Goal: Task Accomplishment & Management: Complete application form

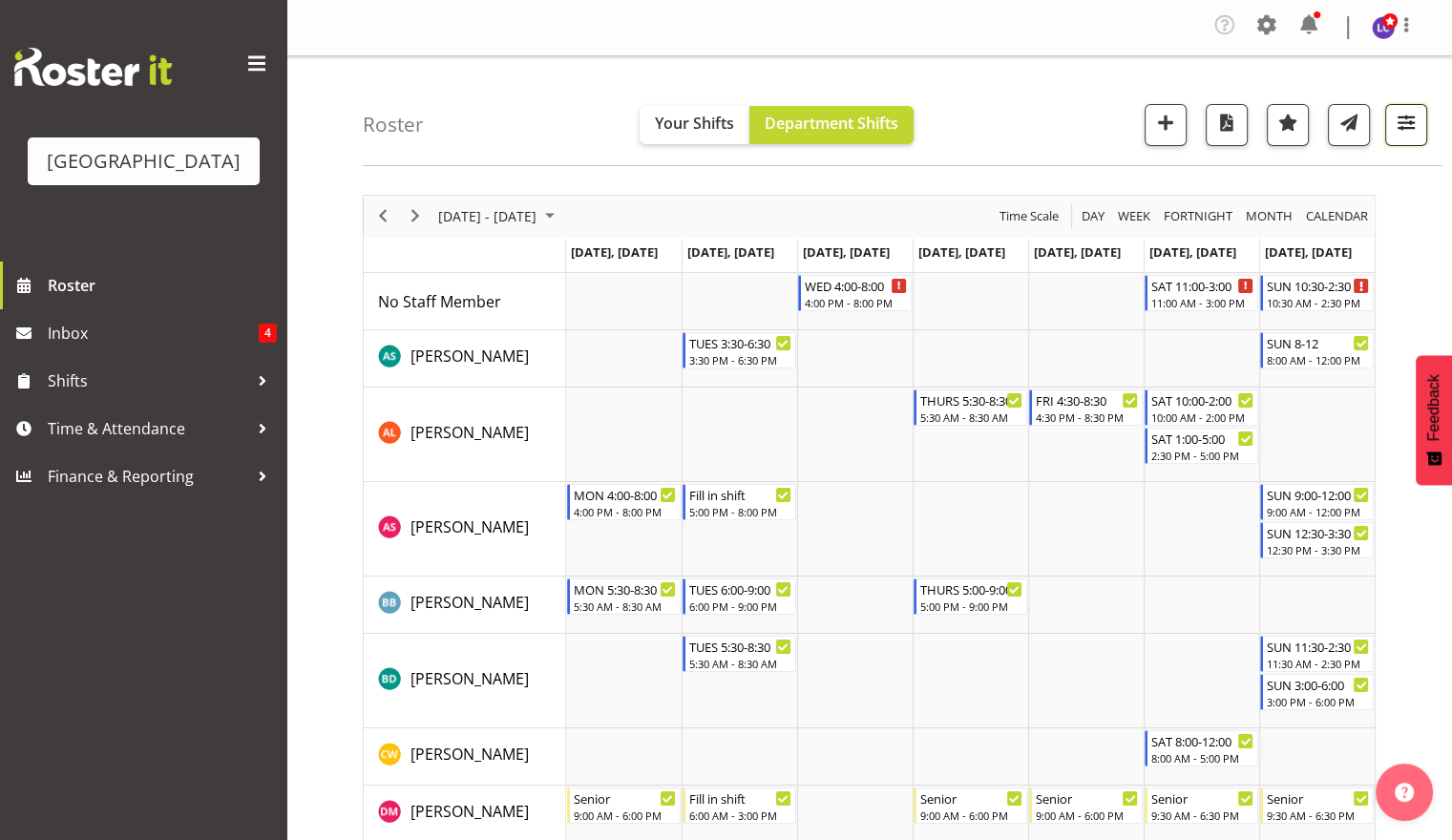
click at [1413, 118] on span "button" at bounding box center [1405, 122] width 25 height 25
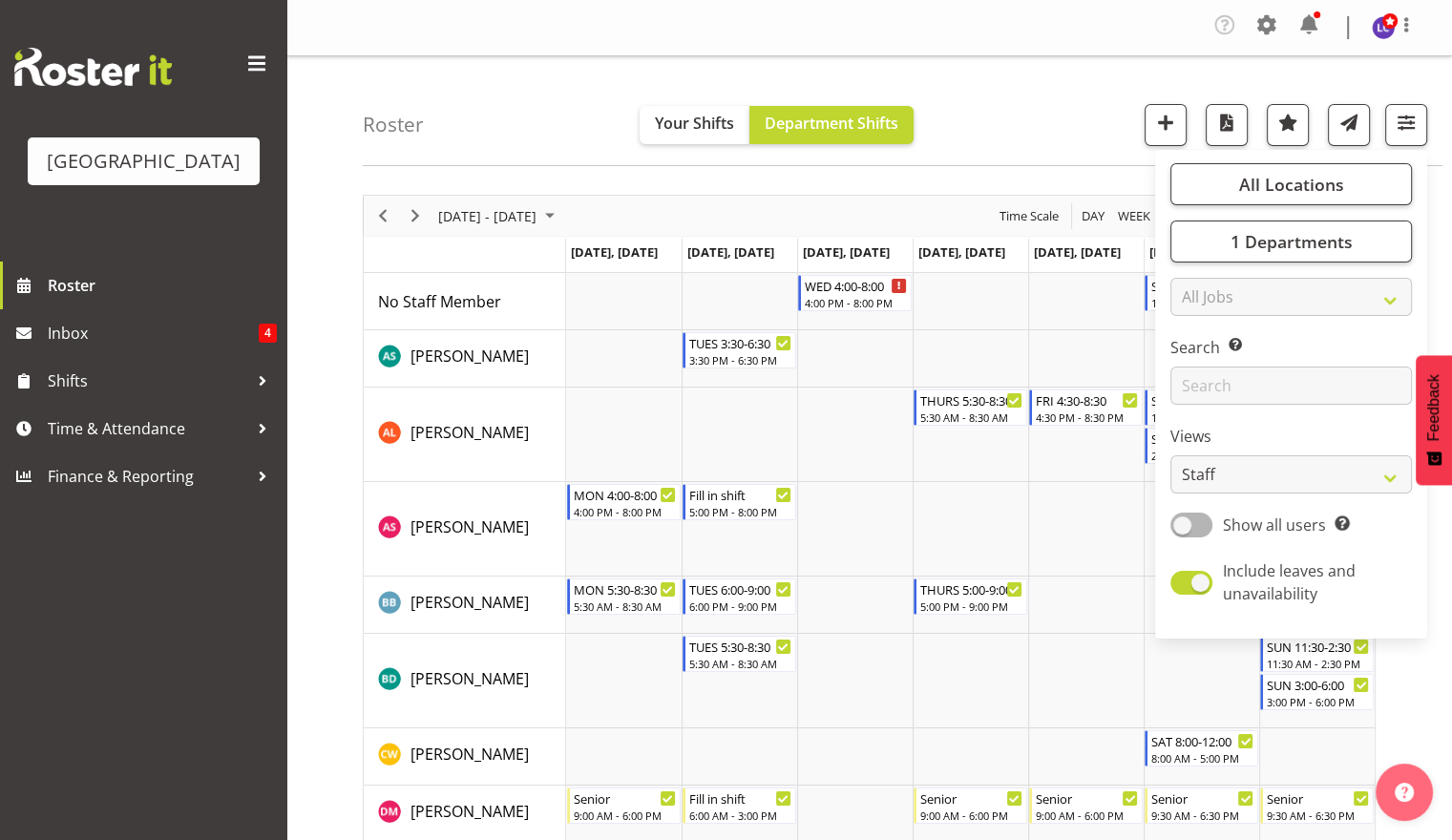
click at [1411, 78] on div "Roster Your Shifts Department Shifts All Locations [GEOGRAPHIC_DATA] Select All…" at bounding box center [902, 111] width 1080 height 110
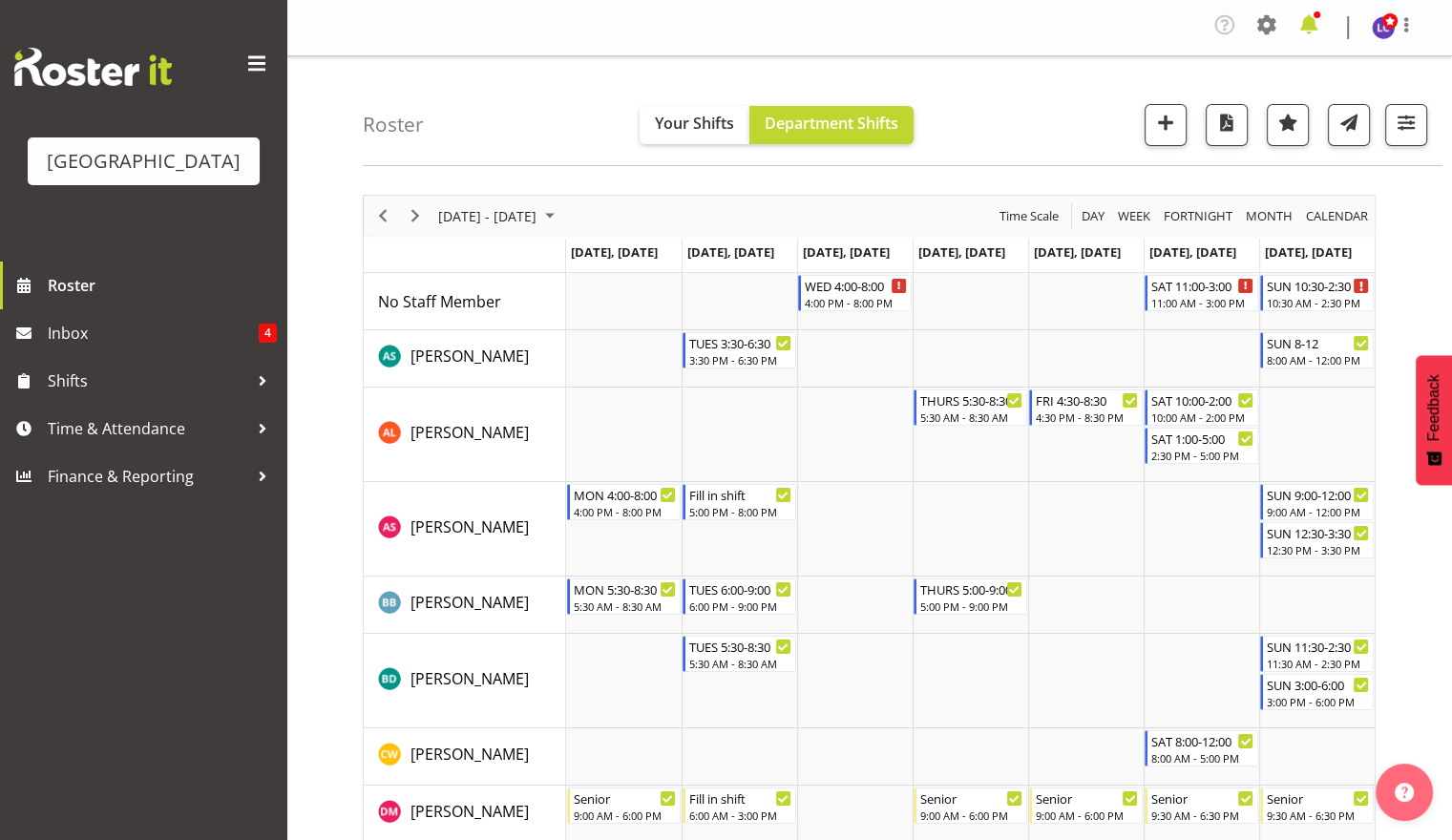
click at [1315, 30] on span at bounding box center [1308, 25] width 30 height 30
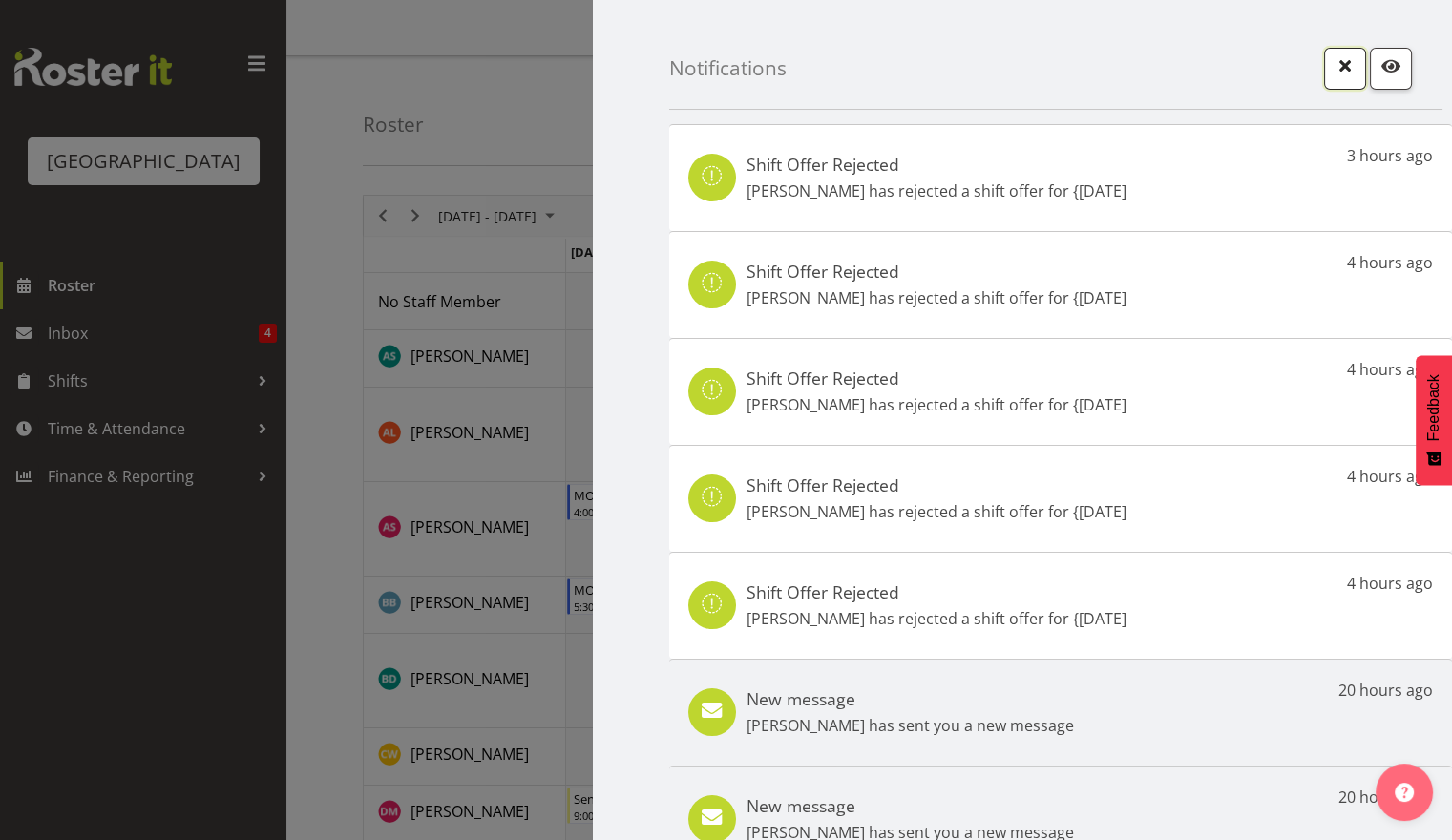
click at [1333, 57] on span "button" at bounding box center [1344, 65] width 25 height 25
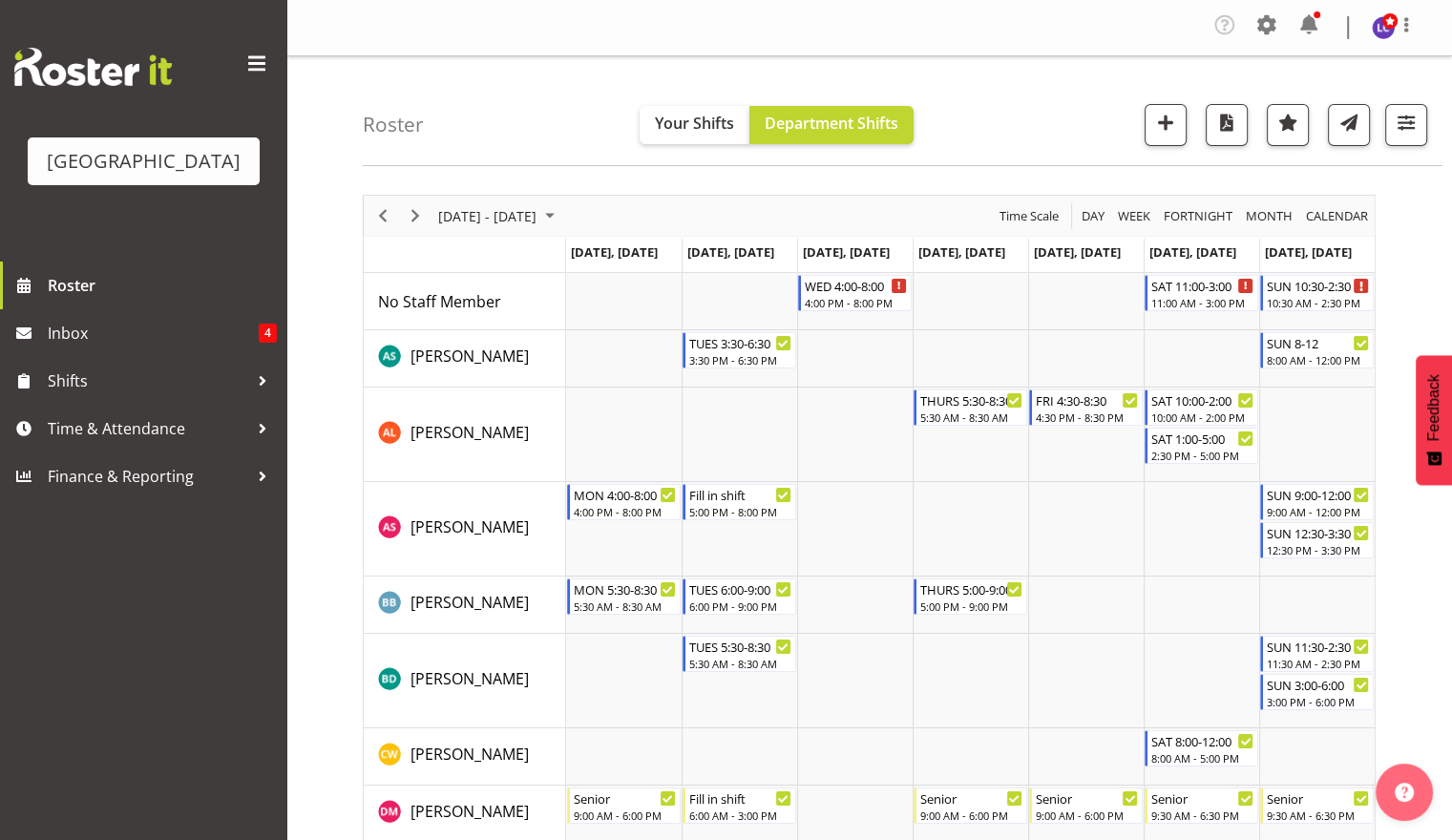
click at [984, 113] on div "Roster Your Shifts Department Shifts All Locations [GEOGRAPHIC_DATA] Select All…" at bounding box center [902, 111] width 1080 height 110
click at [1302, 16] on span at bounding box center [1308, 25] width 30 height 30
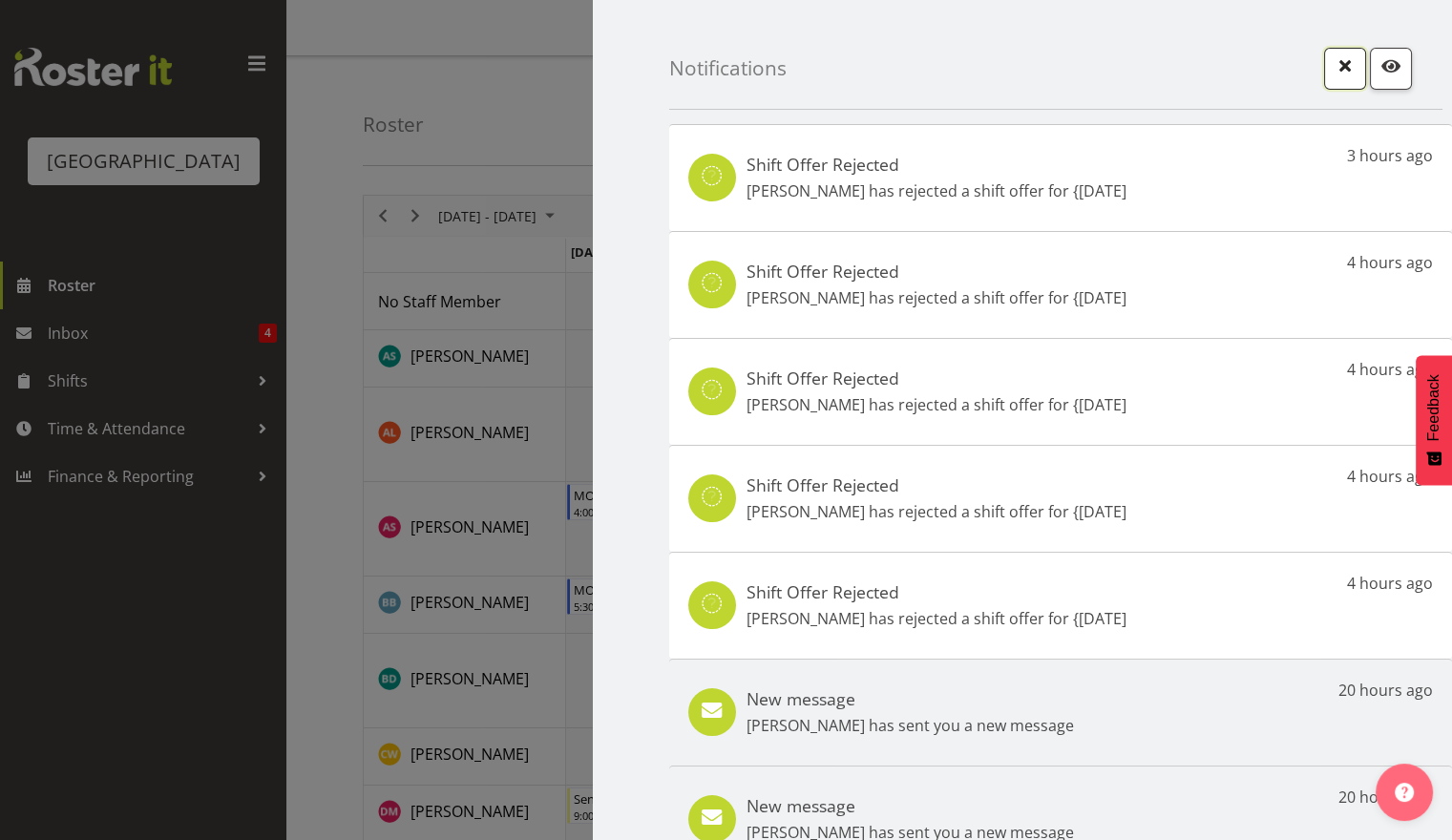
click at [1332, 69] on span "button" at bounding box center [1344, 65] width 25 height 25
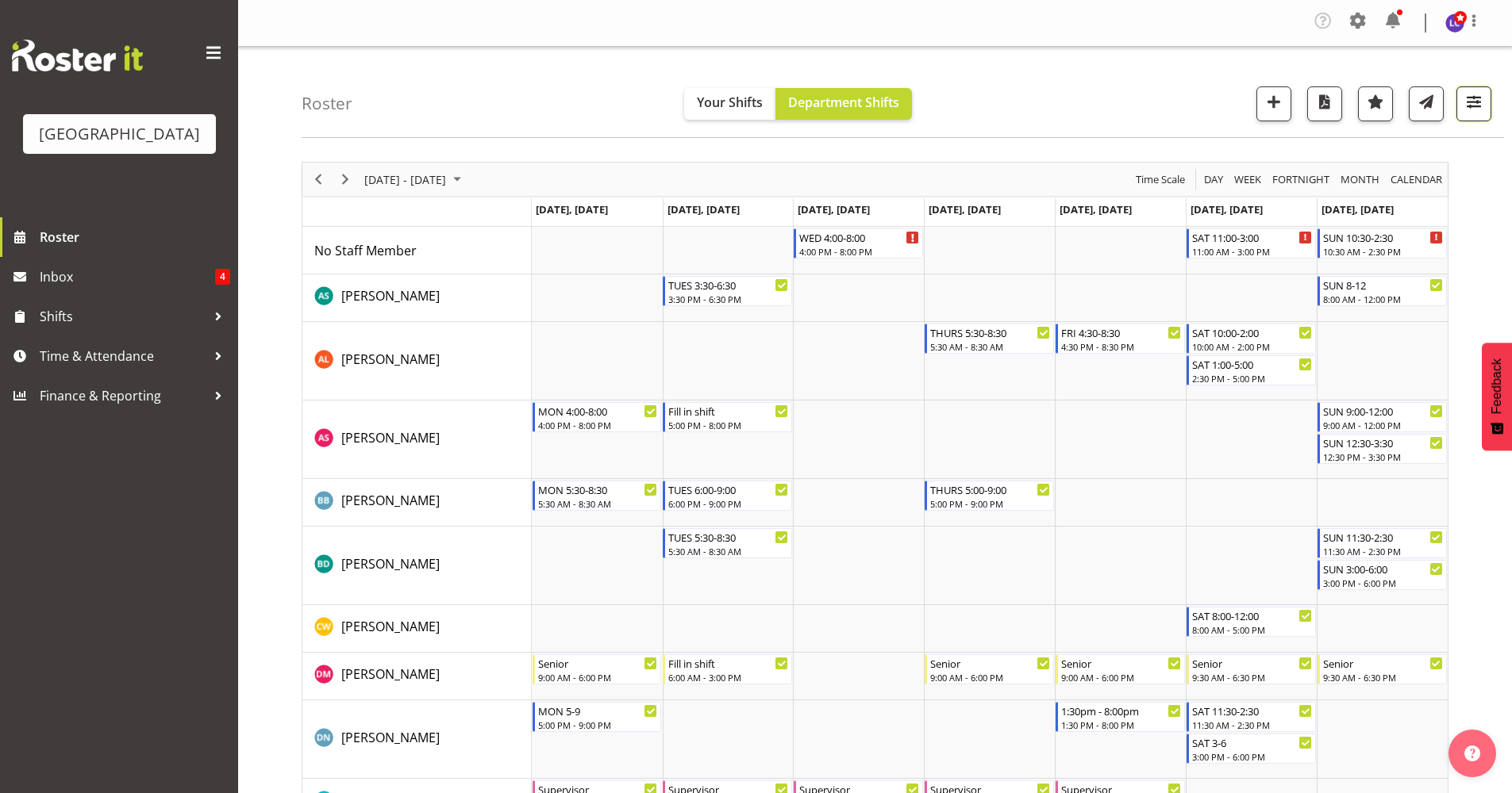
click at [1206, 108] on span "button" at bounding box center [1473, 101] width 20 height 20
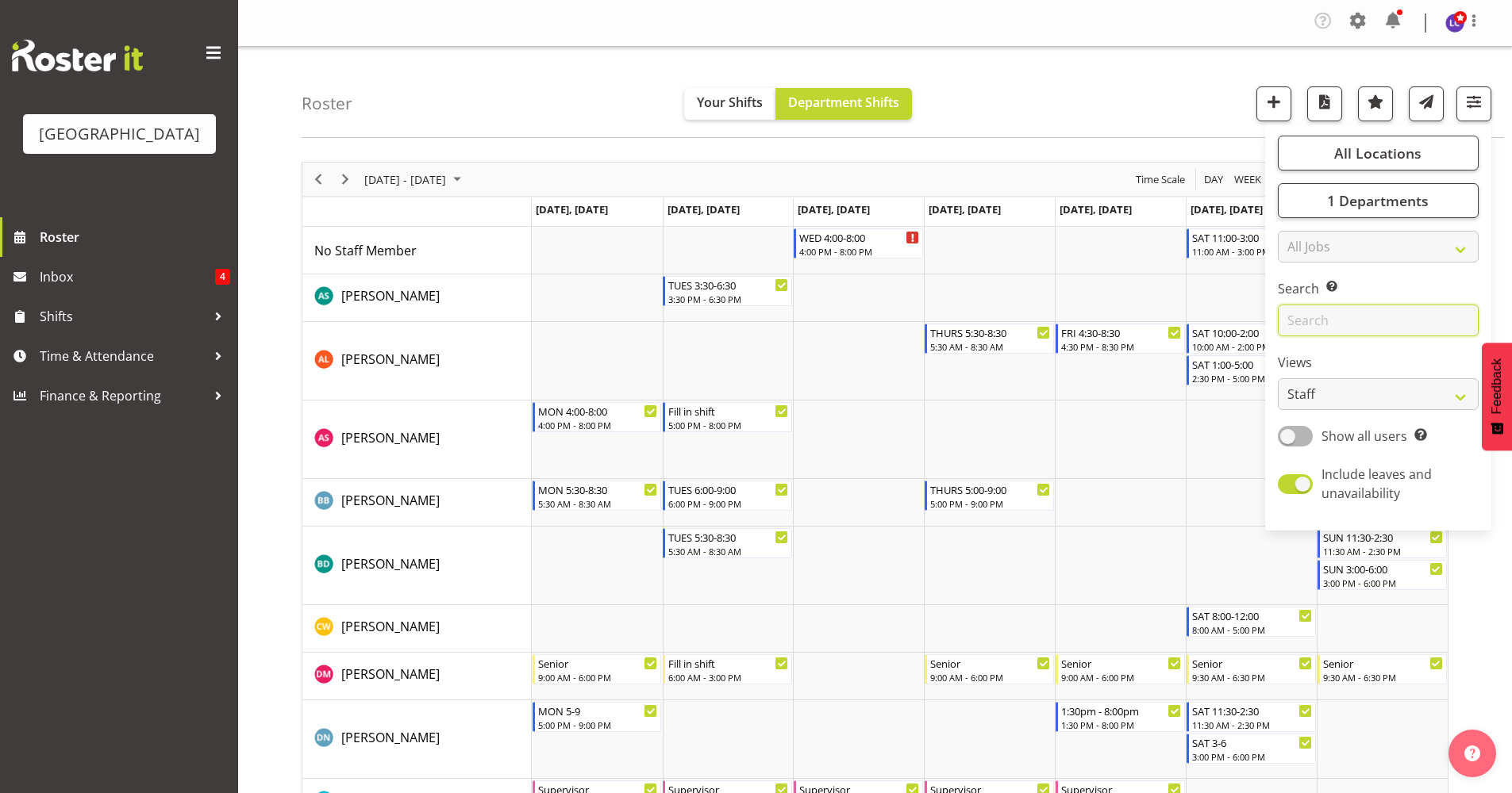
click at [1206, 313] on input "text" at bounding box center [1378, 320] width 201 height 32
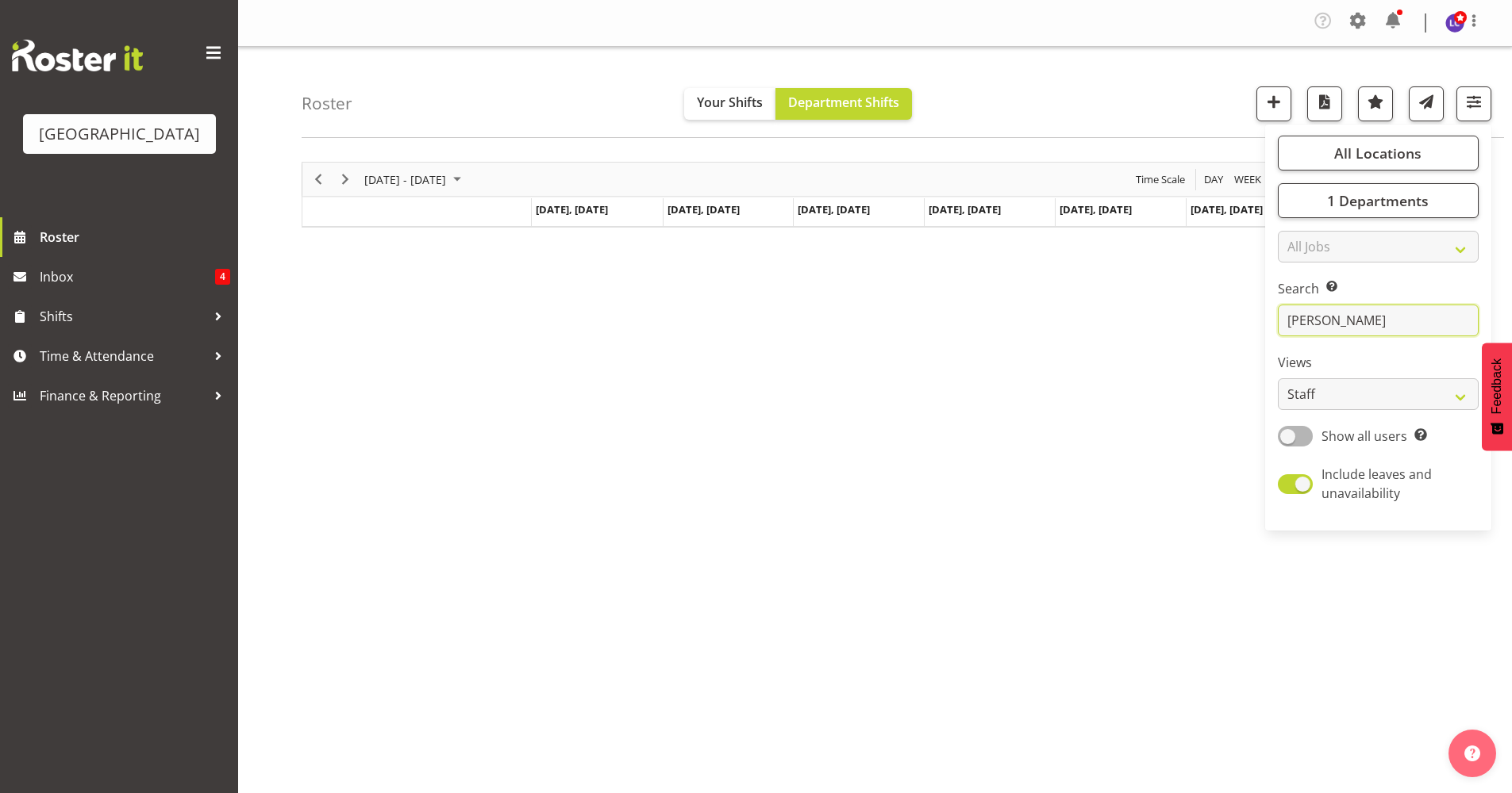
type input "[PERSON_NAME]"
click at [1165, 387] on div "[DATE] - [DATE] [DATE] Day Week Fortnight Month calendar Month Agenda Time Scal…" at bounding box center [906, 467] width 1210 height 635
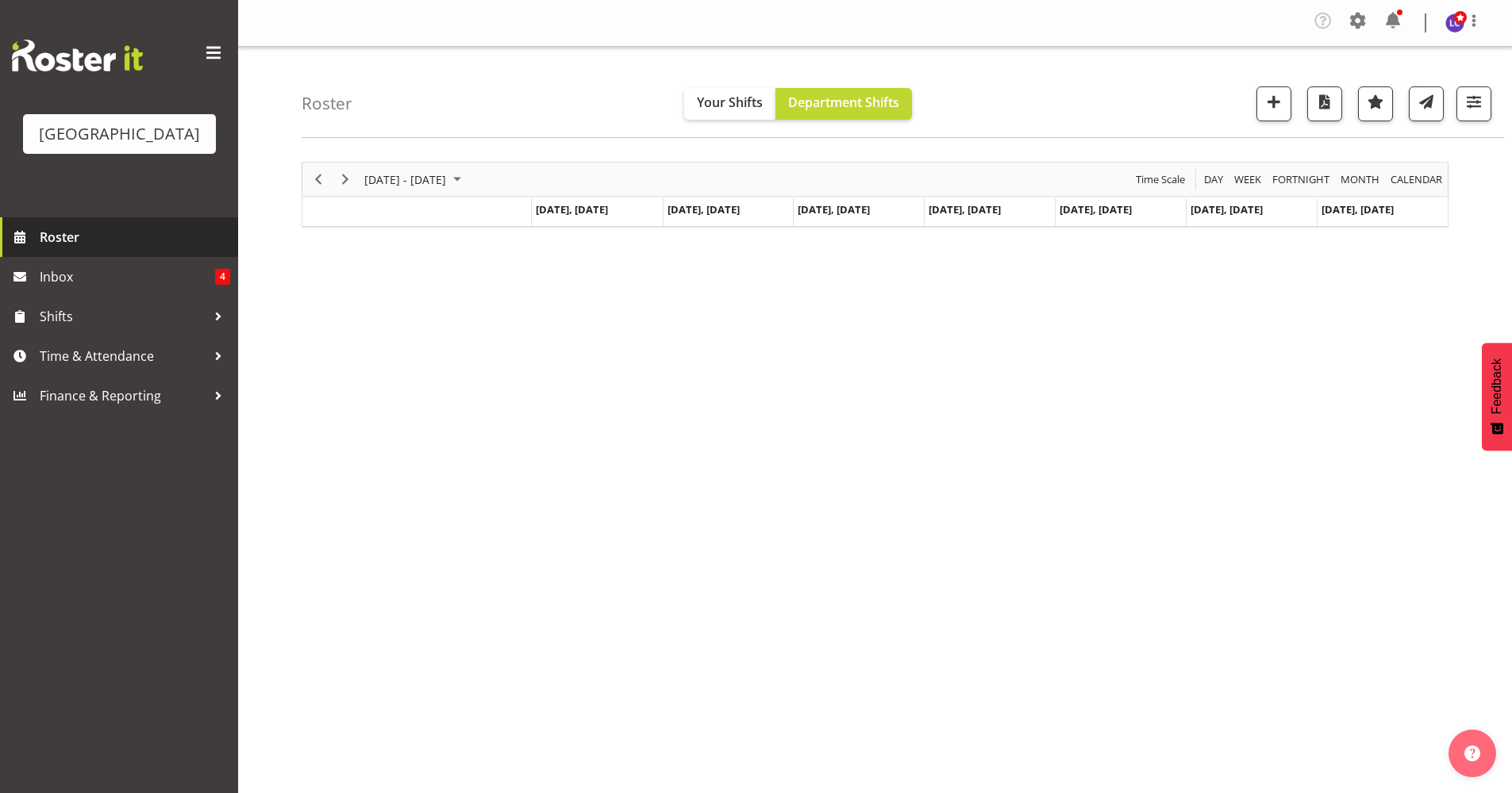
click at [139, 255] on link "Roster" at bounding box center [118, 237] width 238 height 40
click at [138, 246] on span "Roster" at bounding box center [135, 237] width 190 height 24
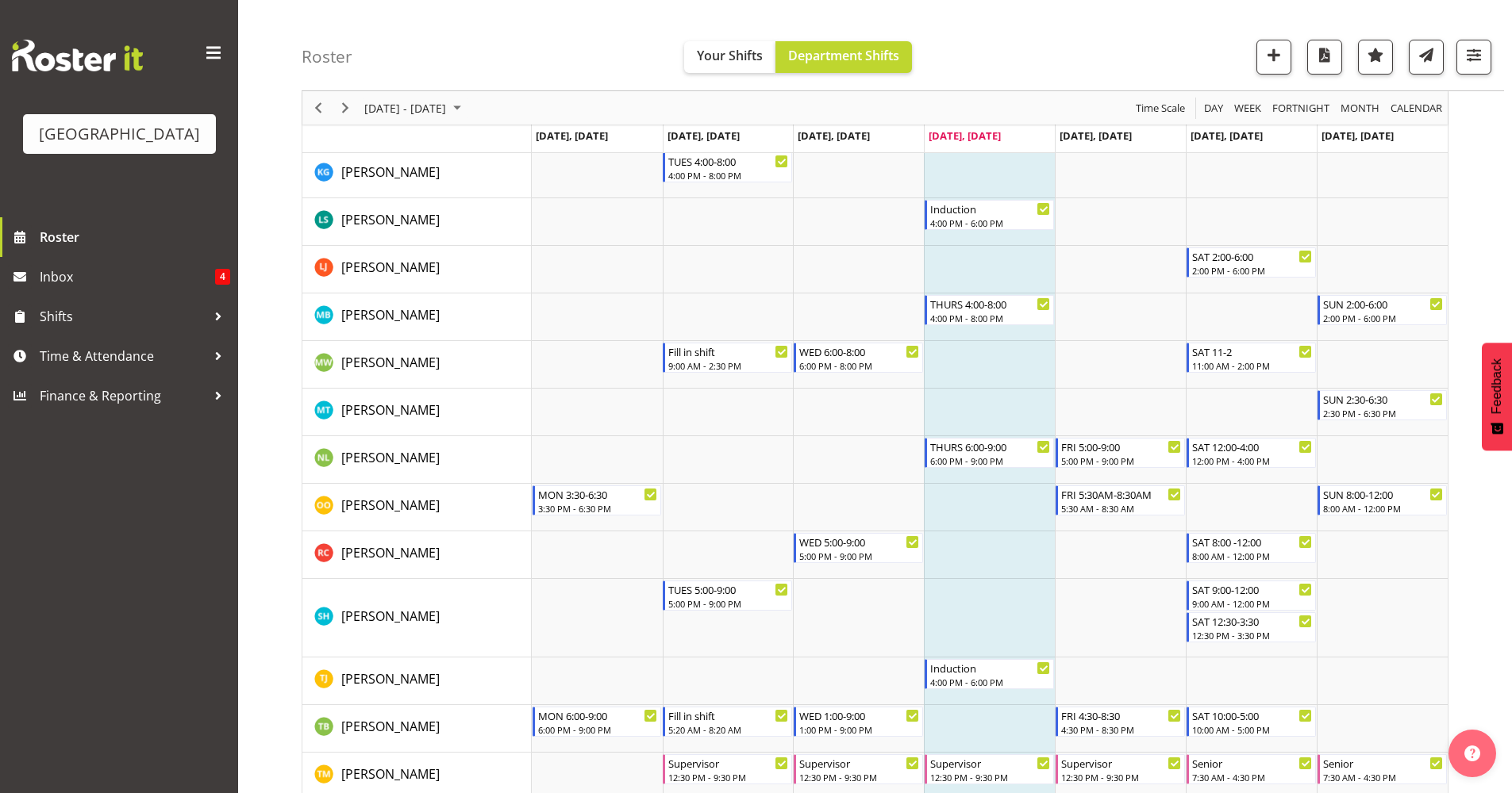
scroll to position [1287, 0]
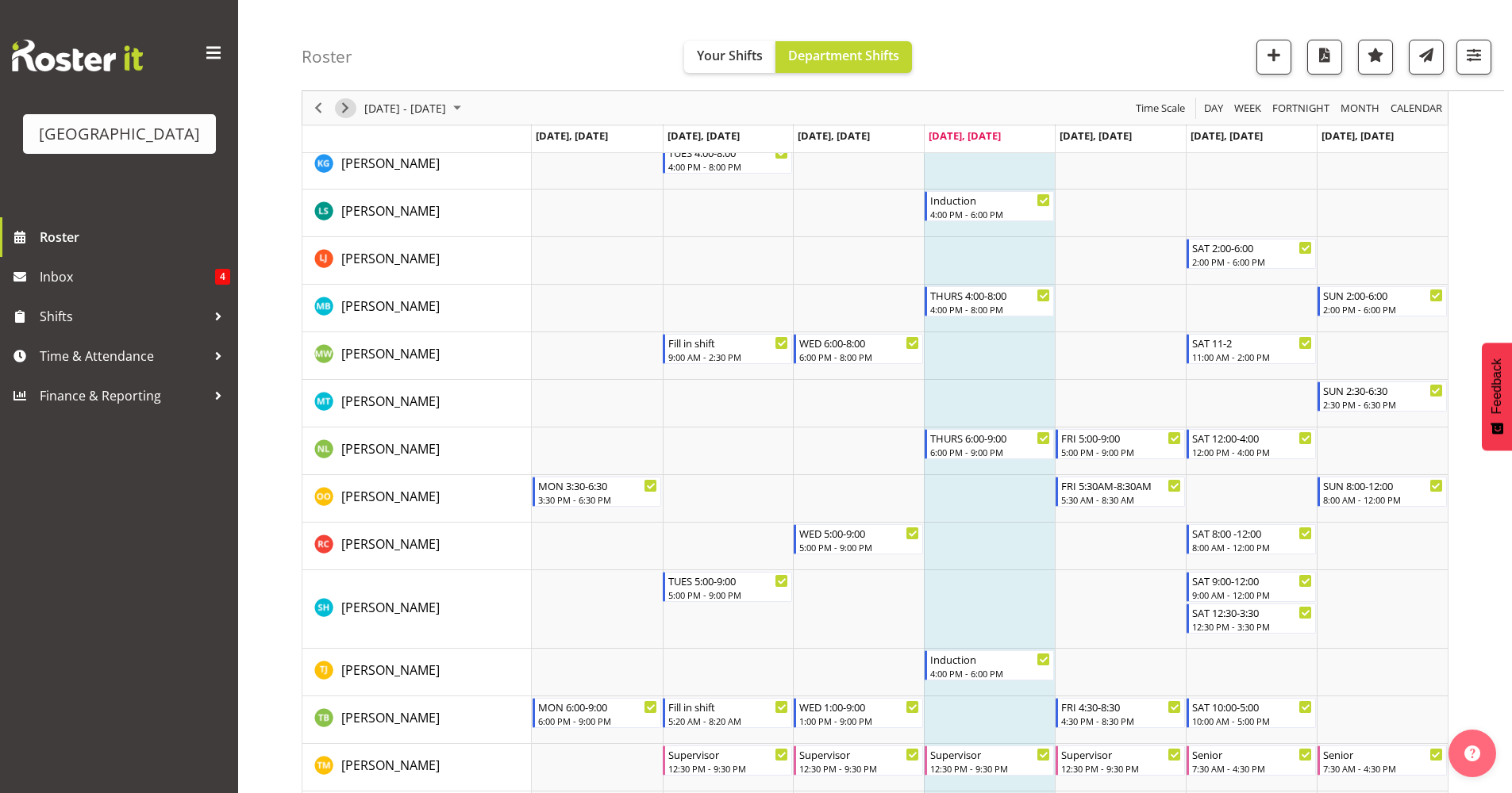
click at [344, 114] on span "Next" at bounding box center [345, 108] width 19 height 20
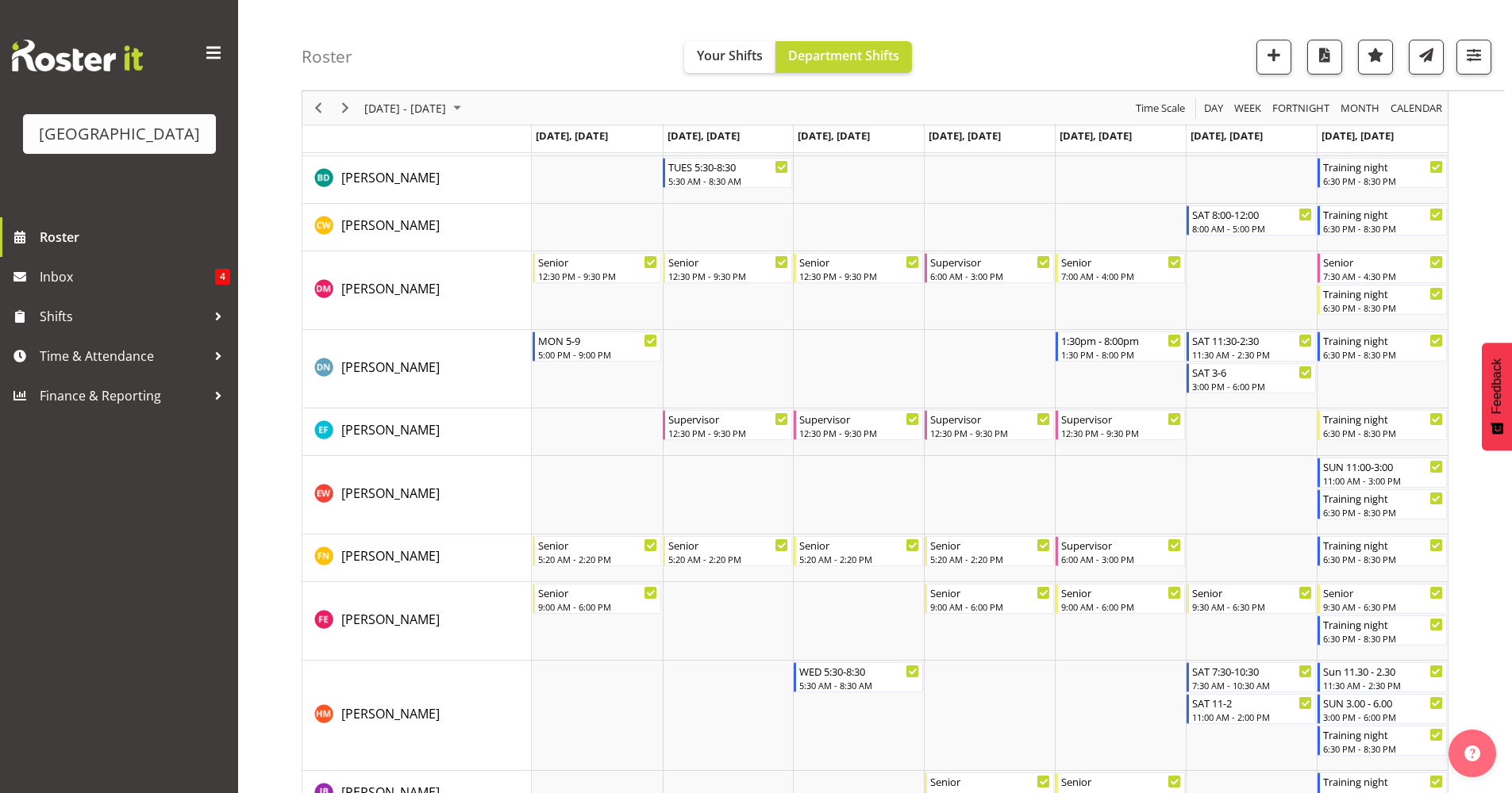
scroll to position [535, 0]
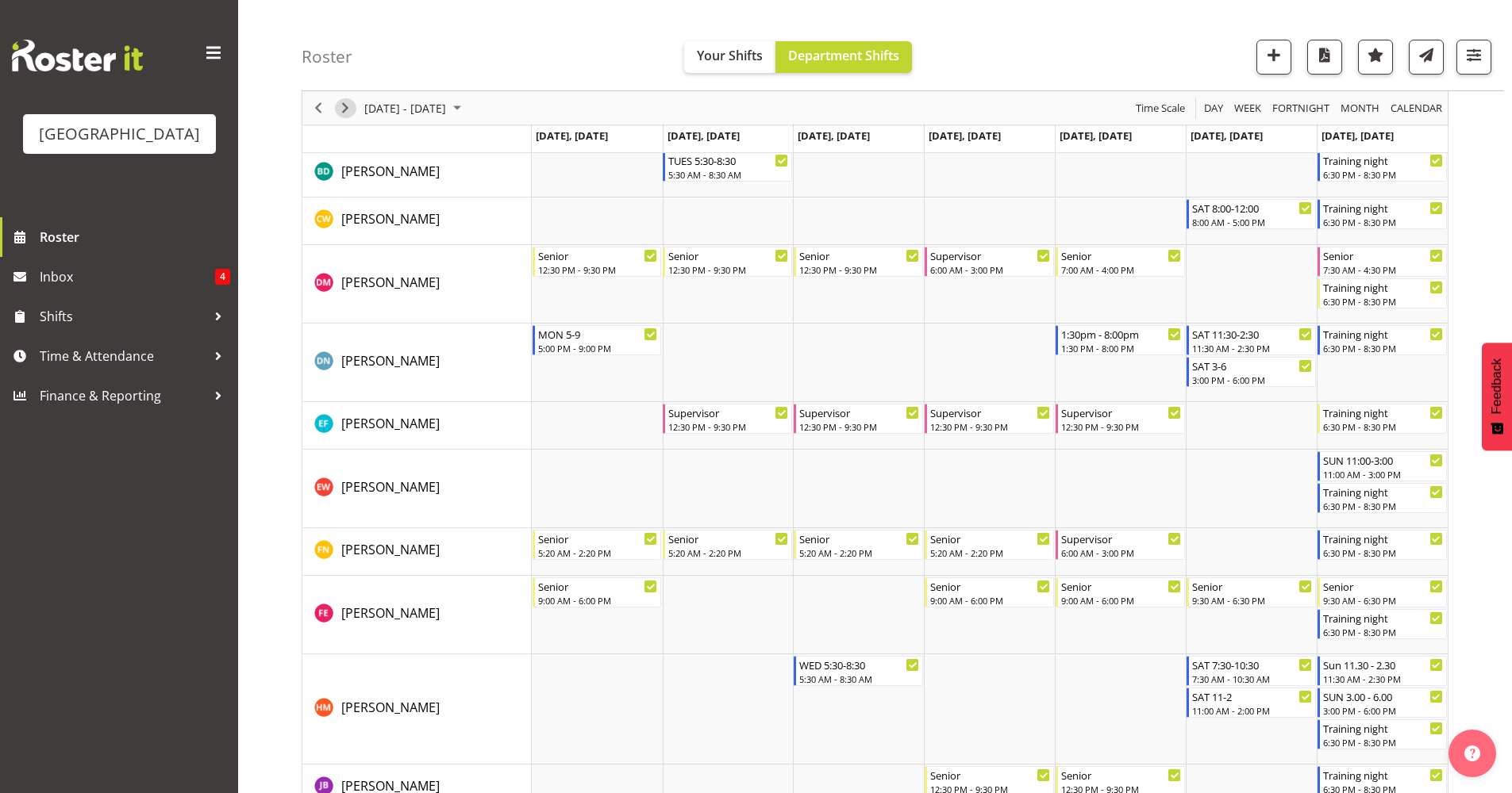
click at [341, 106] on span "Next" at bounding box center [345, 108] width 19 height 20
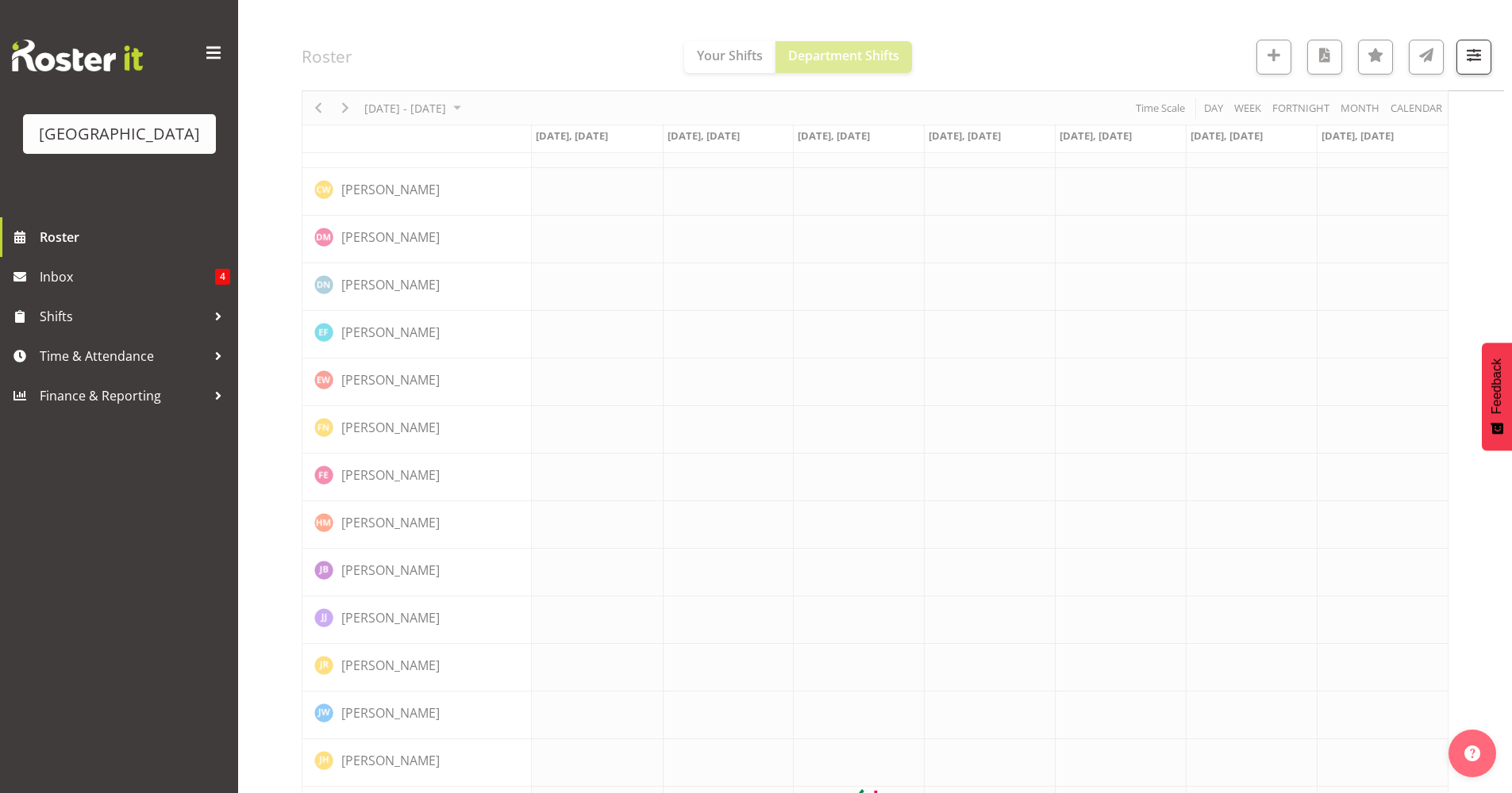
scroll to position [0, 0]
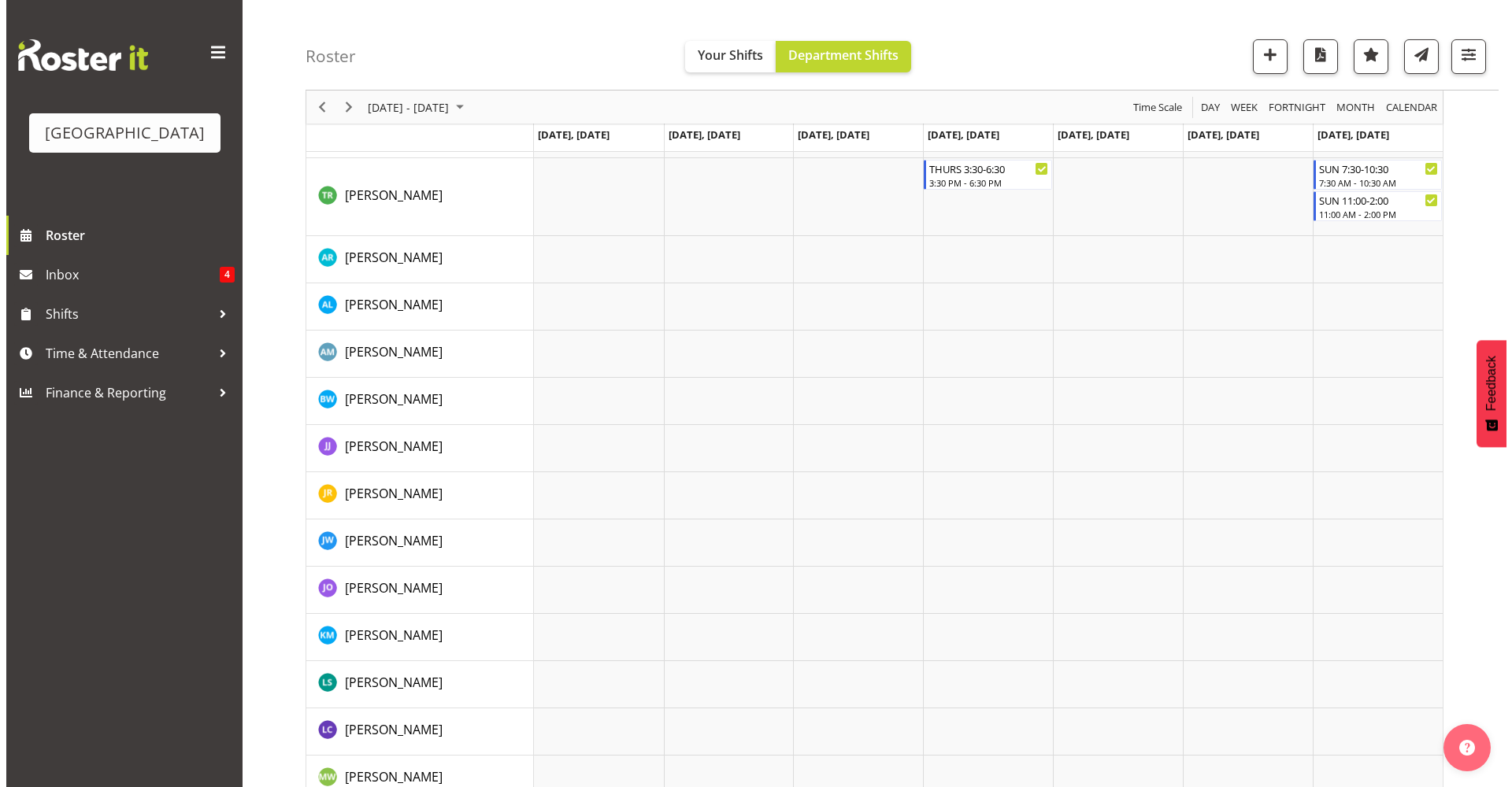
scroll to position [1669, 0]
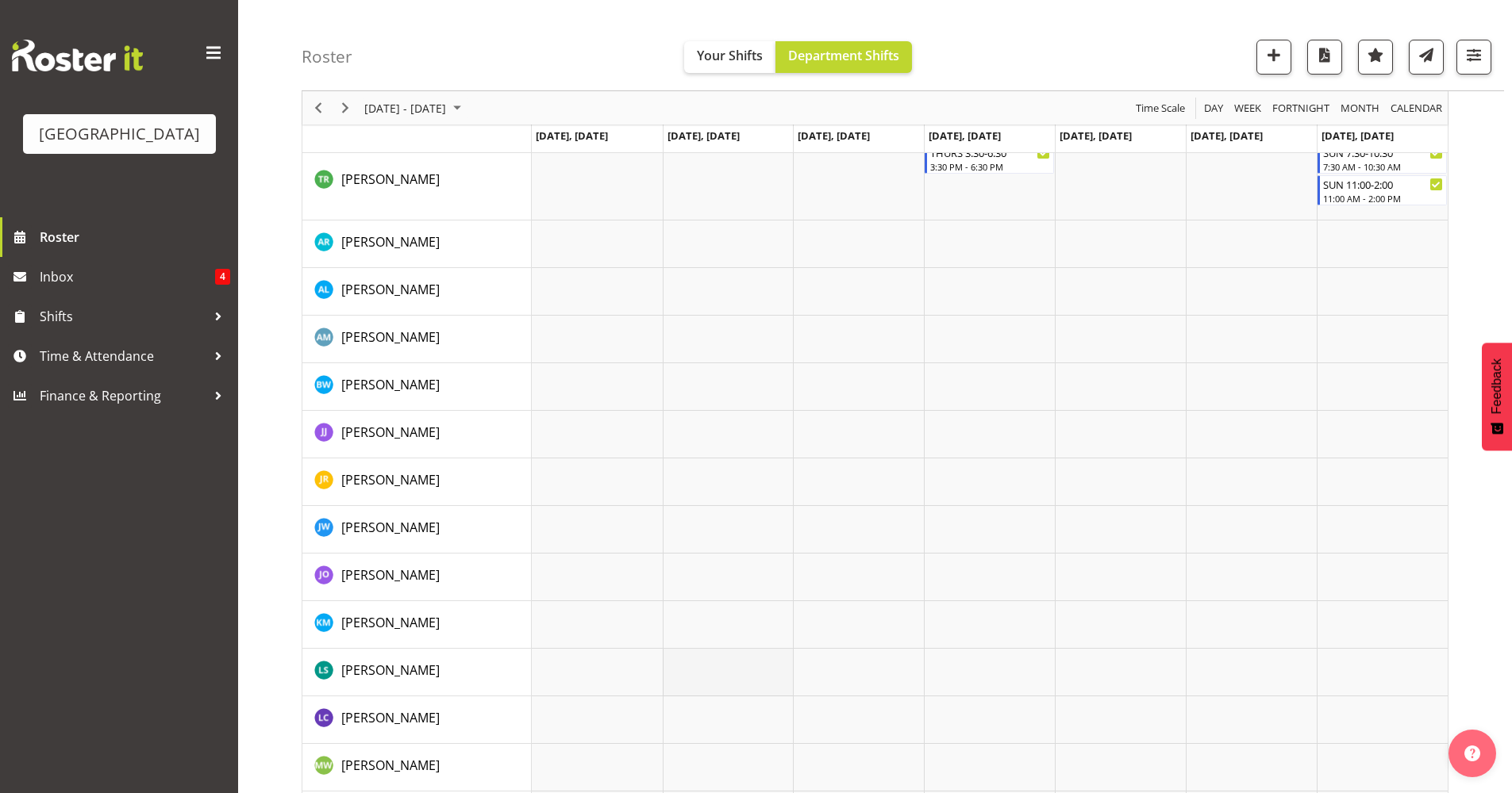
click at [725, 680] on td "Timeline Week of September 18, 2025" at bounding box center [728, 673] width 131 height 47
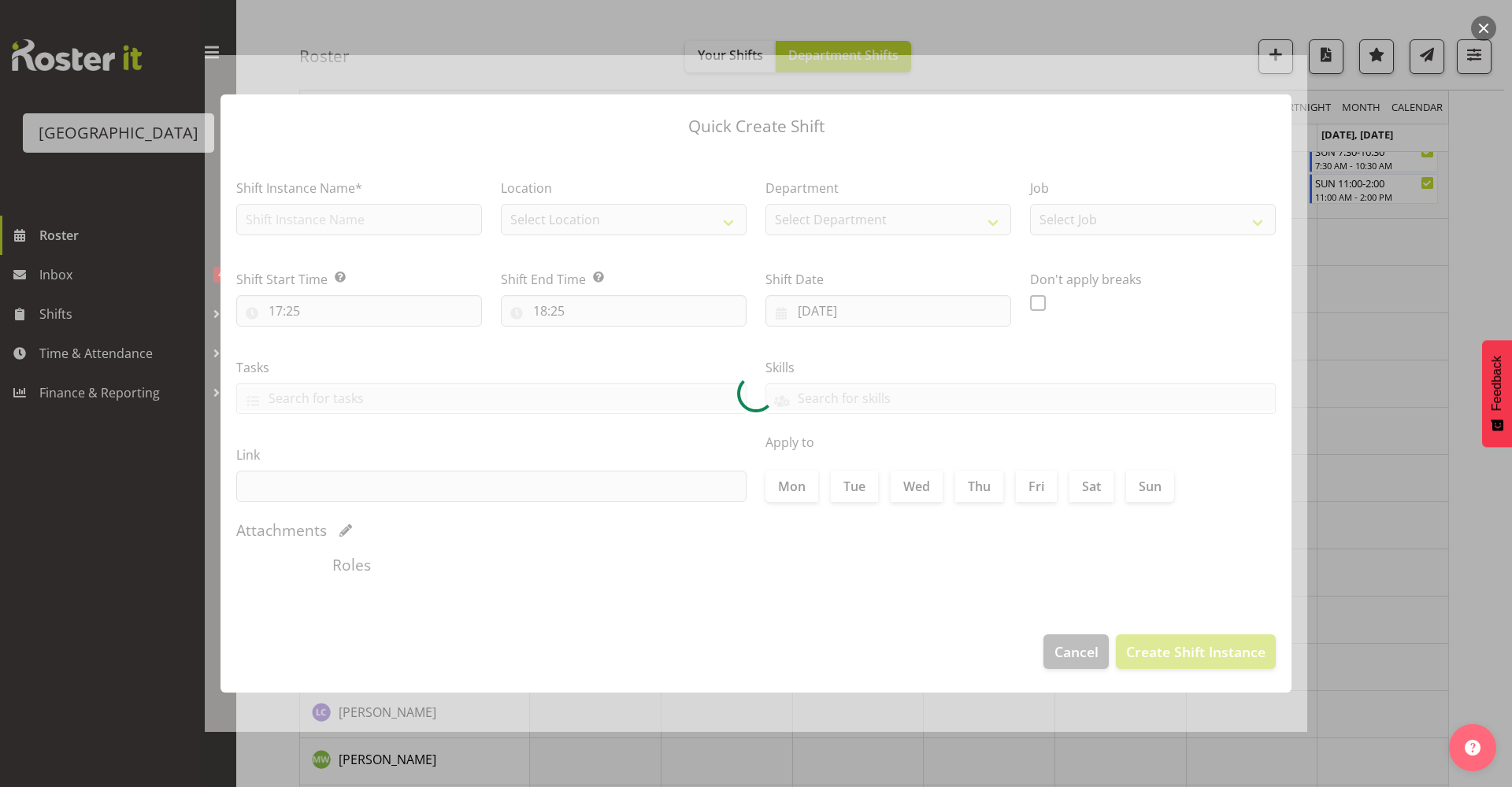
type input "16/09/2025"
checkbox input "true"
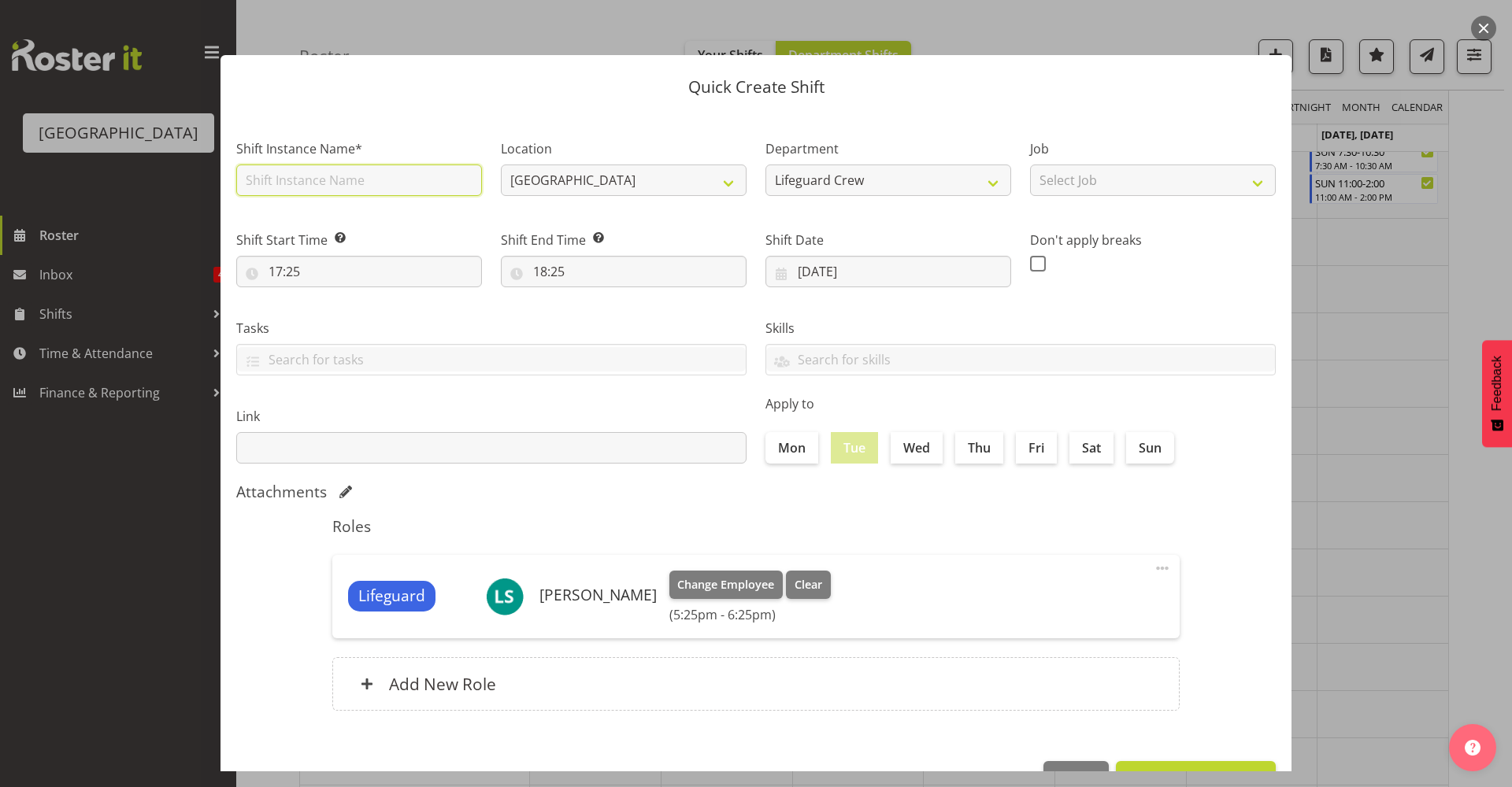
click at [335, 189] on input "text" at bounding box center [358, 180] width 246 height 32
type input "Buddy hours with Felix"
click at [316, 272] on input "17:25" at bounding box center [358, 272] width 246 height 32
click at [336, 312] on select "00 01 02 03 04 05 06 07 08 09 10 11 12 13 14 15 16 17 18 19 20 21 22 23" at bounding box center [344, 312] width 36 height 32
select select "16"
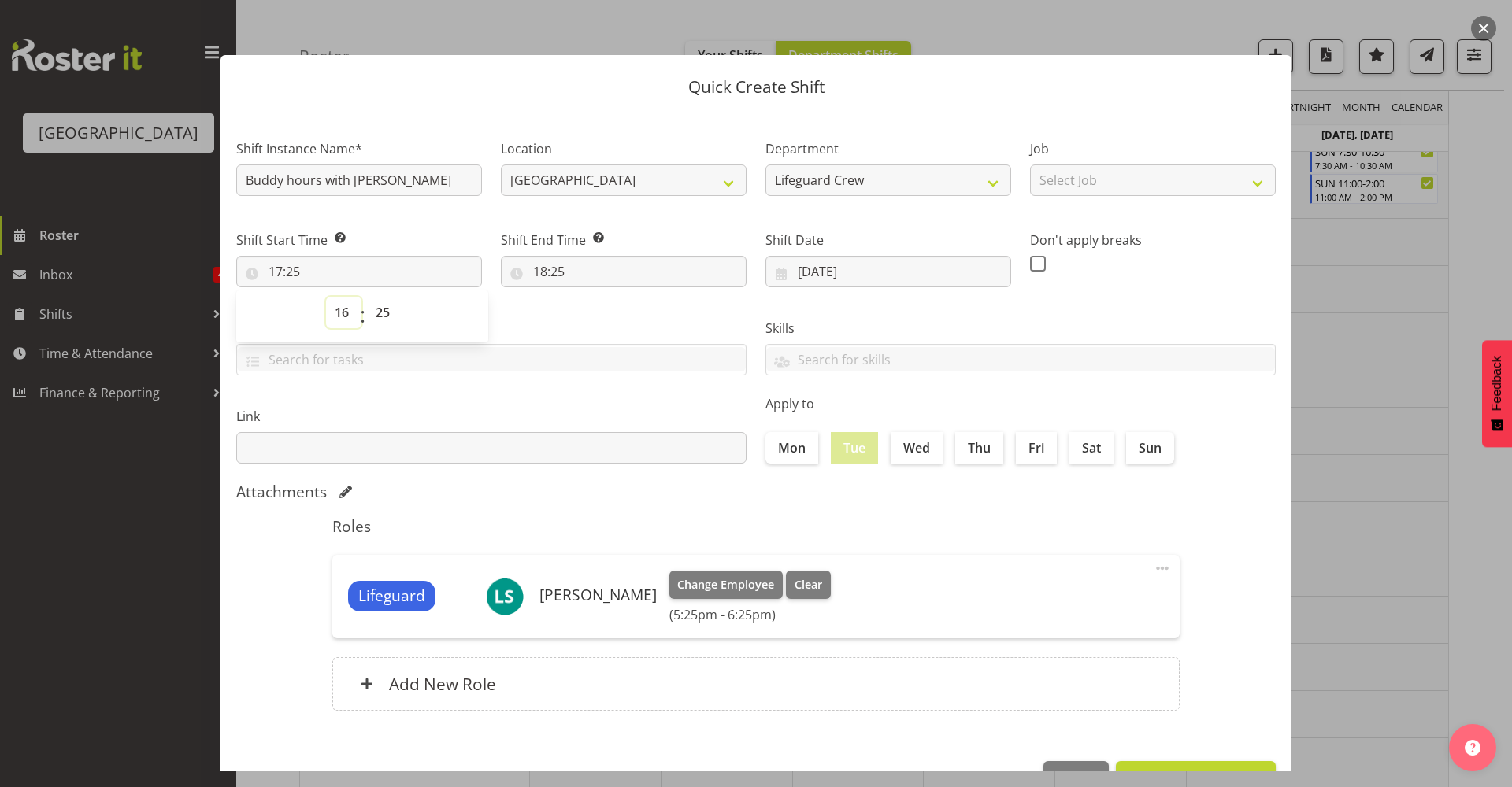
click at [326, 297] on select "00 01 02 03 04 05 06 07 08 09 10 11 12 13 14 15 16 17 18 19 20 21 22 23" at bounding box center [344, 312] width 36 height 32
type input "16:25"
click at [388, 289] on div "00 01 02 03 04 05 06 07 08 09 10 11 12 13 14 15 16 17 18 19 20 21 22 23 : 00 01…" at bounding box center [362, 315] width 252 height 55
click at [380, 302] on select "00 01 02 03 04 05 06 07 08 09 10 11 12 13 14 15 16 17 18 19 20 21 22 23 24 25 2…" at bounding box center [385, 312] width 36 height 32
select select "0"
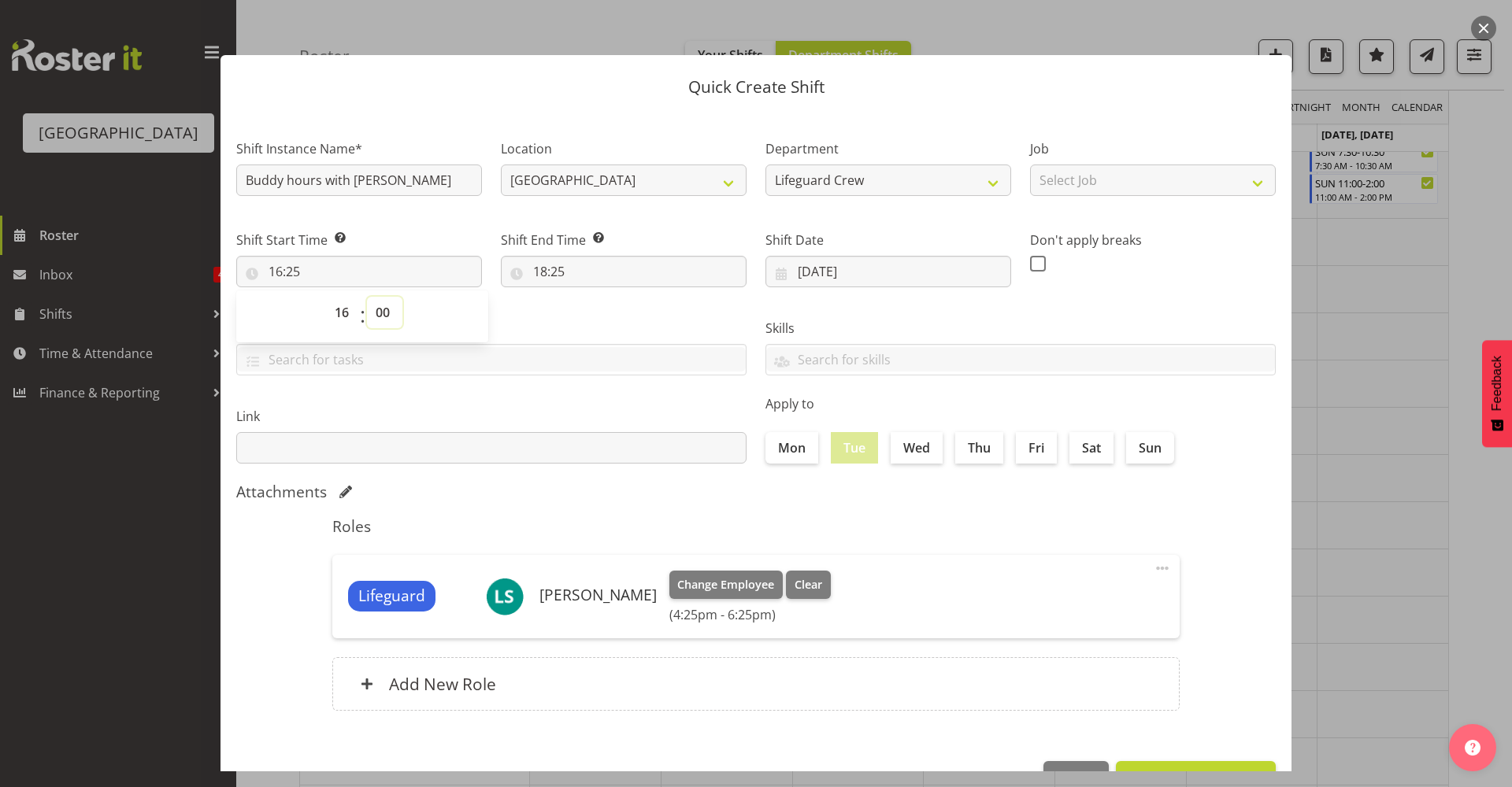
click at [367, 297] on select "00 01 02 03 04 05 06 07 08 09 10 11 12 13 14 15 16 17 18 19 20 21 22 23 24 25 2…" at bounding box center [385, 312] width 36 height 32
type input "16:00"
drag, startPoint x: 487, startPoint y: 349, endPoint x: 538, endPoint y: 306, distance: 66.7
click at [489, 349] on input "text" at bounding box center [491, 359] width 509 height 24
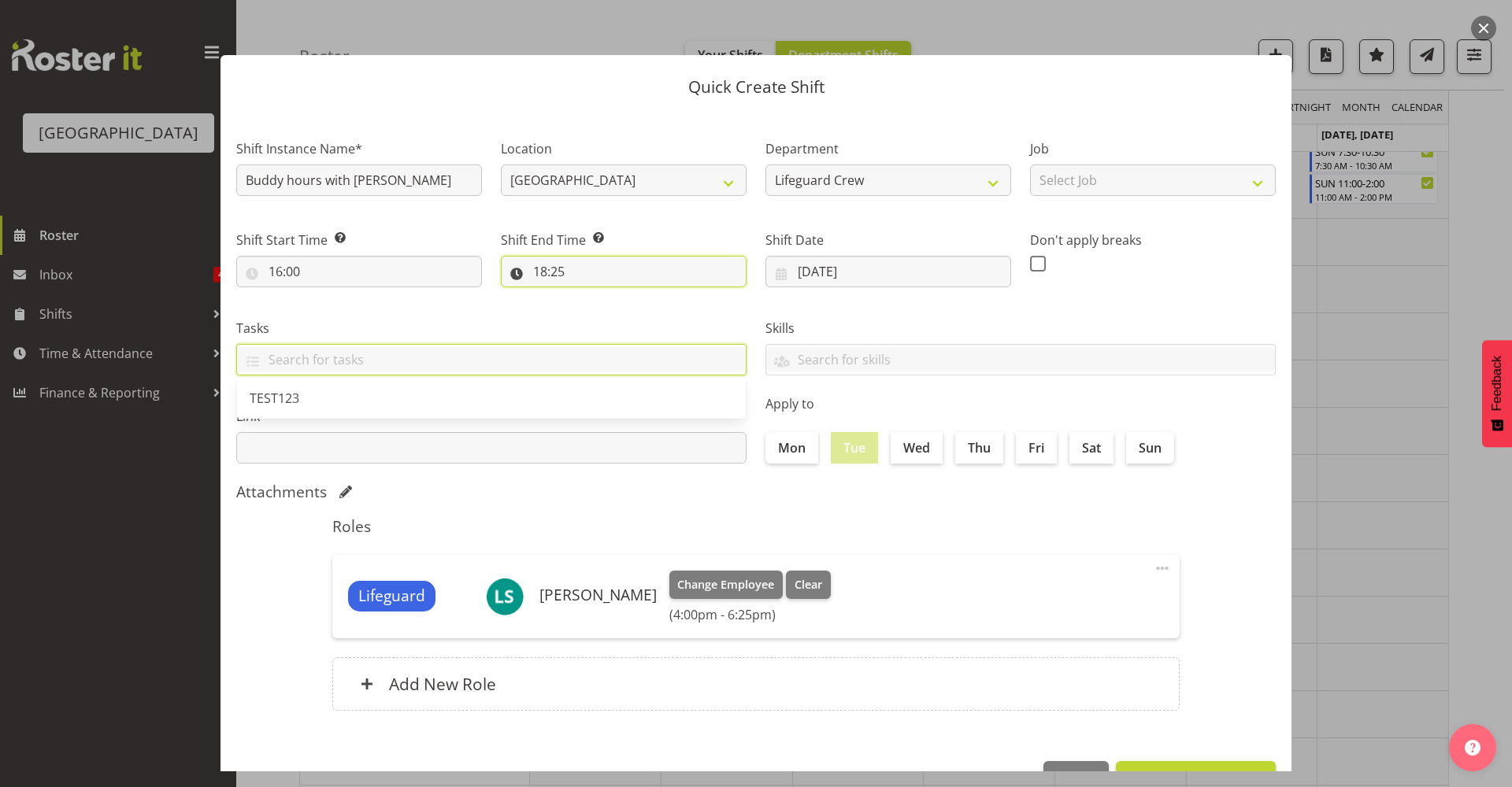
click at [563, 276] on input "18:25" at bounding box center [623, 272] width 246 height 32
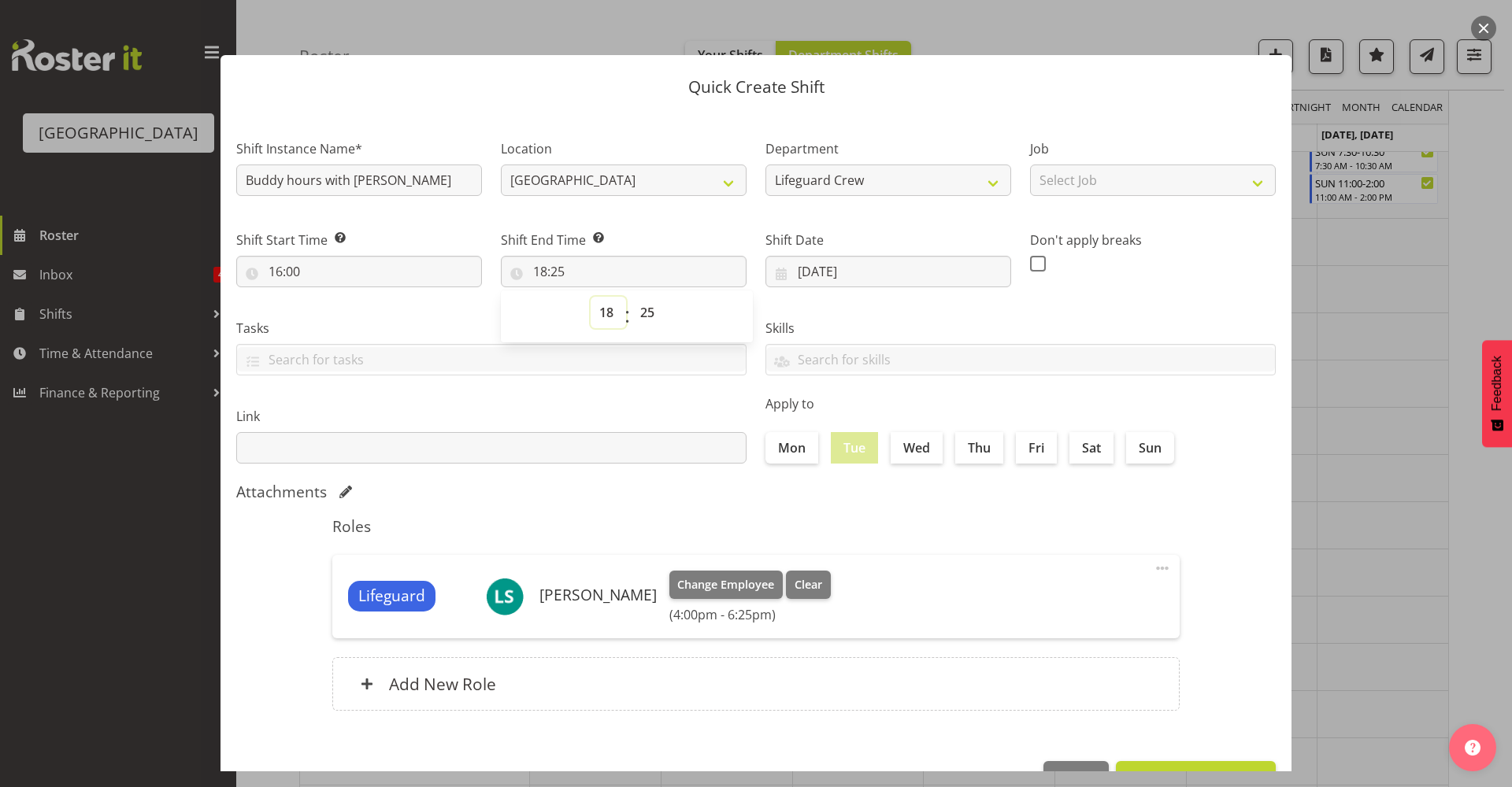
click at [606, 312] on select "00 01 02 03 04 05 06 07 08 09 10 11 12 13 14 15 16 17 18 19 20 21 22 23" at bounding box center [609, 312] width 36 height 32
select select "20"
click at [591, 297] on select "00 01 02 03 04 05 06 07 08 09 10 11 12 13 14 15 16 17 18 19 20 21 22 23" at bounding box center [609, 312] width 36 height 32
type input "20:25"
click at [645, 315] on select "00 01 02 03 04 05 06 07 08 09 10 11 12 13 14 15 16 17 18 19 20 21 22 23 24 25 2…" at bounding box center [649, 312] width 36 height 32
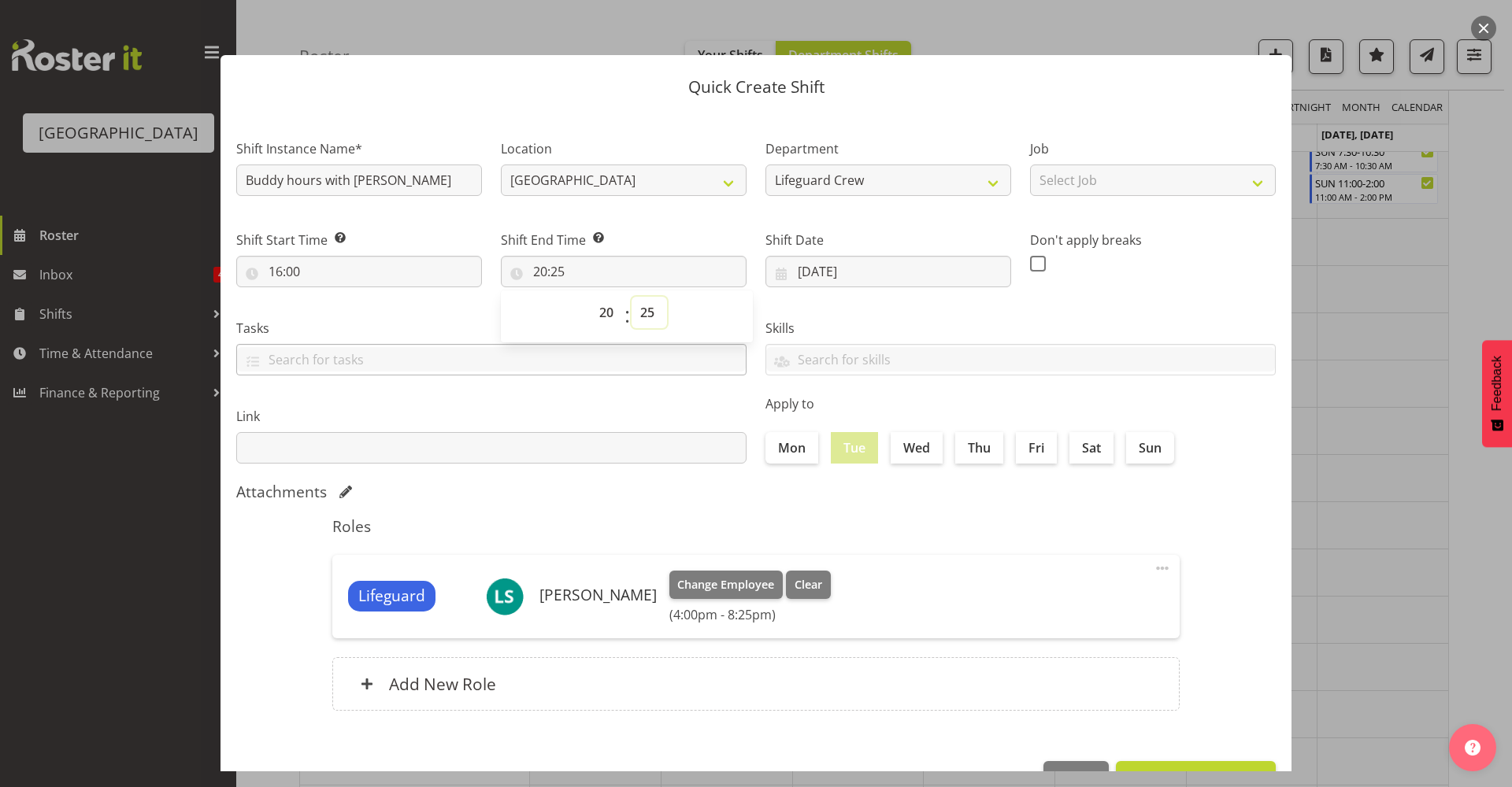
select select "0"
click at [632, 297] on select "00 01 02 03 04 05 06 07 08 09 10 11 12 13 14 15 16 17 18 19 20 21 22 23 24 25 2…" at bounding box center [649, 312] width 36 height 32
type input "20:00"
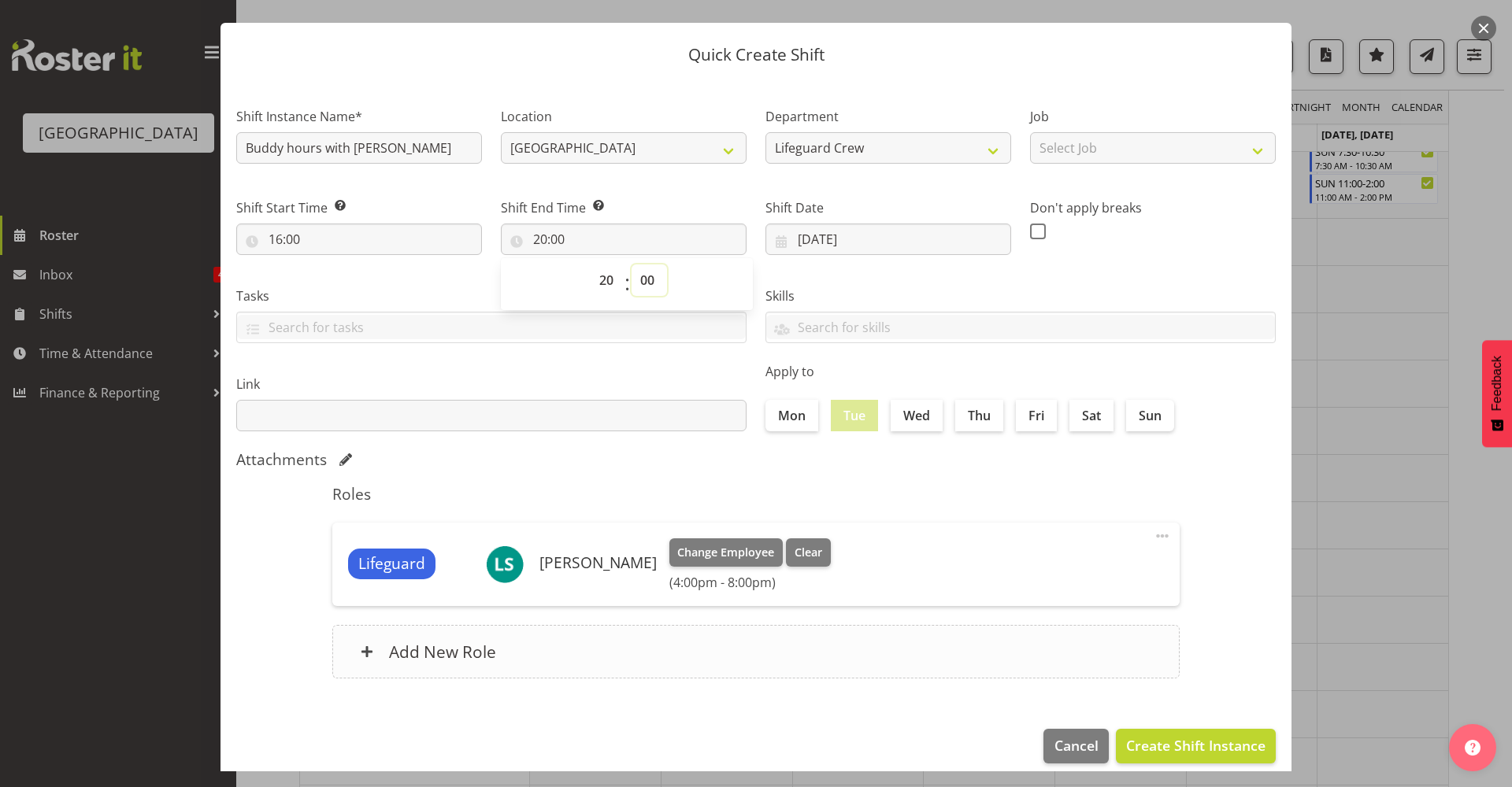
scroll to position [48, 0]
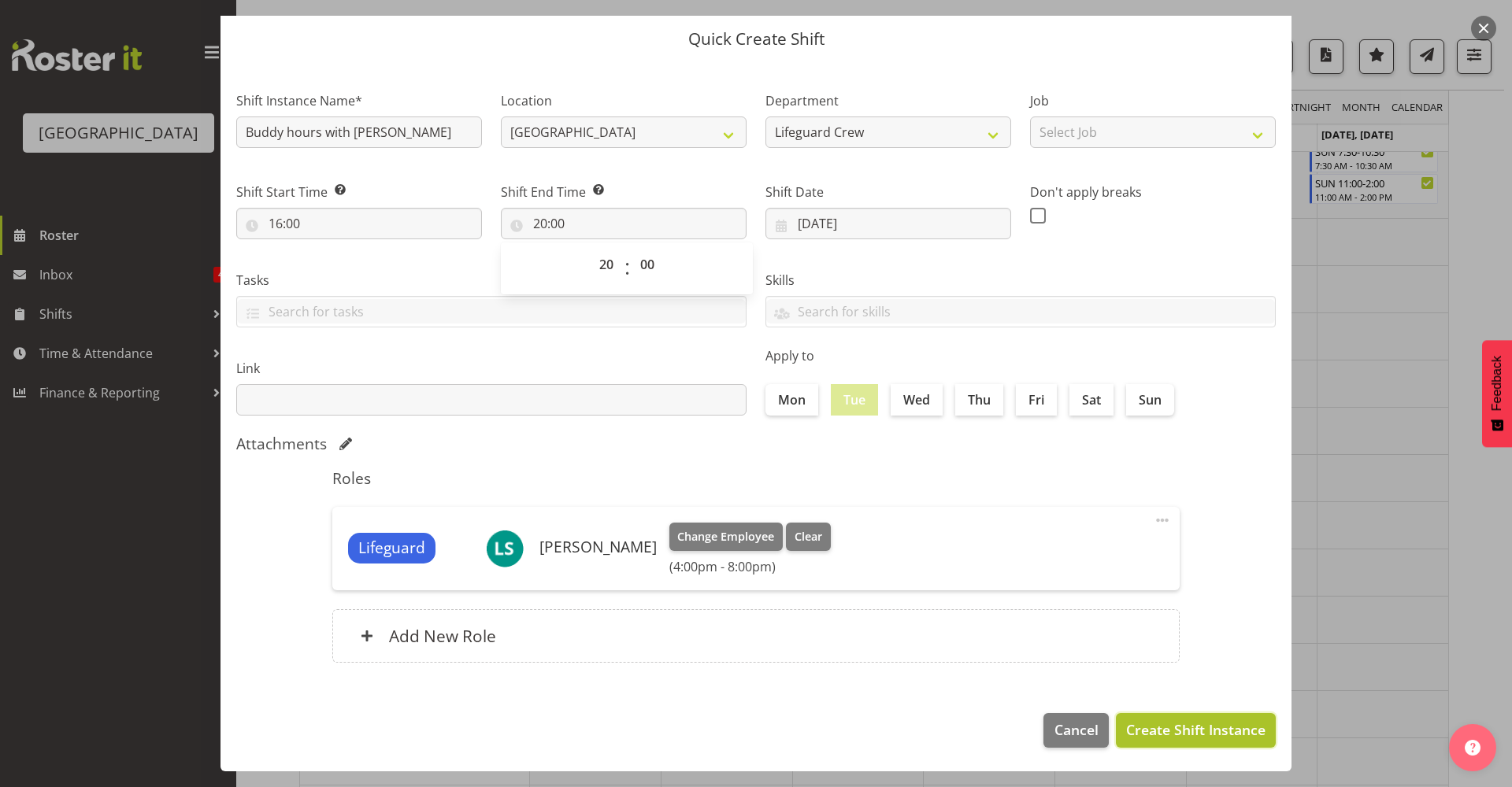
click at [1197, 731] on span "Create Shift Instance" at bounding box center [1196, 729] width 139 height 20
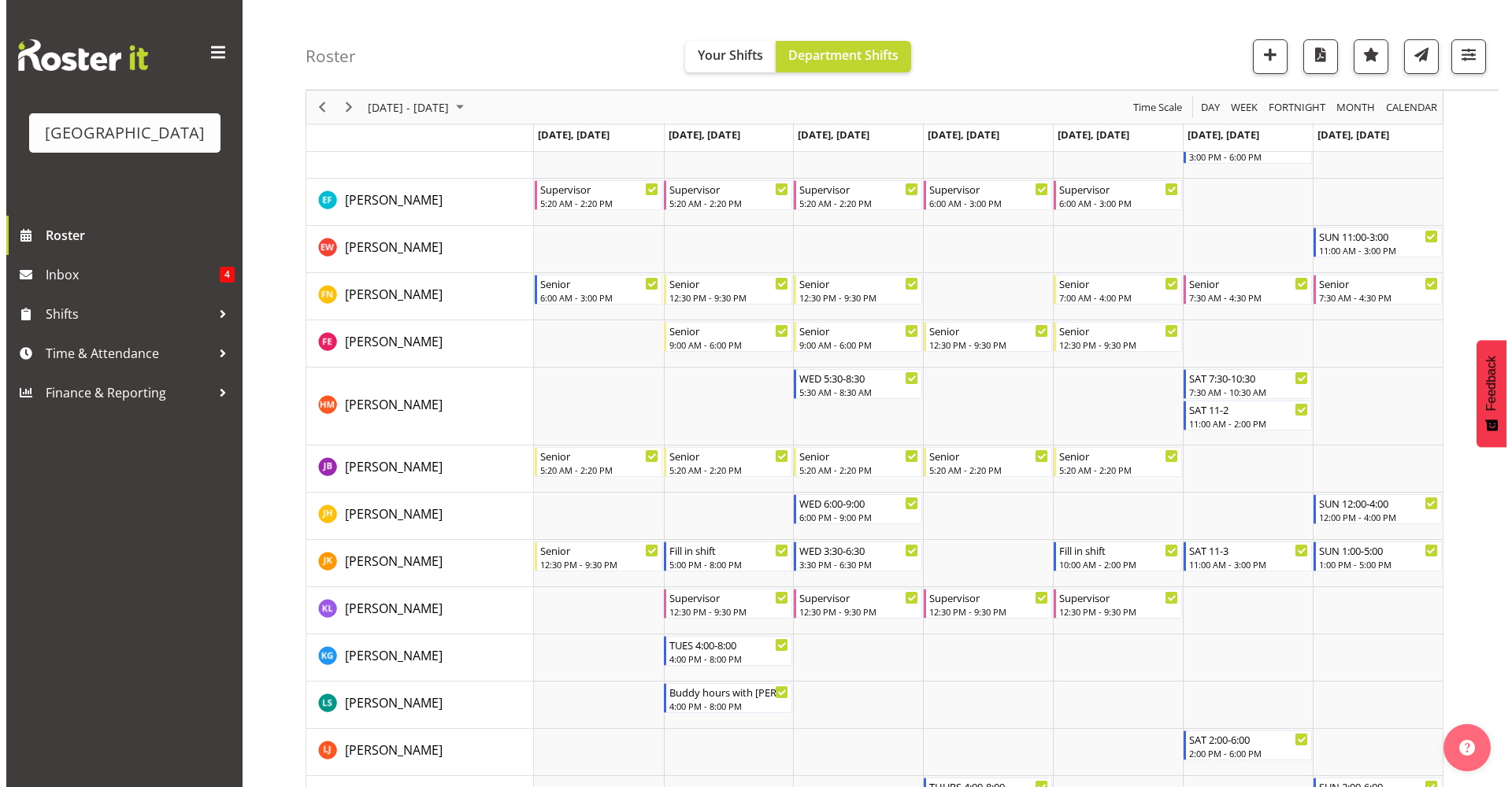
scroll to position [600, 0]
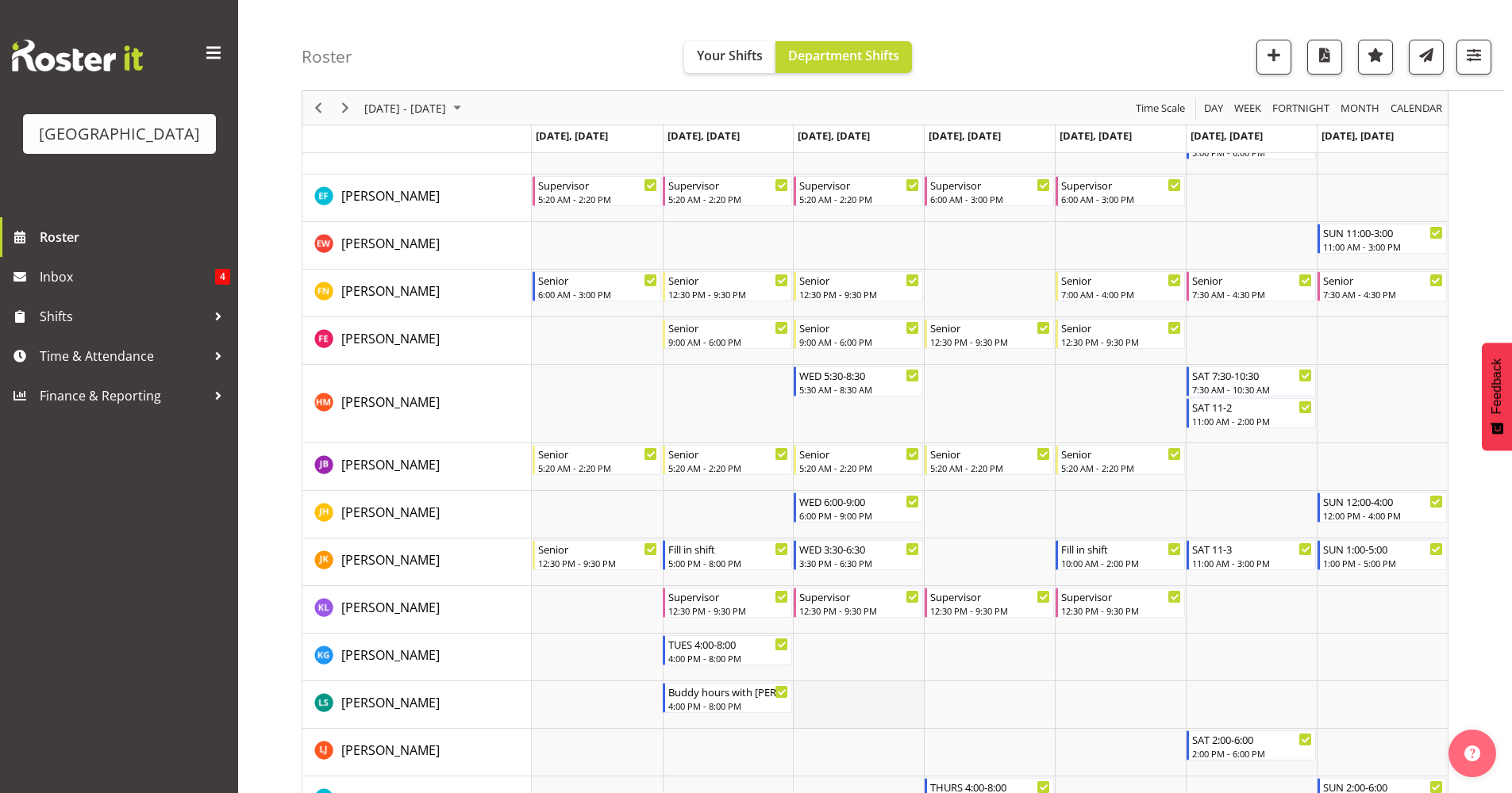
click at [866, 696] on td "Timeline Week of September 18, 2025" at bounding box center [858, 705] width 131 height 47
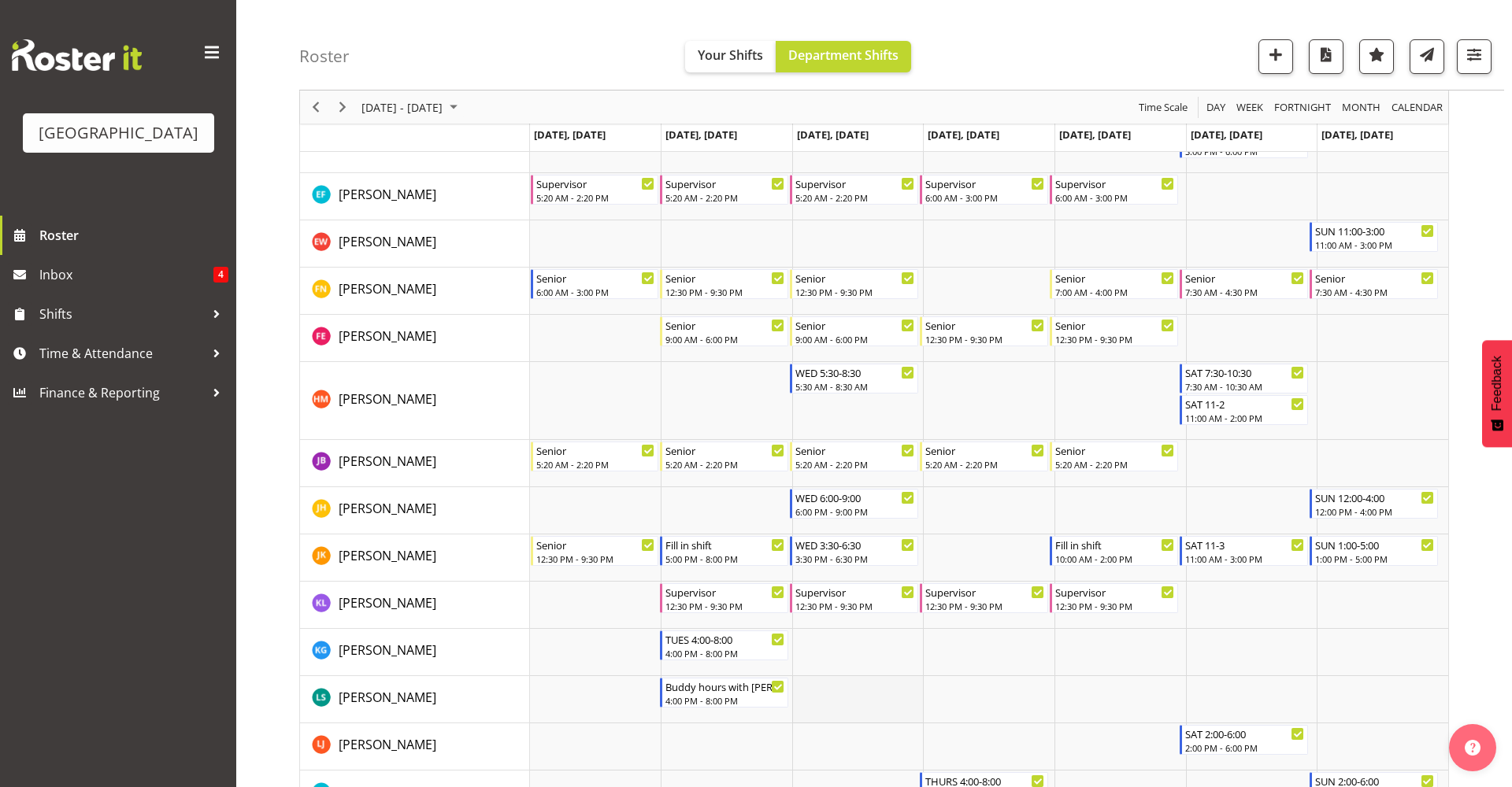
select select "17"
select select "25"
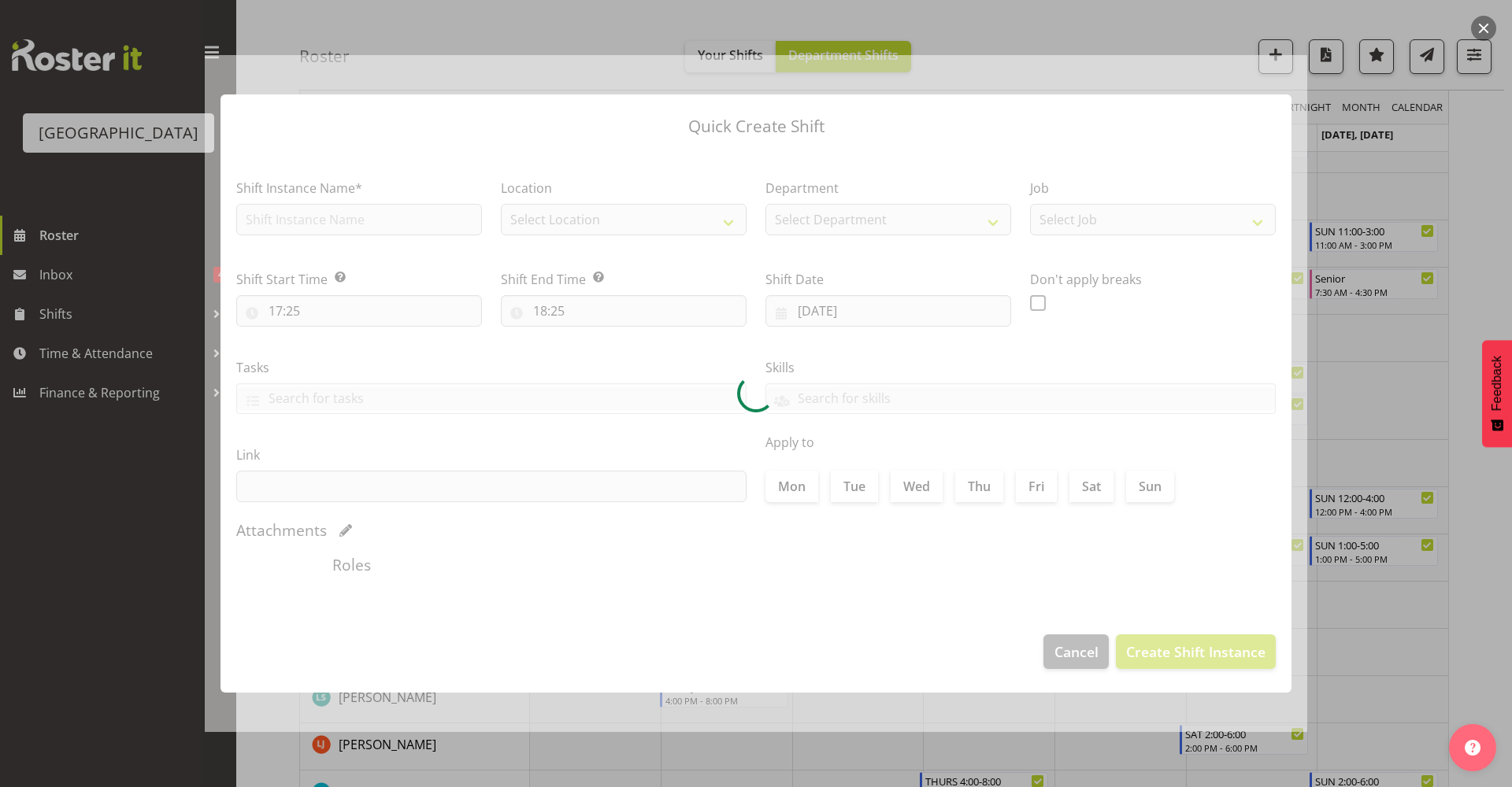
type input "17/09/2025"
checkbox input "true"
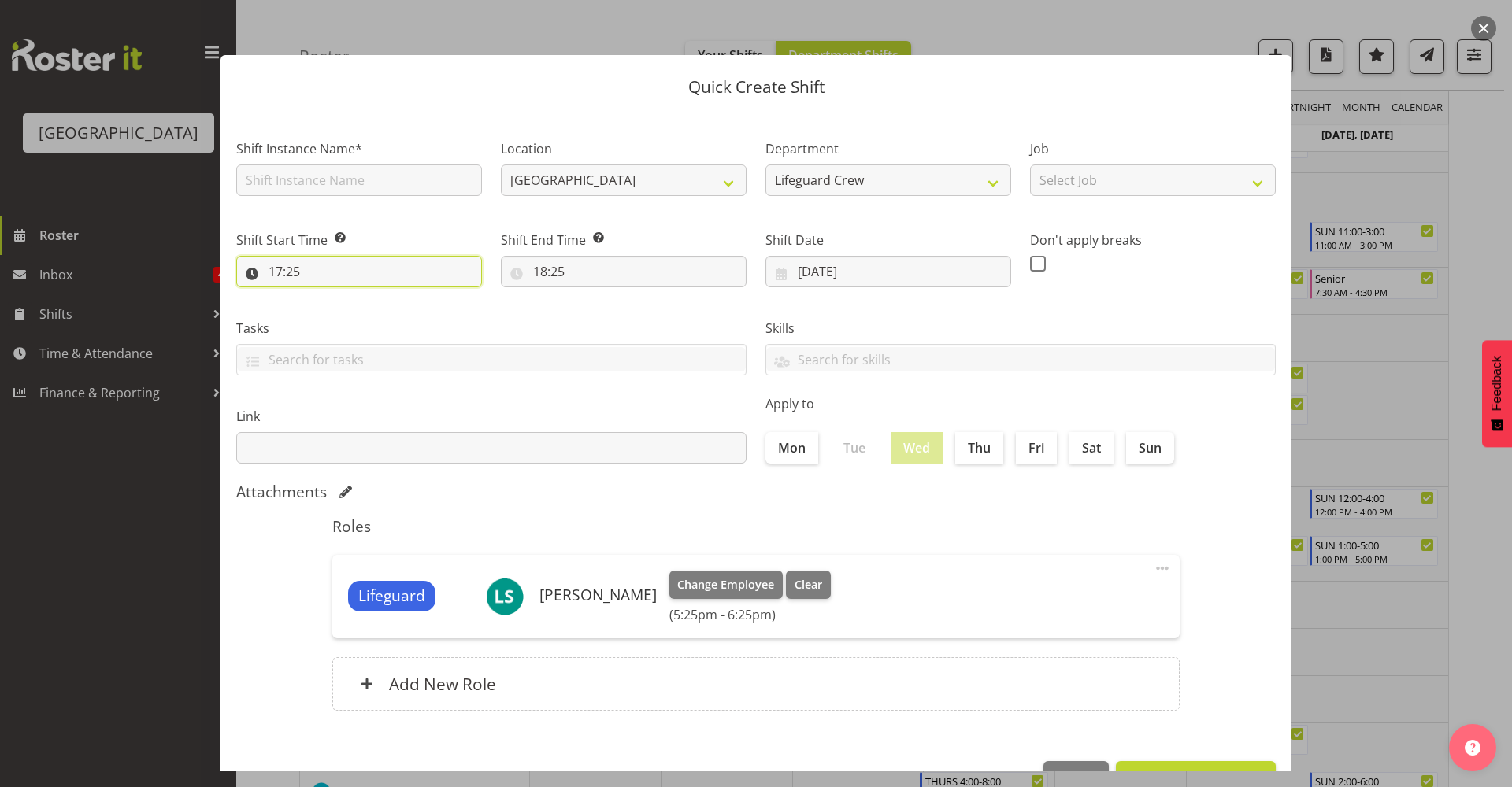
click at [362, 272] on input "17:25" at bounding box center [358, 272] width 246 height 32
drag, startPoint x: 340, startPoint y: 306, endPoint x: 349, endPoint y: 317, distance: 14.2
click at [340, 306] on select "00 01 02 03 04 05 06 07 08 09 10 11 12 13 14 15 16 17 18 19 20 21 22 23" at bounding box center [344, 312] width 36 height 32
select select "16"
click at [326, 297] on select "00 01 02 03 04 05 06 07 08 09 10 11 12 13 14 15 16 17 18 19 20 21 22 23" at bounding box center [344, 312] width 36 height 32
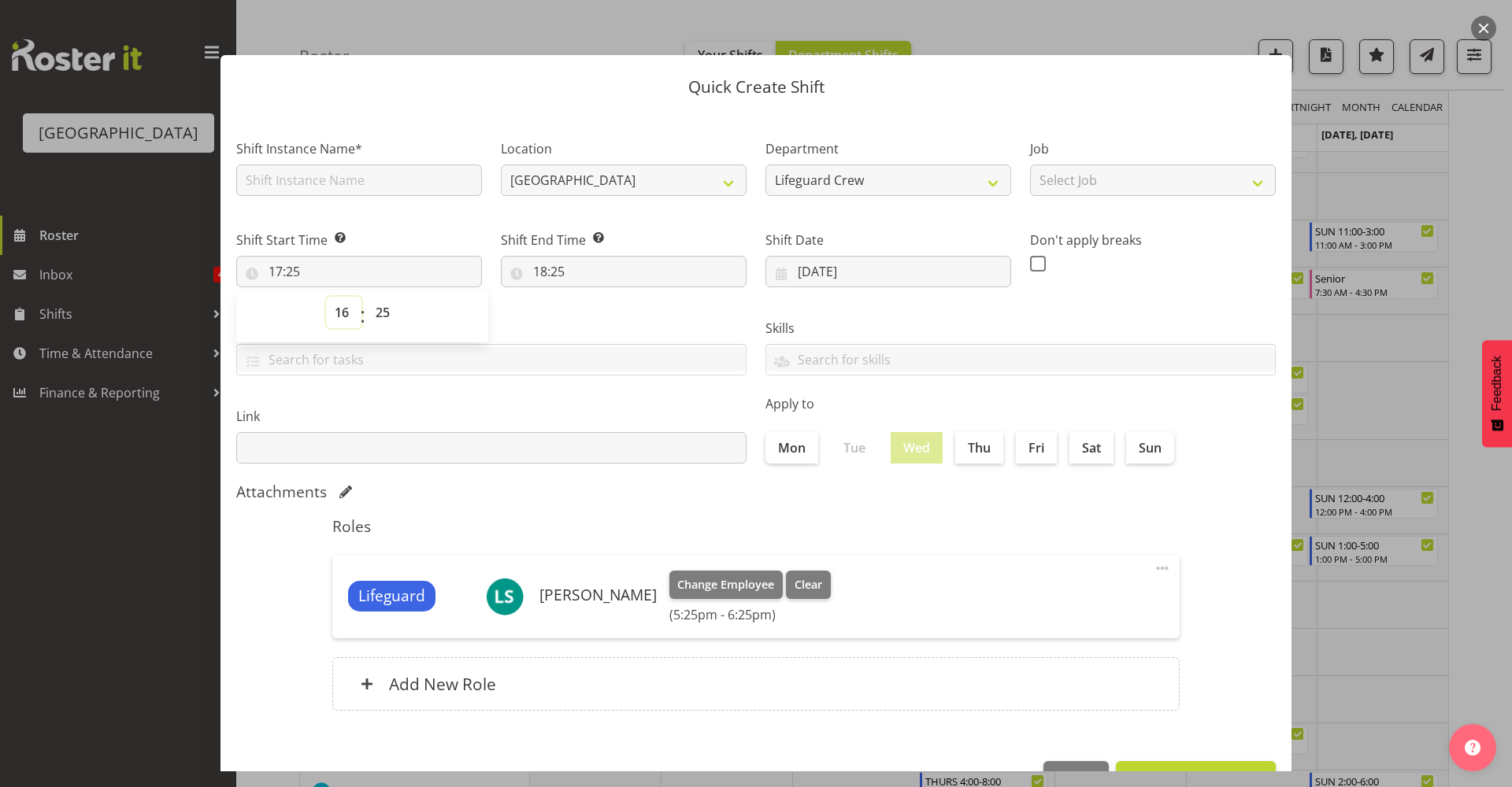
type input "16:25"
click at [385, 314] on select "00 01 02 03 04 05 06 07 08 09 10 11 12 13 14 15 16 17 18 19 20 21 22 23 24 25 2…" at bounding box center [385, 312] width 36 height 32
select select "0"
click at [367, 297] on select "00 01 02 03 04 05 06 07 08 09 10 11 12 13 14 15 16 17 18 19 20 21 22 23 24 25 2…" at bounding box center [385, 312] width 36 height 32
type input "16:00"
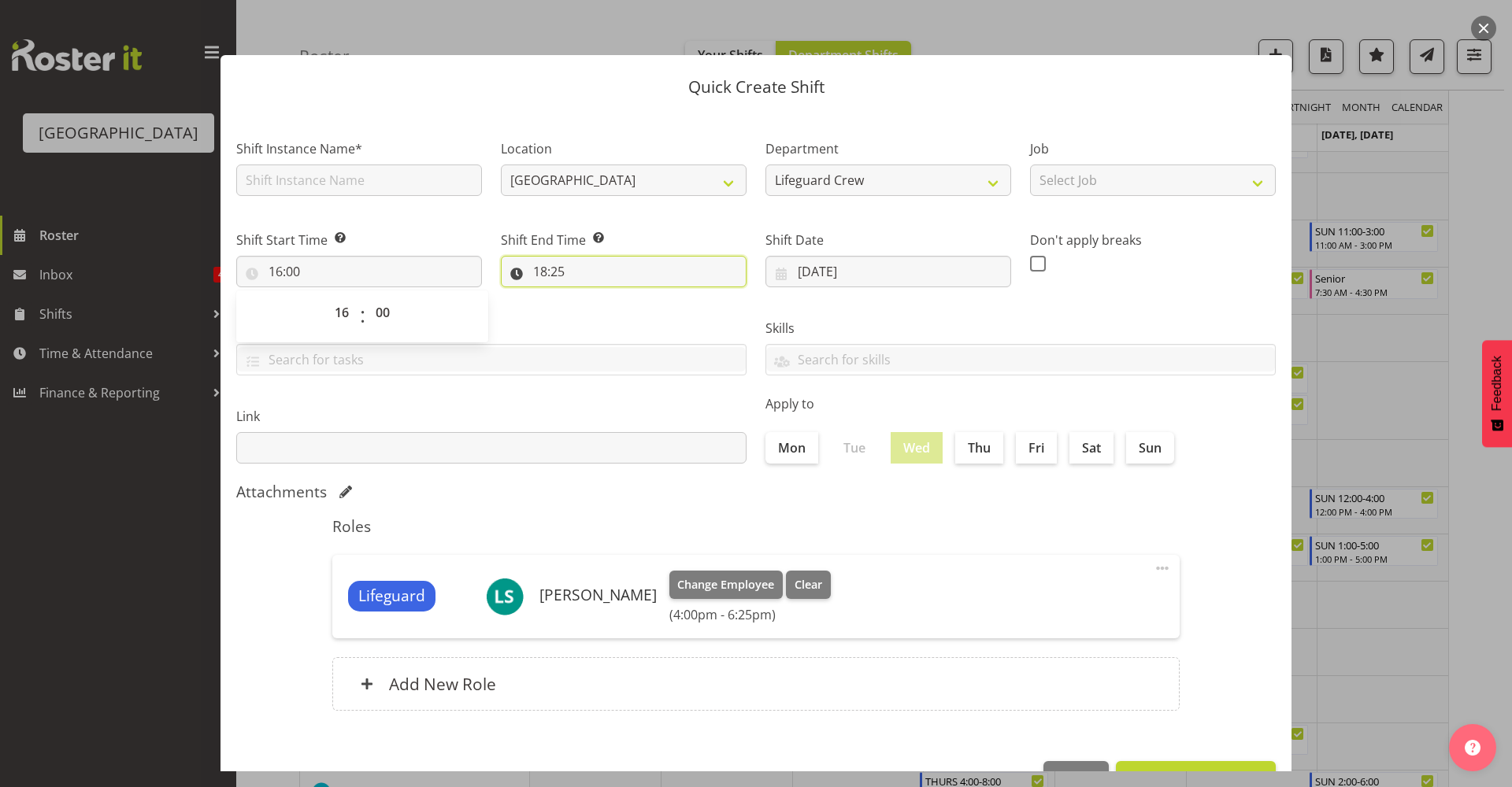
click at [542, 259] on input "18:25" at bounding box center [623, 272] width 246 height 32
click at [602, 308] on select "00 01 02 03 04 05 06 07 08 09 10 11 12 13 14 15 16 17 18 19 20 21 22 23" at bounding box center [609, 312] width 36 height 32
select select "20"
click at [591, 297] on select "00 01 02 03 04 05 06 07 08 09 10 11 12 13 14 15 16 17 18 19 20 21 22 23" at bounding box center [609, 312] width 36 height 32
type input "20:25"
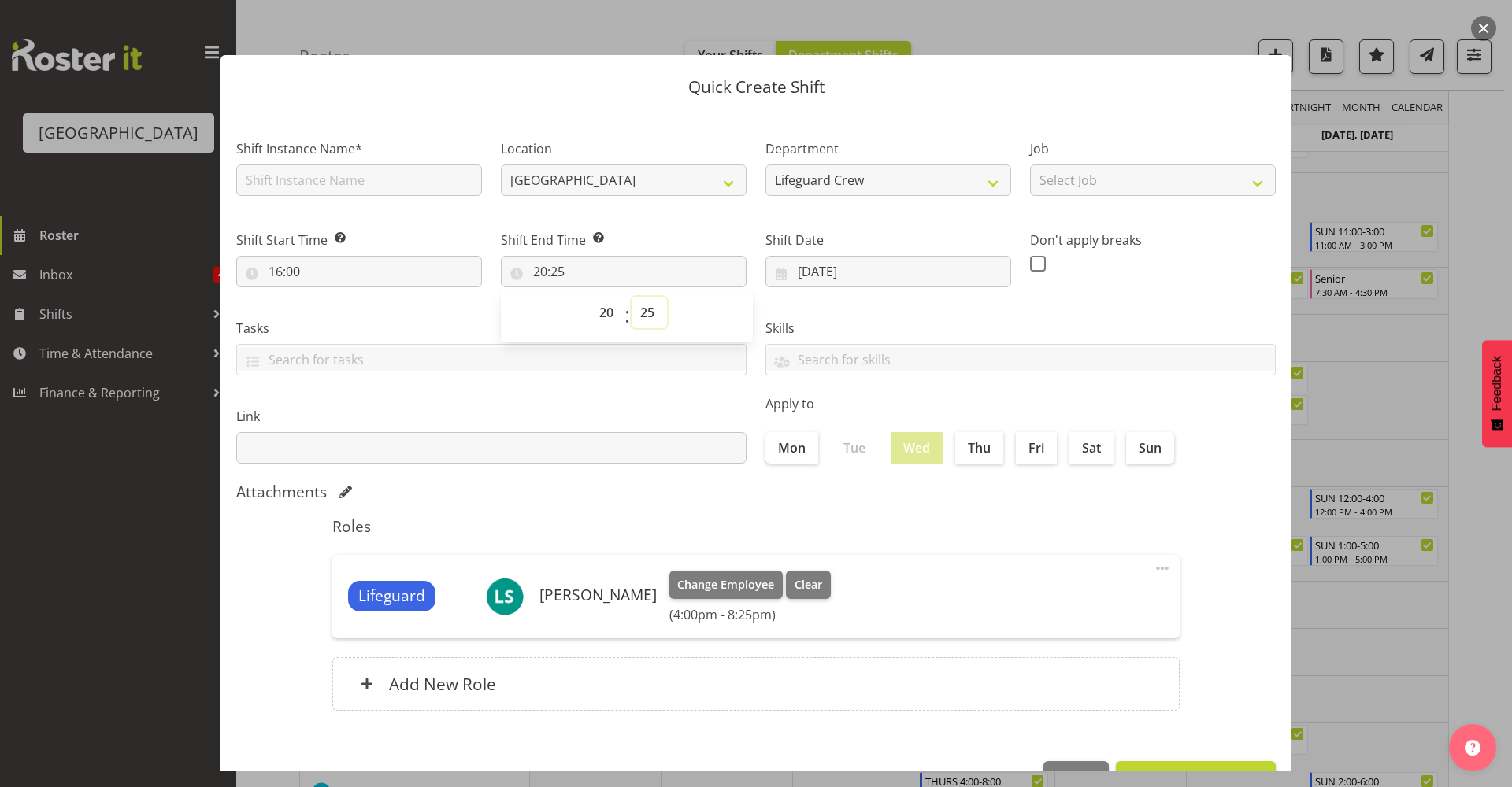
click at [646, 311] on select "00 01 02 03 04 05 06 07 08 09 10 11 12 13 14 15 16 17 18 19 20 21 22 23 24 25 2…" at bounding box center [649, 312] width 36 height 32
select select "0"
click at [632, 297] on select "00 01 02 03 04 05 06 07 08 09 10 11 12 13 14 15 16 17 18 19 20 21 22 23 24 25 2…" at bounding box center [649, 312] width 36 height 32
type input "20:00"
click at [372, 204] on div "Shift Instance Name*" at bounding box center [359, 163] width 264 height 92
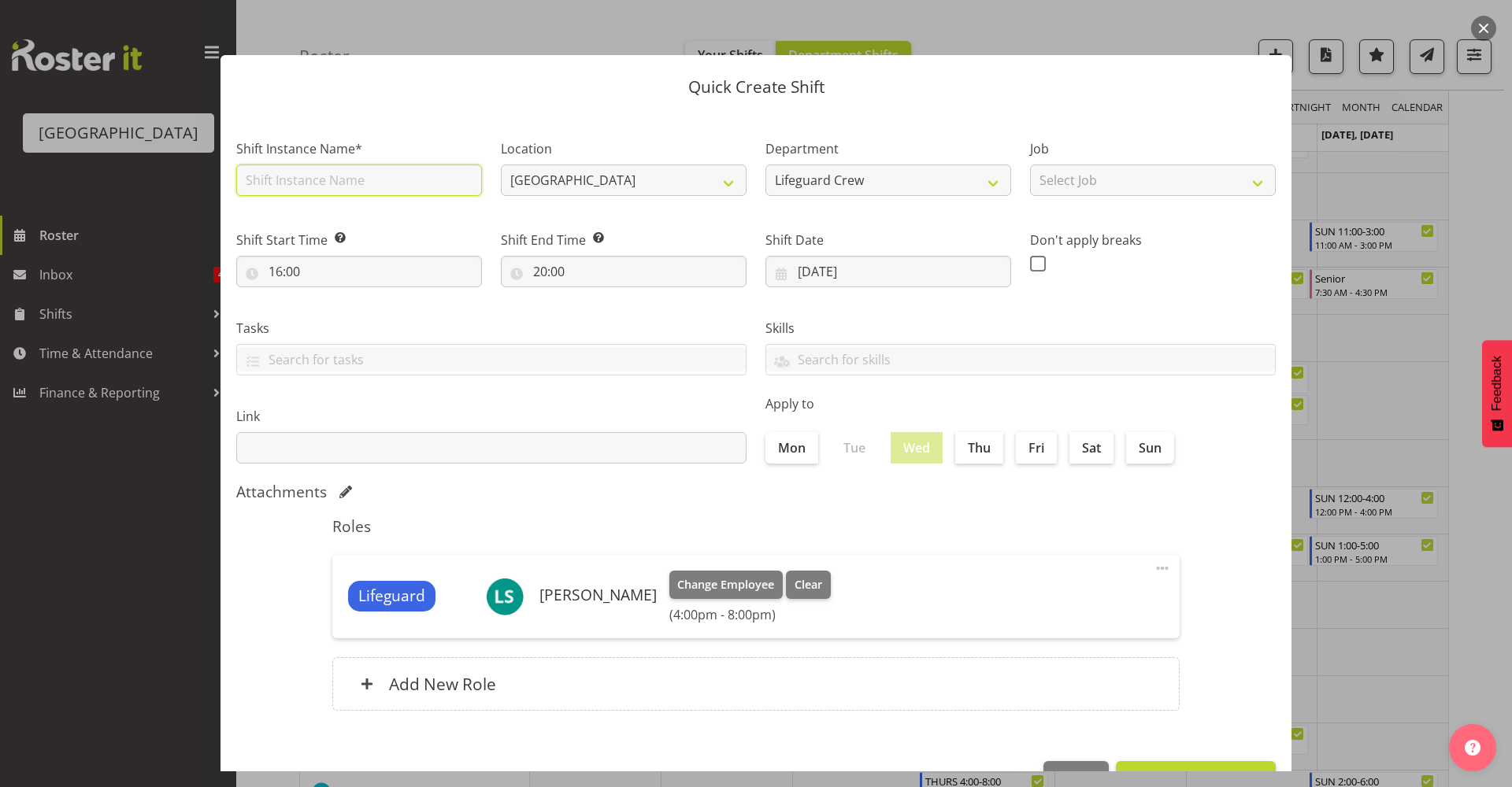
click at [373, 188] on input "text" at bounding box center [358, 180] width 246 height 32
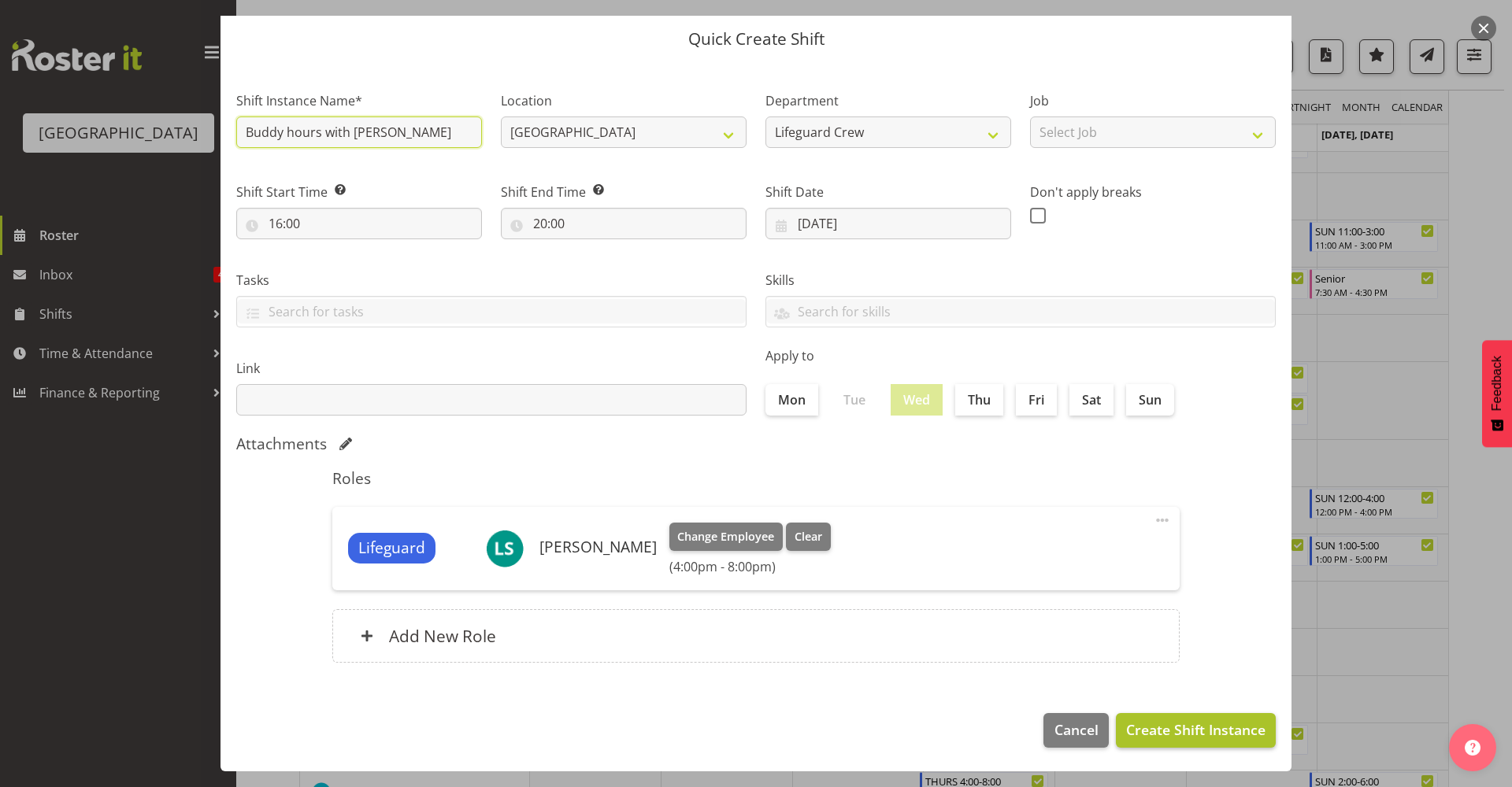
type input "Buddy hours with Felix"
click at [1171, 724] on span "Create Shift Instance" at bounding box center [1196, 729] width 139 height 20
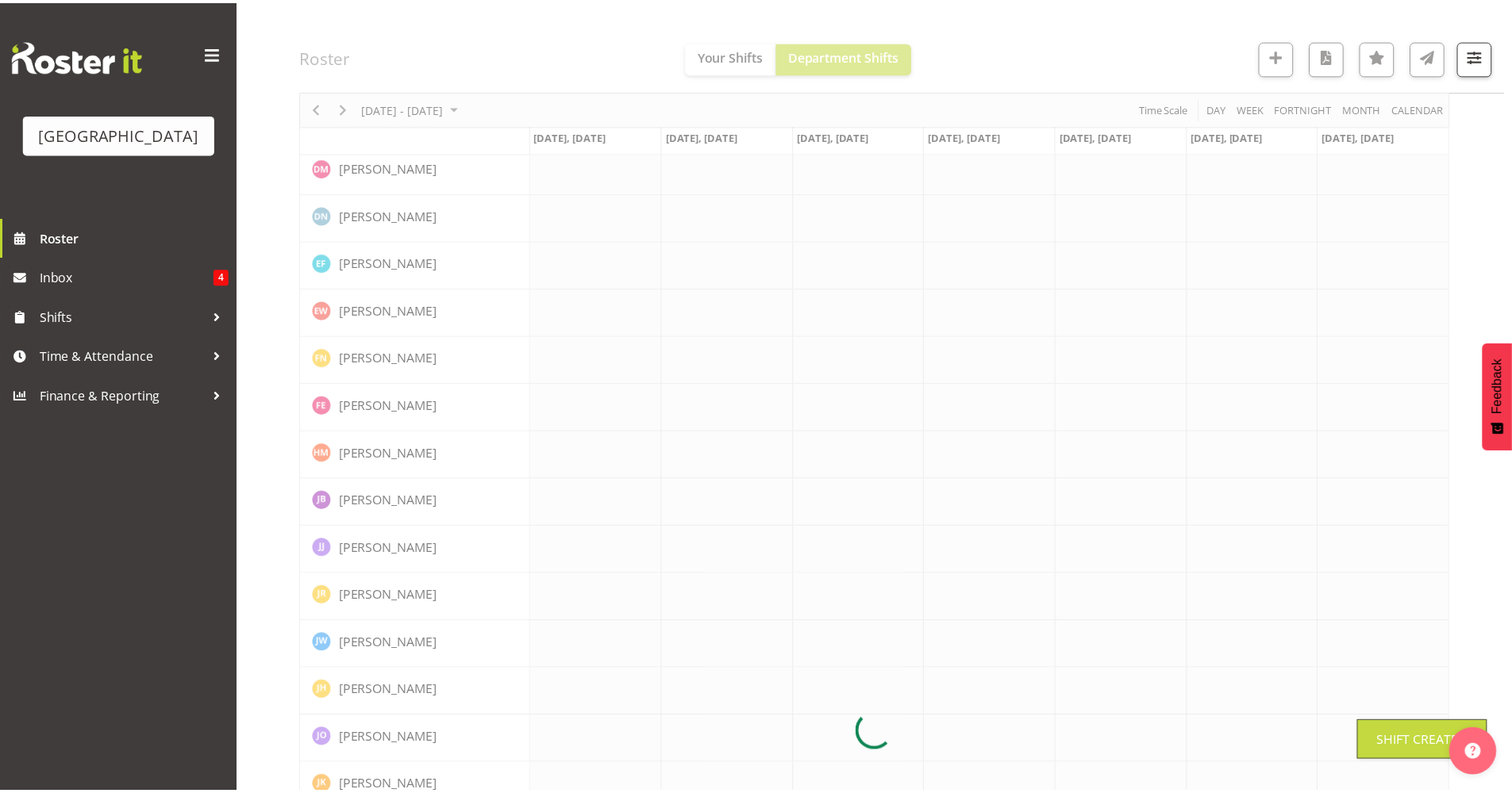
scroll to position [0, 0]
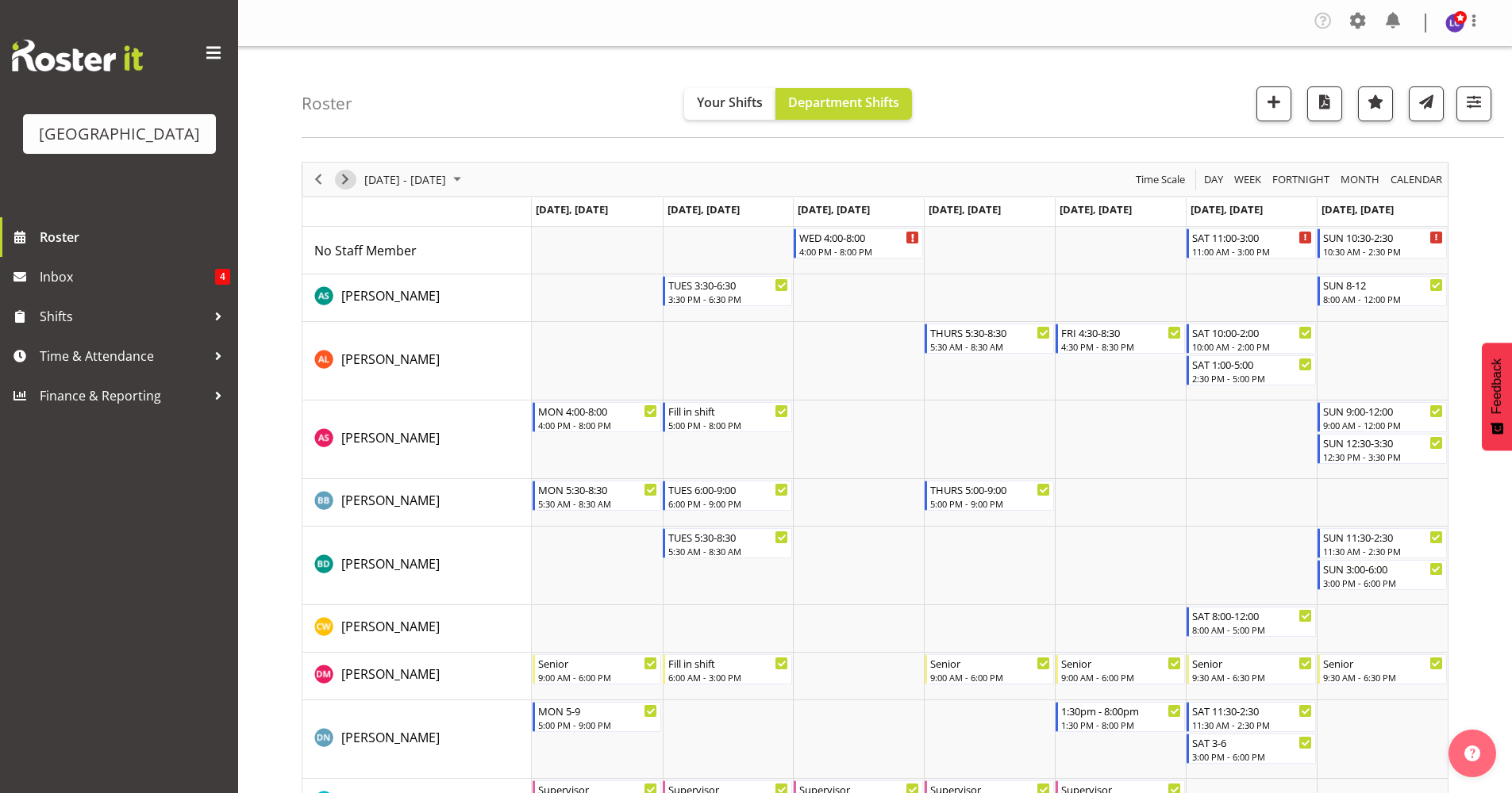
click at [349, 189] on span "Next" at bounding box center [345, 180] width 19 height 20
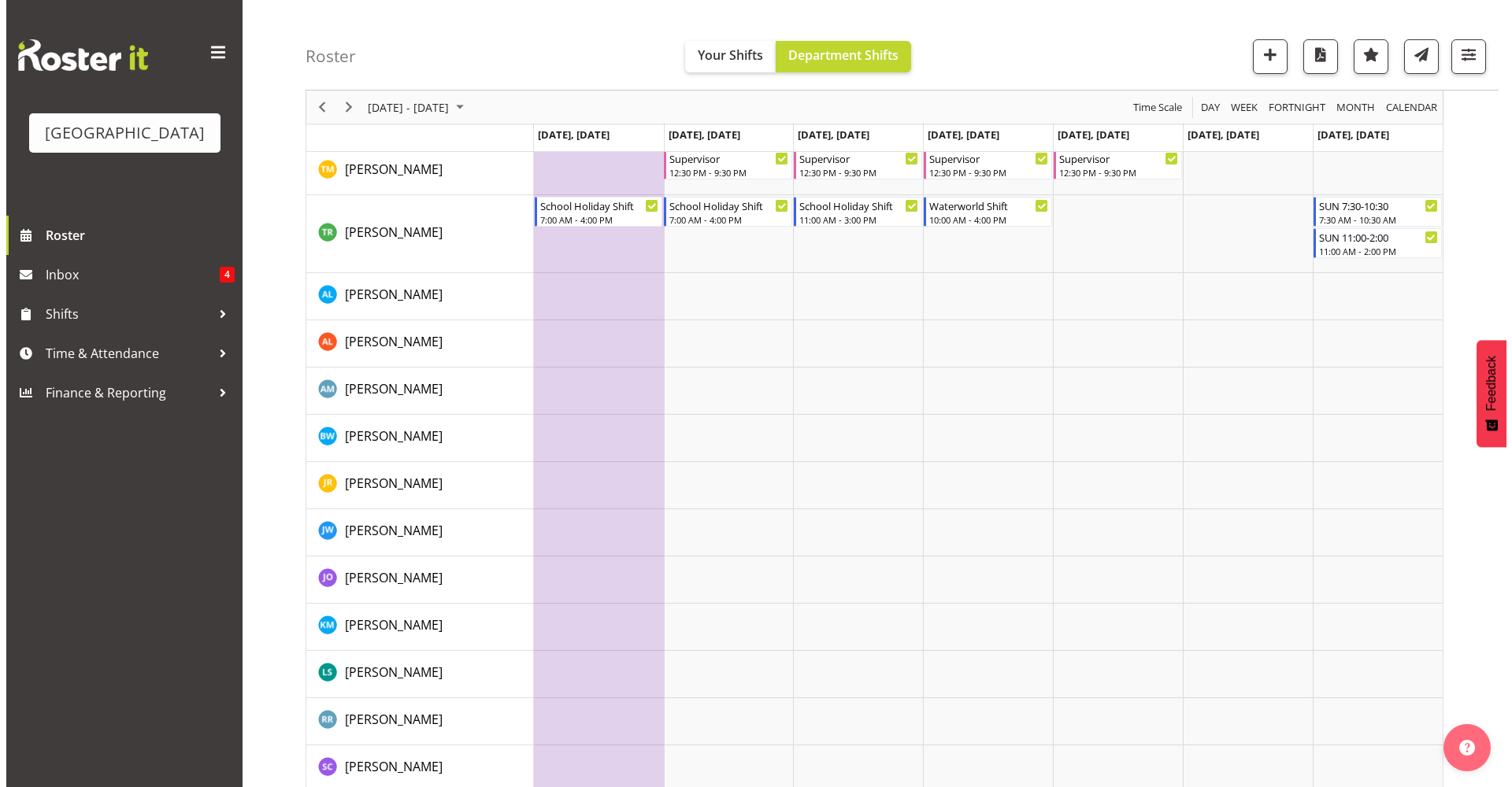
scroll to position [1840, 0]
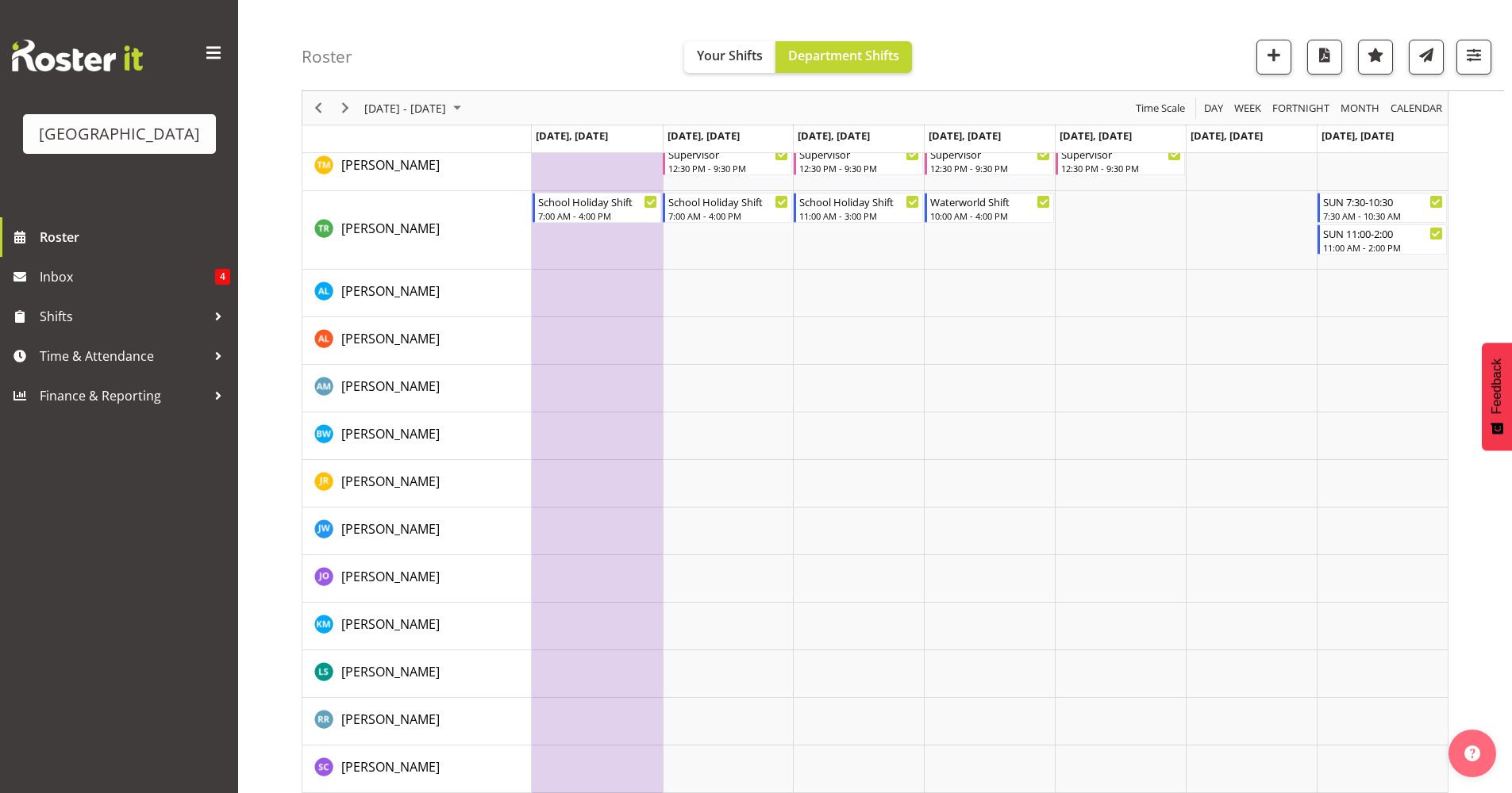
click at [613, 678] on td "Timeline Week of September 25, 2025" at bounding box center [597, 675] width 131 height 47
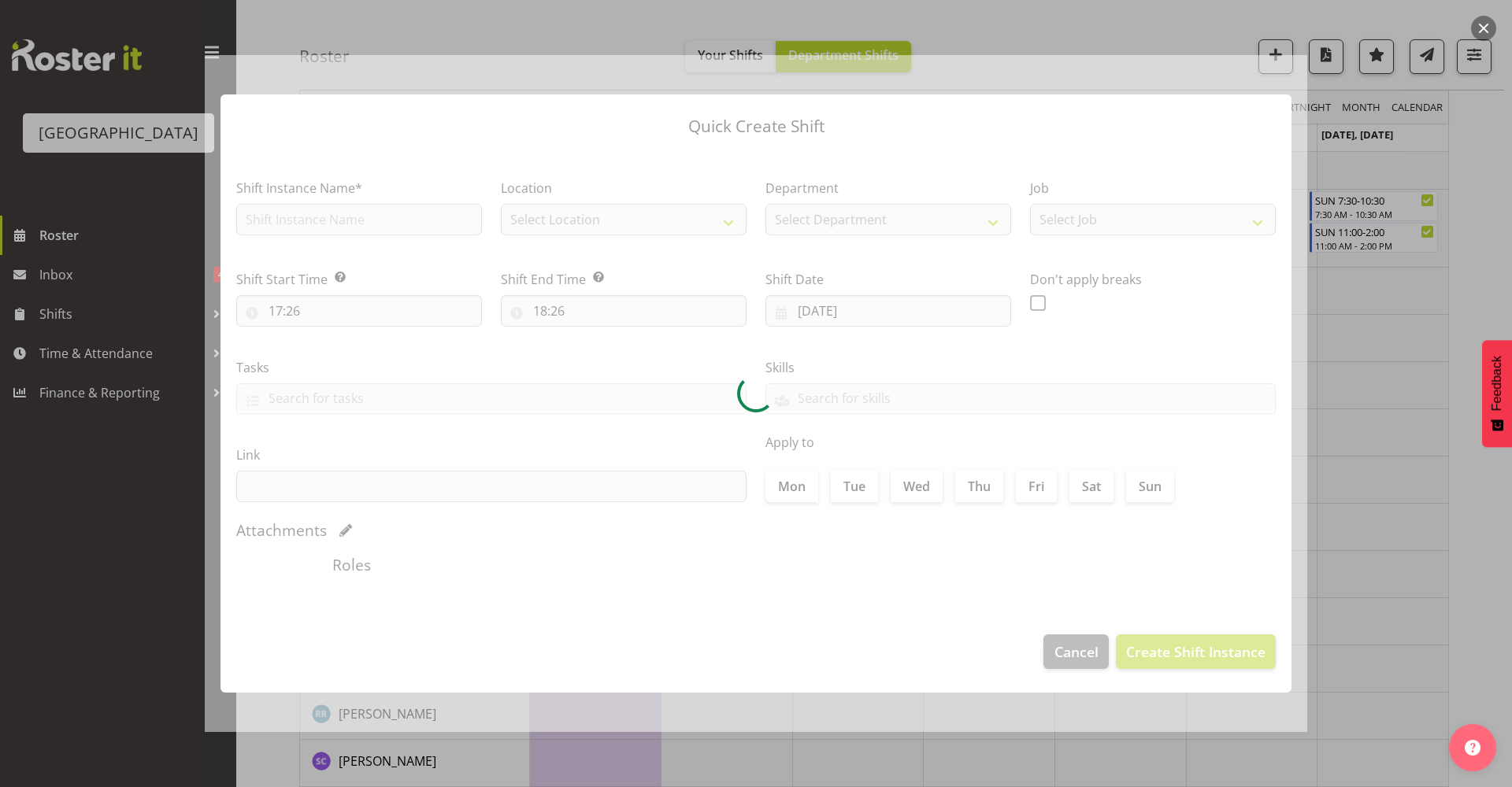
type input "22/09/2025"
checkbox input "true"
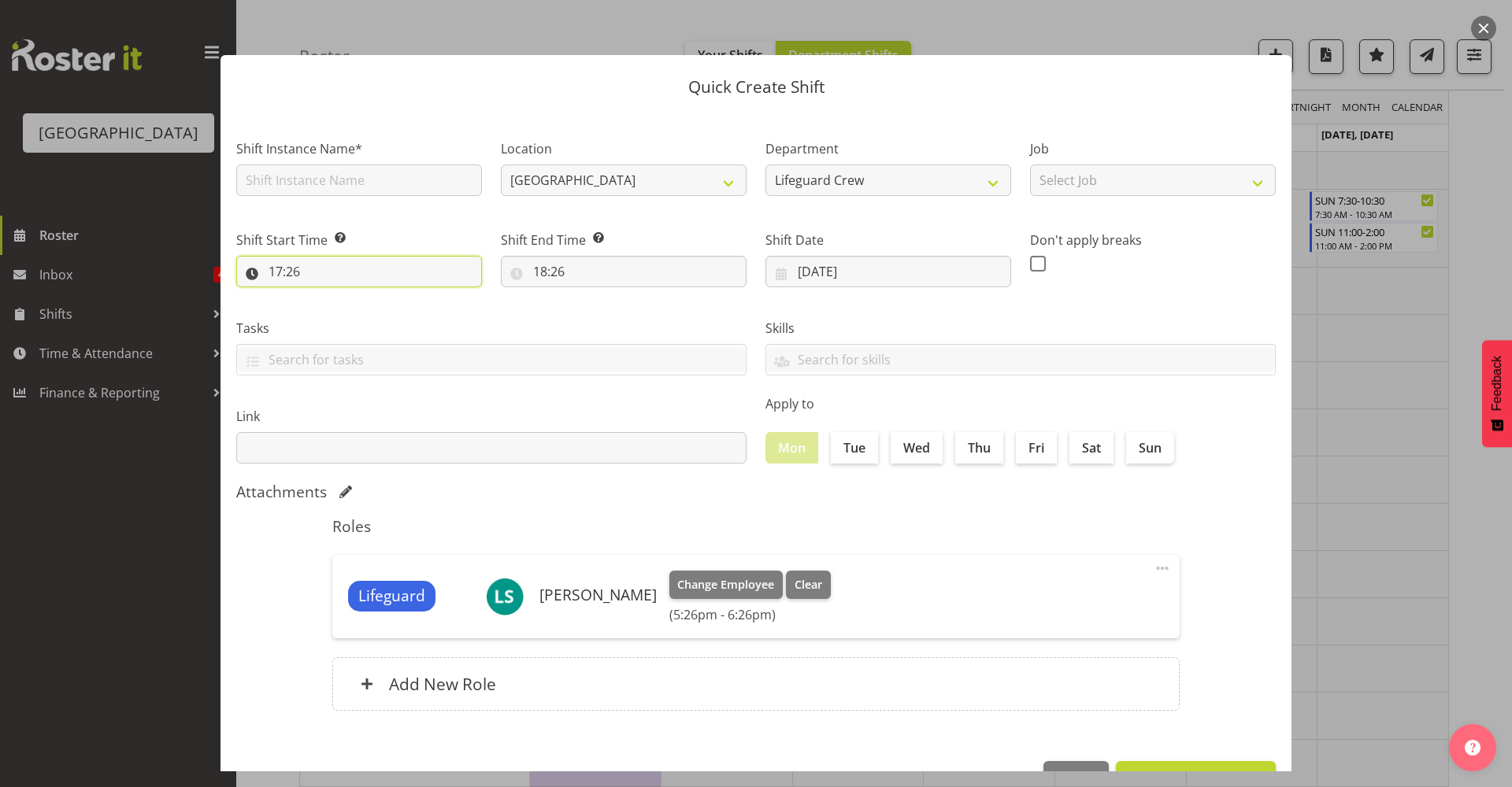
click at [327, 286] on input "17:26" at bounding box center [358, 272] width 246 height 32
click at [334, 306] on select "00 01 02 03 04 05 06 07 08 09 10 11 12 13 14 15 16 17 18 19 20 21 22 23" at bounding box center [344, 312] width 36 height 32
select select "10"
click at [326, 297] on select "00 01 02 03 04 05 06 07 08 09 10 11 12 13 14 15 16 17 18 19 20 21 22 23" at bounding box center [344, 312] width 36 height 32
type input "10:26"
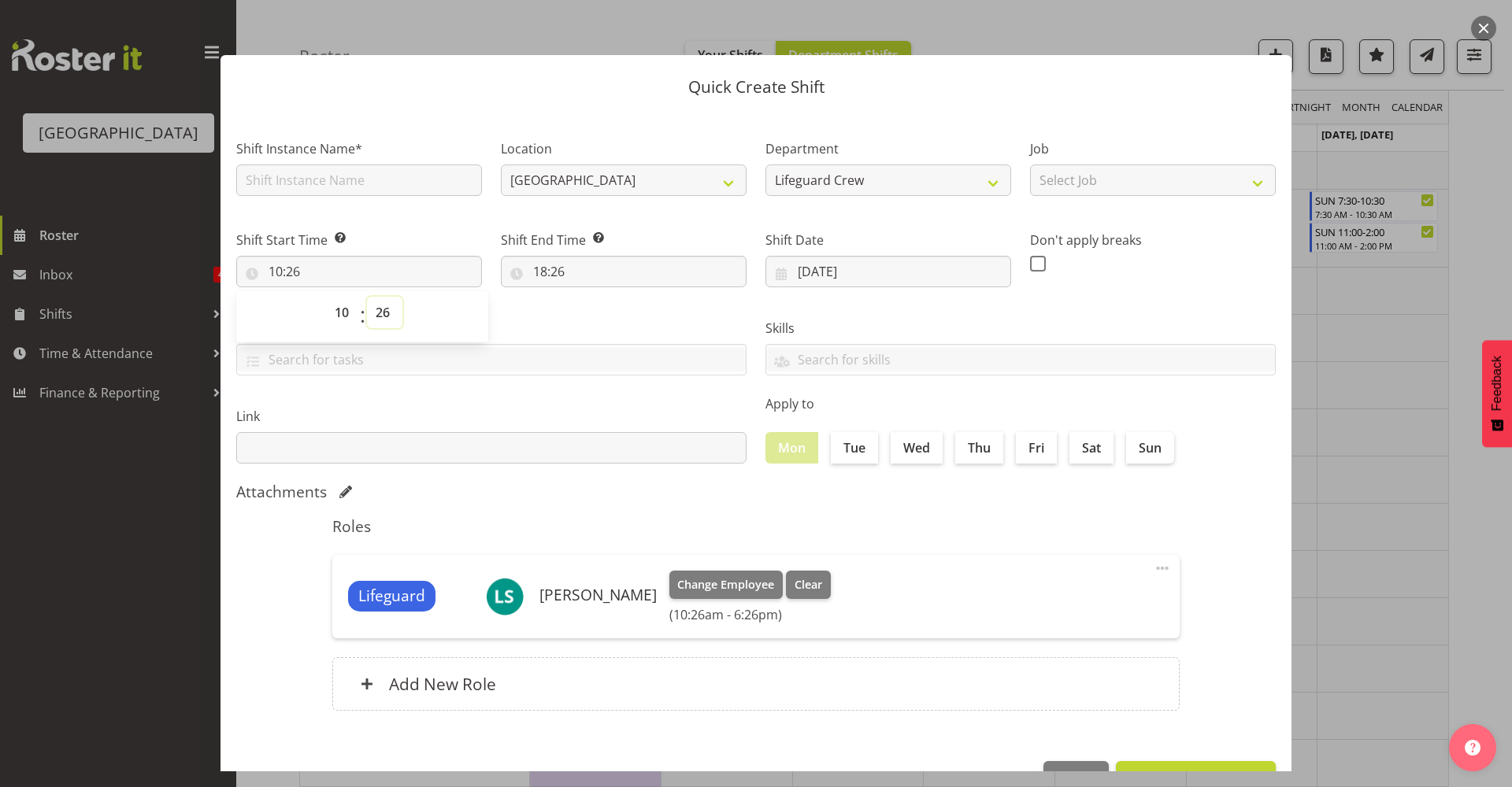
click at [386, 323] on select "00 01 02 03 04 05 06 07 08 09 10 11 12 13 14 15 16 17 18 19 20 21 22 23 24 25 2…" at bounding box center [385, 312] width 36 height 32
select select "0"
click at [367, 297] on select "00 01 02 03 04 05 06 07 08 09 10 11 12 13 14 15 16 17 18 19 20 21 22 23 24 25 2…" at bounding box center [385, 312] width 36 height 32
type input "10:00"
click at [540, 276] on input "18:26" at bounding box center [623, 272] width 246 height 32
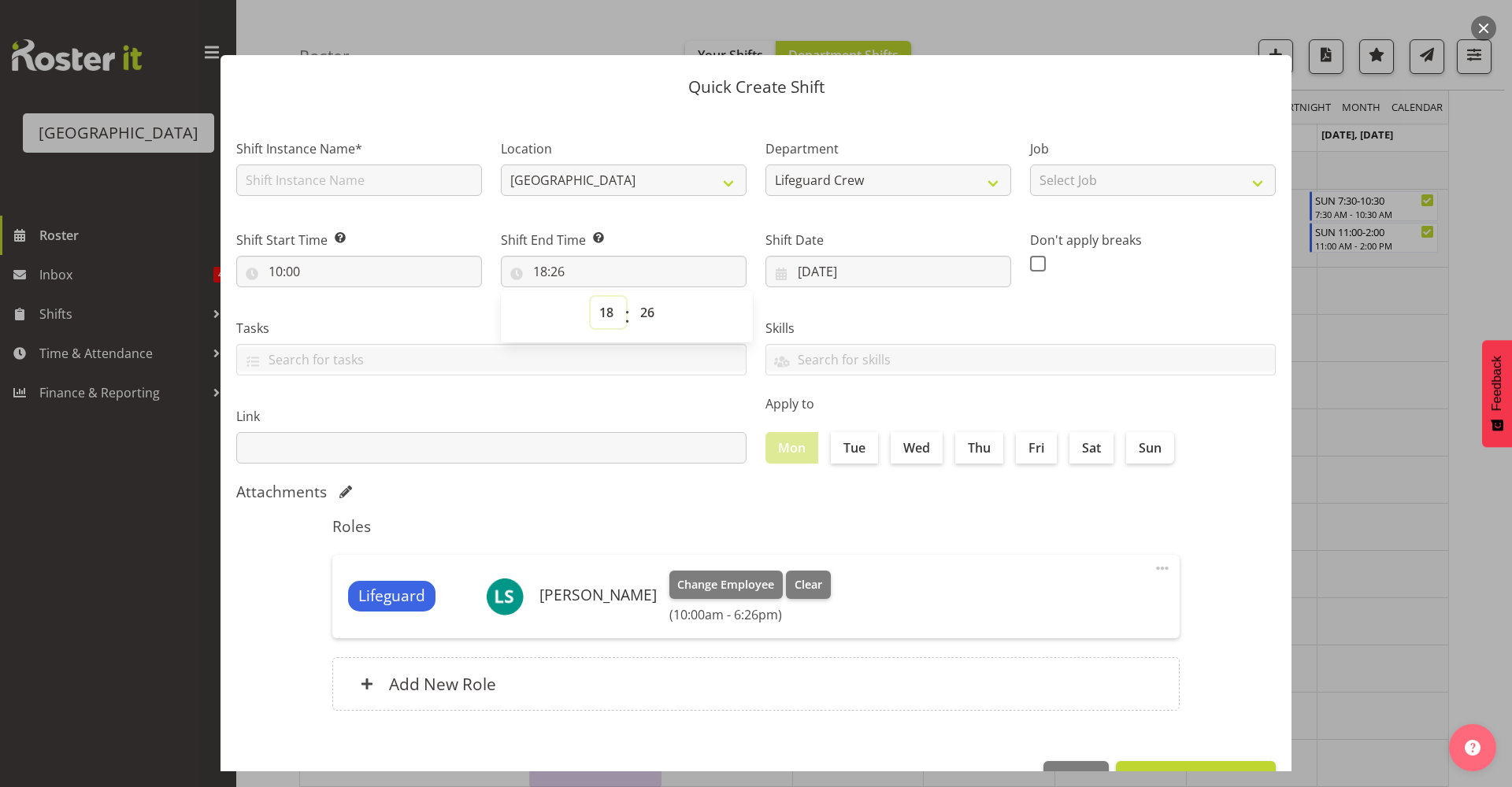
click at [598, 310] on select "00 01 02 03 04 05 06 07 08 09 10 11 12 13 14 15 16 17 18 19 20 21 22 23" at bounding box center [609, 312] width 36 height 32
select select "0"
click at [591, 297] on select "00 01 02 03 04 05 06 07 08 09 10 11 12 13 14 15 16 17 18 19 20 21 22 23" at bounding box center [609, 312] width 36 height 32
type input "00:26"
click at [611, 317] on select "00 01 02 03 04 05 06 07 08 09 10 11 12 13 14 15 16 17 18 19 20 21 22 23" at bounding box center [609, 312] width 36 height 32
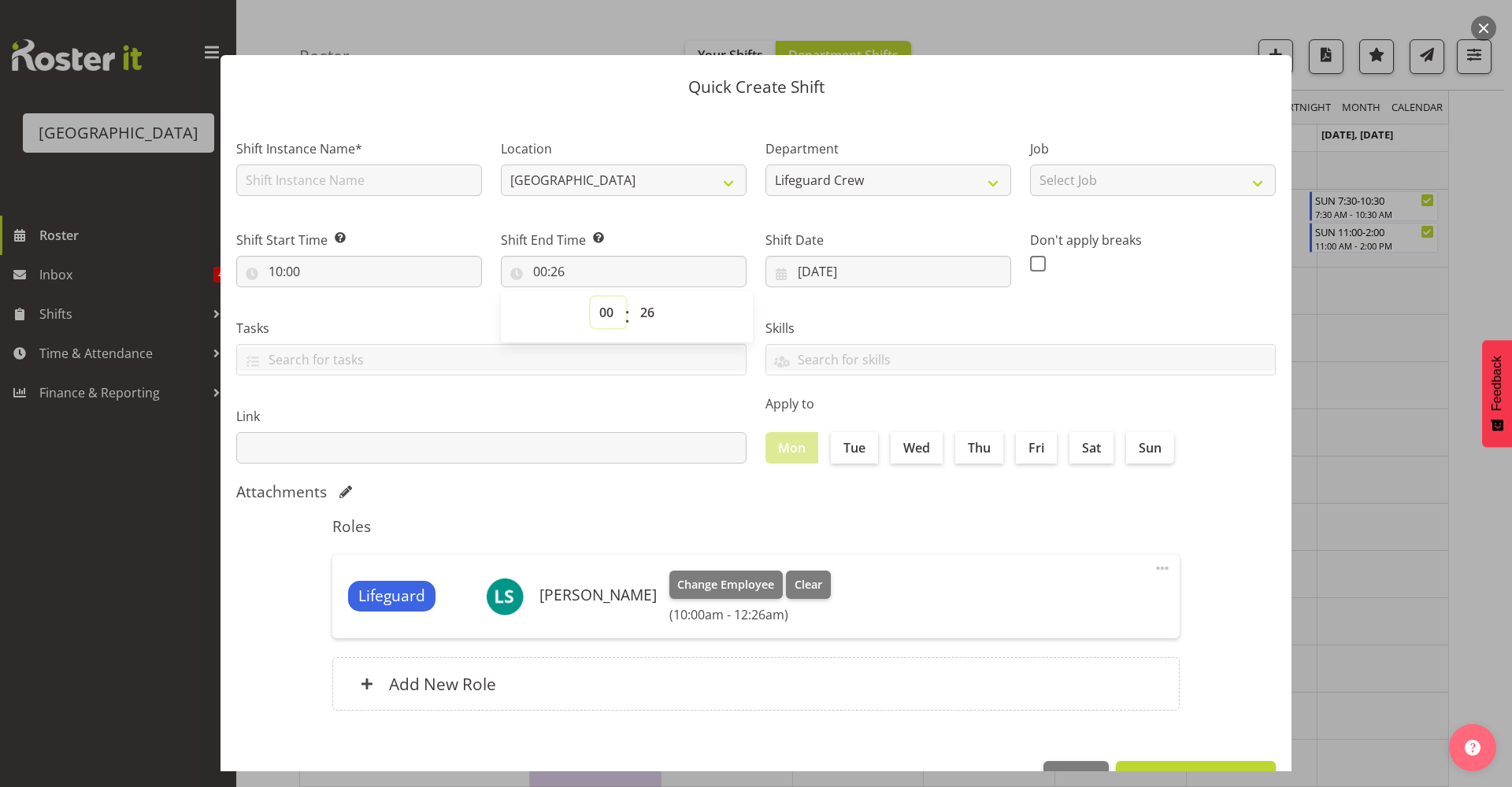
select select "14"
click at [591, 297] on select "00 01 02 03 04 05 06 07 08 09 10 11 12 13 14 15 16 17 18 19 20 21 22 23" at bounding box center [609, 312] width 36 height 32
type input "14:26"
click at [649, 318] on select "00 01 02 03 04 05 06 07 08 09 10 11 12 13 14 15 16 17 18 19 20 21 22 23 24 25 2…" at bounding box center [649, 312] width 36 height 32
select select "0"
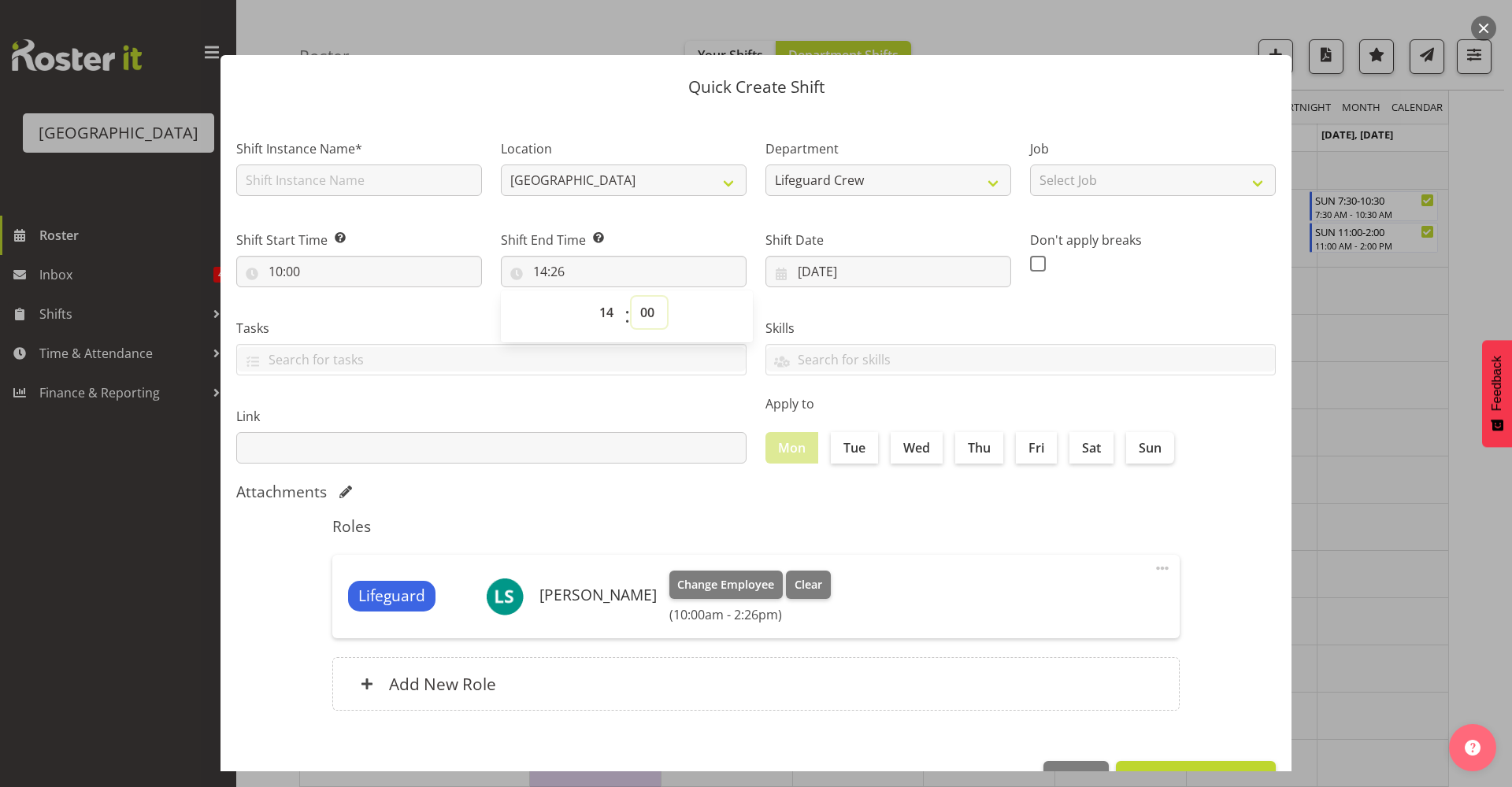
click at [632, 297] on select "00 01 02 03 04 05 06 07 08 09 10 11 12 13 14 15 16 17 18 19 20 21 22 23 24 25 2…" at bounding box center [649, 312] width 36 height 32
type input "14:00"
click at [448, 193] on input "text" at bounding box center [358, 180] width 246 height 32
type input "Buddy hours with Felix"
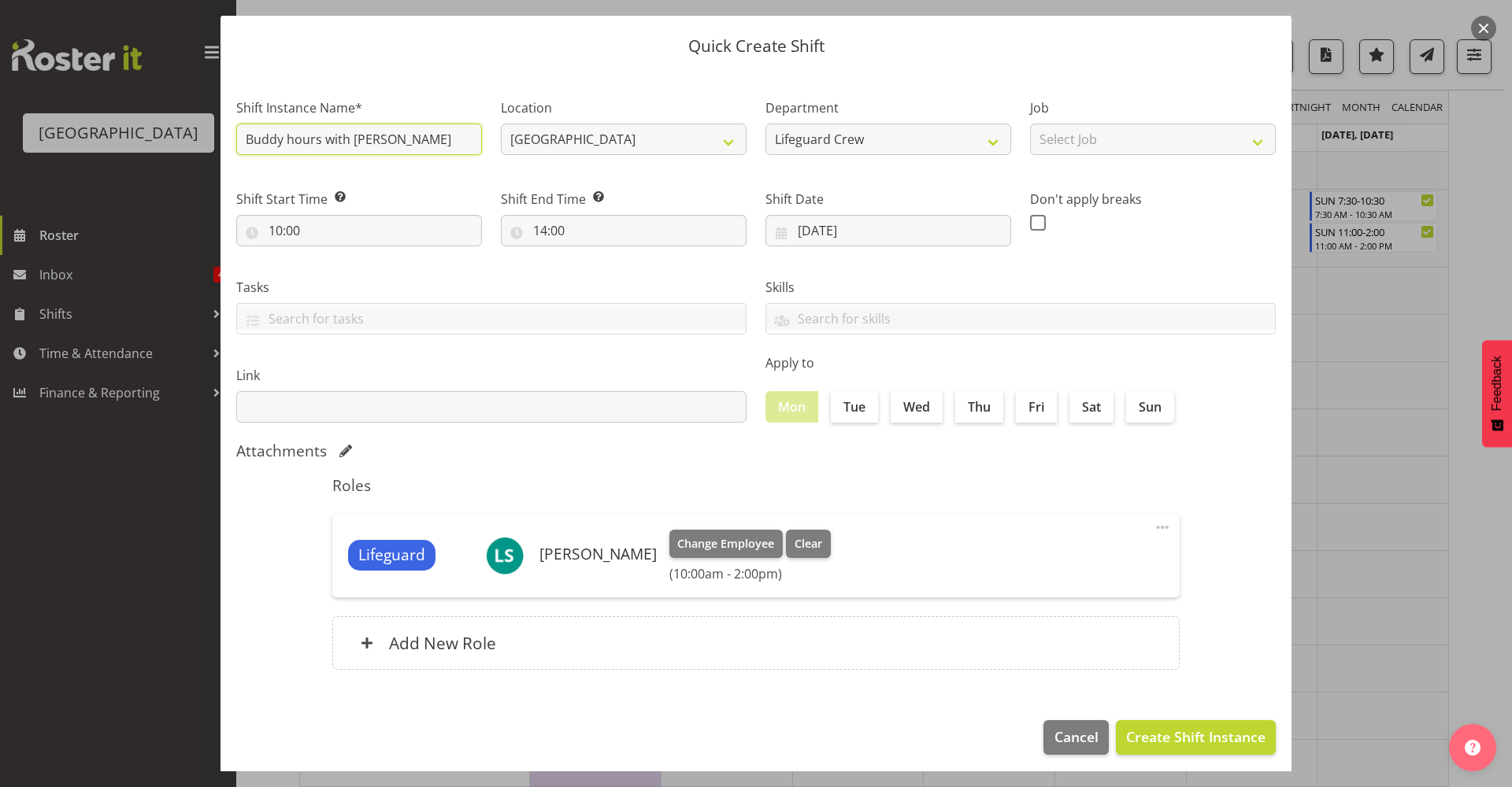
scroll to position [48, 0]
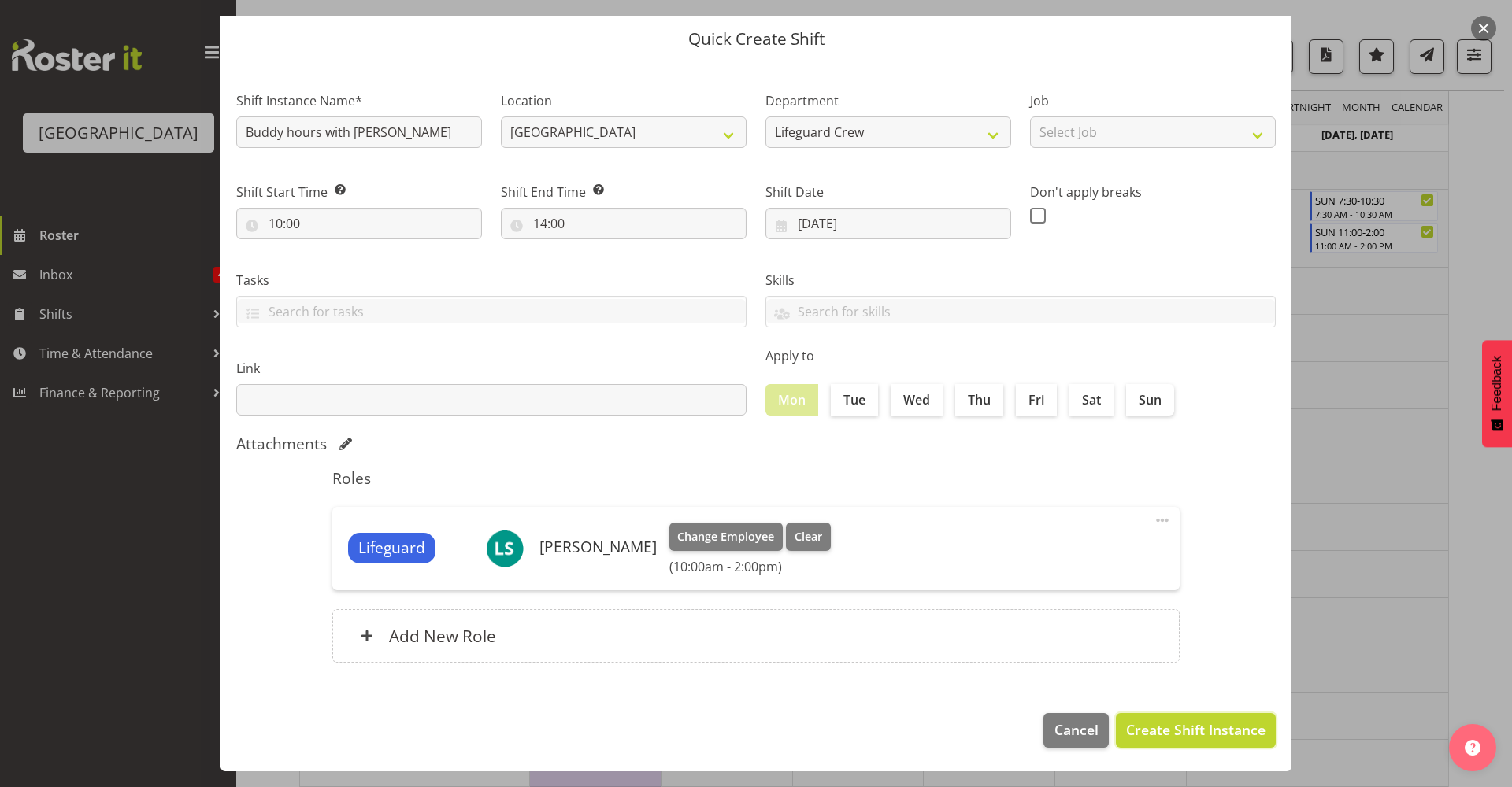
click at [1188, 732] on span "Create Shift Instance" at bounding box center [1196, 729] width 139 height 20
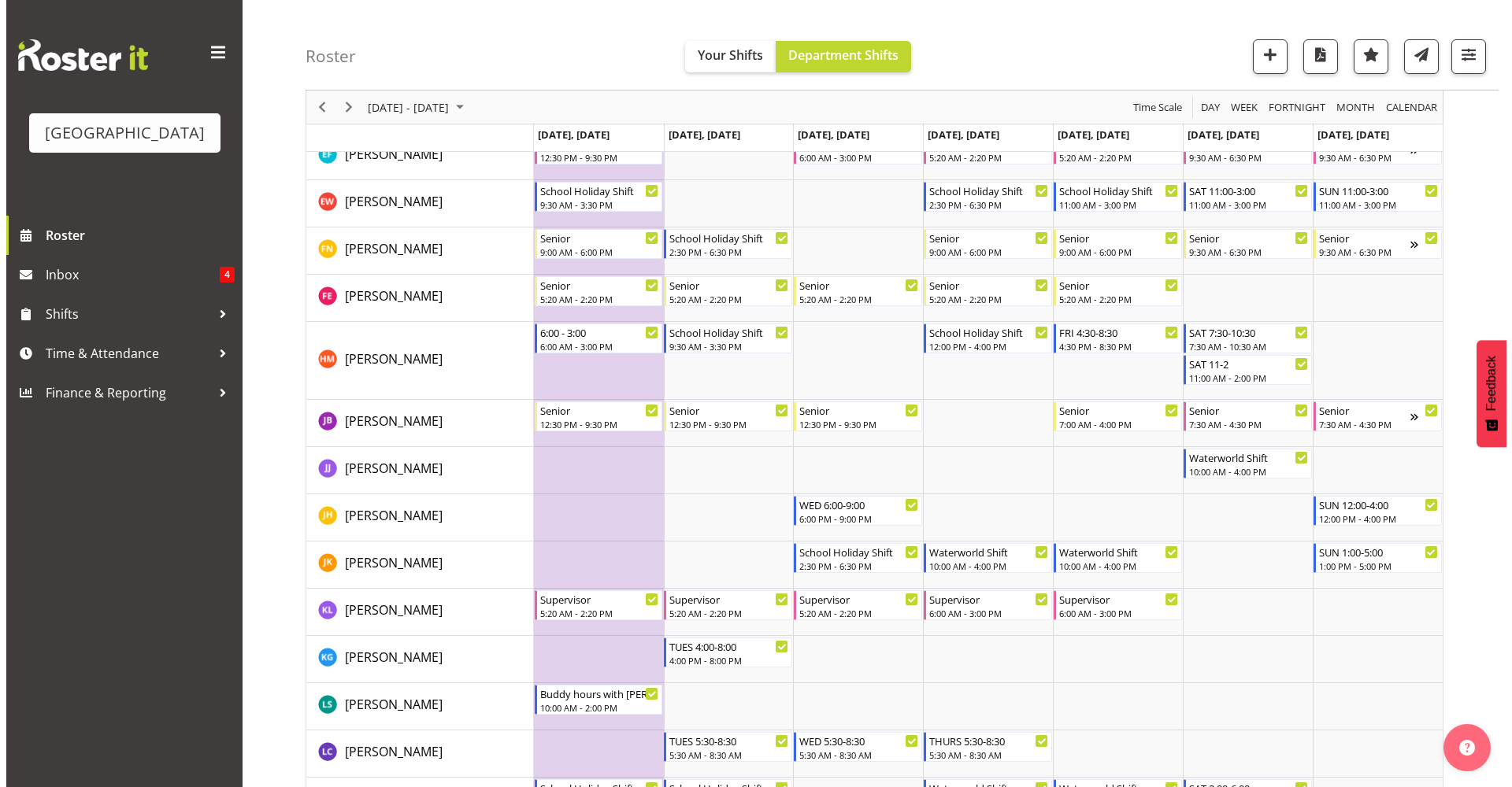
scroll to position [653, 0]
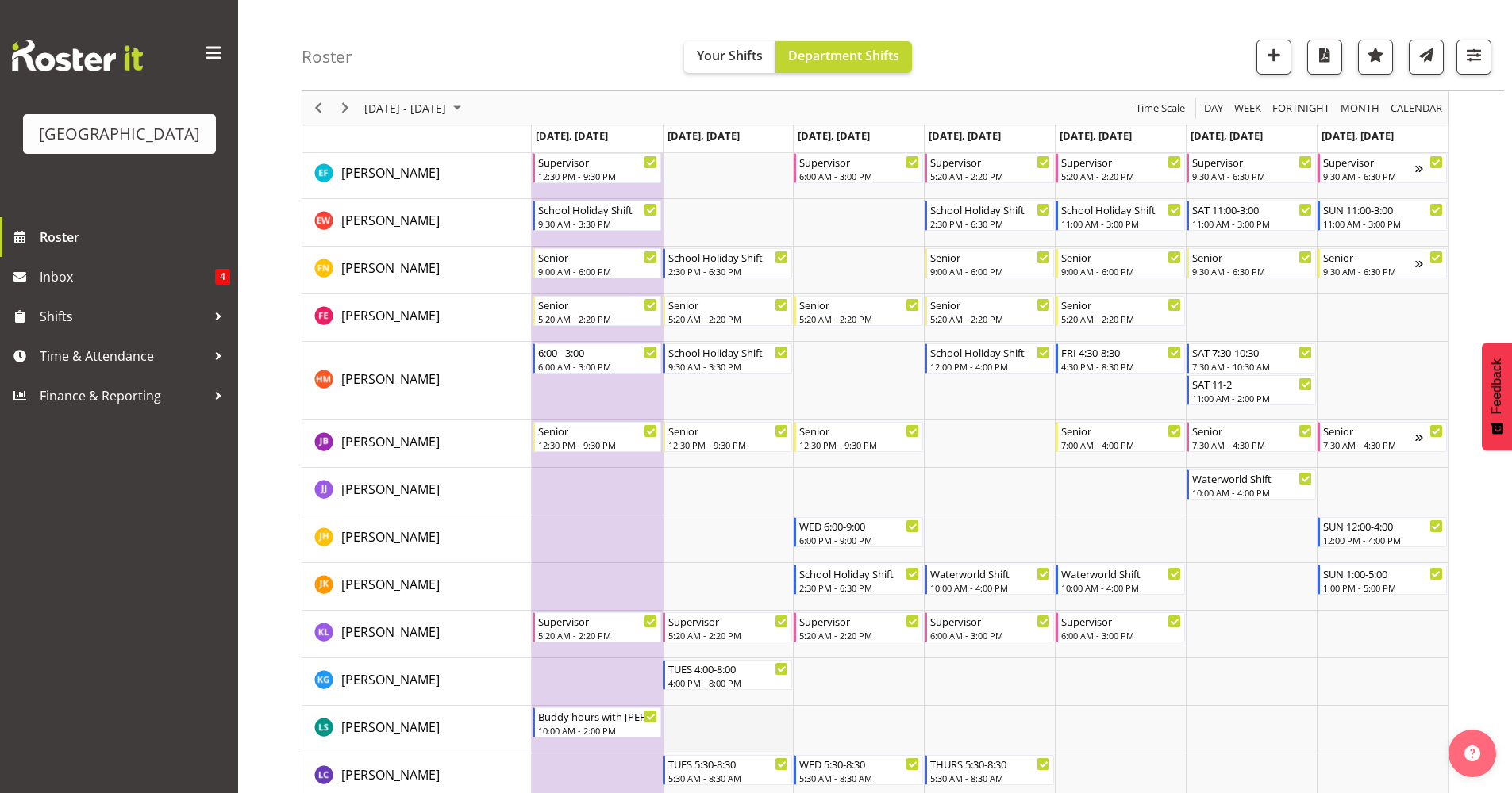
click at [718, 731] on td "Timeline Week of September 25, 2025" at bounding box center [728, 730] width 131 height 47
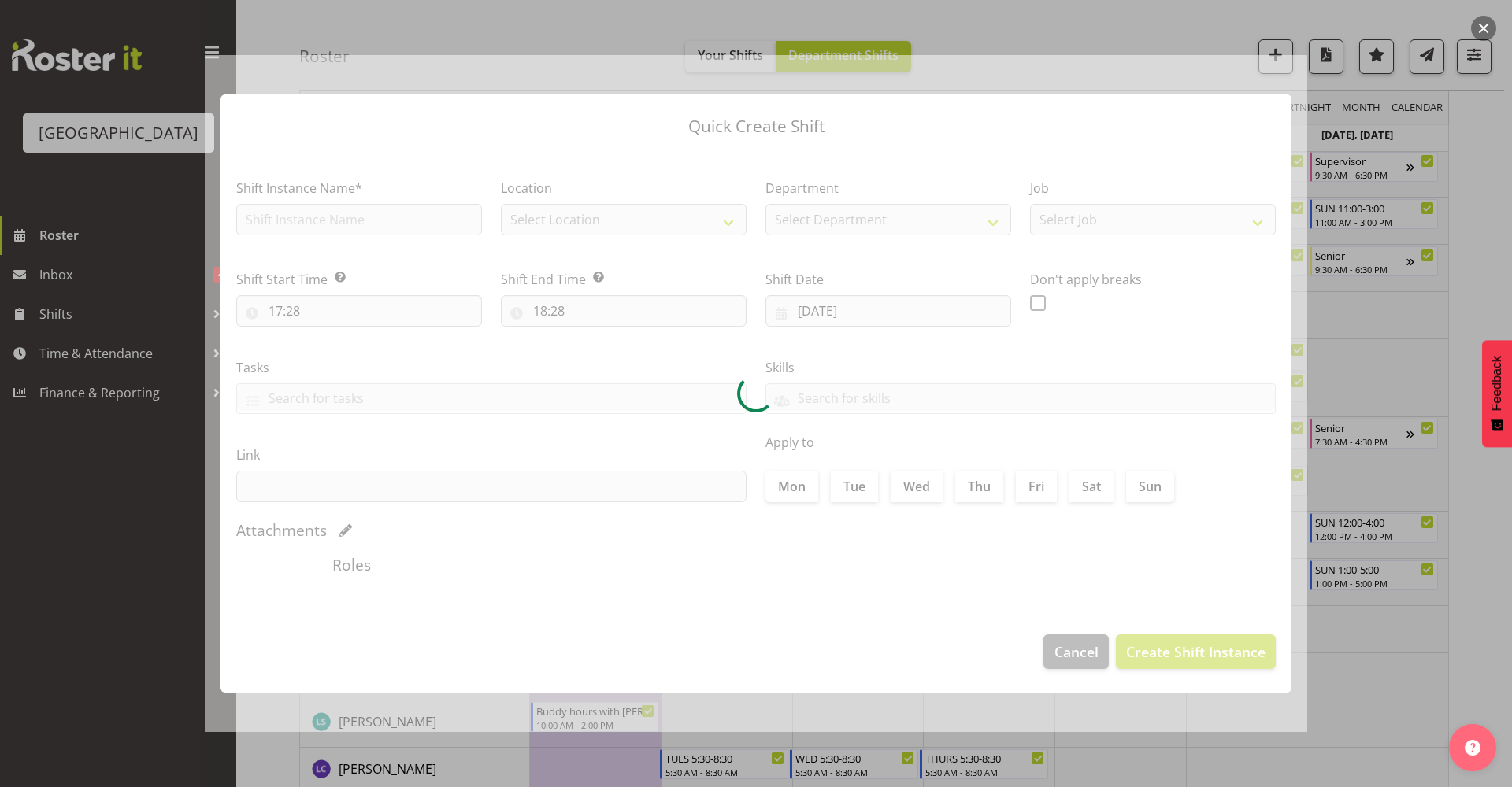
type input "23/09/2025"
checkbox input "true"
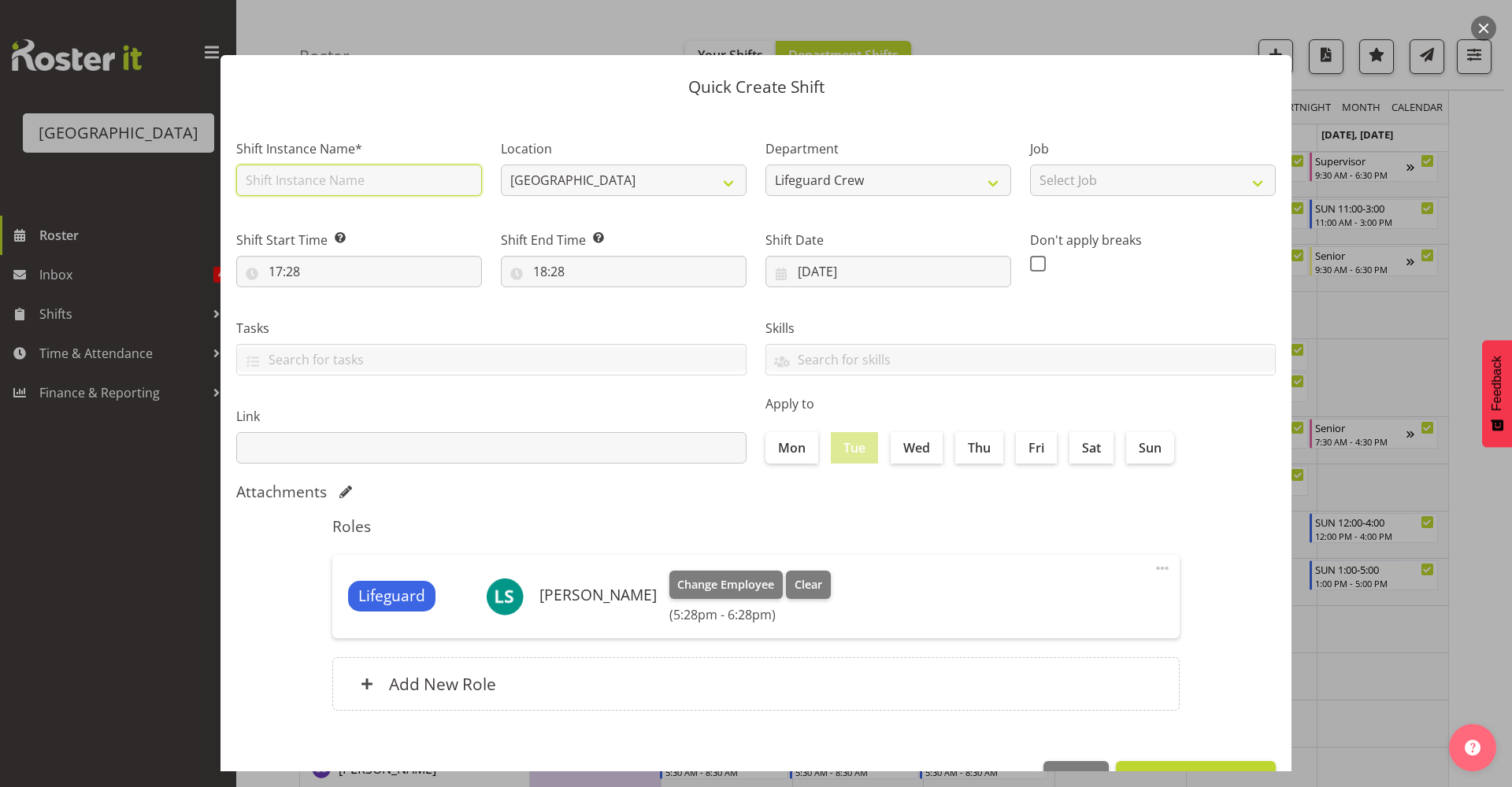
click at [416, 182] on input "text" at bounding box center [358, 180] width 246 height 32
type input "Buddy hours with Felix"
click at [378, 273] on input "17:28" at bounding box center [358, 272] width 246 height 32
click at [345, 317] on select "00 01 02 03 04 05 06 07 08 09 10 11 12 13 14 15 16 17 18 19 20 21 22 23" at bounding box center [344, 312] width 36 height 32
select select "10"
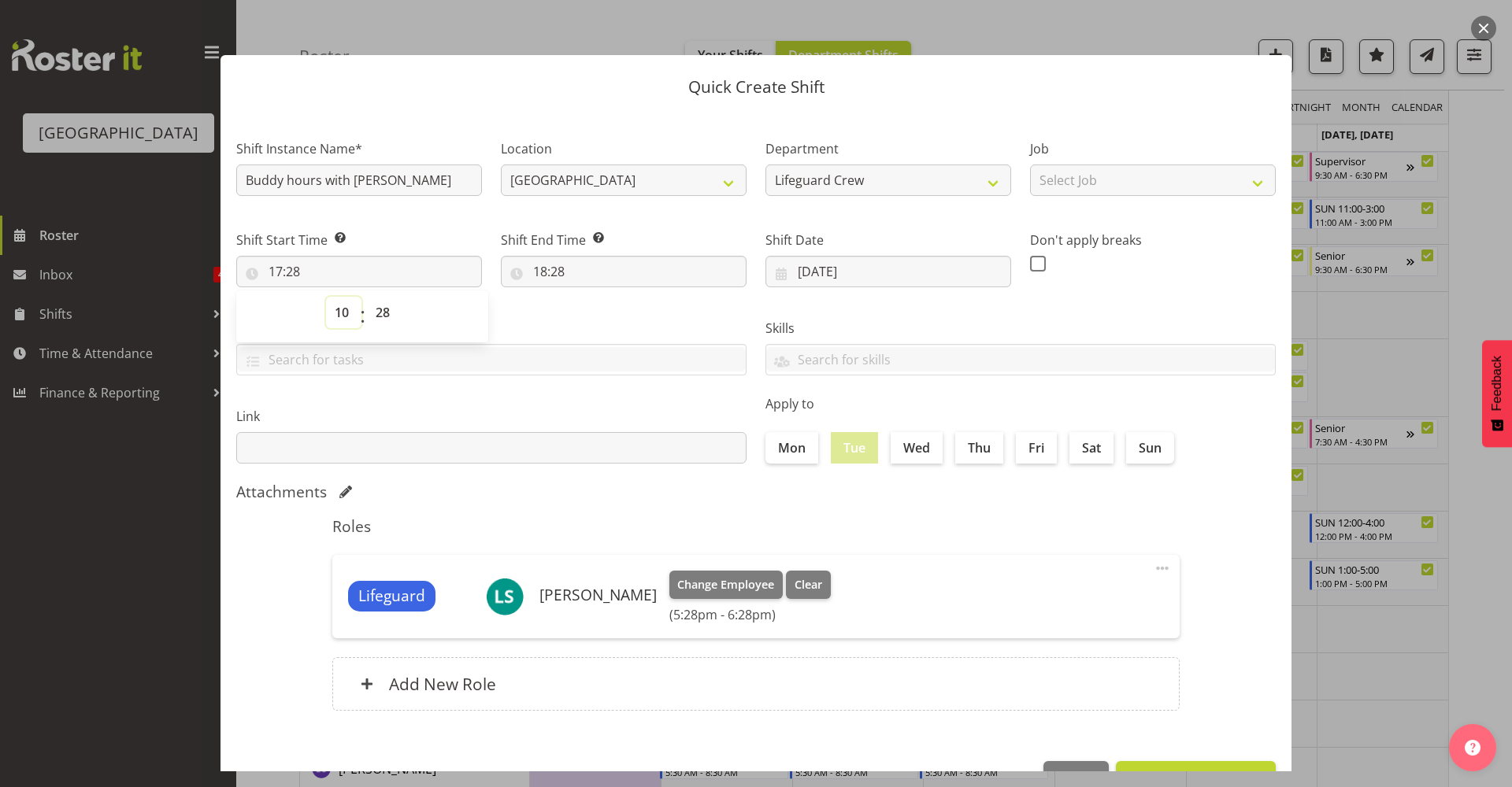
click at [326, 297] on select "00 01 02 03 04 05 06 07 08 09 10 11 12 13 14 15 16 17 18 19 20 21 22 23" at bounding box center [344, 312] width 36 height 32
type input "10:28"
click at [372, 313] on select "00 01 02 03 04 05 06 07 08 09 10 11 12 13 14 15 16 17 18 19 20 21 22 23 24 25 2…" at bounding box center [385, 312] width 36 height 32
select select "0"
click at [367, 297] on select "00 01 02 03 04 05 06 07 08 09 10 11 12 13 14 15 16 17 18 19 20 21 22 23 24 25 2…" at bounding box center [385, 312] width 36 height 32
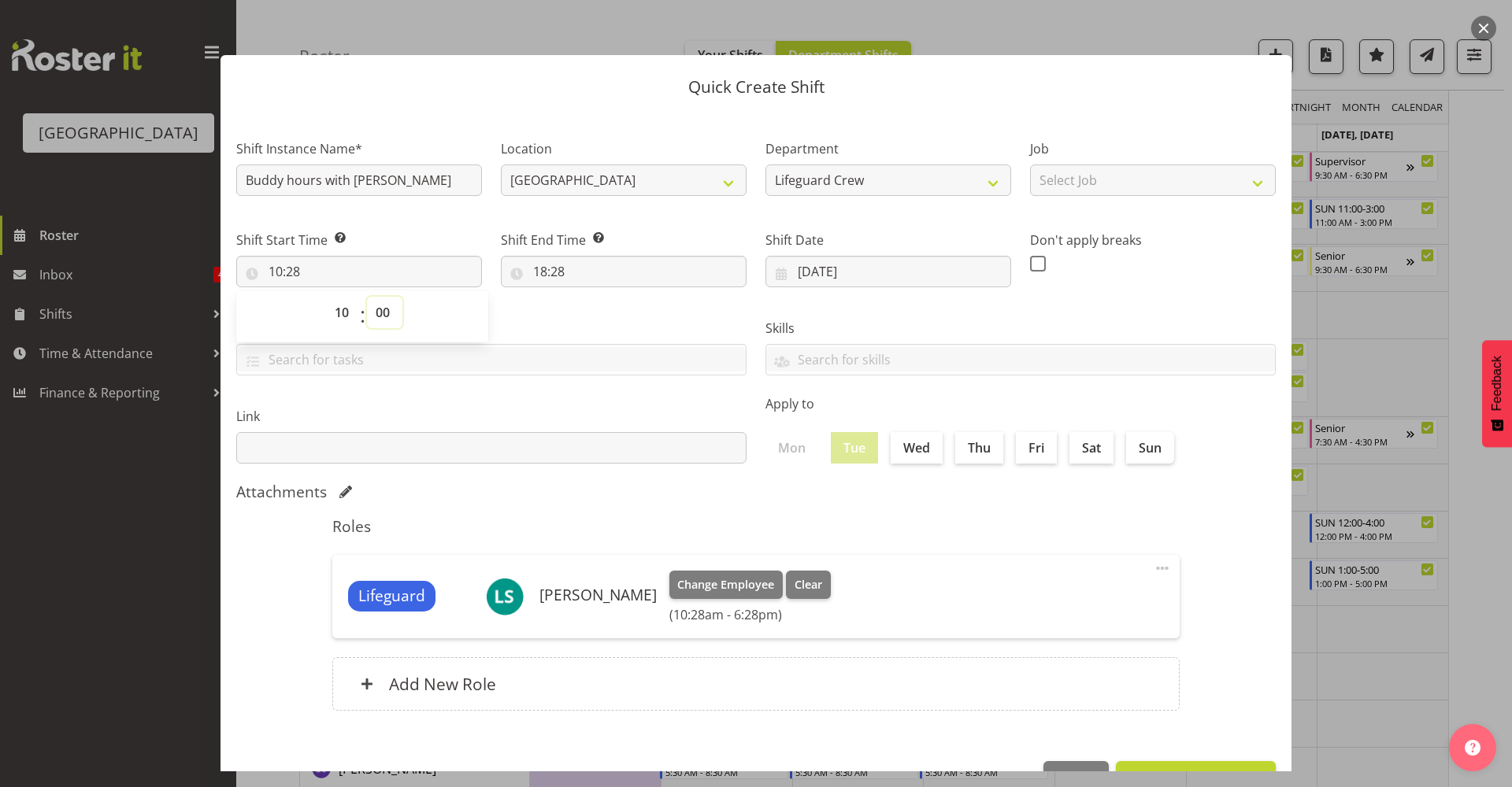
type input "10:00"
click at [529, 263] on input "18:28" at bounding box center [623, 272] width 246 height 32
click at [592, 313] on select "00 01 02 03 04 05 06 07 08 09 10 11 12 13 14 15 16 17 18 19 20 21 22 23" at bounding box center [609, 312] width 36 height 32
select select "14"
click at [591, 297] on select "00 01 02 03 04 05 06 07 08 09 10 11 12 13 14 15 16 17 18 19 20 21 22 23" at bounding box center [609, 312] width 36 height 32
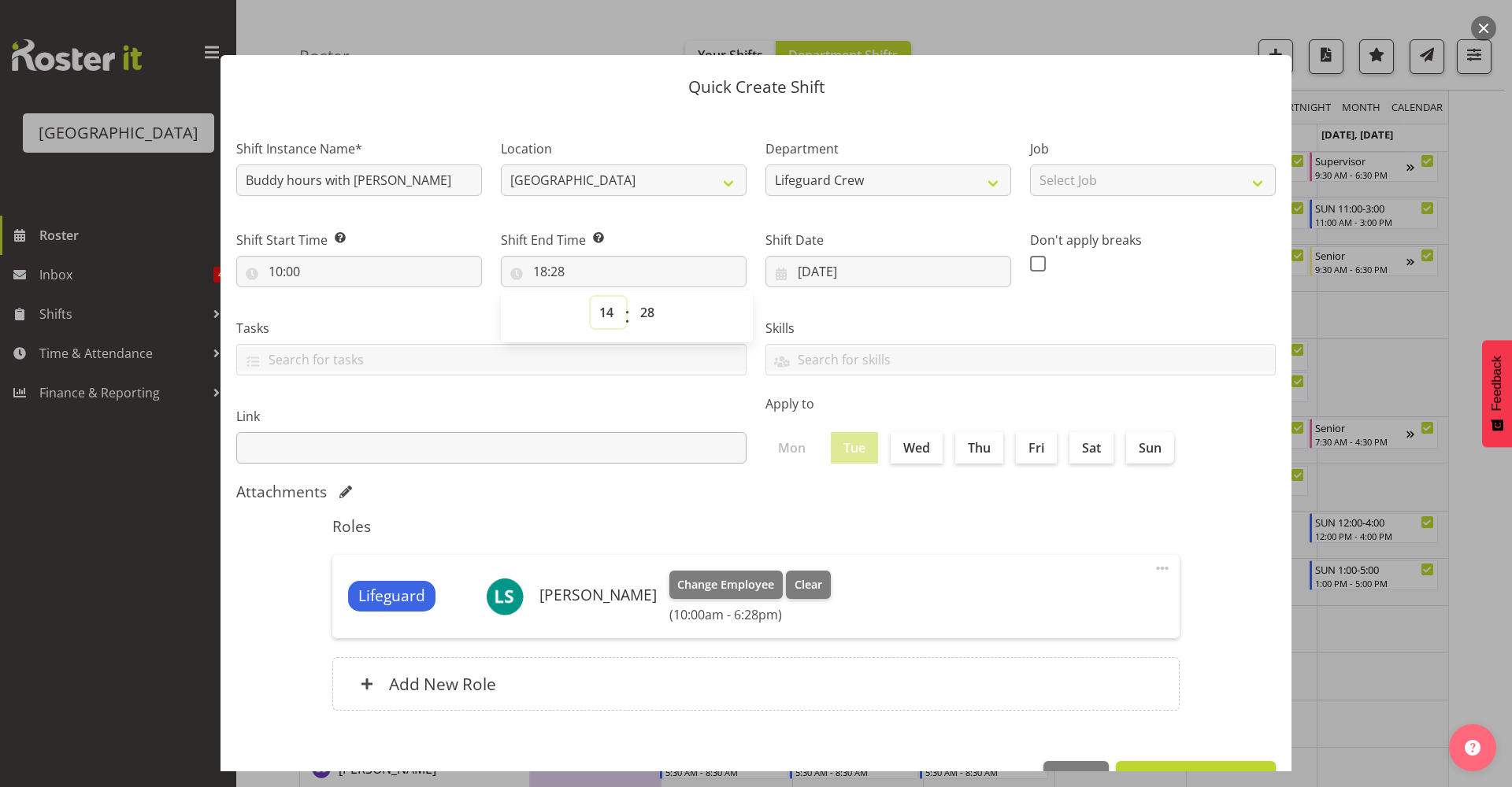
type input "14:28"
click at [646, 310] on select "00 01 02 03 04 05 06 07 08 09 10 11 12 13 14 15 16 17 18 19 20 21 22 23 24 25 2…" at bounding box center [649, 312] width 36 height 32
select select "0"
click at [632, 297] on select "00 01 02 03 04 05 06 07 08 09 10 11 12 13 14 15 16 17 18 19 20 21 22 23 24 25 2…" at bounding box center [649, 312] width 36 height 32
type input "14:00"
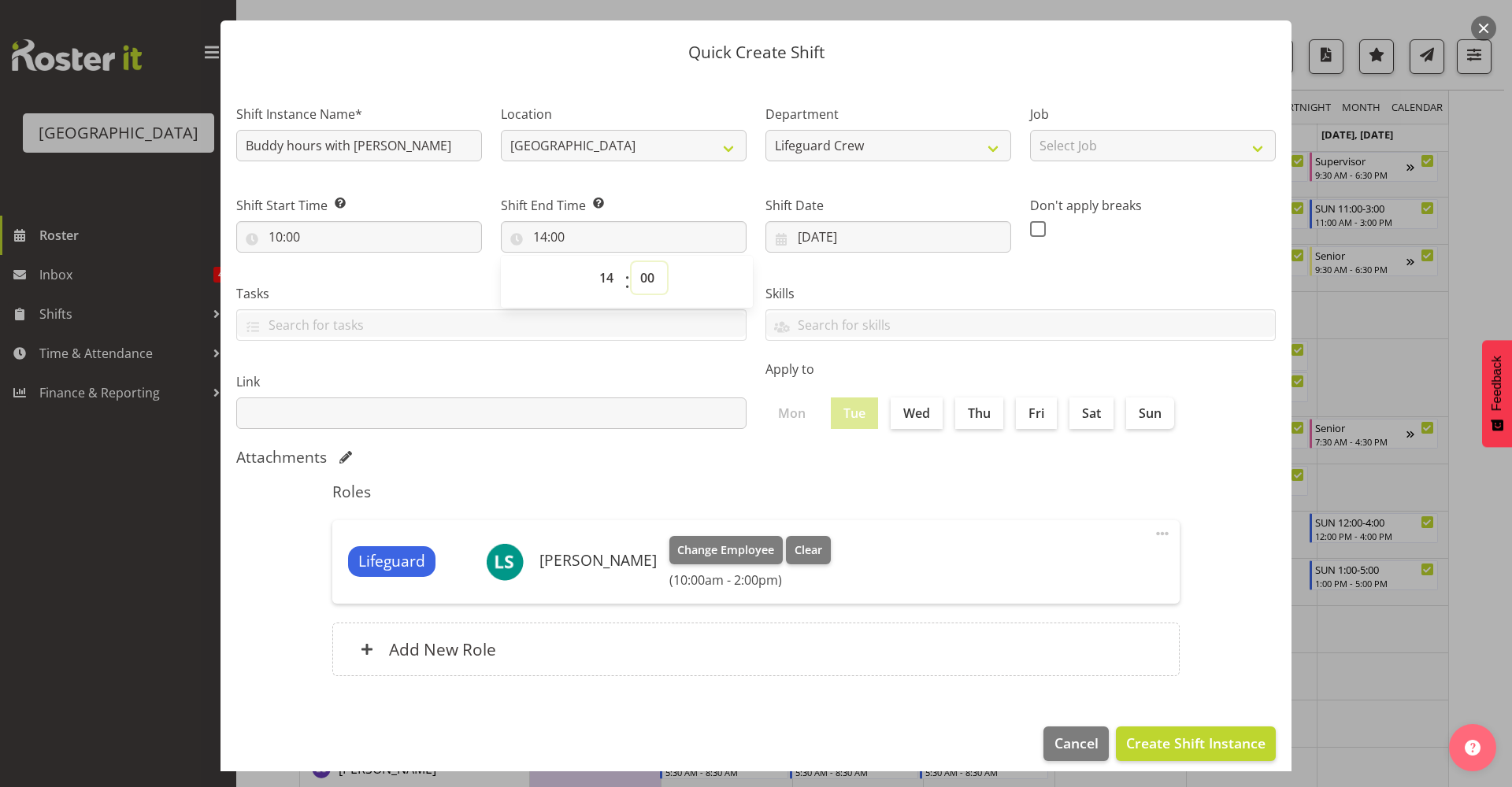
scroll to position [48, 0]
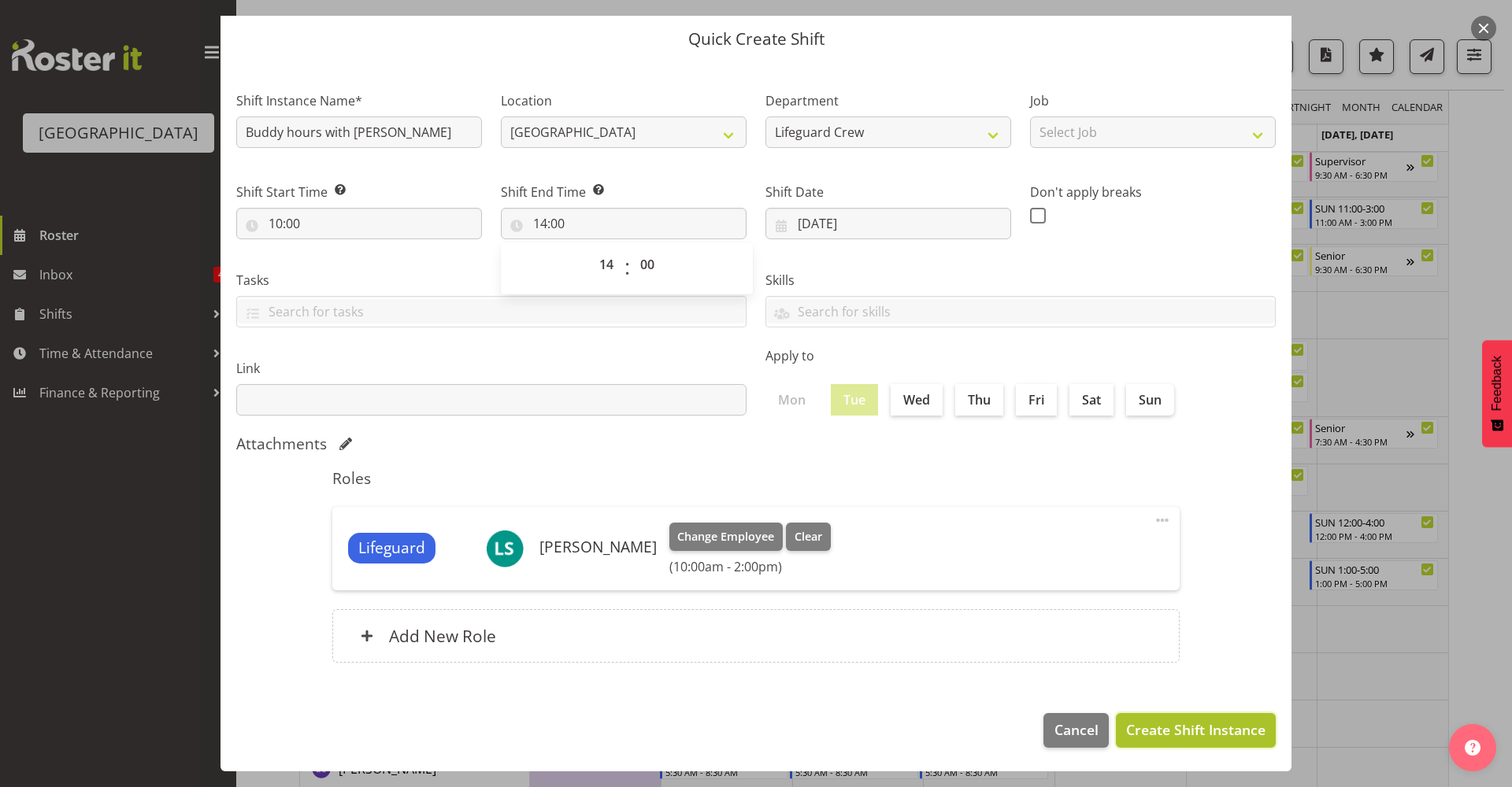
click at [1217, 730] on span "Create Shift Instance" at bounding box center [1196, 729] width 139 height 20
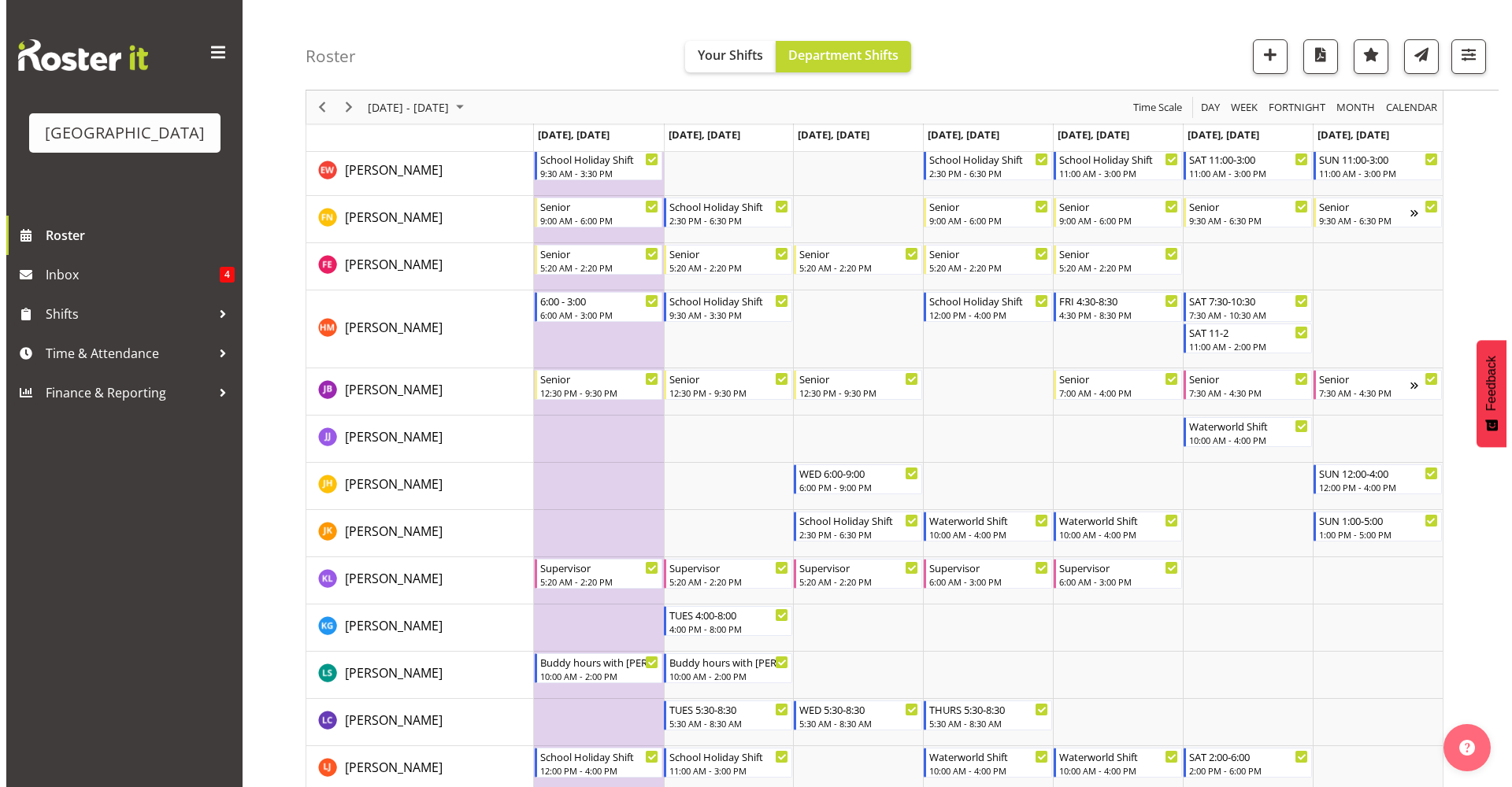
scroll to position [697, 0]
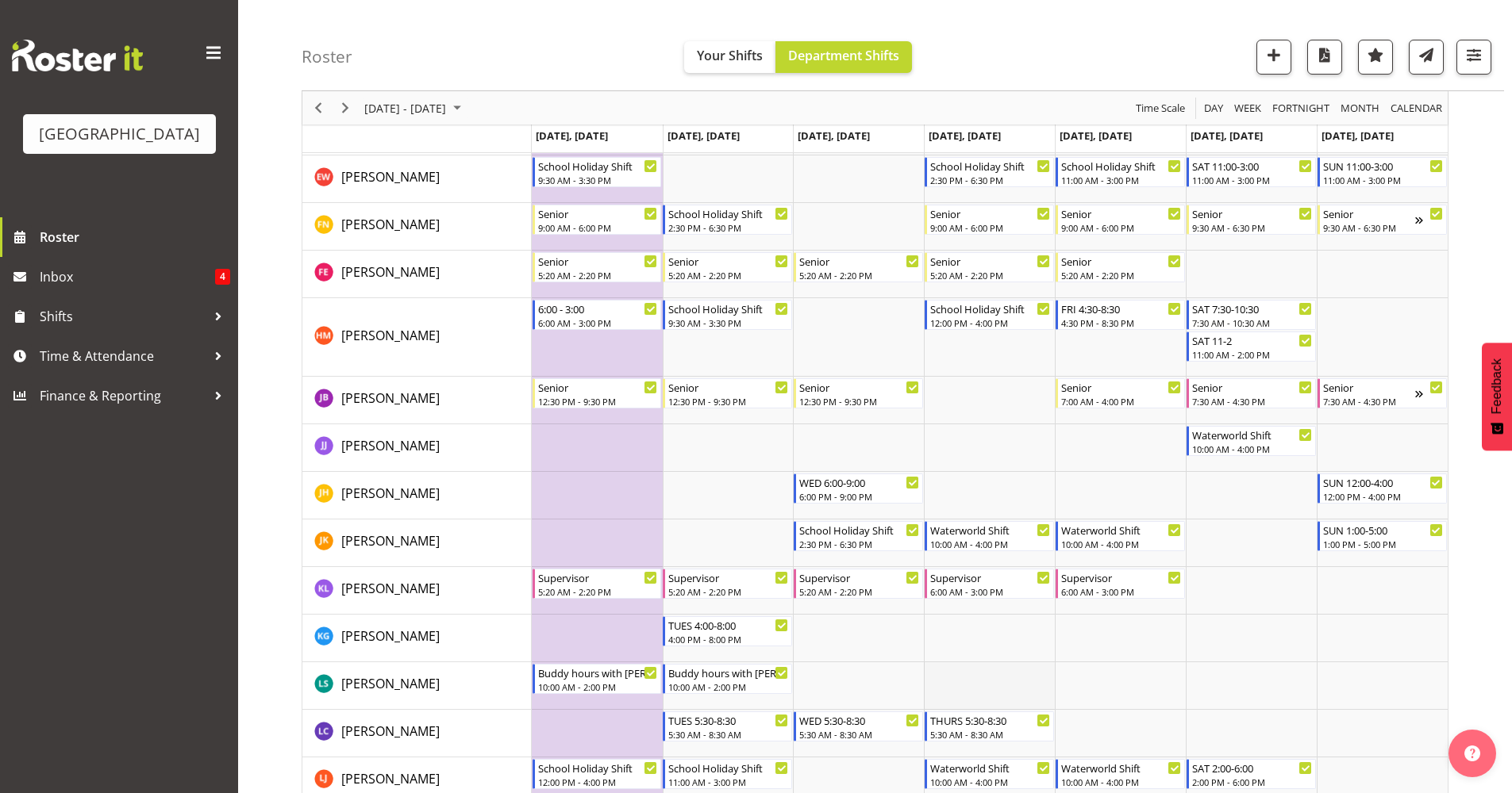
click at [988, 686] on td "Timeline Week of September 25, 2025" at bounding box center [989, 686] width 131 height 47
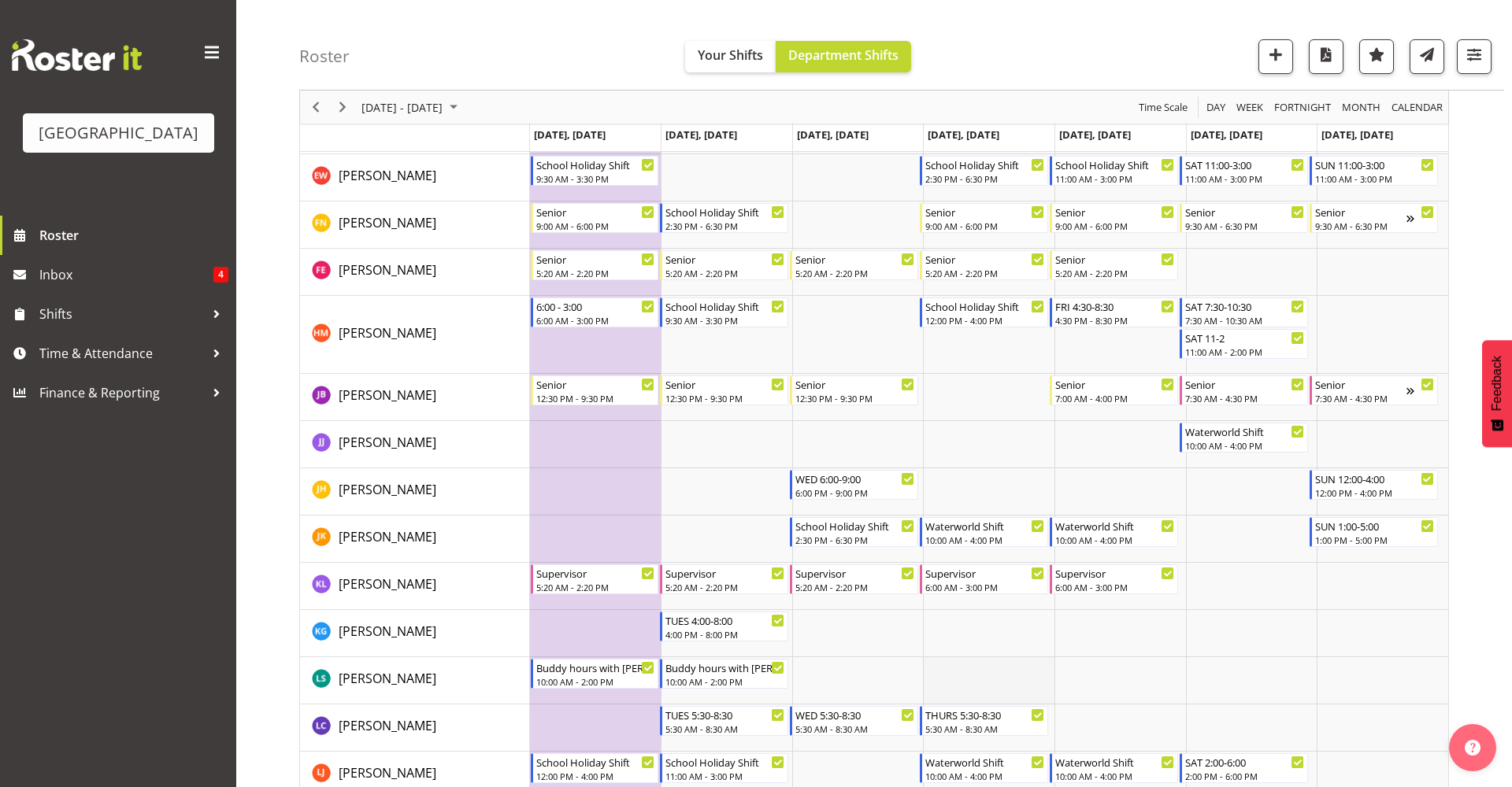
select select "17"
select select "28"
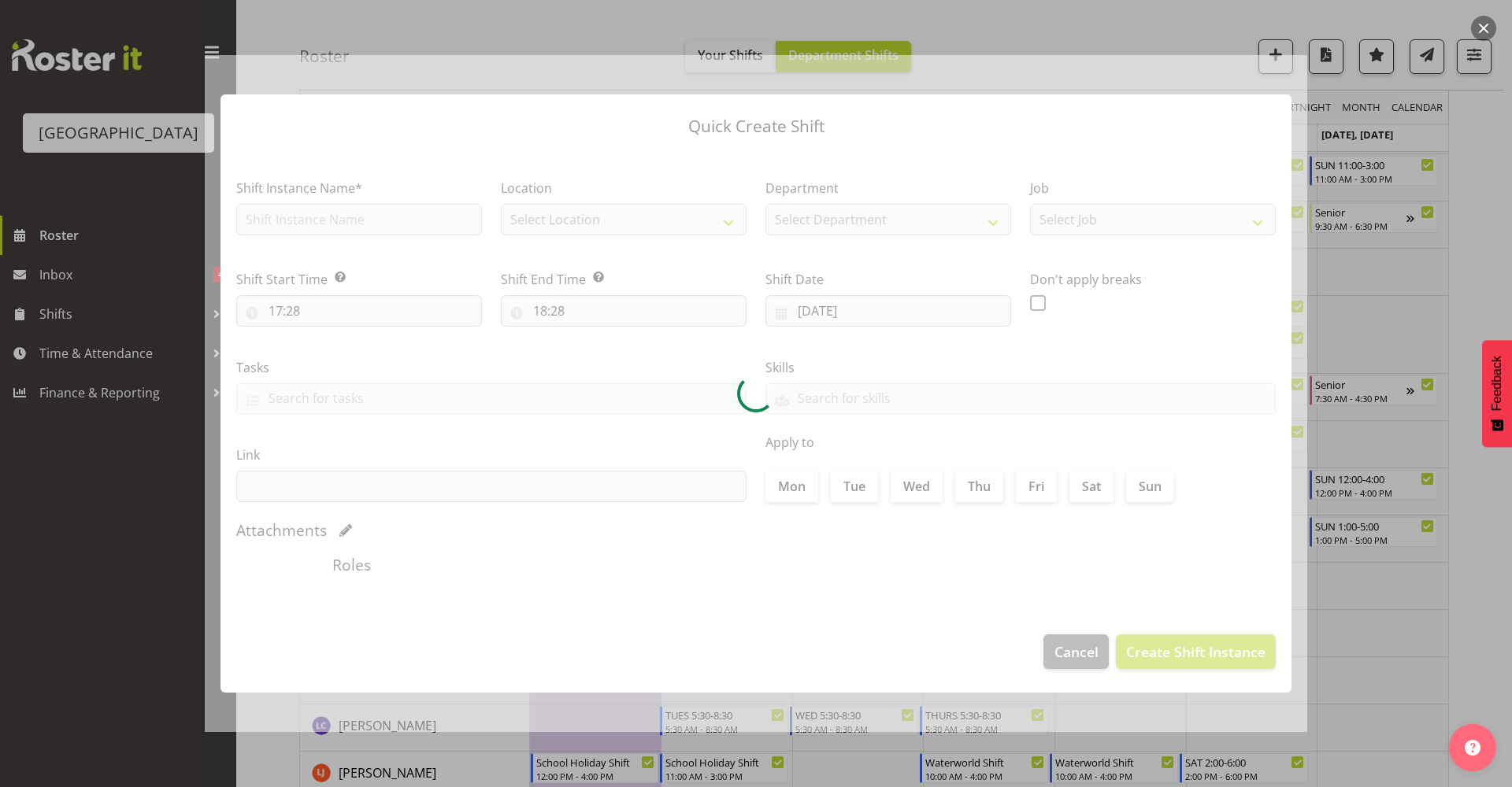
type input "25/09/2025"
checkbox input "true"
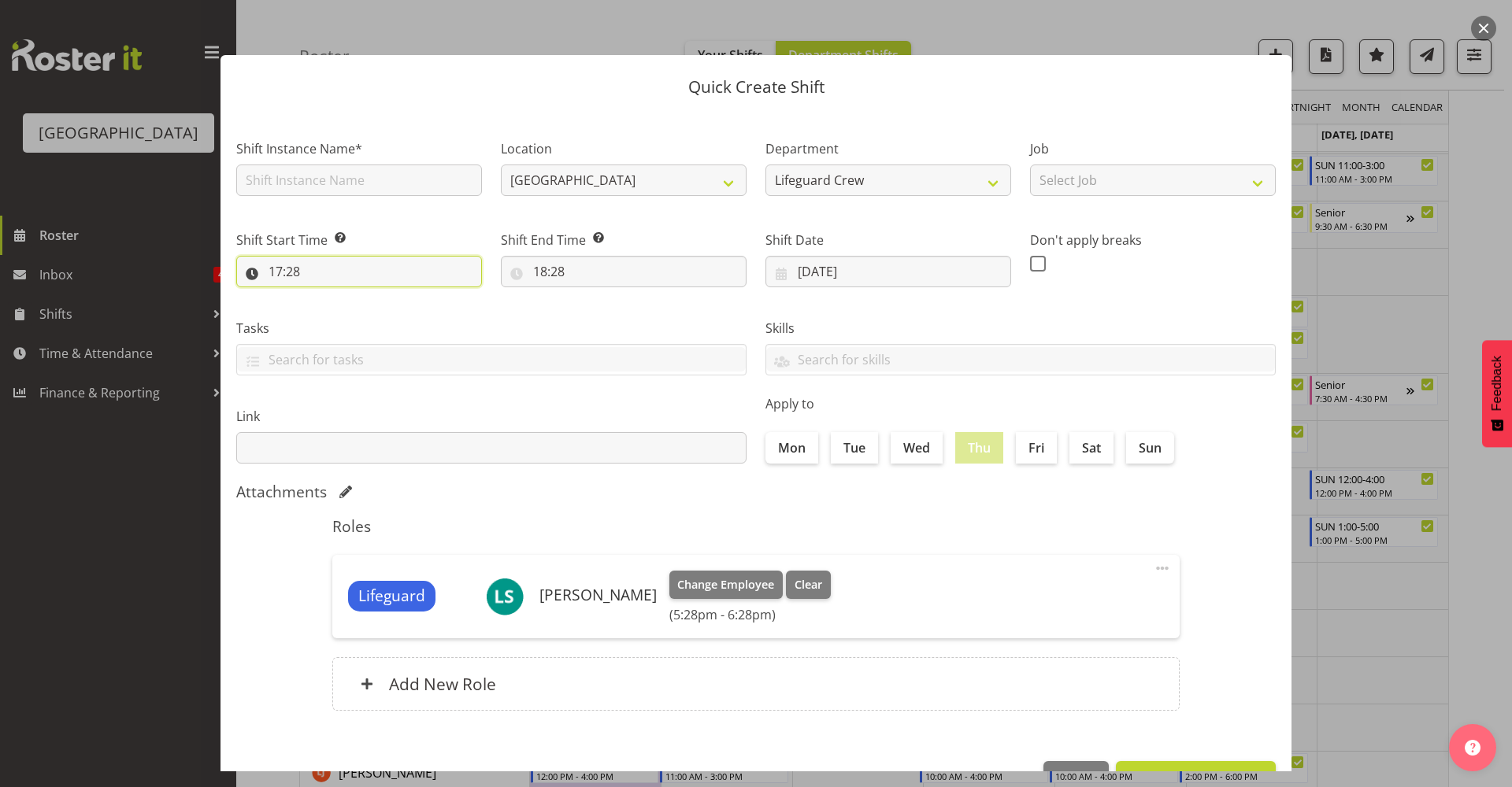
click at [402, 284] on input "17:28" at bounding box center [358, 272] width 246 height 32
click at [333, 319] on select "00 01 02 03 04 05 06 07 08 09 10 11 12 13 14 15 16 17 18 19 20 21 22 23" at bounding box center [344, 312] width 36 height 32
select select "10"
click at [326, 297] on select "00 01 02 03 04 05 06 07 08 09 10 11 12 13 14 15 16 17 18 19 20 21 22 23" at bounding box center [344, 312] width 36 height 32
type input "10:28"
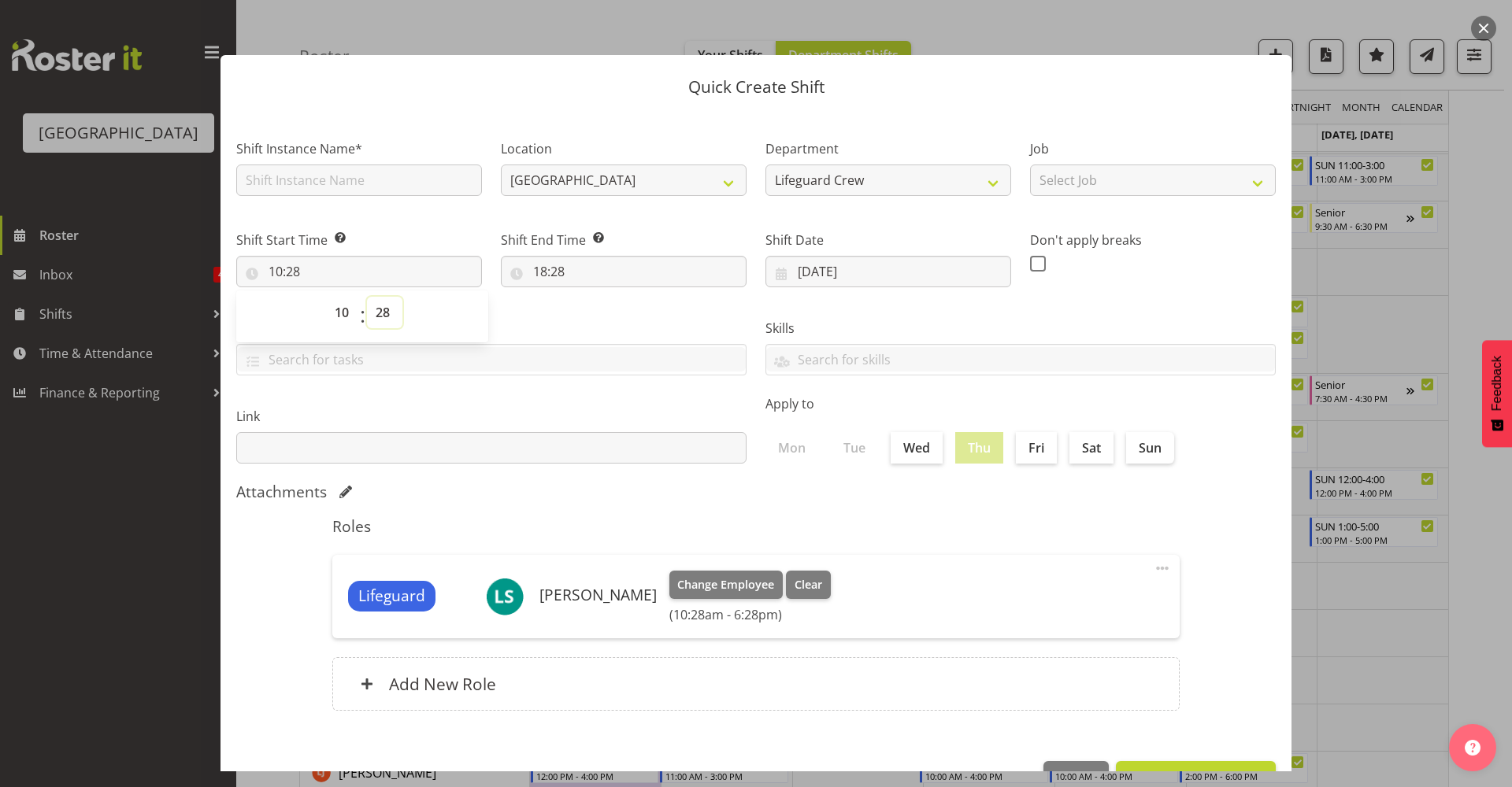
click at [381, 308] on select "00 01 02 03 04 05 06 07 08 09 10 11 12 13 14 15 16 17 18 19 20 21 22 23 24 25 2…" at bounding box center [385, 312] width 36 height 32
select select "0"
click at [367, 297] on select "00 01 02 03 04 05 06 07 08 09 10 11 12 13 14 15 16 17 18 19 20 21 22 23 24 25 2…" at bounding box center [385, 312] width 36 height 32
type input "10:00"
click at [575, 264] on input "18:28" at bounding box center [623, 272] width 246 height 32
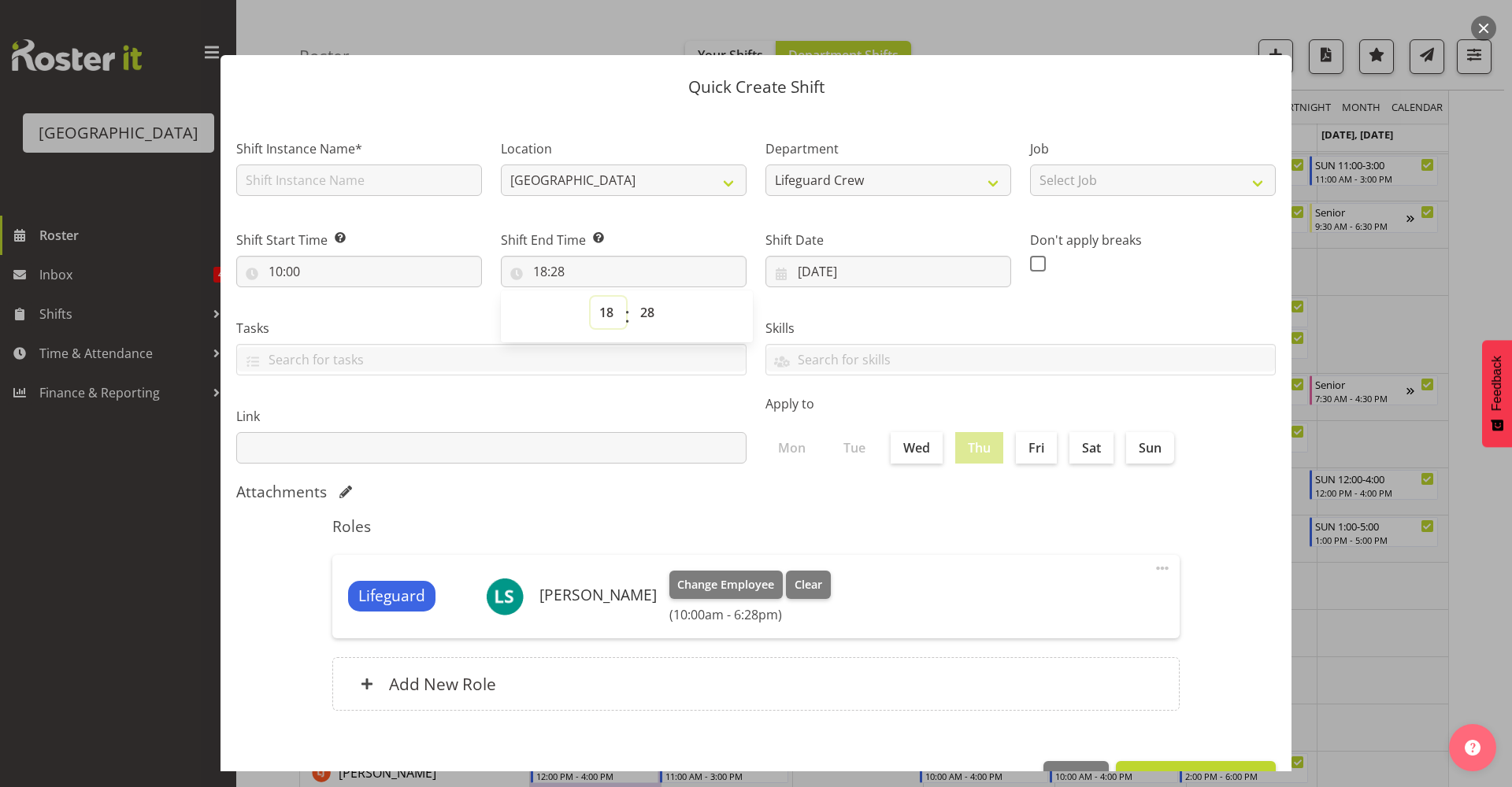
click at [600, 313] on select "00 01 02 03 04 05 06 07 08 09 10 11 12 13 14 15 16 17 18 19 20 21 22 23" at bounding box center [609, 312] width 36 height 32
select select "14"
click at [591, 297] on select "00 01 02 03 04 05 06 07 08 09 10 11 12 13 14 15 16 17 18 19 20 21 22 23" at bounding box center [609, 312] width 36 height 32
type input "14:28"
click at [653, 300] on select "00 01 02 03 04 05 06 07 08 09 10 11 12 13 14 15 16 17 18 19 20 21 22 23 24 25 2…" at bounding box center [649, 312] width 36 height 32
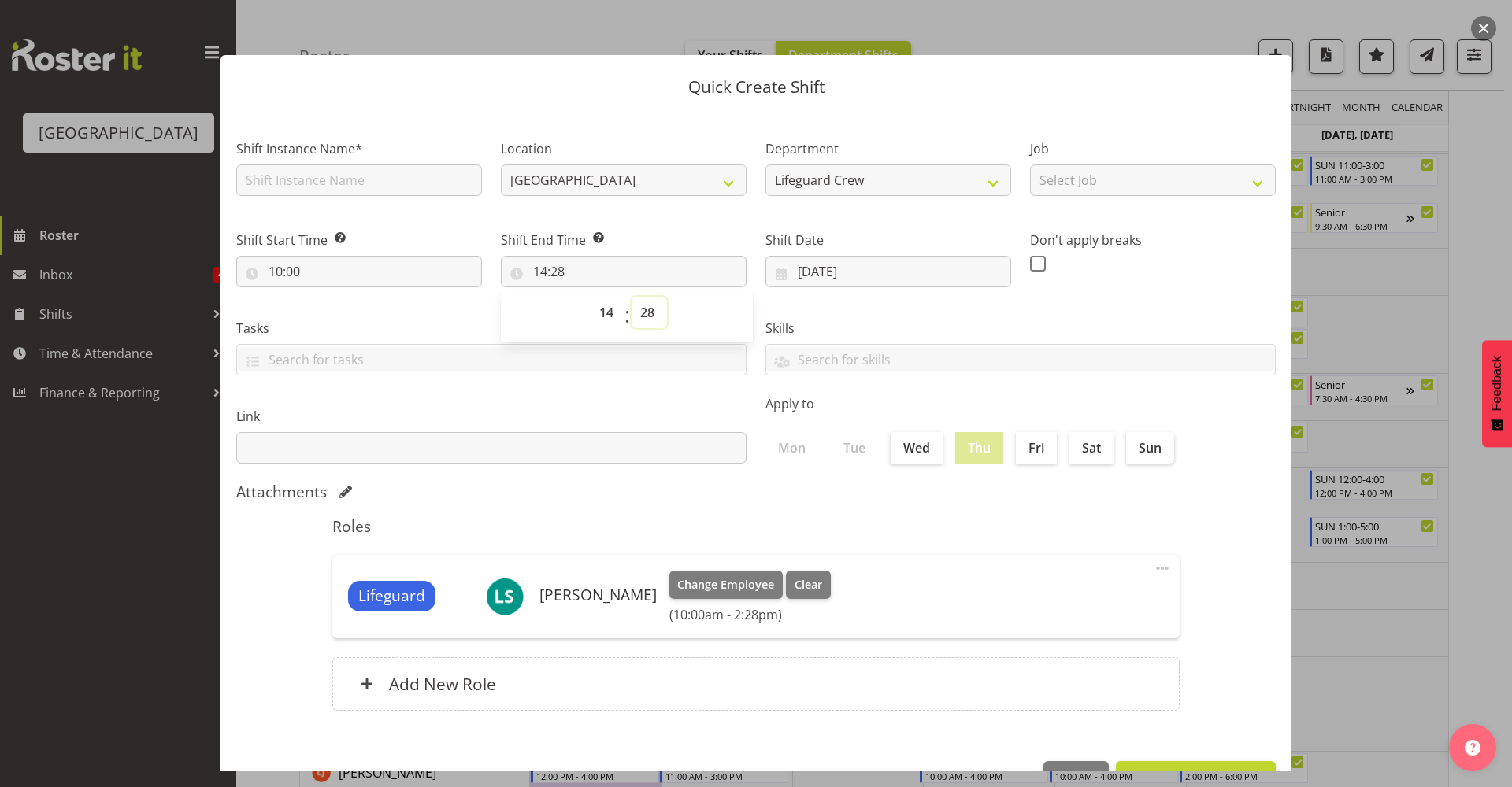
select select "0"
click at [632, 297] on select "00 01 02 03 04 05 06 07 08 09 10 11 12 13 14 15 16 17 18 19 20 21 22 23 24 25 2…" at bounding box center [649, 312] width 36 height 32
type input "14:00"
click at [727, 443] on input "text" at bounding box center [490, 447] width 510 height 32
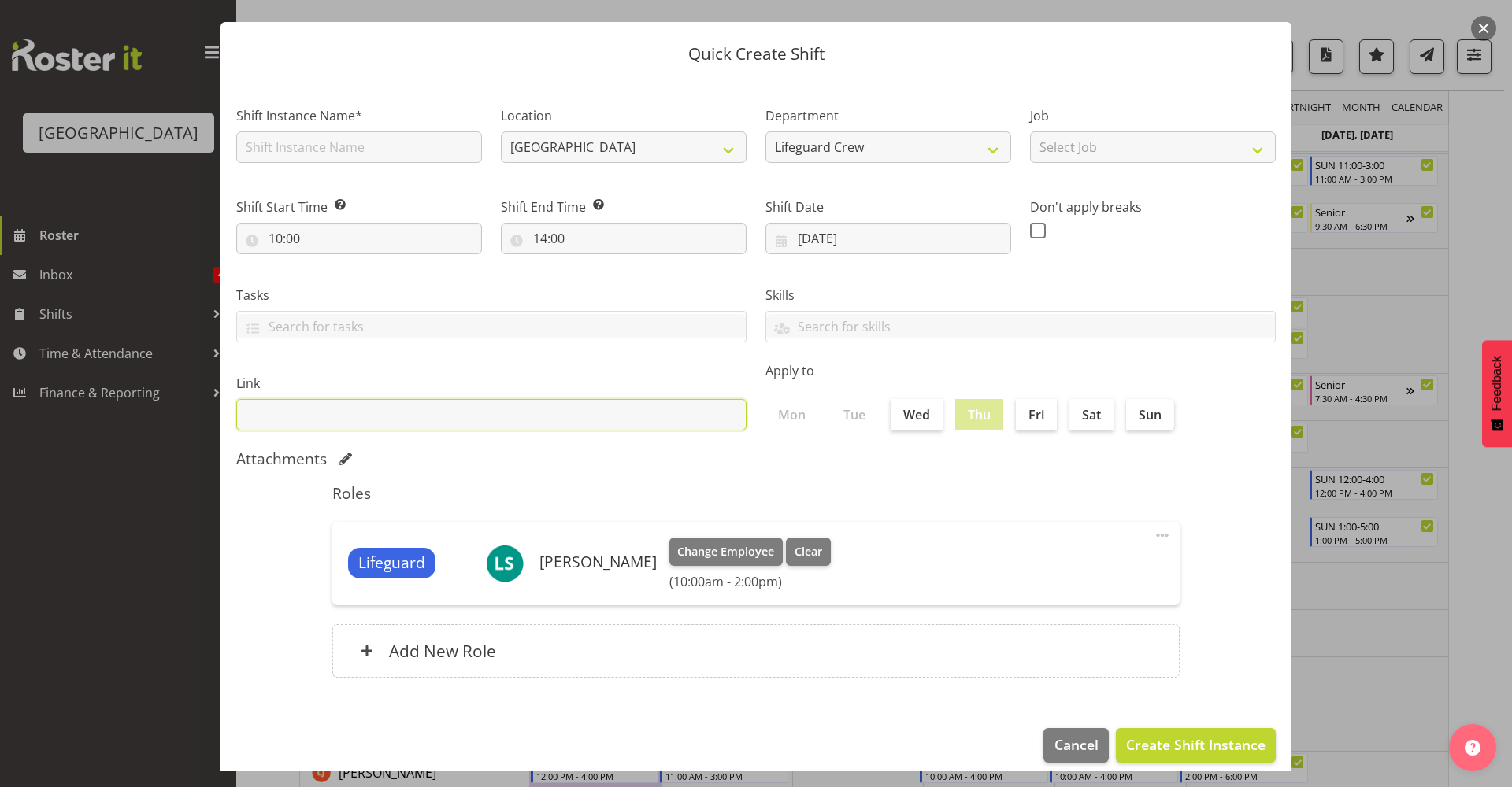
scroll to position [48, 0]
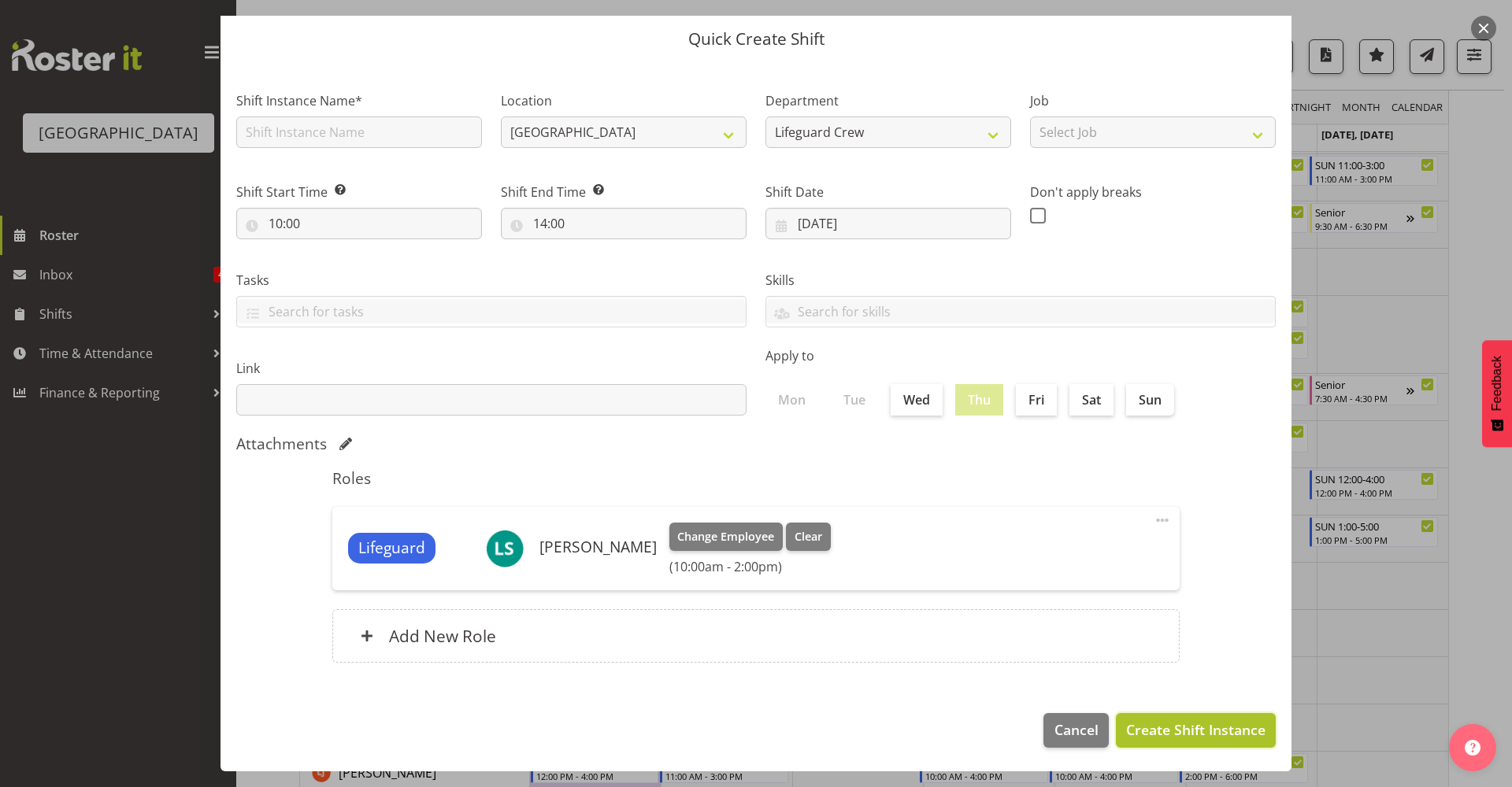
click at [1225, 725] on span "Create Shift Instance" at bounding box center [1196, 729] width 139 height 20
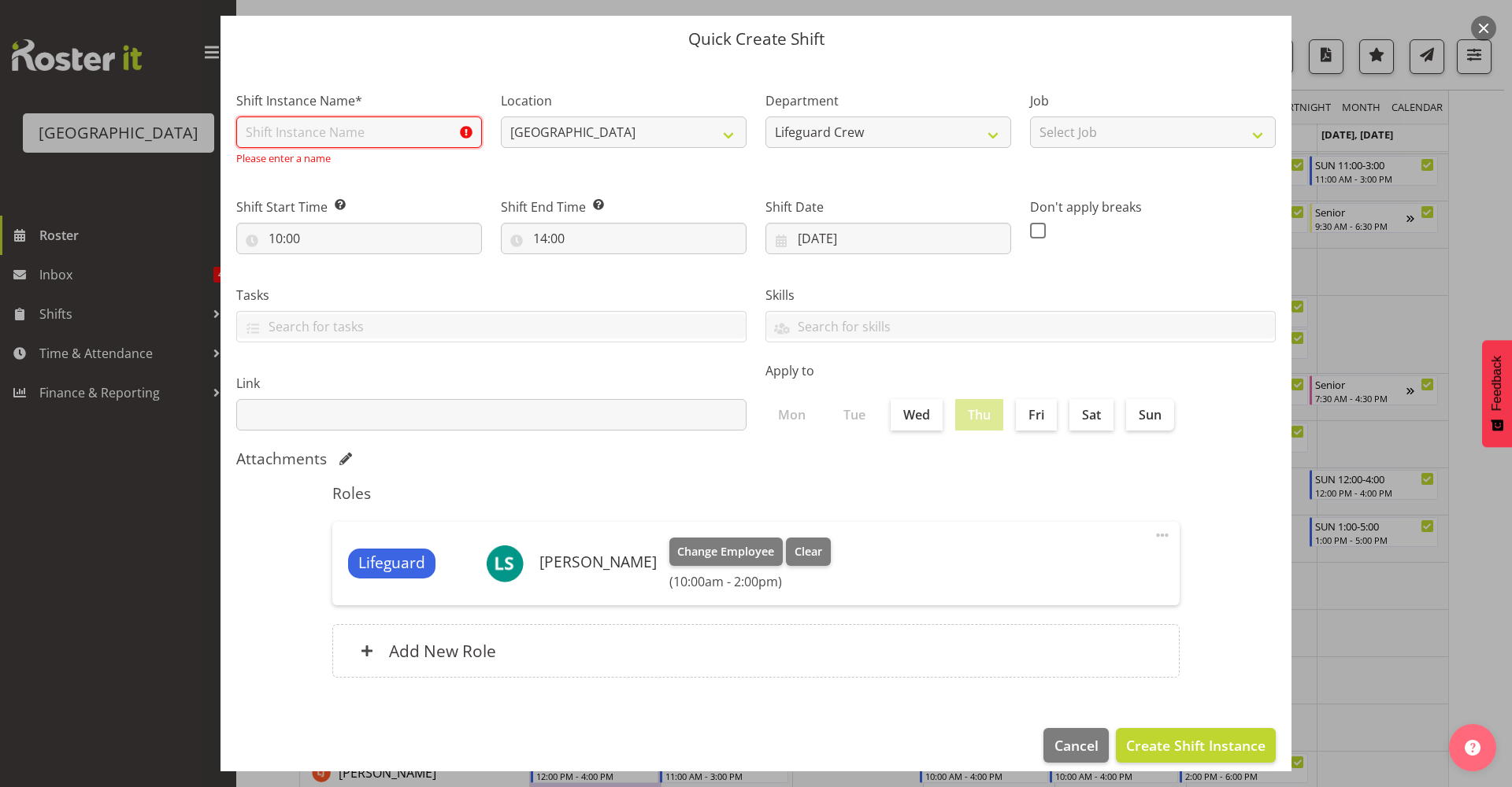
click at [346, 134] on input "text" at bounding box center [358, 132] width 246 height 32
type input "F"
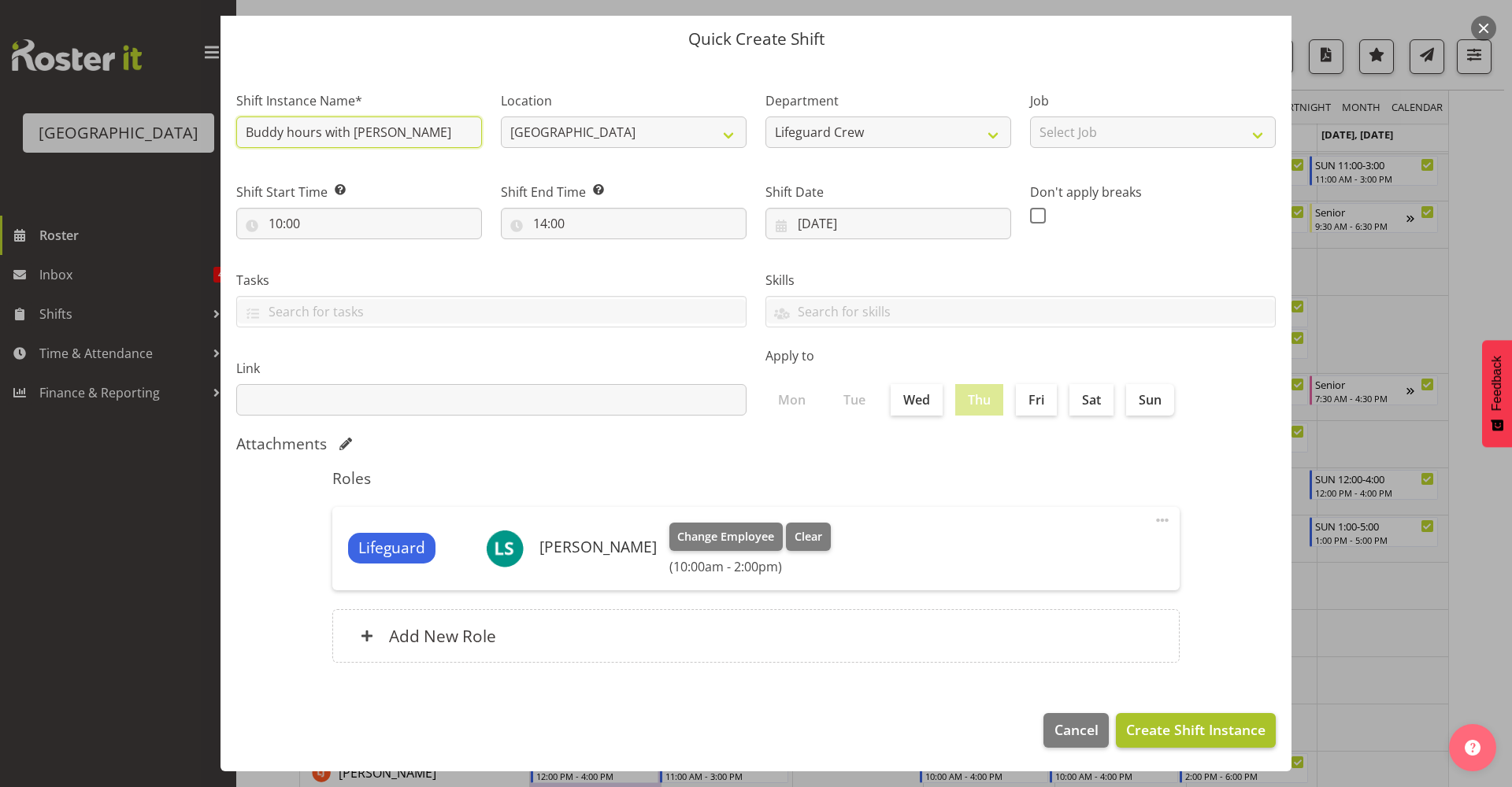
type input "Buddy hours with Felix"
click at [1197, 729] on span "Create Shift Instance" at bounding box center [1196, 729] width 139 height 20
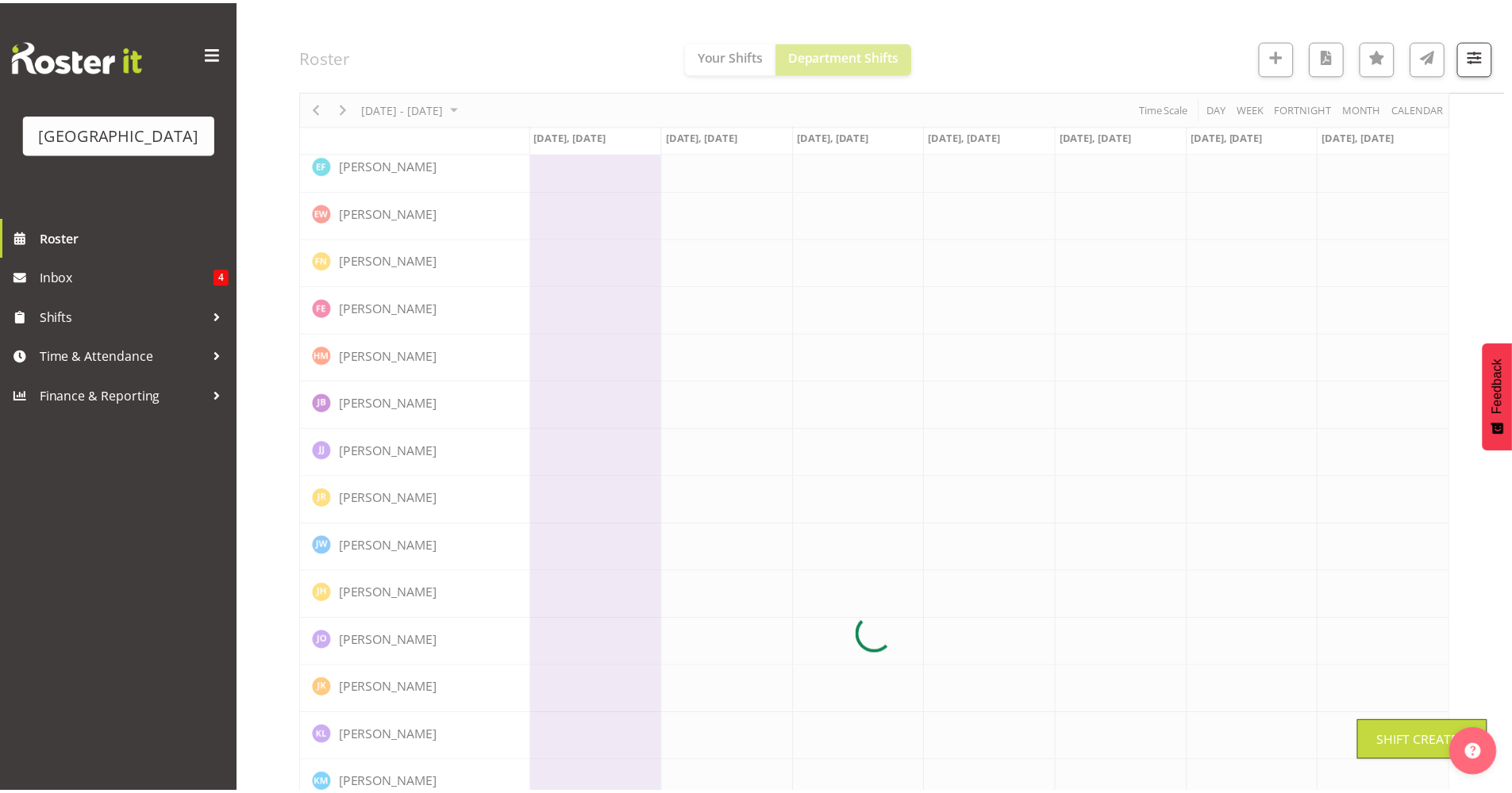
scroll to position [0, 0]
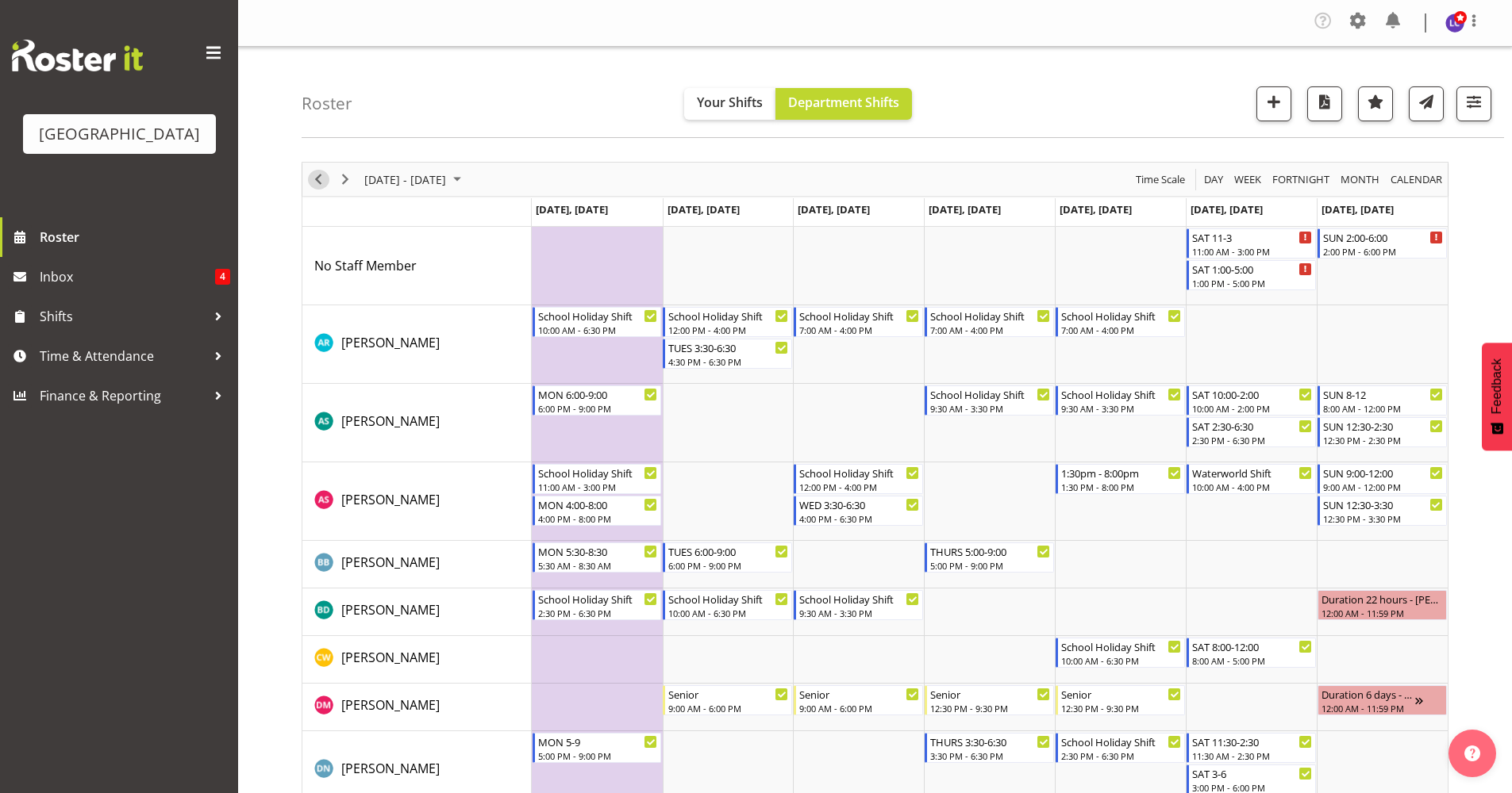
click at [325, 172] on span "Previous" at bounding box center [318, 180] width 19 height 20
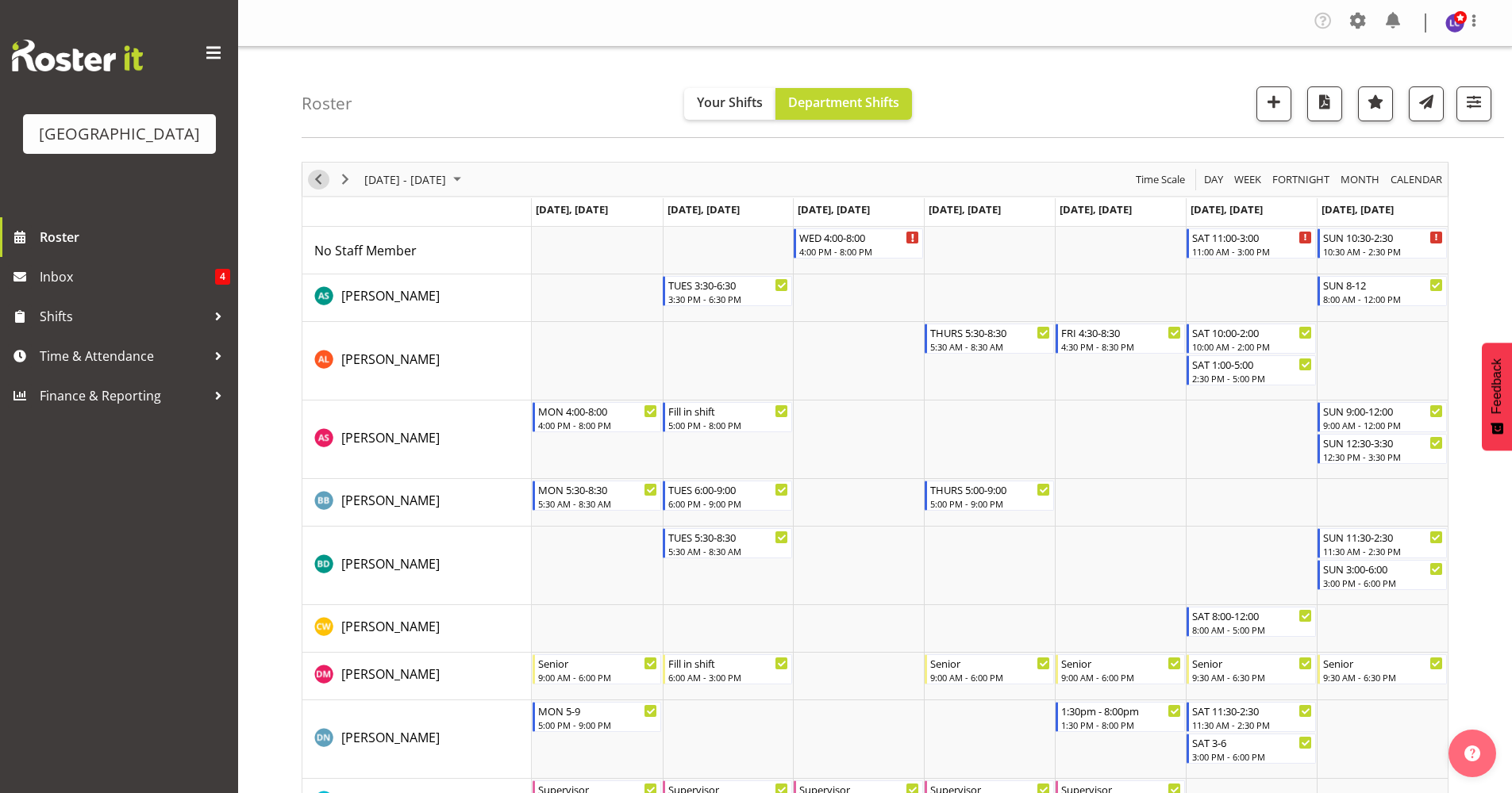
click at [325, 180] on span "Previous" at bounding box center [318, 180] width 19 height 20
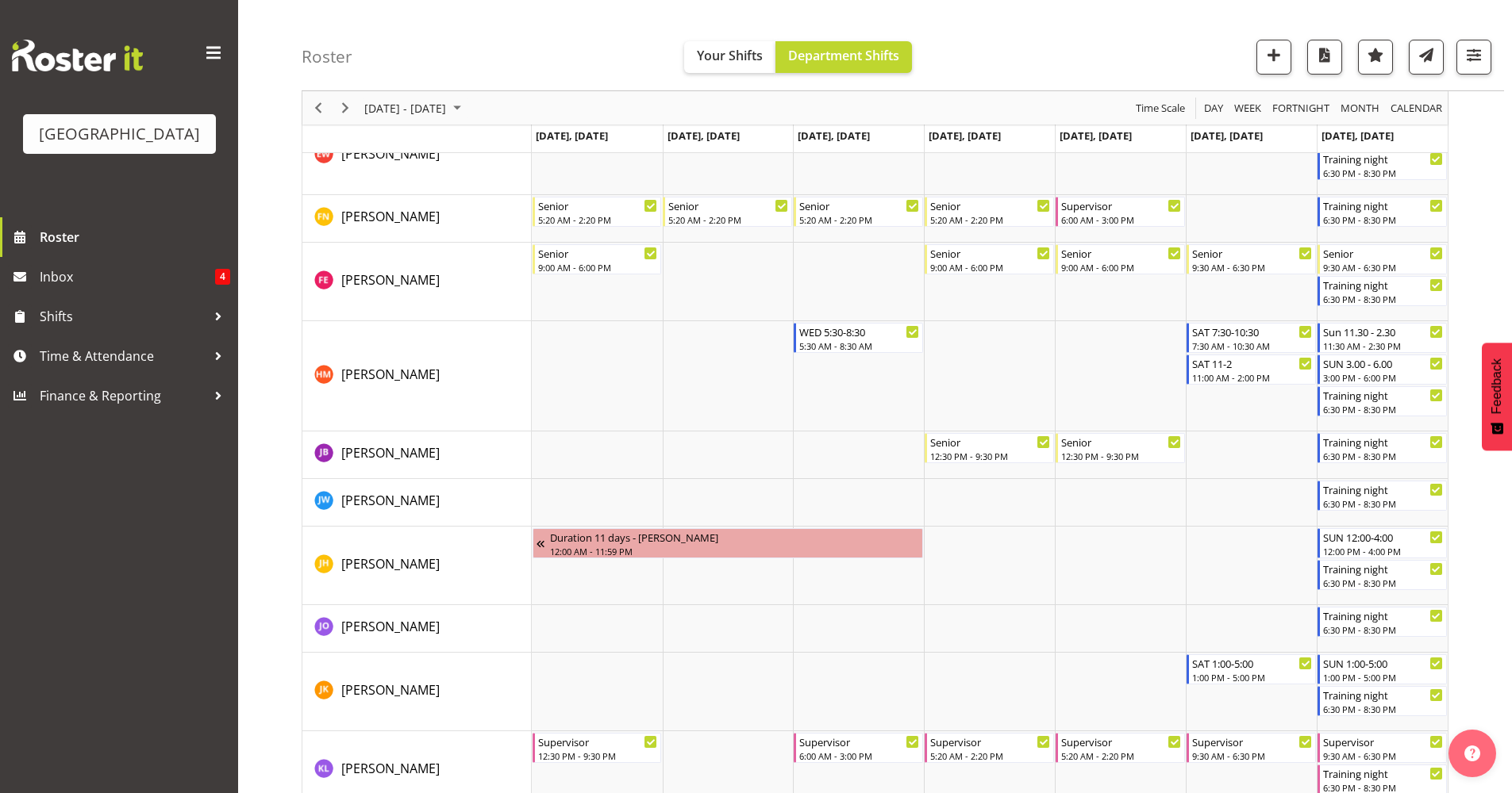
scroll to position [871, 0]
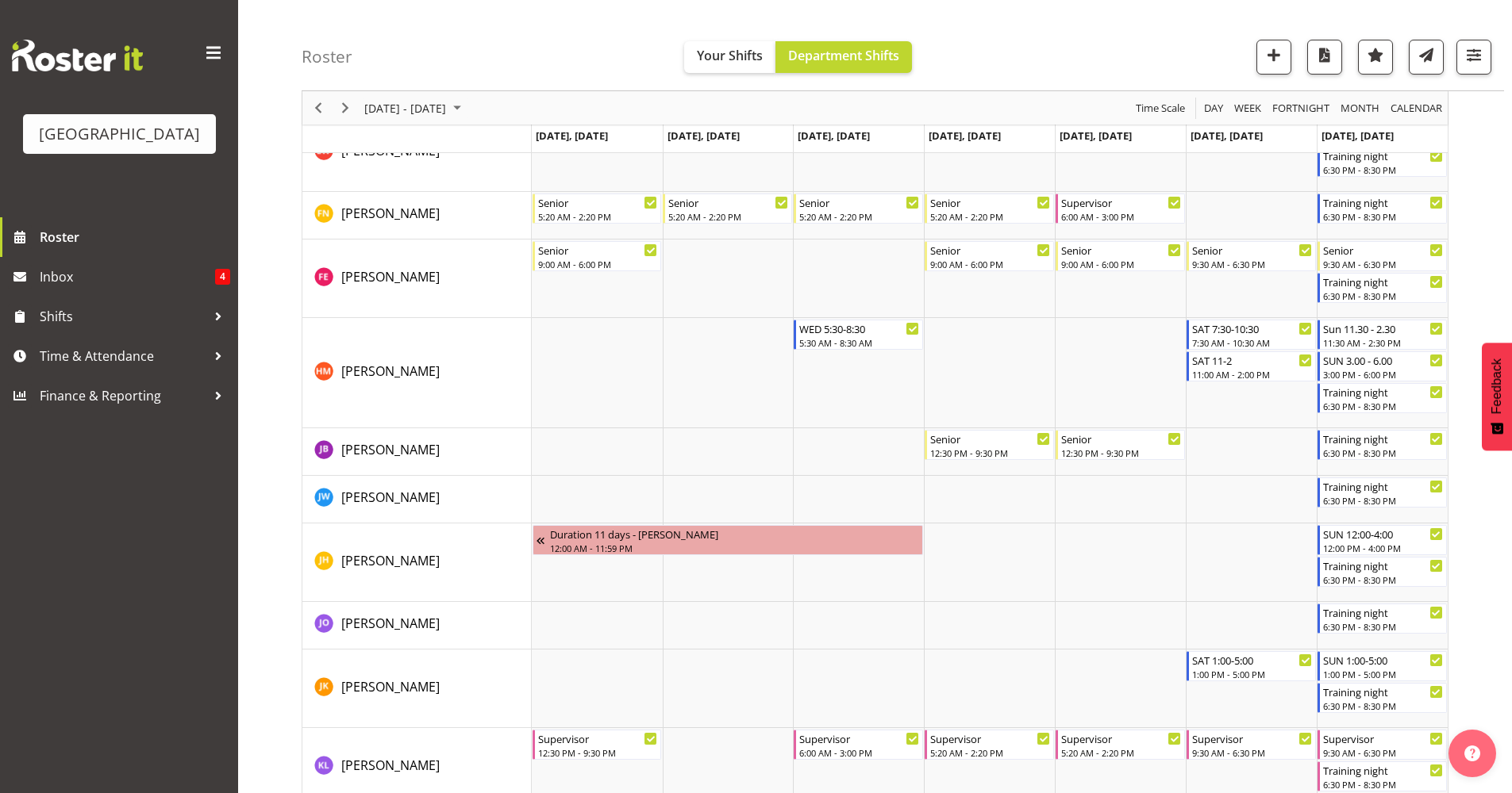
drag, startPoint x: 330, startPoint y: 106, endPoint x: 338, endPoint y: 103, distance: 8.5
click at [330, 107] on div "Timeline Week of September 11, 2025" at bounding box center [318, 108] width 27 height 33
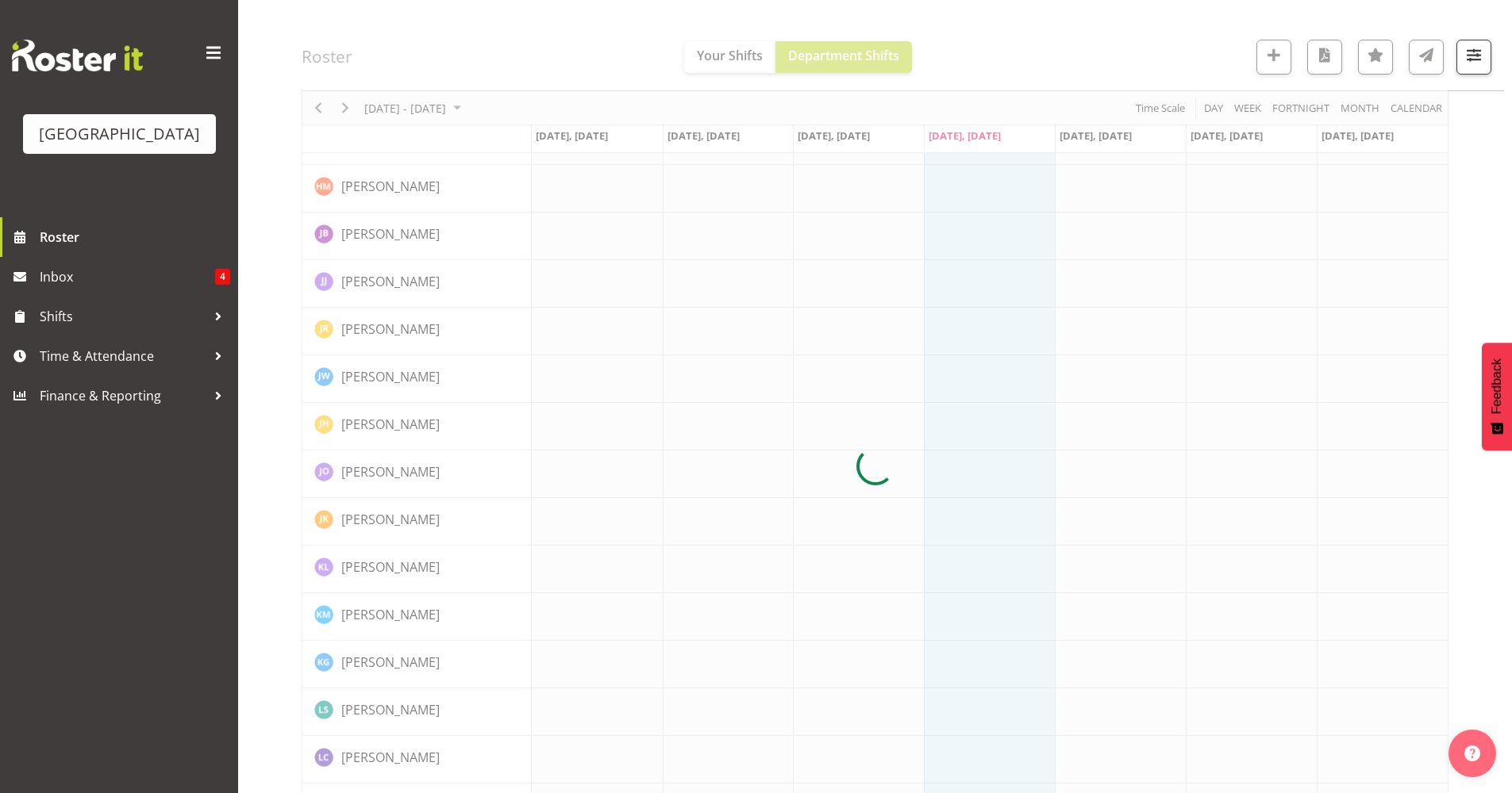
scroll to position [0, 0]
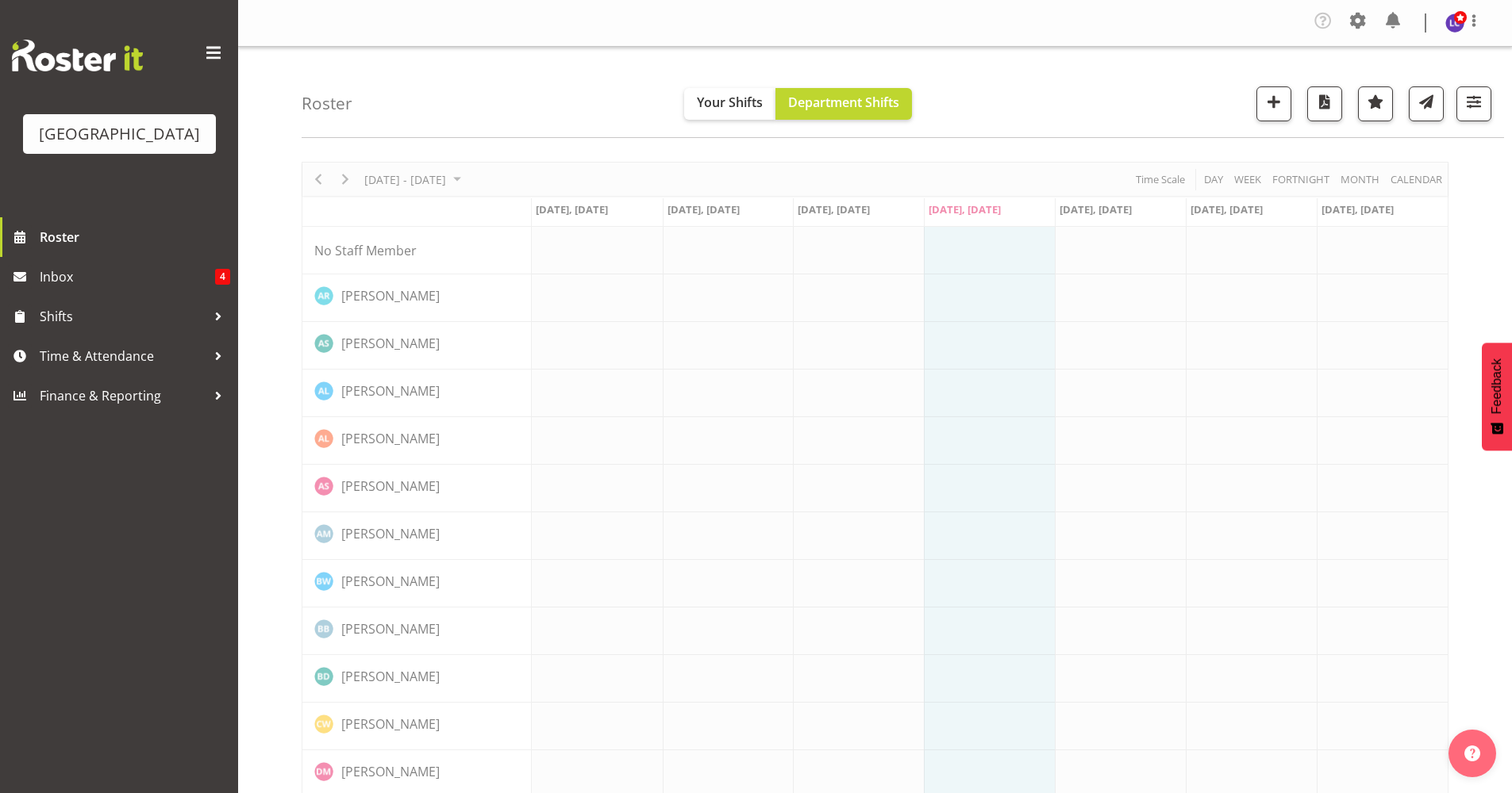
click at [339, 104] on h4 "Roster" at bounding box center [327, 104] width 51 height 18
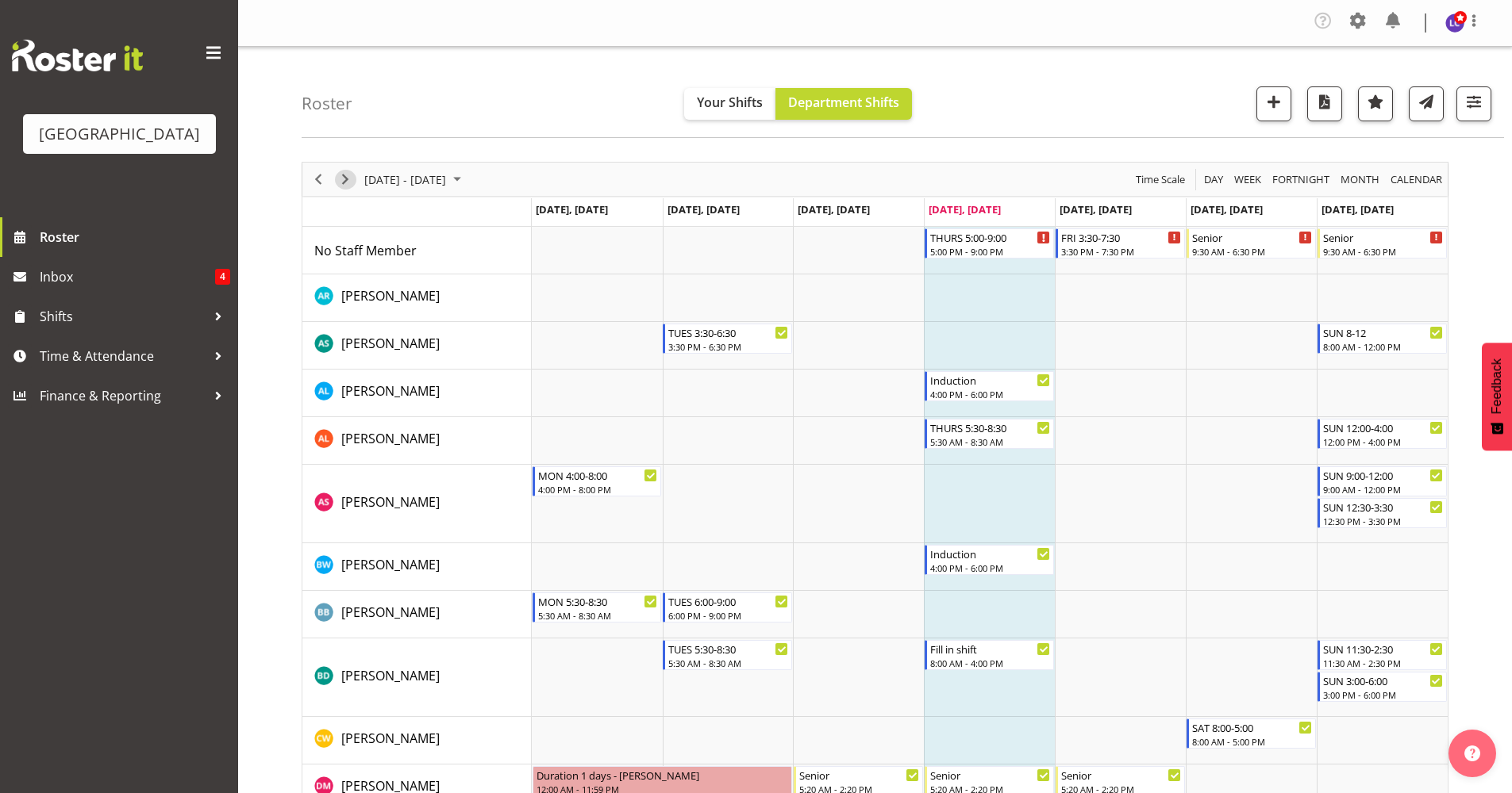
click at [346, 177] on span "Next" at bounding box center [345, 180] width 19 height 20
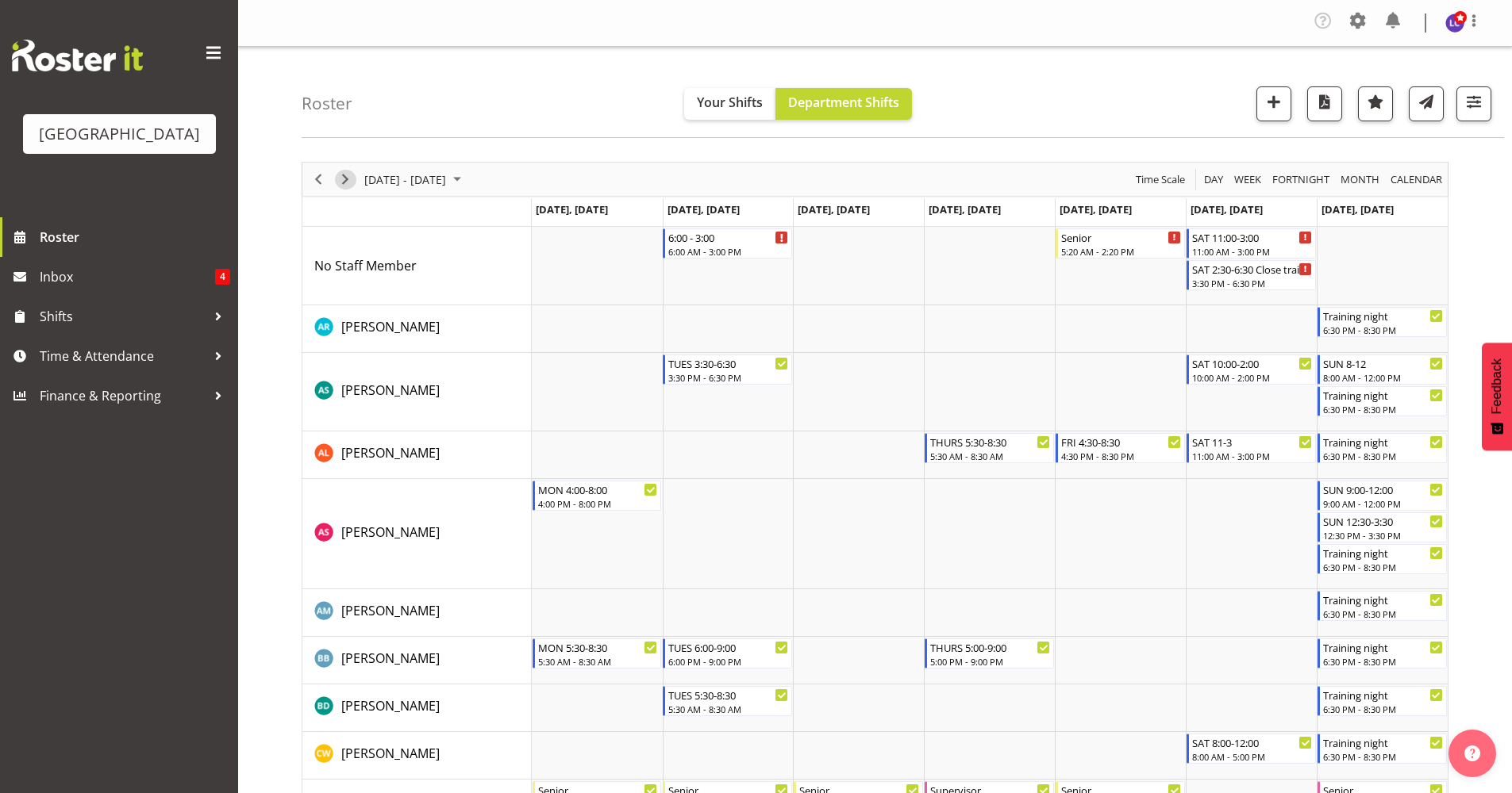
click at [346, 184] on span "Next" at bounding box center [345, 180] width 19 height 20
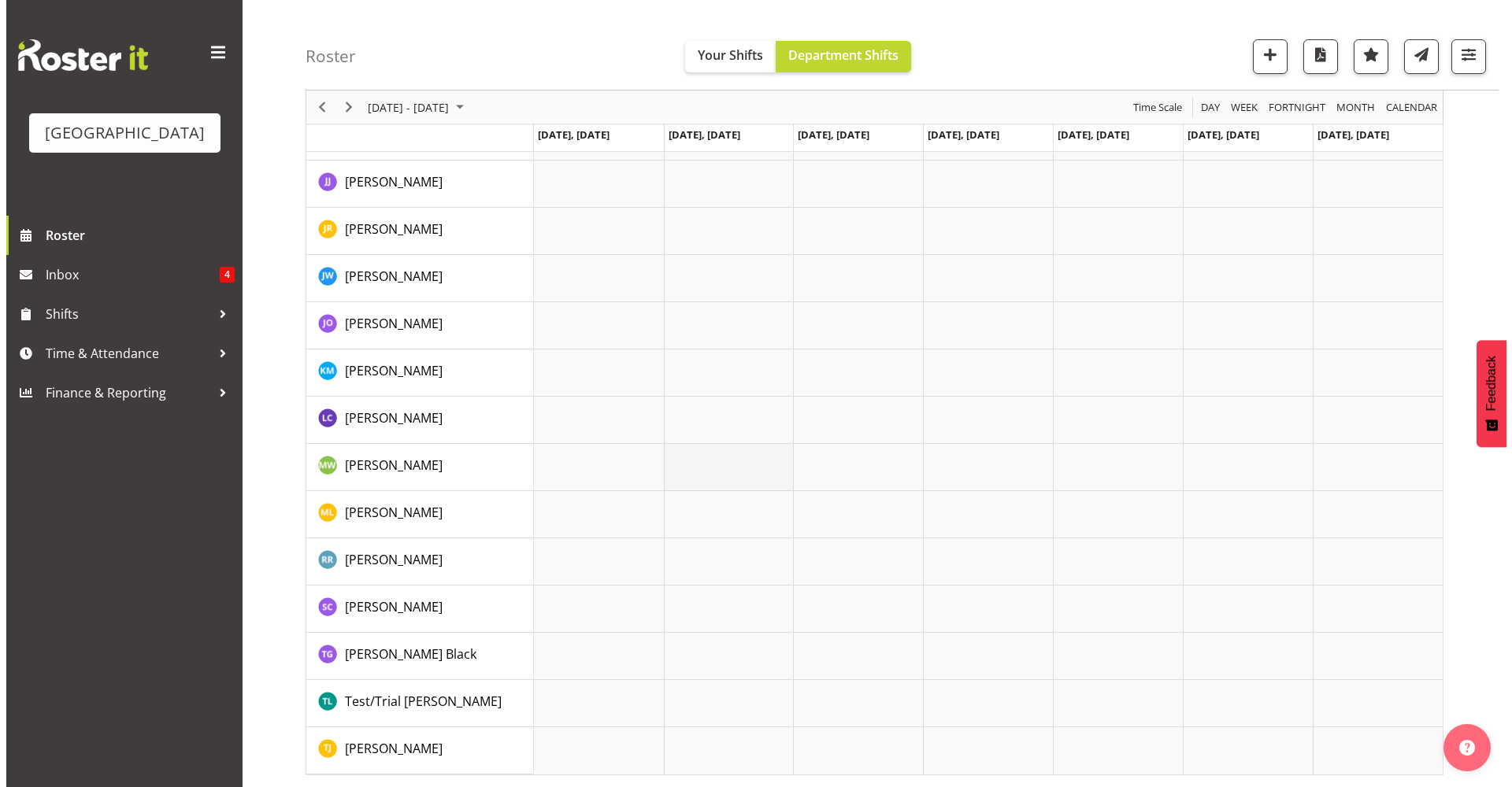
scroll to position [1623, 0]
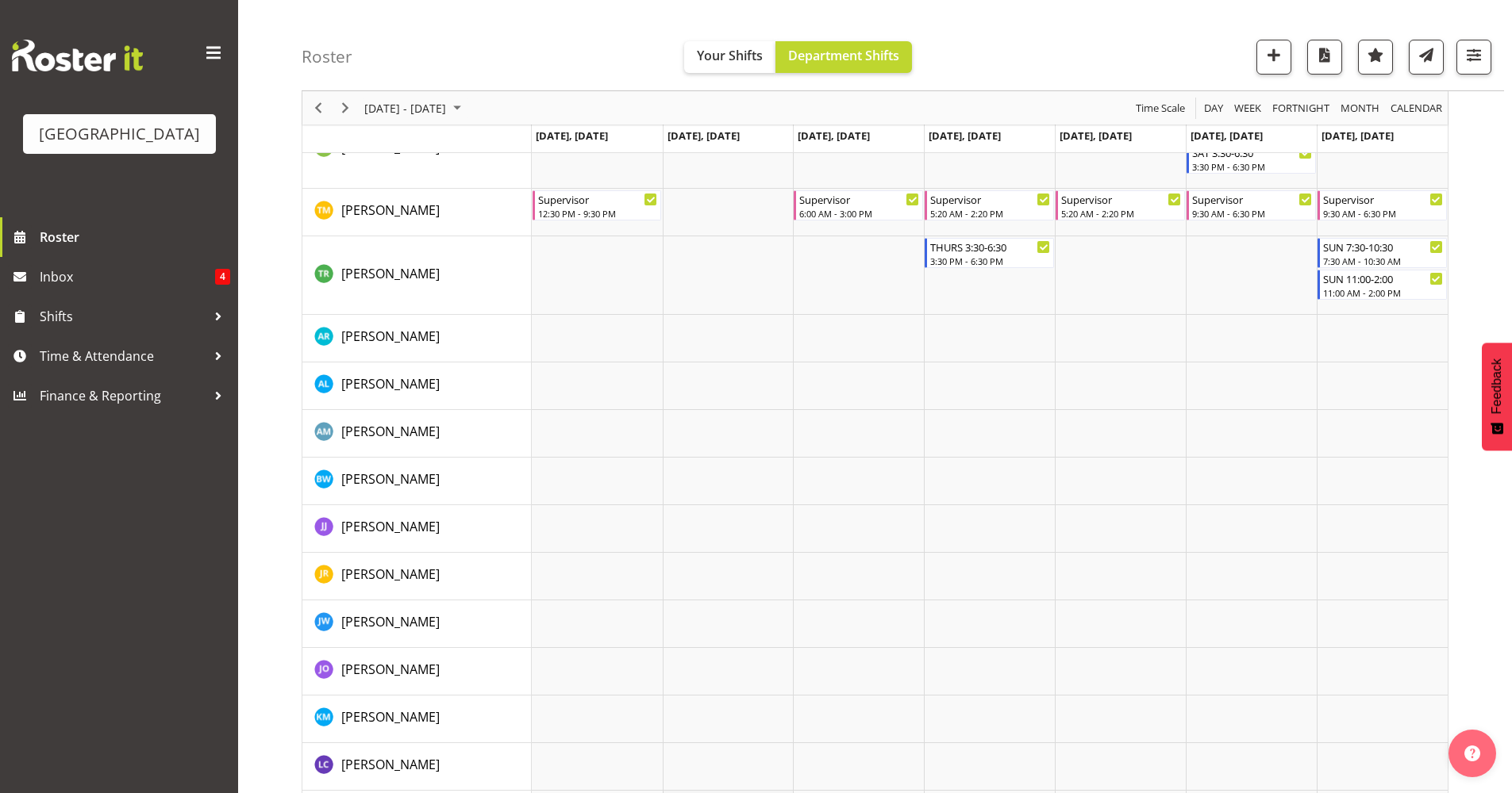
click at [695, 483] on td "Timeline Week of September 18, 2025" at bounding box center [728, 482] width 131 height 47
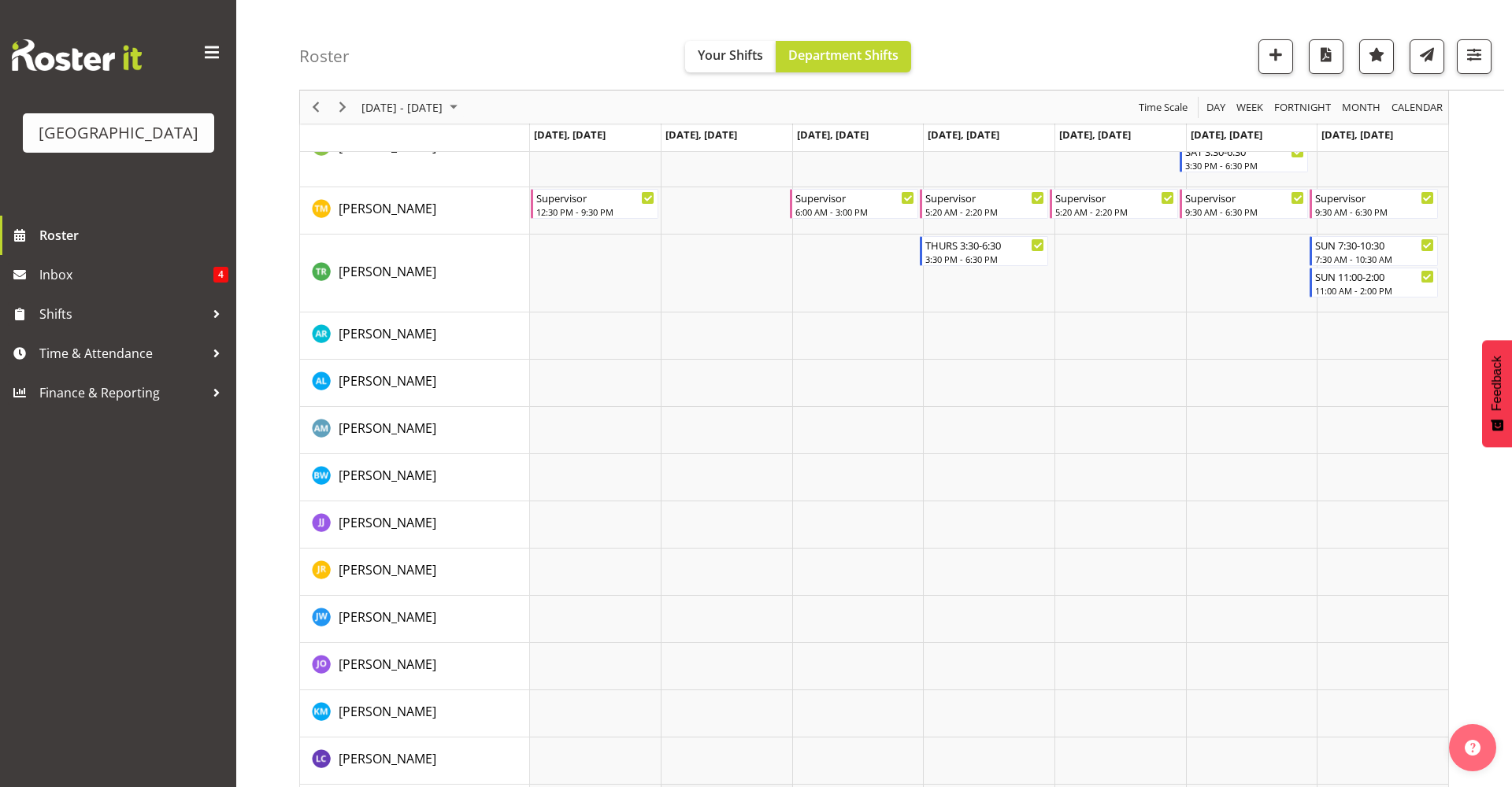
select select "17"
select select "34"
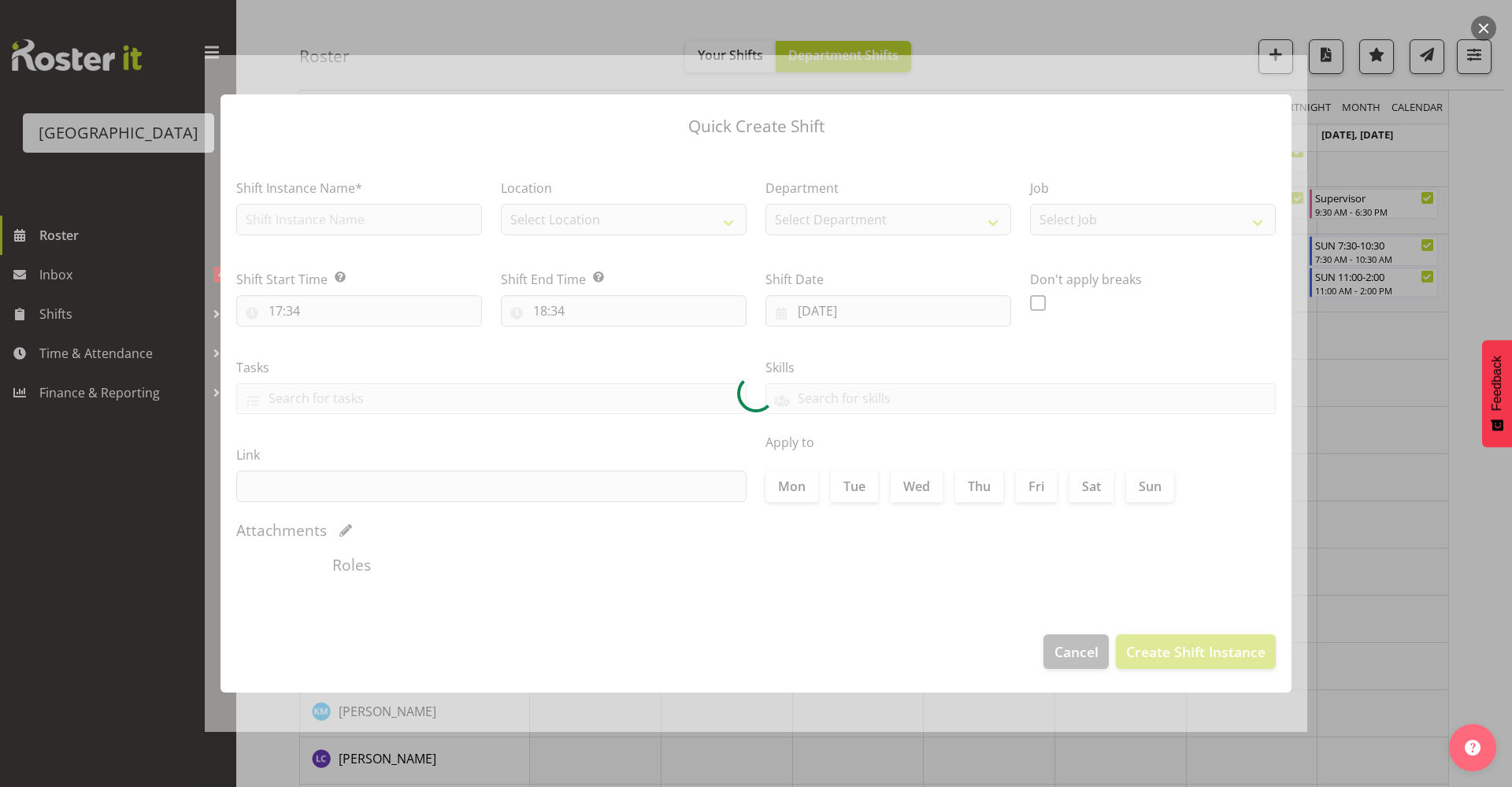
type input "16/09/2025"
checkbox input "true"
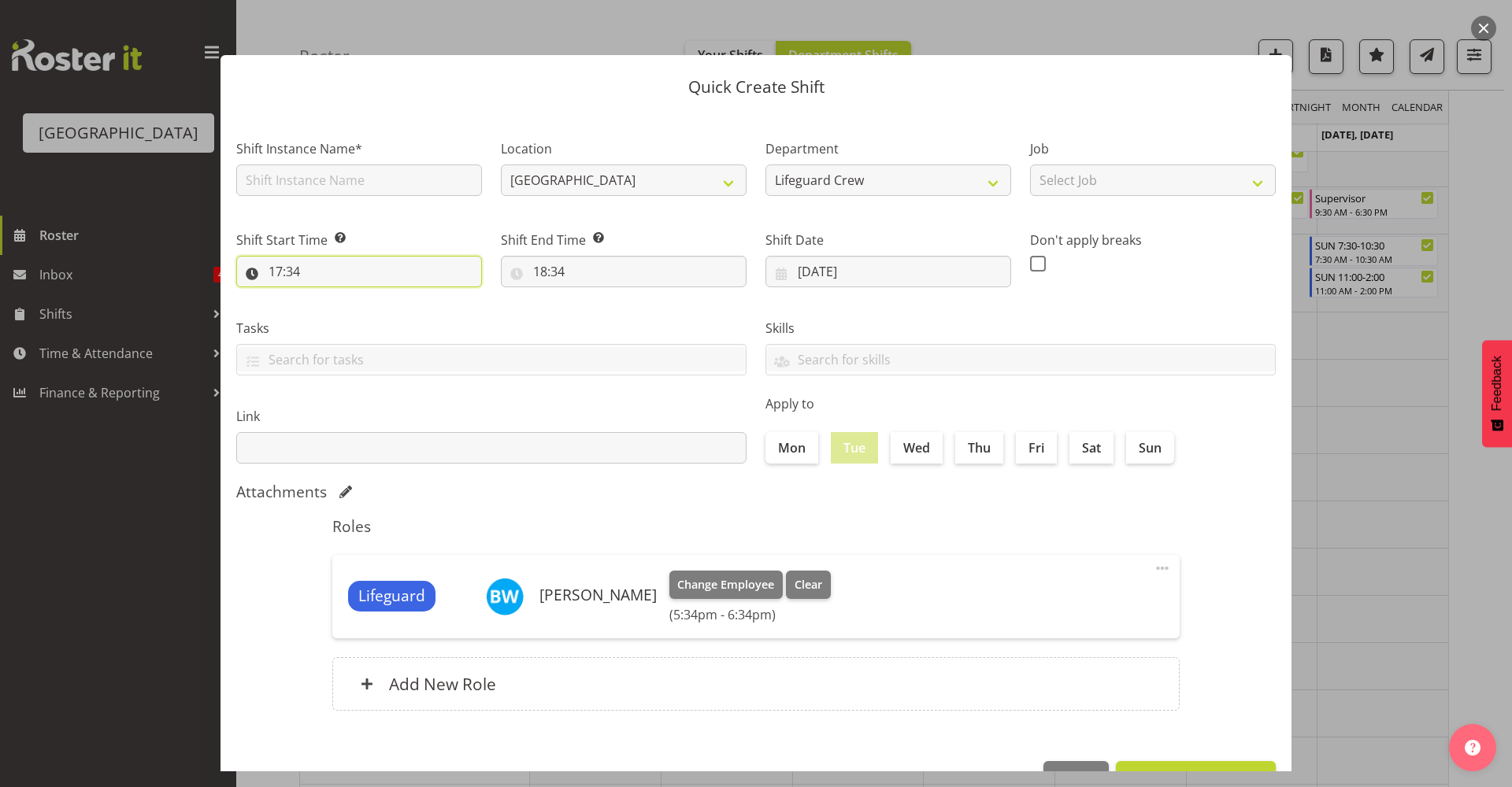
click at [402, 286] on input "17:34" at bounding box center [358, 272] width 246 height 32
click at [380, 323] on select "00 01 02 03 04 05 06 07 08 09 10 11 12 13 14 15 16 17 18 19 20 21 22 23 24 25 2…" at bounding box center [385, 312] width 36 height 32
select select "16"
click at [367, 297] on select "00 01 02 03 04 05 06 07 08 09 10 11 12 13 14 15 16 17 18 19 20 21 22 23 24 25 2…" at bounding box center [385, 312] width 36 height 32
type input "17:16"
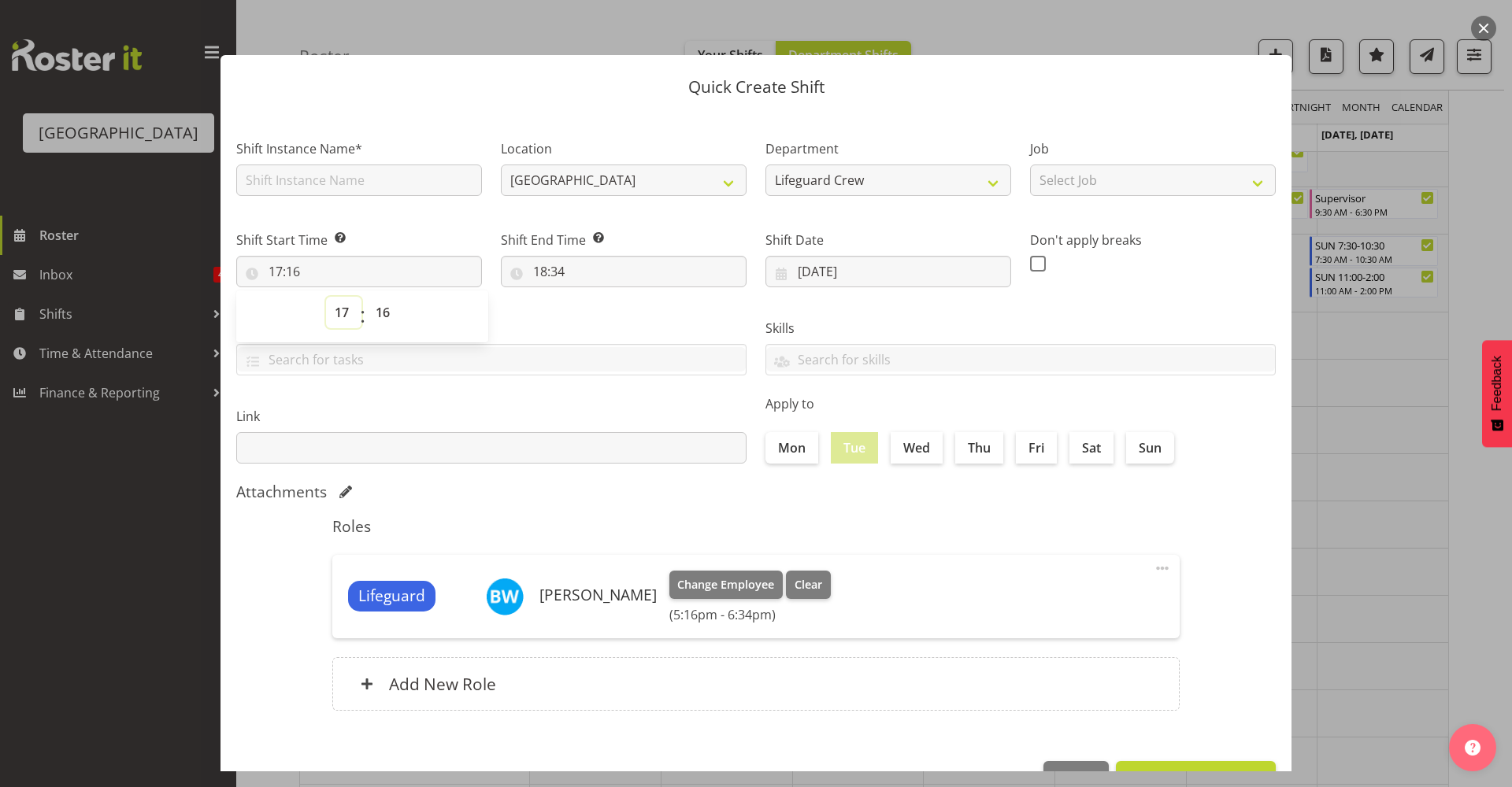
click at [349, 315] on select "00 01 02 03 04 05 06 07 08 09 10 11 12 13 14 15 16 17 18 19 20 21 22 23" at bounding box center [344, 312] width 36 height 32
select select "16"
click at [326, 297] on select "00 01 02 03 04 05 06 07 08 09 10 11 12 13 14 15 16 17 18 19 20 21 22 23" at bounding box center [344, 312] width 36 height 32
type input "16:16"
click at [383, 318] on select "00 01 02 03 04 05 06 07 08 09 10 11 12 13 14 15 16 17 18 19 20 21 22 23 24 25 2…" at bounding box center [385, 312] width 36 height 32
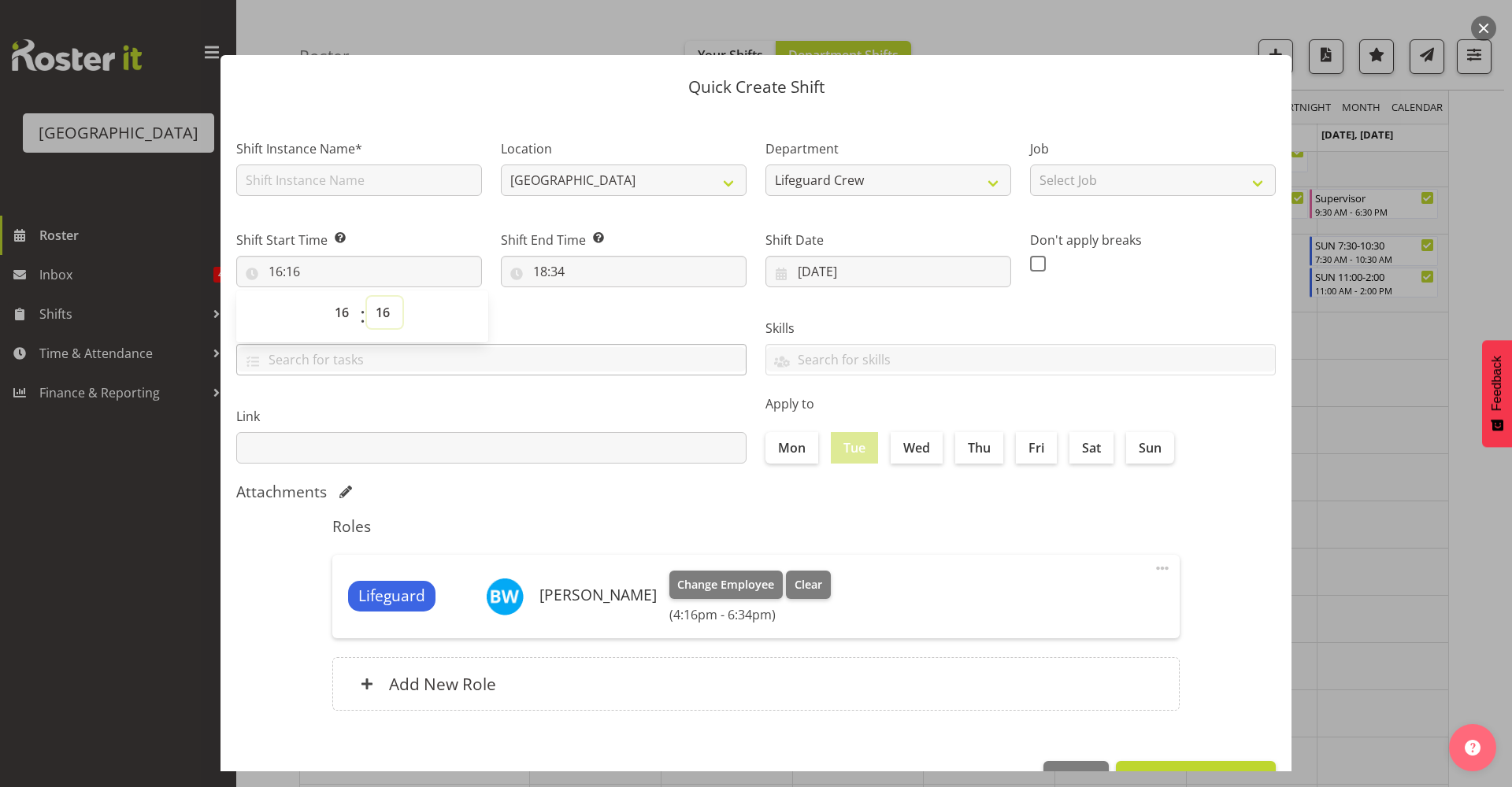
select select "0"
click at [367, 297] on select "00 01 02 03 04 05 06 07 08 09 10 11 12 13 14 15 16 17 18 19 20 21 22 23 24 25 2…" at bounding box center [385, 312] width 36 height 32
type input "16:00"
click at [559, 264] on input "18:34" at bounding box center [623, 272] width 246 height 32
click at [598, 314] on select "00 01 02 03 04 05 06 07 08 09 10 11 12 13 14 15 16 17 18 19 20 21 22 23" at bounding box center [609, 312] width 36 height 32
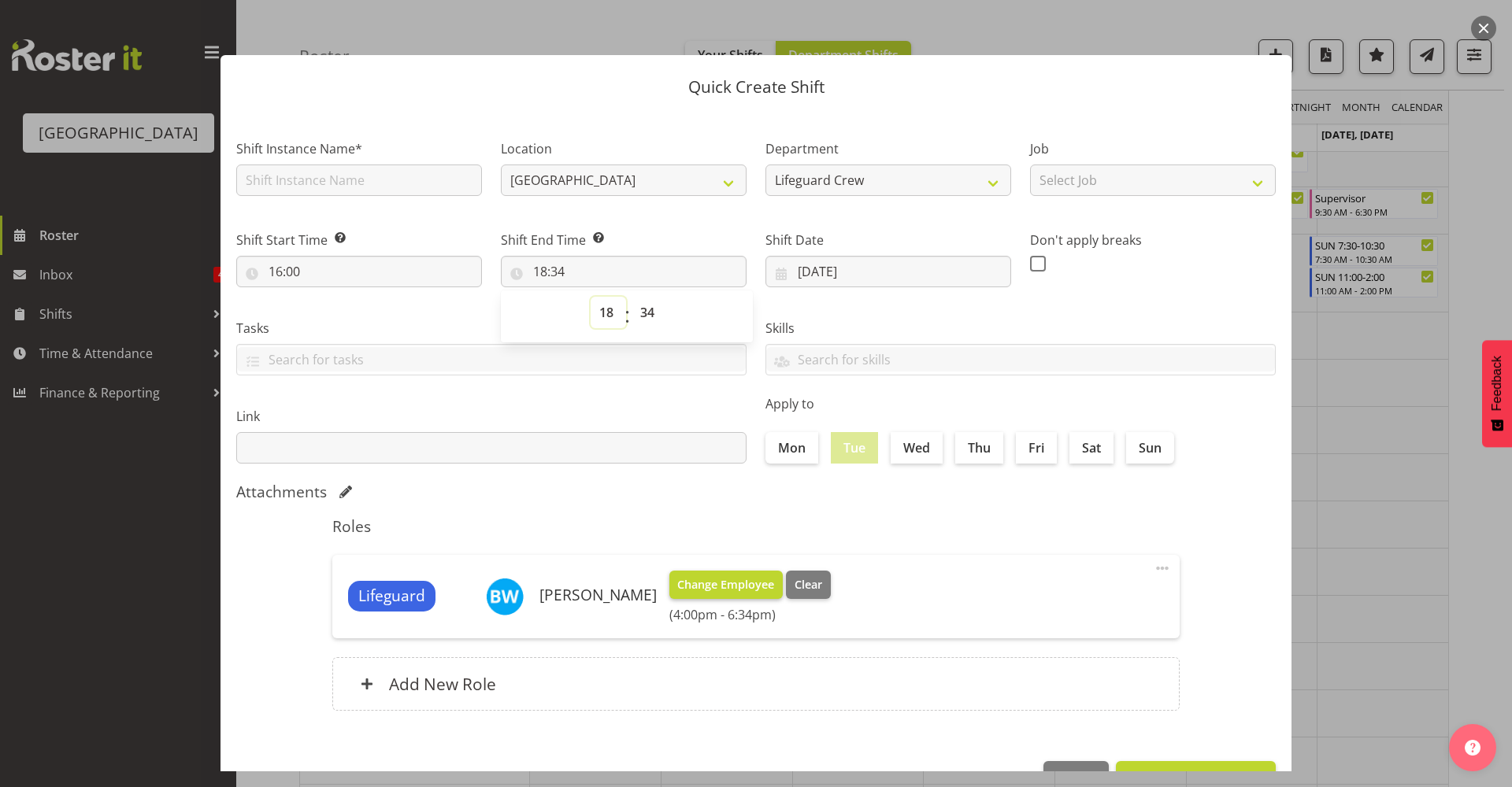
select select "19"
click at [591, 297] on select "00 01 02 03 04 05 06 07 08 09 10 11 12 13 14 15 16 17 18 19 20 21 22 23" at bounding box center [609, 312] width 36 height 32
type input "19:34"
click at [609, 322] on select "00 01 02 03 04 05 06 07 08 09 10 11 12 13 14 15 16 17 18 19 20 21 22 23" at bounding box center [609, 312] width 36 height 32
select select "20"
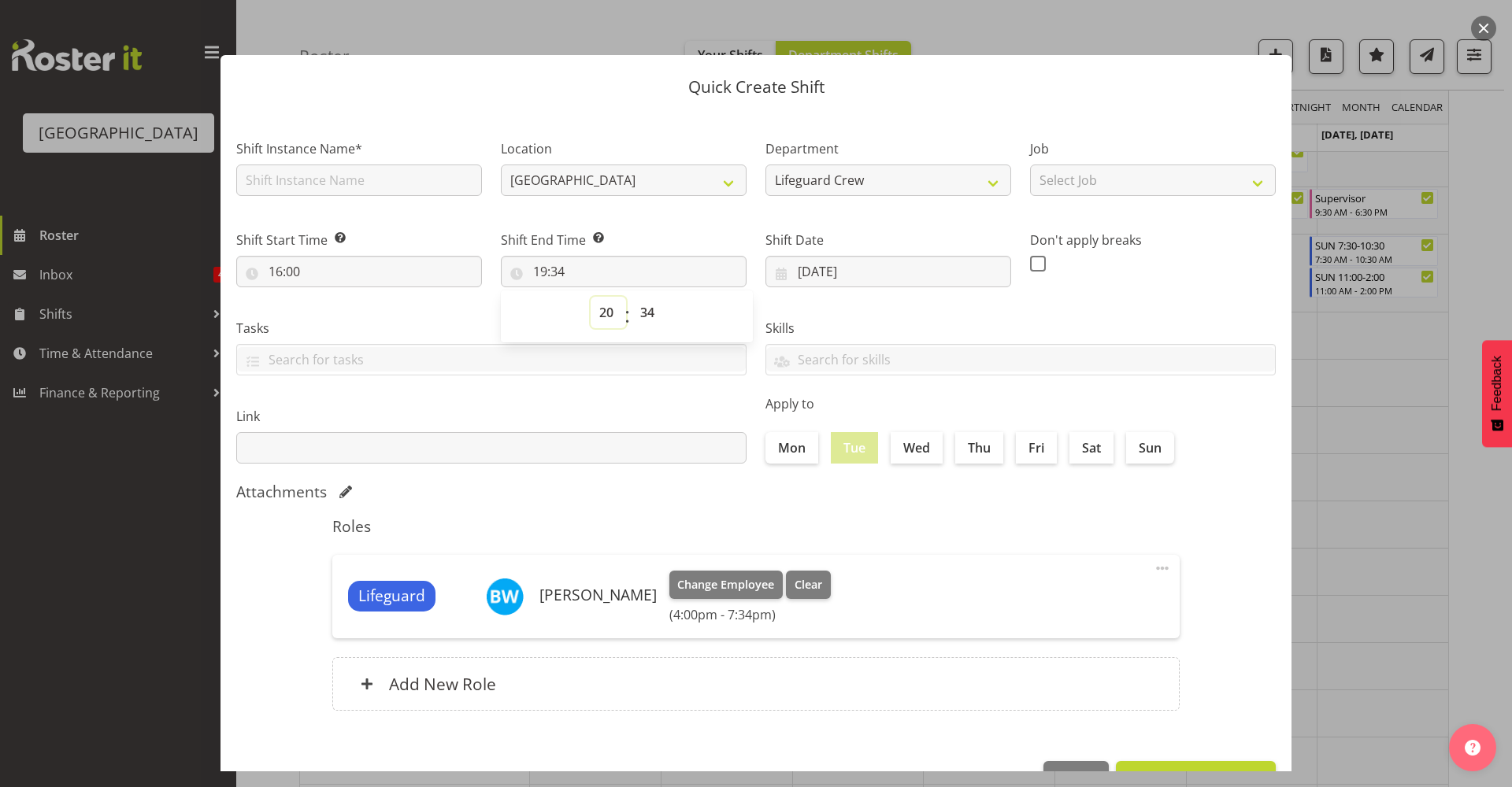
click at [591, 297] on select "00 01 02 03 04 05 06 07 08 09 10 11 12 13 14 15 16 17 18 19 20 21 22 23" at bounding box center [609, 312] width 36 height 32
type input "20:34"
click at [606, 313] on select "00 01 02 03 04 05 06 07 08 09 10 11 12 13 14 15 16 17 18 19 20 21 22 23" at bounding box center [609, 312] width 36 height 32
select select "19"
click at [591, 297] on select "00 01 02 03 04 05 06 07 08 09 10 11 12 13 14 15 16 17 18 19 20 21 22 23" at bounding box center [609, 312] width 36 height 32
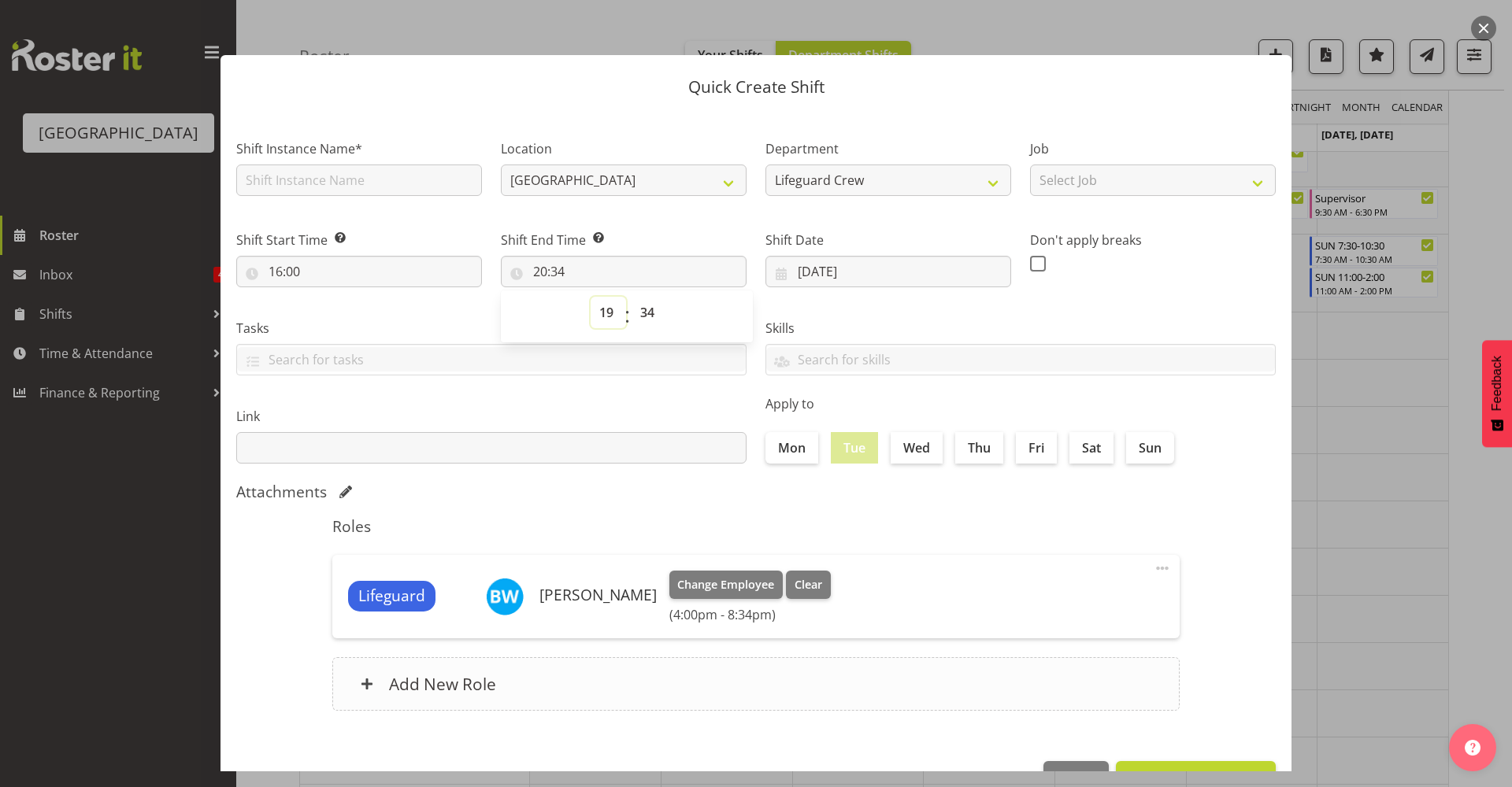
type input "19:34"
click at [606, 306] on select "00 01 02 03 04 05 06 07 08 09 10 11 12 13 14 15 16 17 18 19 20 21 22 23" at bounding box center [609, 312] width 36 height 32
select select "21"
click at [591, 297] on select "00 01 02 03 04 05 06 07 08 09 10 11 12 13 14 15 16 17 18 19 20 21 22 23" at bounding box center [609, 312] width 36 height 32
type input "21:34"
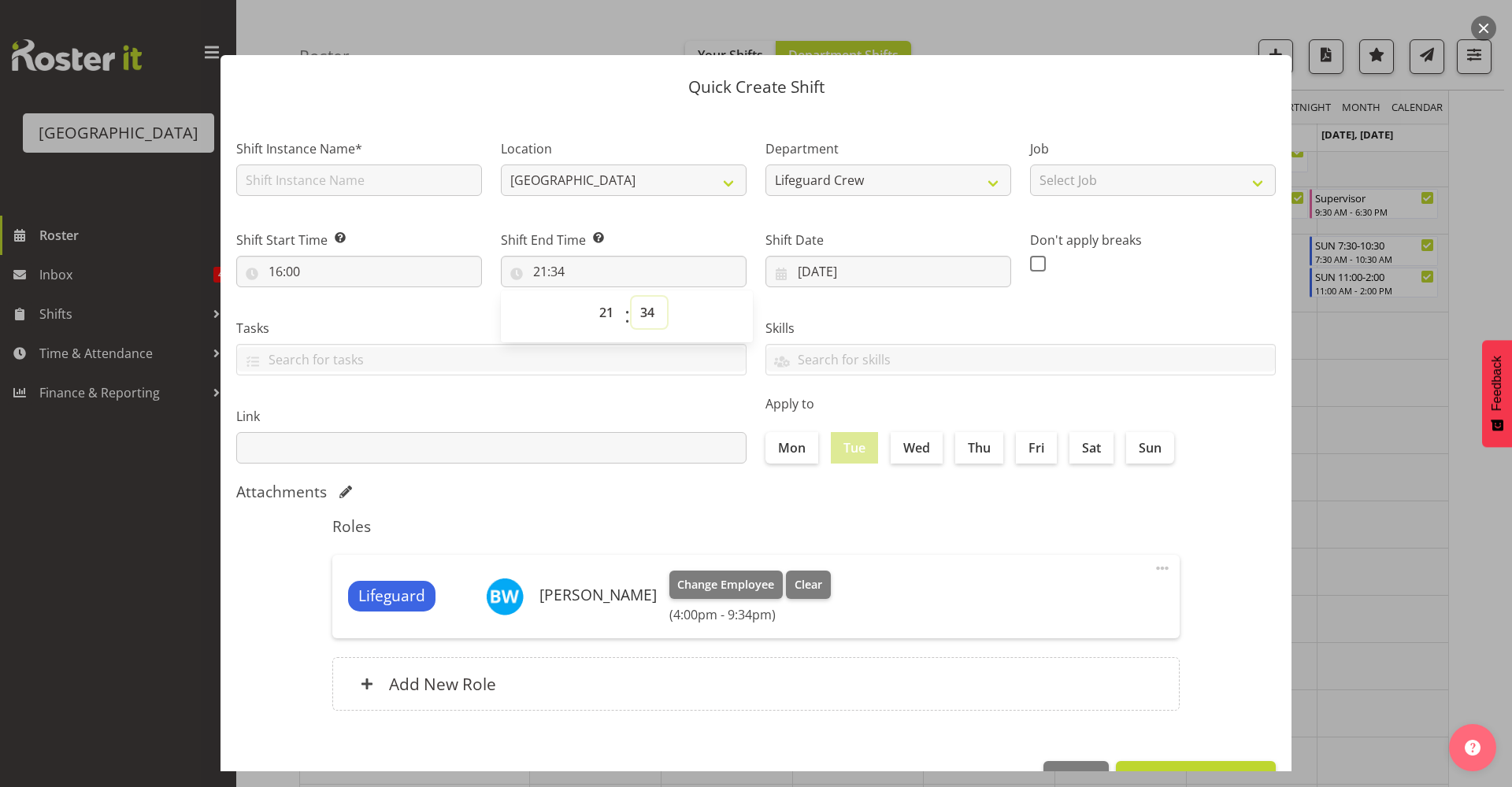
click at [638, 317] on select "00 01 02 03 04 05 06 07 08 09 10 11 12 13 14 15 16 17 18 19 20 21 22 23 24 25 2…" at bounding box center [649, 312] width 36 height 32
select select "1"
click at [632, 297] on select "00 01 02 03 04 05 06 07 08 09 10 11 12 13 14 15 16 17 18 19 20 21 22 23 24 25 2…" at bounding box center [649, 312] width 36 height 32
type input "21:01"
click at [657, 316] on select "00 01 02 03 04 05 06 07 08 09 10 11 12 13 14 15 16 17 18 19 20 21 22 23 24 25 2…" at bounding box center [649, 312] width 36 height 32
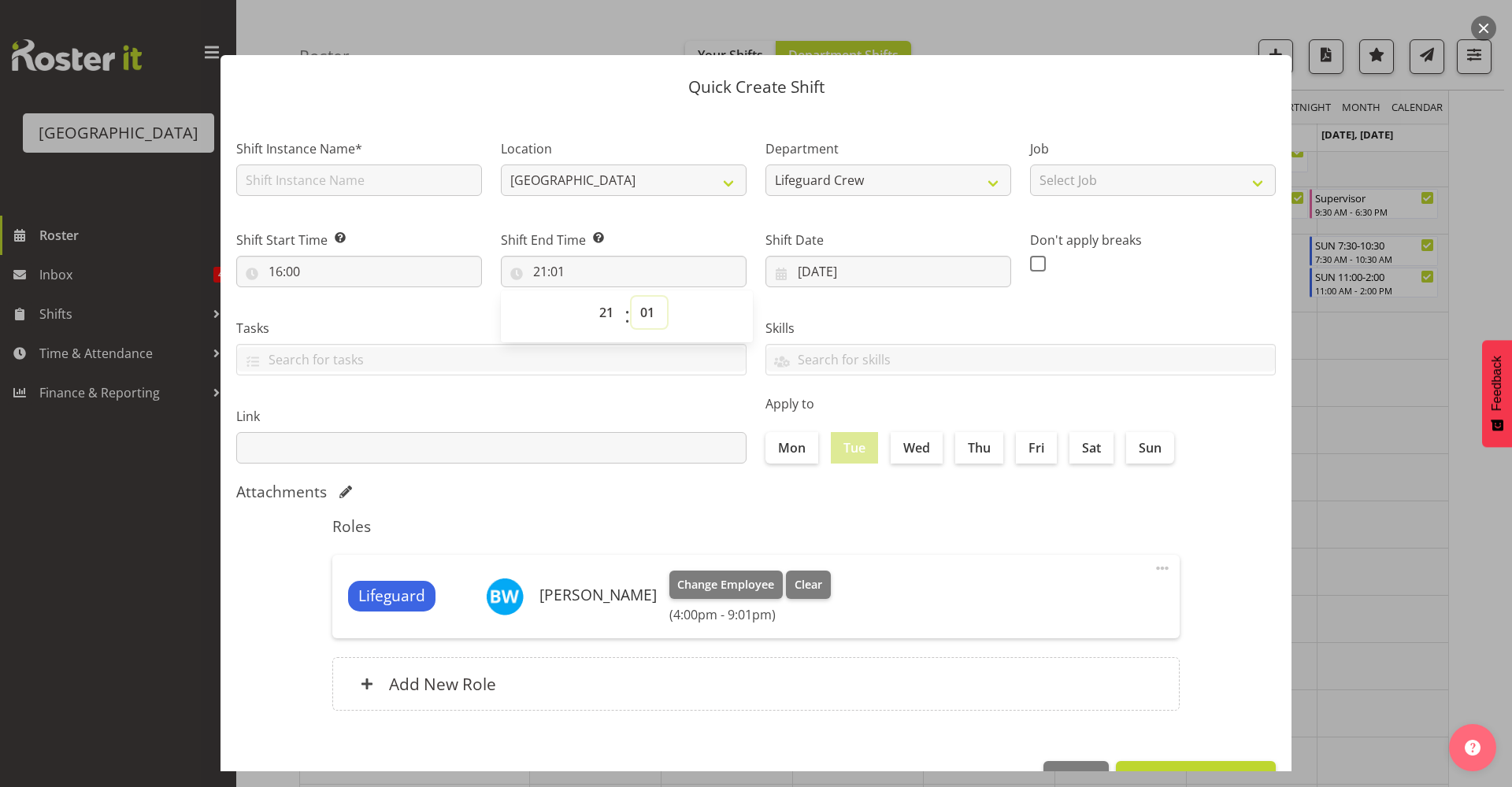
select select "0"
click at [632, 297] on select "00 01 02 03 04 05 06 07 08 09 10 11 12 13 14 15 16 17 18 19 20 21 22 23 24 25 2…" at bounding box center [649, 312] width 36 height 32
type input "21:00"
click at [413, 173] on input "text" at bounding box center [358, 180] width 246 height 32
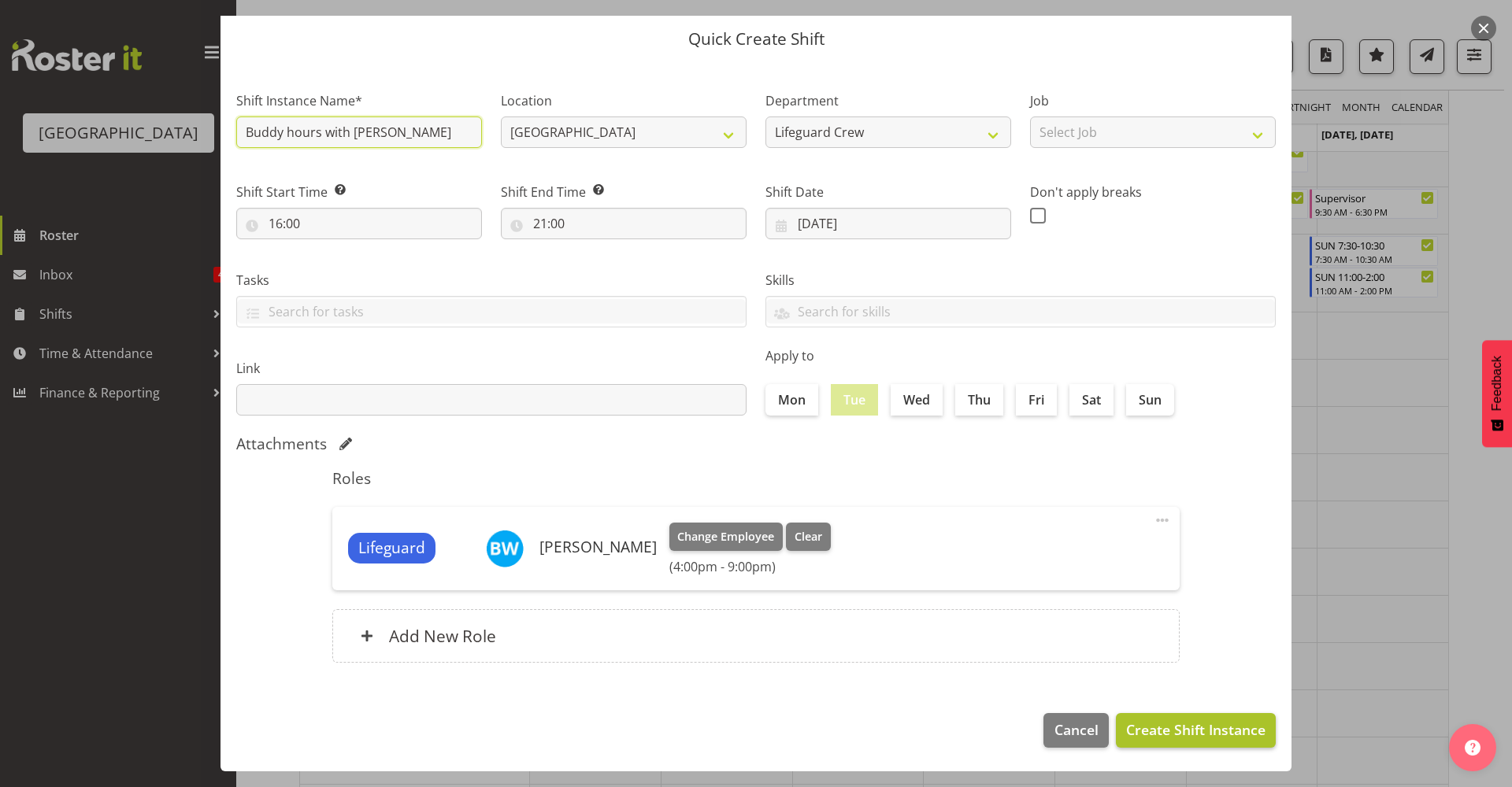
type input "Buddy hours with Thom"
click at [1223, 730] on span "Create Shift Instance" at bounding box center [1196, 729] width 139 height 20
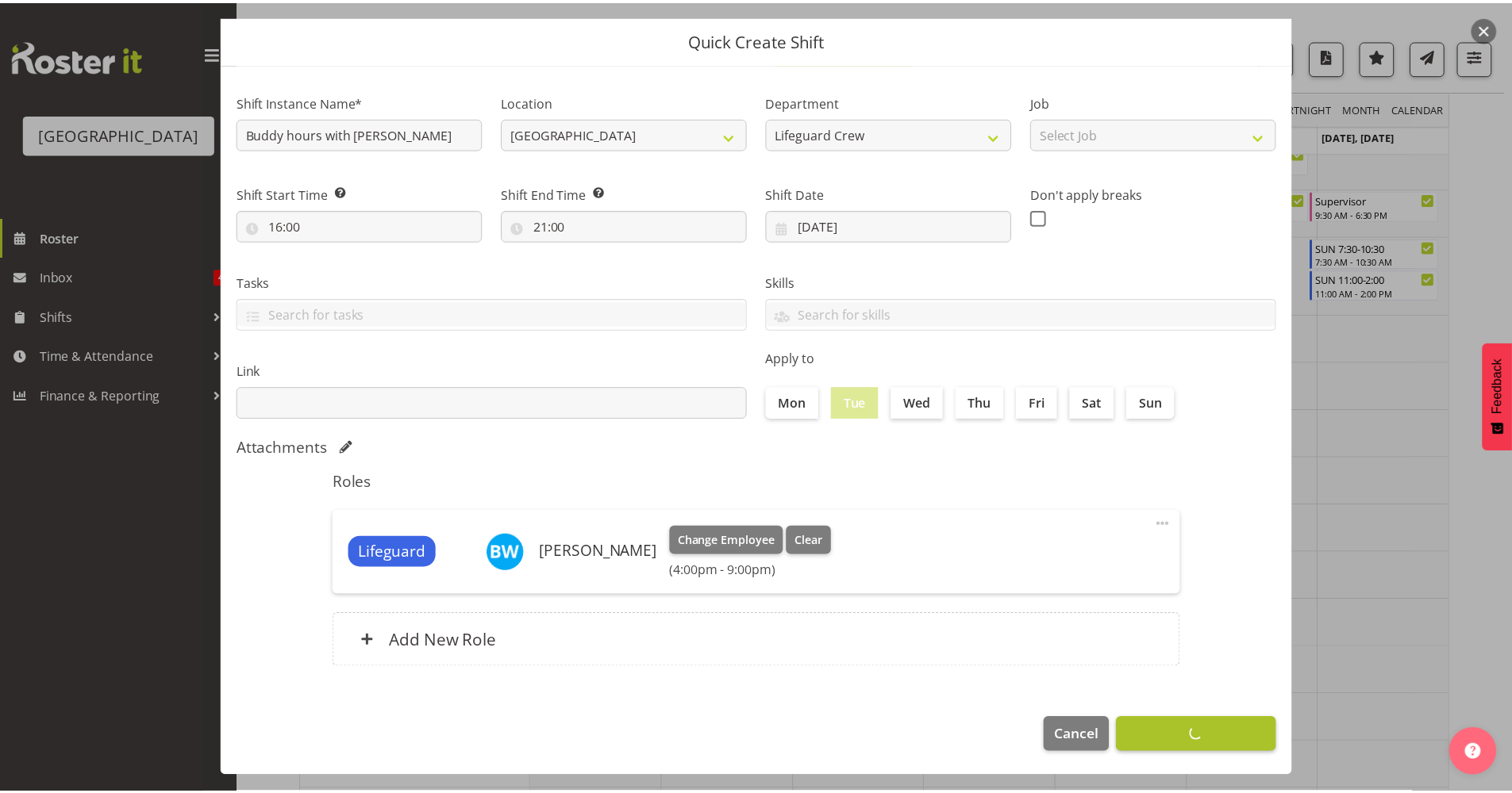
scroll to position [0, 0]
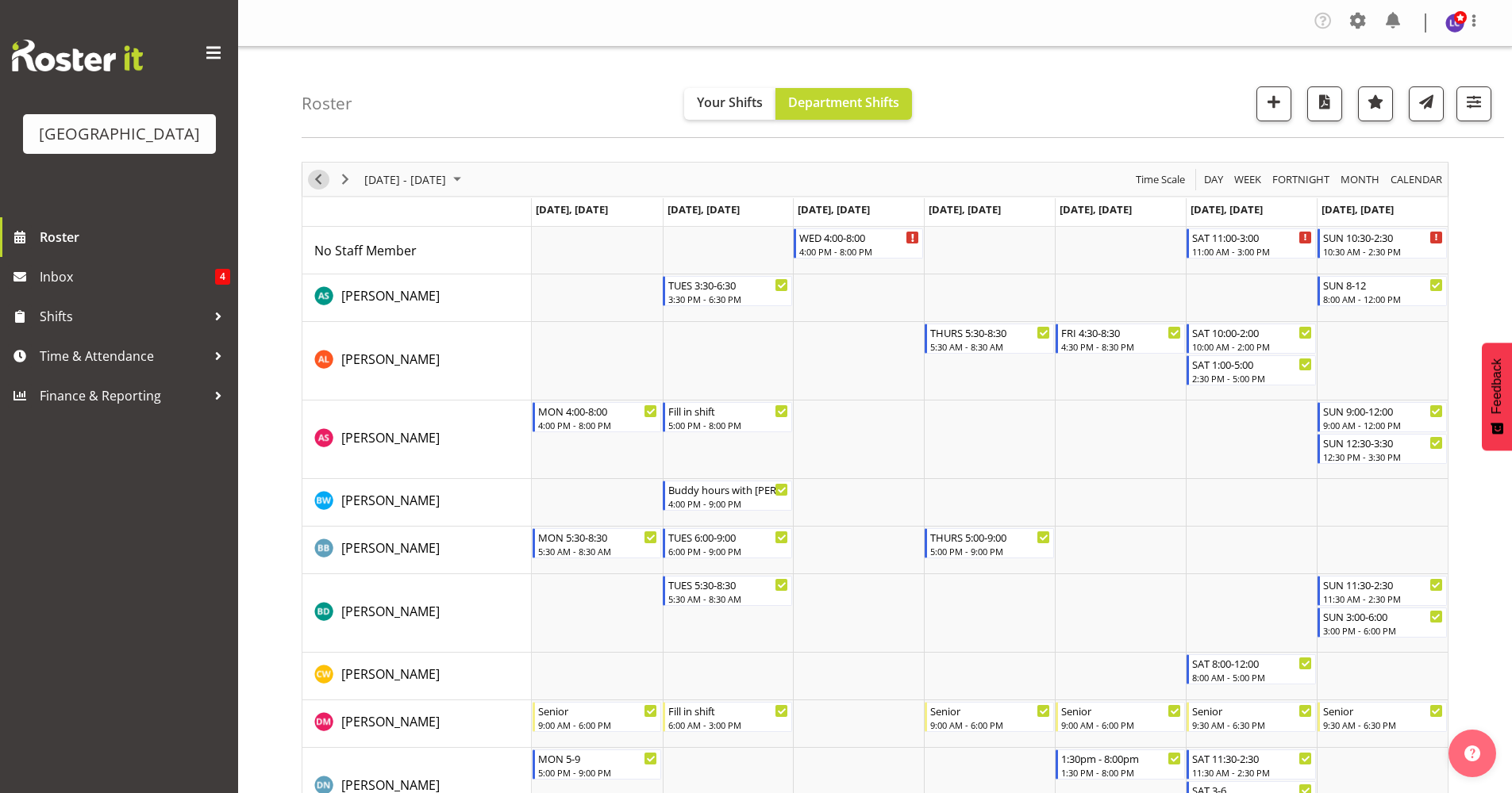
click at [314, 176] on span "Previous" at bounding box center [318, 180] width 19 height 20
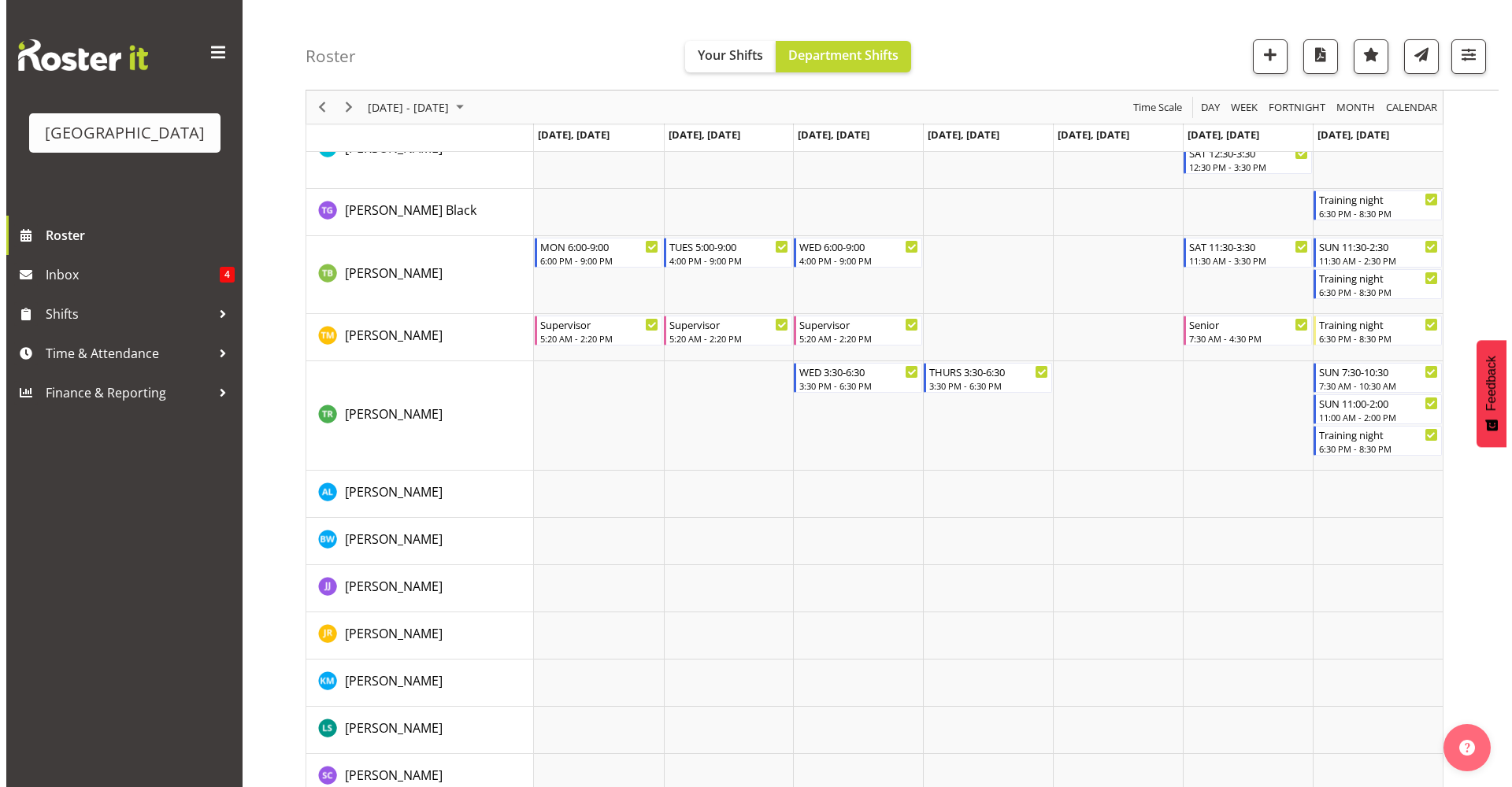
scroll to position [2217, 0]
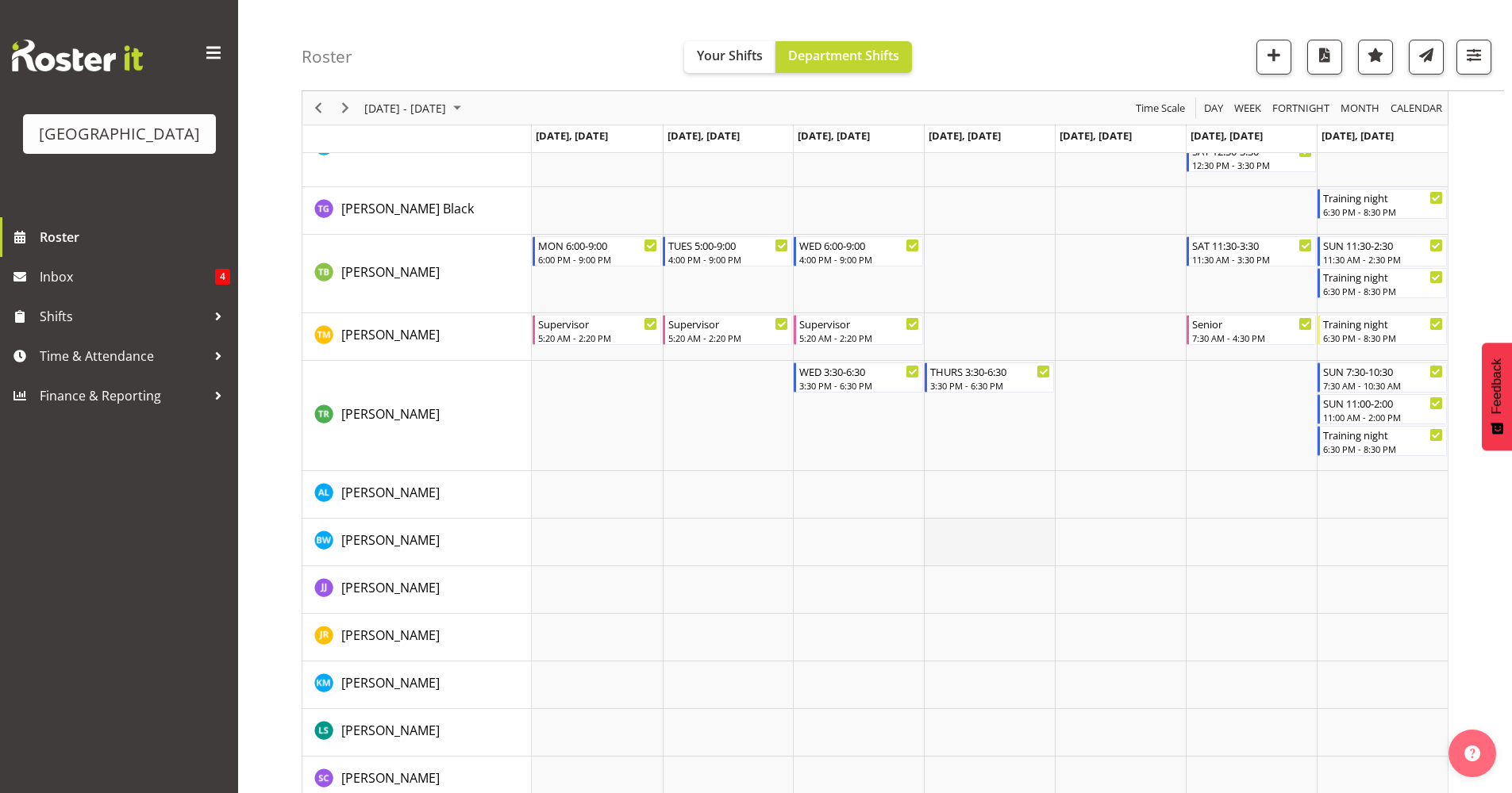
click at [1012, 558] on td "Timeline Week of September 11, 2025" at bounding box center [989, 542] width 131 height 47
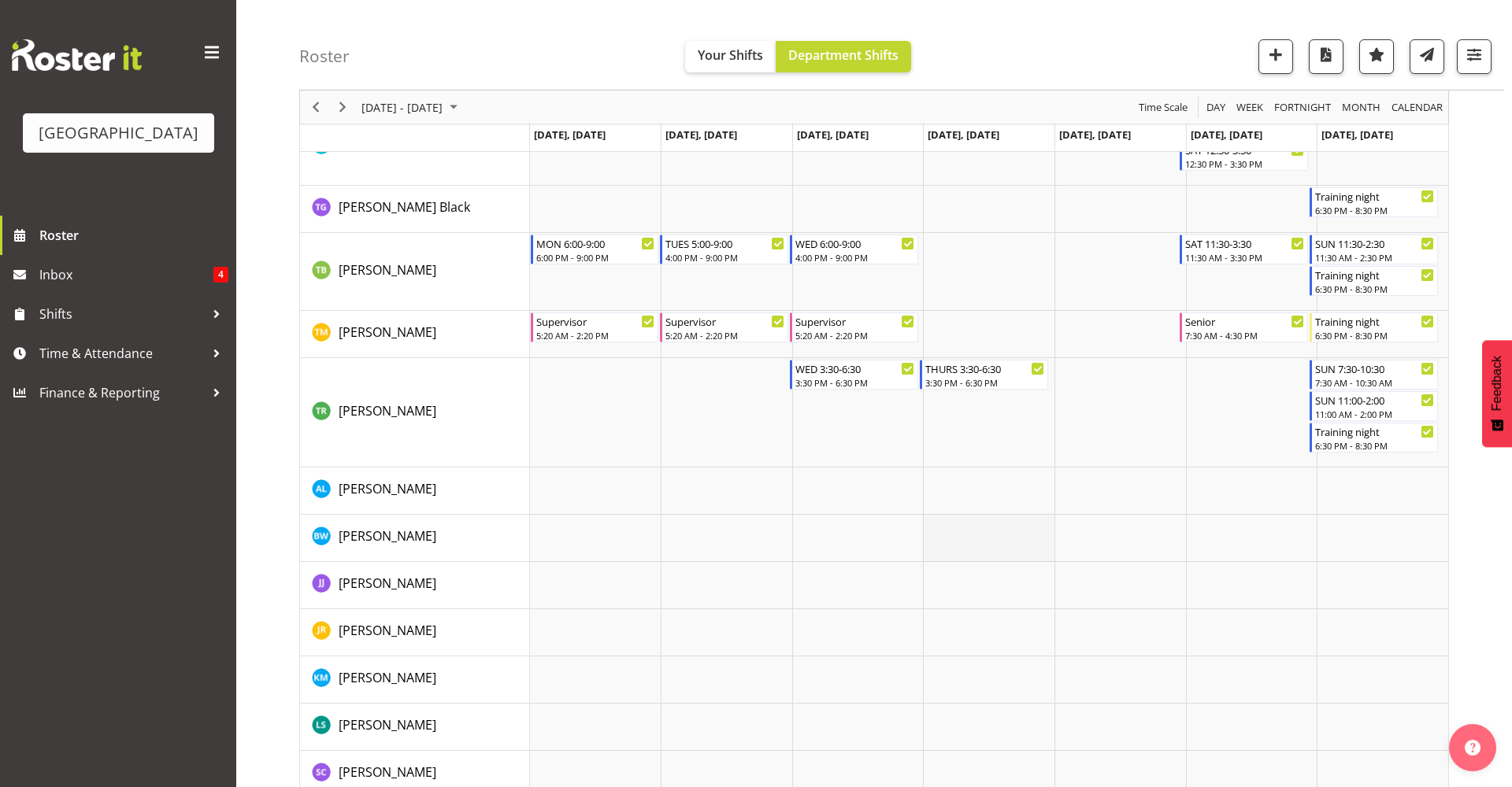
select select "17"
select select "35"
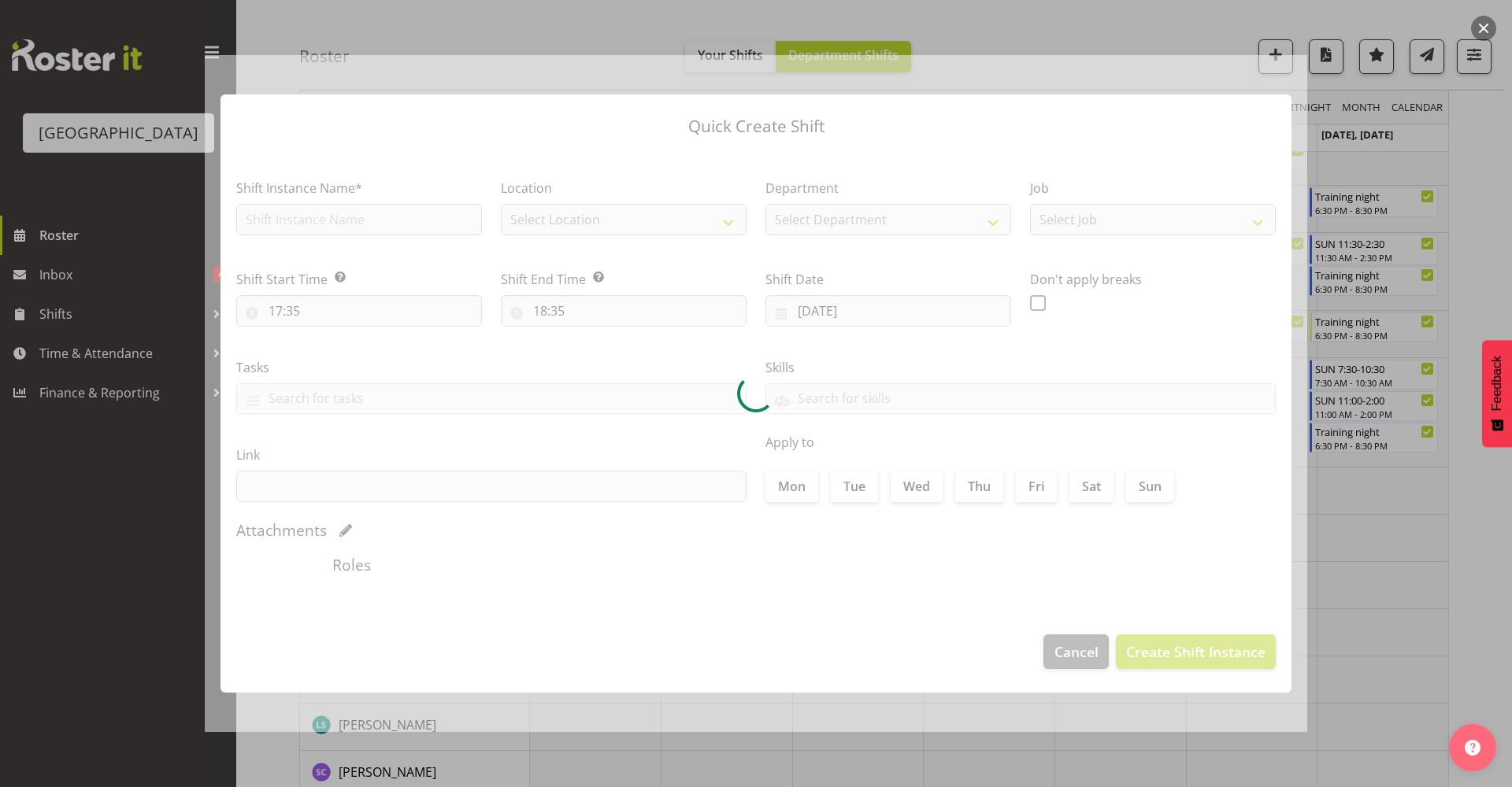
type input "11/09/2025"
checkbox input "true"
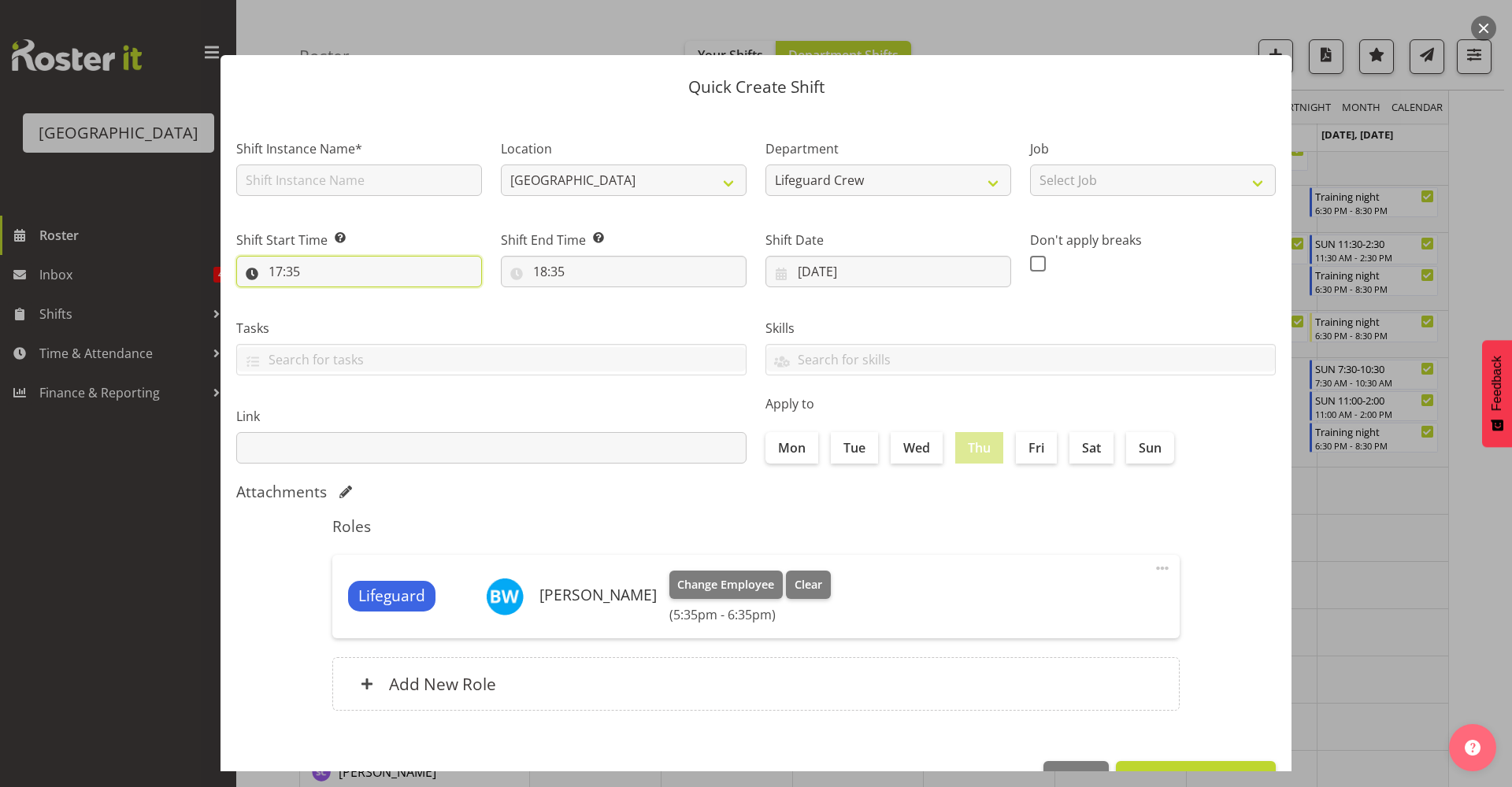
click at [390, 282] on input "17:35" at bounding box center [358, 272] width 246 height 32
click at [352, 319] on select "00 01 02 03 04 05 06 07 08 09 10 11 12 13 14 15 16 17 18 19 20 21 22 23" at bounding box center [344, 312] width 36 height 32
click at [326, 297] on select "00 01 02 03 04 05 06 07 08 09 10 11 12 13 14 15 16 17 18 19 20 21 22 23" at bounding box center [344, 312] width 36 height 32
click at [345, 323] on select "00 01 02 03 04 05 06 07 08 09 10 11 12 13 14 15 16 17 18 19 20 21 22 23" at bounding box center [344, 312] width 36 height 32
select select "16"
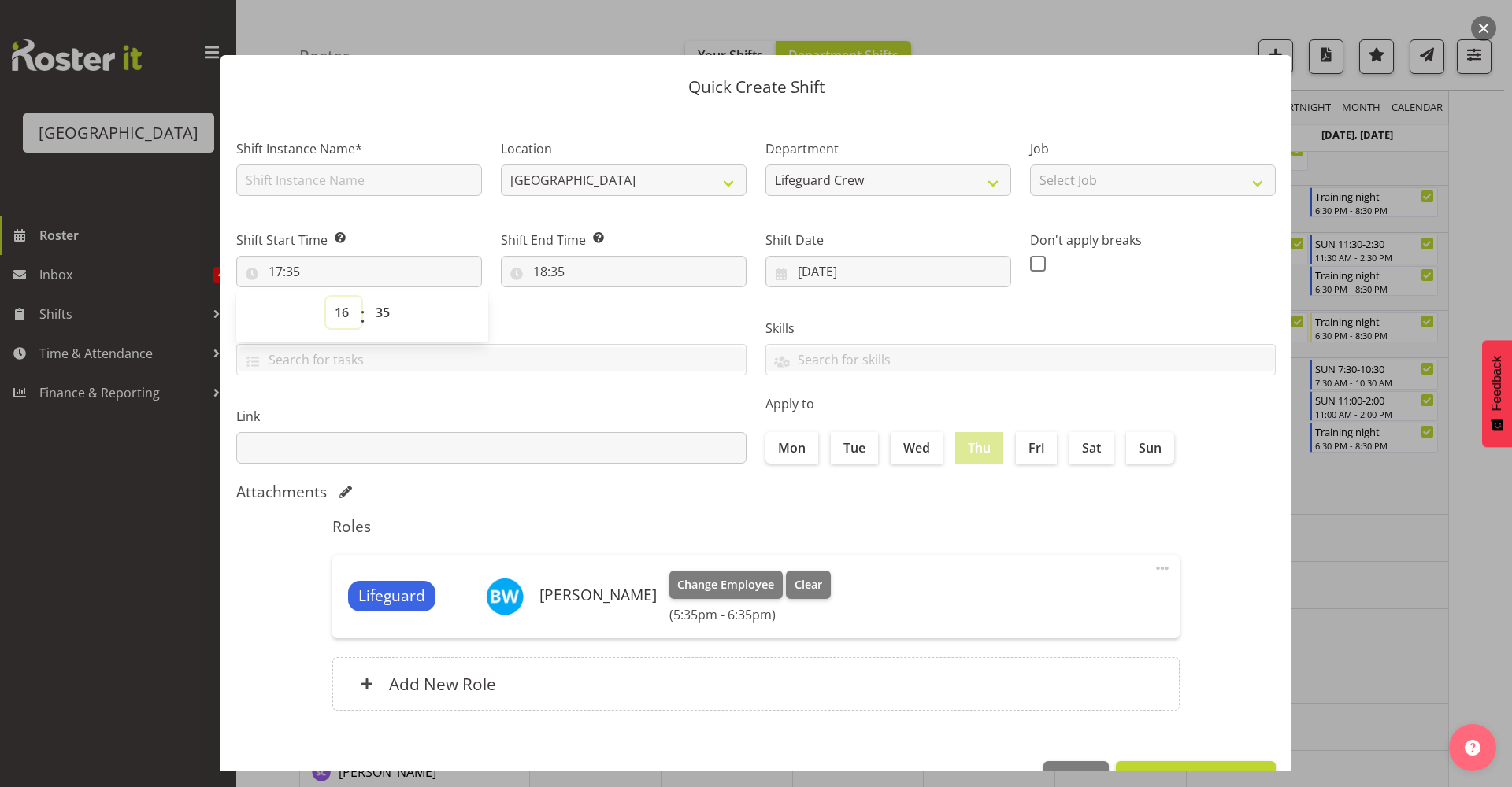
click at [326, 297] on select "00 01 02 03 04 05 06 07 08 09 10 11 12 13 14 15 16 17 18 19 20 21 22 23" at bounding box center [344, 312] width 36 height 32
type input "16:35"
click at [383, 320] on select "00 01 02 03 04 05 06 07 08 09 10 11 12 13 14 15 16 17 18 19 20 21 22 23 24 25 2…" at bounding box center [385, 312] width 36 height 32
select select "0"
click at [367, 297] on select "00 01 02 03 04 05 06 07 08 09 10 11 12 13 14 15 16 17 18 19 20 21 22 23 24 25 2…" at bounding box center [385, 312] width 36 height 32
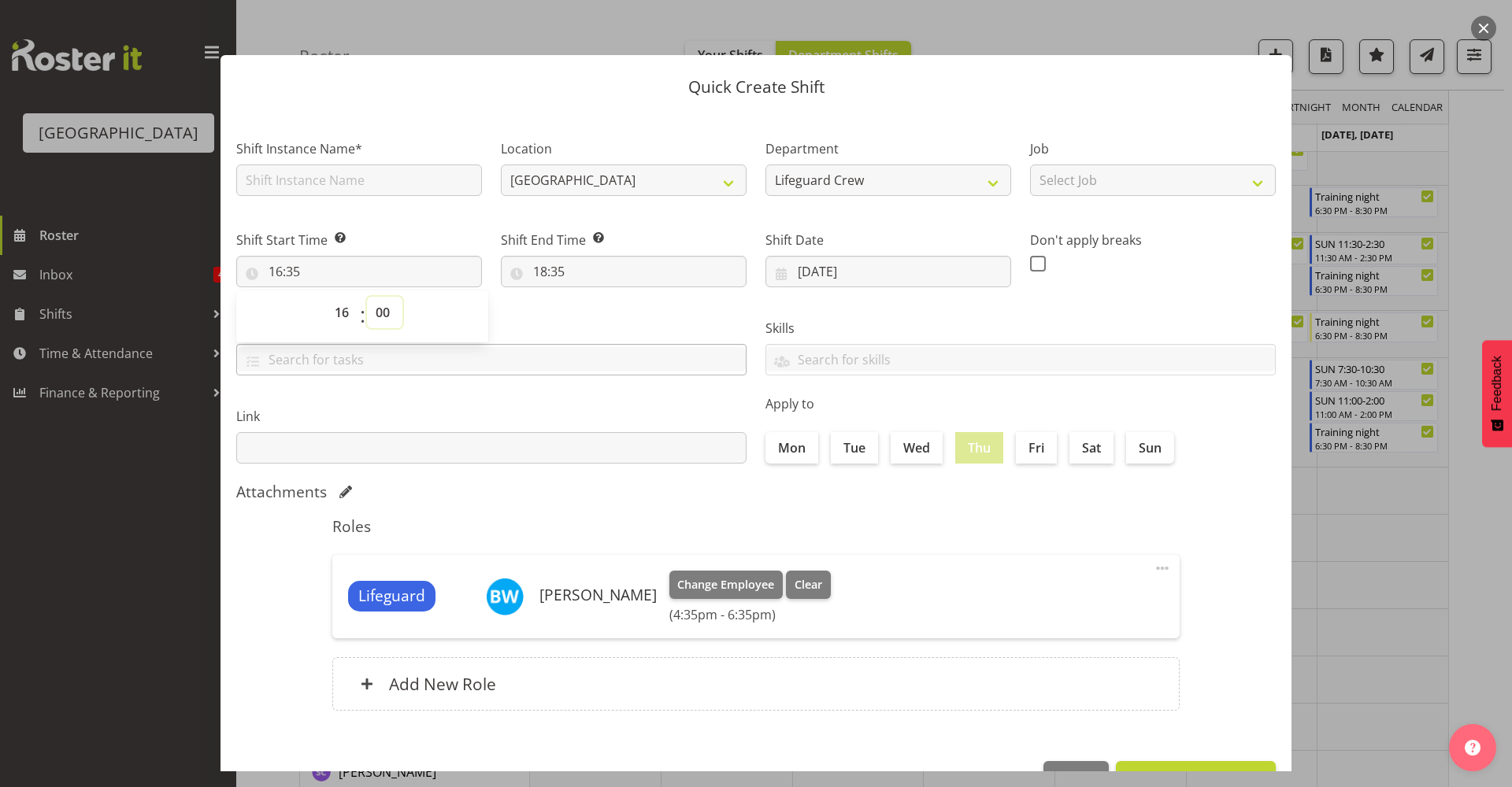
type input "16:00"
click at [565, 269] on input "18:35" at bounding box center [623, 272] width 246 height 32
click at [612, 319] on select "00 01 02 03 04 05 06 07 08 09 10 11 12 13 14 15 16 17 18 19 20 21 22 23" at bounding box center [609, 312] width 36 height 32
select select "21"
click at [591, 297] on select "00 01 02 03 04 05 06 07 08 09 10 11 12 13 14 15 16 17 18 19 20 21 22 23" at bounding box center [609, 312] width 36 height 32
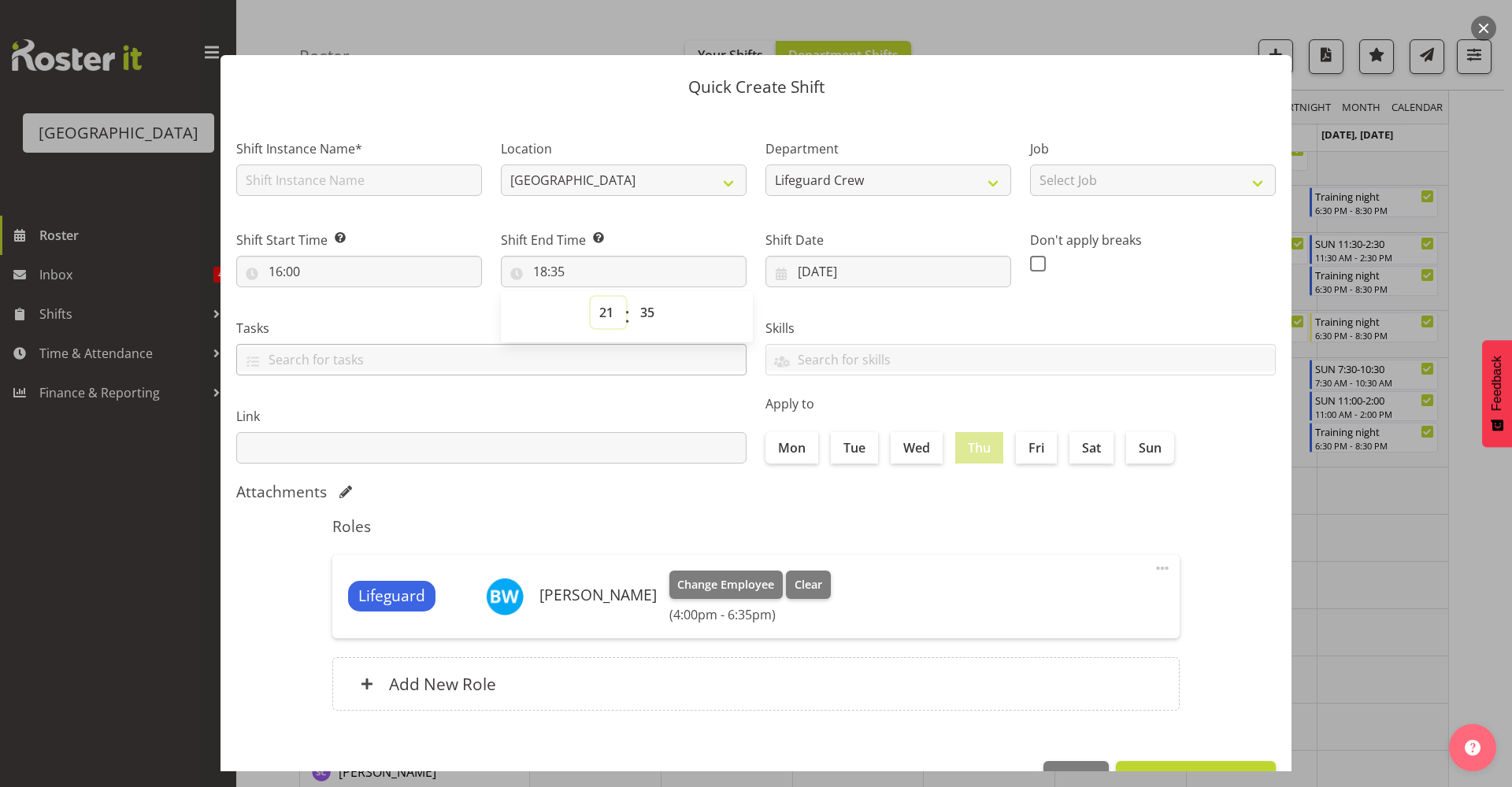
type input "21:35"
click at [648, 320] on select "00 01 02 03 04 05 06 07 08 09 10 11 12 13 14 15 16 17 18 19 20 21 22 23 24 25 2…" at bounding box center [649, 312] width 36 height 32
select select "0"
click at [632, 297] on select "00 01 02 03 04 05 06 07 08 09 10 11 12 13 14 15 16 17 18 19 20 21 22 23 24 25 2…" at bounding box center [649, 312] width 36 height 32
type input "21:00"
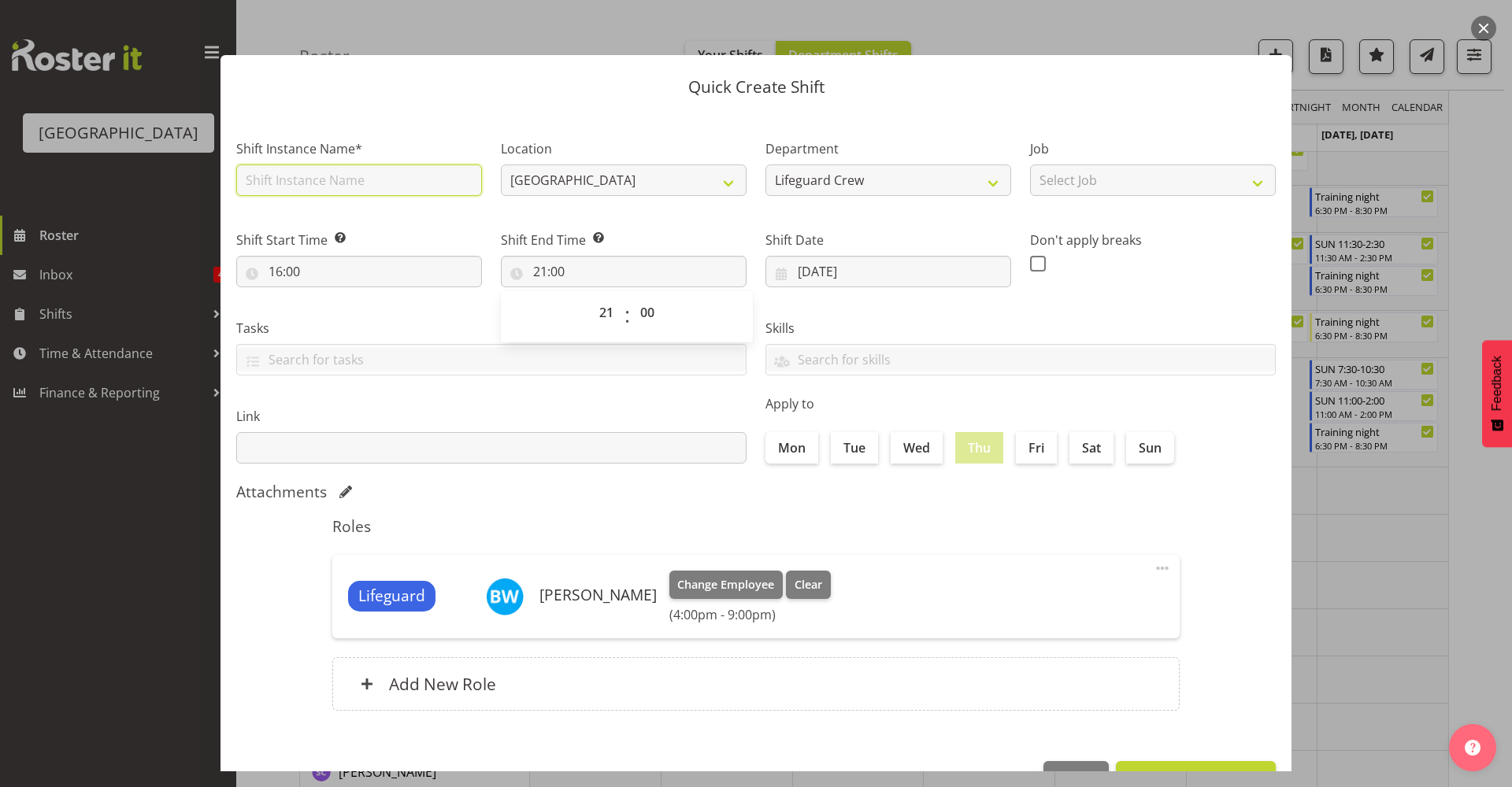
click at [410, 182] on input "text" at bounding box center [358, 180] width 246 height 32
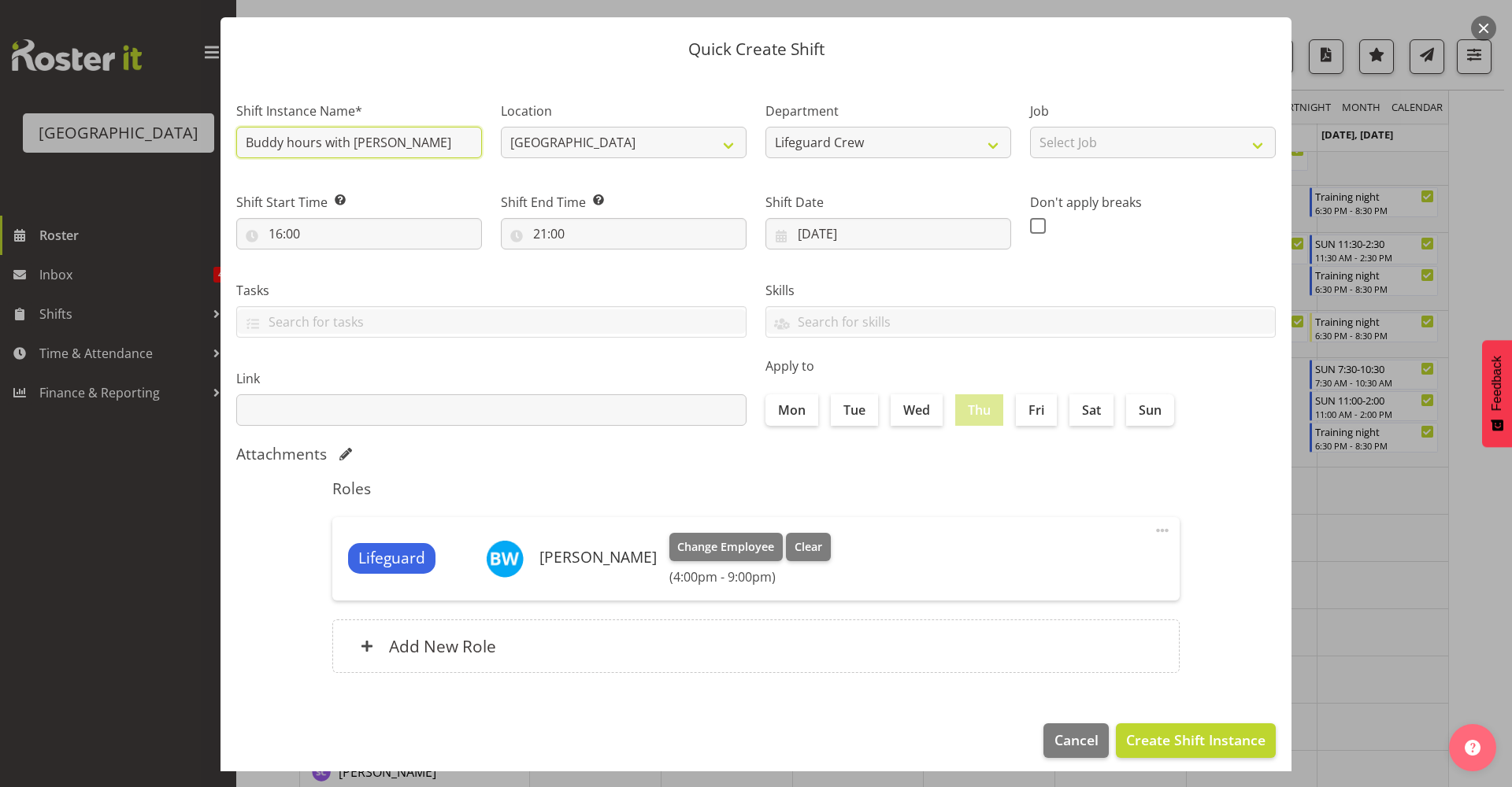
scroll to position [48, 0]
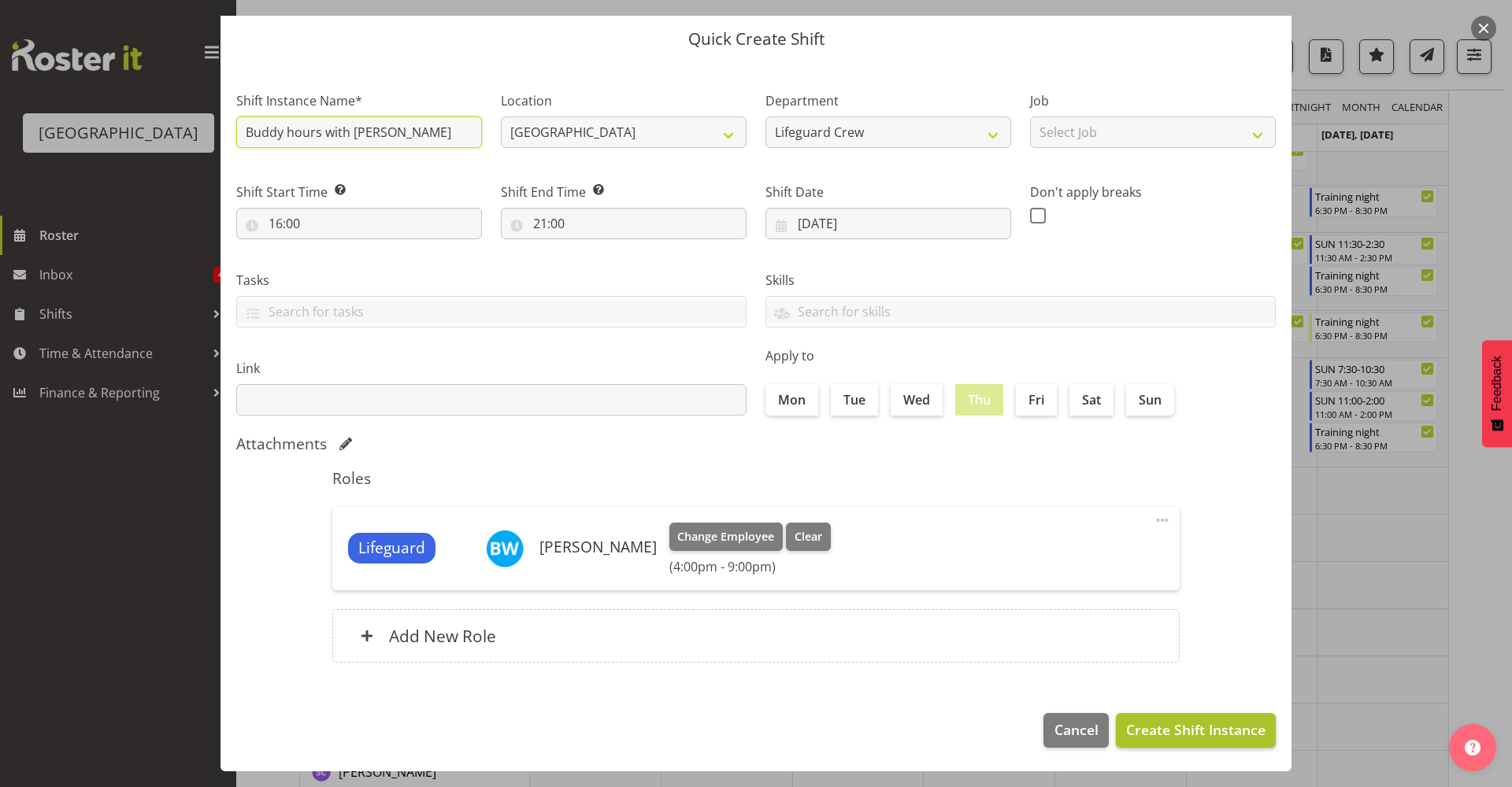
type input "Buddy hours with Jack"
click at [1147, 720] on span "Create Shift Instance" at bounding box center [1196, 729] width 139 height 20
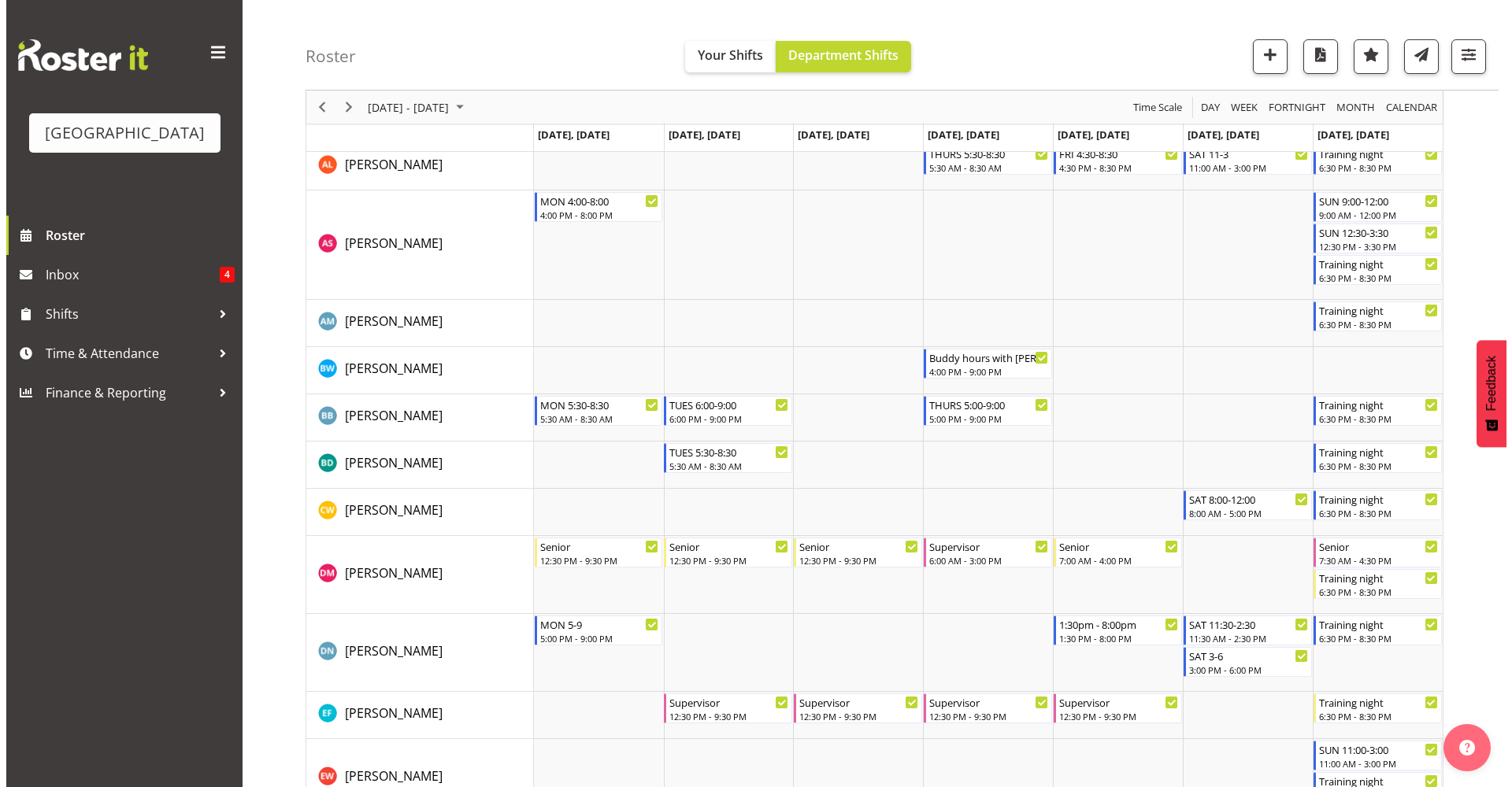
scroll to position [282, 0]
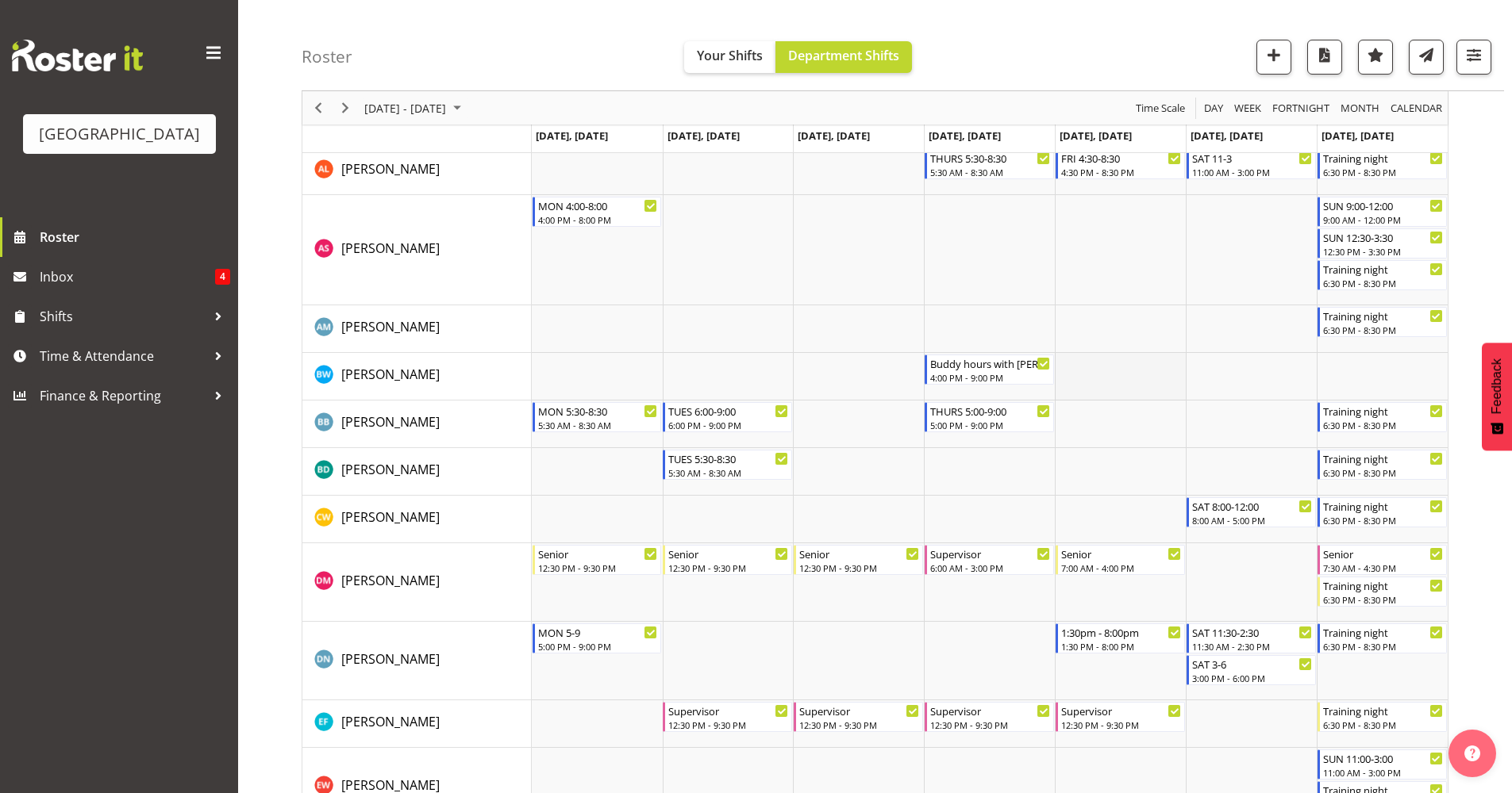
click at [1134, 371] on td "Timeline Week of September 11, 2025" at bounding box center [1120, 376] width 131 height 47
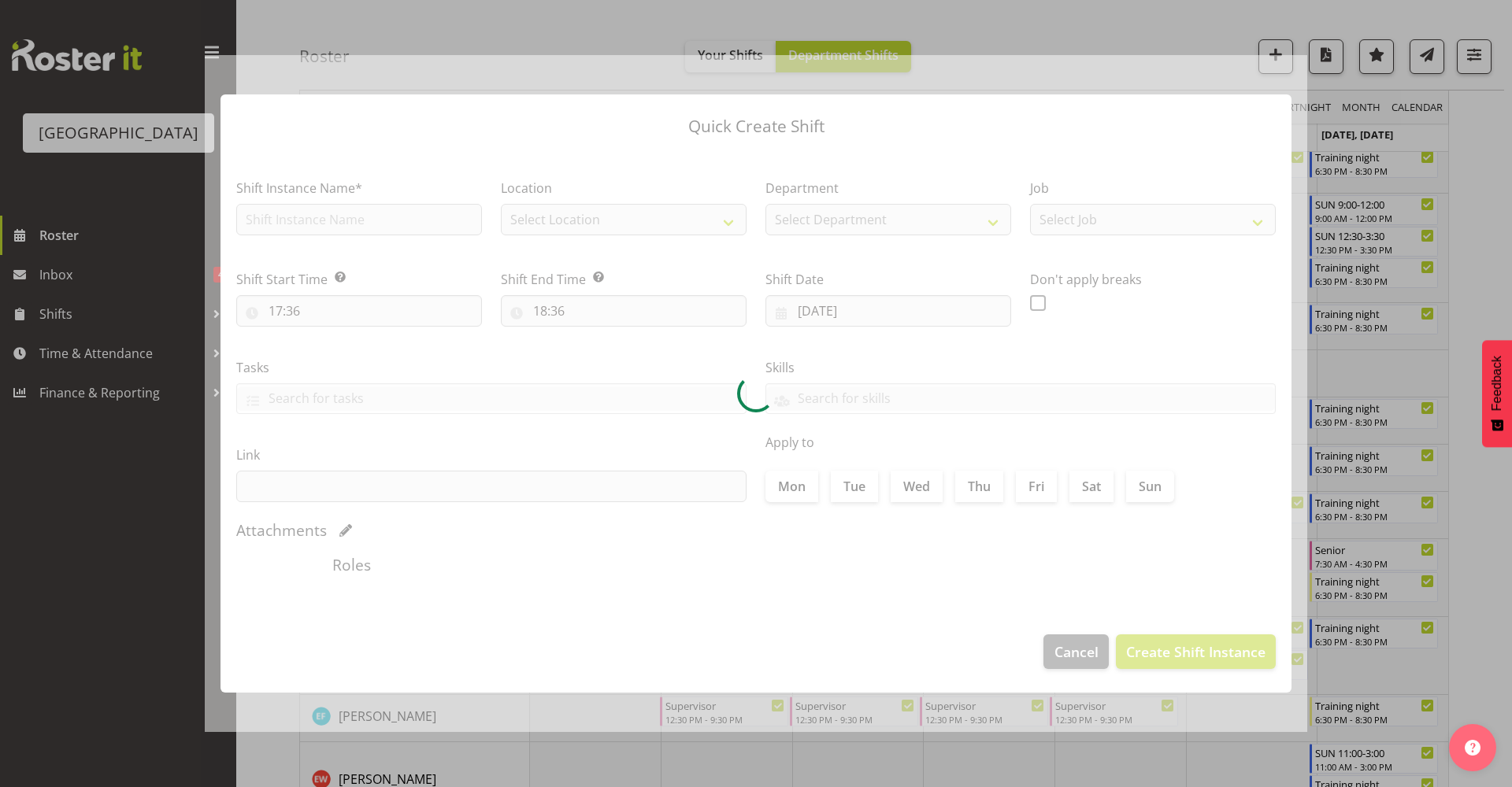
click at [1125, 368] on div at bounding box center [756, 394] width 1103 height 678
type input "12/09/2025"
checkbox input "true"
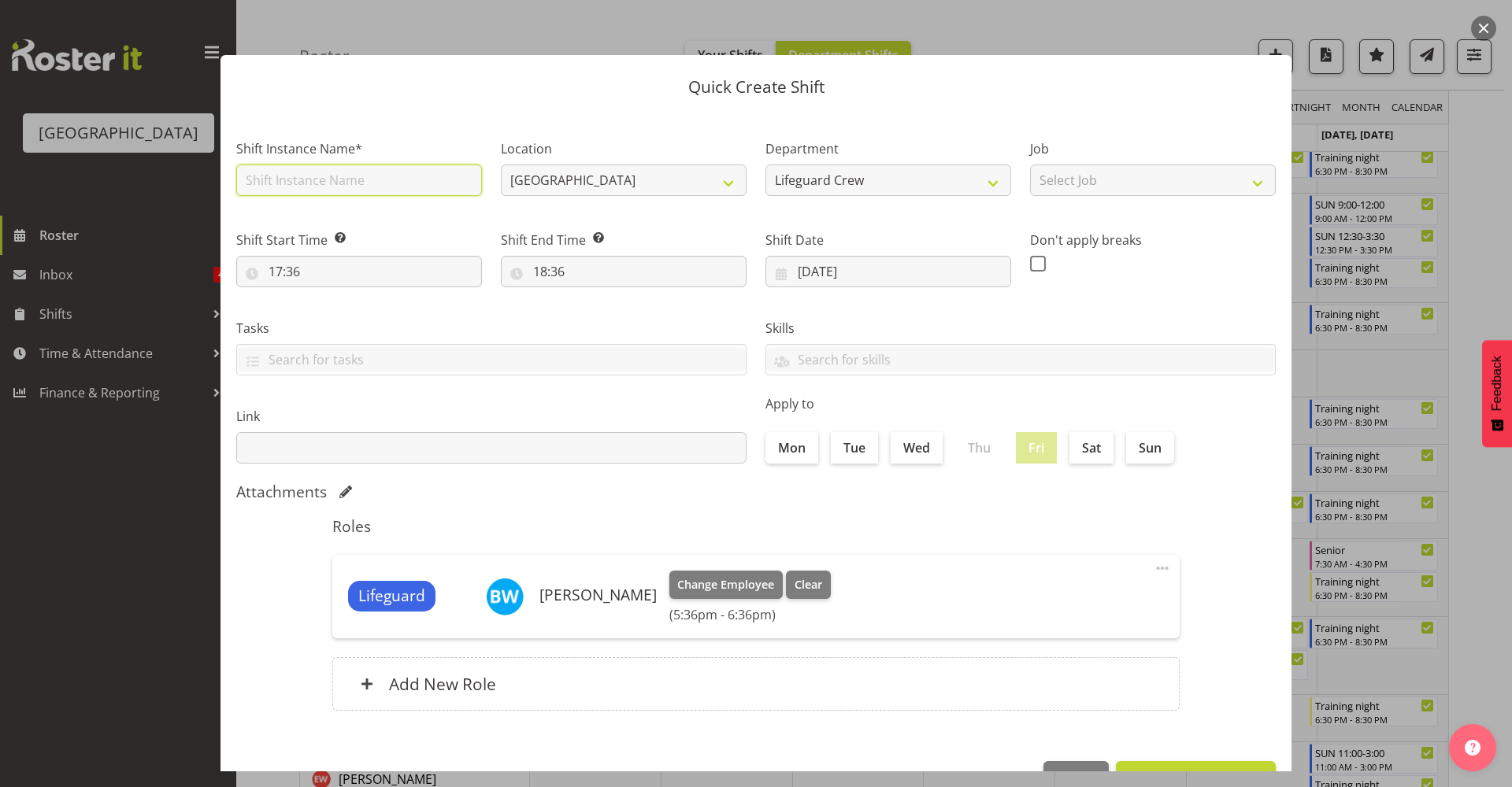
click at [392, 194] on input "text" at bounding box center [358, 180] width 246 height 32
type input "Buddy hours with Jack"
click at [349, 268] on input "17:36" at bounding box center [358, 272] width 246 height 32
click at [347, 323] on select "00 01 02 03 04 05 06 07 08 09 10 11 12 13 14 15 16 17 18 19 20 21 22 23" at bounding box center [344, 312] width 36 height 32
select select "16"
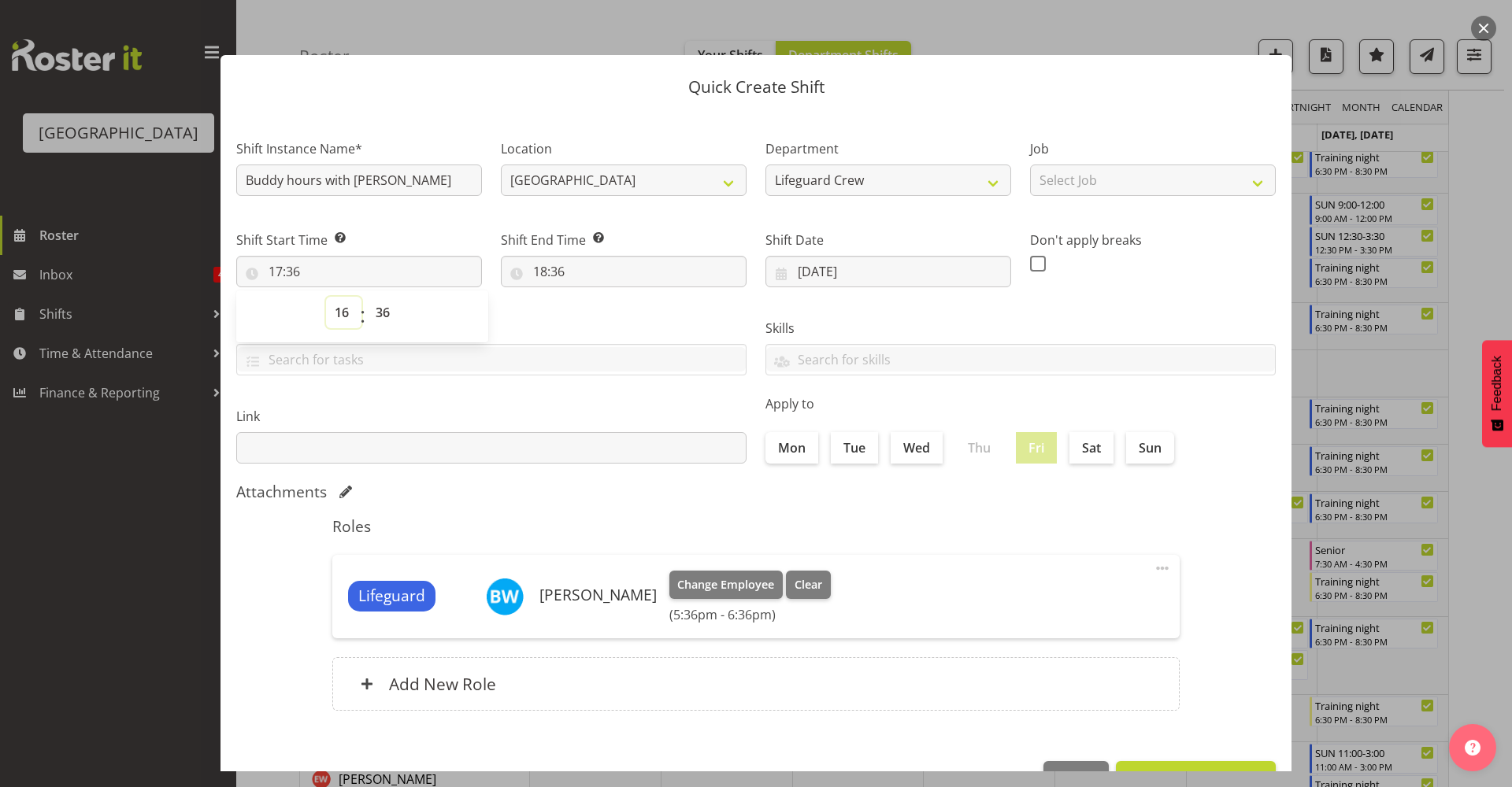
click at [326, 297] on select "00 01 02 03 04 05 06 07 08 09 10 11 12 13 14 15 16 17 18 19 20 21 22 23" at bounding box center [344, 312] width 36 height 32
type input "16:36"
drag, startPoint x: 393, startPoint y: 325, endPoint x: 388, endPoint y: 315, distance: 11.2
click at [389, 319] on select "00 01 02 03 04 05 06 07 08 09 10 11 12 13 14 15 16 17 18 19 20 21 22 23 24 25 2…" at bounding box center [385, 312] width 36 height 32
select select "0"
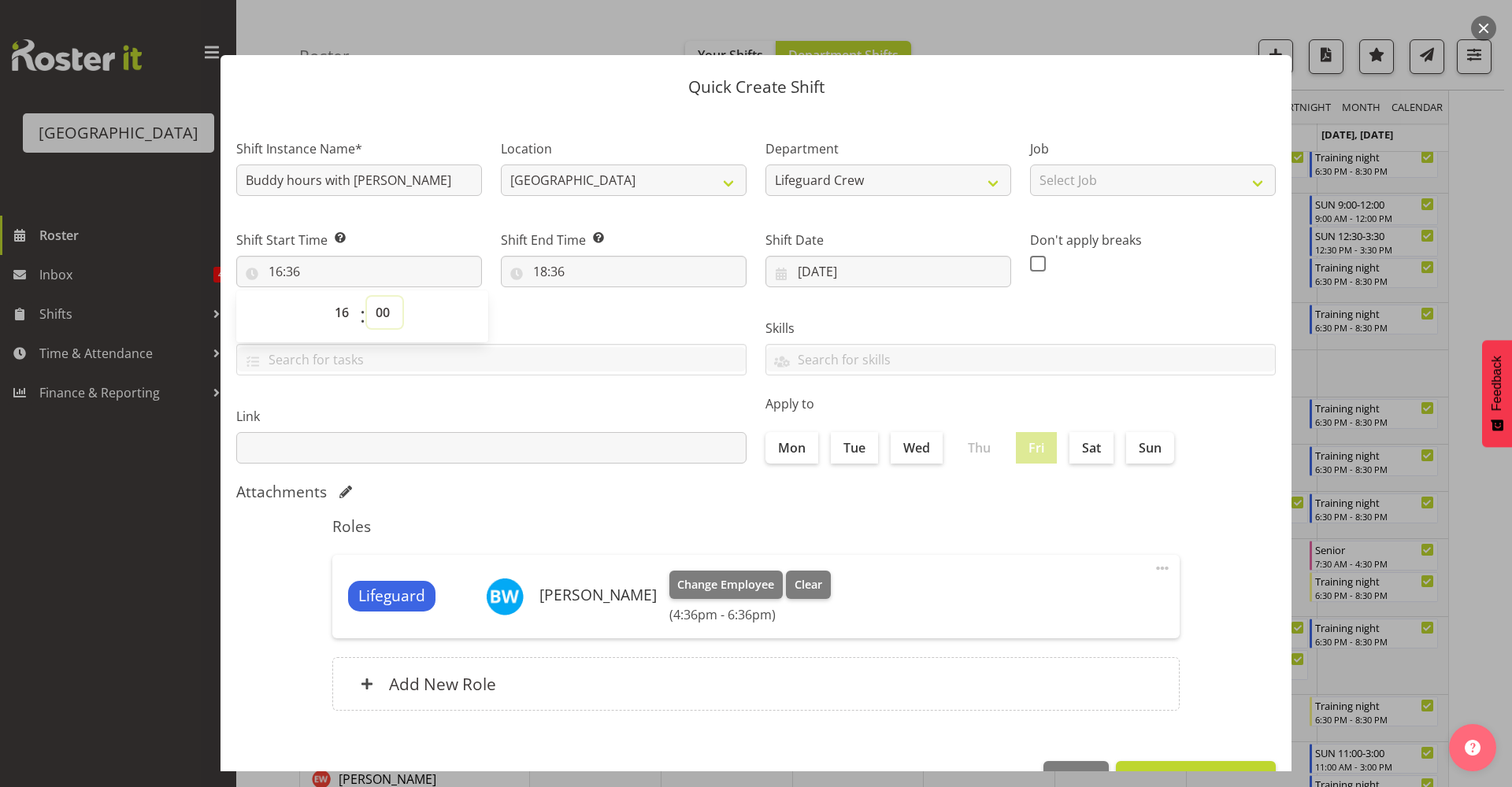
click at [367, 297] on select "00 01 02 03 04 05 06 07 08 09 10 11 12 13 14 15 16 17 18 19 20 21 22 23 24 25 2…" at bounding box center [385, 312] width 36 height 32
type input "16:00"
click at [553, 272] on input "18:36" at bounding box center [623, 272] width 246 height 32
drag, startPoint x: 606, startPoint y: 311, endPoint x: 609, endPoint y: 323, distance: 12.4
click at [606, 311] on select "00 01 02 03 04 05 06 07 08 09 10 11 12 13 14 15 16 17 18 19 20 21 22 23" at bounding box center [609, 312] width 36 height 32
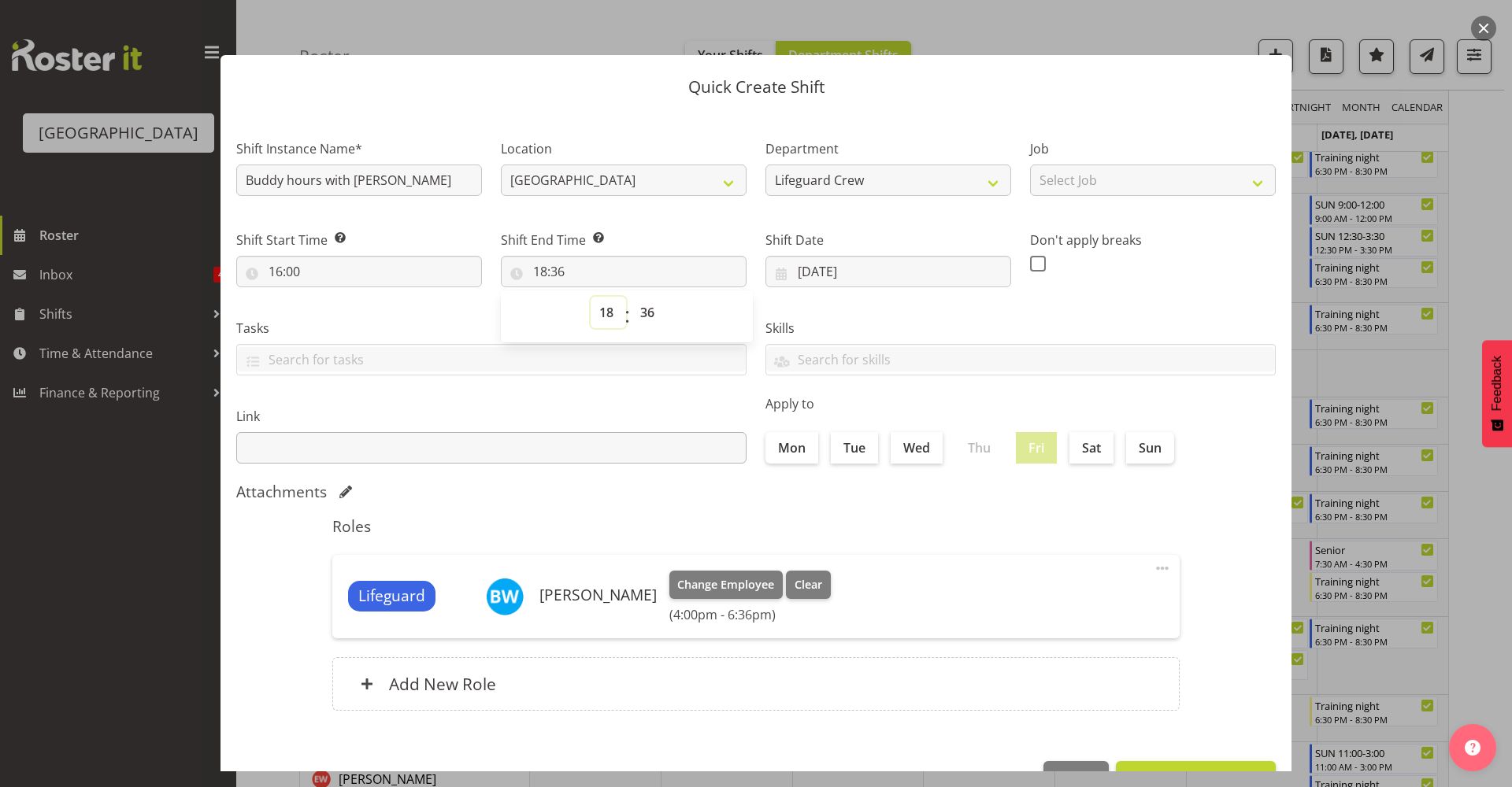
select select "21"
click at [591, 297] on select "00 01 02 03 04 05 06 07 08 09 10 11 12 13 14 15 16 17 18 19 20 21 22 23" at bounding box center [609, 312] width 36 height 32
type input "21:36"
click at [633, 308] on select "00 01 02 03 04 05 06 07 08 09 10 11 12 13 14 15 16 17 18 19 20 21 22 23 24 25 2…" at bounding box center [649, 312] width 36 height 32
select select "0"
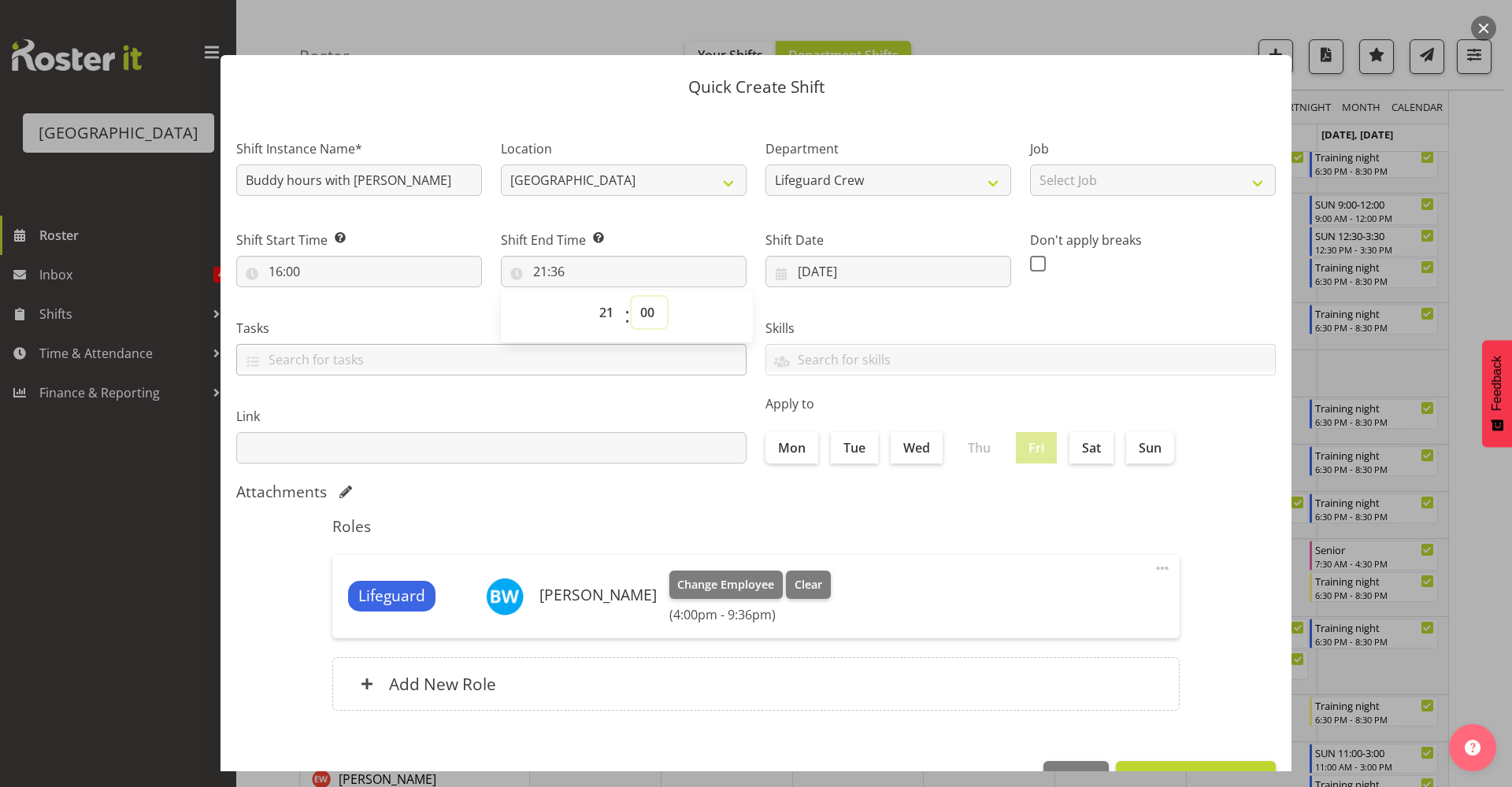
click at [632, 297] on select "00 01 02 03 04 05 06 07 08 09 10 11 12 13 14 15 16 17 18 19 20 21 22 23 24 25 2…" at bounding box center [649, 312] width 36 height 32
type input "21:00"
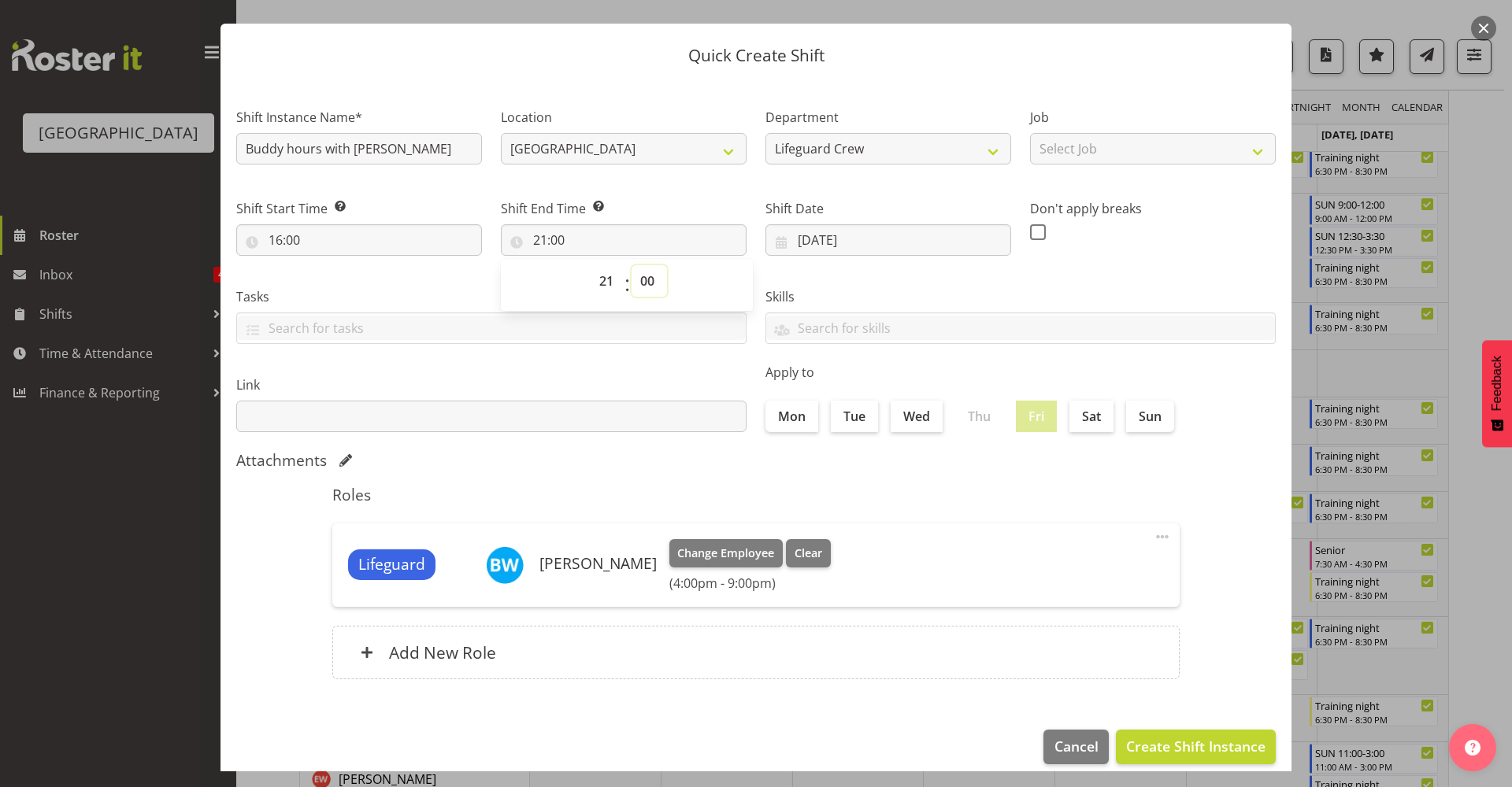
scroll to position [48, 0]
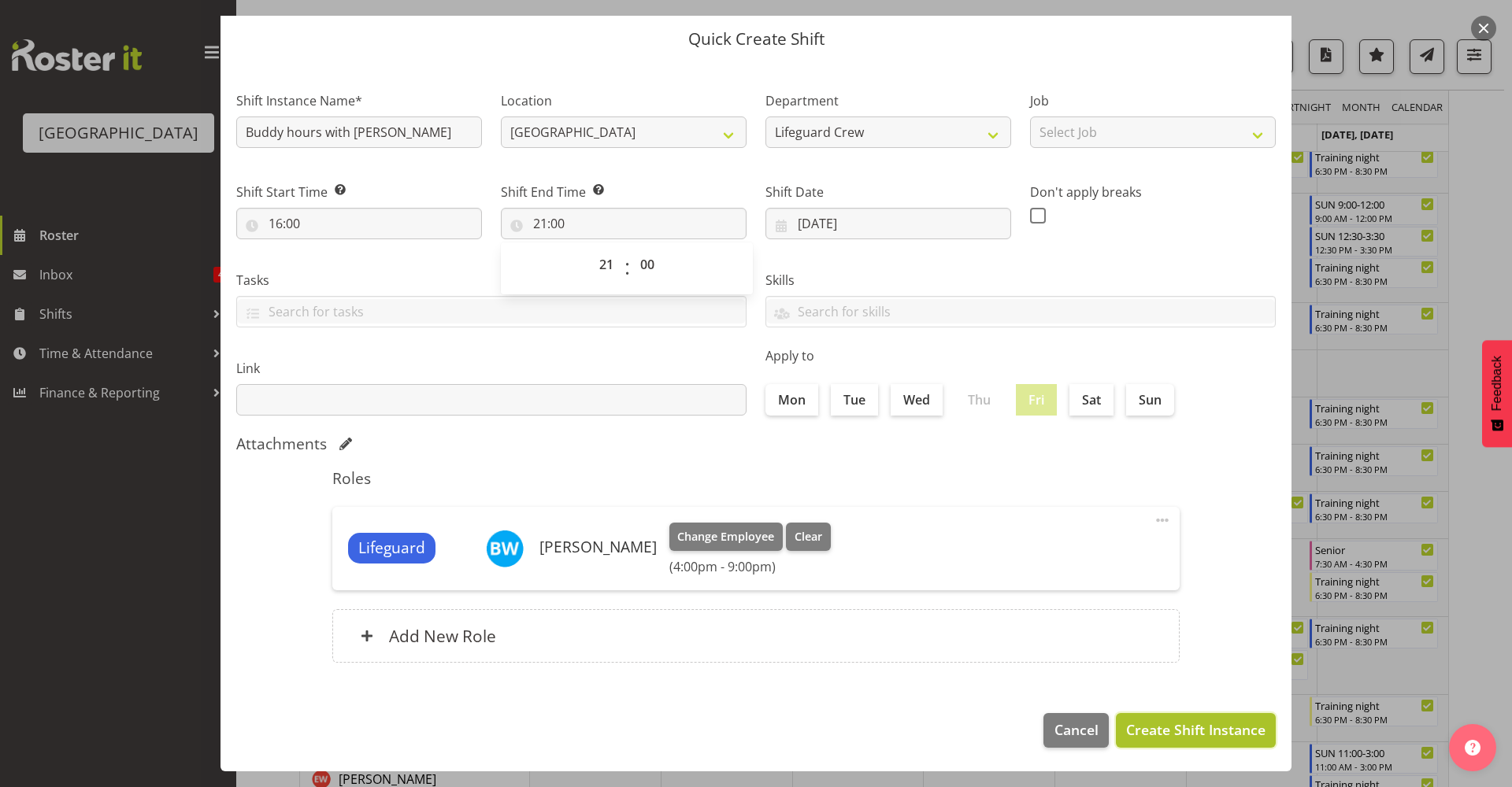
click at [1236, 730] on span "Create Shift Instance" at bounding box center [1196, 729] width 139 height 20
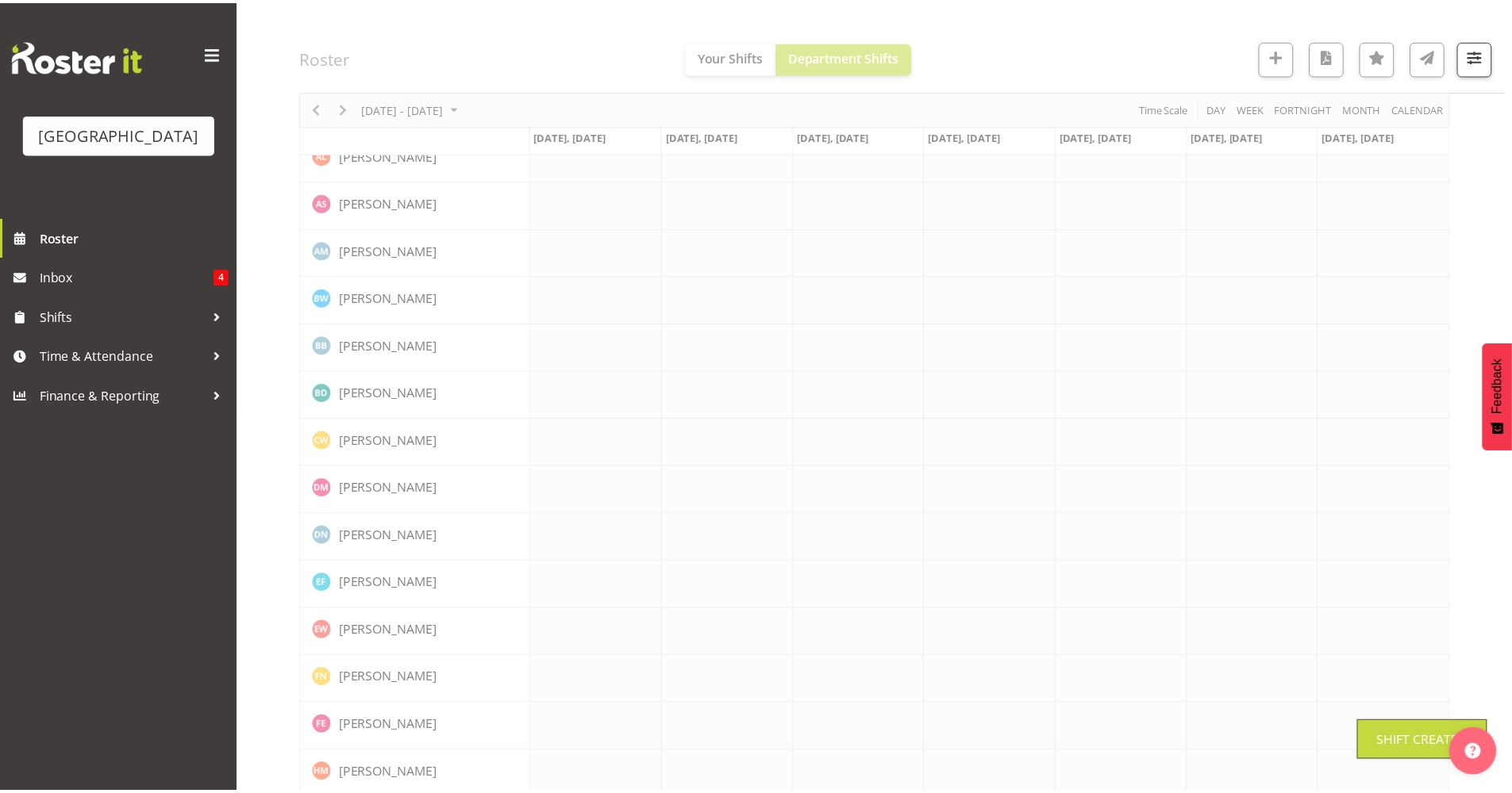
scroll to position [0, 0]
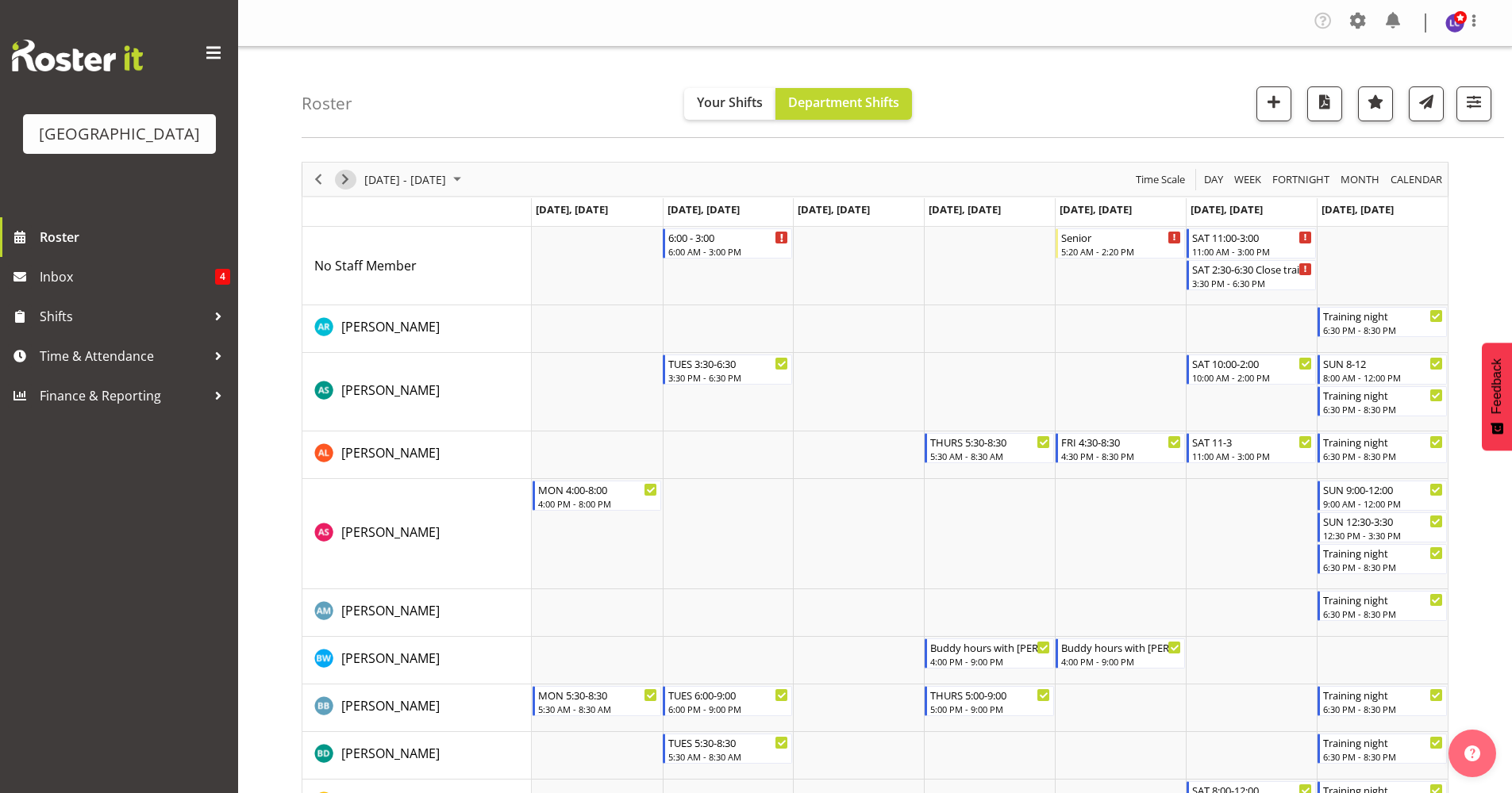
click at [345, 184] on span "Next" at bounding box center [345, 180] width 19 height 20
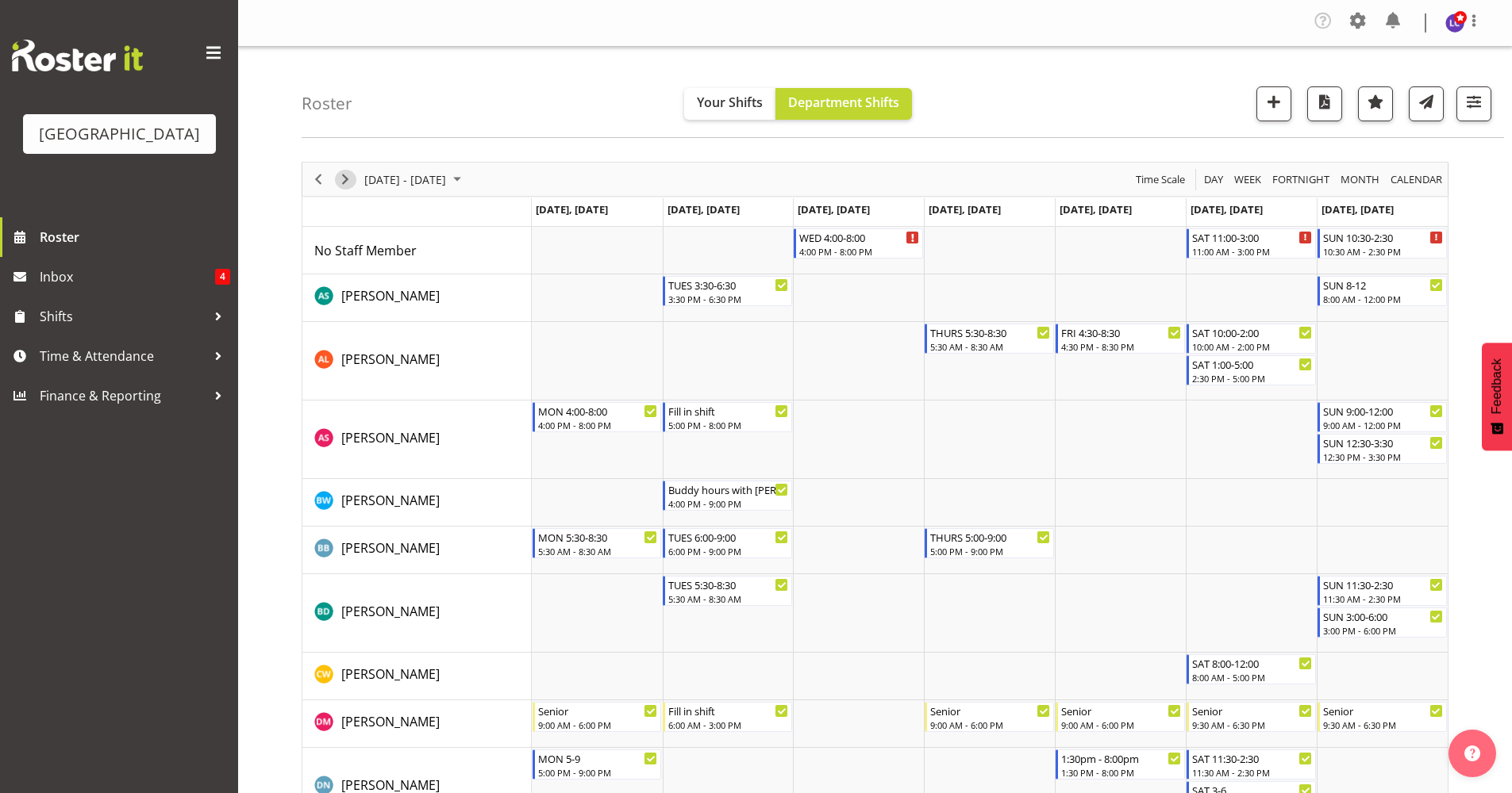
click at [345, 184] on span "Next" at bounding box center [345, 180] width 19 height 20
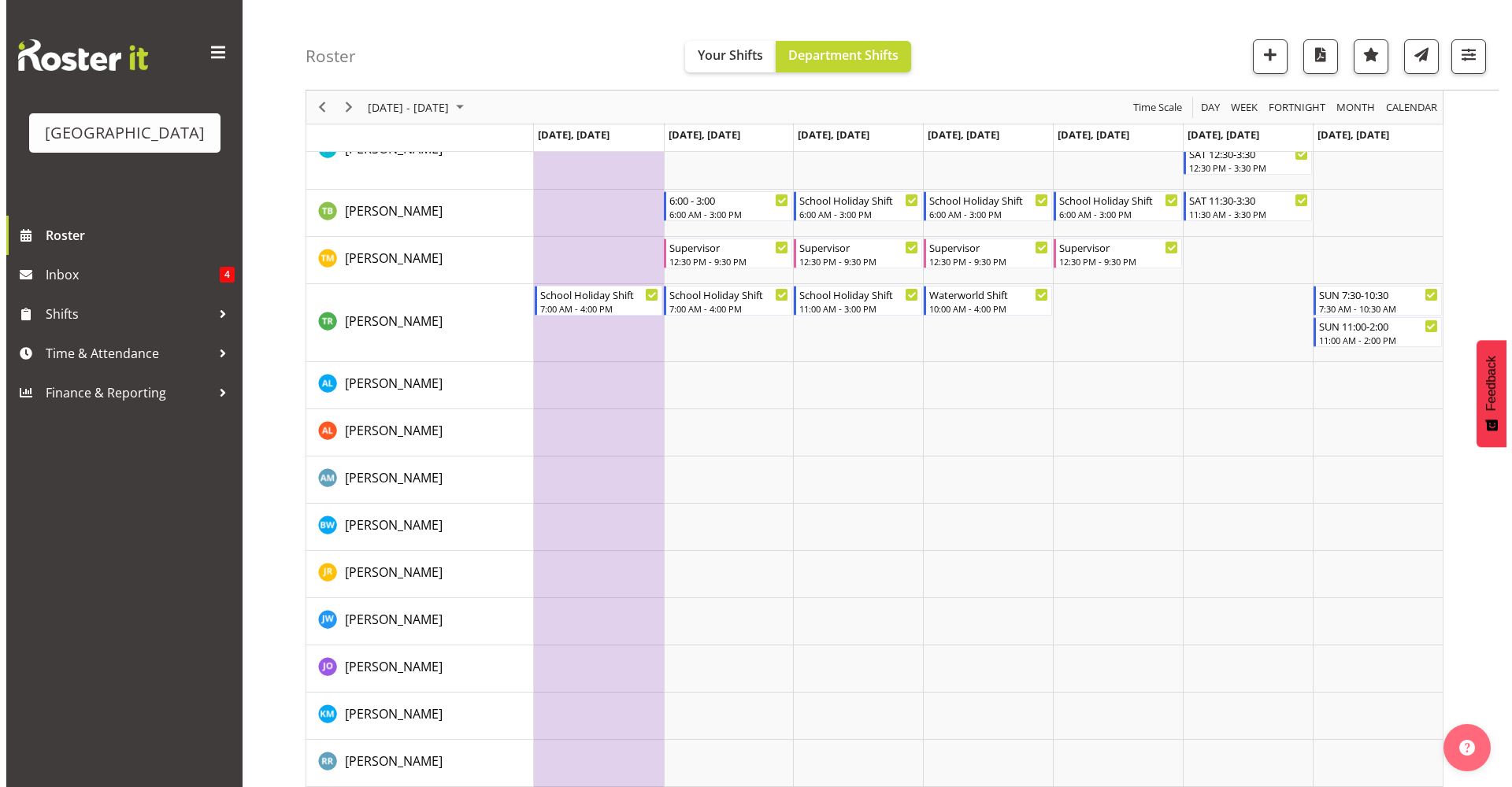
scroll to position [1799, 0]
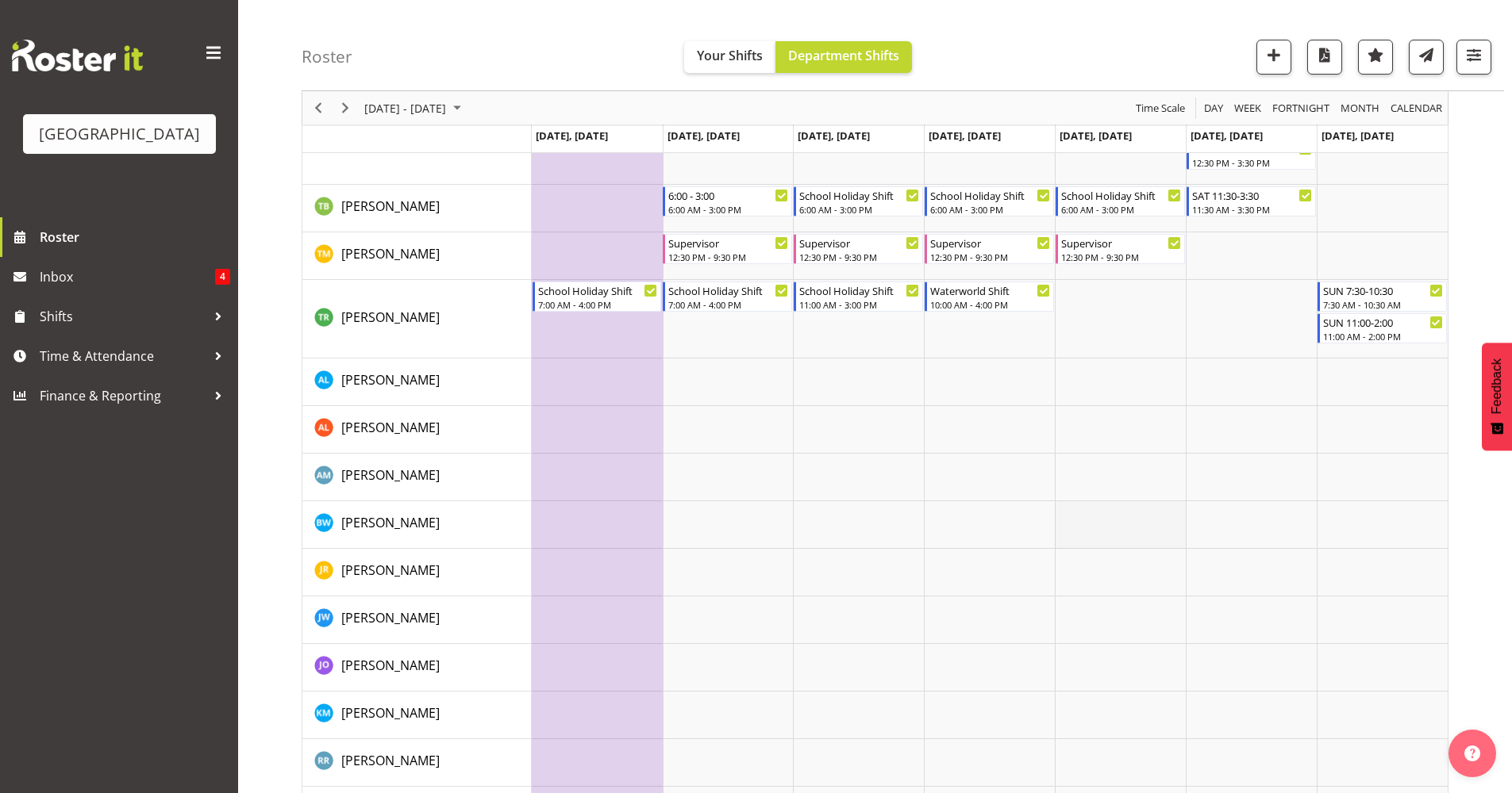
click at [1106, 520] on td "Timeline Week of September 25, 2025" at bounding box center [1120, 525] width 131 height 47
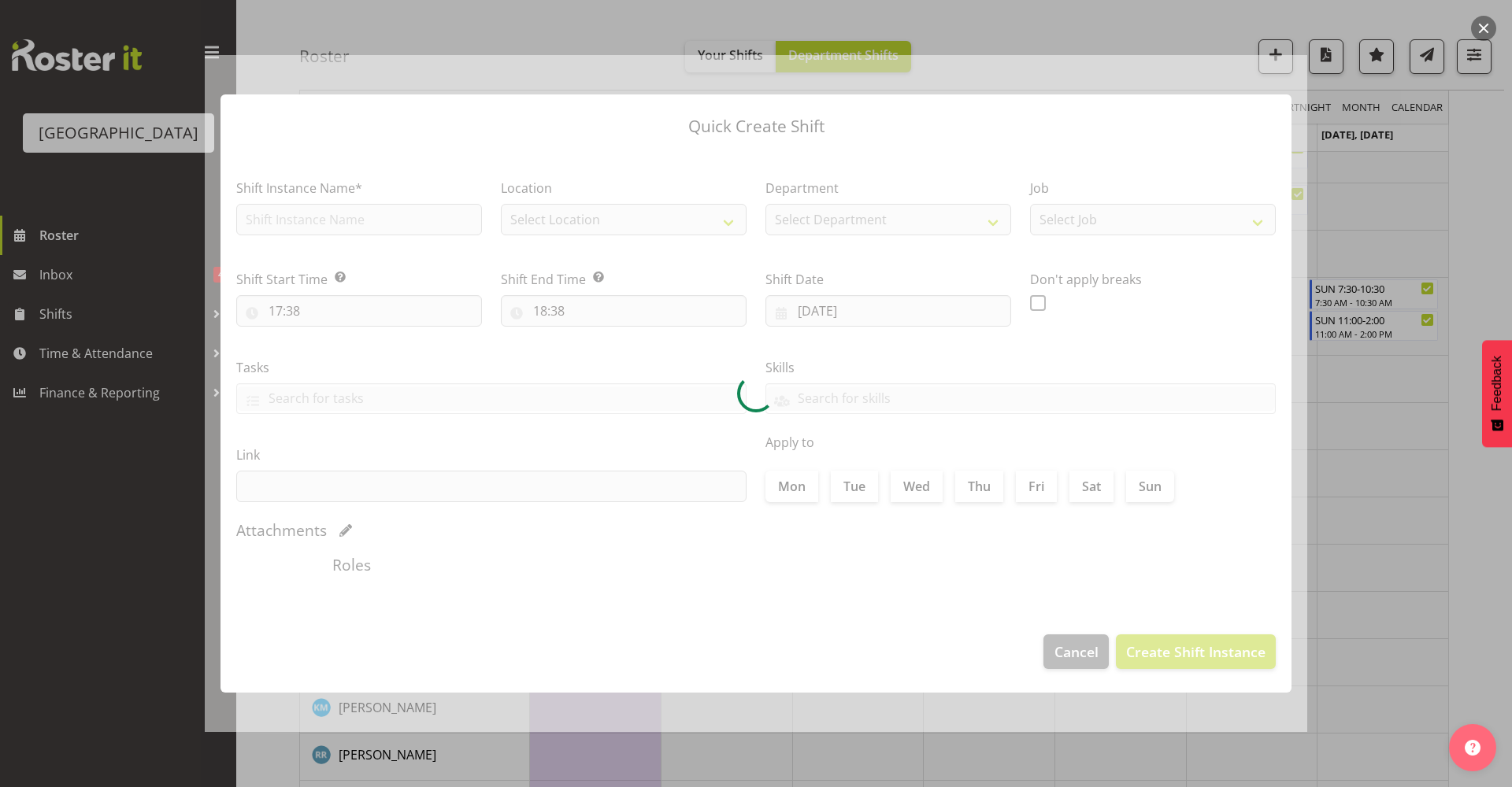
type input "26/09/2025"
checkbox input "true"
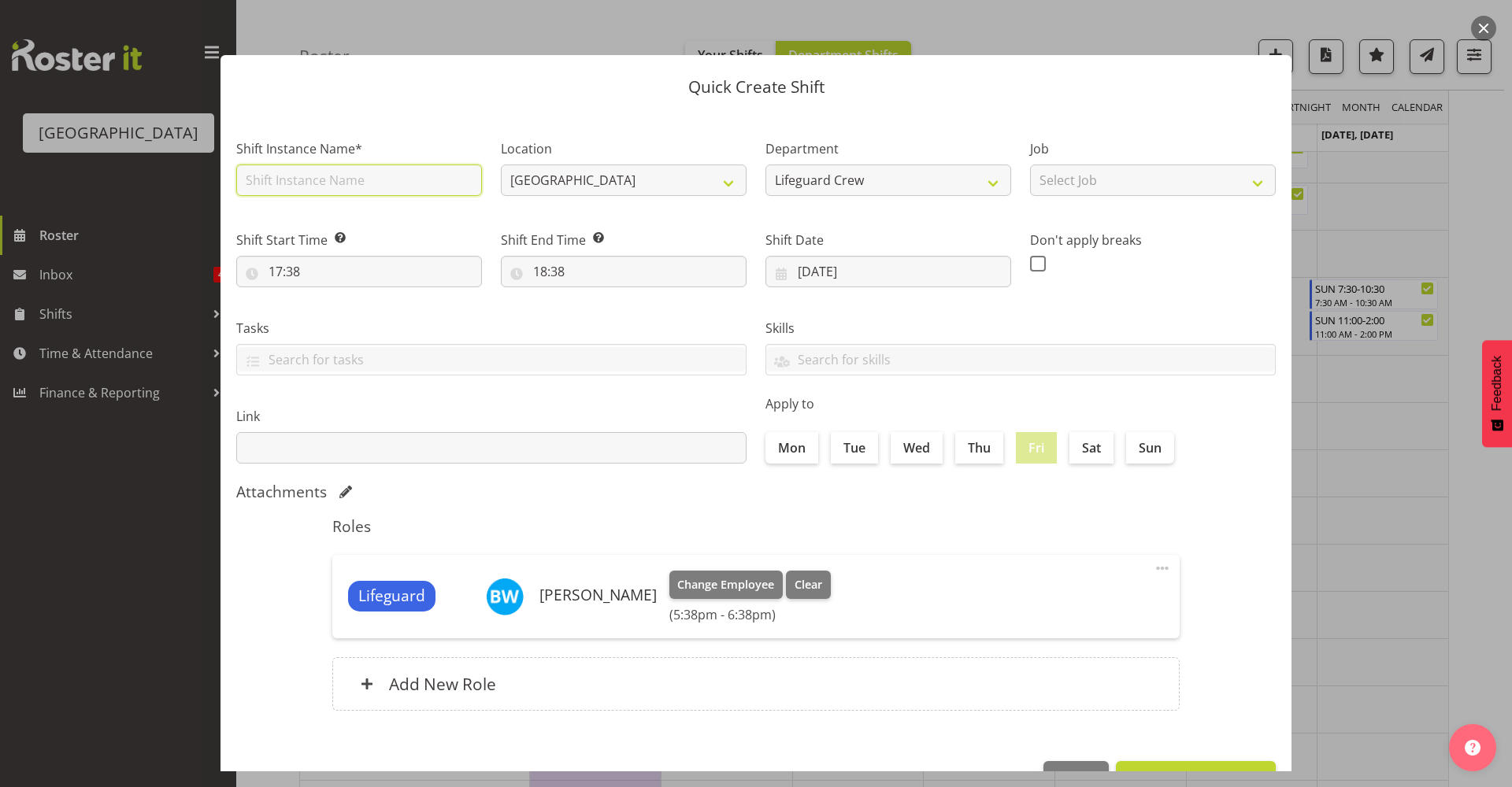
click at [454, 191] on input "text" at bounding box center [358, 180] width 246 height 32
type input "Buddy hours with Jack"
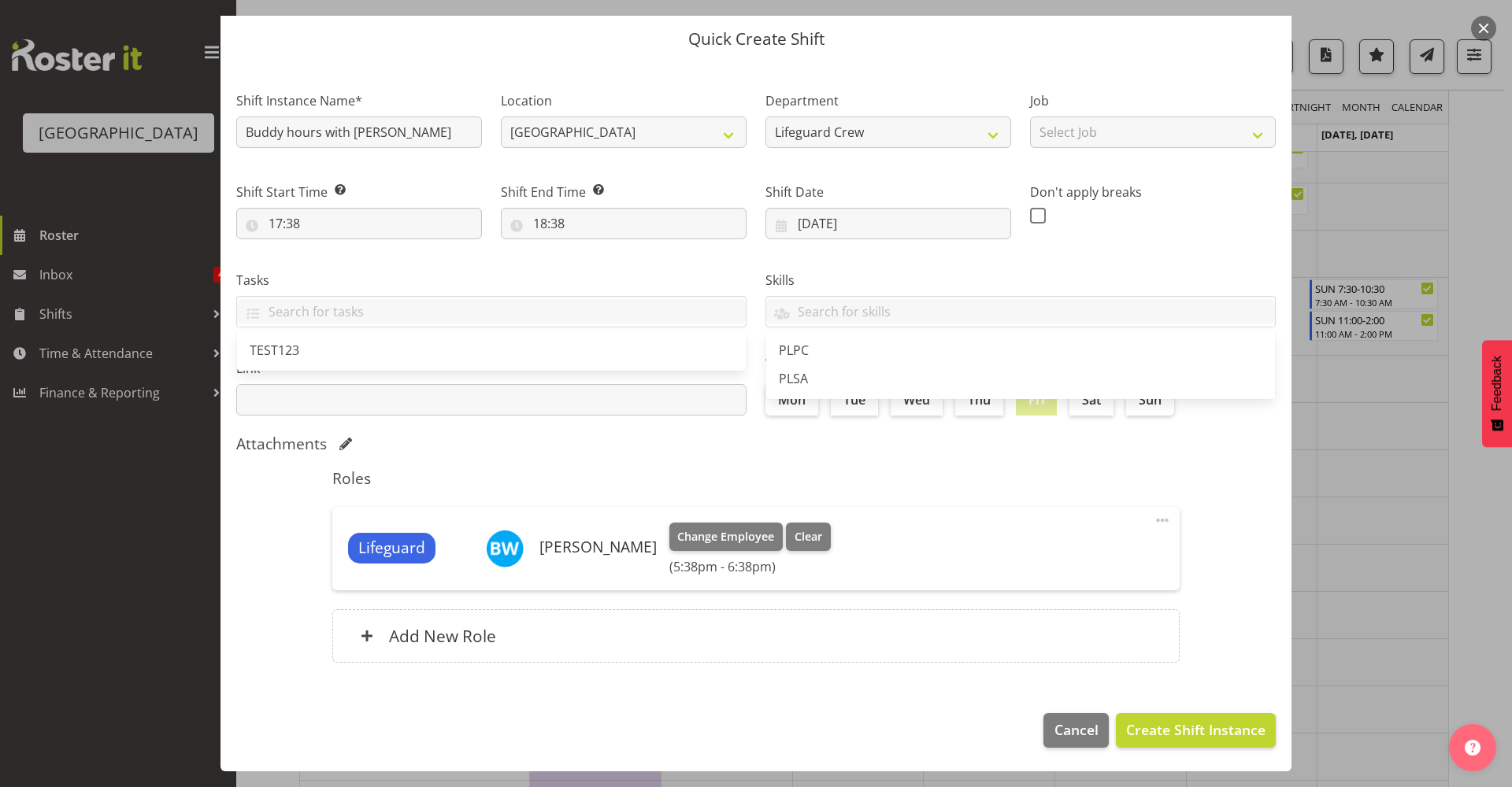
click at [892, 464] on div "Roles Lifeguard Ben Wyatt Change Employee Clear (5:38pm - 6:38pm) Edit Delete A…" at bounding box center [756, 571] width 867 height 222
click at [362, 199] on label "Shift Start Time Set the time of the day you wish this shift to start" at bounding box center [358, 191] width 246 height 19
click at [359, 215] on input "17:38" at bounding box center [358, 223] width 246 height 32
click at [344, 270] on select "00 01 02 03 04 05 06 07 08 09 10 11 12 13 14 15 16 17 18 19 20 21 22 23" at bounding box center [344, 264] width 36 height 32
select select "16"
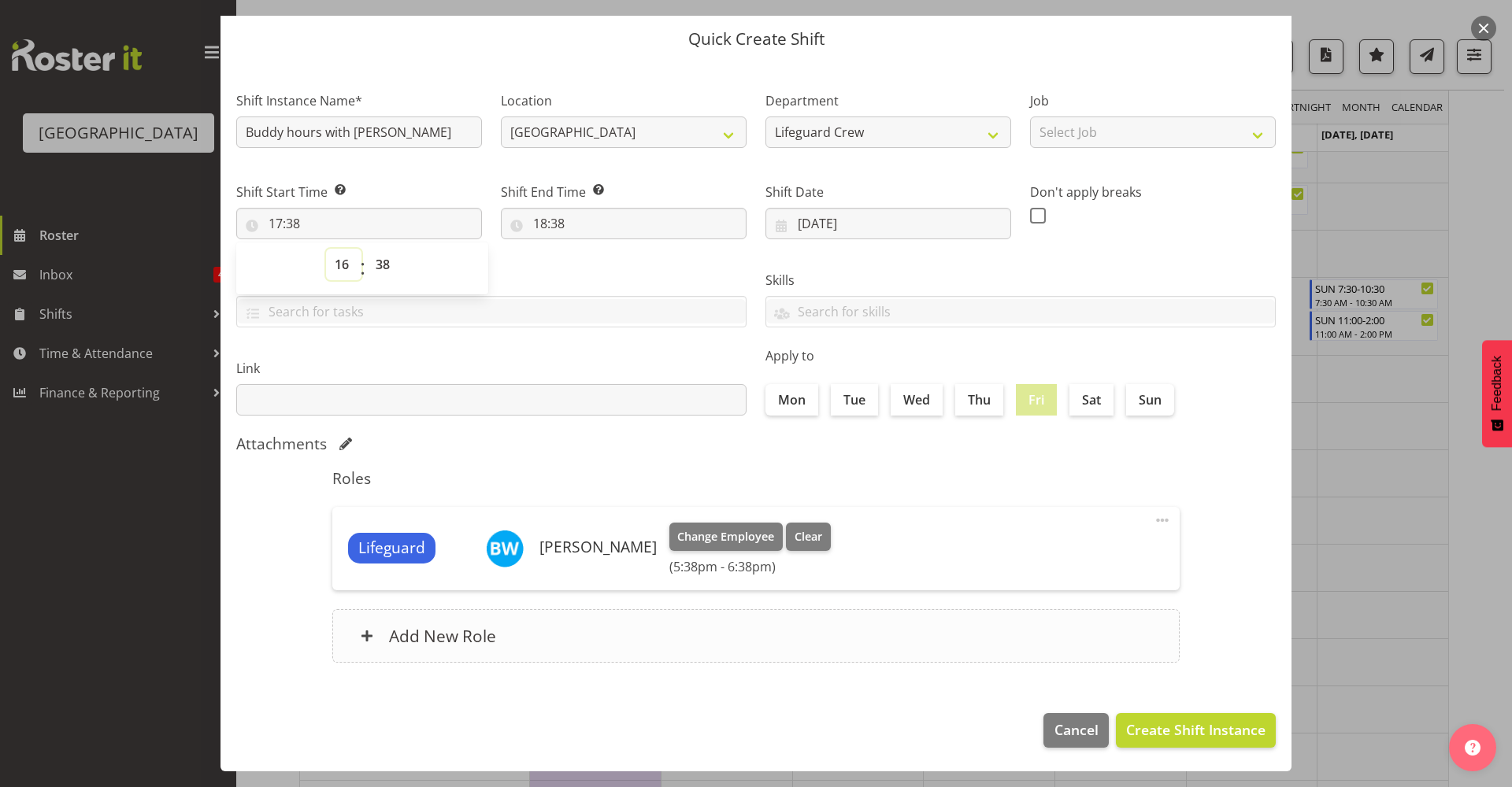
click at [326, 249] on select "00 01 02 03 04 05 06 07 08 09 10 11 12 13 14 15 16 17 18 19 20 21 22 23" at bounding box center [344, 264] width 36 height 32
type input "16:38"
drag, startPoint x: 383, startPoint y: 266, endPoint x: 399, endPoint y: 274, distance: 17.9
click at [383, 266] on select "00 01 02 03 04 05 06 07 08 09 10 11 12 13 14 15 16 17 18 19 20 21 22 23 24 25 2…" at bounding box center [385, 264] width 36 height 32
select select "0"
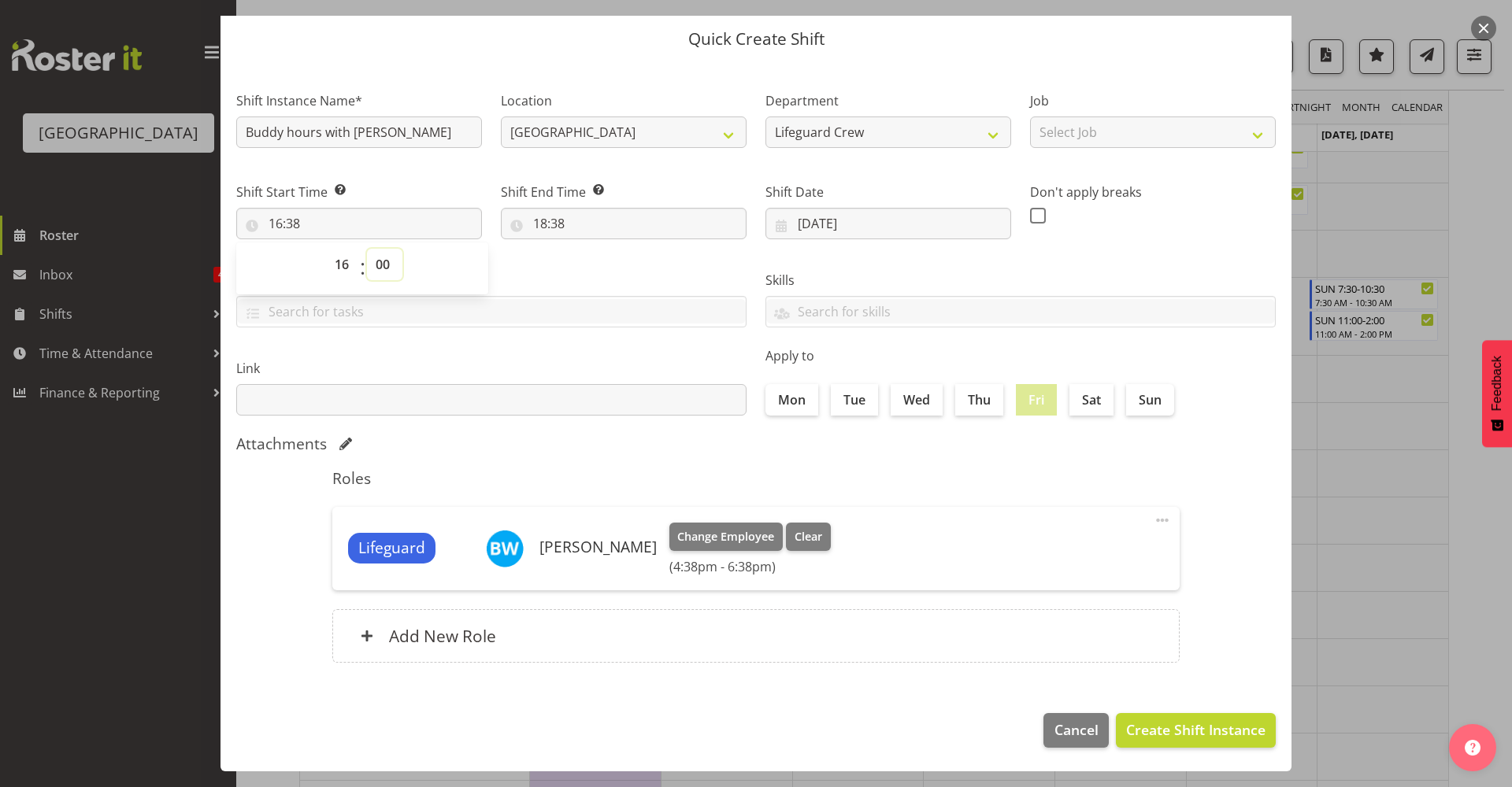
click at [367, 249] on select "00 01 02 03 04 05 06 07 08 09 10 11 12 13 14 15 16 17 18 19 20 21 22 23 24 25 2…" at bounding box center [385, 264] width 36 height 32
type input "16:00"
click at [550, 212] on input "18:38" at bounding box center [623, 223] width 246 height 32
click at [615, 262] on select "00 01 02 03 04 05 06 07 08 09 10 11 12 13 14 15 16 17 18 19 20 21 22 23" at bounding box center [609, 264] width 36 height 32
click at [310, 233] on input "16:00" at bounding box center [358, 223] width 246 height 32
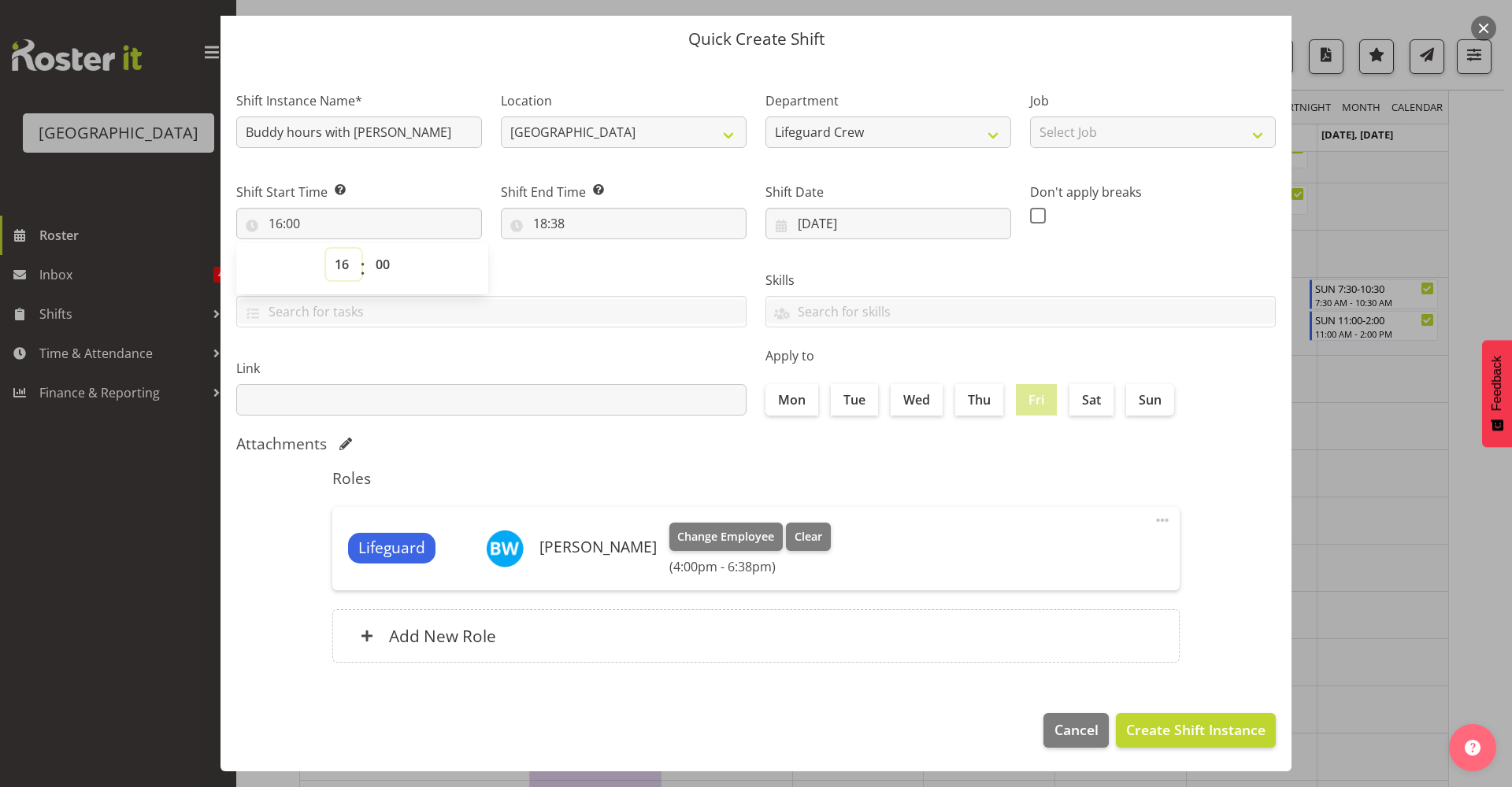
click at [337, 267] on select "00 01 02 03 04 05 06 07 08 09 10 11 12 13 14 15 16 17 18 19 20 21 22 23" at bounding box center [344, 264] width 36 height 32
select select "11"
click at [326, 249] on select "00 01 02 03 04 05 06 07 08 09 10 11 12 13 14 15 16 17 18 19 20 21 22 23" at bounding box center [344, 264] width 36 height 32
type input "11:00"
click at [590, 223] on input "18:38" at bounding box center [623, 223] width 246 height 32
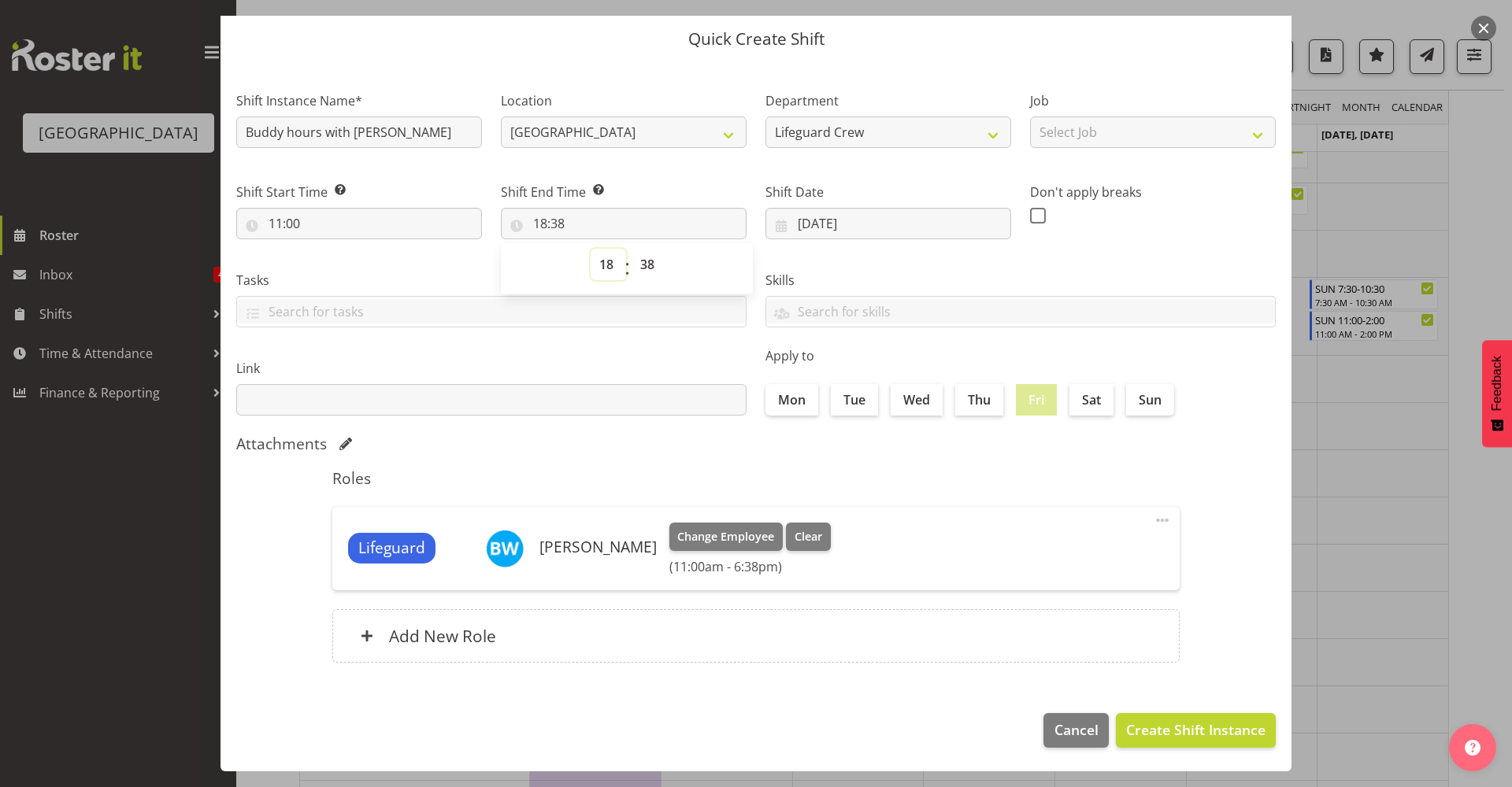
click at [605, 269] on select "00 01 02 03 04 05 06 07 08 09 10 11 12 13 14 15 16 17 18 19 20 21 22 23" at bounding box center [609, 264] width 36 height 32
select select "16"
click at [591, 249] on select "00 01 02 03 04 05 06 07 08 09 10 11 12 13 14 15 16 17 18 19 20 21 22 23" at bounding box center [609, 264] width 36 height 32
type input "16:38"
drag, startPoint x: 620, startPoint y: 233, endPoint x: 628, endPoint y: 237, distance: 8.9
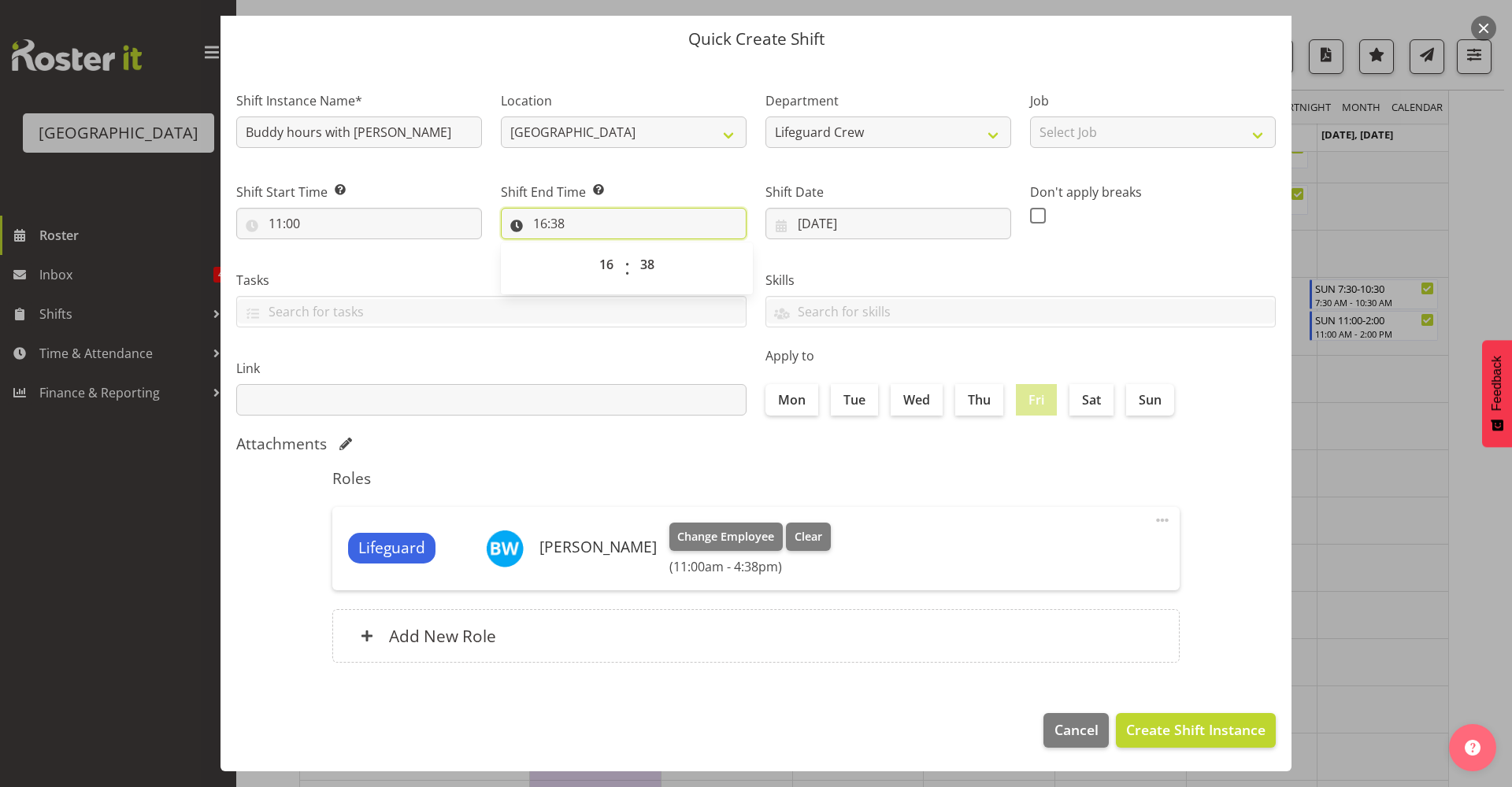
click at [624, 237] on input "16:38" at bounding box center [623, 223] width 246 height 32
click at [632, 237] on input "16:38" at bounding box center [623, 223] width 246 height 32
click at [637, 263] on select "00 01 02 03 04 05 06 07 08 09 10 11 12 13 14 15 16 17 18 19 20 21 22 23 24 25 2…" at bounding box center [649, 264] width 36 height 32
select select "6"
click at [632, 249] on select "00 01 02 03 04 05 06 07 08 09 10 11 12 13 14 15 16 17 18 19 20 21 22 23 24 25 2…" at bounding box center [649, 264] width 36 height 32
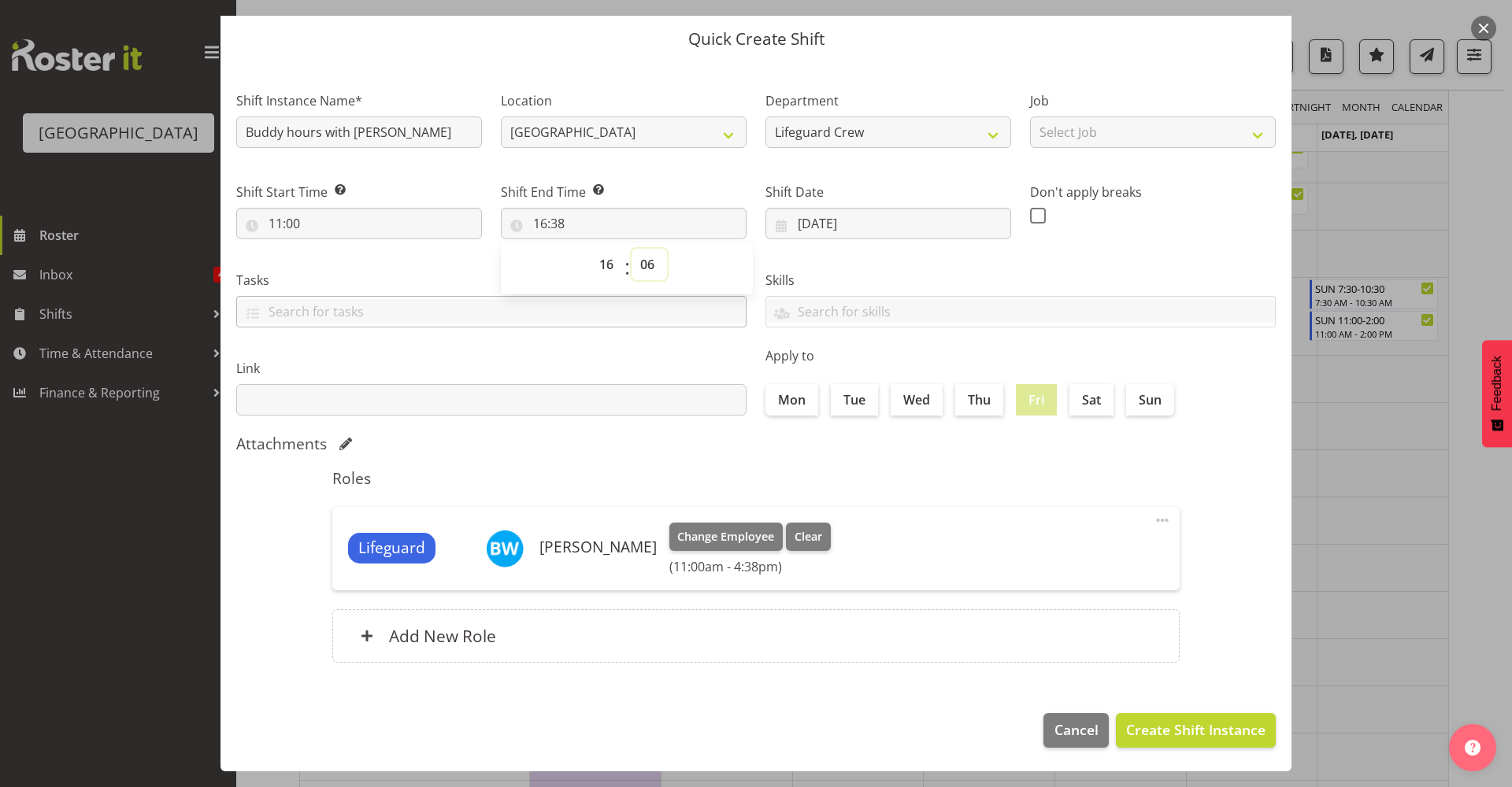
type input "16:06"
drag, startPoint x: 644, startPoint y: 268, endPoint x: 657, endPoint y: 281, distance: 18.4
click at [644, 268] on select "00 01 02 03 04 05 06 07 08 09 10 11 12 13 14 15 16 17 18 19 20 21 22 23 24 25 2…" at bounding box center [649, 264] width 36 height 32
select select "0"
click at [632, 249] on select "00 01 02 03 04 05 06 07 08 09 10 11 12 13 14 15 16 17 18 19 20 21 22 23 24 25 2…" at bounding box center [649, 264] width 36 height 32
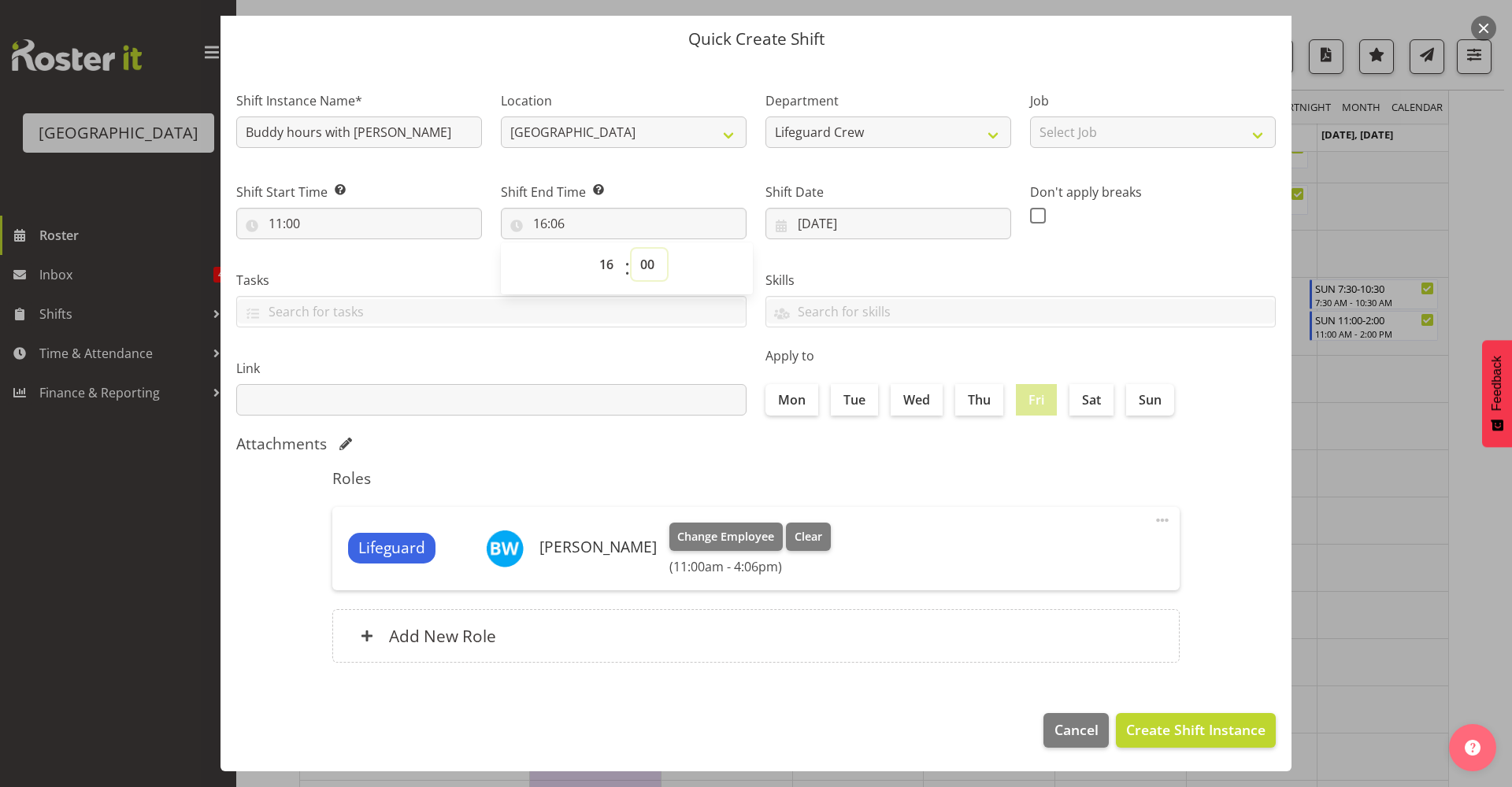
type input "16:00"
click at [878, 503] on div "Roles Lifeguard Ben Wyatt Change Employee Clear (11:00am - 4:00pm) Edit Delete …" at bounding box center [756, 571] width 867 height 222
click at [1155, 745] on button "Create Shift Instance" at bounding box center [1196, 730] width 160 height 35
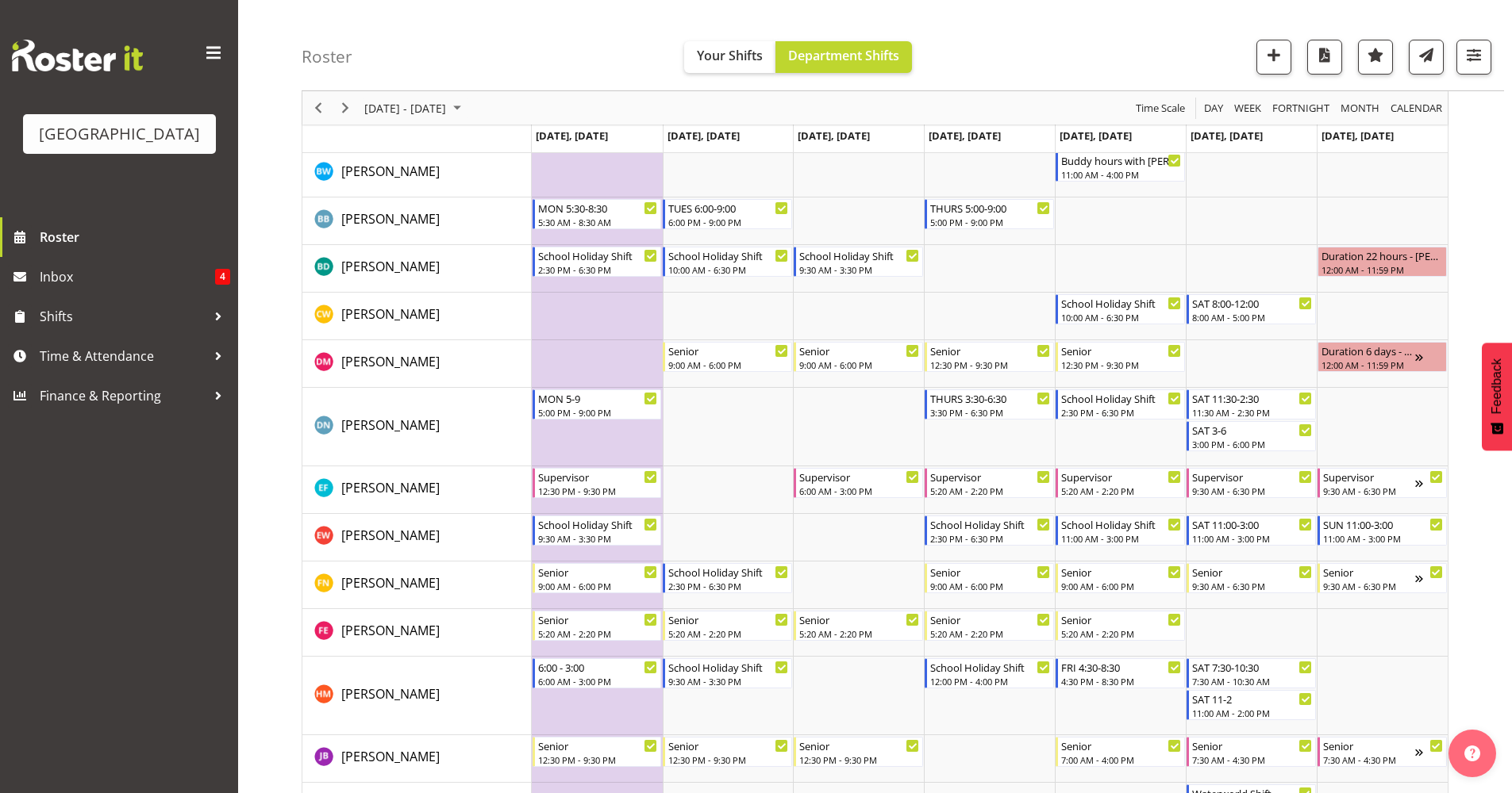
scroll to position [394, 0]
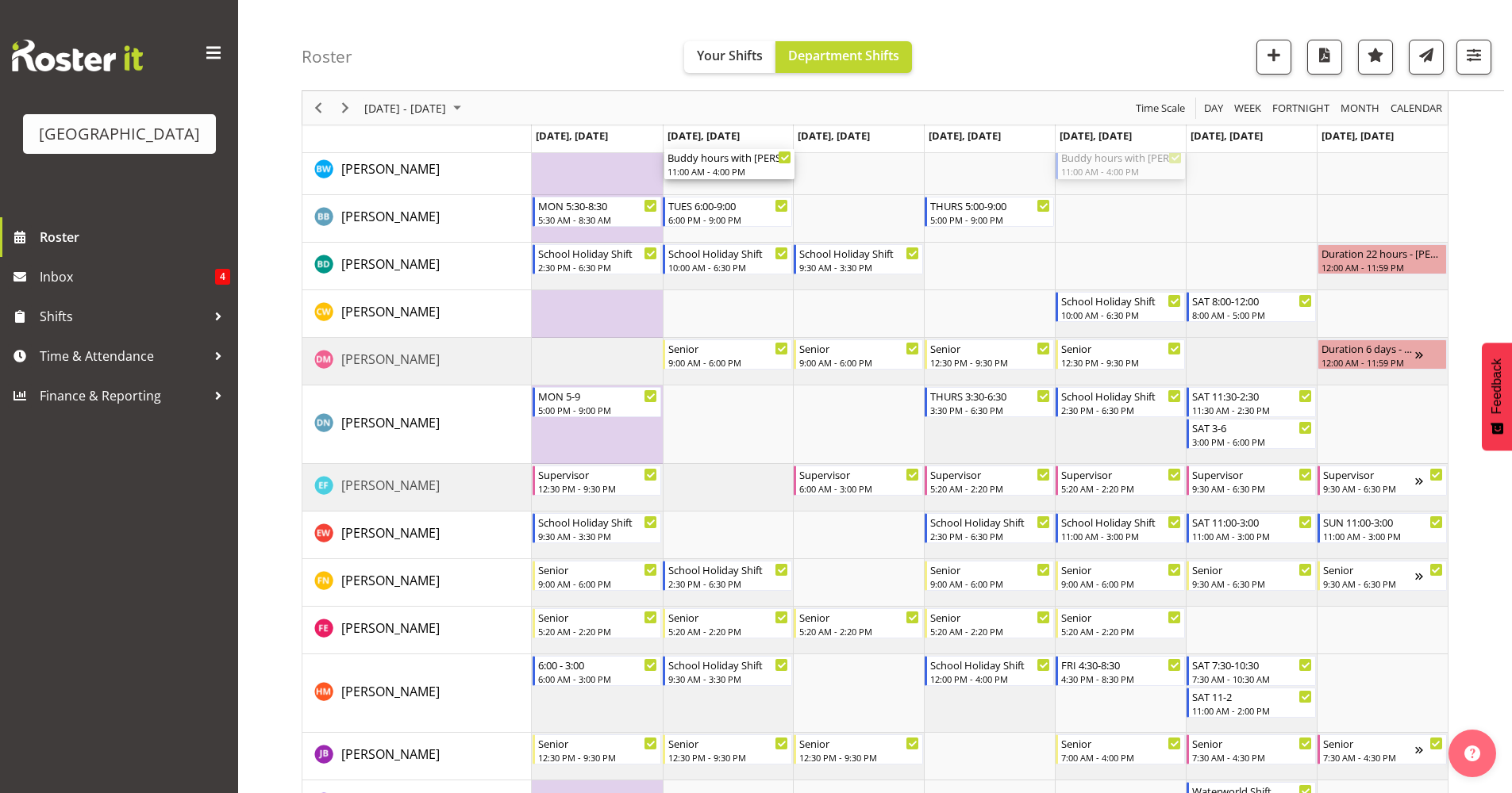
drag, startPoint x: 1148, startPoint y: 168, endPoint x: 760, endPoint y: 176, distance: 388.1
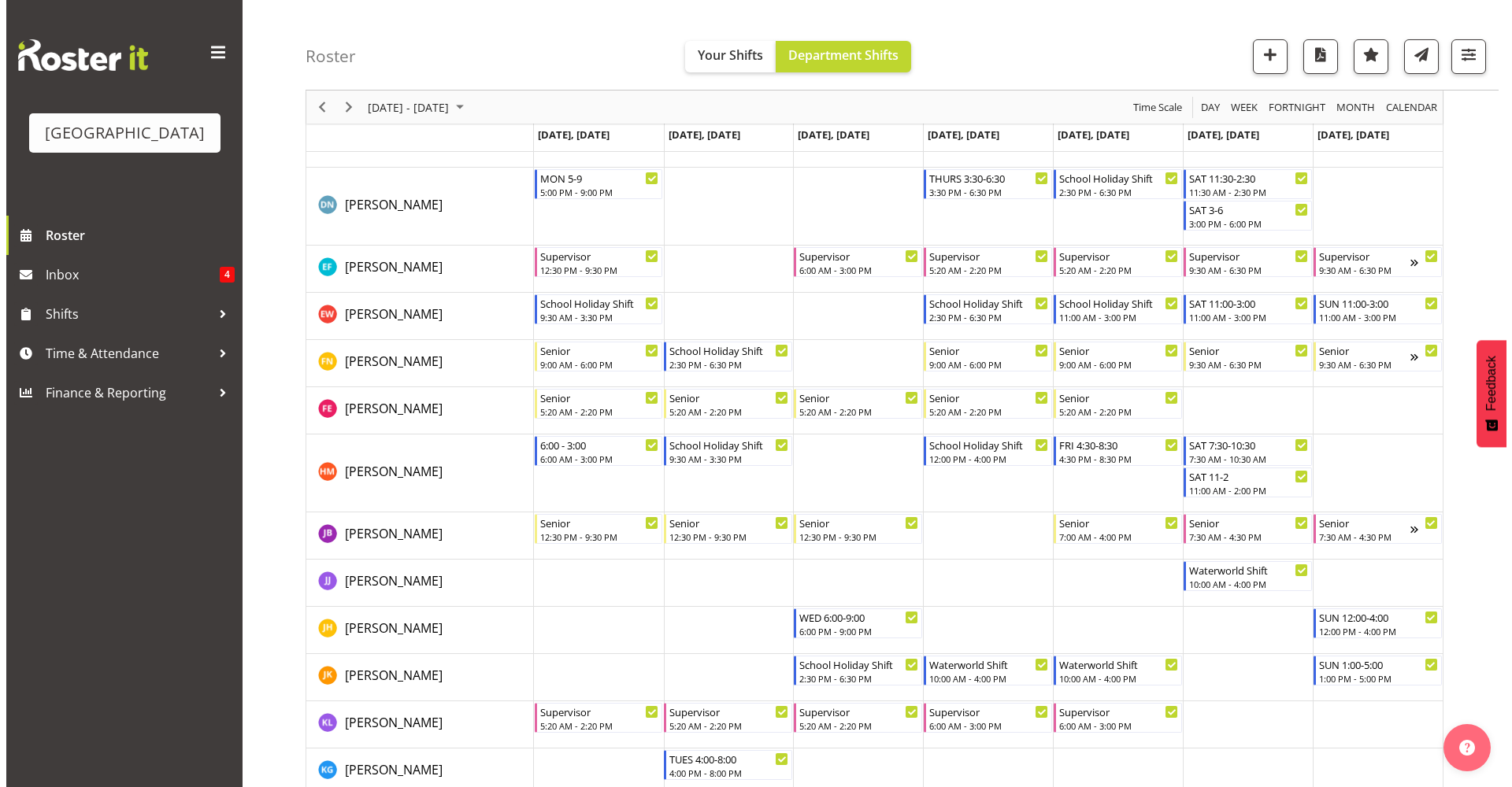
scroll to position [264, 0]
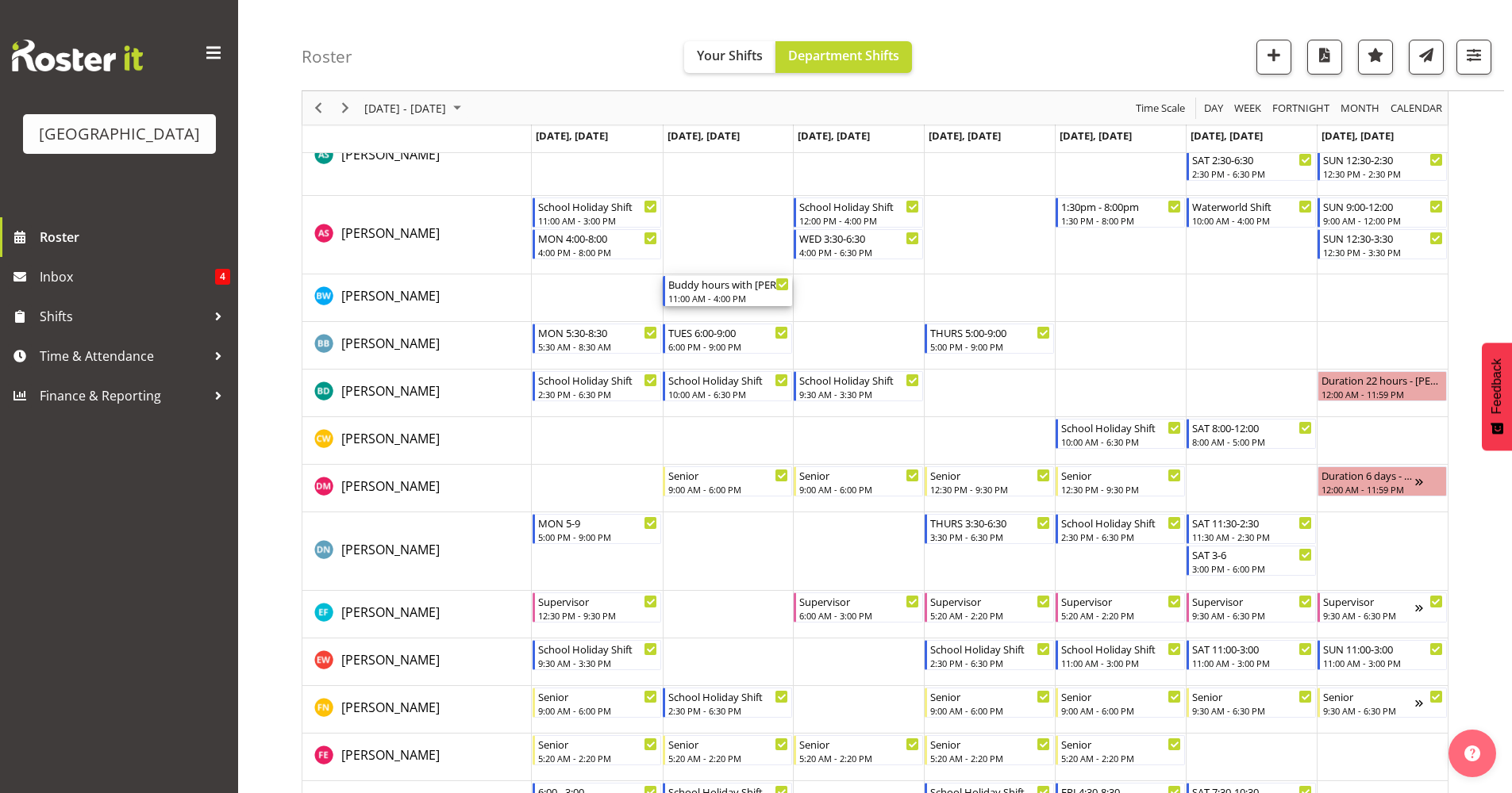
click at [738, 300] on div "11:00 AM - 4:00 PM" at bounding box center [729, 298] width 121 height 13
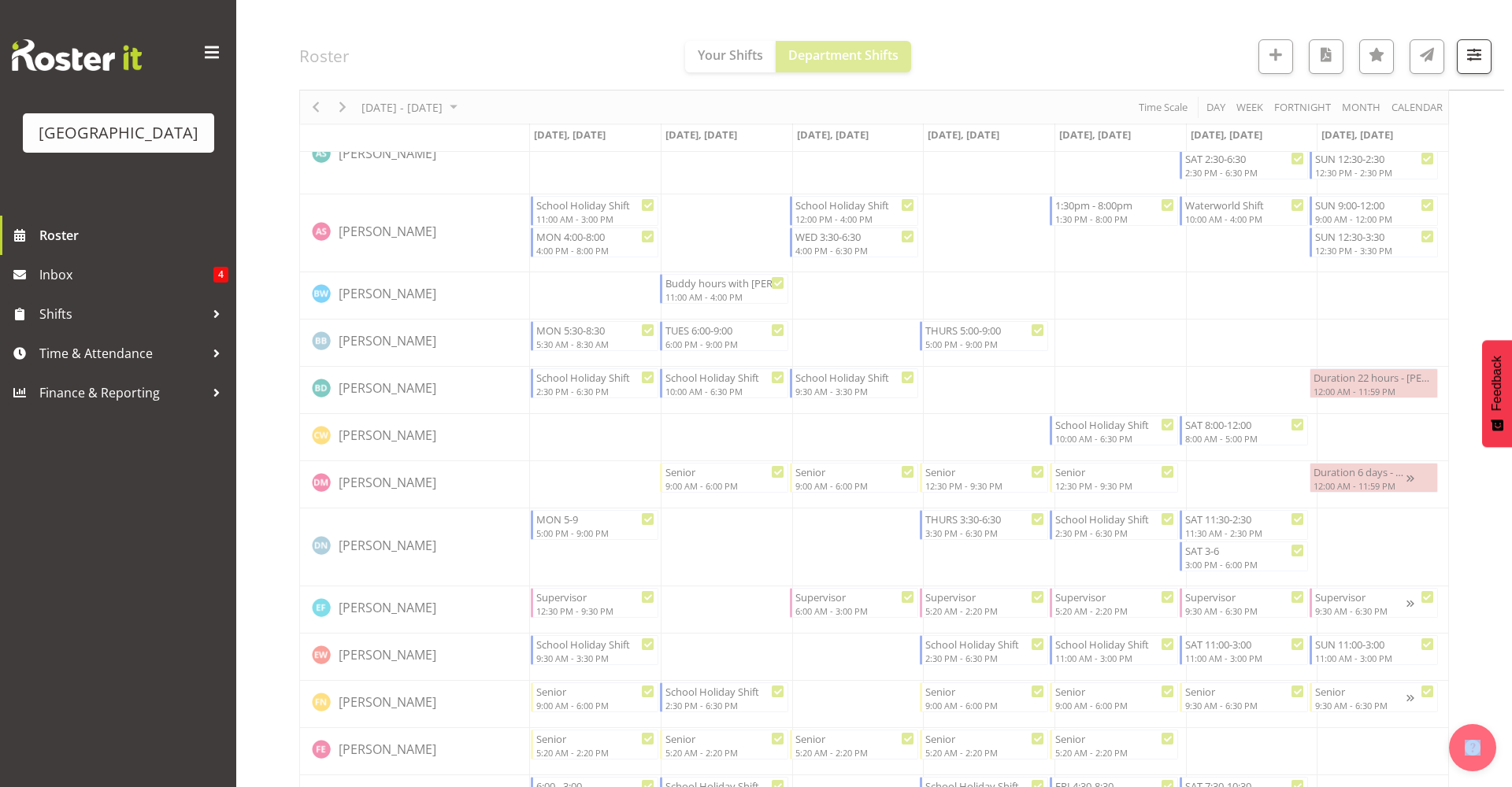
select select "8"
select select "2025"
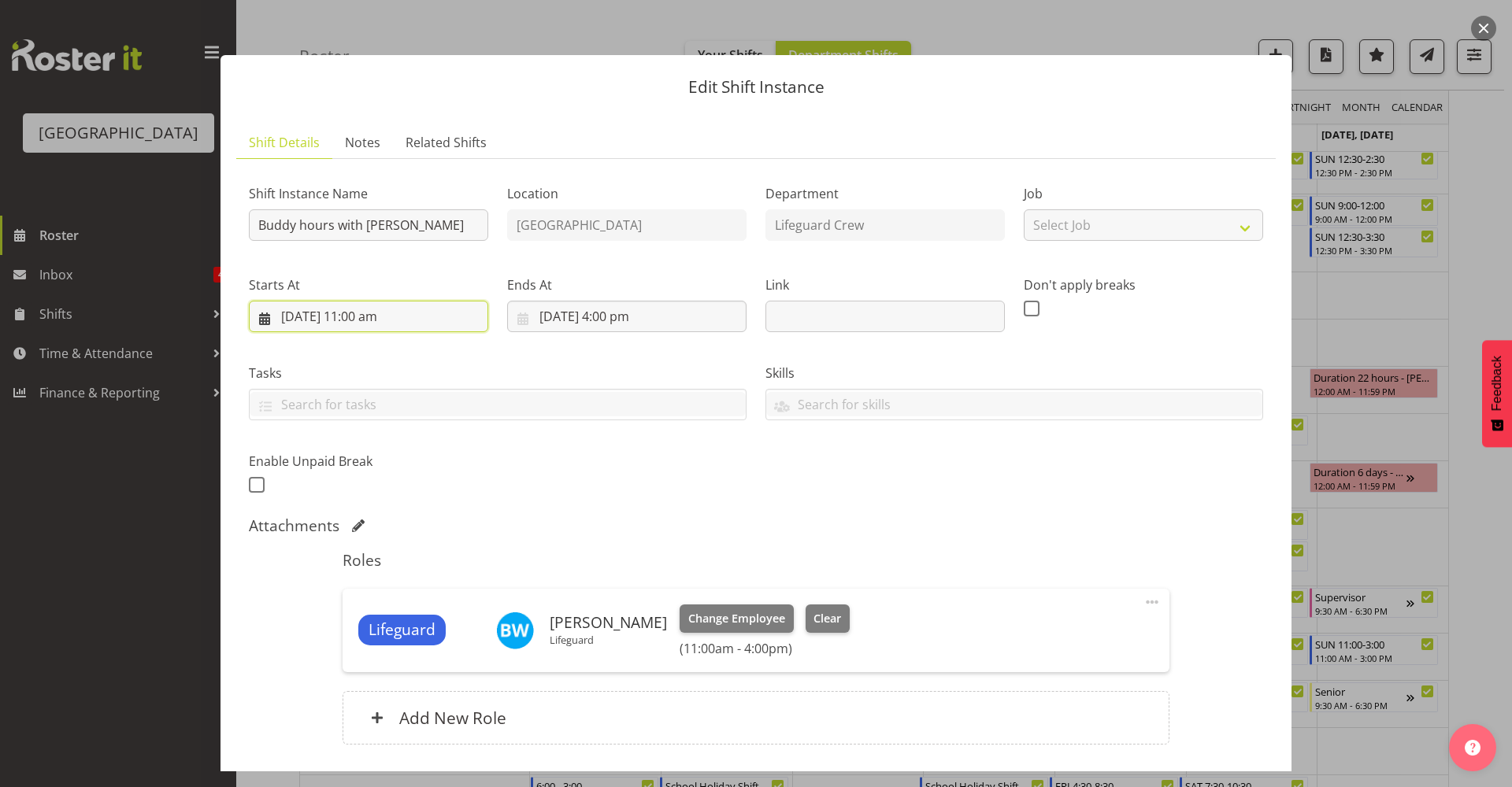
click at [414, 327] on input "23/09/2025, 11:00 am" at bounding box center [368, 316] width 239 height 32
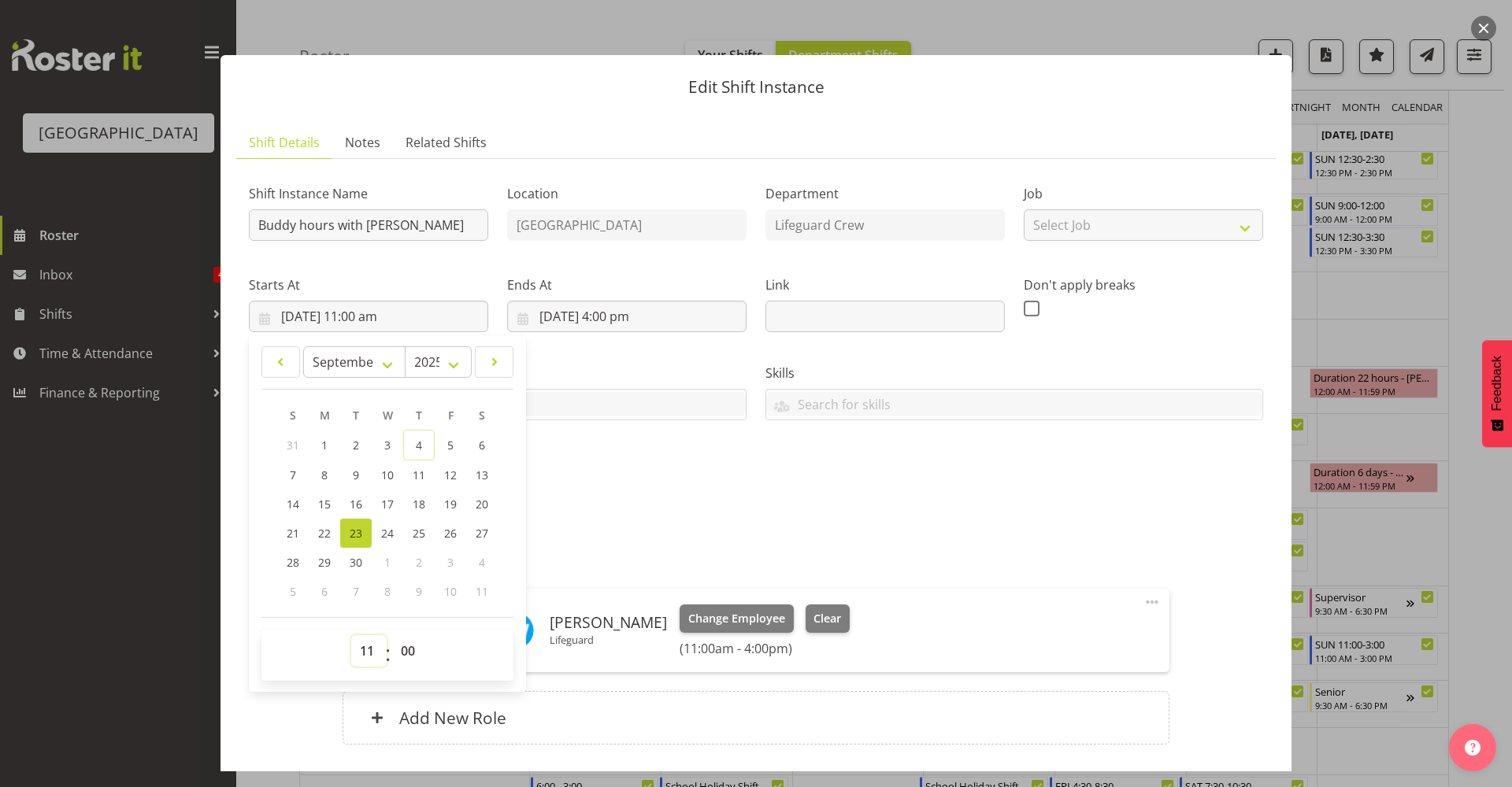
click at [372, 659] on select "00 01 02 03 04 05 06 07 08 09 10 11 12 13 14 15 16 17 18 19 20 21 22 23" at bounding box center [369, 651] width 36 height 32
select select "12"
click at [351, 635] on select "00 01 02 03 04 05 06 07 08 09 10 11 12 13 14 15 16 17 18 19 20 21 22 23" at bounding box center [369, 651] width 36 height 32
type input "23/09/2025, 12:00 pm"
drag, startPoint x: 418, startPoint y: 658, endPoint x: 414, endPoint y: 642, distance: 16.5
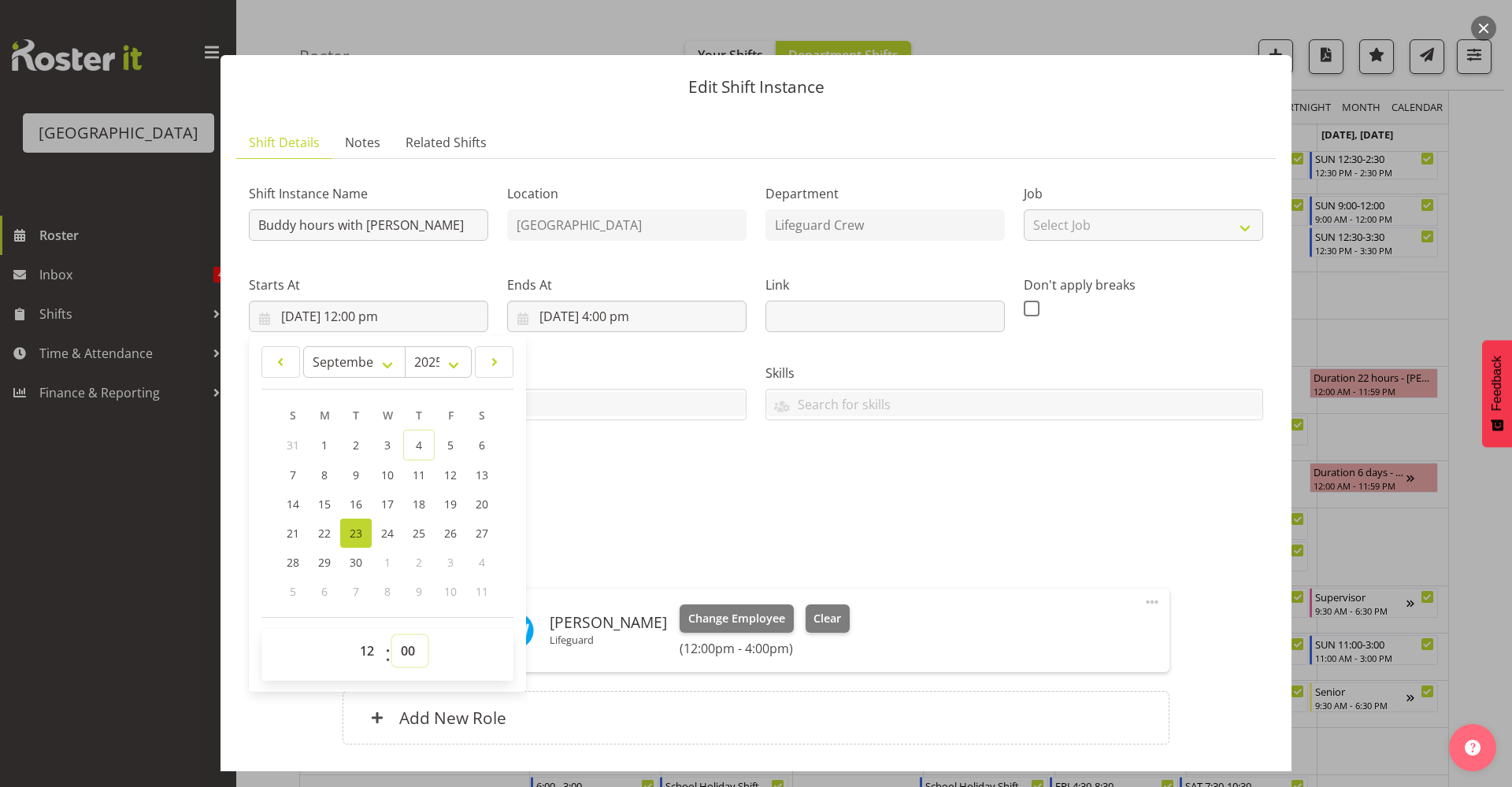
click at [418, 658] on select "00 01 02 03 04 05 06 07 08 09 10 11 12 13 14 15 16 17 18 19 20 21 22 23 24 25 2…" at bounding box center [410, 651] width 36 height 32
select select "30"
click at [392, 635] on select "00 01 02 03 04 05 06 07 08 09 10 11 12 13 14 15 16 17 18 19 20 21 22 23 24 25 2…" at bounding box center [410, 651] width 36 height 32
type input "23/09/2025, 12:30 pm"
click at [656, 322] on input "23/09/2025, 4:00 pm" at bounding box center [627, 316] width 239 height 32
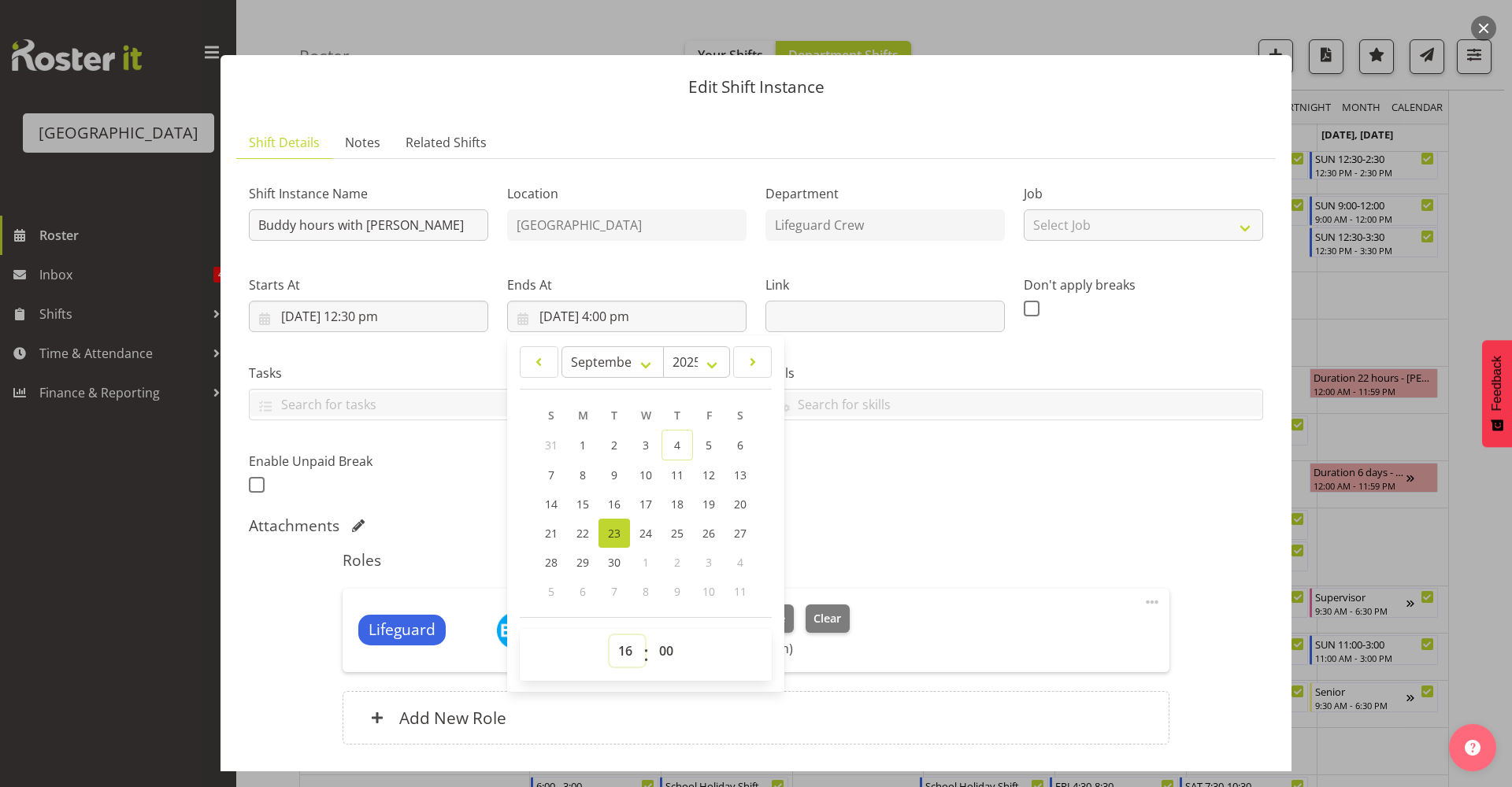
click at [623, 649] on select "00 01 02 03 04 05 06 07 08 09 10 11 12 13 14 15 16 17 18 19 20 21 22 23" at bounding box center [628, 651] width 36 height 32
select select "17"
click at [610, 635] on select "00 01 02 03 04 05 06 07 08 09 10 11 12 13 14 15 16 17 18 19 20 21 22 23" at bounding box center [628, 651] width 36 height 32
type input "23/09/2025, 5:00 pm"
drag, startPoint x: 663, startPoint y: 656, endPoint x: 665, endPoint y: 641, distance: 15.1
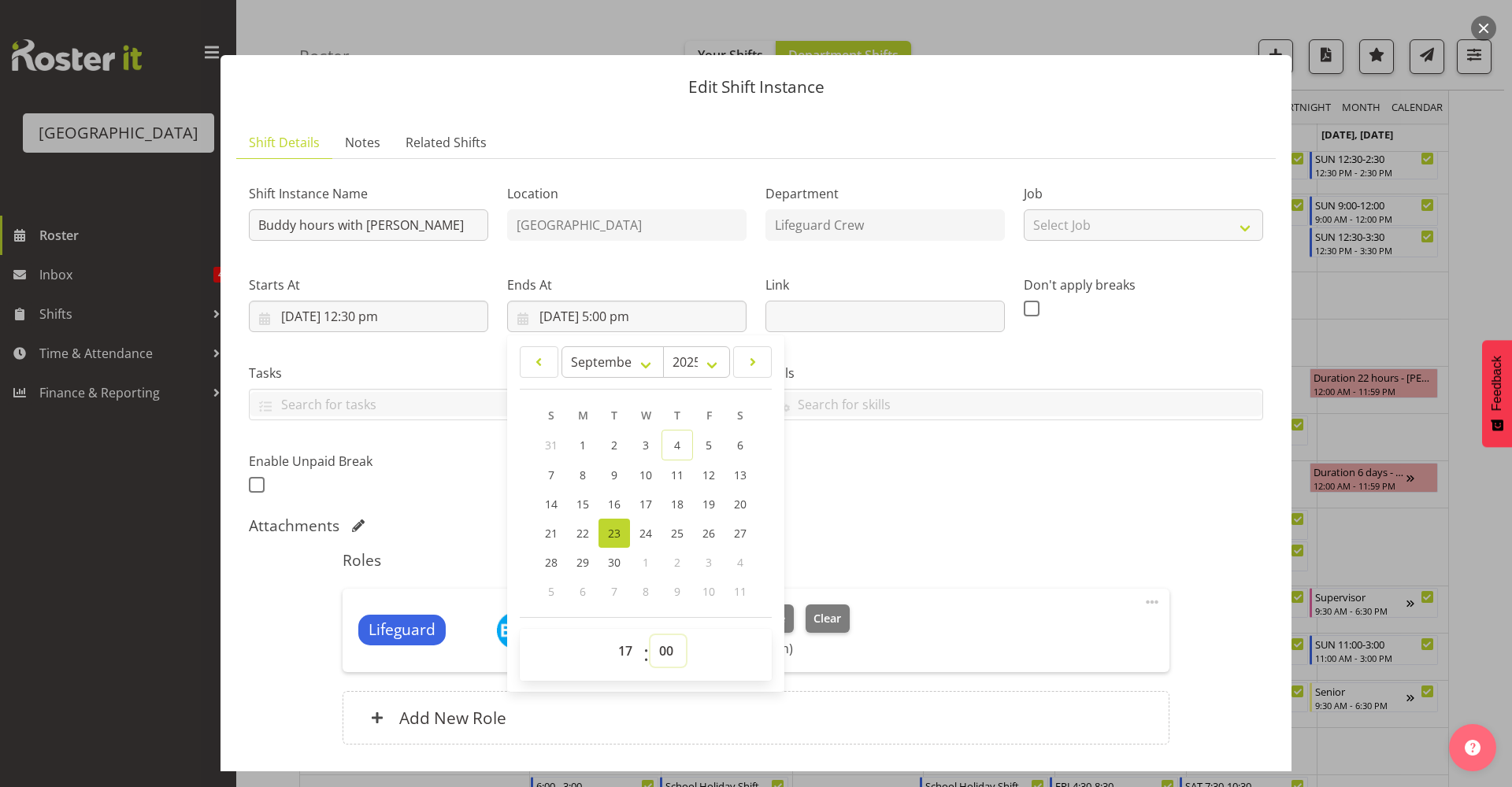
click at [663, 656] on select "00 01 02 03 04 05 06 07 08 09 10 11 12 13 14 15 16 17 18 19 20 21 22 23 24 25 2…" at bounding box center [668, 651] width 36 height 32
select select "30"
click at [650, 635] on select "00 01 02 03 04 05 06 07 08 09 10 11 12 13 14 15 16 17 18 19 20 21 22 23 24 25 2…" at bounding box center [668, 651] width 36 height 32
type input "23/09/2025, 5:30 pm"
click at [955, 507] on div "Shift Instance Name Buddy hours with Jack Location Splash Palace Department Lif…" at bounding box center [756, 468] width 1014 height 592
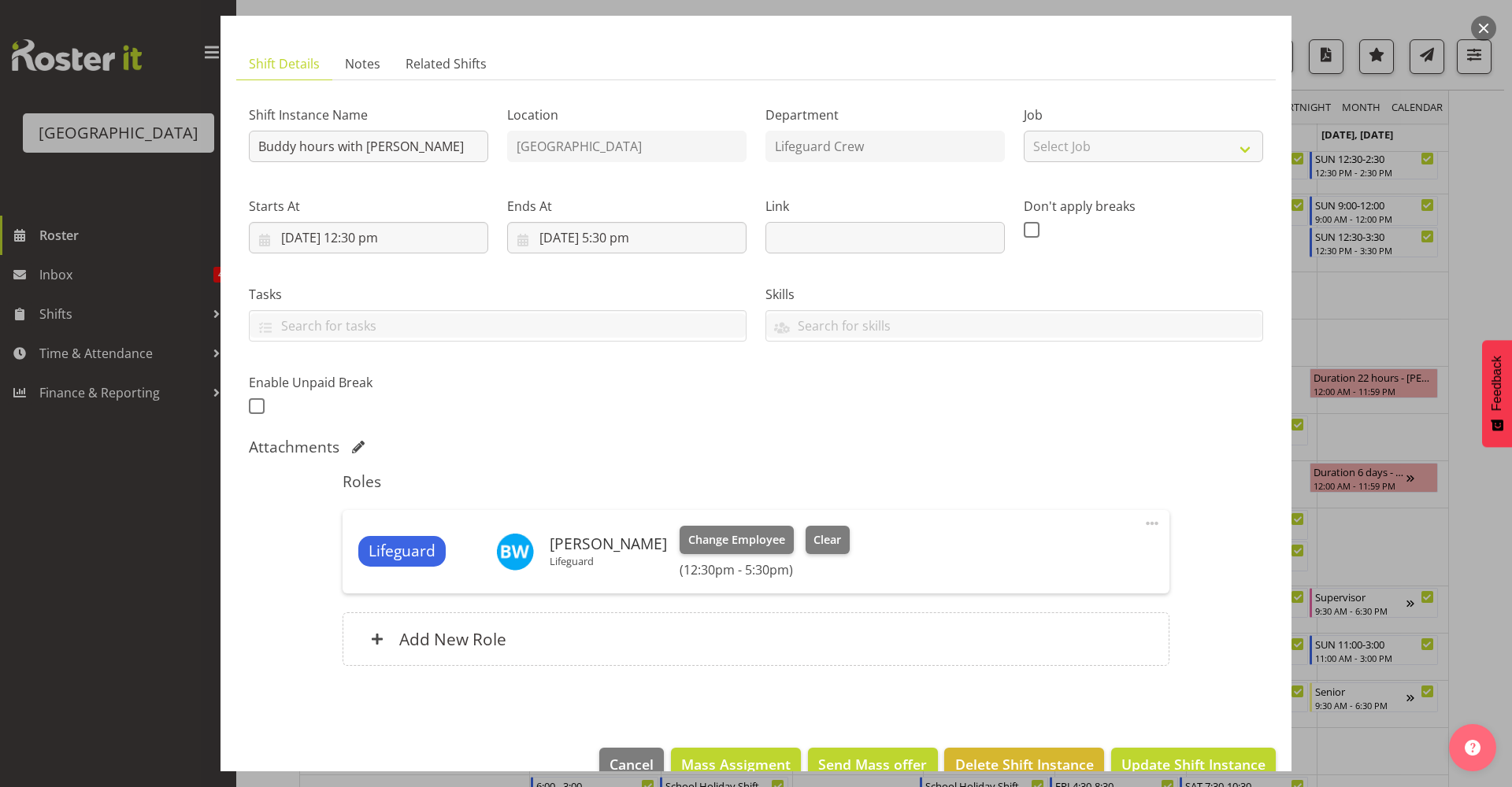
scroll to position [113, 0]
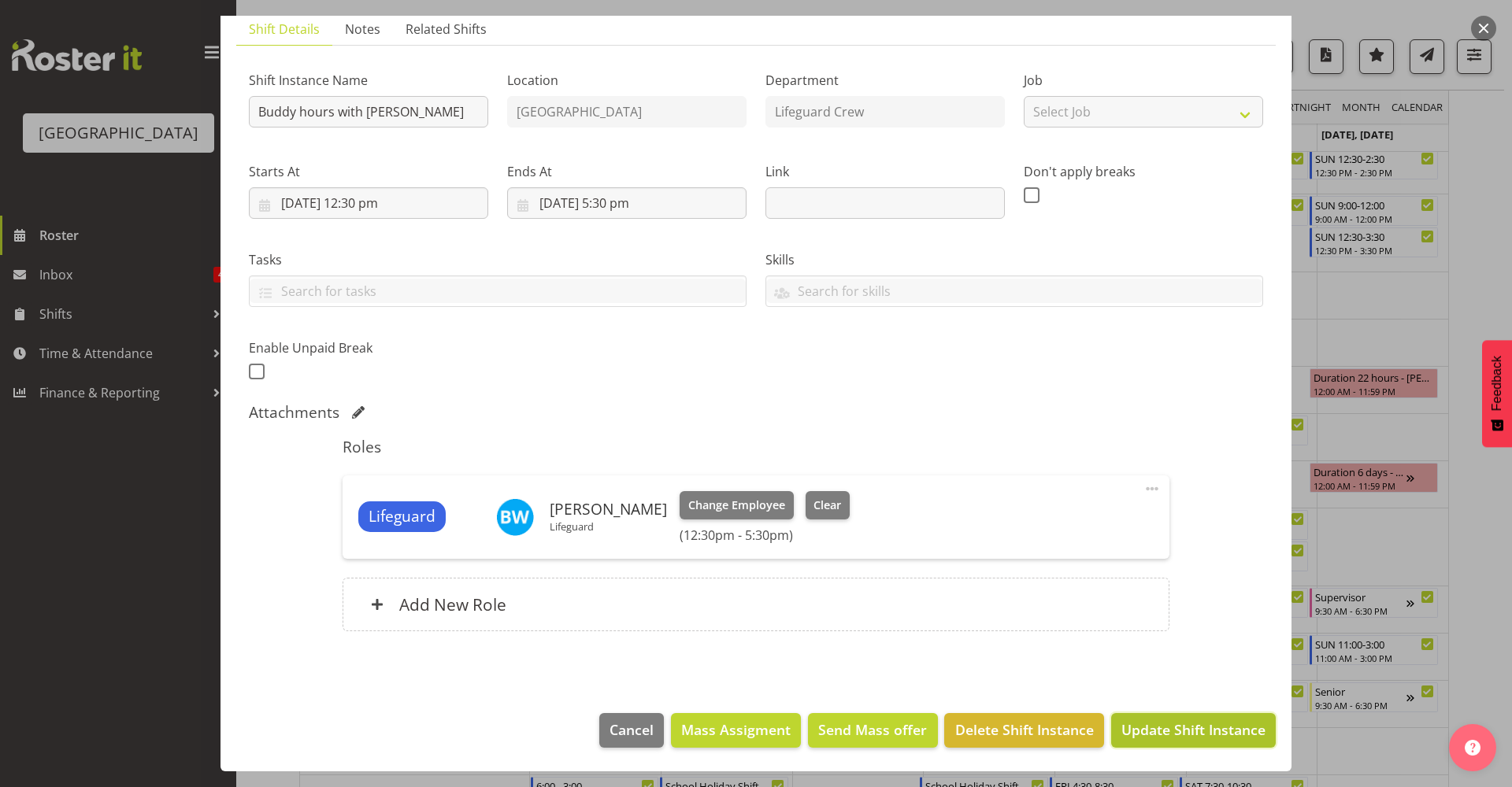
click at [1173, 740] on span "Update Shift Instance" at bounding box center [1193, 729] width 144 height 20
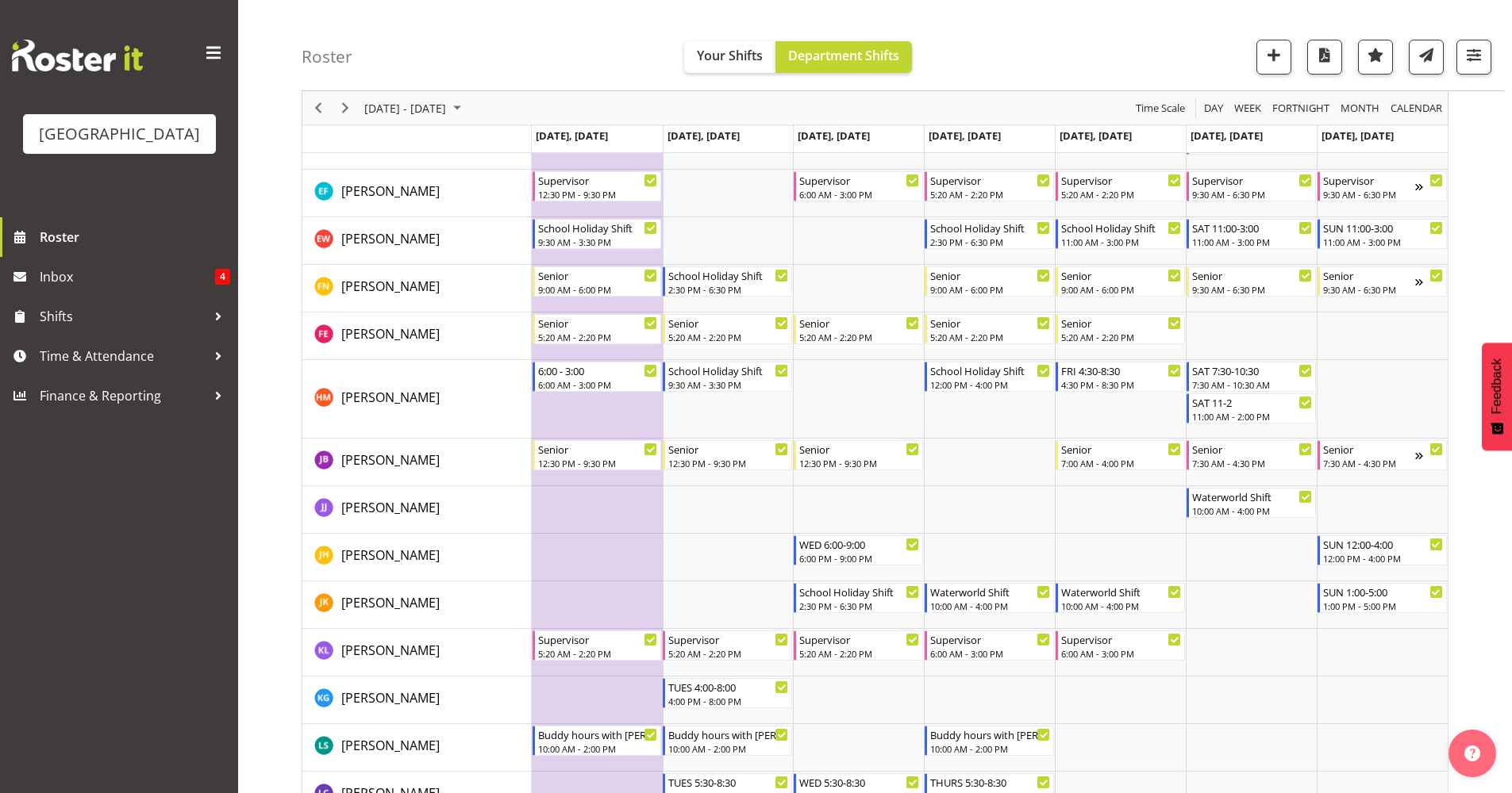
scroll to position [1031, 0]
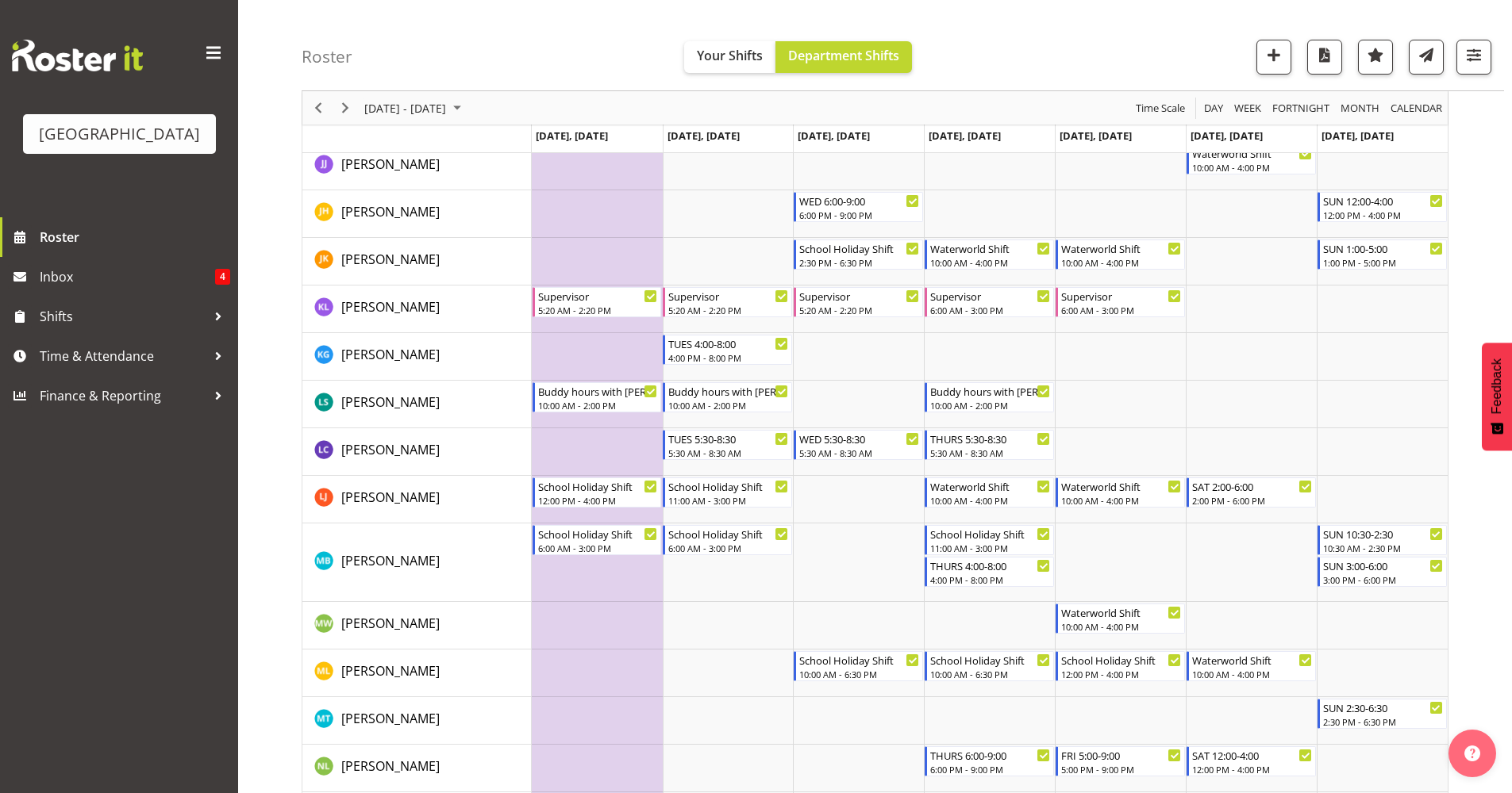
click at [321, 125] on div "September 22 - 28, 2025 Today Day Week Fortnight Month calendar Month Agenda Ti…" at bounding box center [875, 444] width 1147 height 2629
click at [319, 111] on span "Previous" at bounding box center [318, 108] width 19 height 20
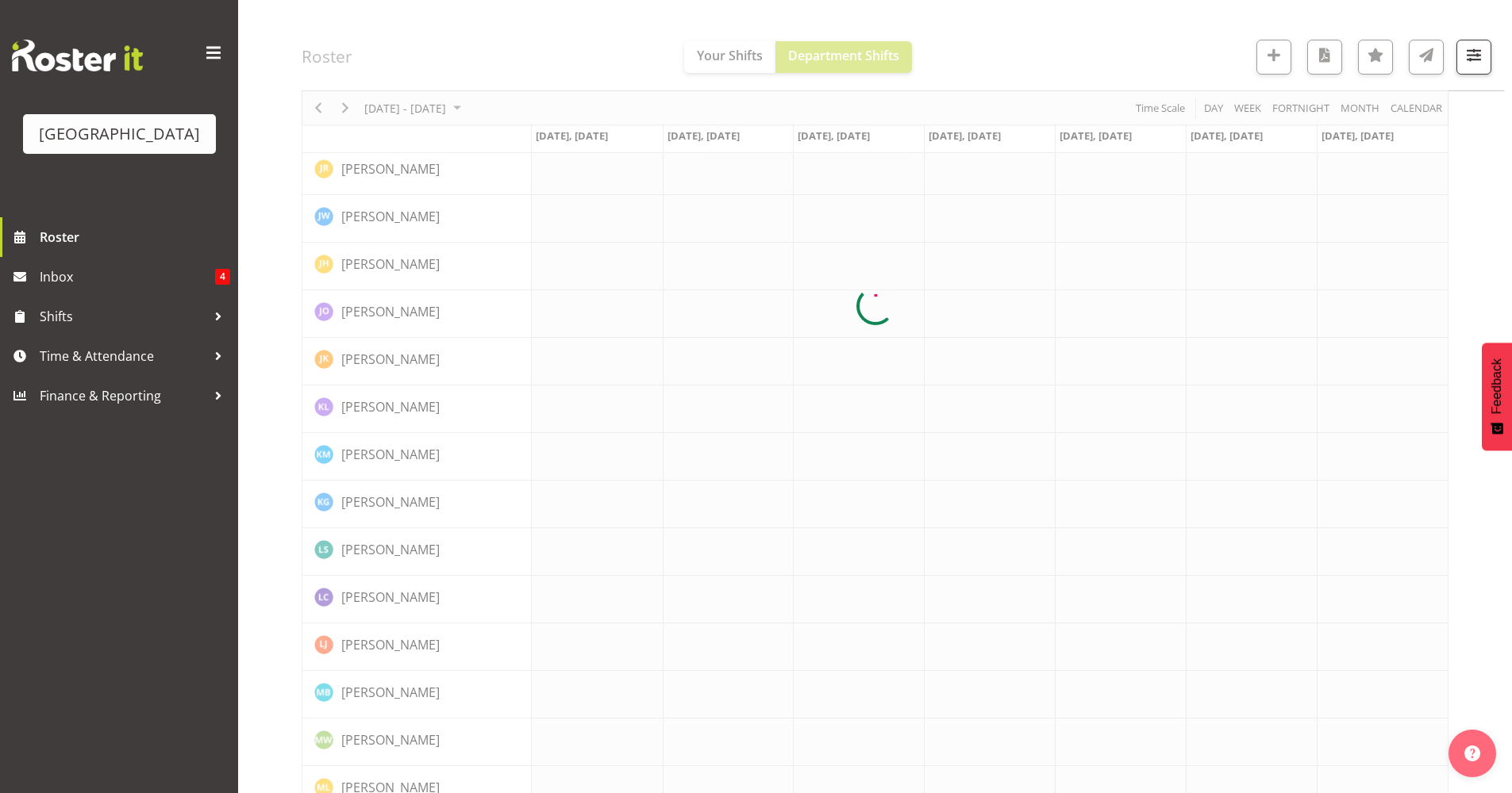
scroll to position [0, 0]
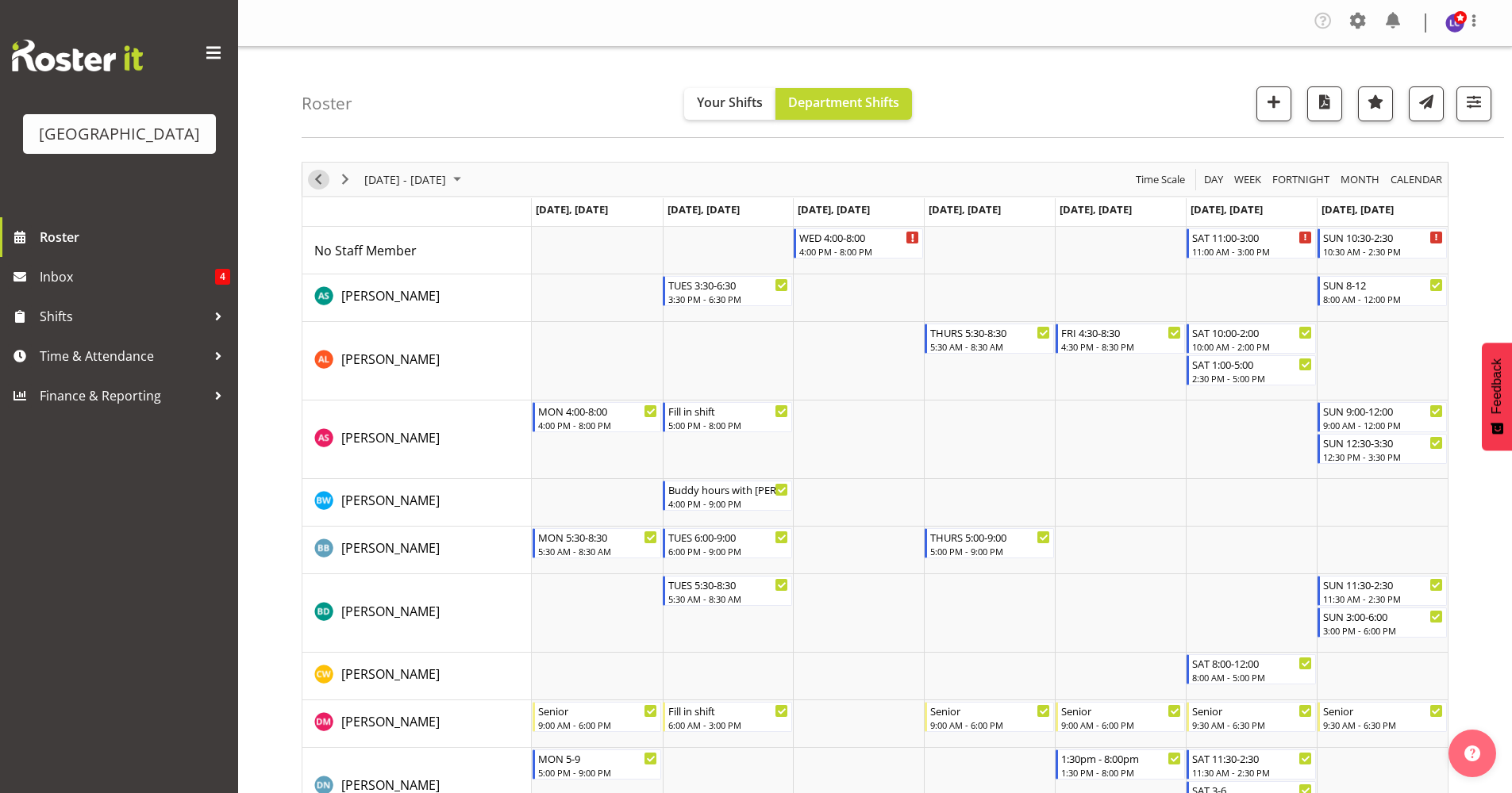
click at [320, 186] on span "Previous" at bounding box center [318, 180] width 19 height 20
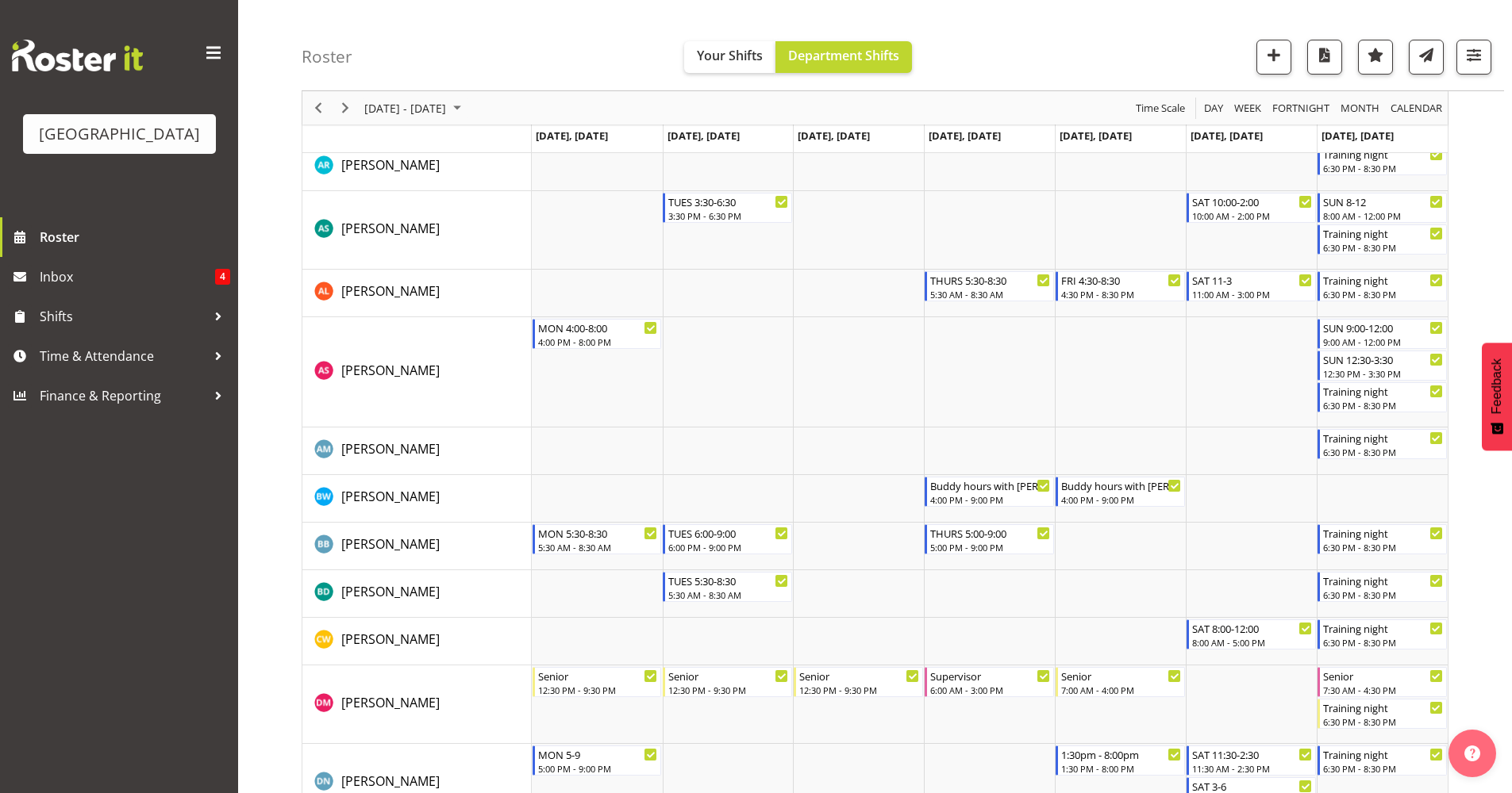
scroll to position [188, 0]
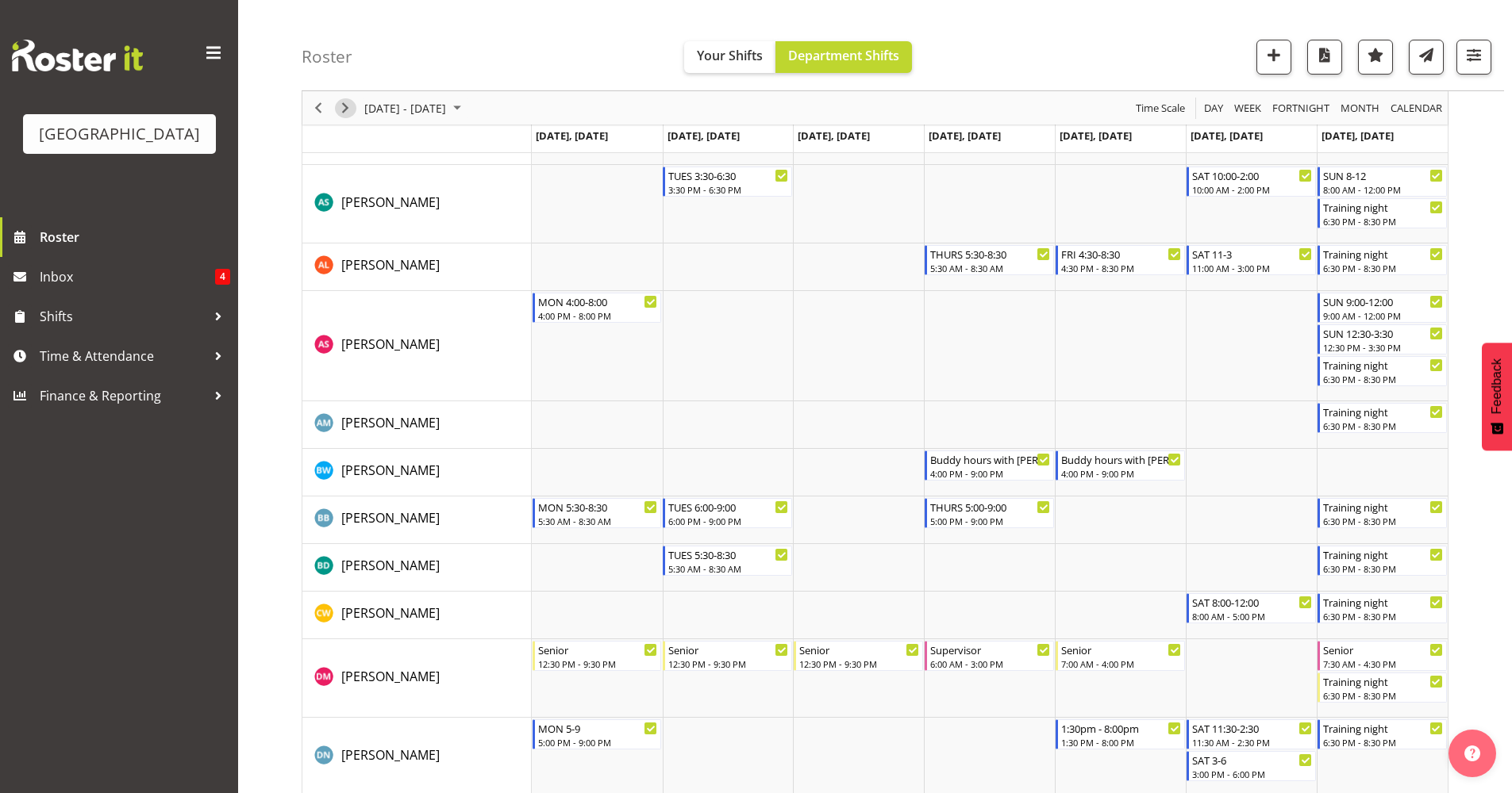
click at [350, 109] on span "Next" at bounding box center [345, 108] width 19 height 20
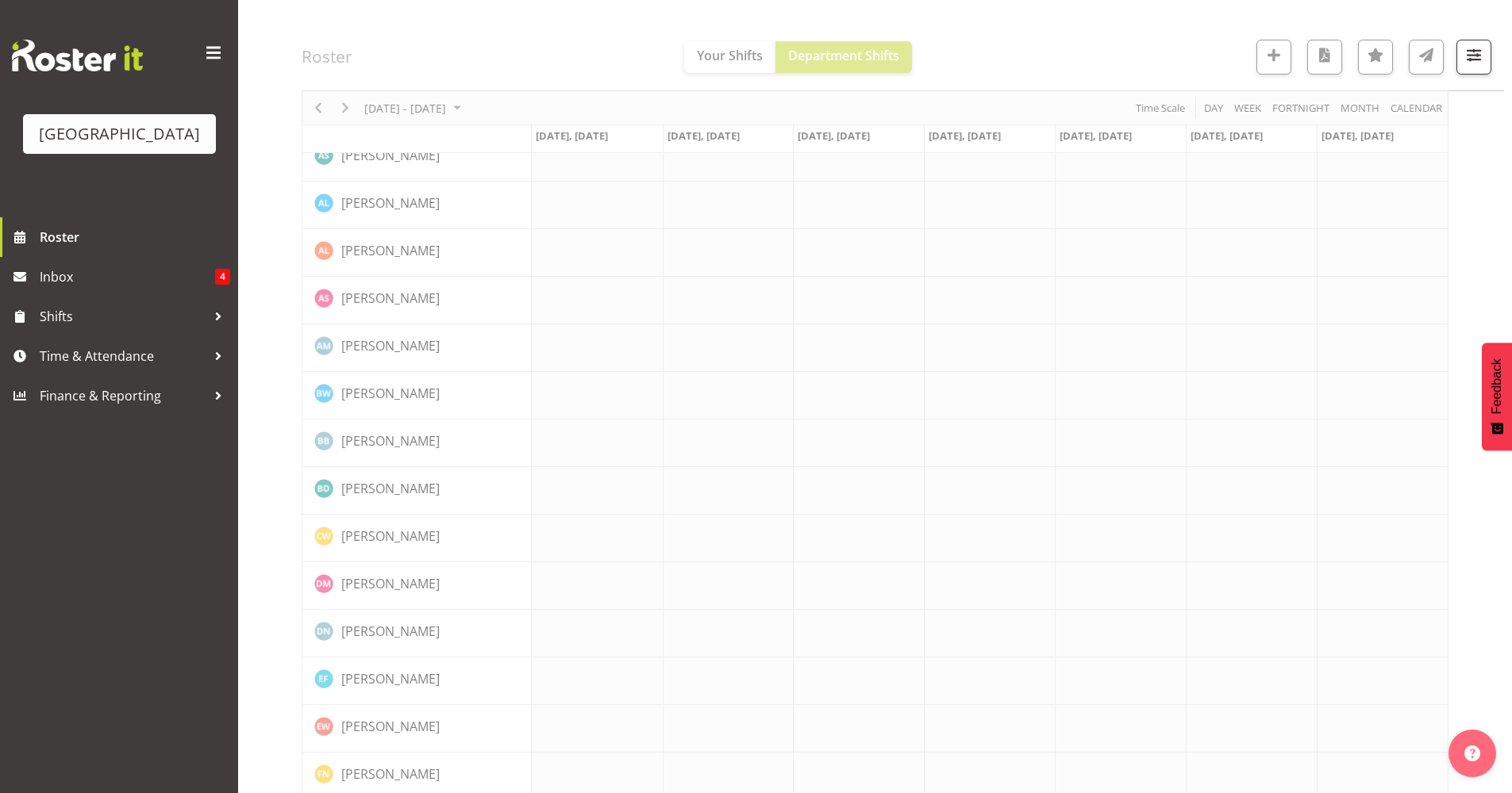
scroll to position [0, 0]
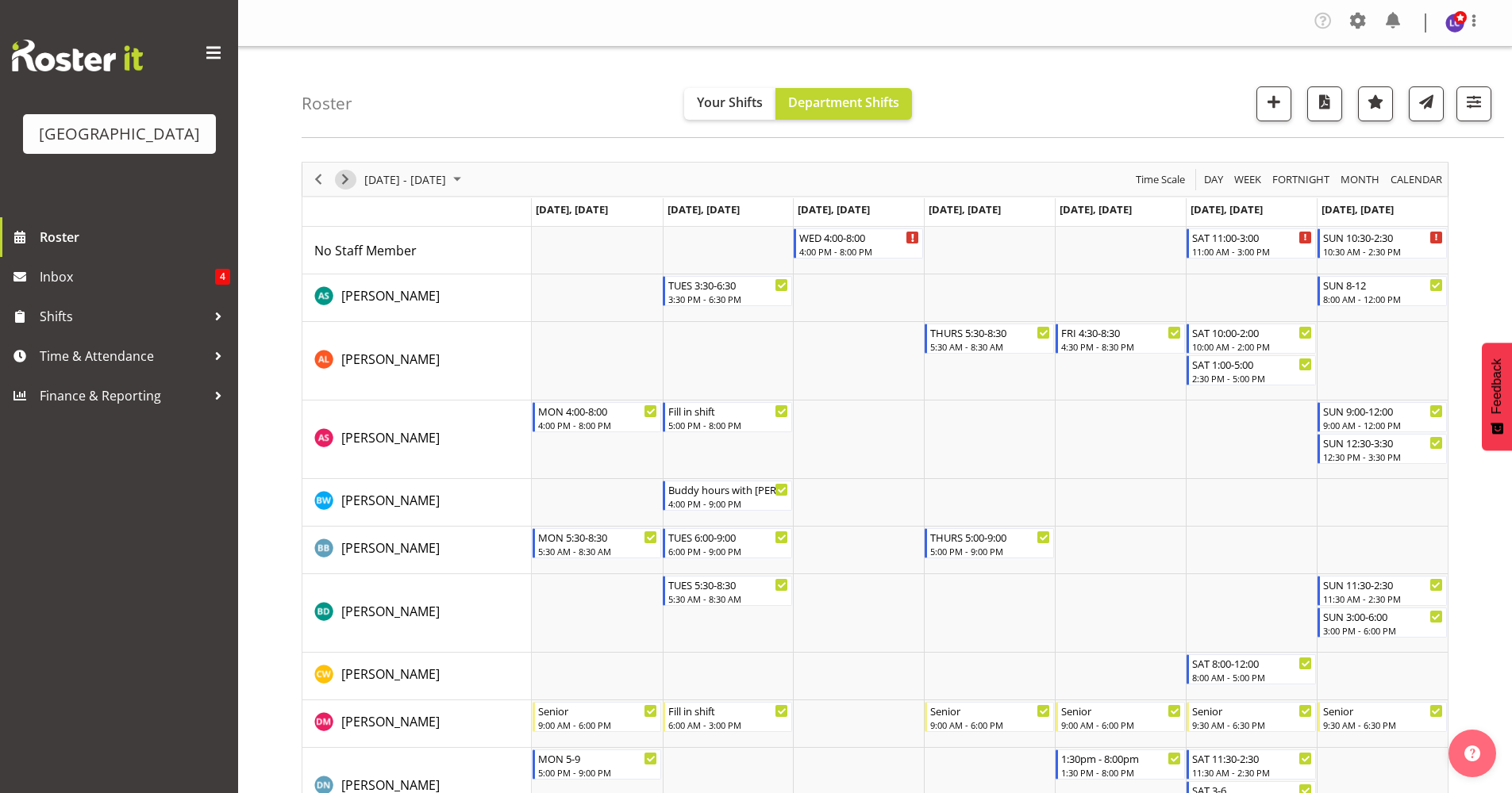
drag, startPoint x: 347, startPoint y: 176, endPoint x: 350, endPoint y: 245, distance: 69.1
click at [347, 176] on span "Next" at bounding box center [345, 180] width 19 height 20
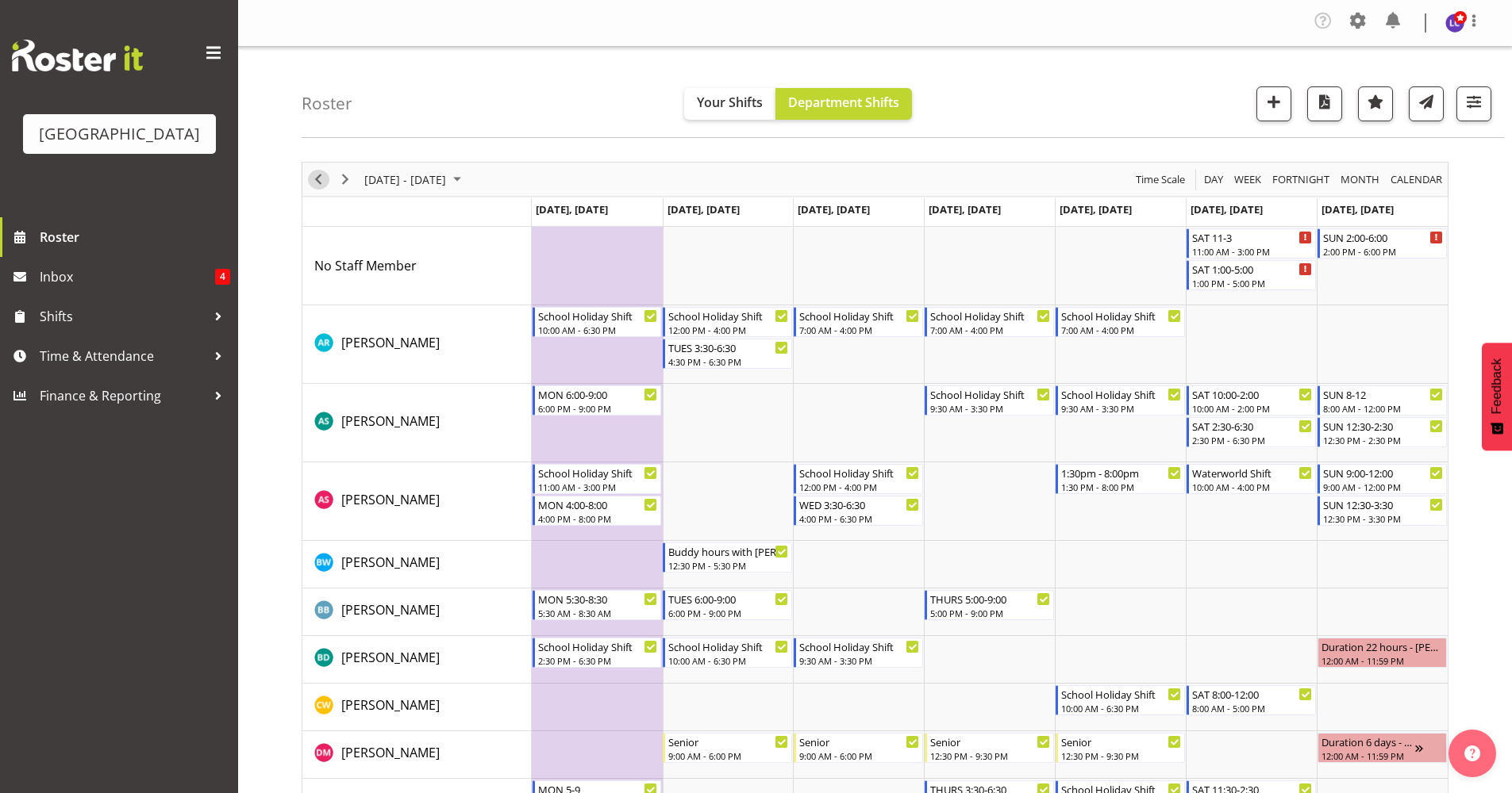
click at [319, 177] on span "Previous" at bounding box center [318, 180] width 19 height 20
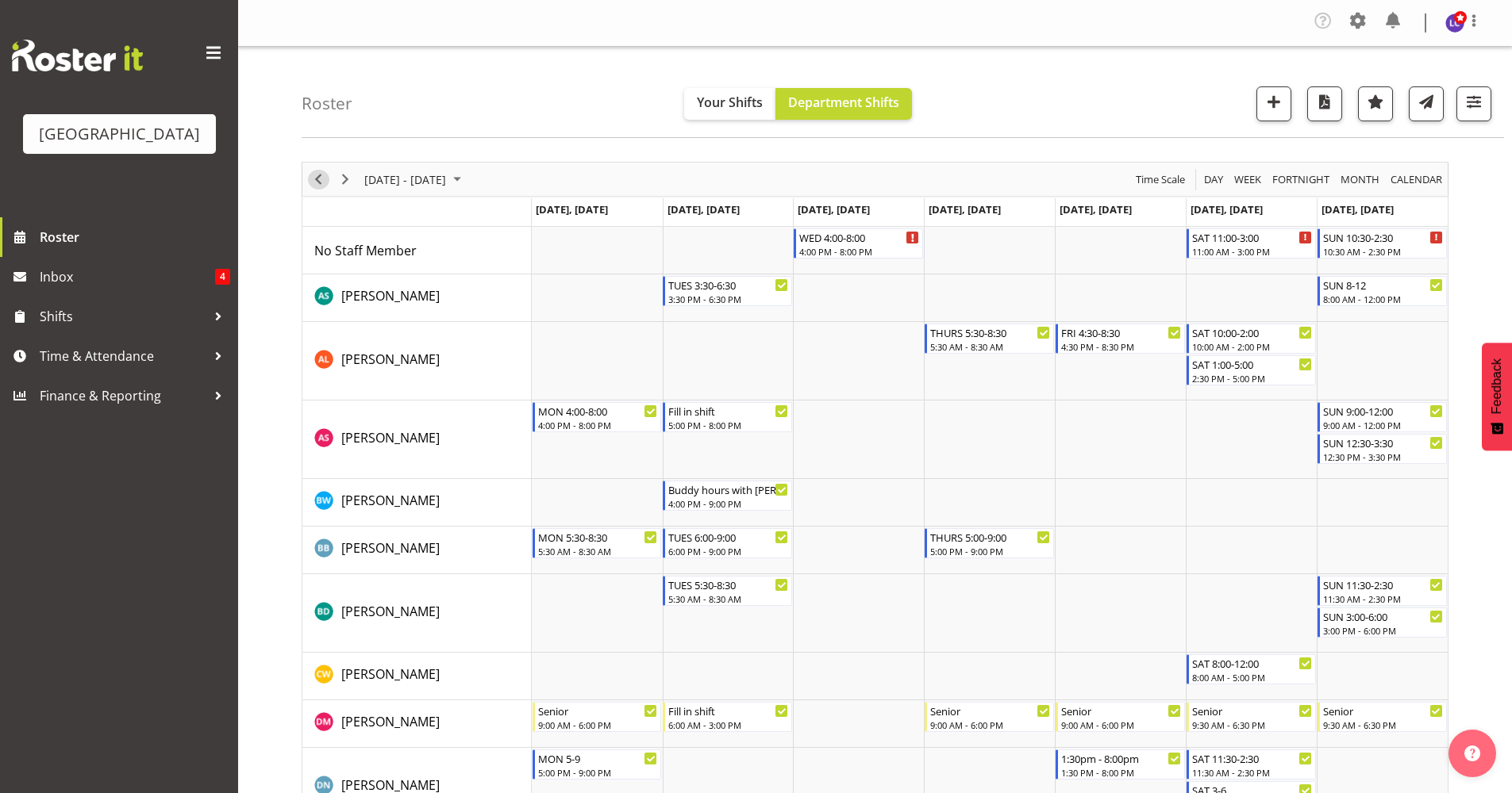
click at [315, 179] on span "Previous" at bounding box center [318, 180] width 19 height 20
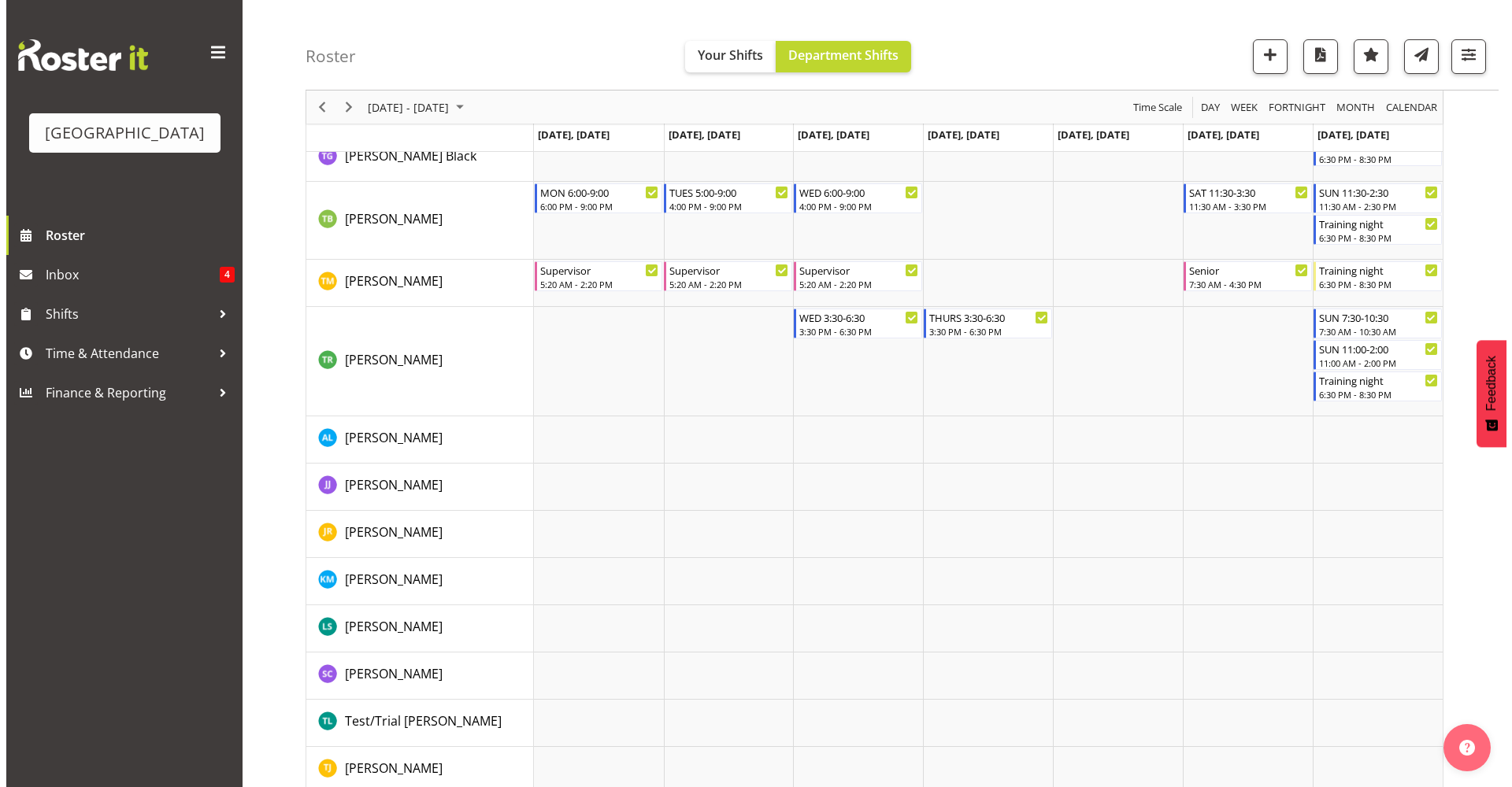
scroll to position [2334, 0]
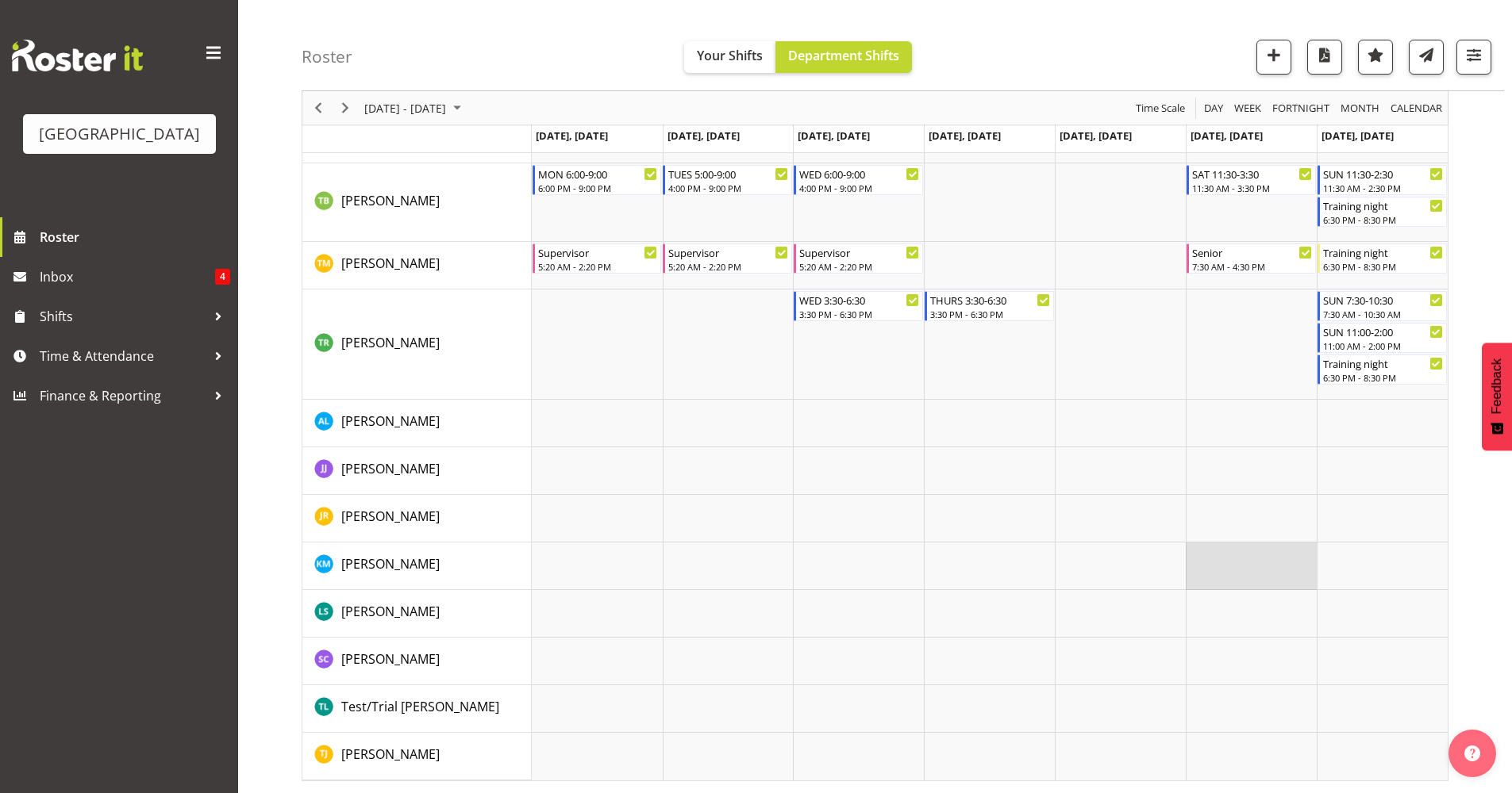
click at [1253, 574] on td "Timeline Week of September 11, 2025" at bounding box center [1251, 566] width 131 height 47
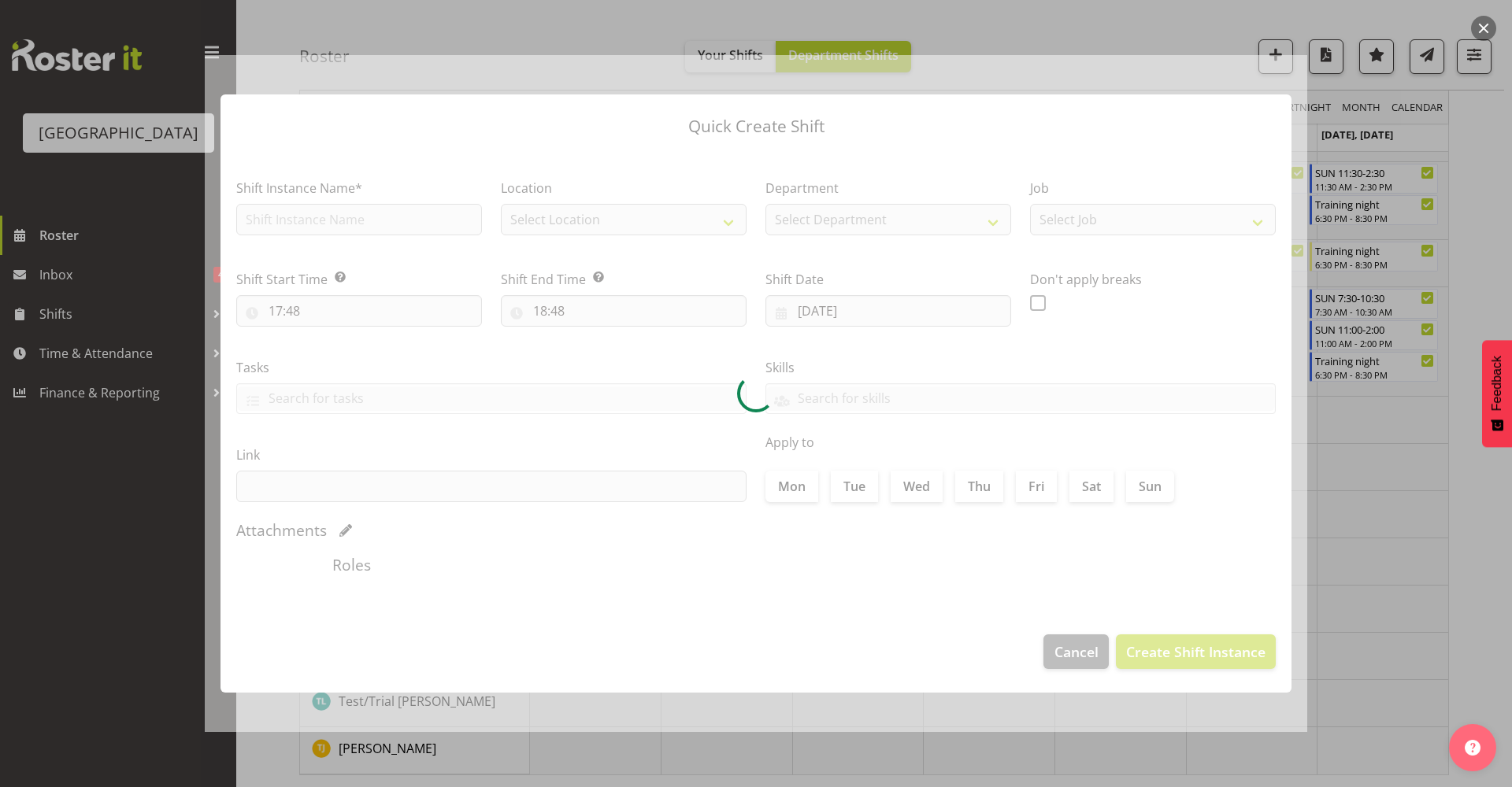
type input "13/09/2025"
checkbox input "true"
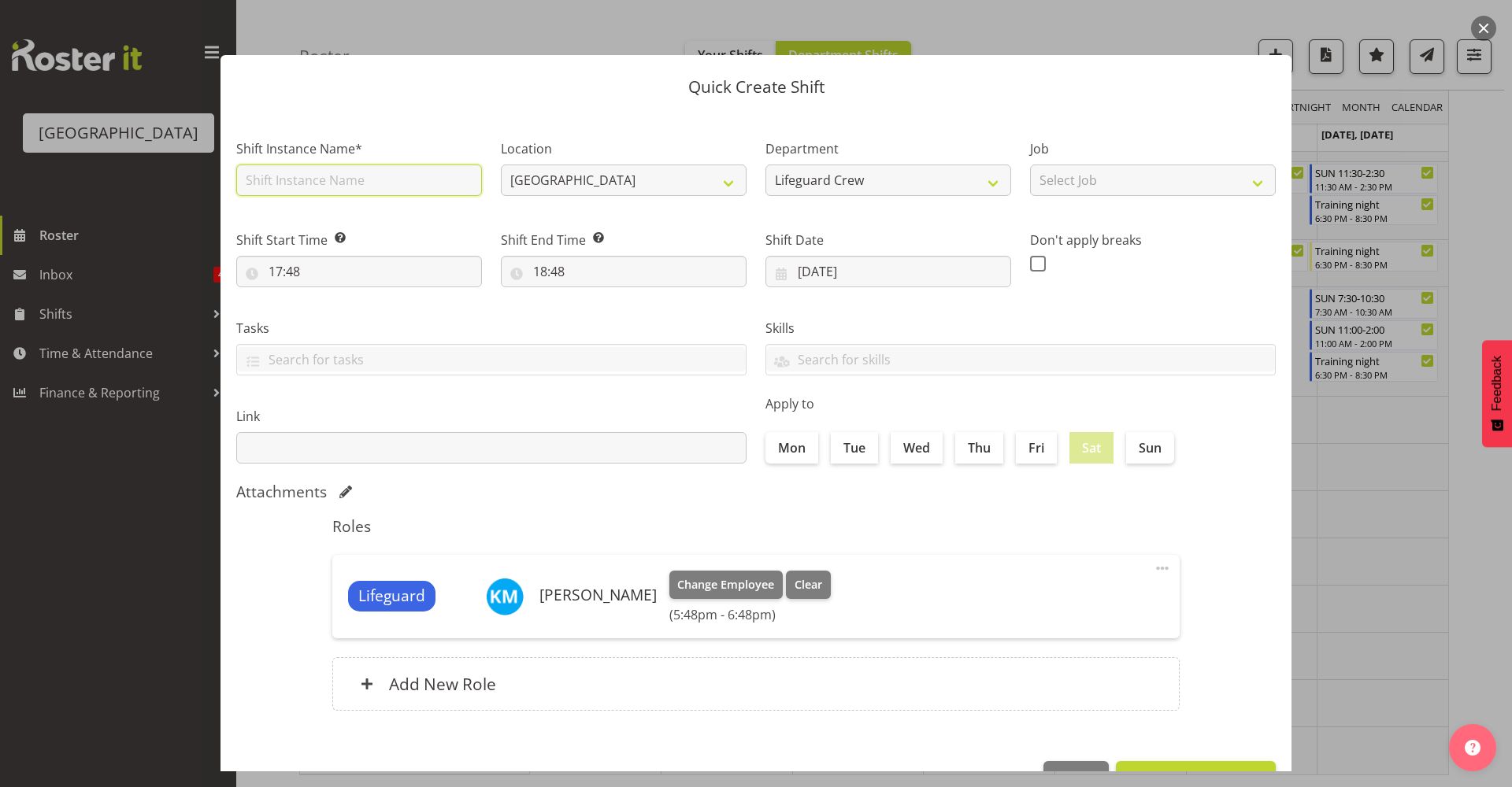
click at [433, 183] on input "text" at bounding box center [358, 180] width 246 height 32
type input "`"
type input "Buddy hours with Hamish"
click at [375, 276] on input "17:48" at bounding box center [358, 272] width 246 height 32
click at [332, 313] on select "00 01 02 03 04 05 06 07 08 09 10 11 12 13 14 15 16 17 18 19 20 21 22 23" at bounding box center [344, 312] width 36 height 32
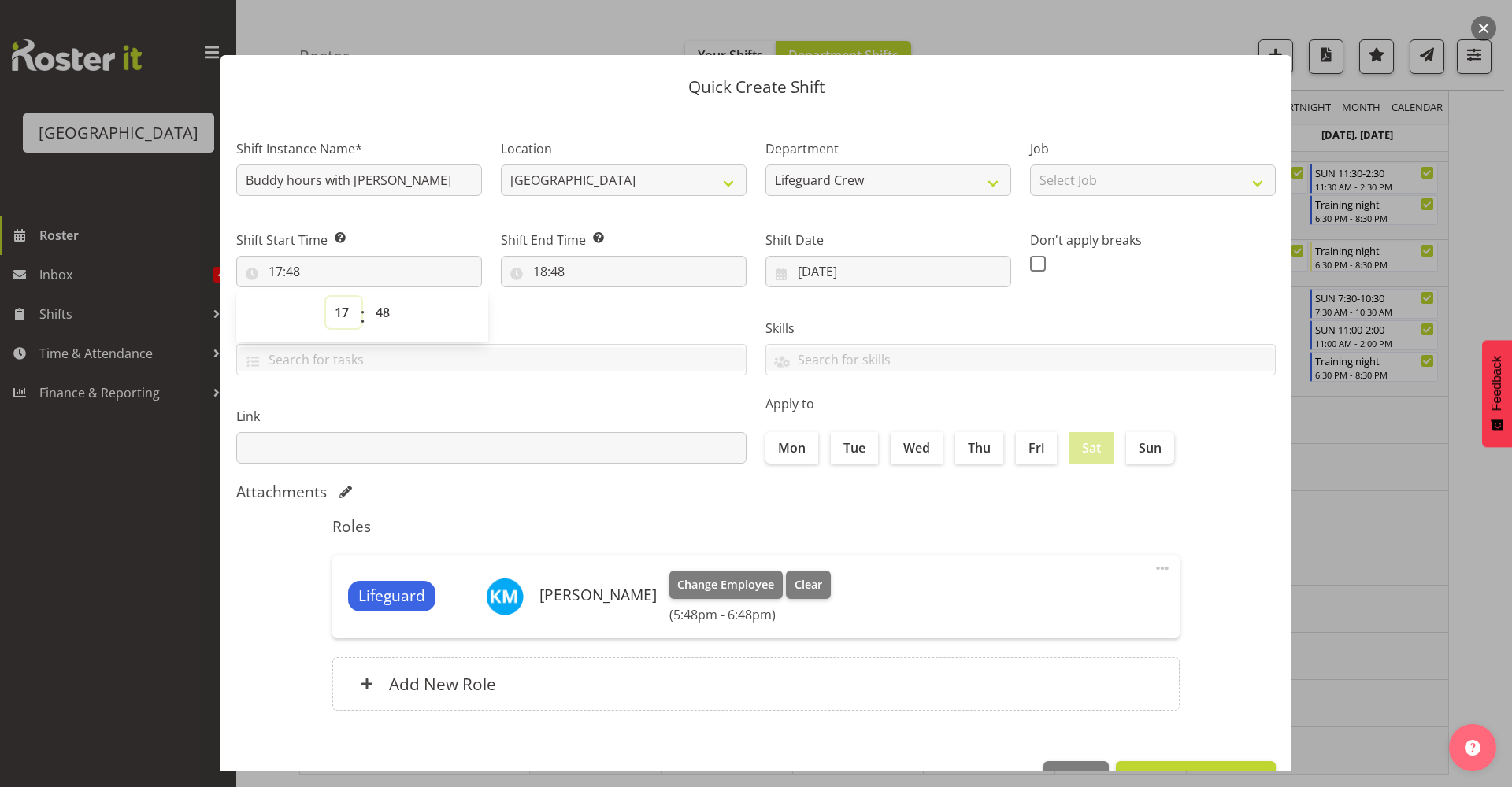
select select "7"
click at [326, 297] on select "00 01 02 03 04 05 06 07 08 09 10 11 12 13 14 15 16 17 18 19 20 21 22 23" at bounding box center [344, 312] width 36 height 32
type input "07:48"
click at [386, 322] on select "00 01 02 03 04 05 06 07 08 09 10 11 12 13 14 15 16 17 18 19 20 21 22 23 24 25 2…" at bounding box center [385, 312] width 36 height 32
select select "30"
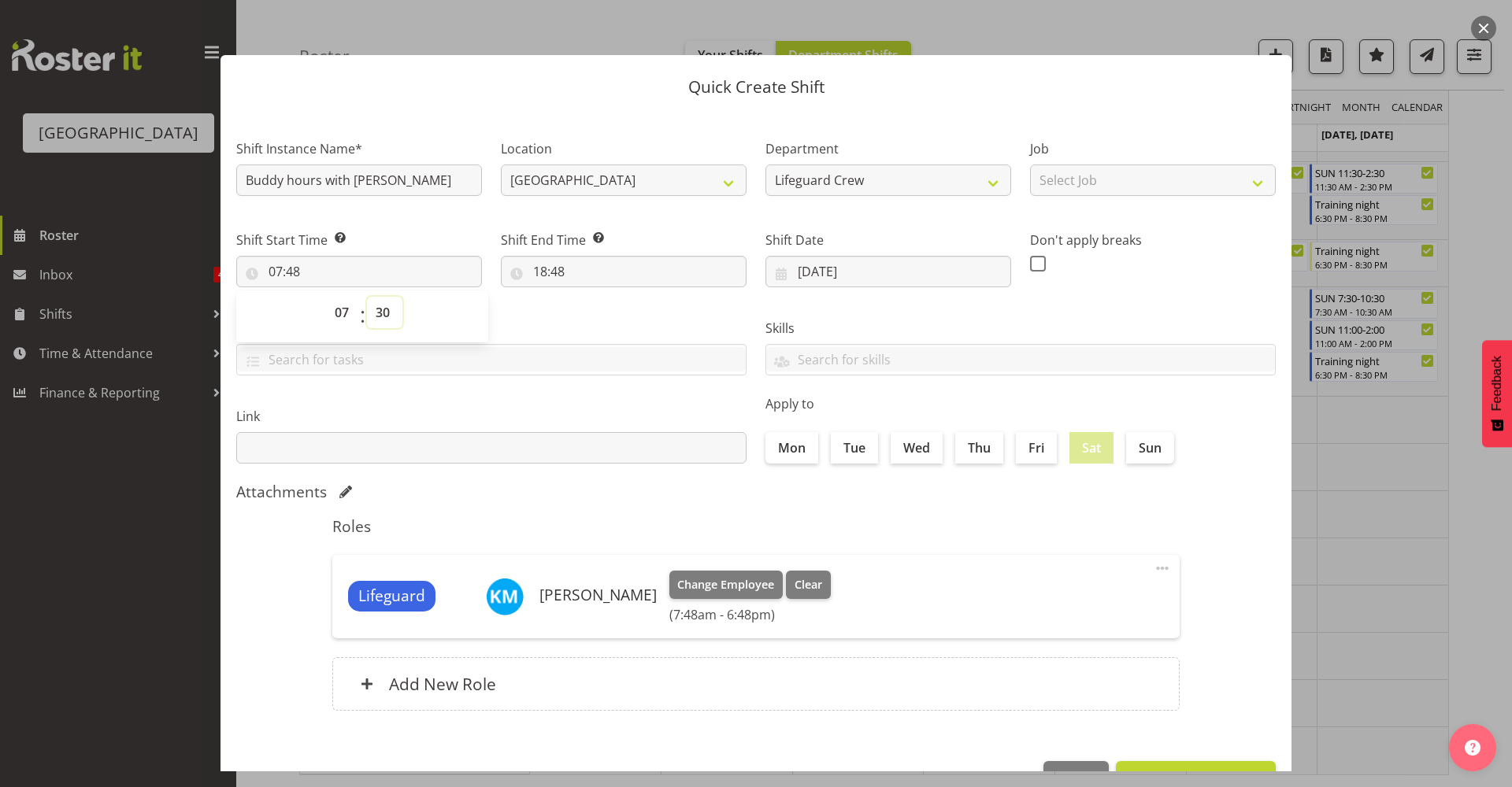
click at [367, 297] on select "00 01 02 03 04 05 06 07 08 09 10 11 12 13 14 15 16 17 18 19 20 21 22 23 24 25 2…" at bounding box center [385, 312] width 36 height 32
type input "07:30"
click at [584, 266] on input "18:48" at bounding box center [623, 272] width 246 height 32
click at [605, 314] on select "00 01 02 03 04 05 06 07 08 09 10 11 12 13 14 15 16 17 18 19 20 21 22 23" at bounding box center [609, 312] width 36 height 32
select select "14"
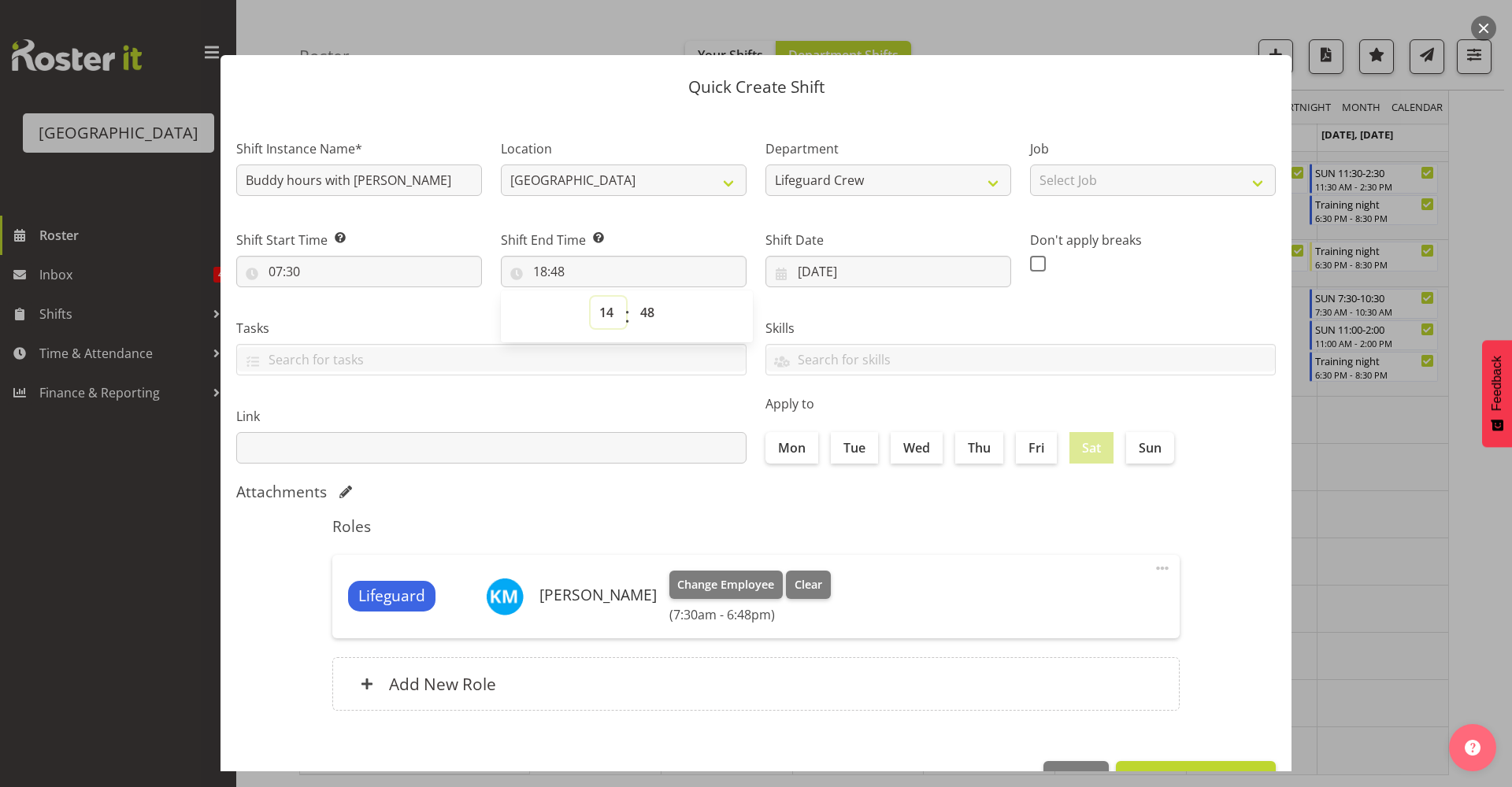
click at [591, 297] on select "00 01 02 03 04 05 06 07 08 09 10 11 12 13 14 15 16 17 18 19 20 21 22 23" at bounding box center [609, 312] width 36 height 32
type input "14:48"
click at [645, 319] on select "00 01 02 03 04 05 06 07 08 09 10 11 12 13 14 15 16 17 18 19 20 21 22 23 24 25 2…" at bounding box center [649, 312] width 36 height 32
select select "0"
click at [632, 297] on select "00 01 02 03 04 05 06 07 08 09 10 11 12 13 14 15 16 17 18 19 20 21 22 23 24 25 2…" at bounding box center [649, 312] width 36 height 32
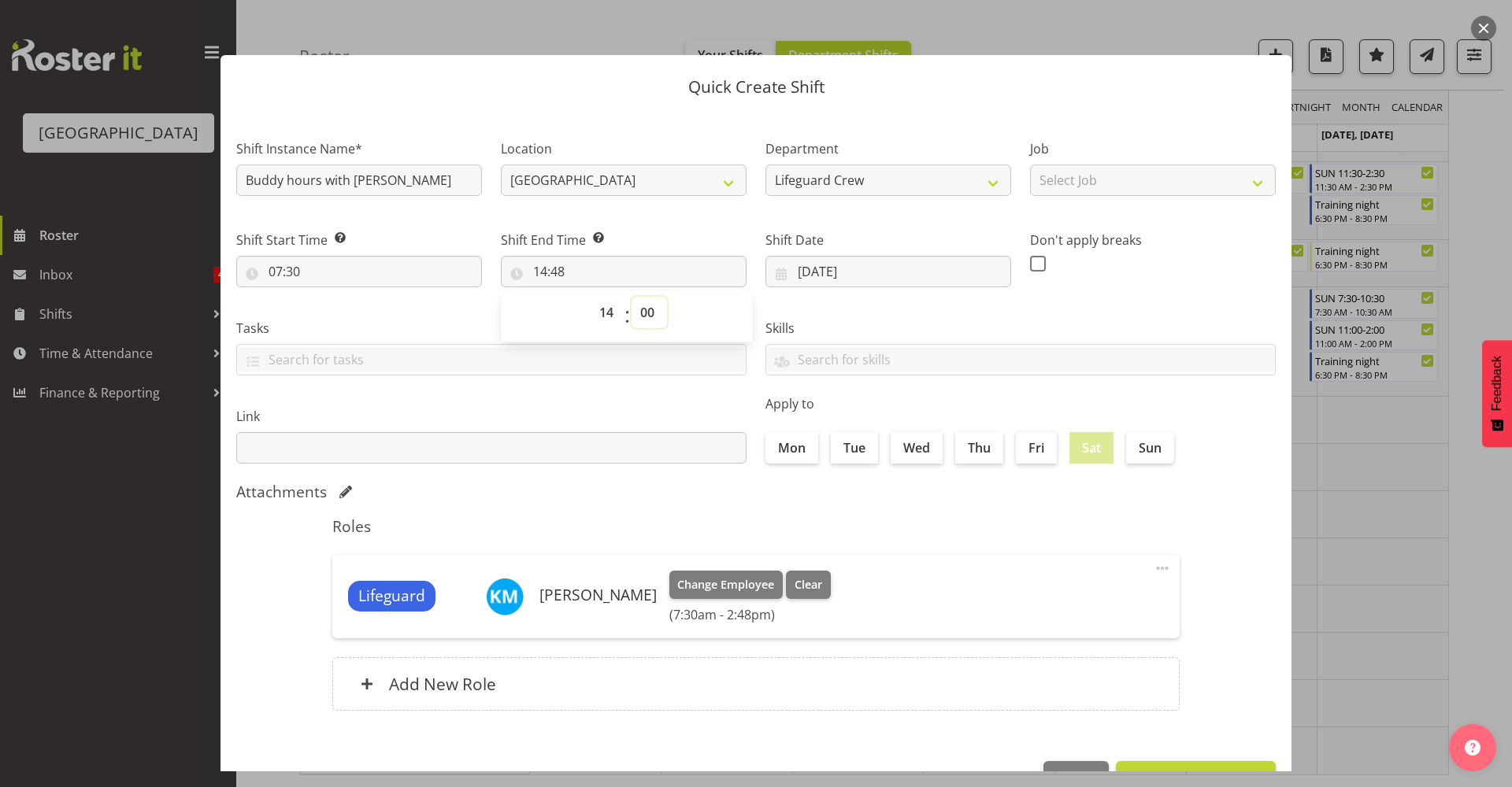
type input "14:00"
click at [713, 520] on h5 "Roles" at bounding box center [756, 526] width 847 height 19
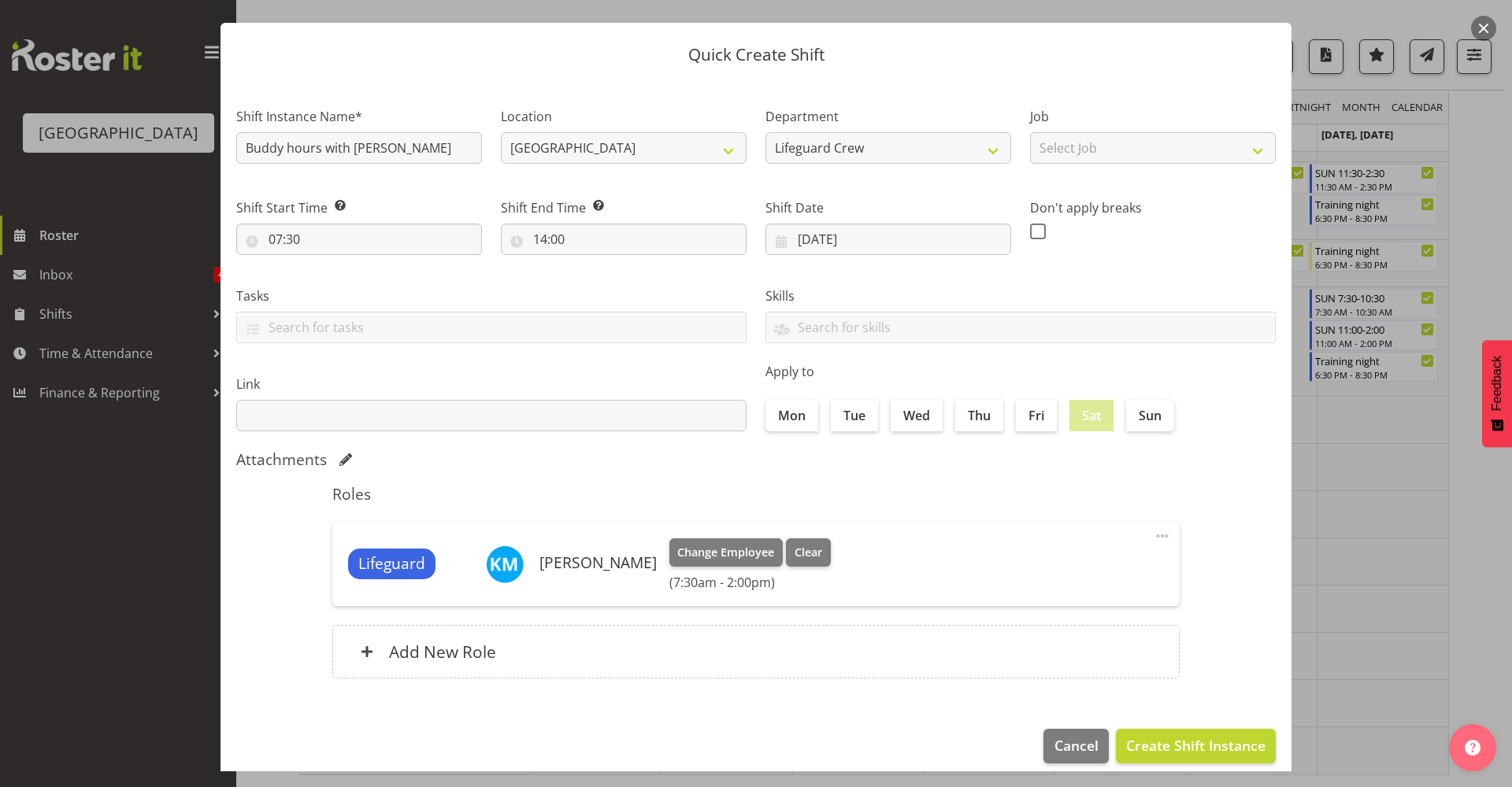
scroll to position [48, 0]
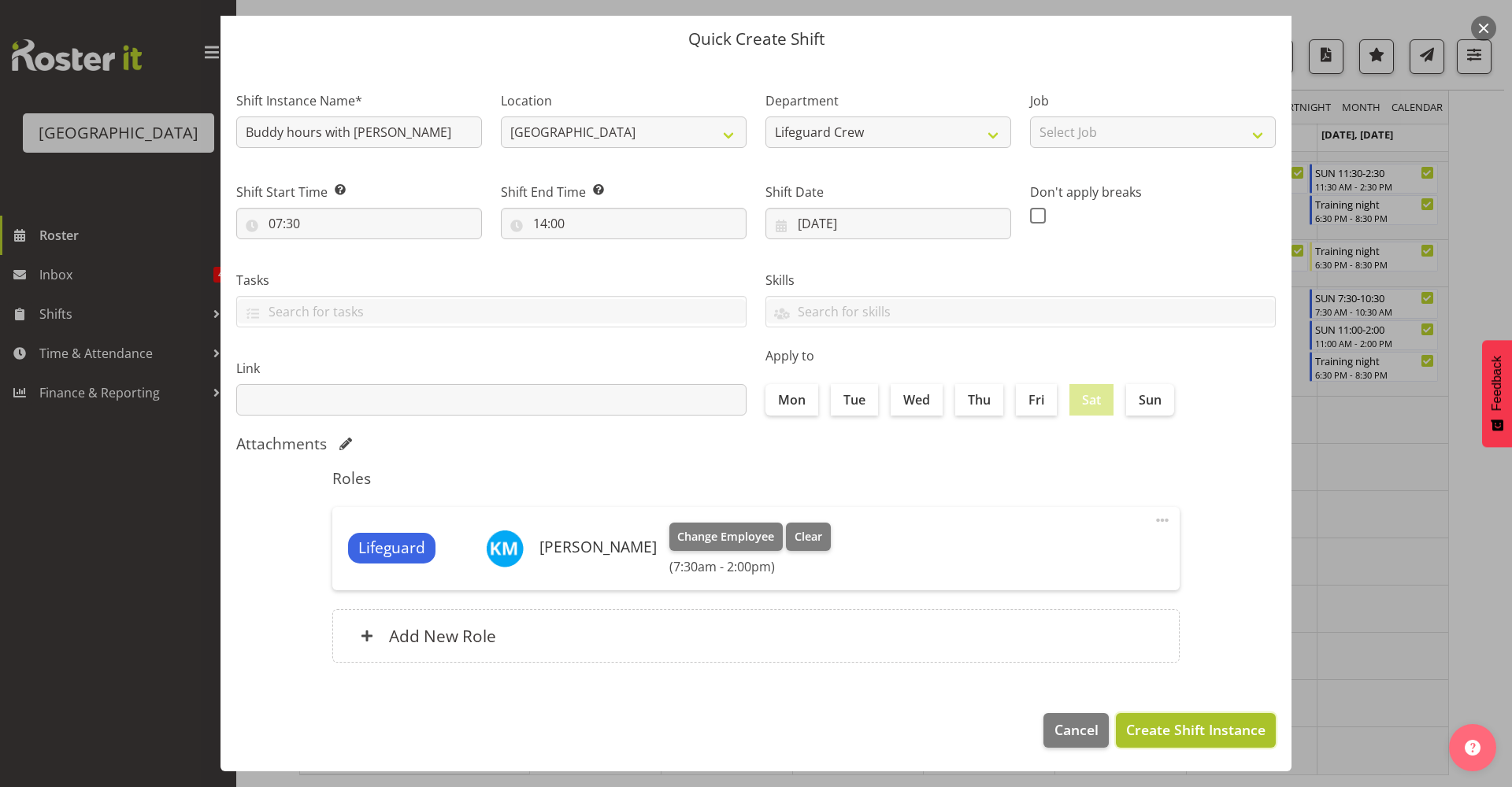
click at [1189, 727] on span "Create Shift Instance" at bounding box center [1196, 729] width 139 height 20
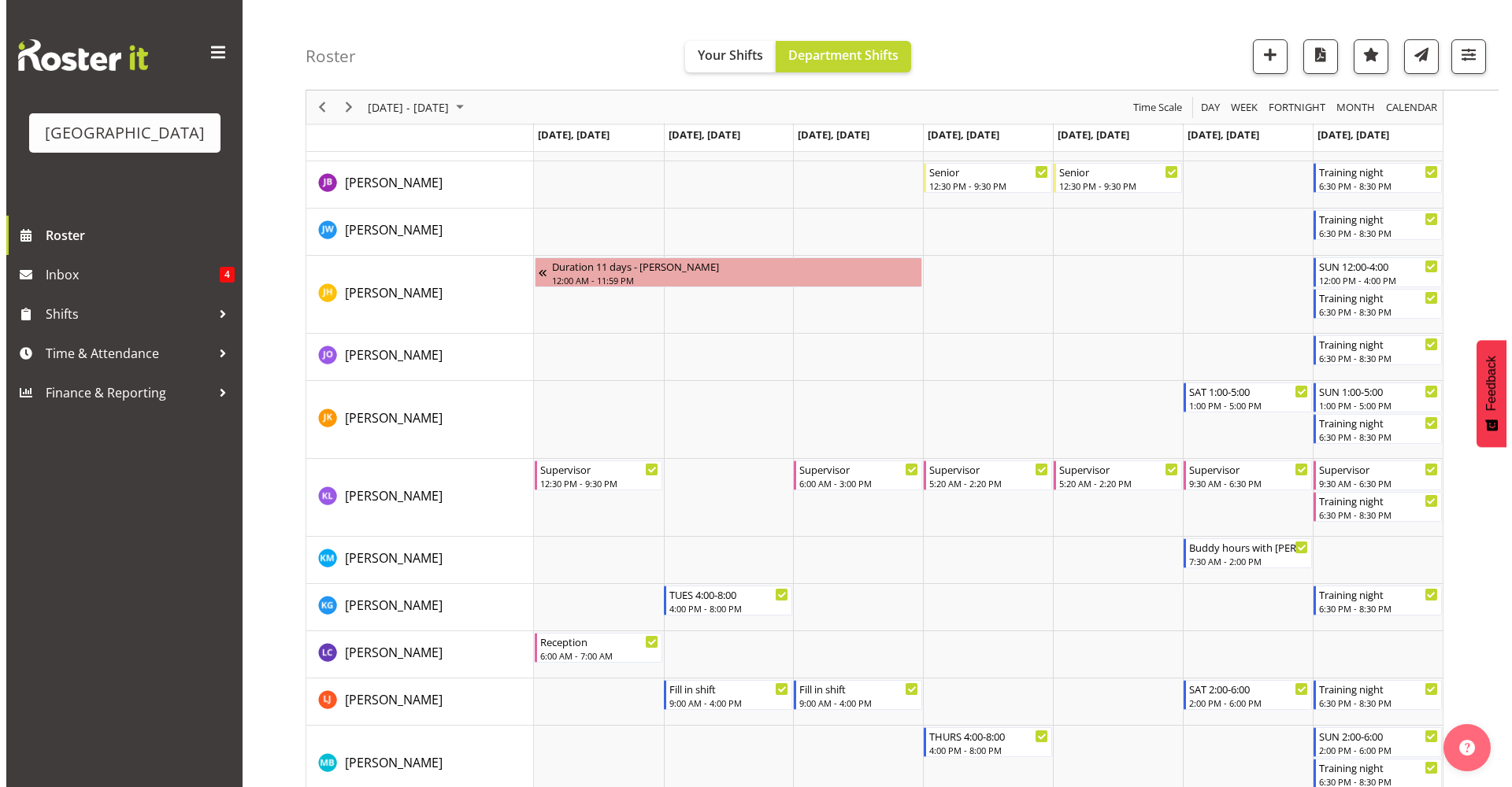
scroll to position [1172, 0]
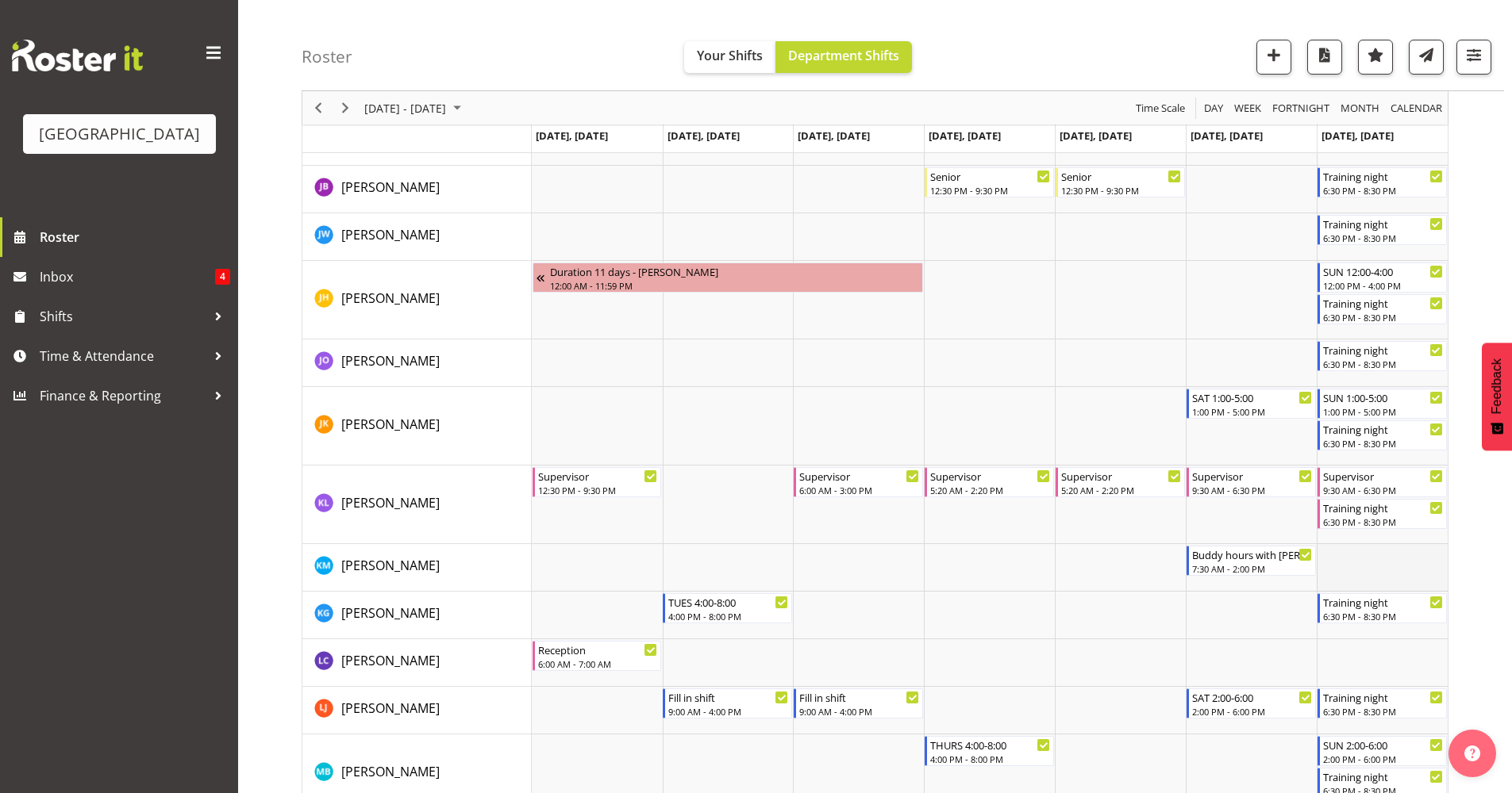
click at [1390, 567] on td "Timeline Week of September 11, 2025" at bounding box center [1382, 568] width 131 height 47
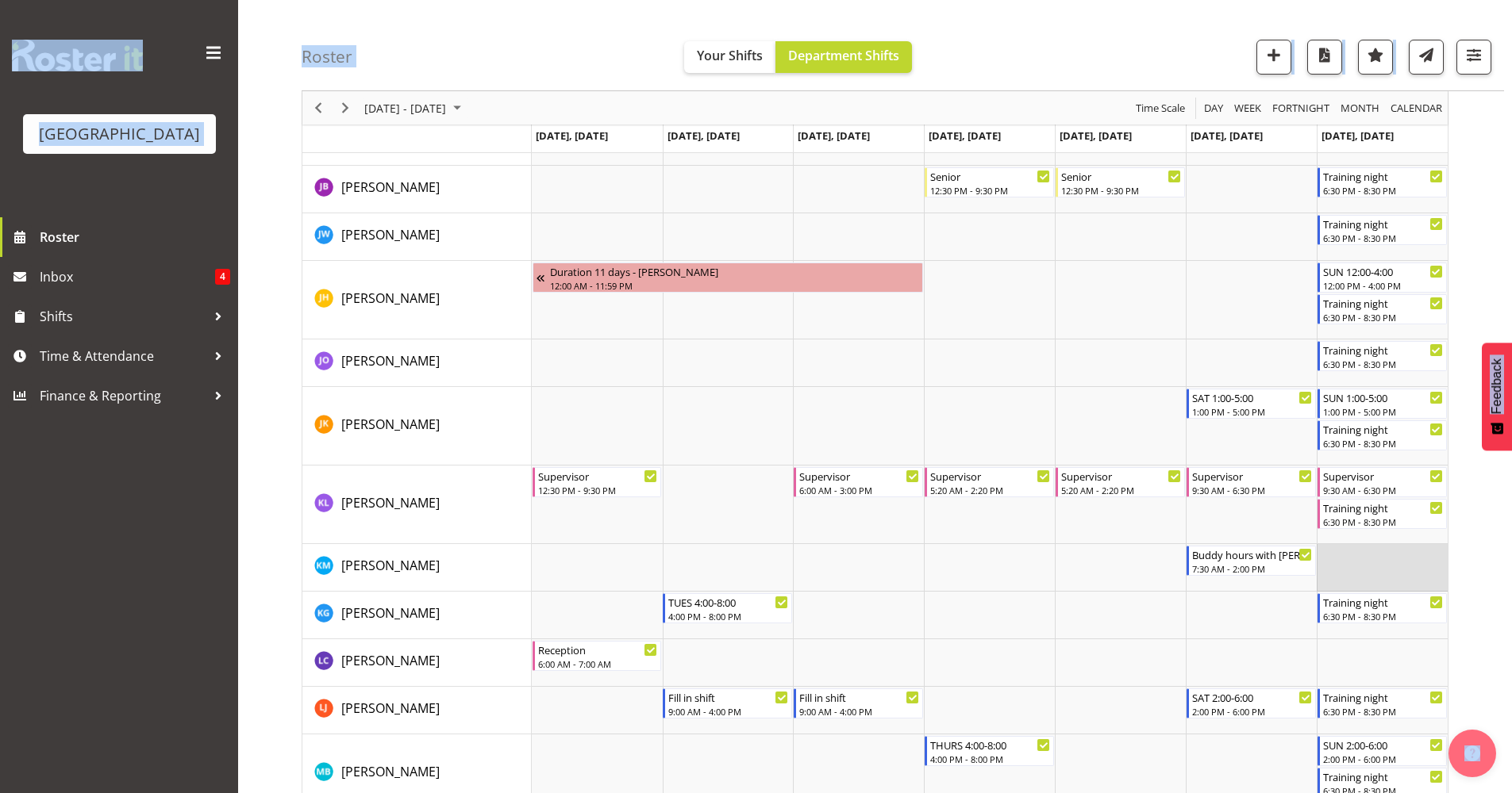
click at [1356, 569] on td "Timeline Week of September 11, 2025" at bounding box center [1382, 568] width 131 height 47
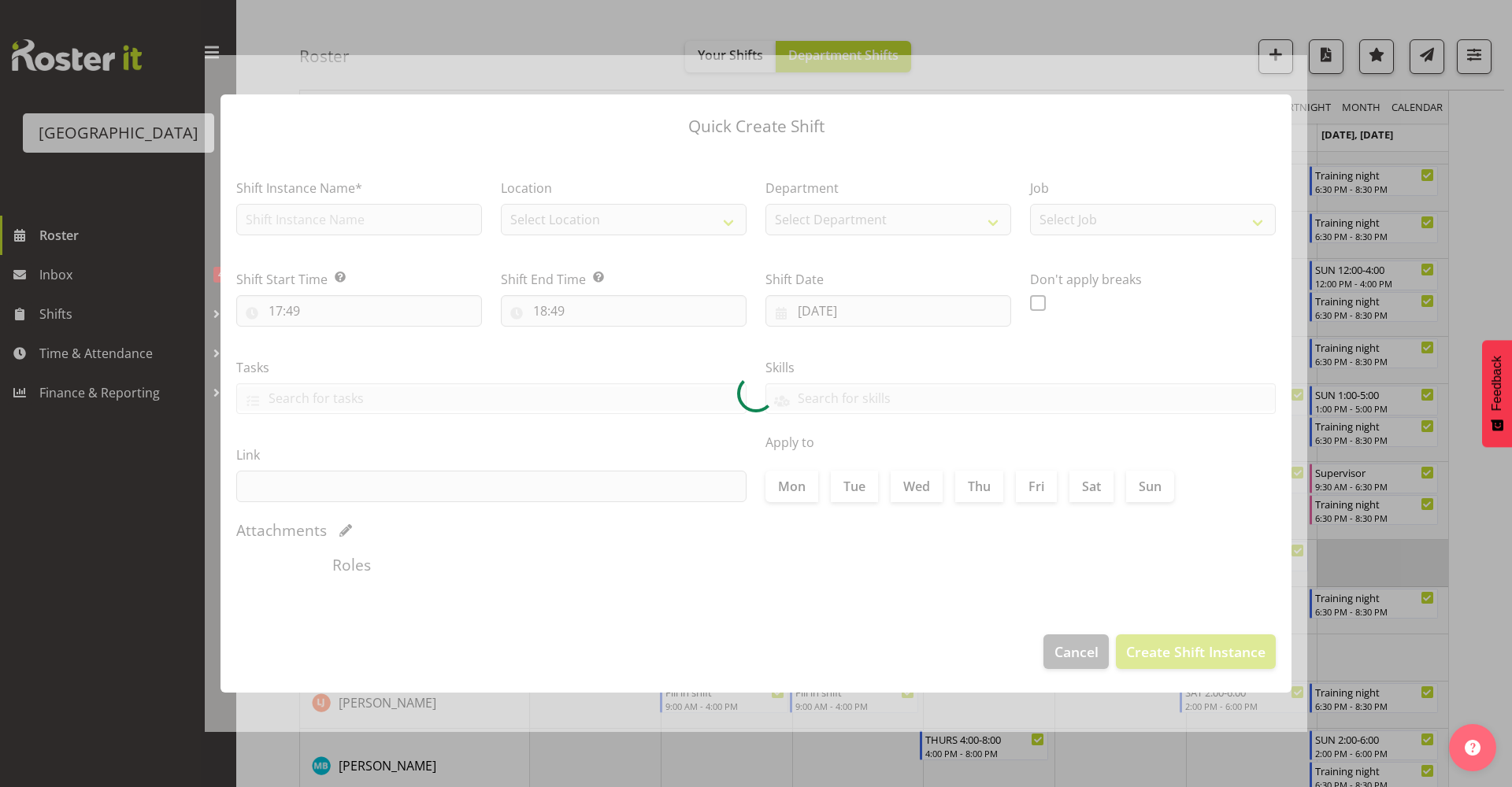
click at [1346, 565] on div at bounding box center [756, 393] width 1512 height 787
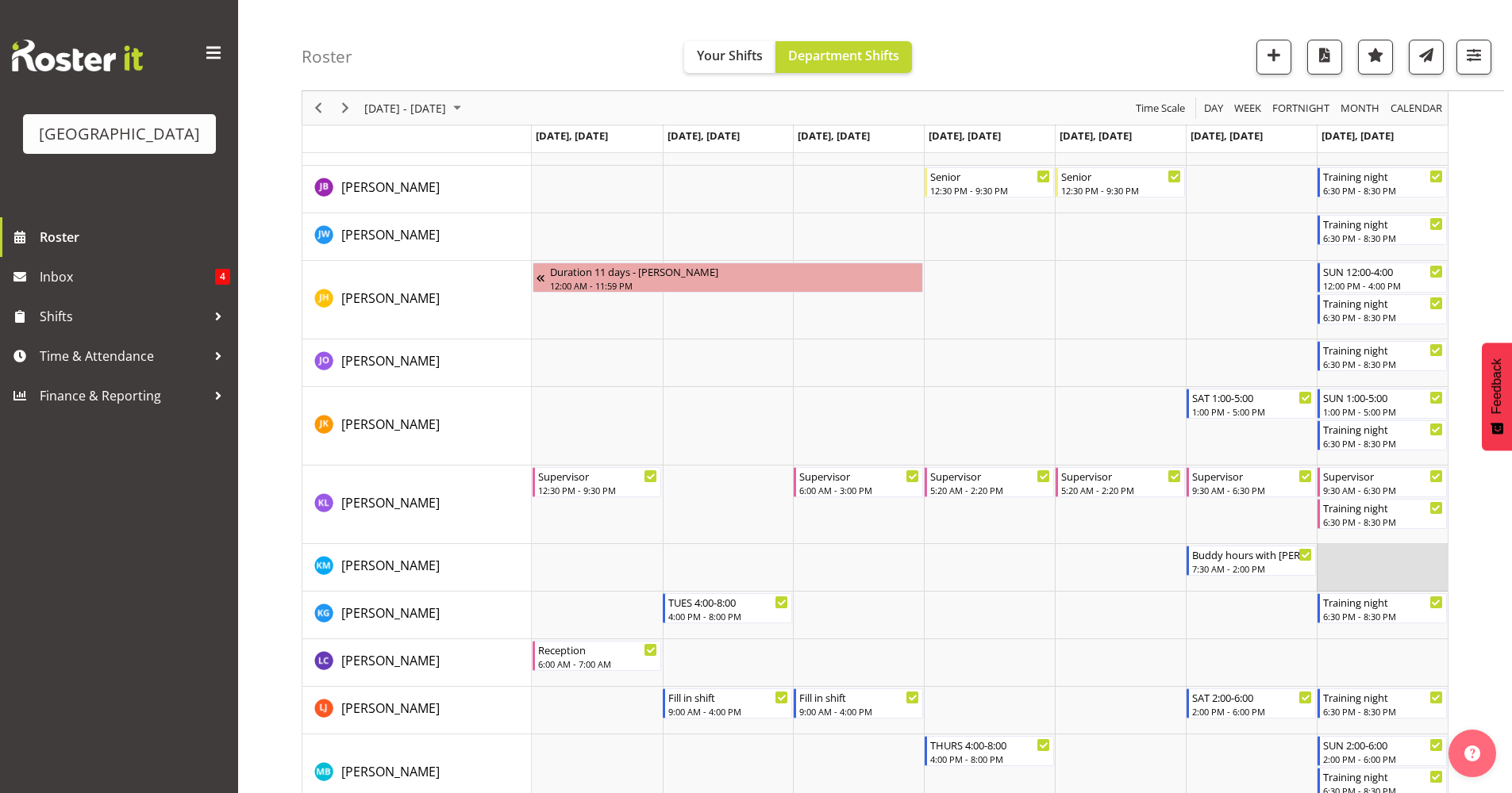
click at [1356, 569] on td "Timeline Week of September 11, 2025" at bounding box center [1382, 568] width 131 height 47
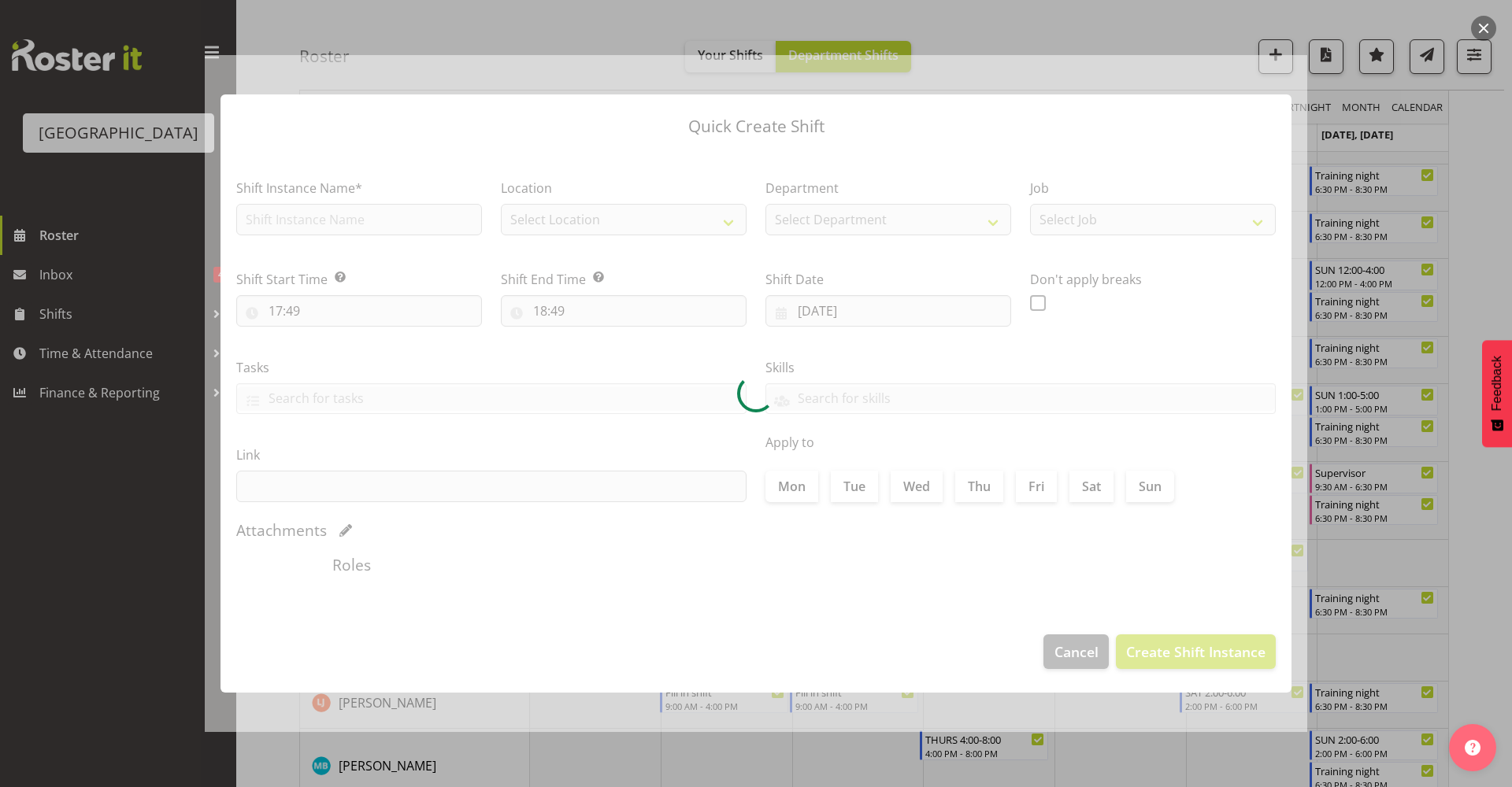
type input "14/09/2025"
checkbox input "true"
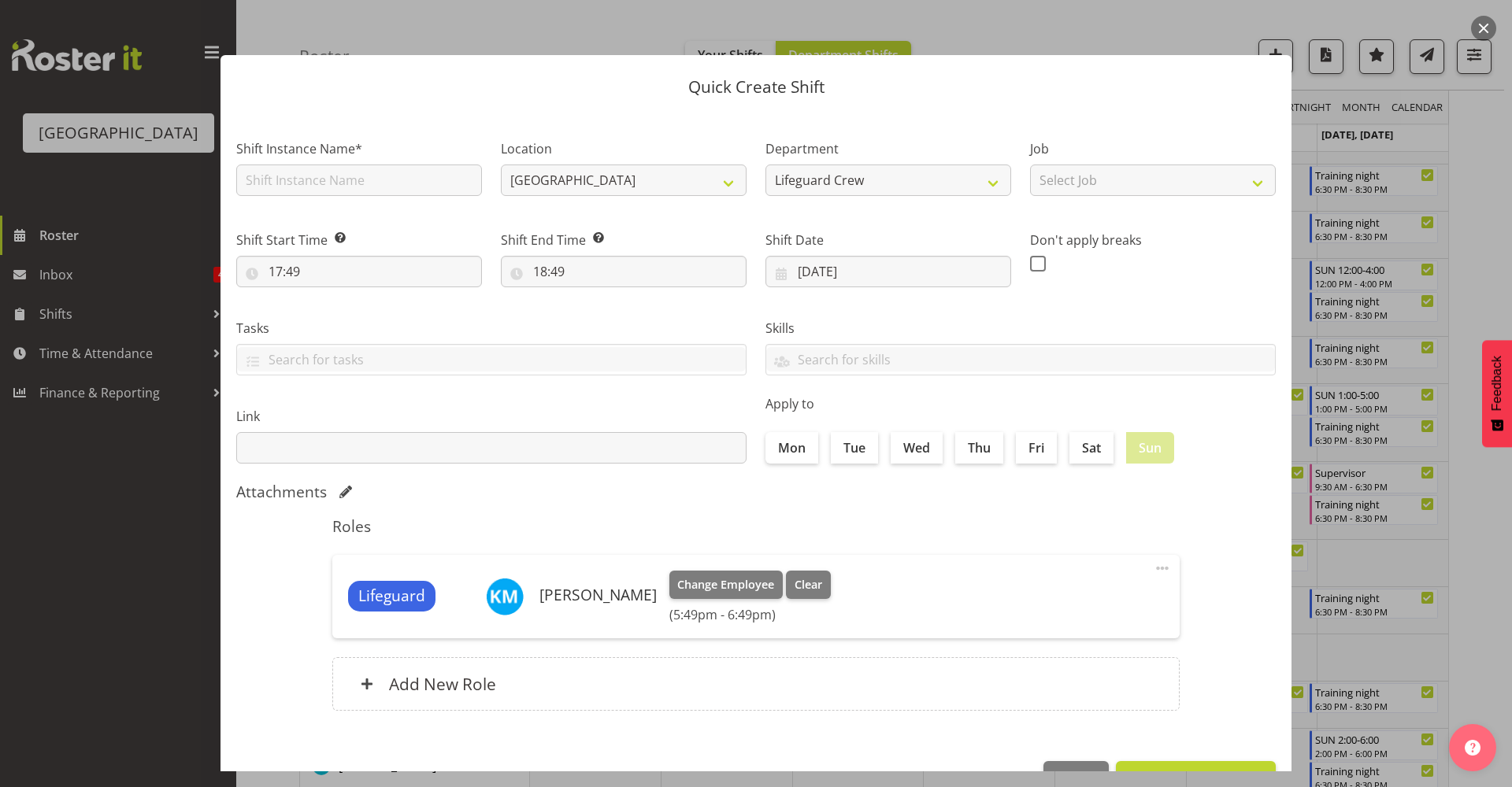
click at [357, 153] on label "Shift Instance Name*" at bounding box center [358, 148] width 246 height 19
click at [358, 169] on input "text" at bounding box center [358, 180] width 246 height 32
type input "Buddy hours with Hamish"
click at [366, 256] on input "17:49" at bounding box center [358, 272] width 246 height 32
click at [349, 310] on select "00 01 02 03 04 05 06 07 08 09 10 11 12 13 14 15 16 17 18 19 20 21 22 23" at bounding box center [344, 312] width 36 height 32
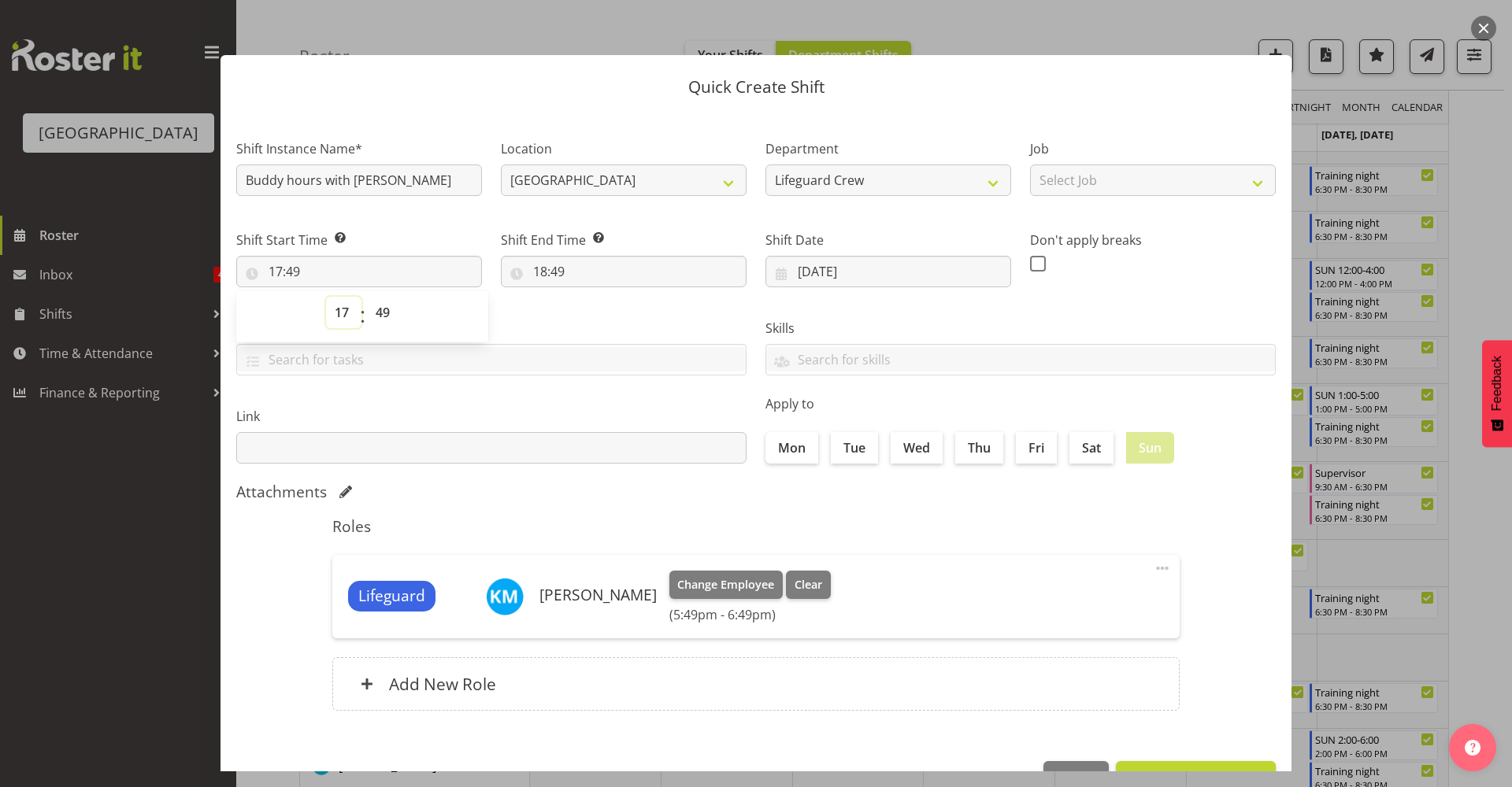
select select "14"
click at [326, 297] on select "00 01 02 03 04 05 06 07 08 09 10 11 12 13 14 15 16 17 18 19 20 21 22 23" at bounding box center [344, 312] width 36 height 32
type input "14:49"
click at [388, 312] on select "00 01 02 03 04 05 06 07 08 09 10 11 12 13 14 15 16 17 18 19 20 21 22 23 24 25 2…" at bounding box center [385, 312] width 36 height 32
select select "0"
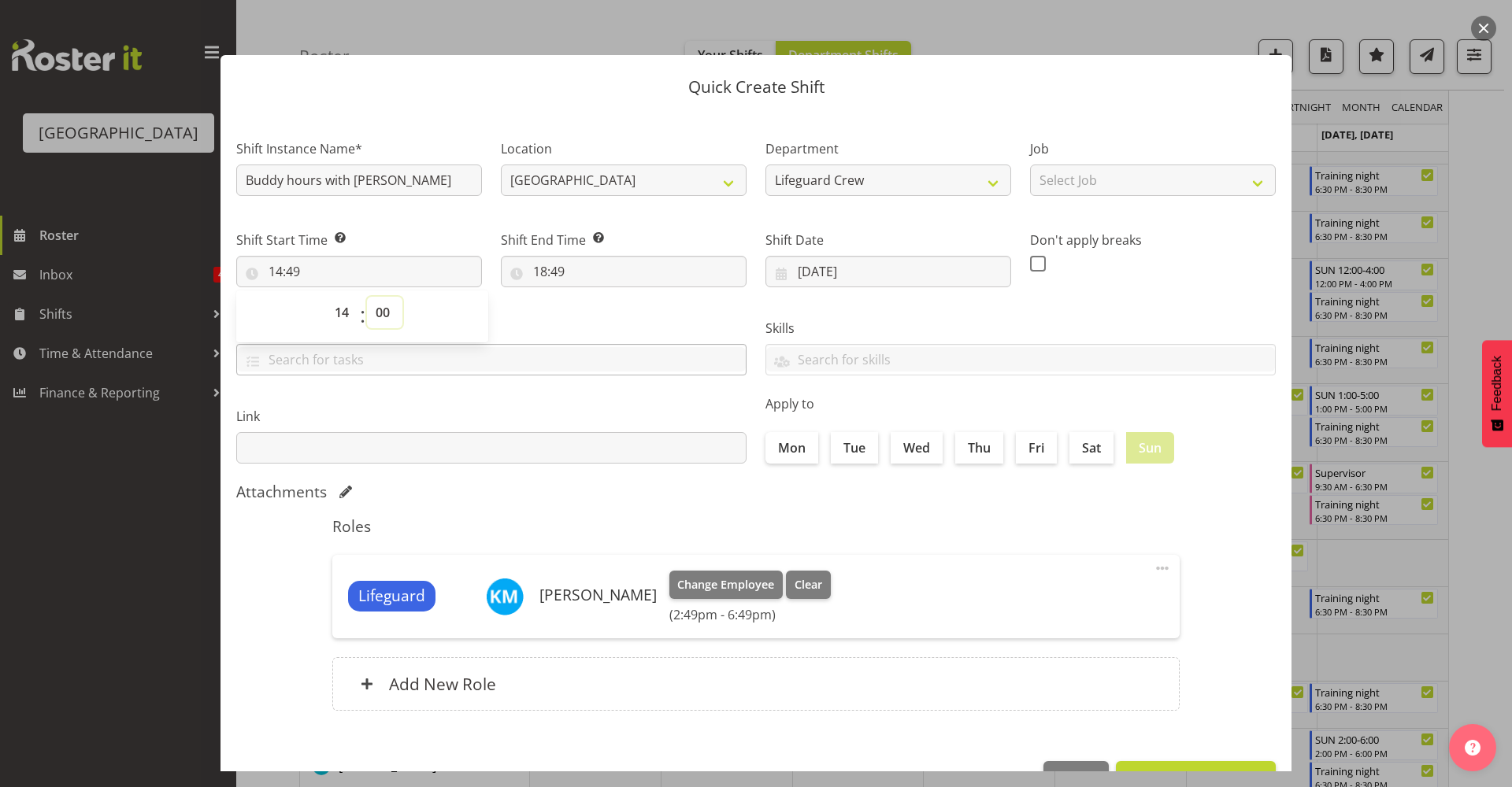
click at [367, 297] on select "00 01 02 03 04 05 06 07 08 09 10 11 12 13 14 15 16 17 18 19 20 21 22 23 24 25 2…" at bounding box center [385, 312] width 36 height 32
type input "14:00"
click at [555, 274] on input "18:49" at bounding box center [623, 272] width 246 height 32
click at [638, 309] on select "00 01 02 03 04 05 06 07 08 09 10 11 12 13 14 15 16 17 18 19 20 21 22 23 24 25 2…" at bounding box center [649, 312] width 36 height 32
select select "0"
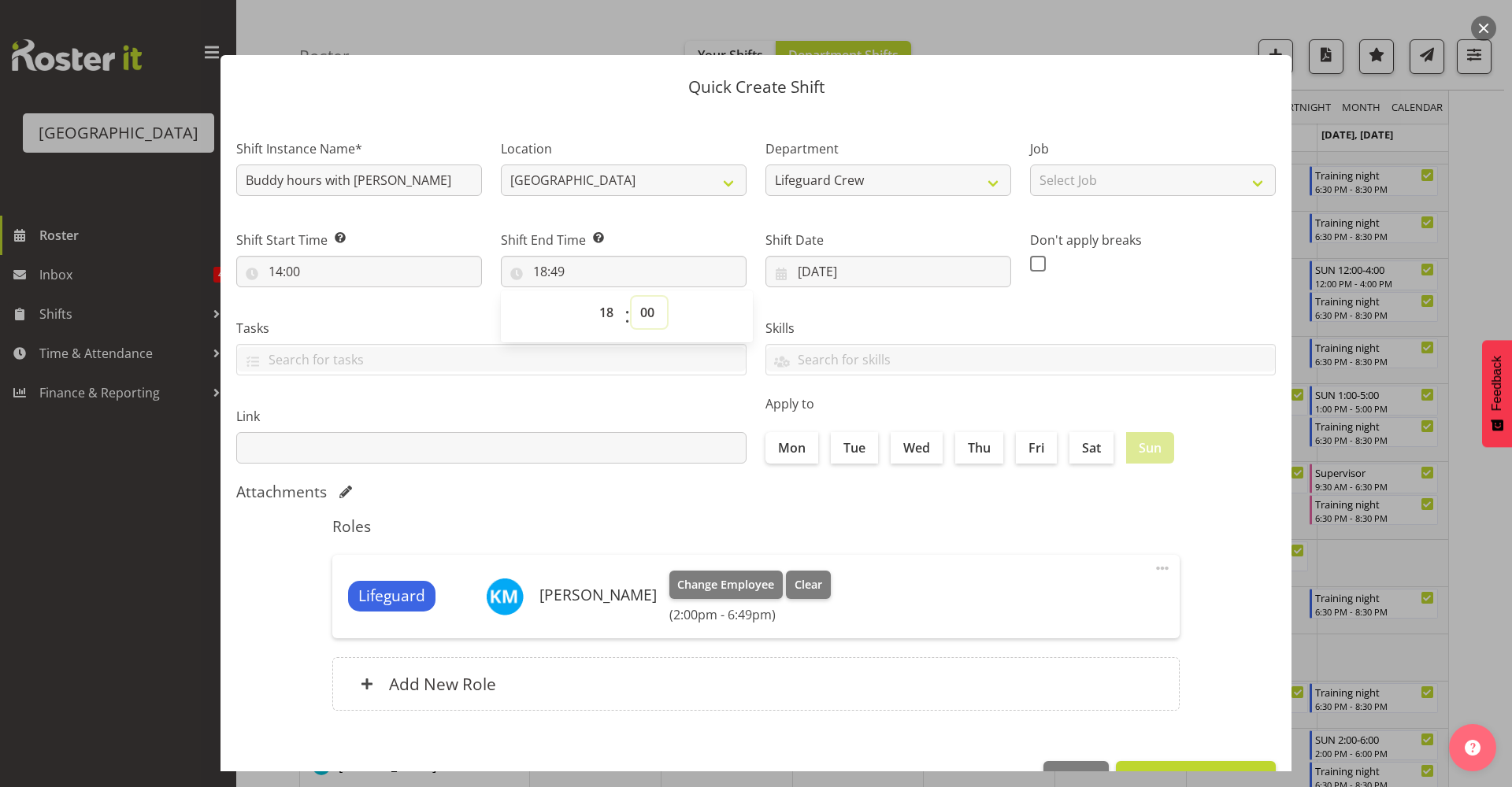
click at [632, 297] on select "00 01 02 03 04 05 06 07 08 09 10 11 12 13 14 15 16 17 18 19 20 21 22 23 24 25 2…" at bounding box center [649, 312] width 36 height 32
type input "18:00"
click at [589, 407] on label "Link" at bounding box center [490, 416] width 510 height 19
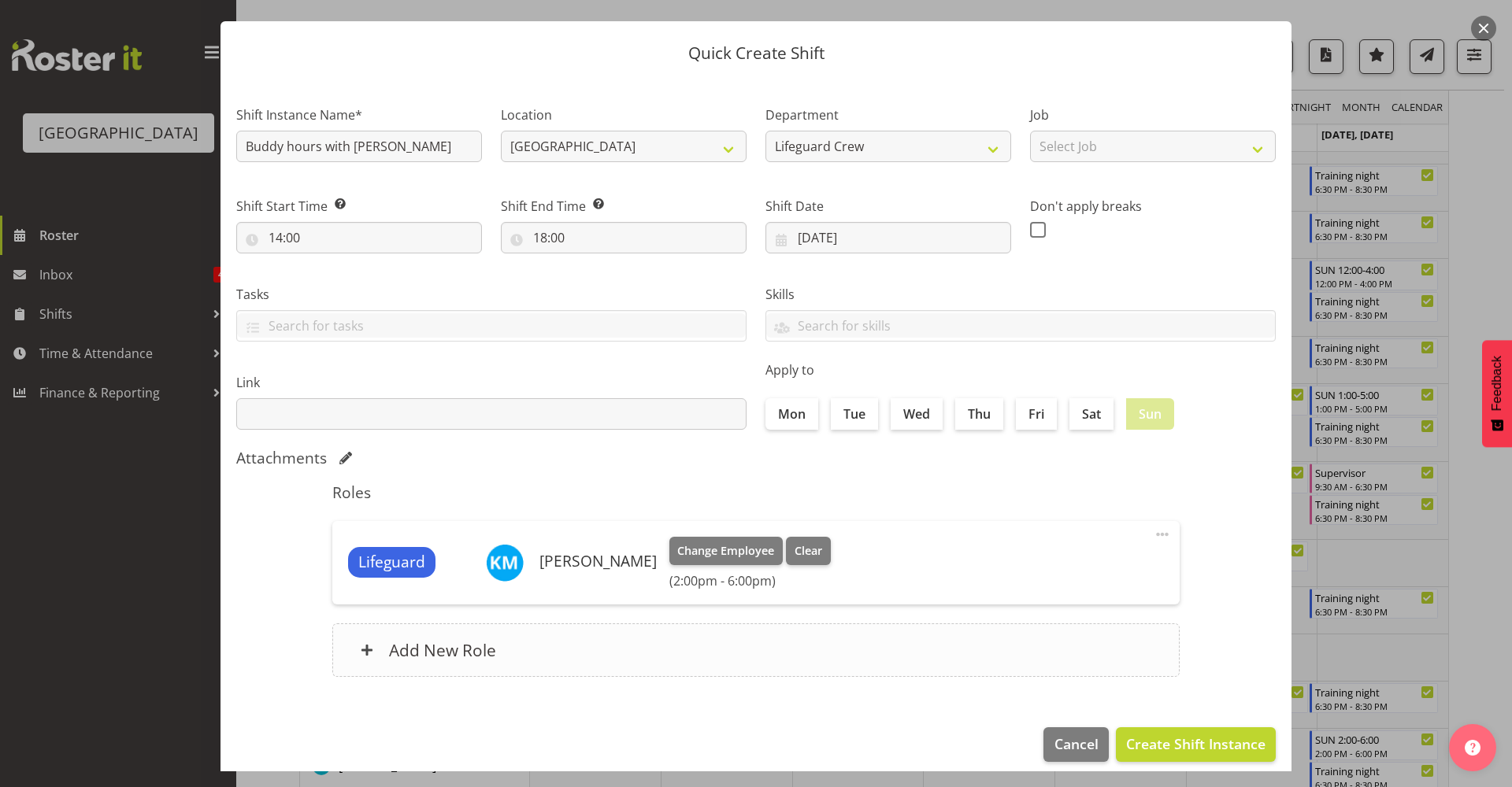
scroll to position [48, 0]
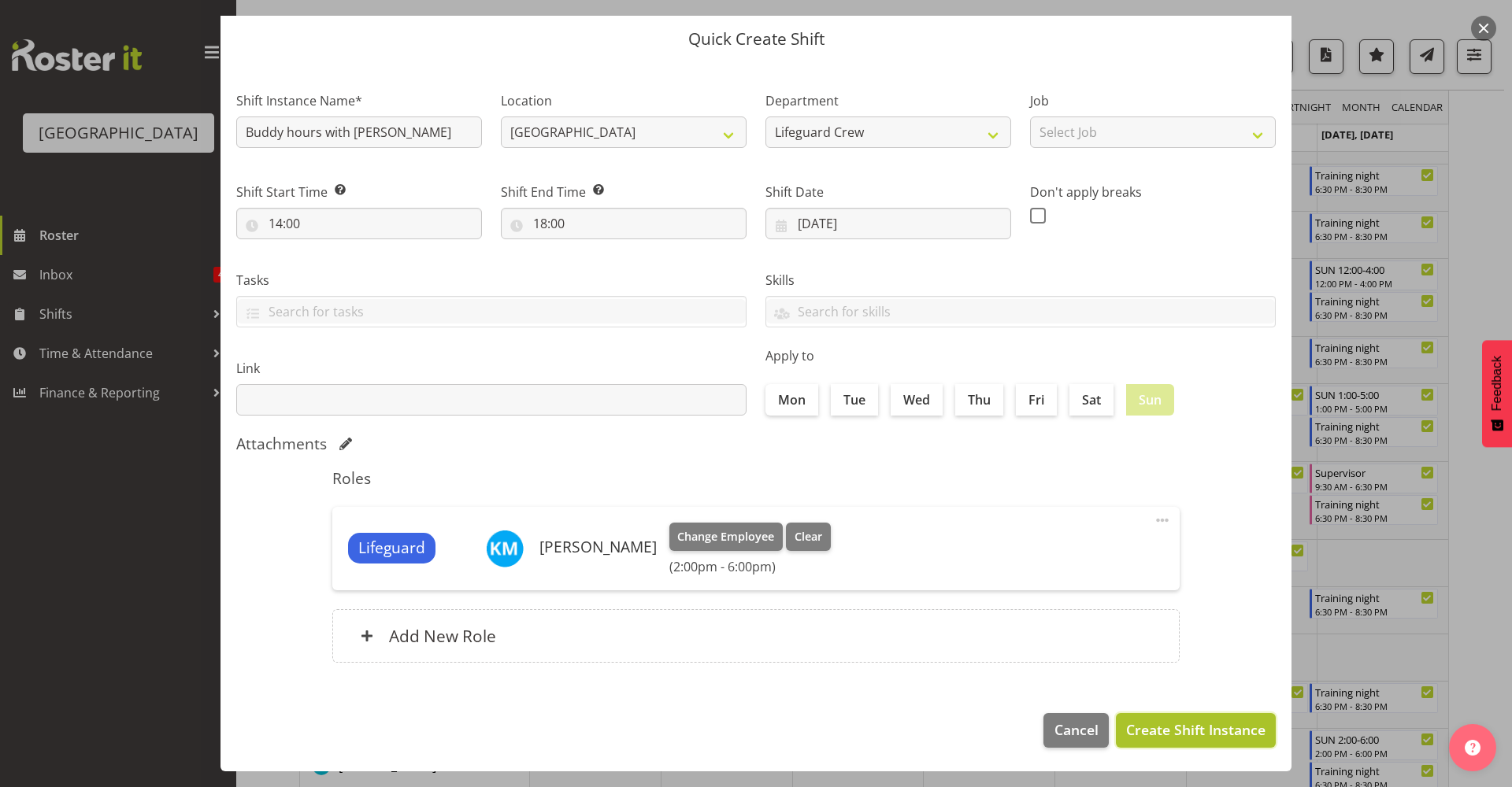
click at [1187, 729] on span "Create Shift Instance" at bounding box center [1196, 729] width 139 height 20
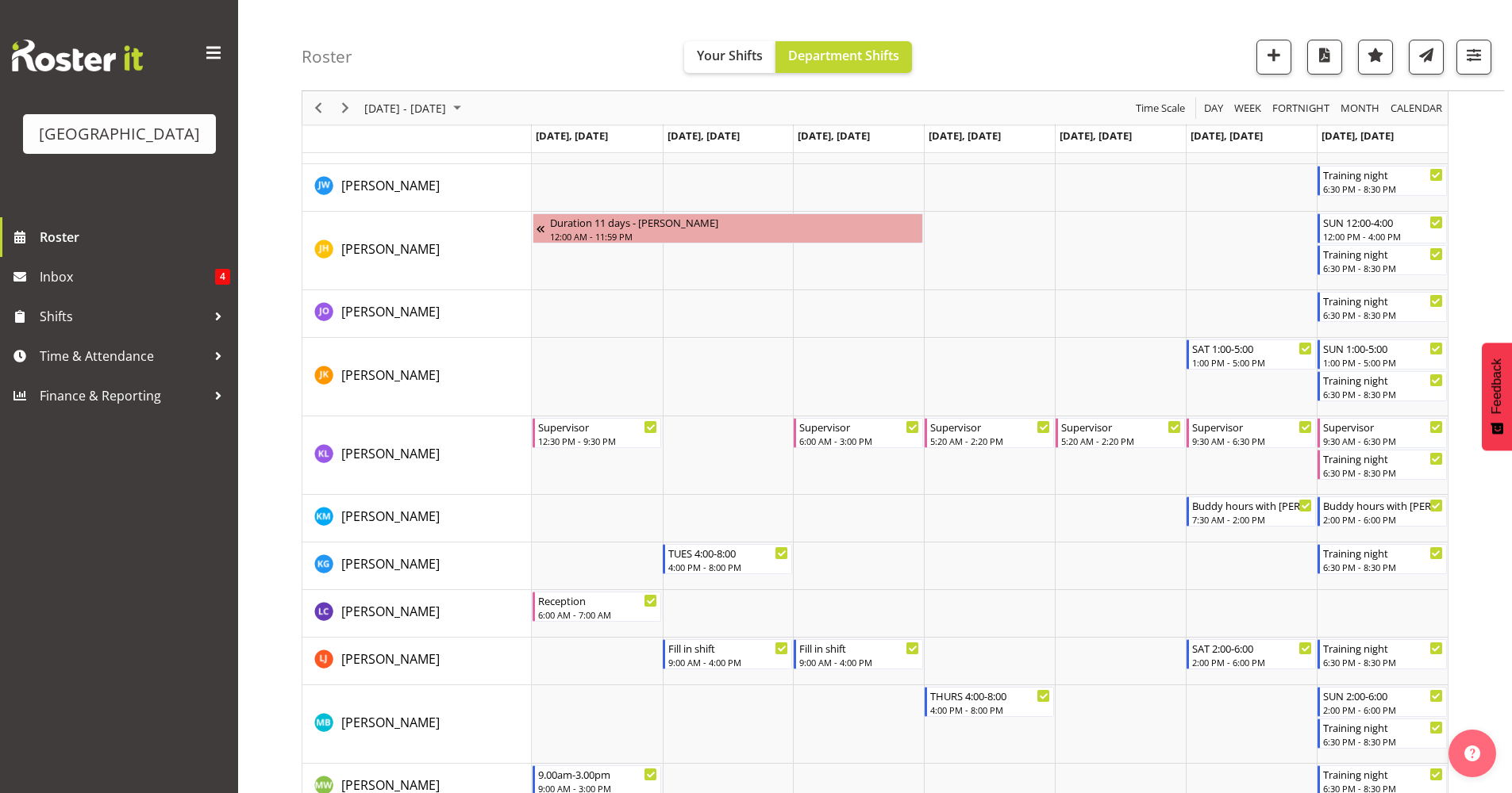
scroll to position [1241, 0]
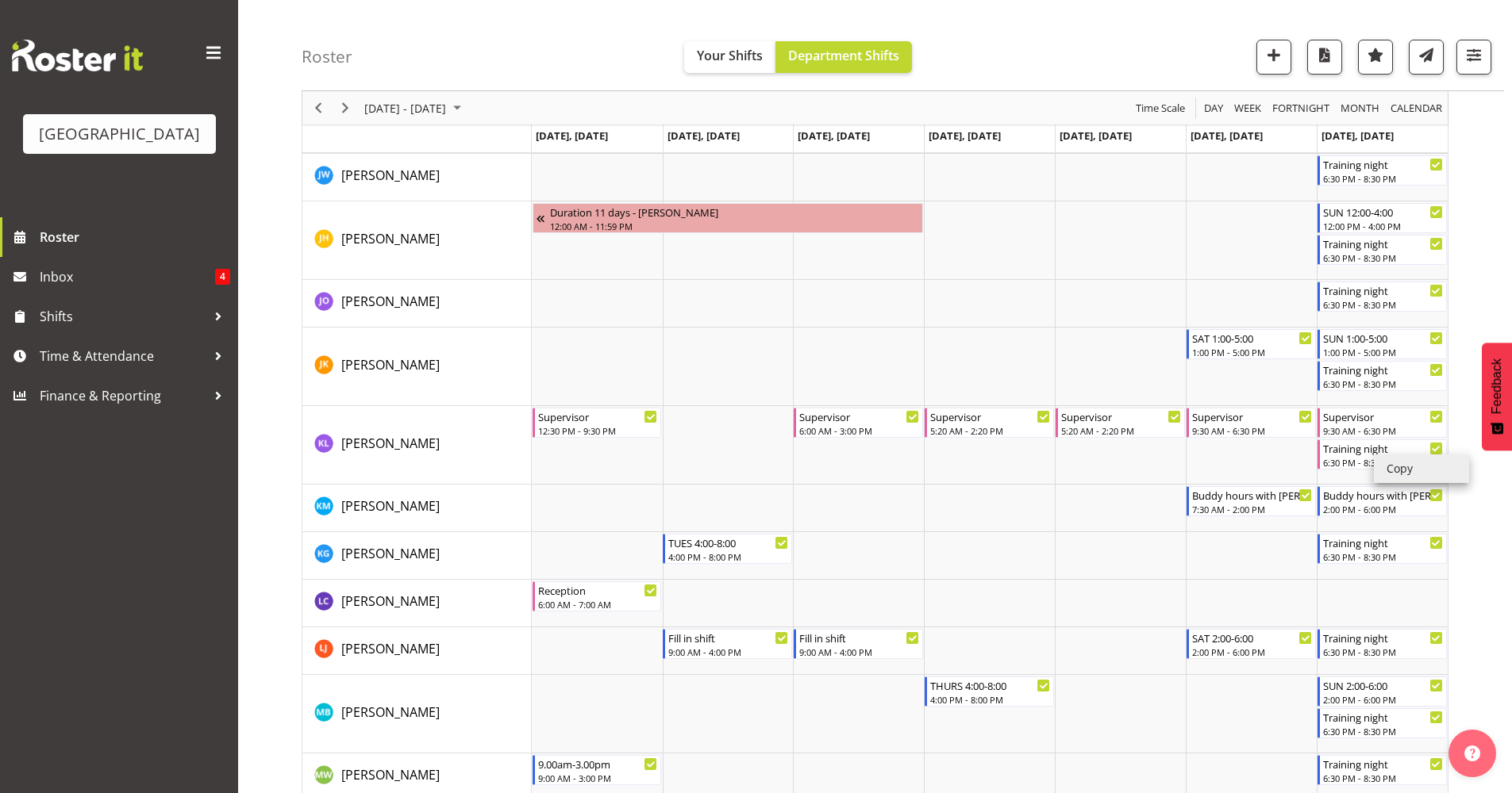
click at [1406, 466] on li "Copy" at bounding box center [1421, 469] width 96 height 29
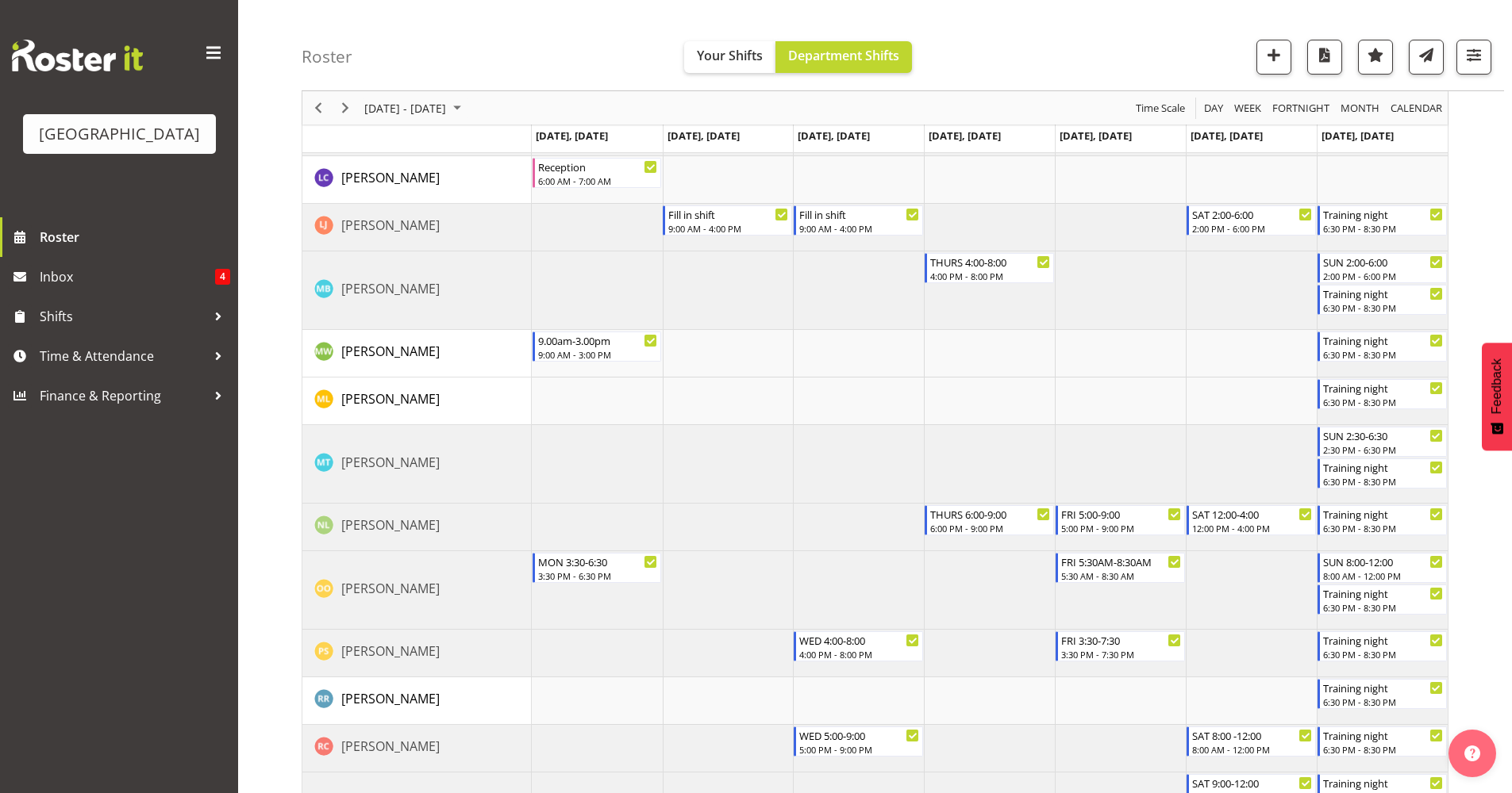
scroll to position [1321, 0]
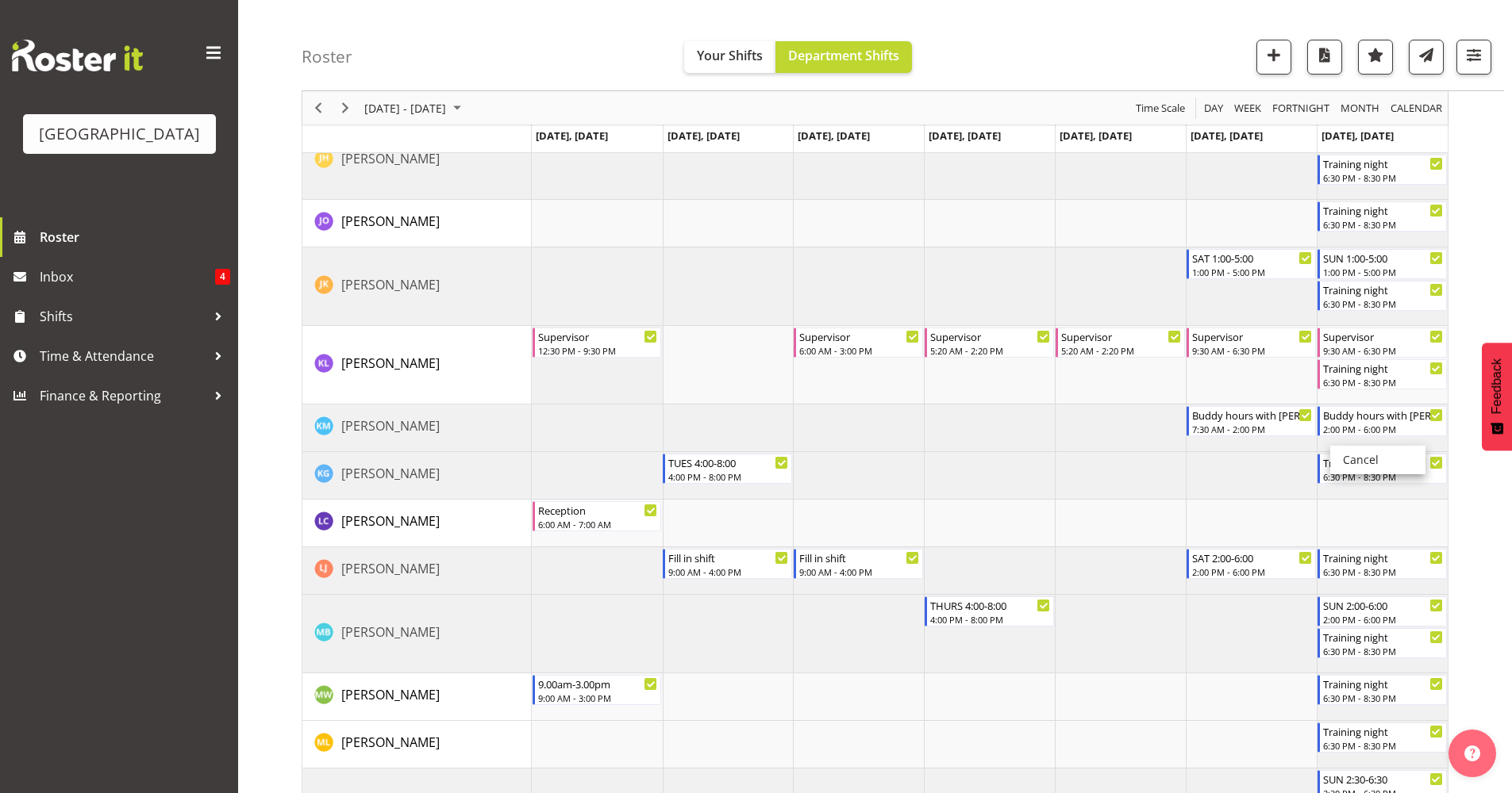
click at [1465, 430] on div "September 08 - 14, 2025 Today Day Week Fortnight Month calendar Month Agenda Ti…" at bounding box center [906, 327] width 1210 height 2996
click at [1481, 423] on div "September 08 - 14, 2025 Today Day Week Fortnight Month calendar Month Agenda Ti…" at bounding box center [906, 327] width 1210 height 2996
click at [337, 108] on span "Next" at bounding box center [345, 108] width 19 height 20
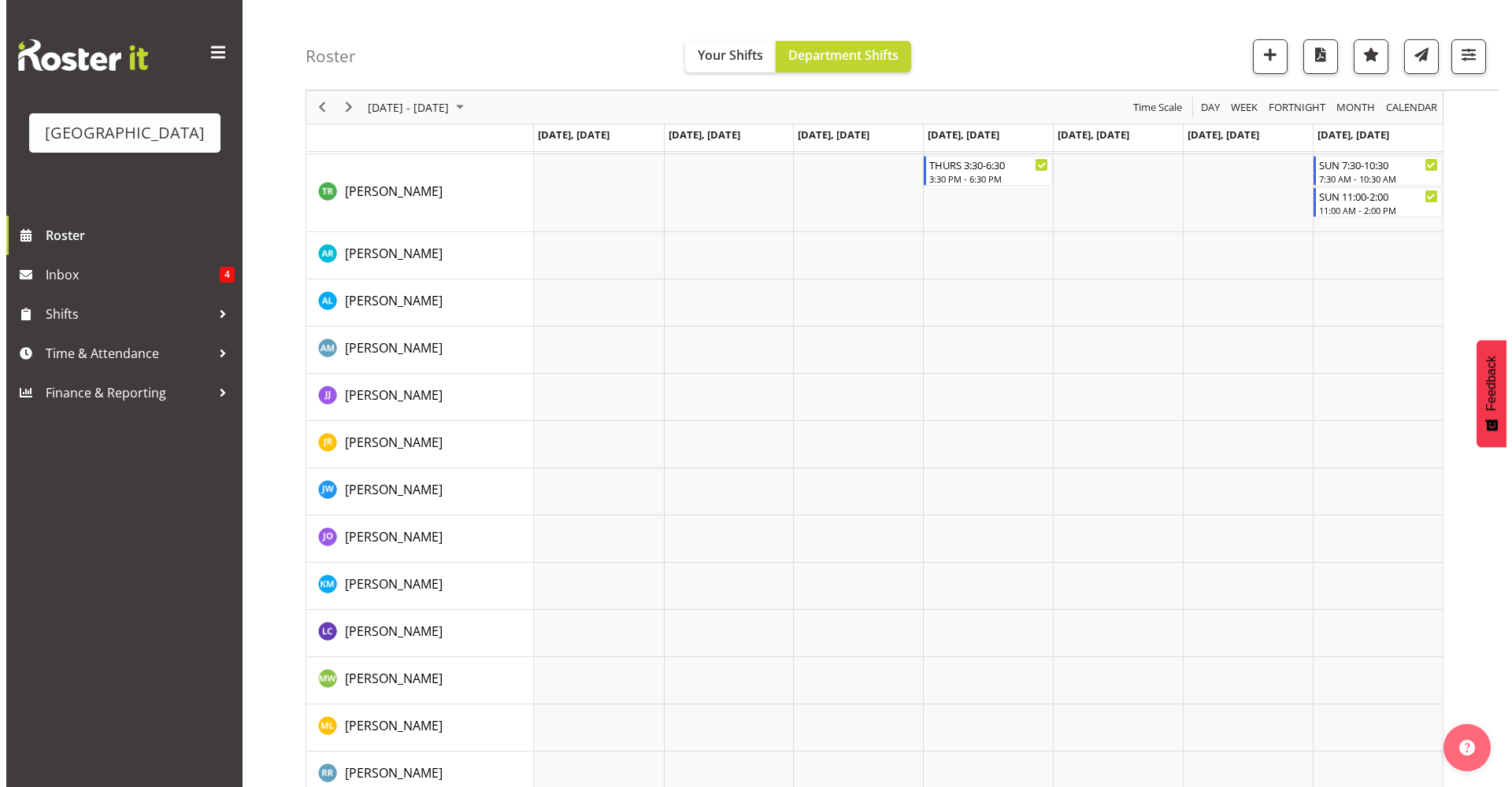
scroll to position [1762, 0]
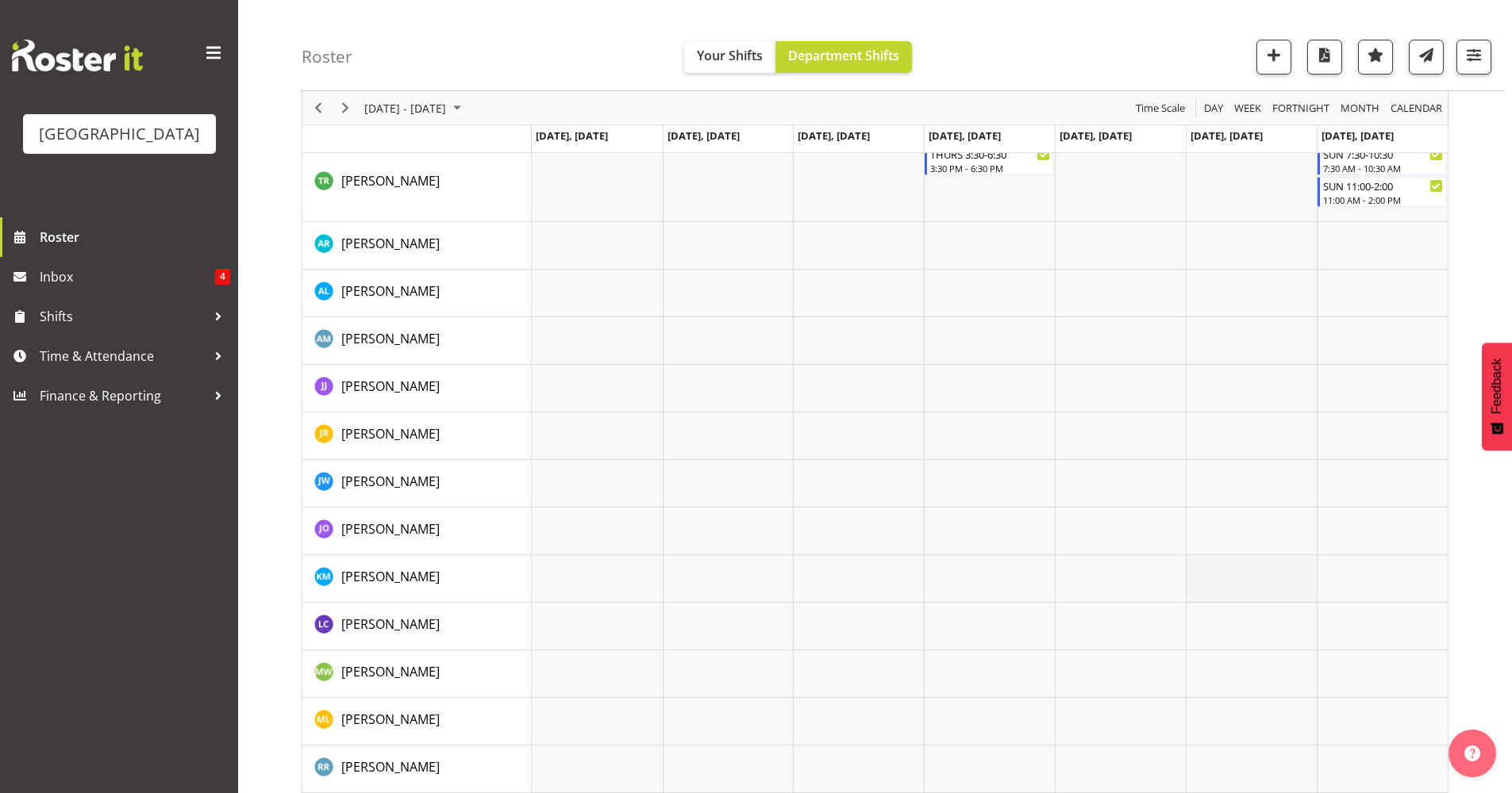
click at [1244, 573] on td "Timeline Week of September 18, 2025" at bounding box center [1251, 579] width 131 height 47
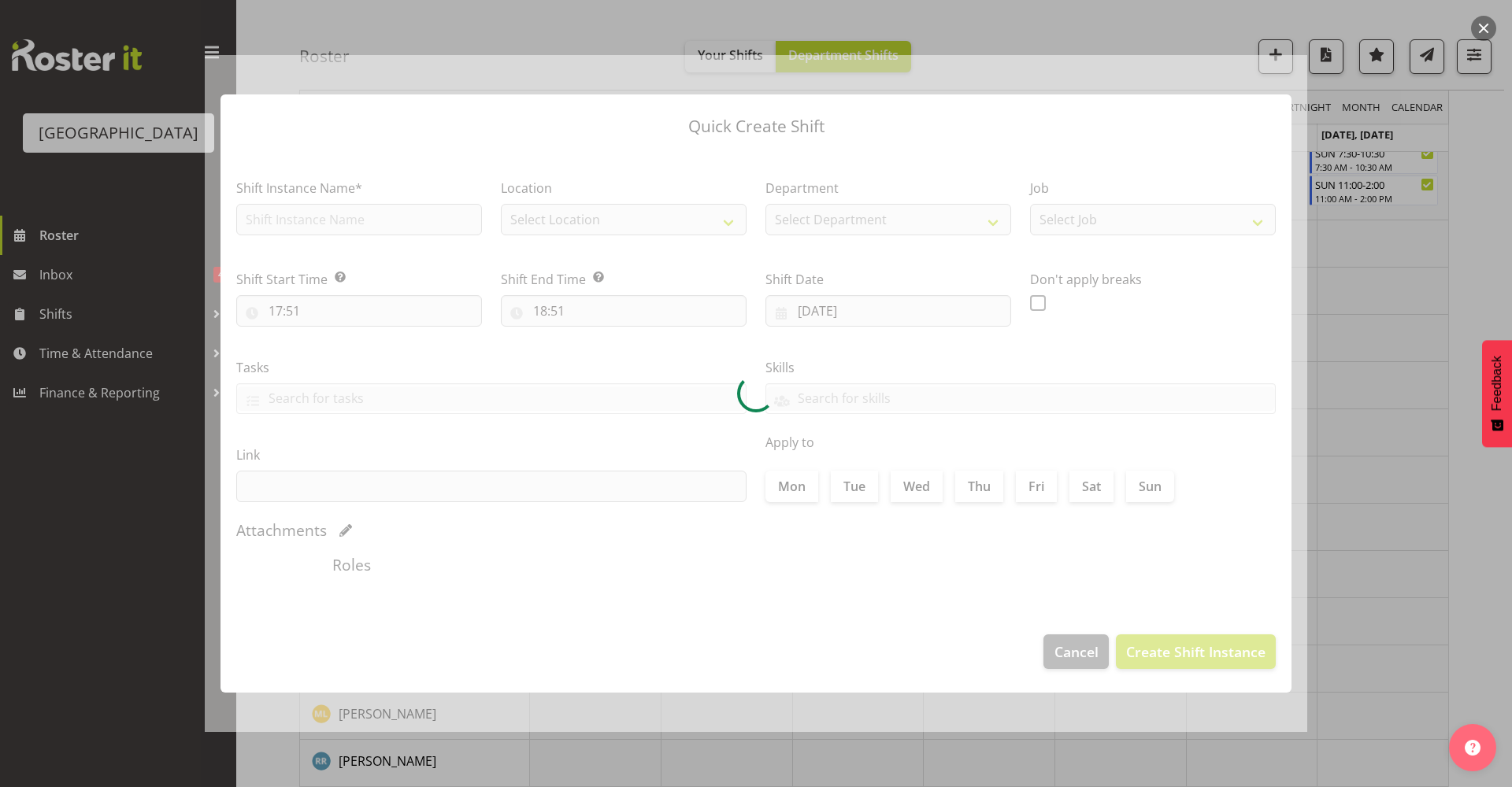
type input "20/09/2025"
checkbox input "true"
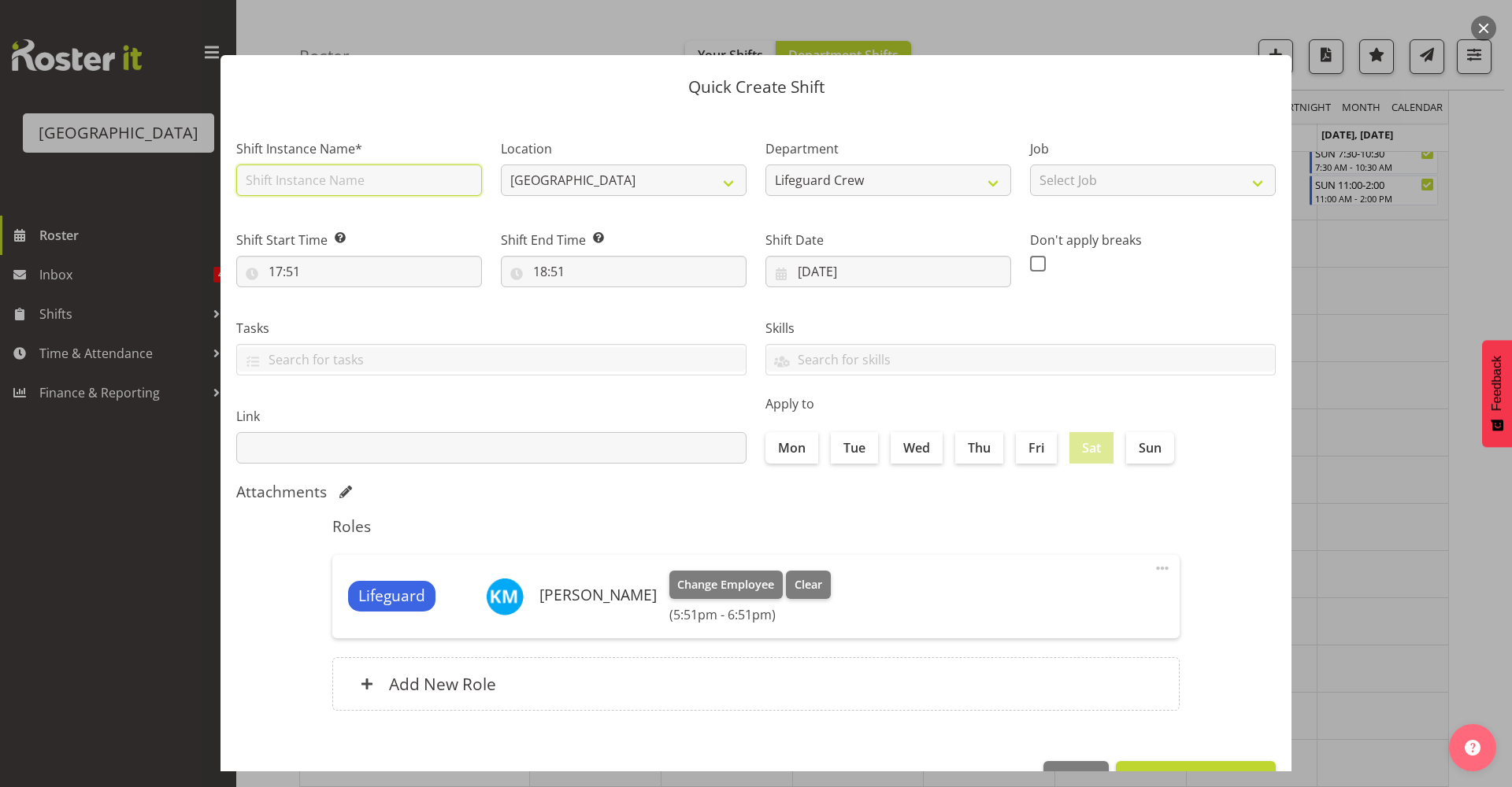
click at [302, 185] on input "text" at bounding box center [358, 180] width 246 height 32
type input "Buddy hours with Hamish"
click at [311, 273] on input "17:51" at bounding box center [358, 272] width 246 height 32
click at [327, 317] on select "00 01 02 03 04 05 06 07 08 09 10 11 12 13 14 15 16 17 18 19 20 21 22 23" at bounding box center [344, 312] width 36 height 32
select select "7"
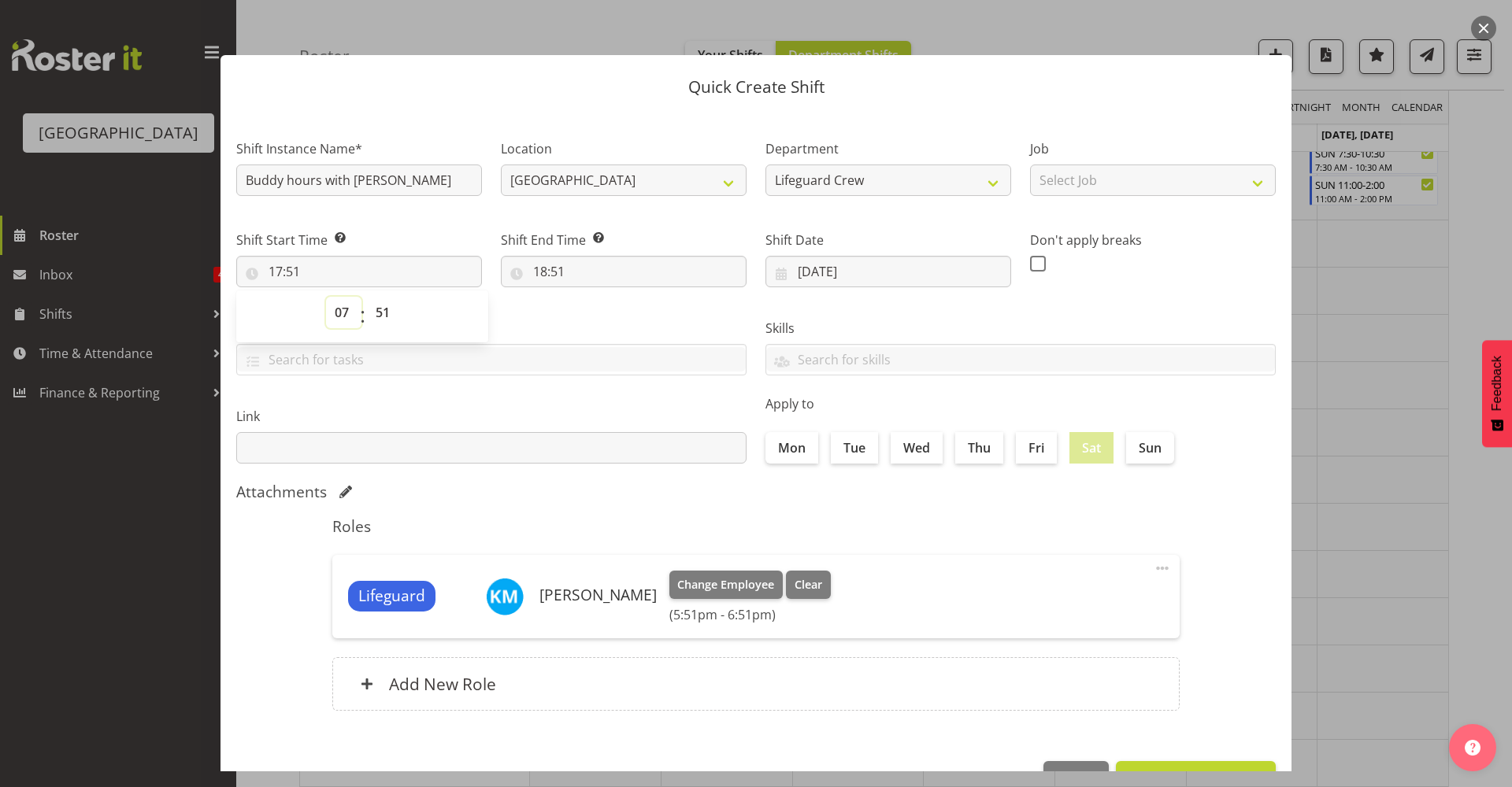
click at [326, 297] on select "00 01 02 03 04 05 06 07 08 09 10 11 12 13 14 15 16 17 18 19 20 21 22 23" at bounding box center [344, 312] width 36 height 32
type input "07:51"
click at [388, 319] on select "00 01 02 03 04 05 06 07 08 09 10 11 12 13 14 15 16 17 18 19 20 21 22 23 24 25 2…" at bounding box center [385, 312] width 36 height 32
select select "30"
click at [367, 297] on select "00 01 02 03 04 05 06 07 08 09 10 11 12 13 14 15 16 17 18 19 20 21 22 23 24 25 2…" at bounding box center [385, 312] width 36 height 32
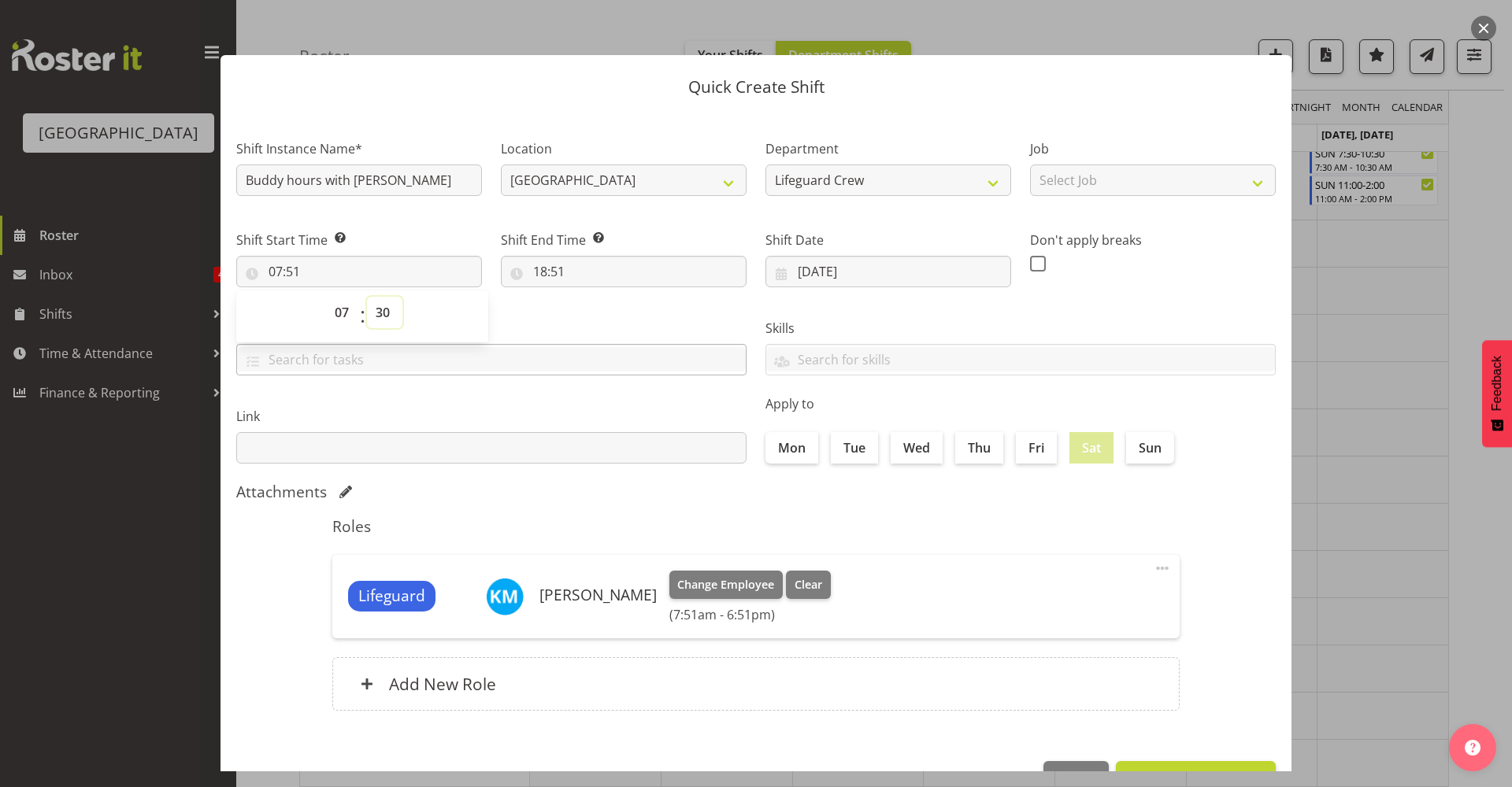
type input "07:30"
click at [565, 331] on label "Tasks" at bounding box center [490, 327] width 510 height 19
click at [568, 270] on input "18:51" at bounding box center [623, 272] width 246 height 32
click at [606, 310] on select "00 01 02 03 04 05 06 07 08 09 10 11 12 13 14 15 16 17 18 19 20 21 22 23" at bounding box center [609, 312] width 36 height 32
select select "14"
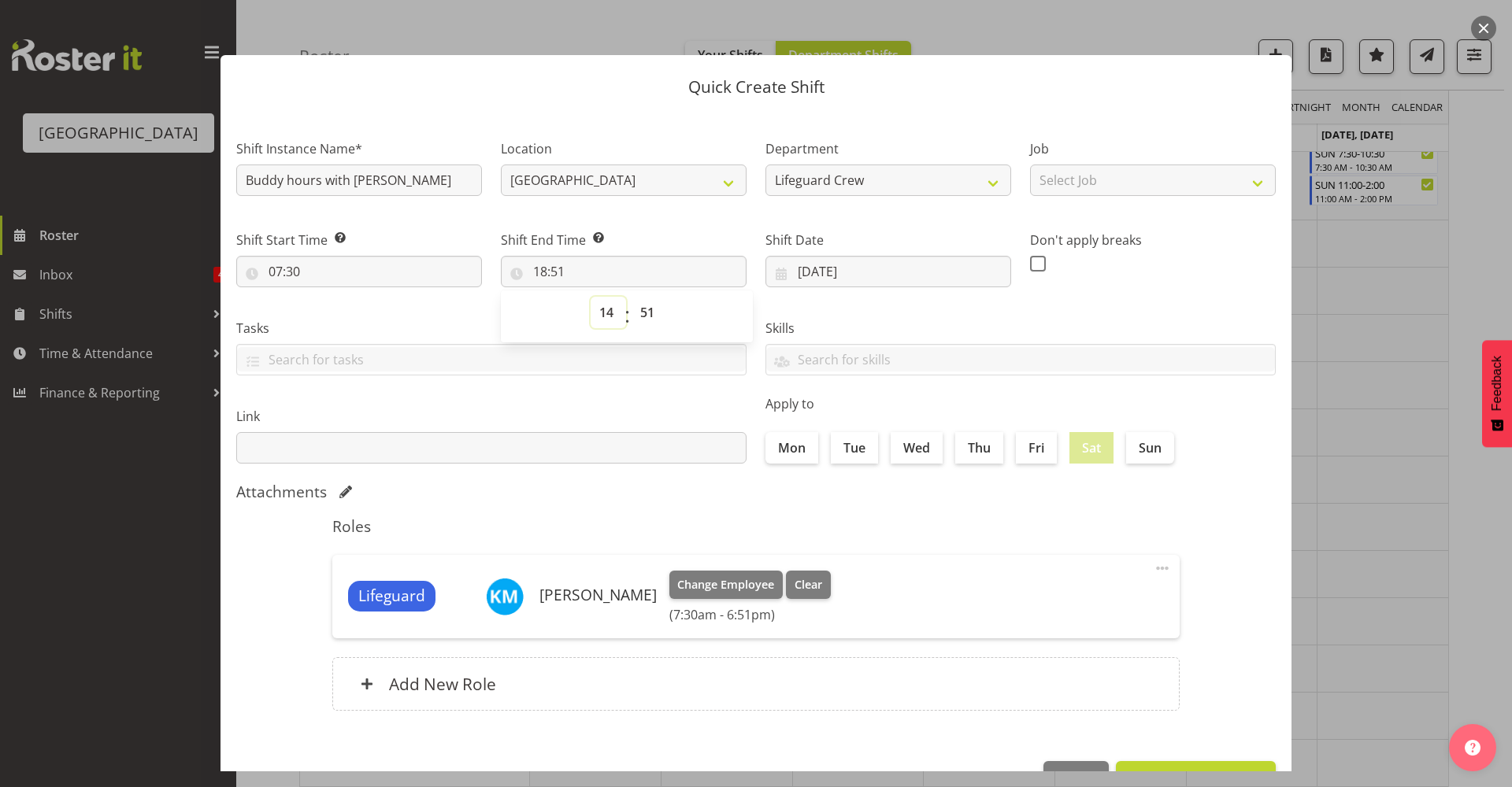
click at [591, 297] on select "00 01 02 03 04 05 06 07 08 09 10 11 12 13 14 15 16 17 18 19 20 21 22 23" at bounding box center [609, 312] width 36 height 32
type input "14:51"
click at [648, 315] on select "00 01 02 03 04 05 06 07 08 09 10 11 12 13 14 15 16 17 18 19 20 21 22 23 24 25 2…" at bounding box center [649, 312] width 36 height 32
select select "0"
click at [632, 297] on select "00 01 02 03 04 05 06 07 08 09 10 11 12 13 14 15 16 17 18 19 20 21 22 23 24 25 2…" at bounding box center [649, 312] width 36 height 32
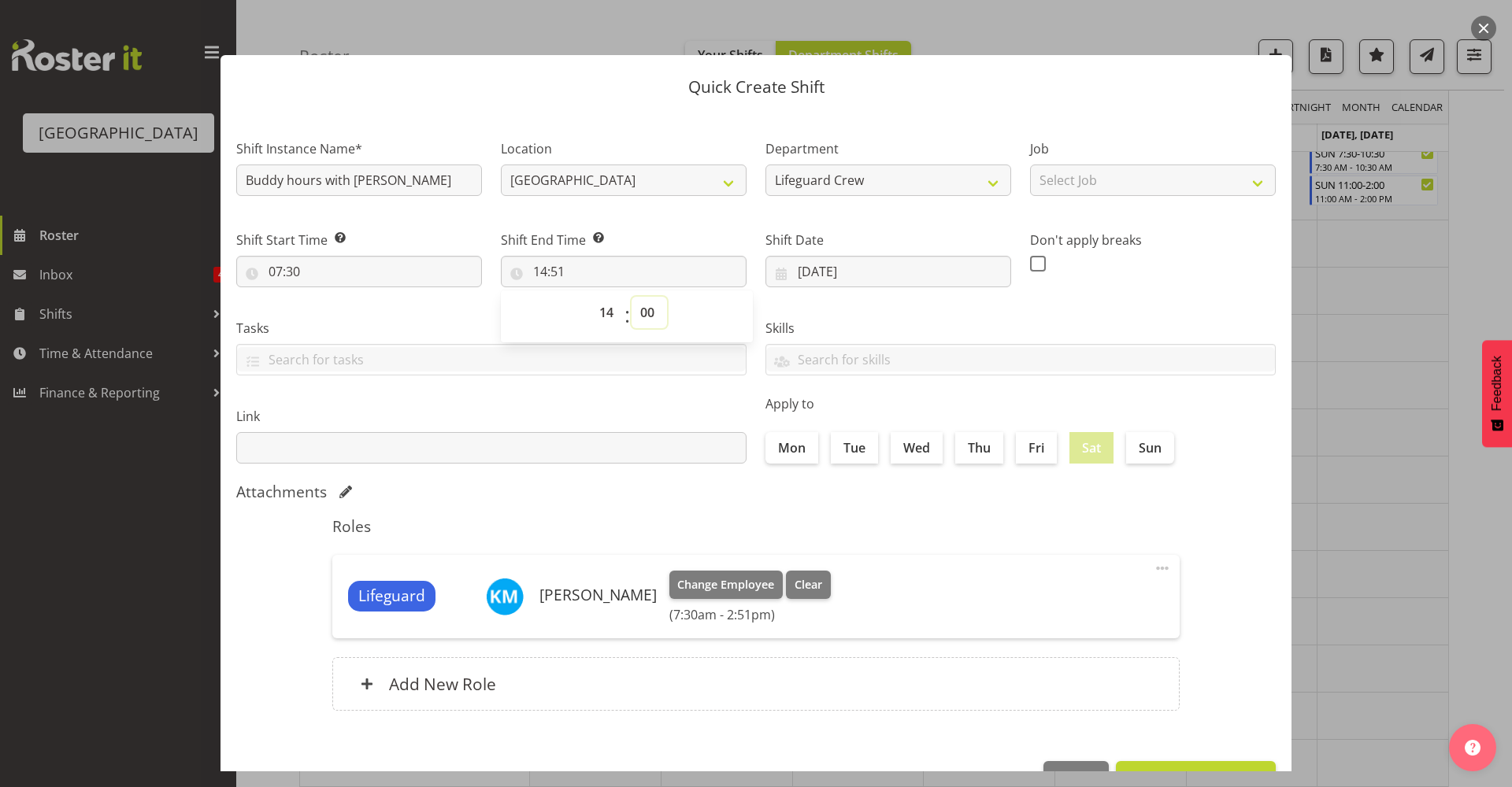
type input "14:00"
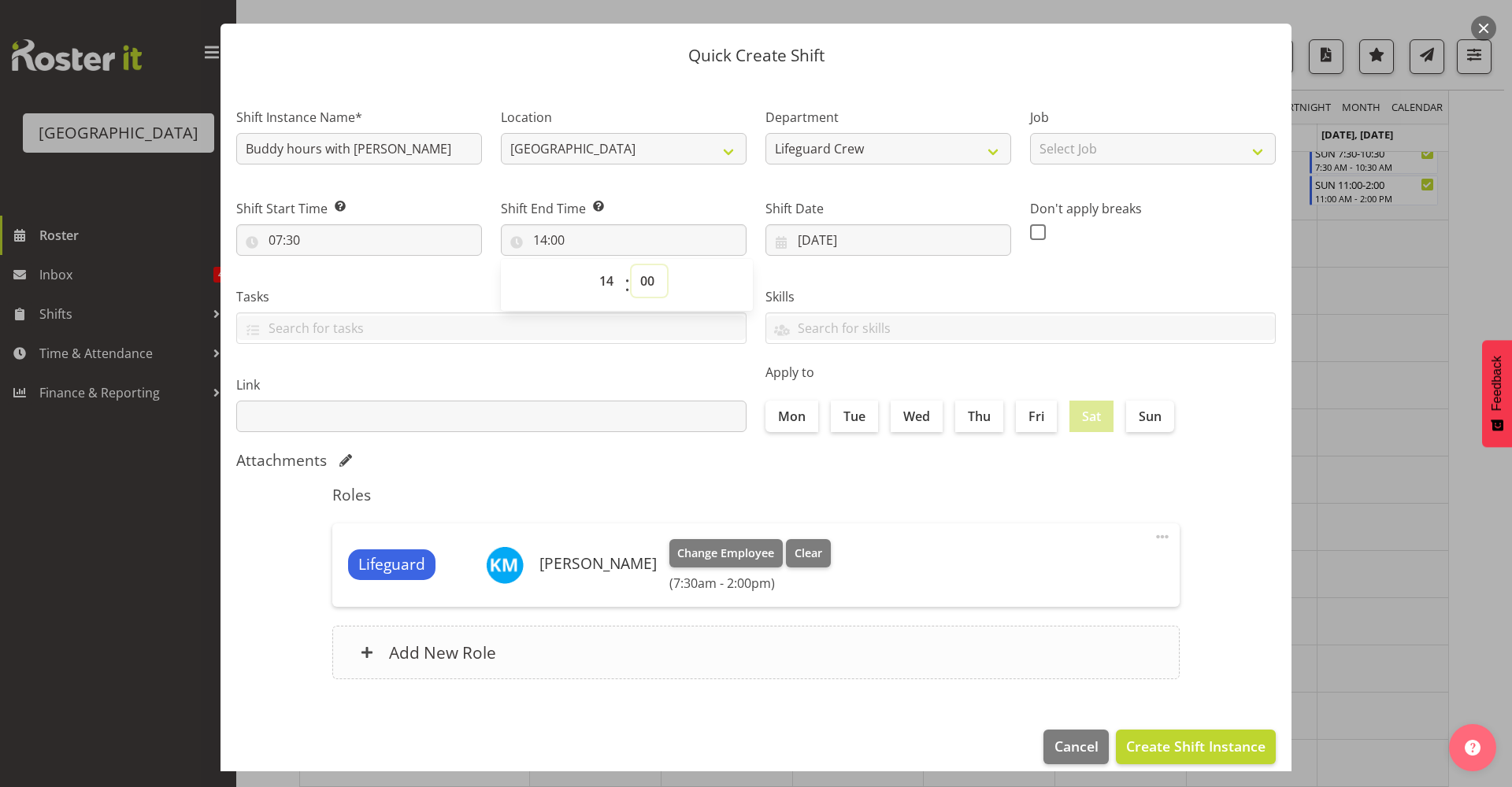
scroll to position [48, 0]
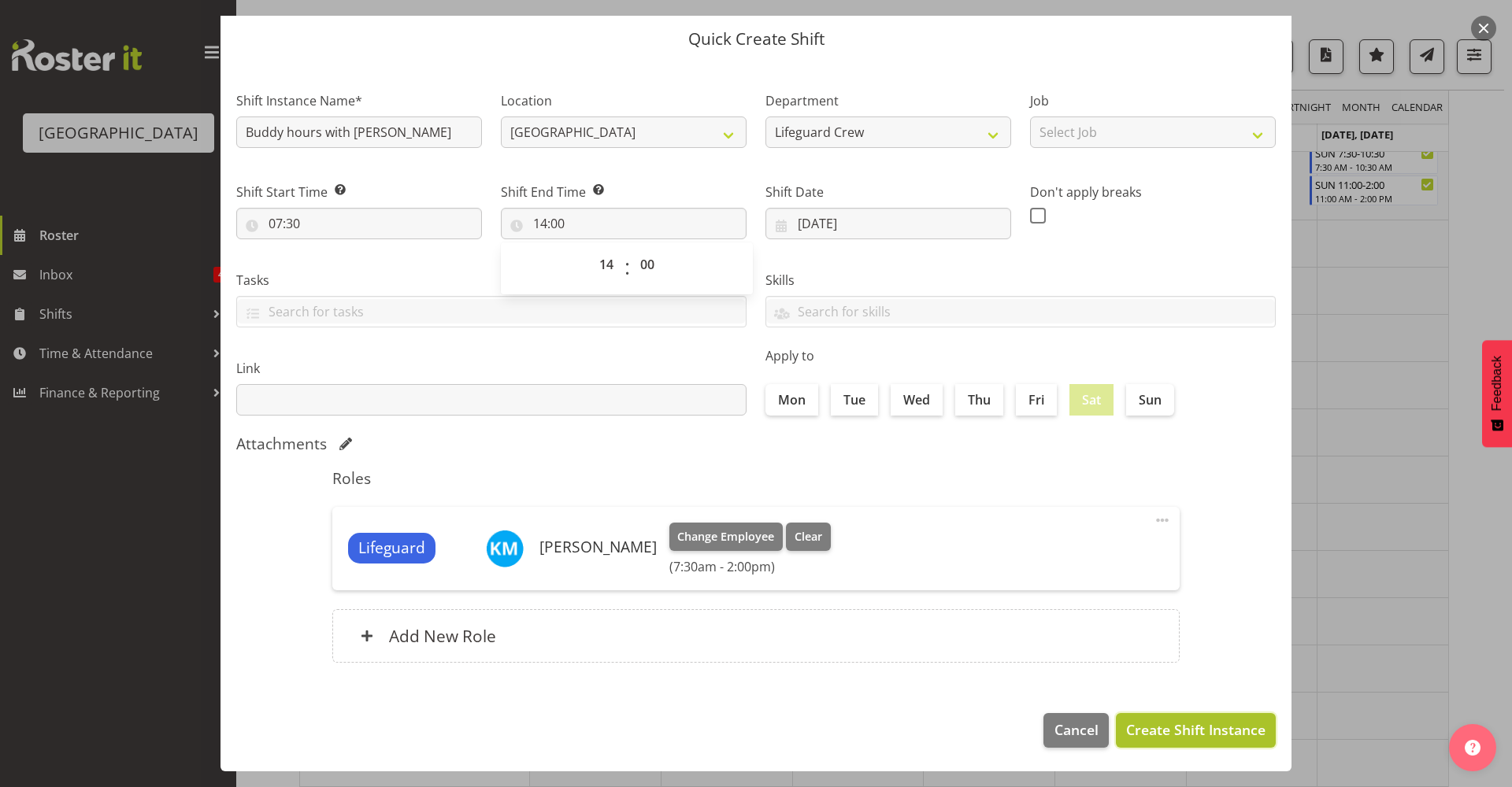
click at [1170, 734] on span "Create Shift Instance" at bounding box center [1196, 729] width 139 height 20
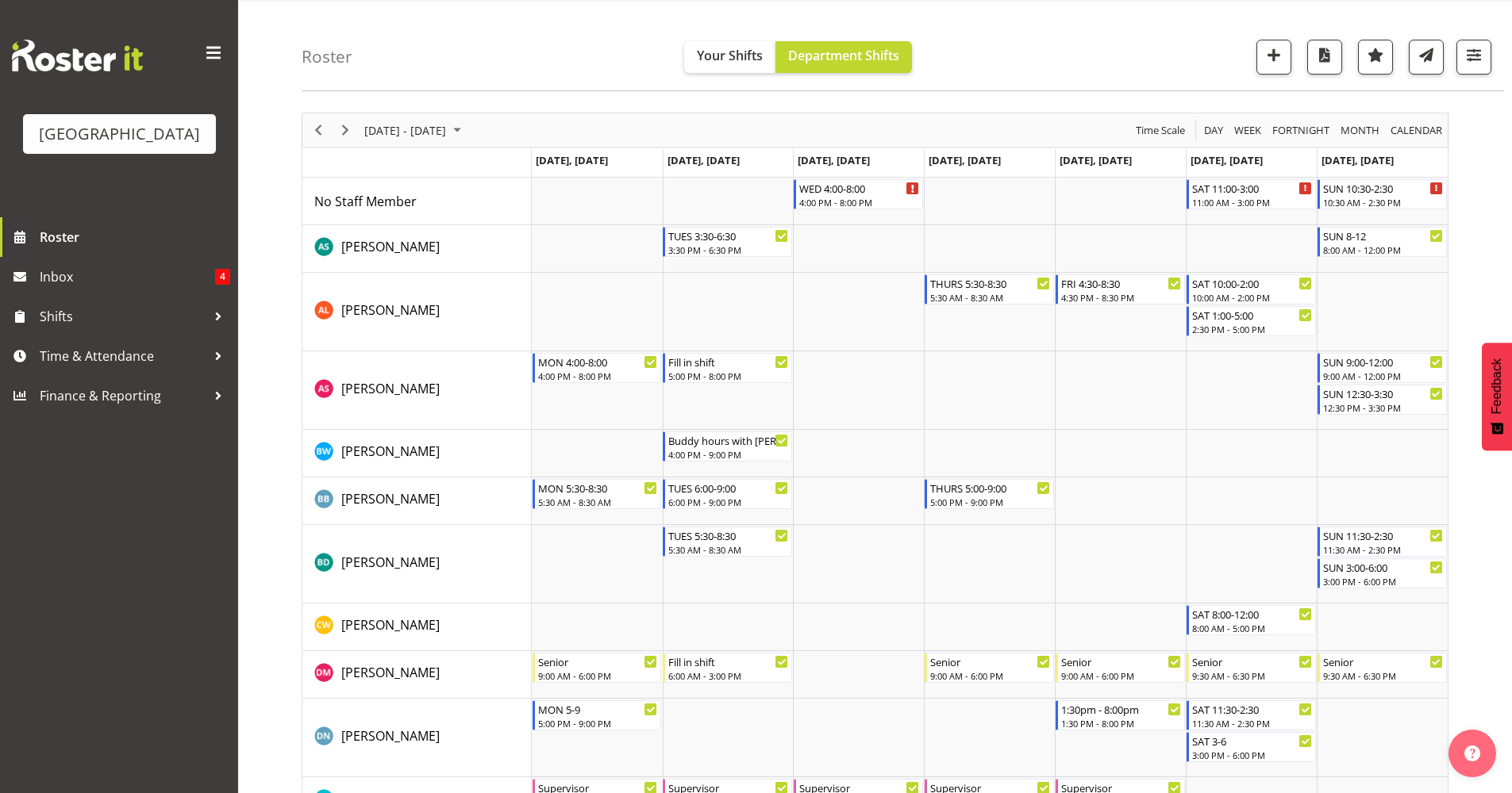
scroll to position [58, 0]
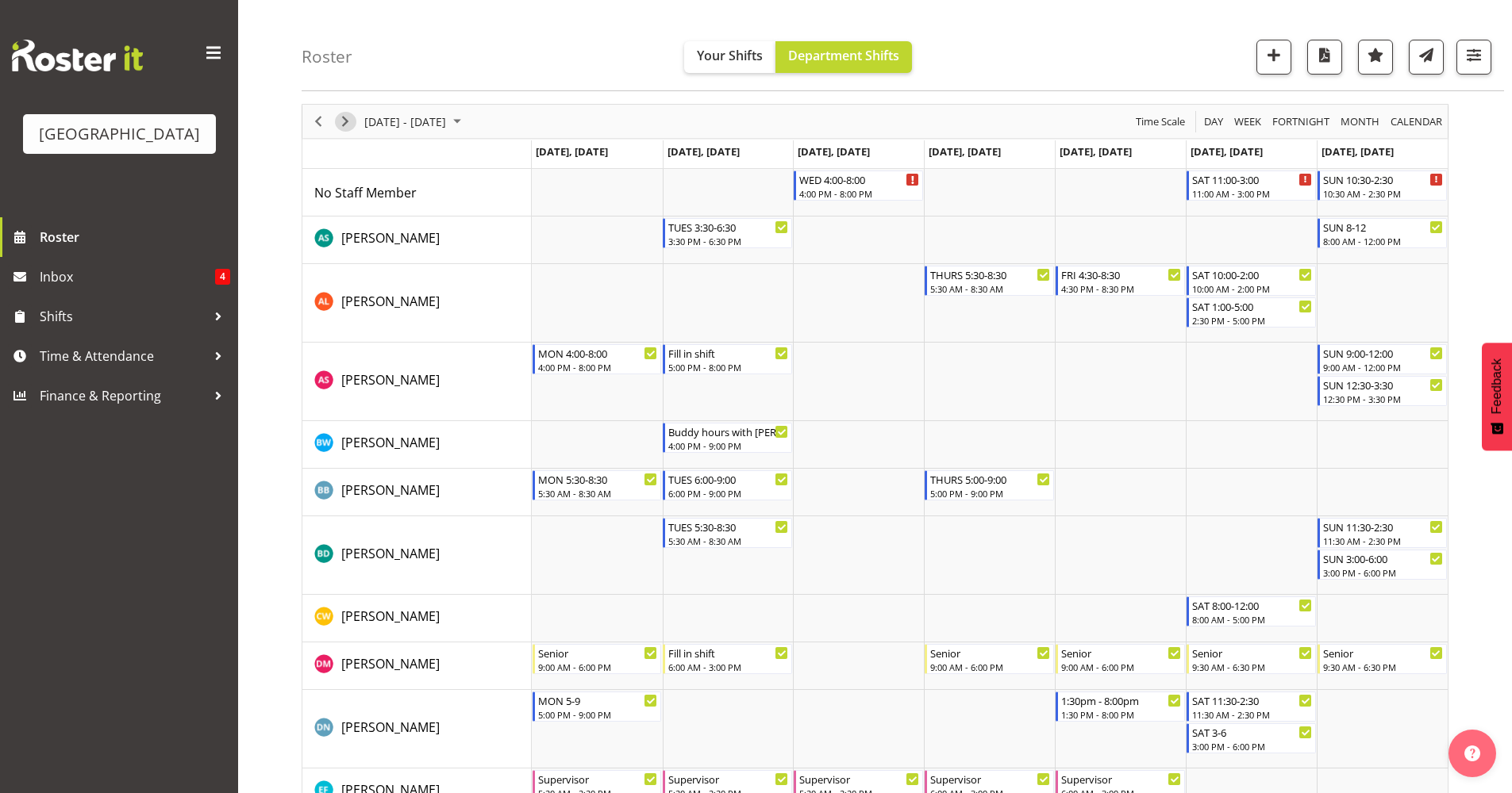
click at [348, 123] on span "Next" at bounding box center [345, 122] width 19 height 20
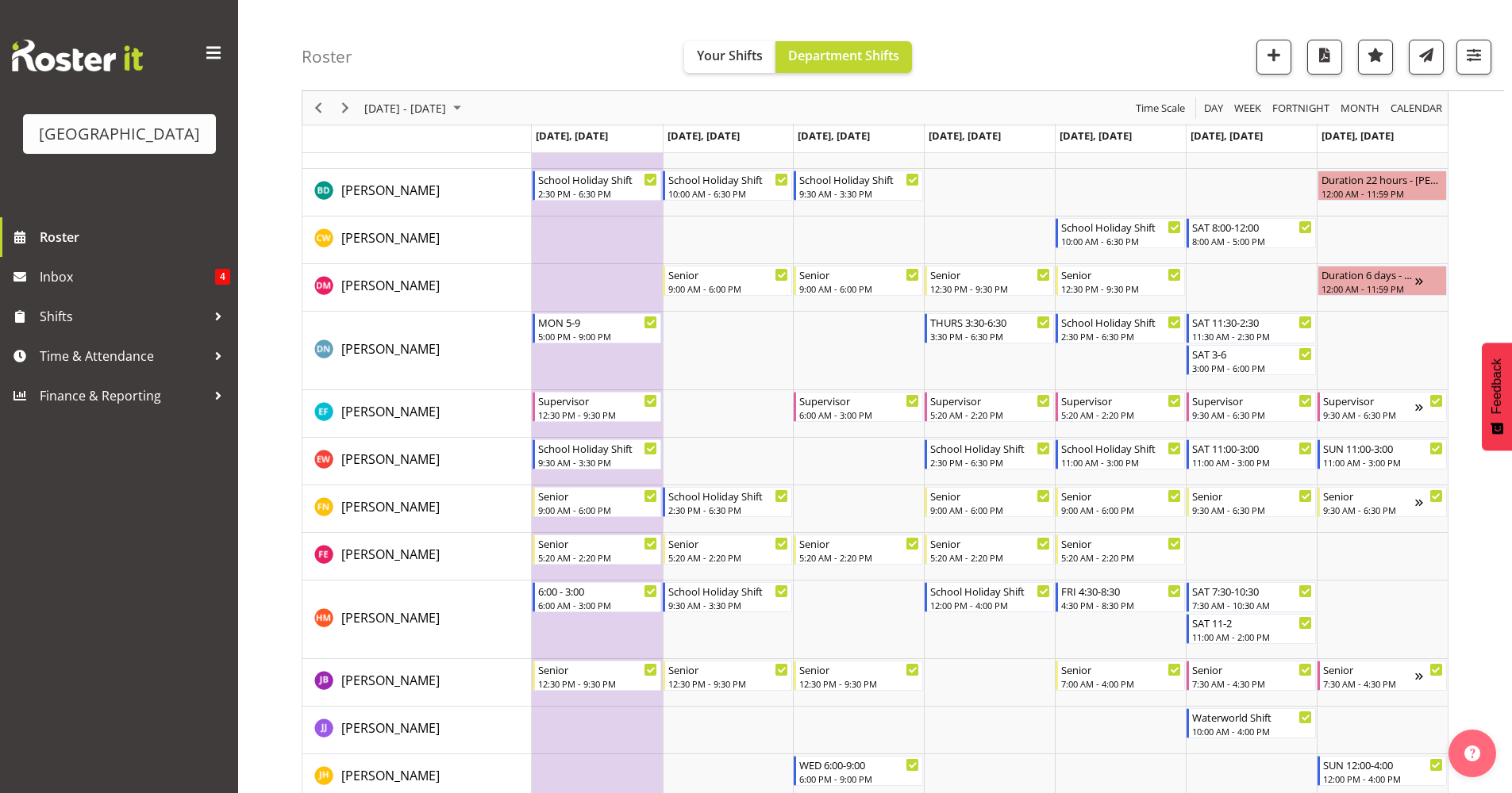
scroll to position [473, 0]
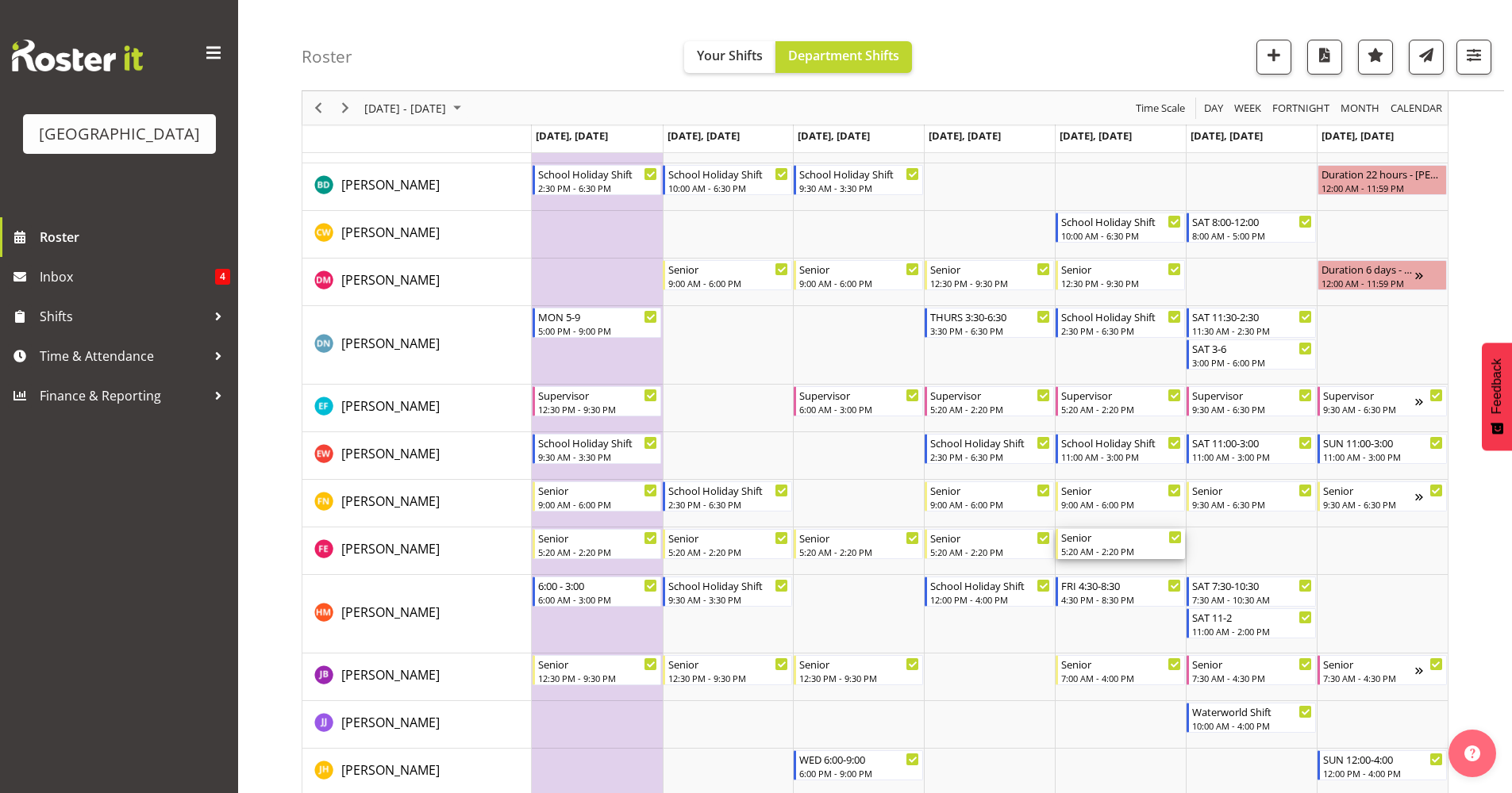
click at [1135, 550] on div "5:20 AM - 2:20 PM" at bounding box center [1122, 551] width 121 height 13
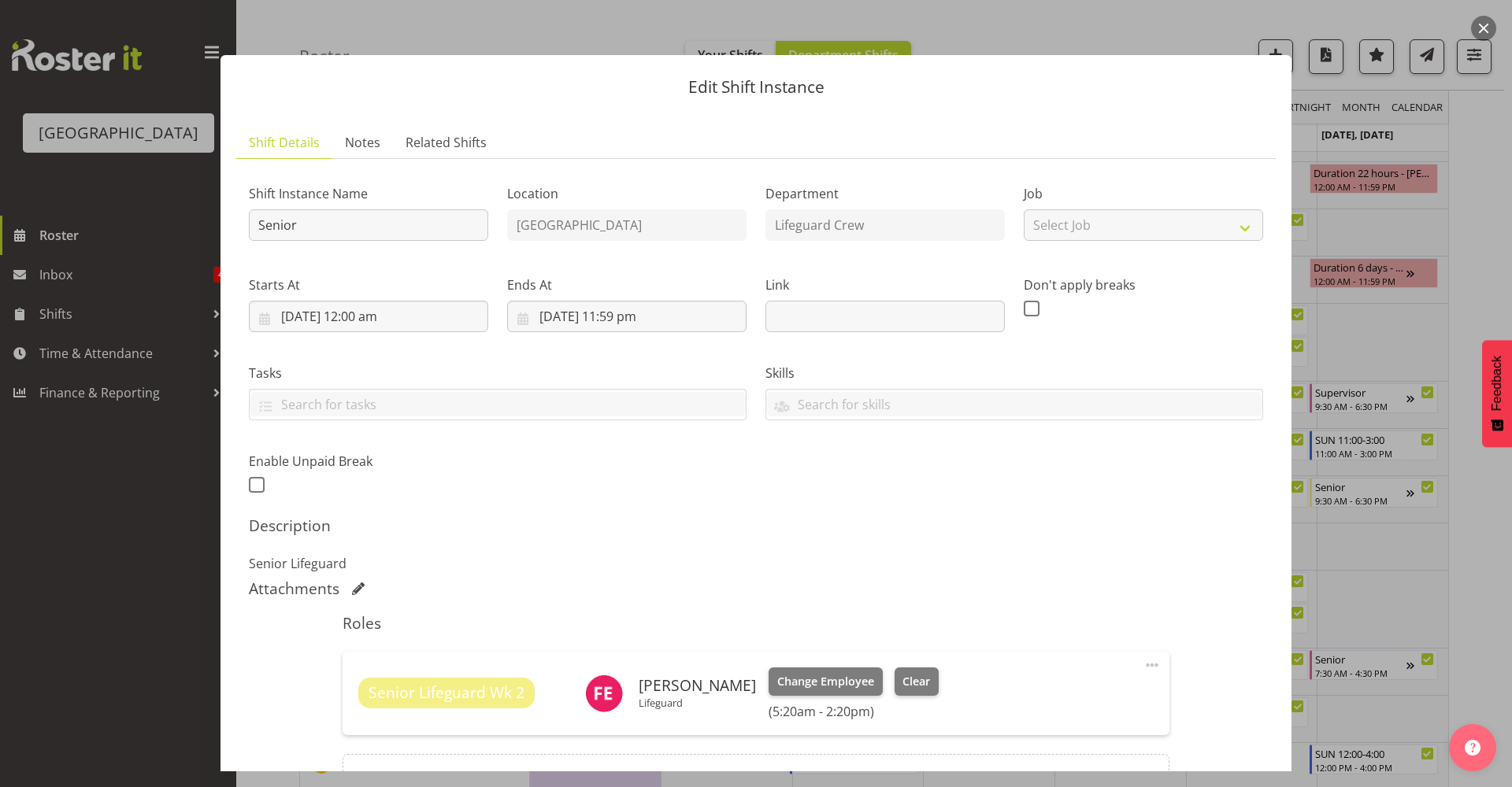
click at [1492, 33] on button "button" at bounding box center [1484, 28] width 25 height 25
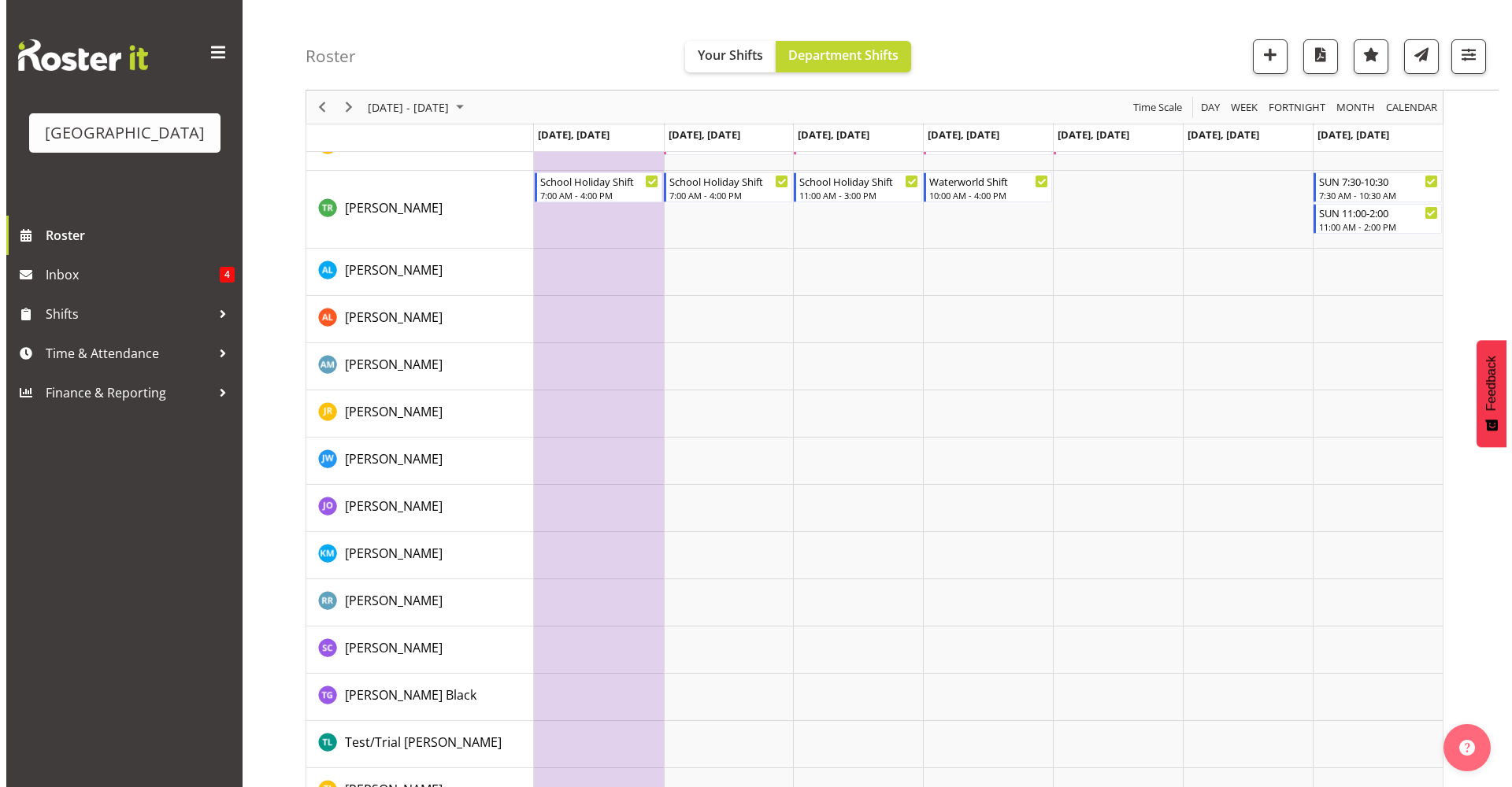
scroll to position [1995, 0]
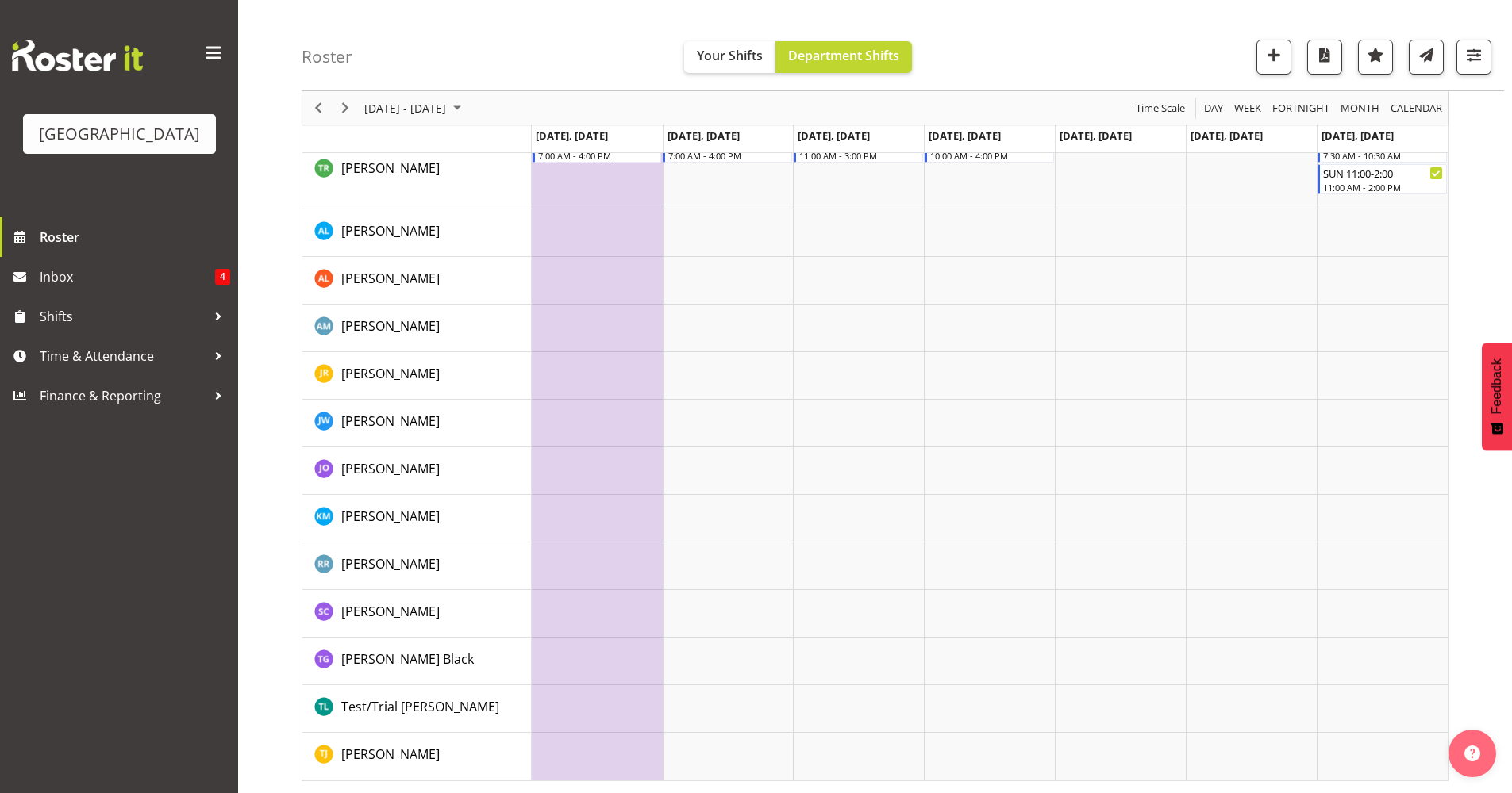
click at [621, 755] on td "Timeline Week of September 25, 2025" at bounding box center [597, 757] width 131 height 47
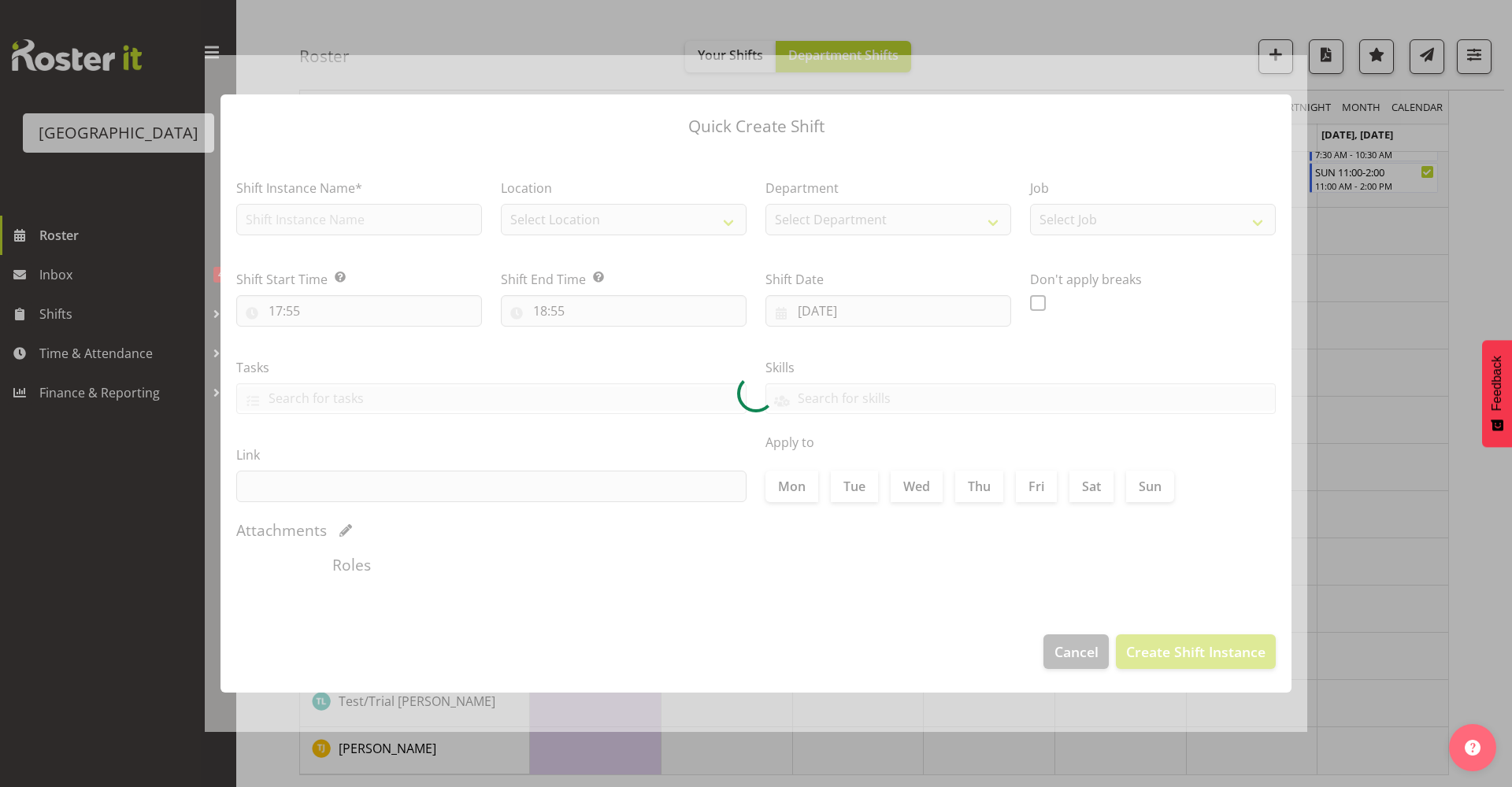
click at [616, 749] on div "Quick Create Shift Shift Instance Name* Location Select Location Department Sel…" at bounding box center [756, 393] width 1512 height 787
type input "22/09/2025"
checkbox input "true"
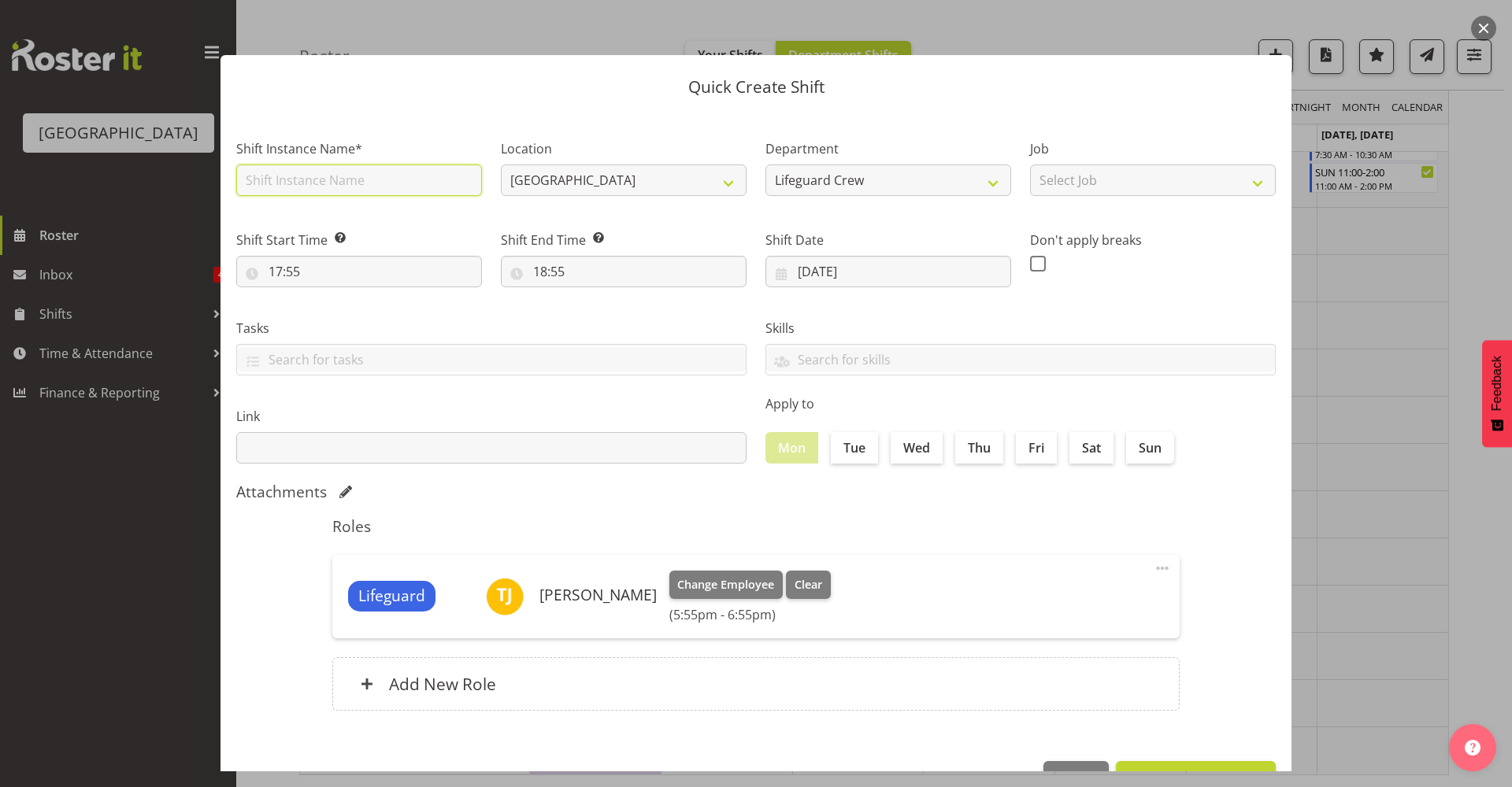
click at [413, 190] on input "text" at bounding box center [358, 180] width 246 height 32
type input "Buddy hours with Finn"
click at [401, 289] on div "Shift Start Time Set the time of the day you wish this shift to start 17:55 00 …" at bounding box center [359, 252] width 264 height 88
click at [401, 287] on input "17:55" at bounding box center [358, 272] width 246 height 32
click at [345, 314] on select "00 01 02 03 04 05 06 07 08 09 10 11 12 13 14 15 16 17 18 19 20 21 22 23" at bounding box center [344, 312] width 36 height 32
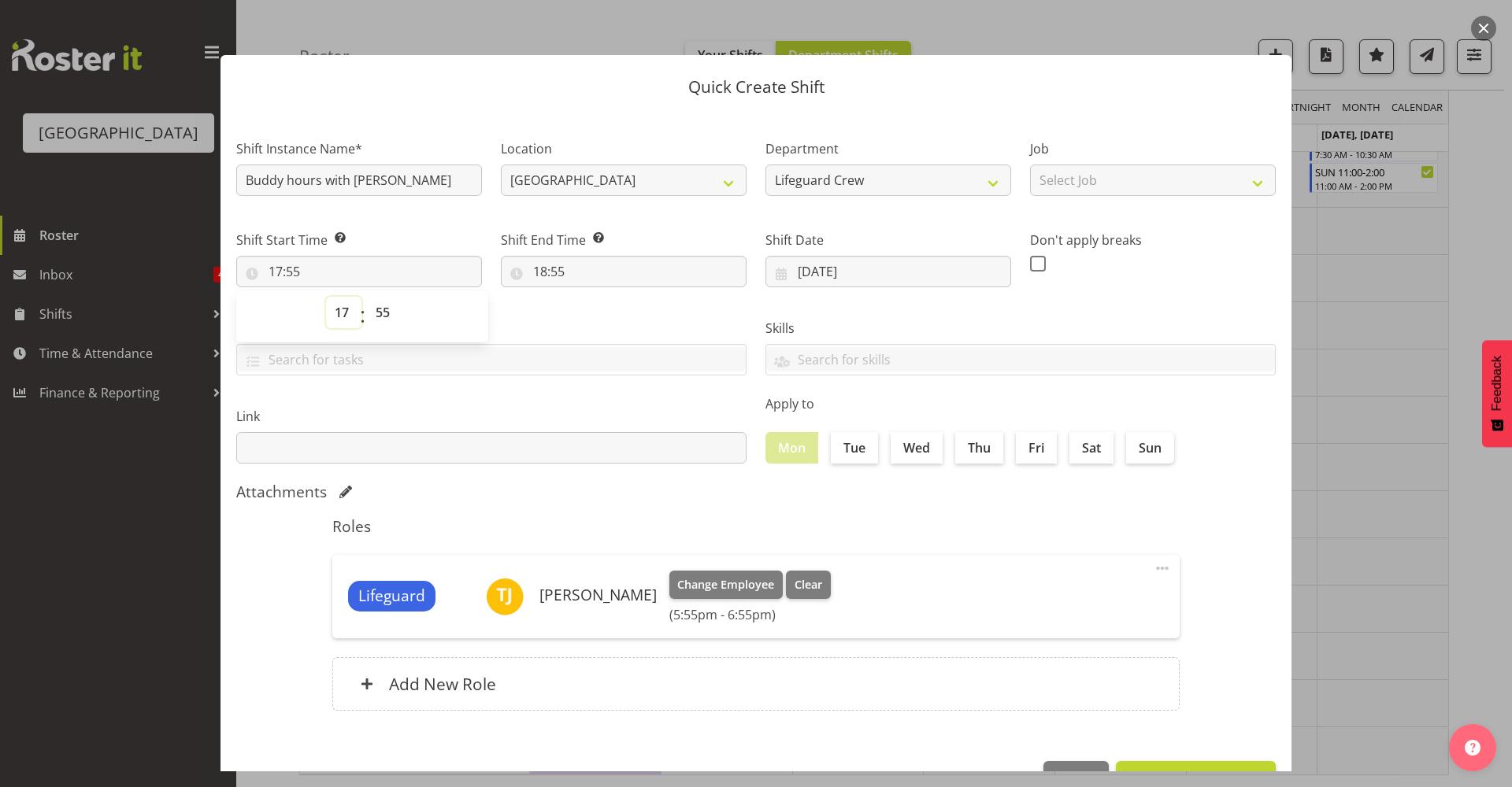
select select "9"
click at [326, 297] on select "00 01 02 03 04 05 06 07 08 09 10 11 12 13 14 15 16 17 18 19 20 21 22 23" at bounding box center [344, 312] width 36 height 32
type input "09:55"
click at [396, 322] on select "00 01 02 03 04 05 06 07 08 09 10 11 12 13 14 15 16 17 18 19 20 21 22 23 24 25 2…" at bounding box center [385, 312] width 36 height 32
select select "0"
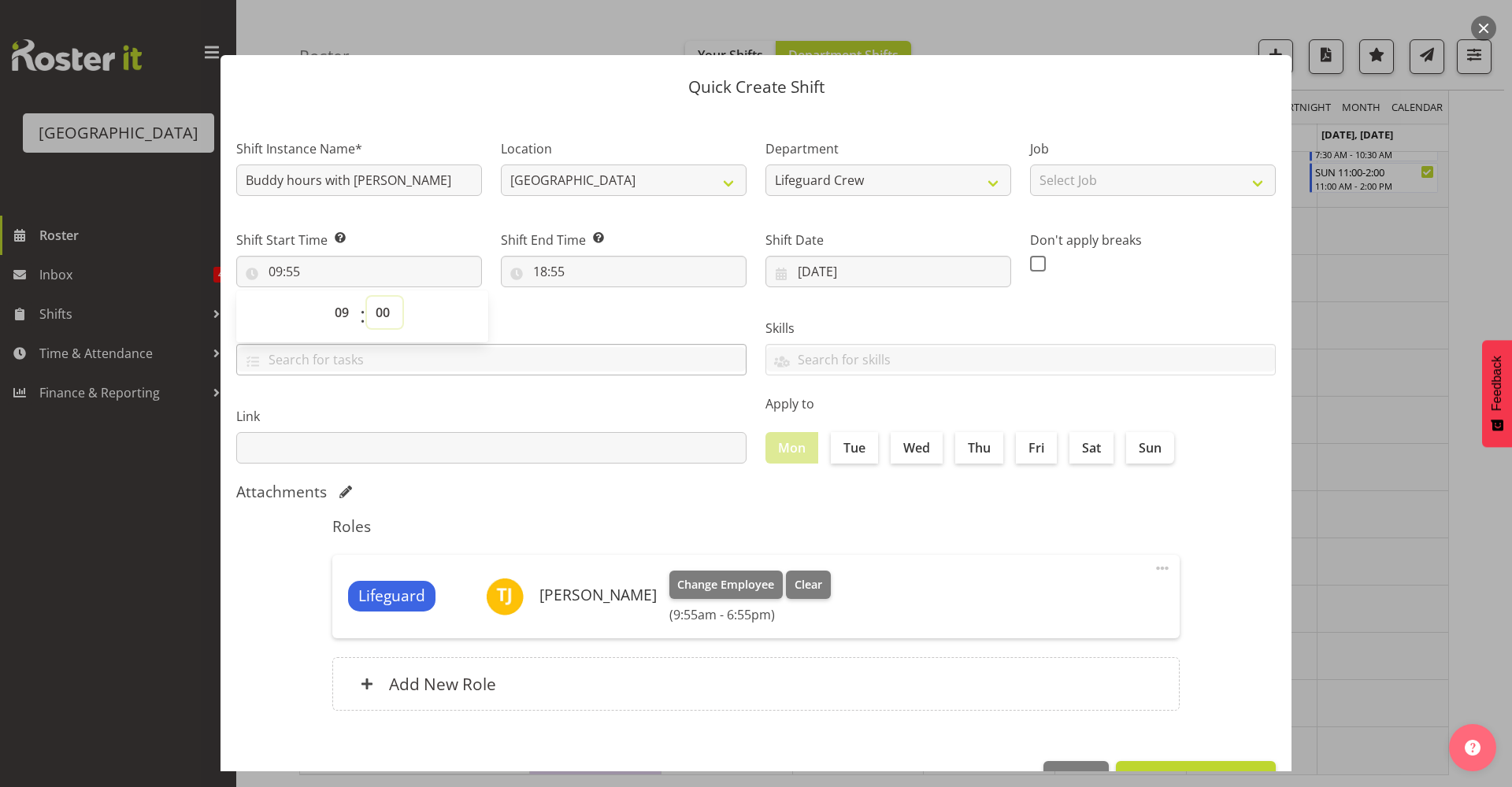
click at [367, 297] on select "00 01 02 03 04 05 06 07 08 09 10 11 12 13 14 15 16 17 18 19 20 21 22 23 24 25 2…" at bounding box center [385, 312] width 36 height 32
type input "09:00"
click at [573, 279] on input "18:55" at bounding box center [623, 272] width 246 height 32
click at [598, 319] on select "00 01 02 03 04 05 06 07 08 09 10 11 12 13 14 15 16 17 18 19 20 21 22 23" at bounding box center [609, 312] width 36 height 32
select select "14"
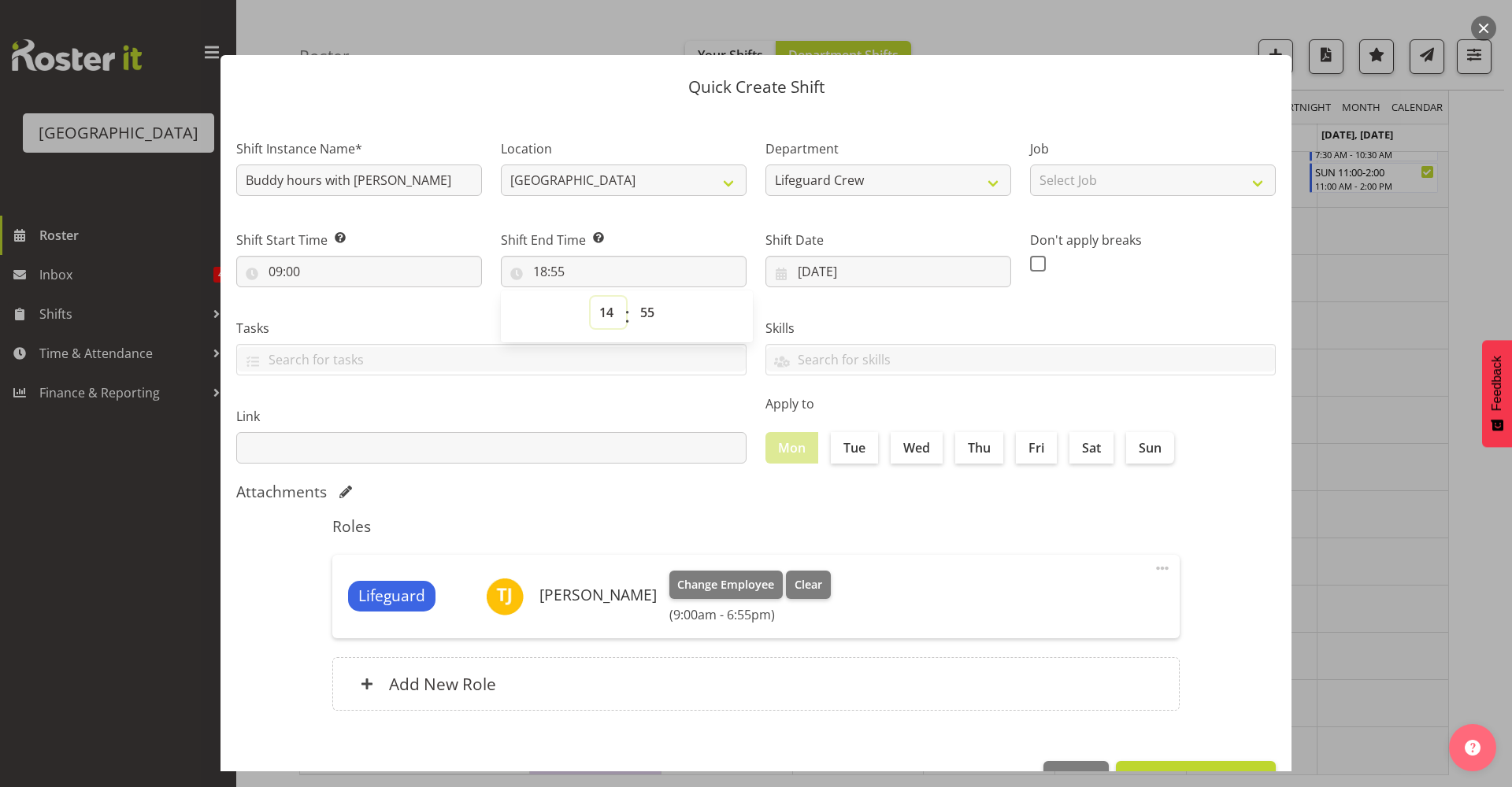
click at [591, 297] on select "00 01 02 03 04 05 06 07 08 09 10 11 12 13 14 15 16 17 18 19 20 21 22 23" at bounding box center [609, 312] width 36 height 32
type input "14:55"
click at [646, 329] on span "00 01 02 03 04 05 06 07 08 09 10 11 12 13 14 15 16 17 18 19 20 21 22 23 24 25 2…" at bounding box center [649, 316] width 36 height 40
drag, startPoint x: 646, startPoint y: 317, endPoint x: 649, endPoint y: 324, distance: 7.6
click at [646, 317] on select "00 01 02 03 04 05 06 07 08 09 10 11 12 13 14 15 16 17 18 19 20 21 22 23 24 25 2…" at bounding box center [649, 312] width 36 height 32
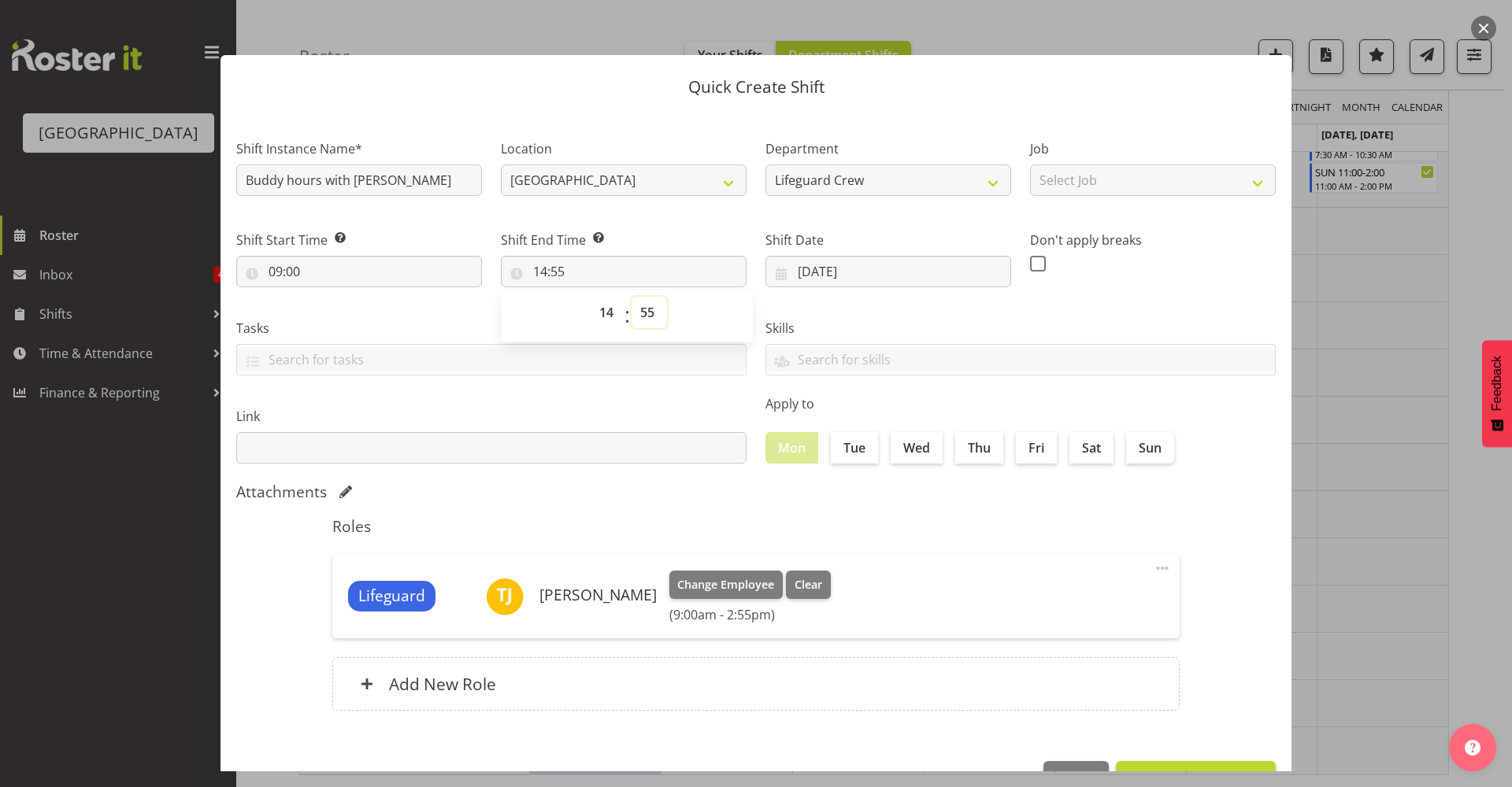
select select "0"
click at [632, 297] on select "00 01 02 03 04 05 06 07 08 09 10 11 12 13 14 15 16 17 18 19 20 21 22 23 24 25 2…" at bounding box center [649, 312] width 36 height 32
type input "14:00"
click at [648, 426] on div "Link" at bounding box center [490, 435] width 510 height 57
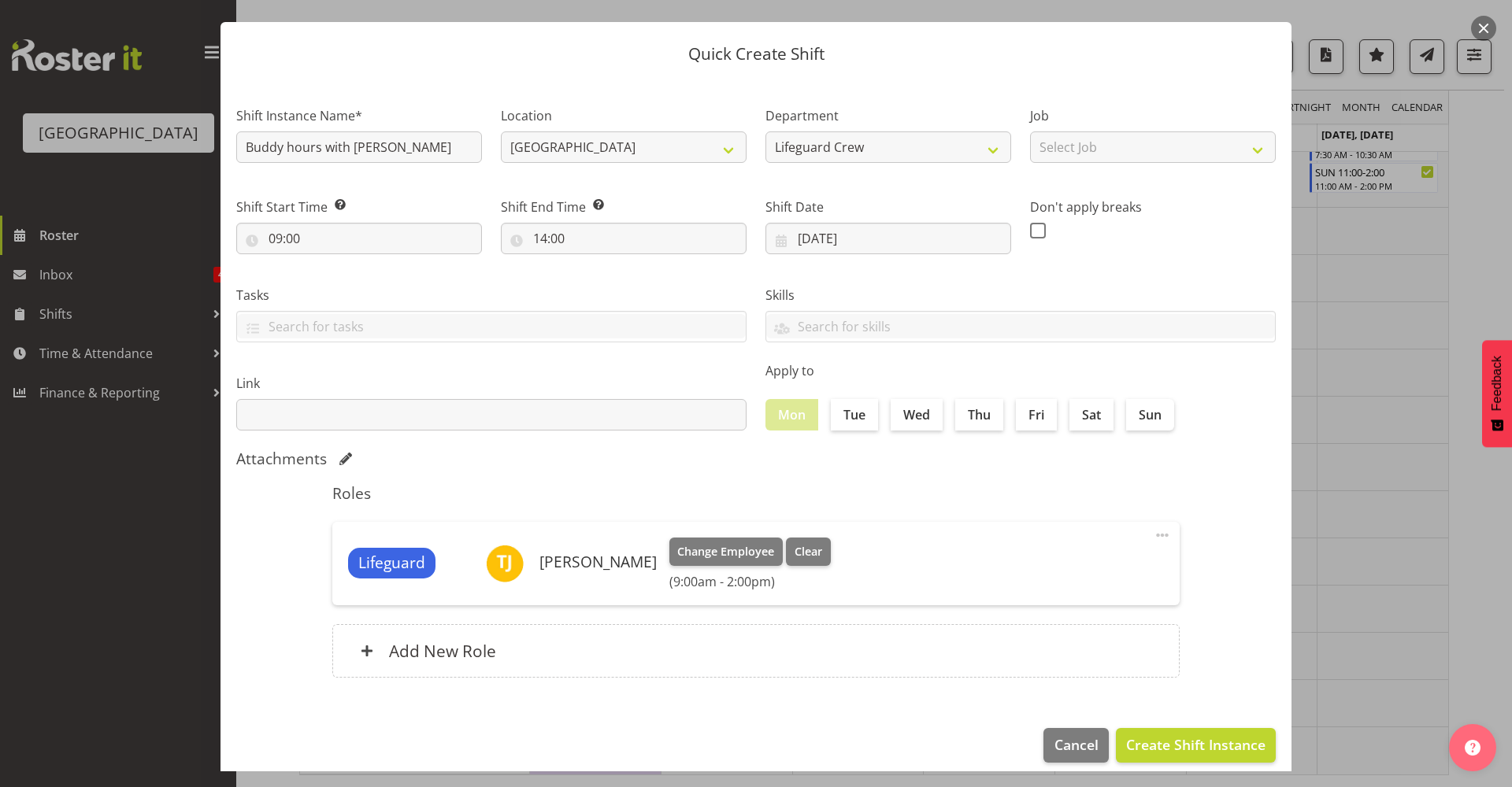
scroll to position [48, 0]
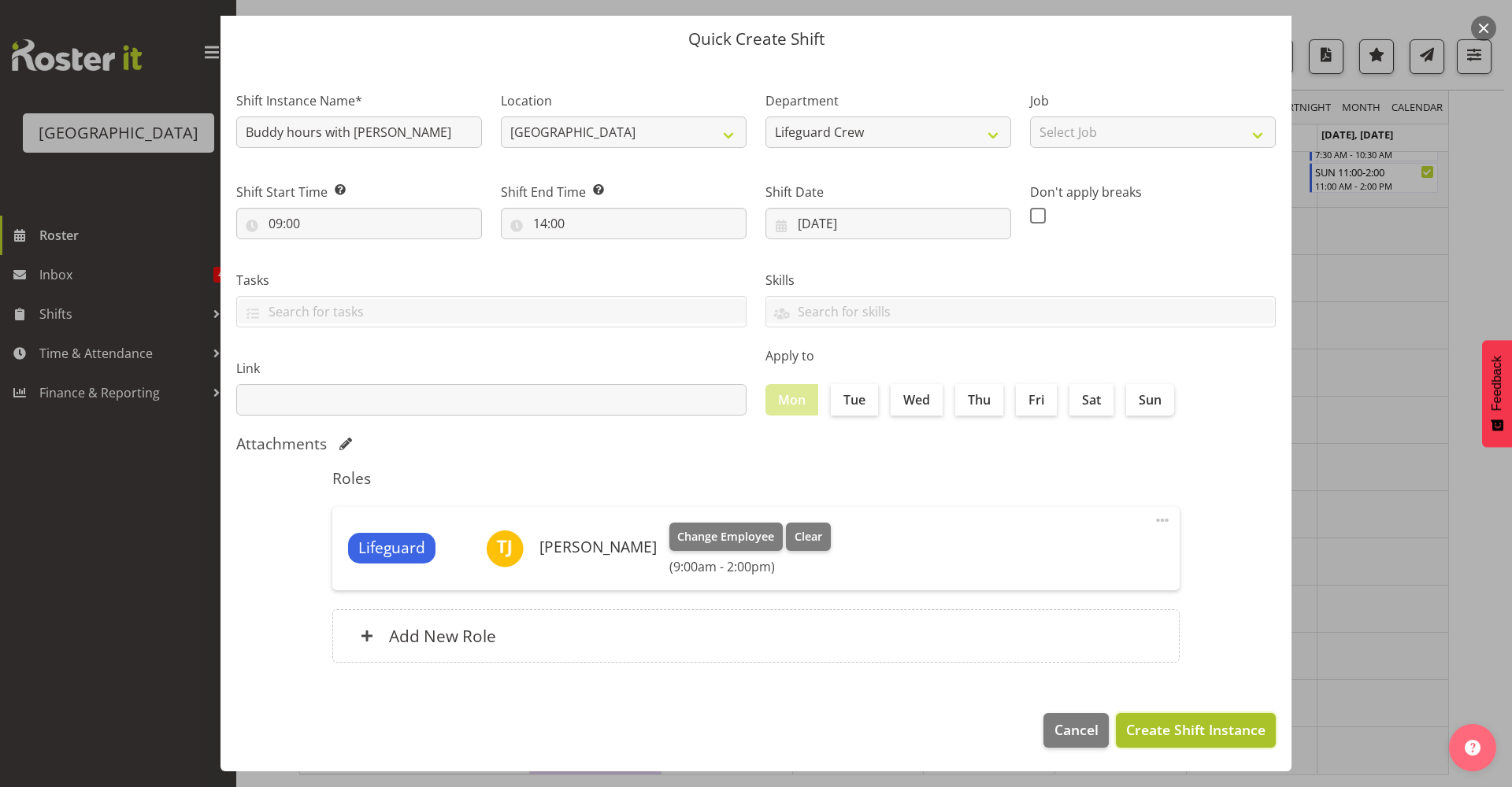
click at [1190, 734] on span "Create Shift Instance" at bounding box center [1196, 729] width 139 height 20
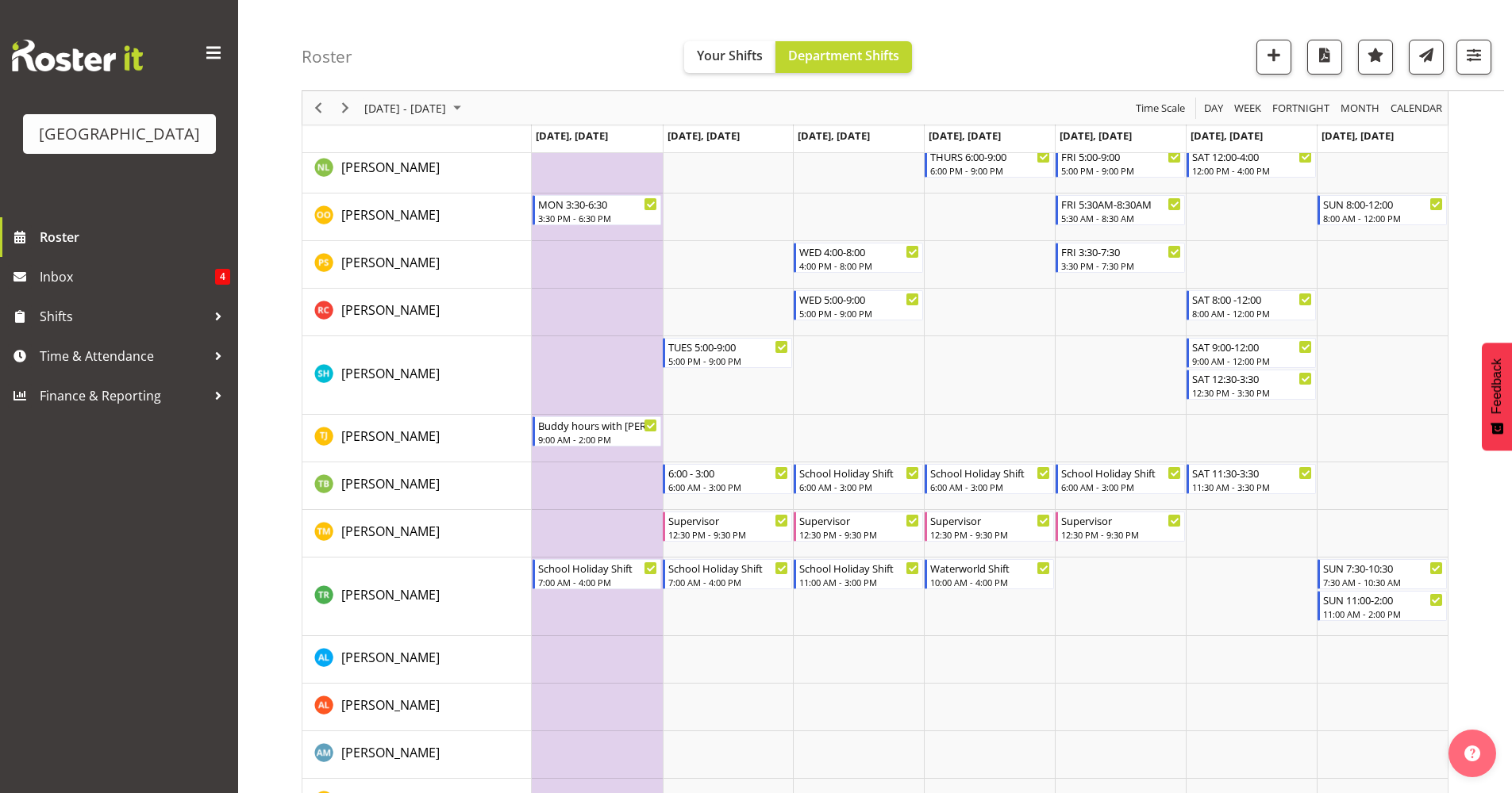
scroll to position [1639, 0]
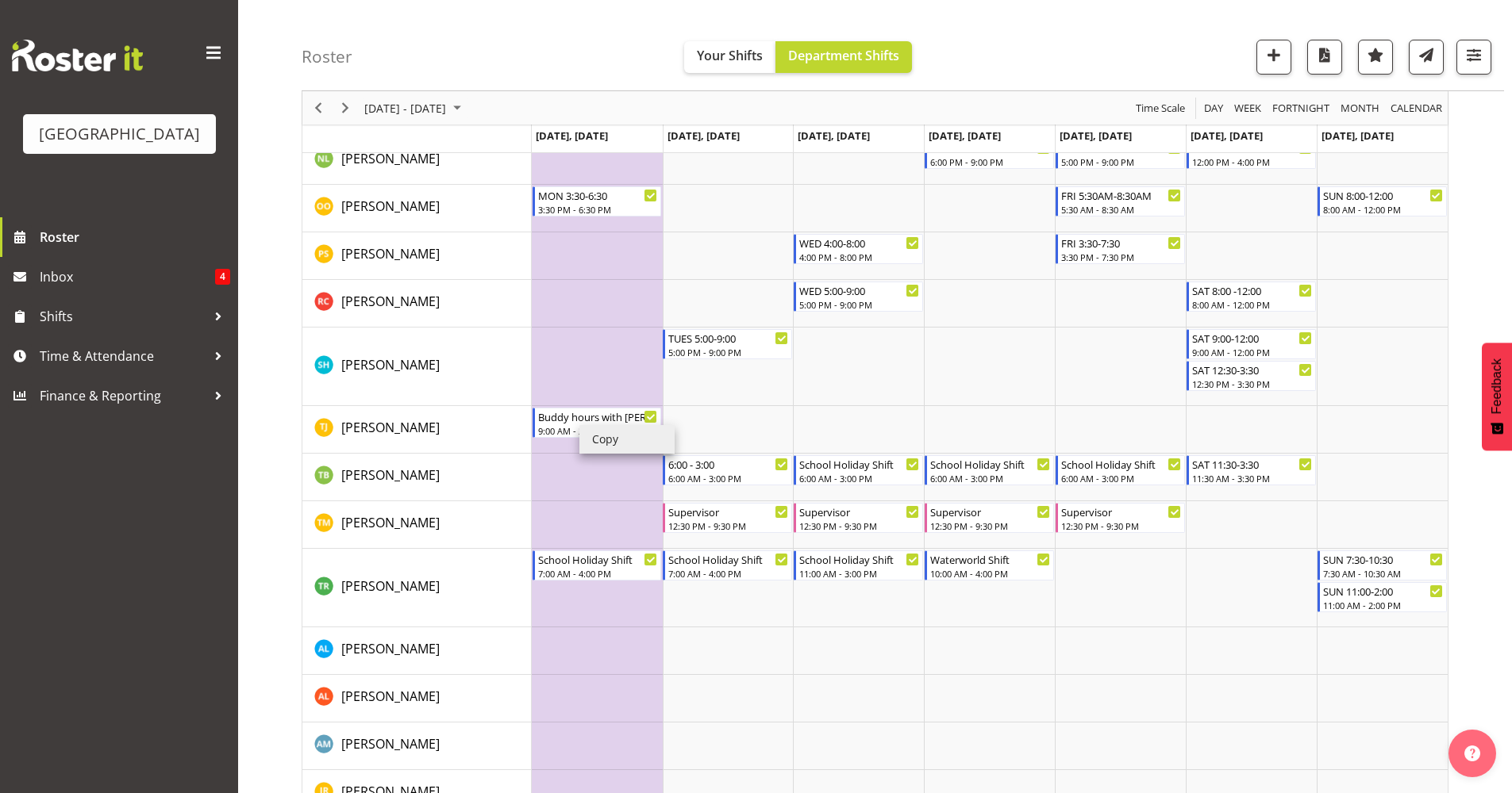
click at [597, 439] on li "Copy" at bounding box center [627, 439] width 96 height 29
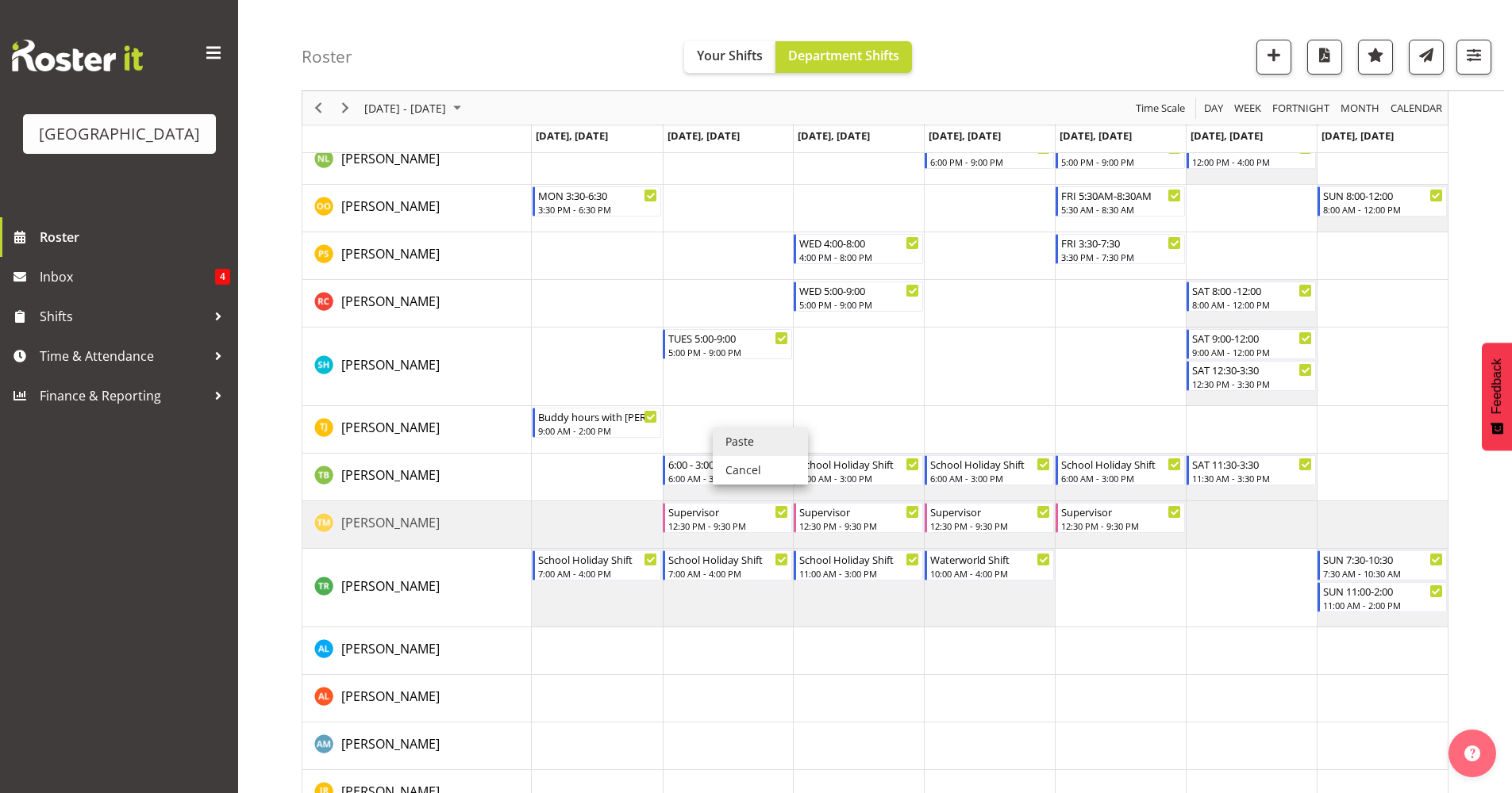
click at [738, 449] on li "Paste" at bounding box center [760, 442] width 96 height 29
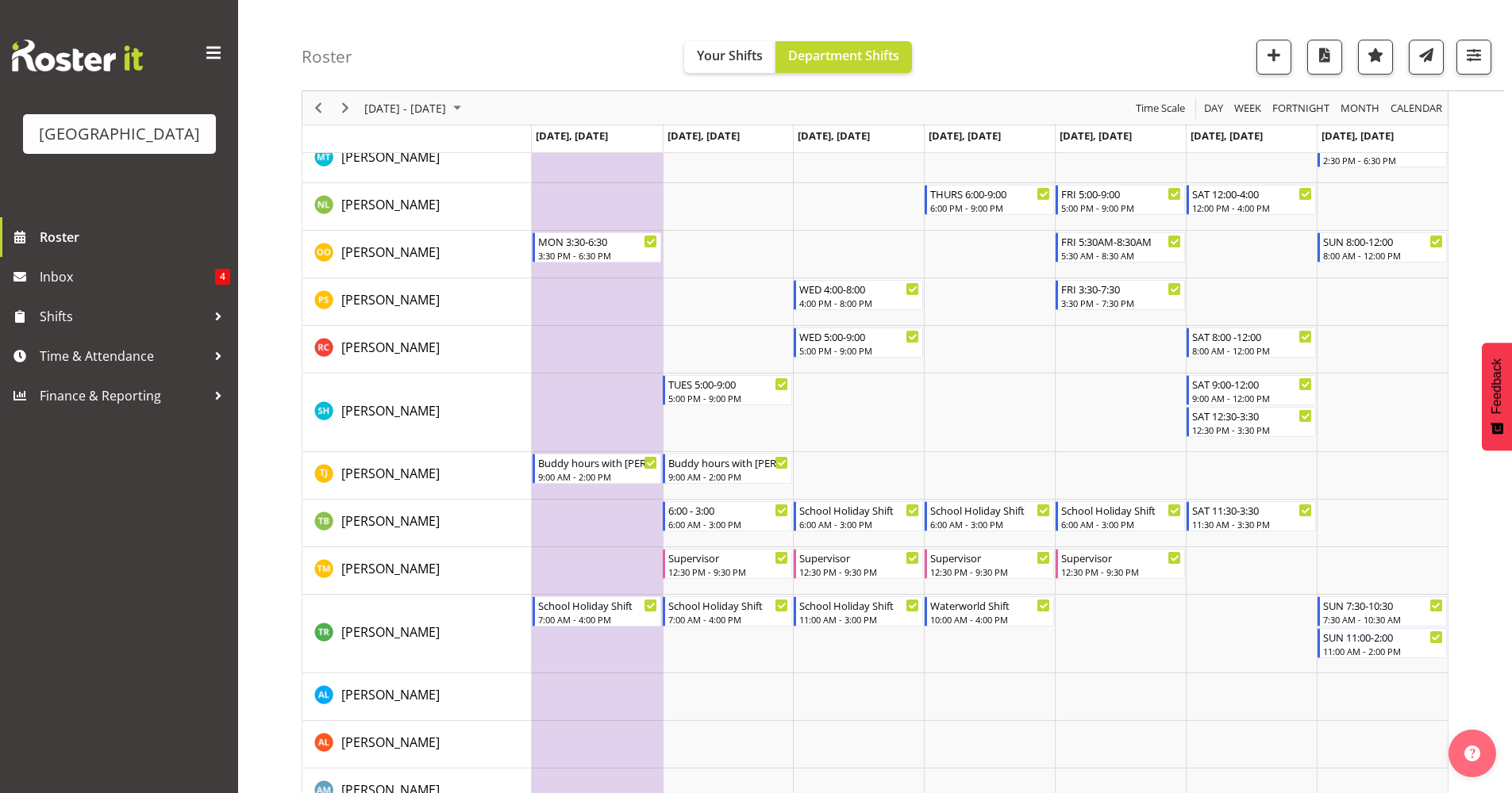
scroll to position [1596, 0]
click at [752, 466] on li "Copy" at bounding box center [773, 475] width 96 height 29
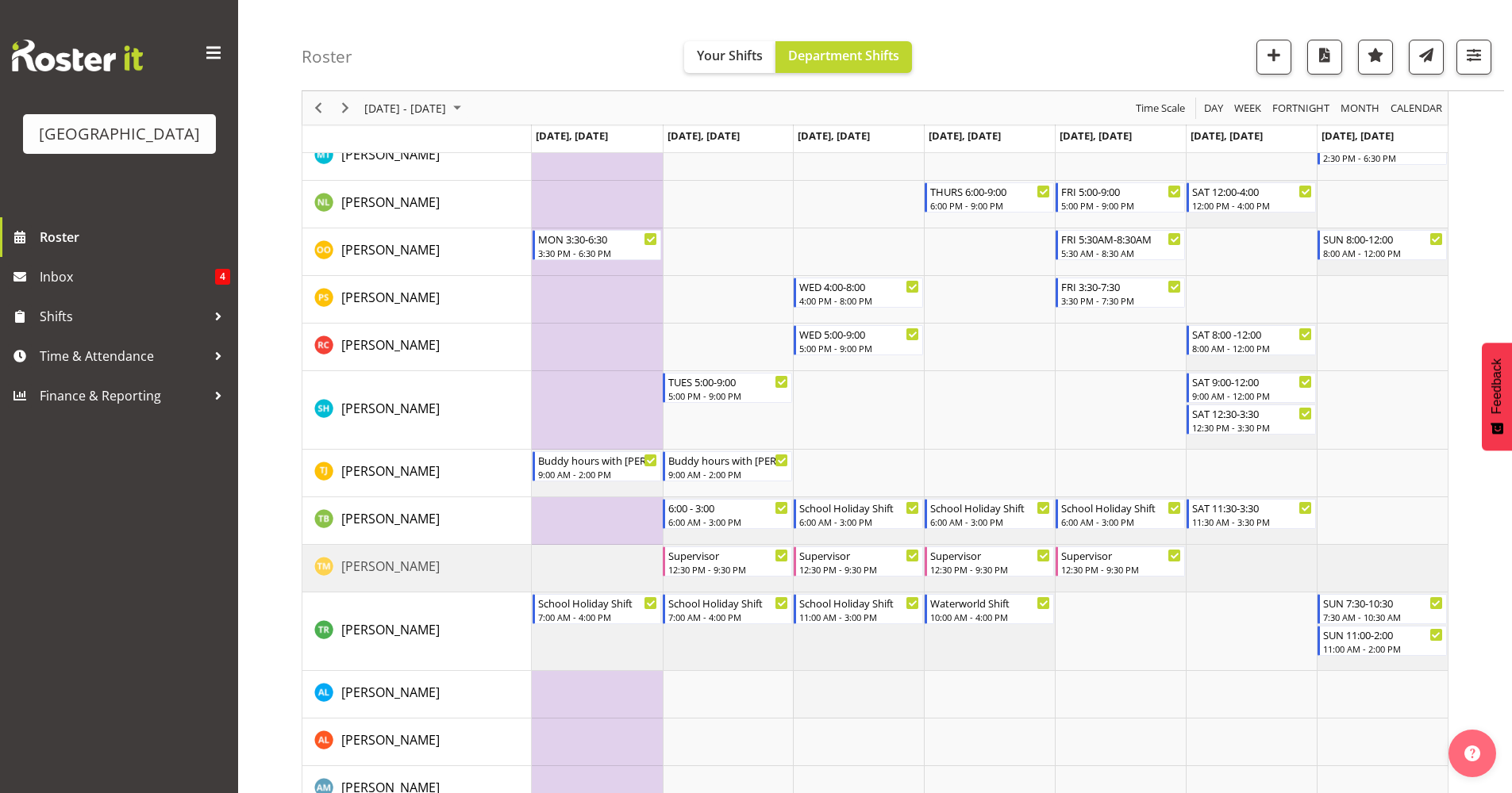
scroll to position [1812, 0]
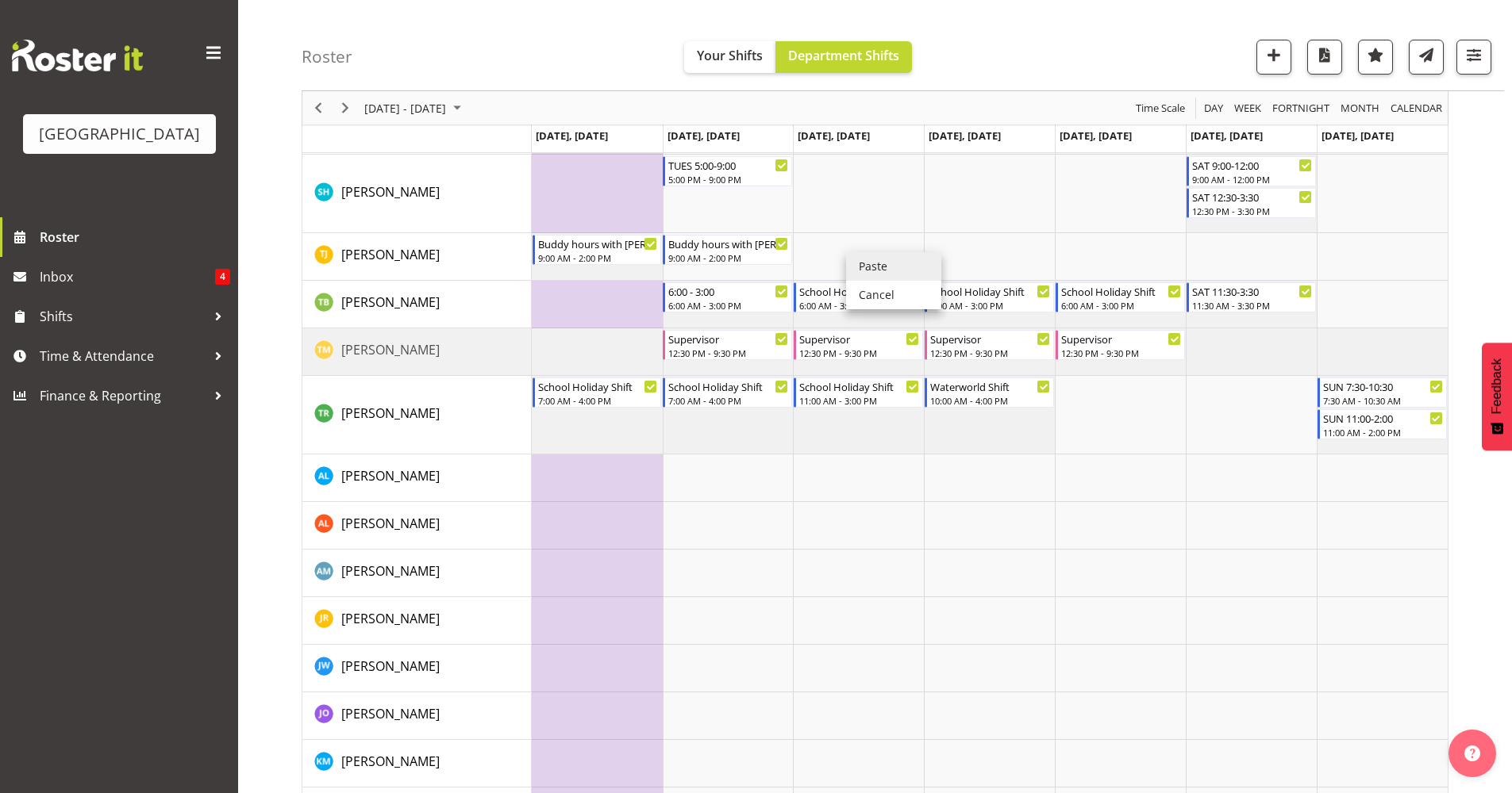
click at [866, 268] on li "Paste" at bounding box center [894, 266] width 96 height 29
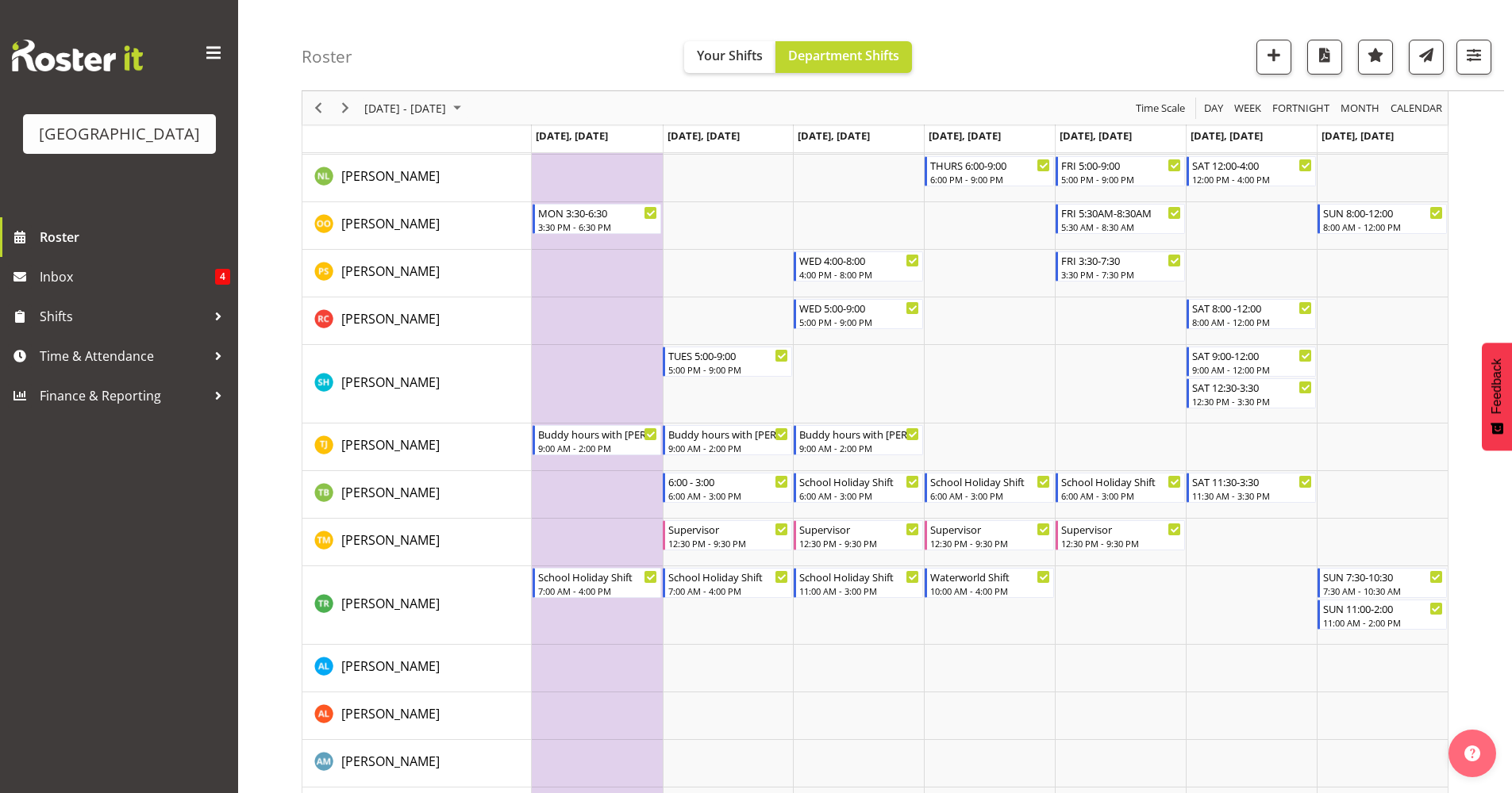
scroll to position [1624, 0]
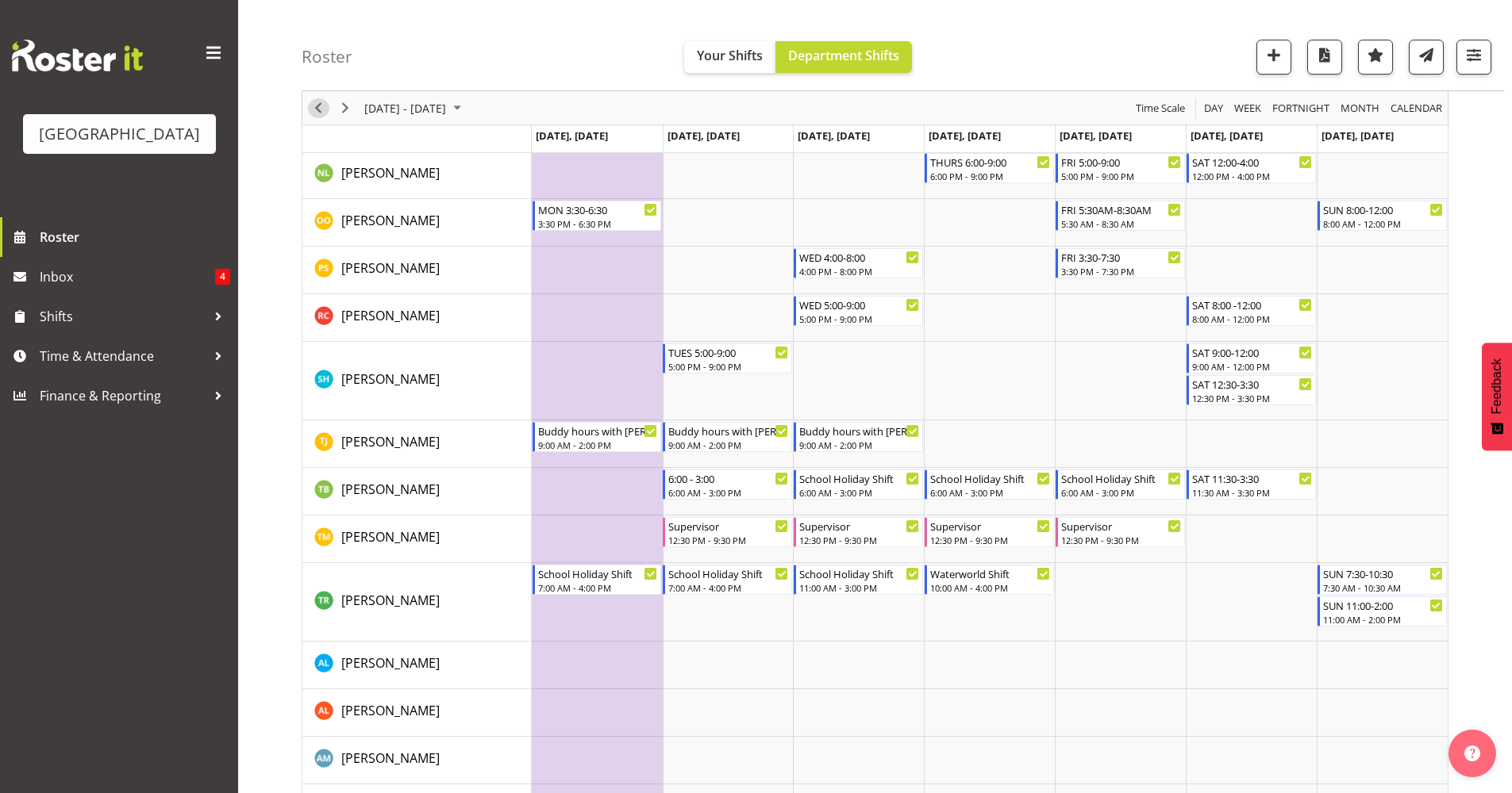
click at [320, 111] on span "Previous" at bounding box center [318, 108] width 19 height 20
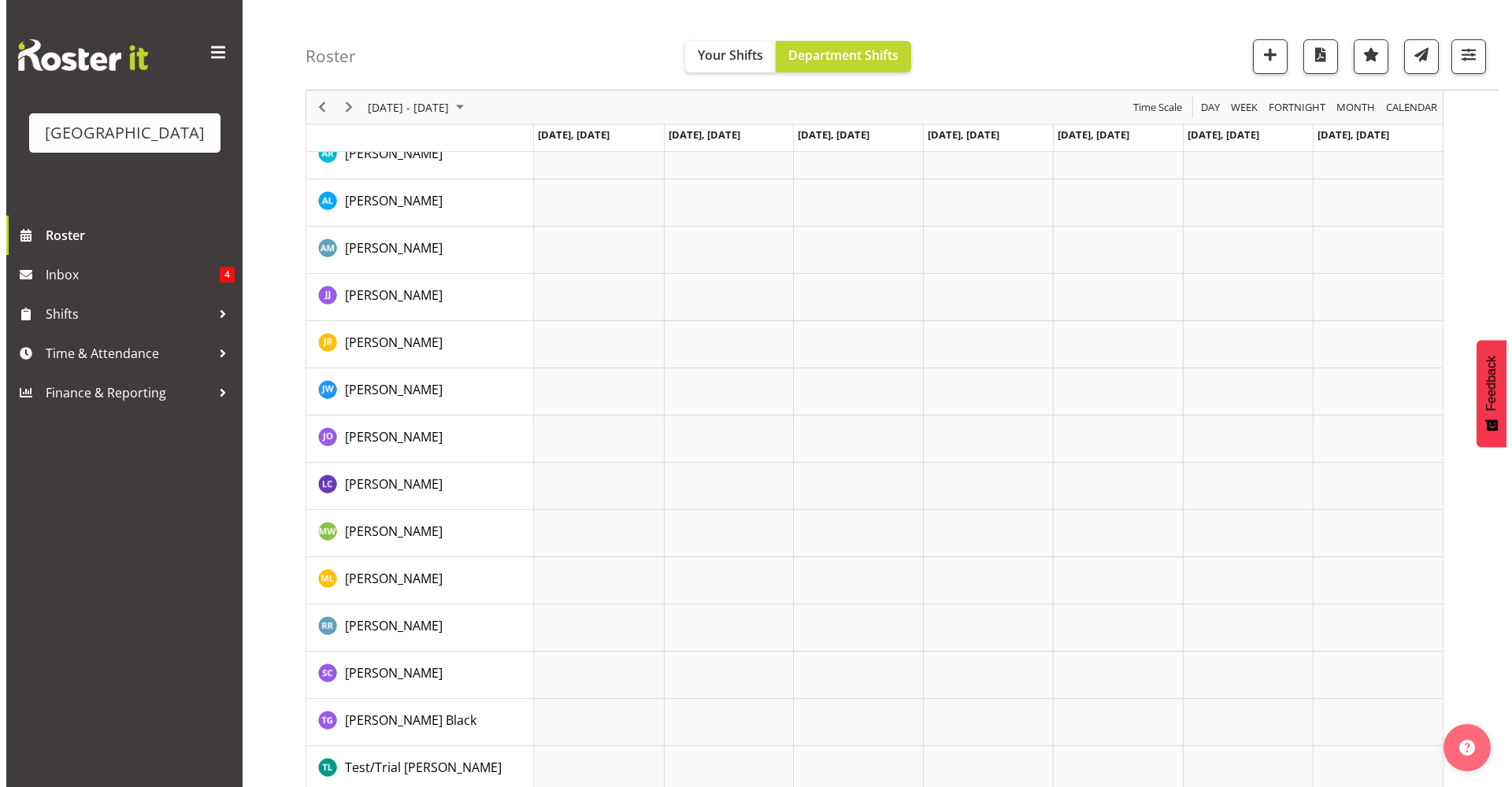
scroll to position [1964, 0]
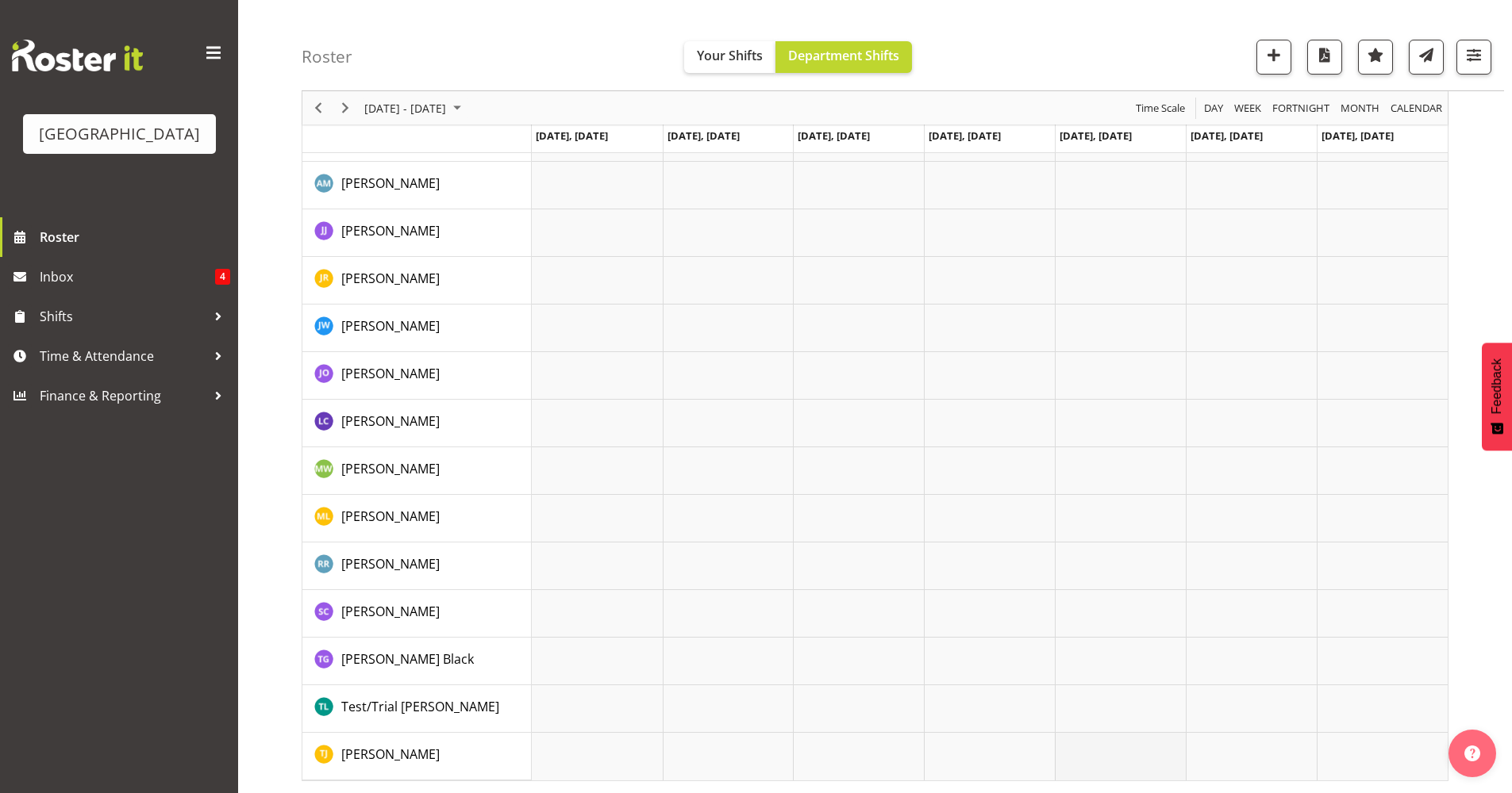
click at [1154, 759] on td "Timeline Week of September 18, 2025" at bounding box center [1120, 757] width 131 height 47
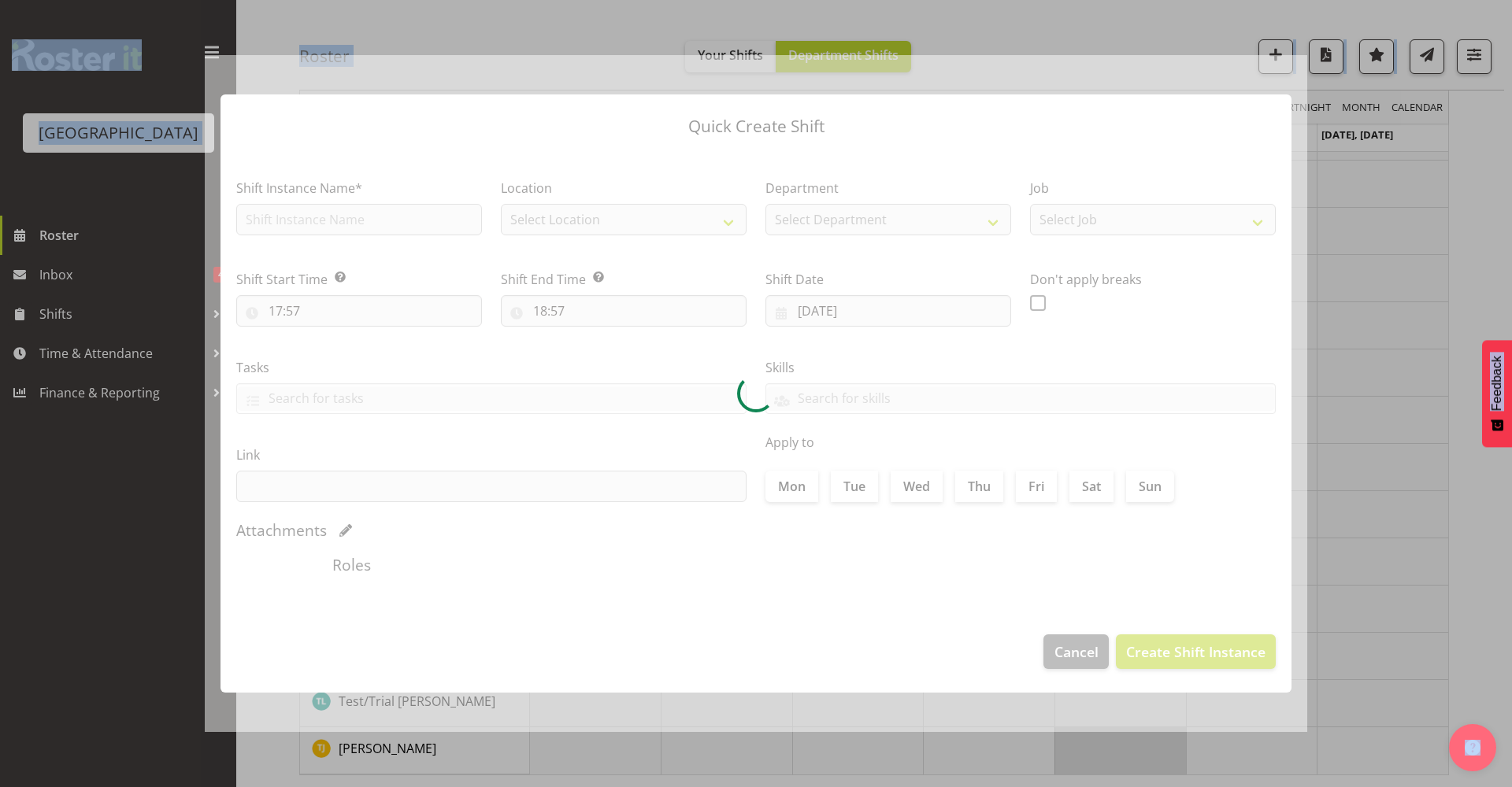
click at [1146, 753] on div at bounding box center [756, 393] width 1512 height 787
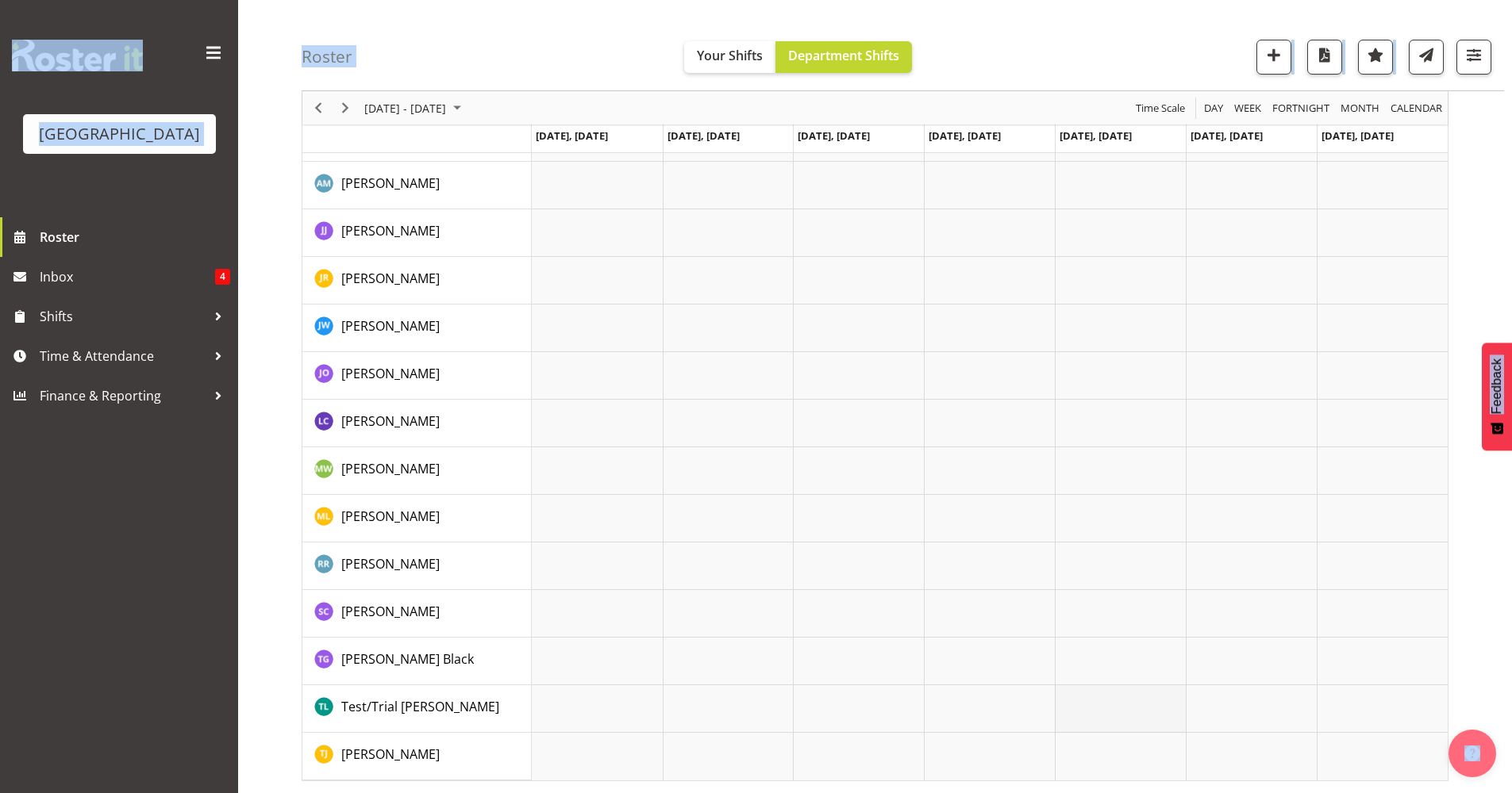
click at [1141, 724] on td "Timeline Week of September 18, 2025" at bounding box center [1120, 709] width 131 height 47
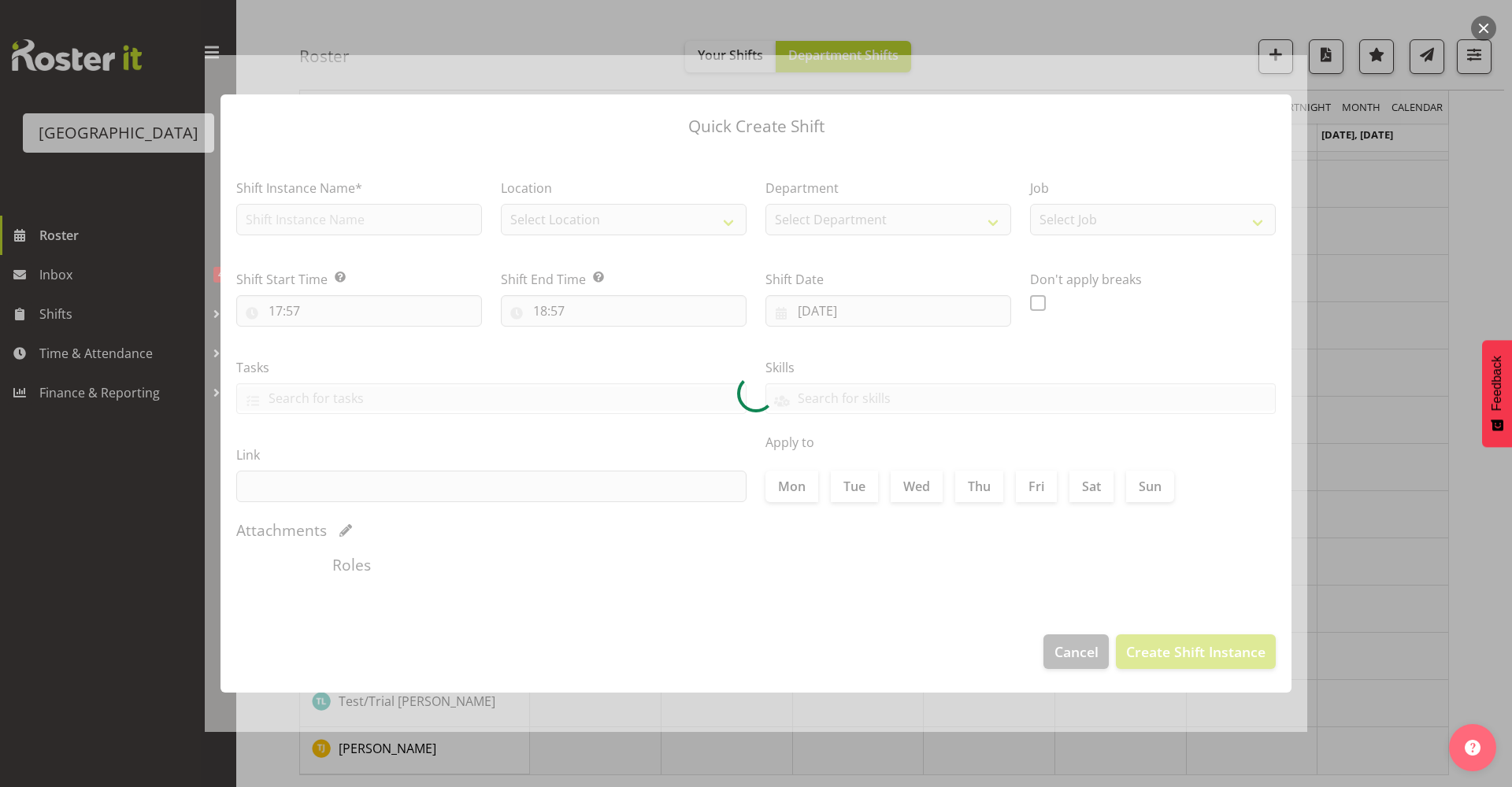
type input "19/09/2025"
checkbox input "true"
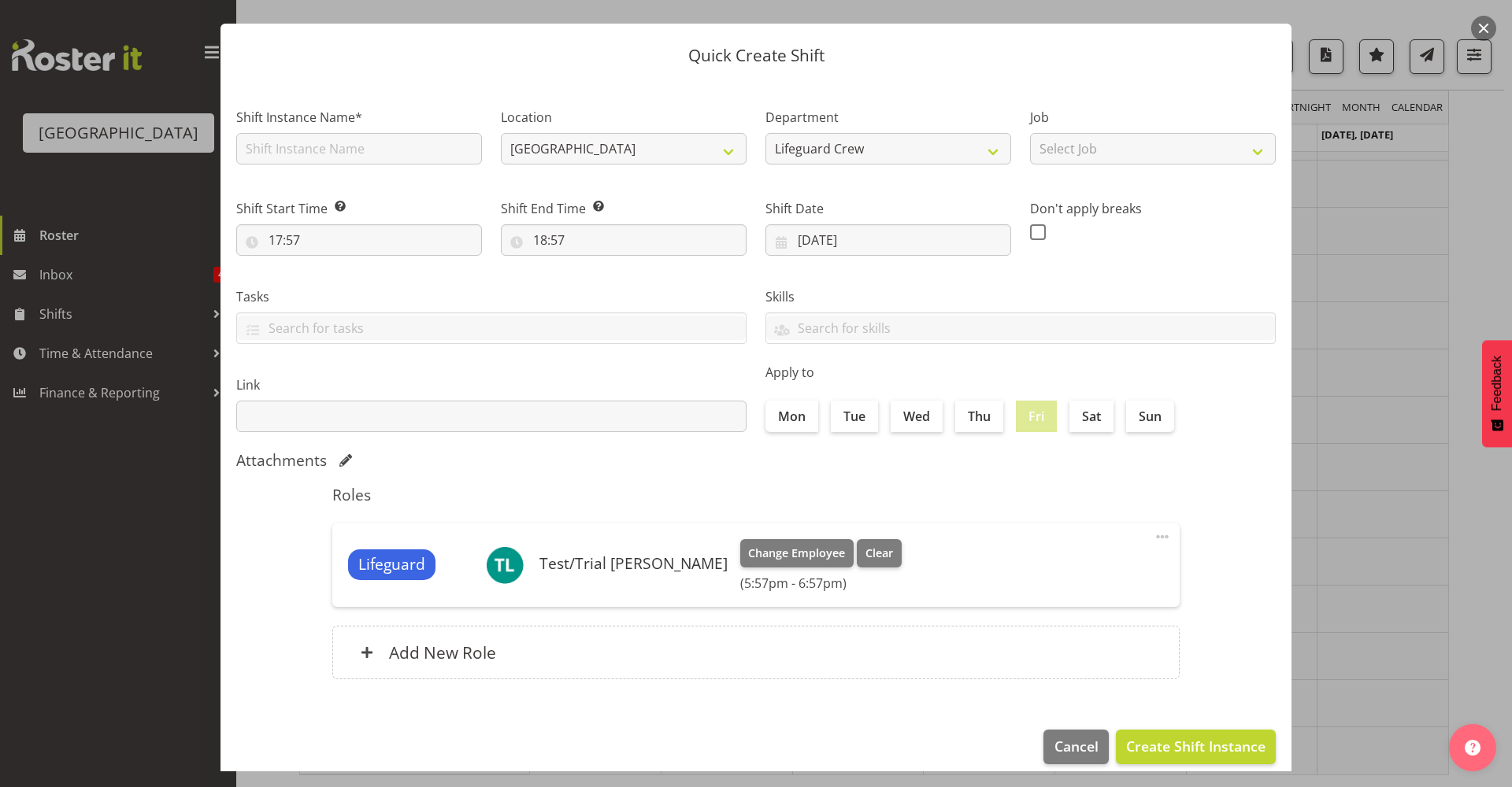
scroll to position [48, 0]
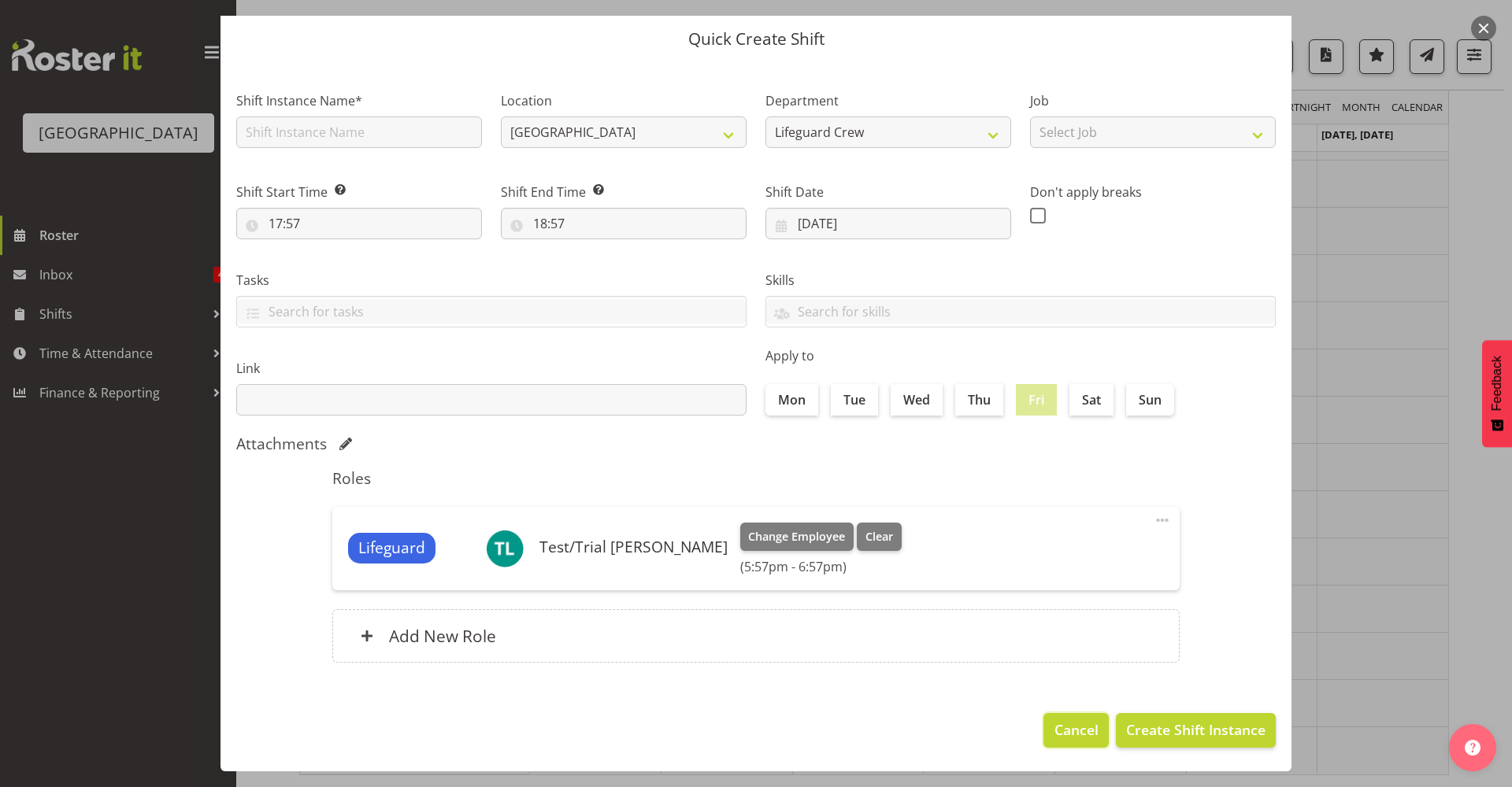
click at [1068, 727] on span "Cancel" at bounding box center [1077, 729] width 44 height 20
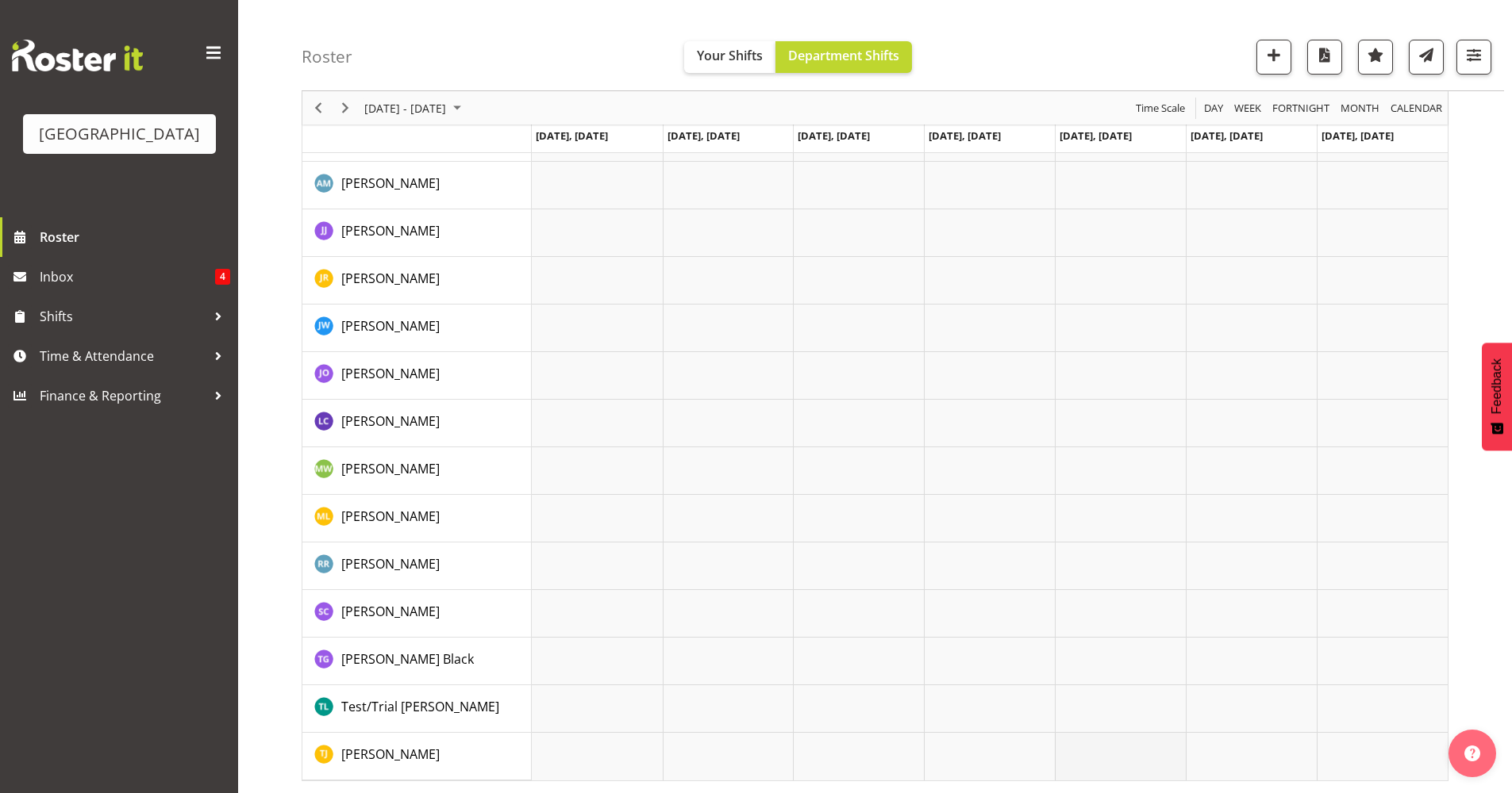
click at [1099, 768] on td "Timeline Week of September 18, 2025" at bounding box center [1120, 757] width 131 height 47
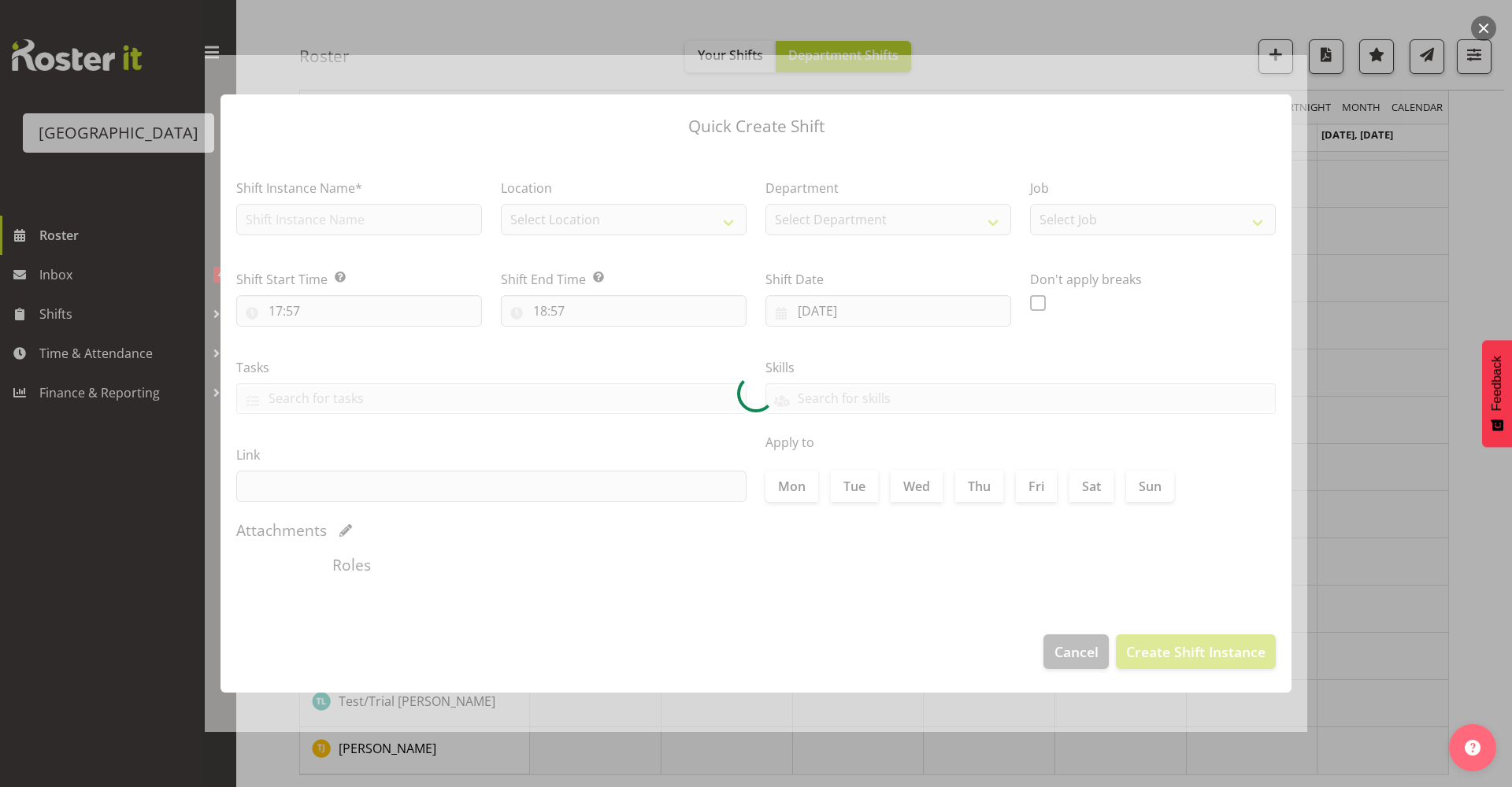
type input "19/09/2025"
checkbox input "true"
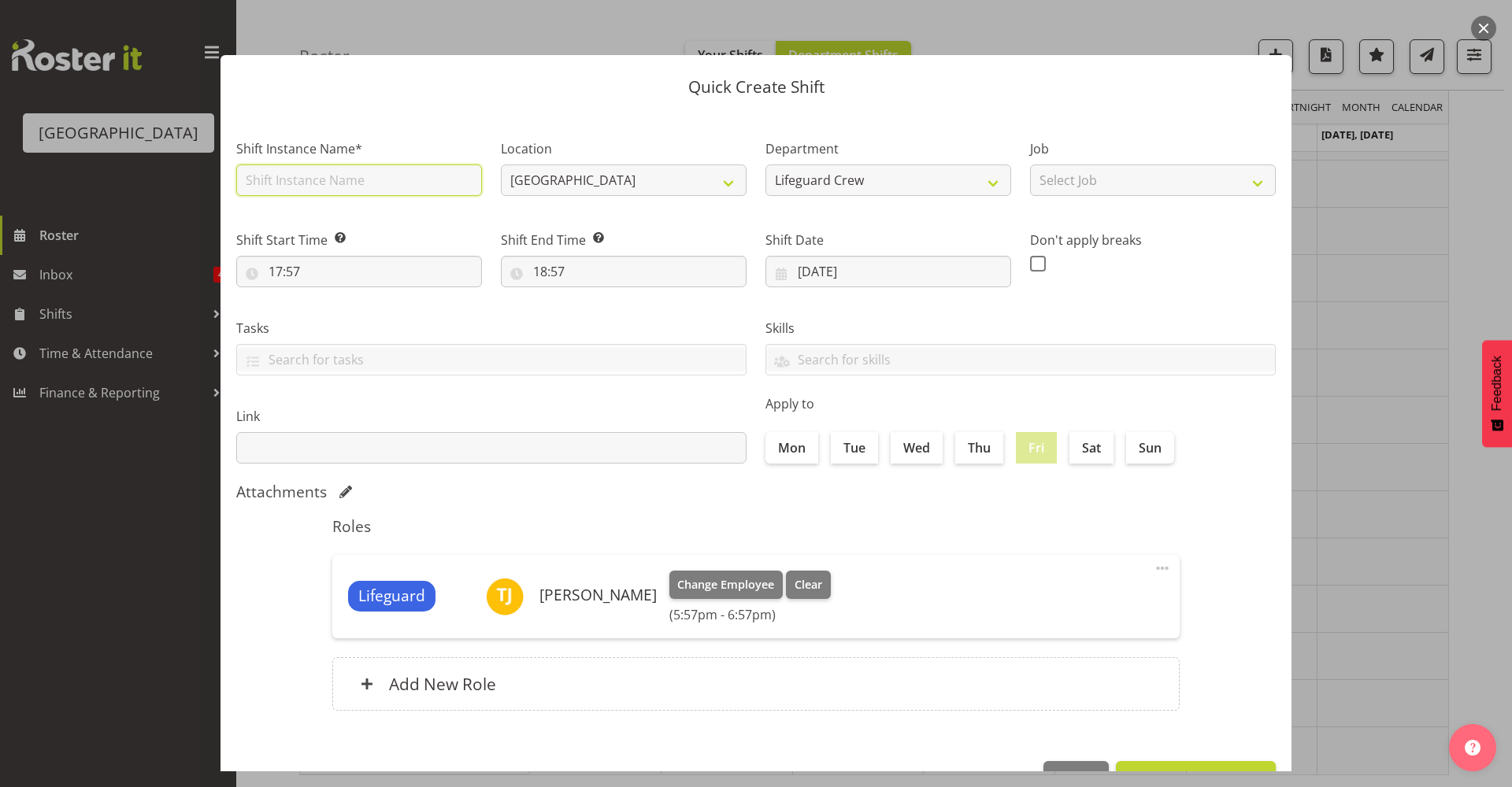
click at [311, 186] on input "text" at bounding box center [358, 180] width 246 height 32
type input "Buddy hours with Finn"
click at [376, 275] on input "17:57" at bounding box center [358, 272] width 246 height 32
click at [336, 310] on select "00 01 02 03 04 05 06 07 08 09 10 11 12 13 14 15 16 17 18 19 20 21 22 23" at bounding box center [344, 312] width 36 height 32
select select "16"
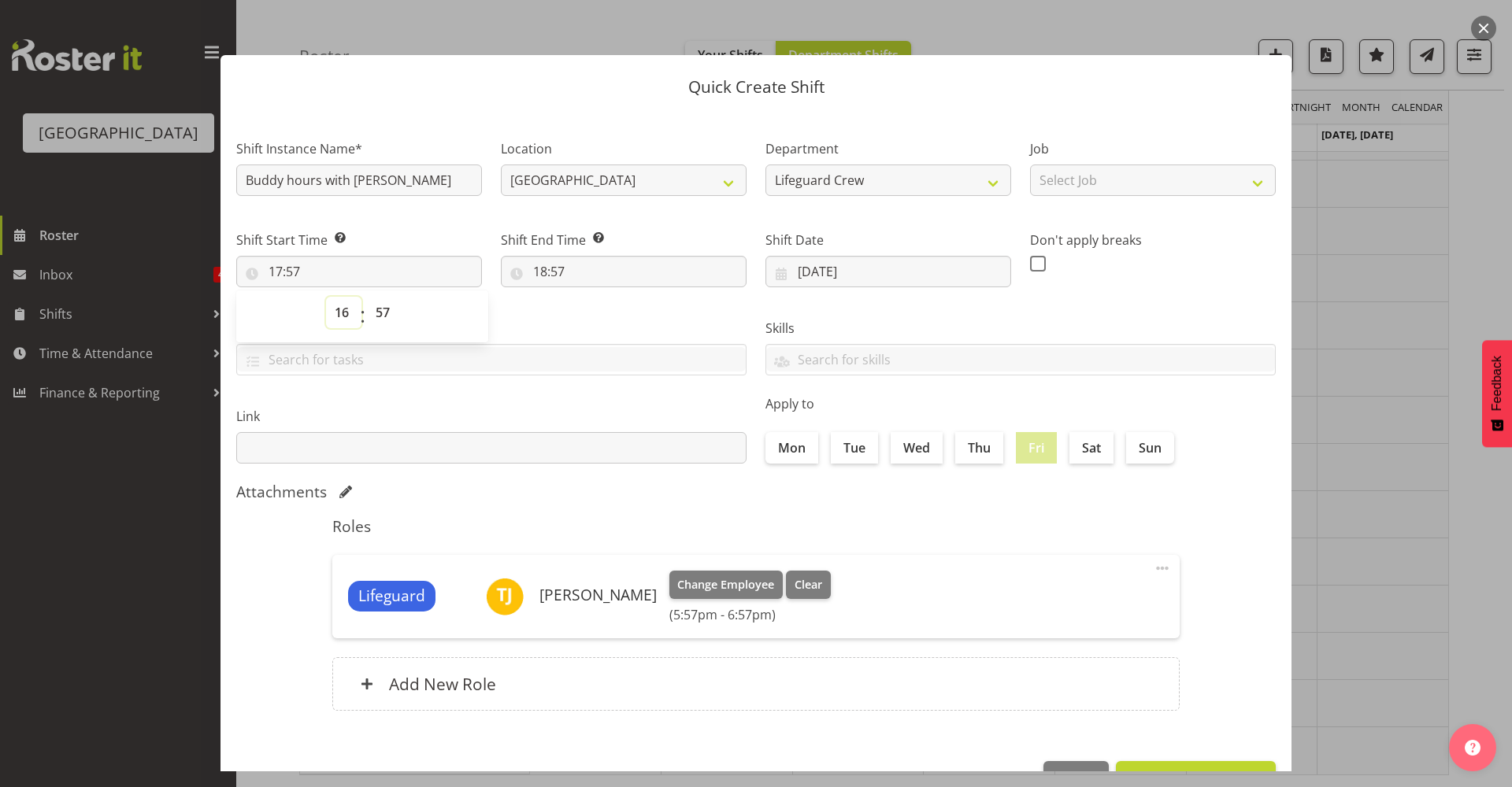
click at [326, 297] on select "00 01 02 03 04 05 06 07 08 09 10 11 12 13 14 15 16 17 18 19 20 21 22 23" at bounding box center [344, 312] width 36 height 32
type input "16:57"
click at [375, 316] on select "00 01 02 03 04 05 06 07 08 09 10 11 12 13 14 15 16 17 18 19 20 21 22 23 24 25 2…" at bounding box center [385, 312] width 36 height 32
select select "0"
click at [367, 297] on select "00 01 02 03 04 05 06 07 08 09 10 11 12 13 14 15 16 17 18 19 20 21 22 23 24 25 2…" at bounding box center [385, 312] width 36 height 32
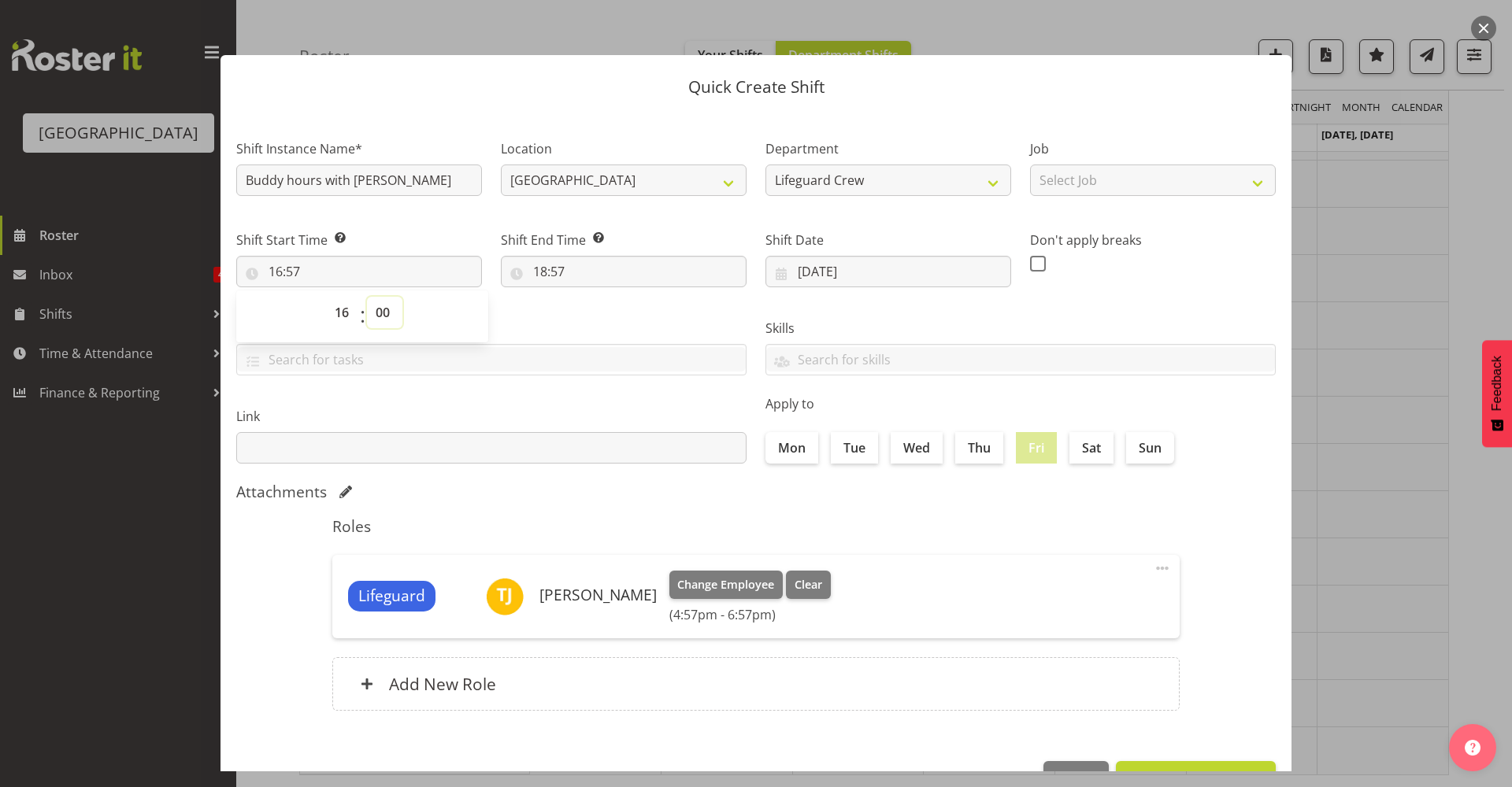
type input "16:00"
click at [565, 263] on input "18:57" at bounding box center [623, 272] width 246 height 32
click at [597, 308] on select "00 01 02 03 04 05 06 07 08 09 10 11 12 13 14 15 16 17 18 19 20 21 22 23" at bounding box center [609, 312] width 36 height 32
select select "20"
click at [591, 297] on select "00 01 02 03 04 05 06 07 08 09 10 11 12 13 14 15 16 17 18 19 20 21 22 23" at bounding box center [609, 312] width 36 height 32
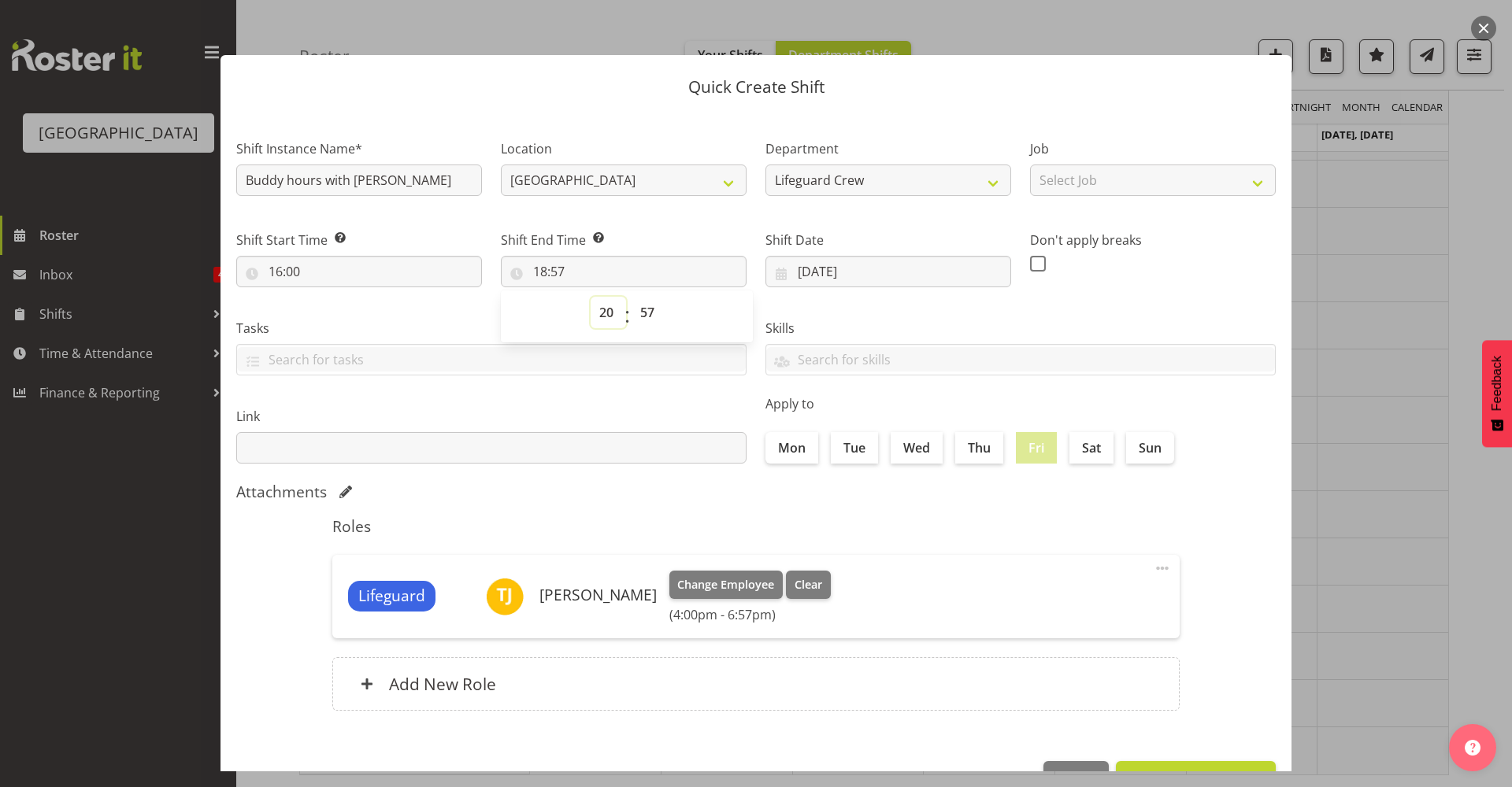
type input "20:57"
drag, startPoint x: 607, startPoint y: 317, endPoint x: 614, endPoint y: 329, distance: 13.9
click at [607, 317] on select "00 01 02 03 04 05 06 07 08 09 10 11 12 13 14 15 16 17 18 19 20 21 22 23" at bounding box center [609, 312] width 36 height 32
select select "21"
click at [591, 297] on select "00 01 02 03 04 05 06 07 08 09 10 11 12 13 14 15 16 17 18 19 20 21 22 23" at bounding box center [609, 312] width 36 height 32
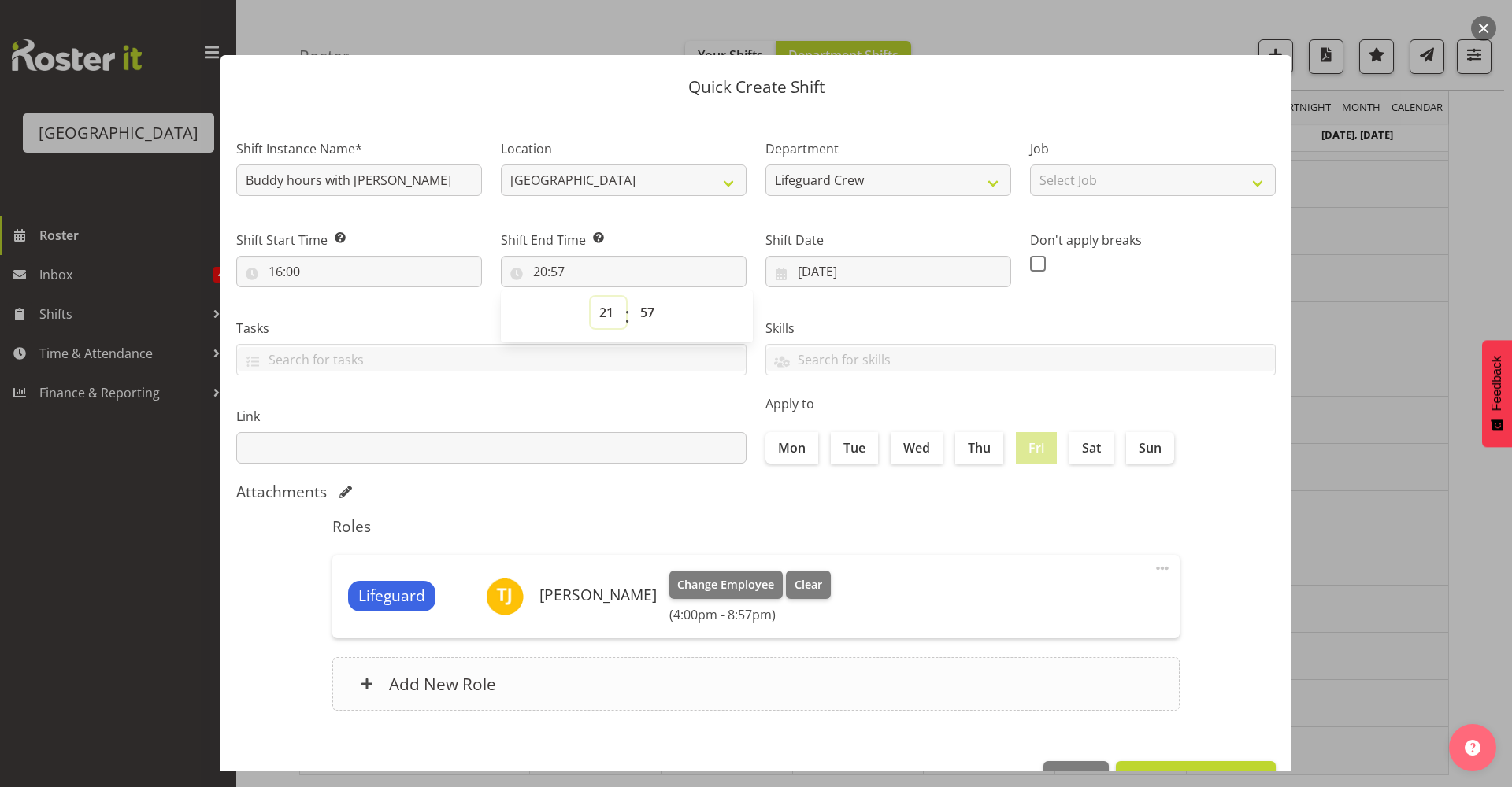
type input "21:57"
click at [647, 313] on select "00 01 02 03 04 05 06 07 08 09 10 11 12 13 14 15 16 17 18 19 20 21 22 23 24 25 2…" at bounding box center [649, 312] width 36 height 32
select select "0"
click at [632, 297] on select "00 01 02 03 04 05 06 07 08 09 10 11 12 13 14 15 16 17 18 19 20 21 22 23 24 25 2…" at bounding box center [649, 312] width 36 height 32
type input "21:00"
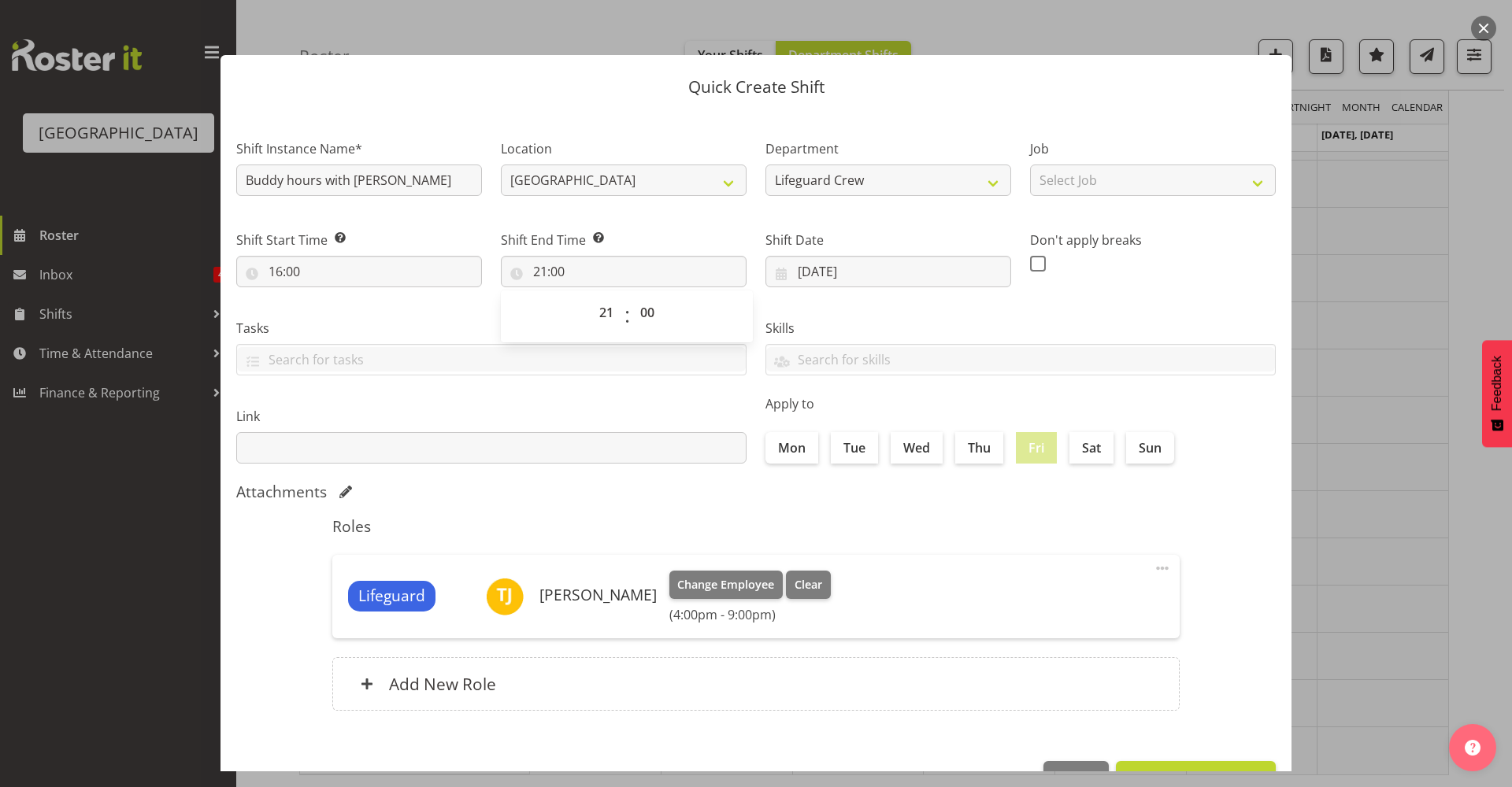
click at [995, 553] on div "Roles Lifeguard Theo Johnson Change Employee Clear (4:00pm - 9:00pm) Edit Delet…" at bounding box center [756, 619] width 867 height 222
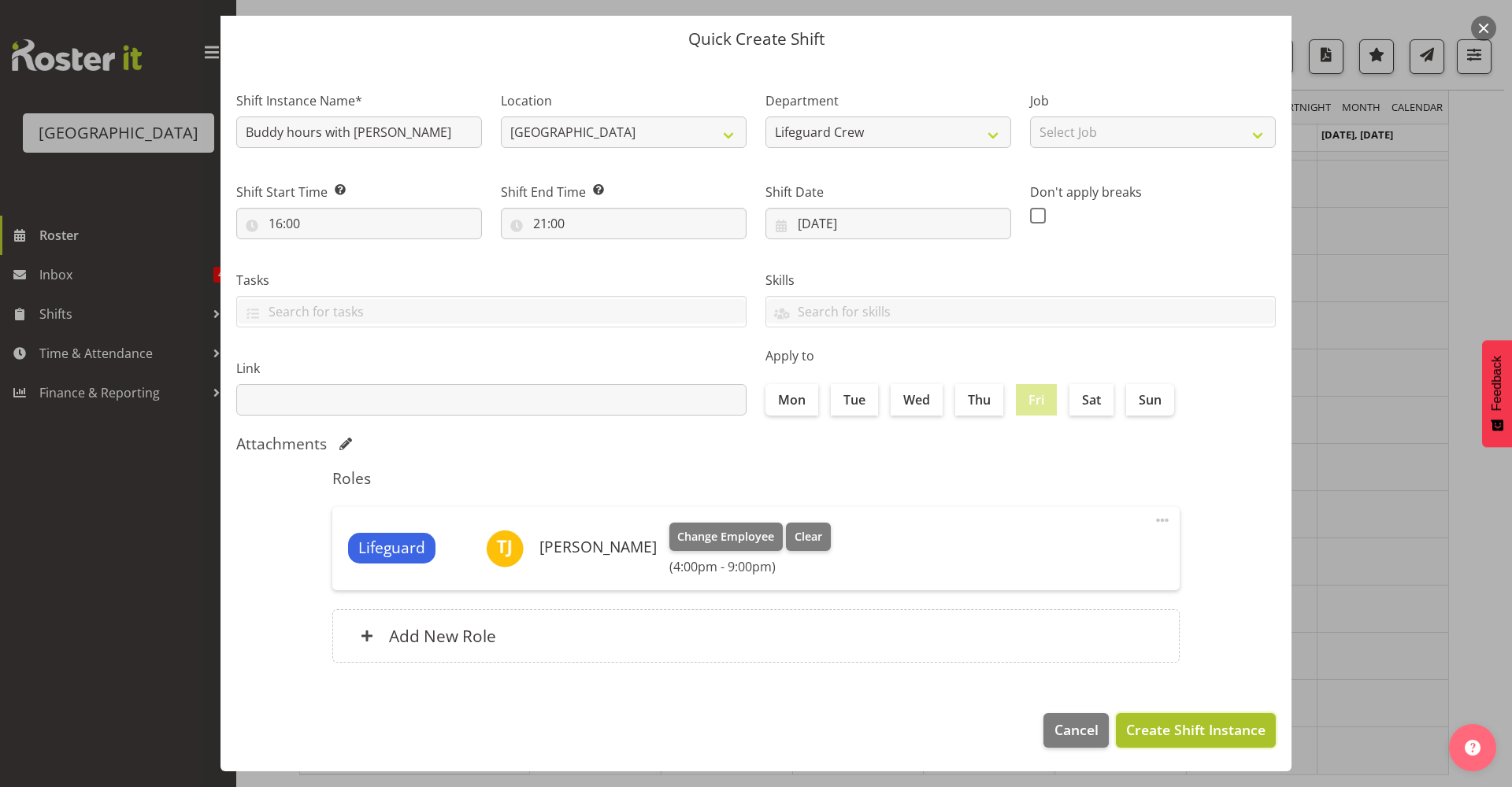
click at [1181, 737] on span "Create Shift Instance" at bounding box center [1196, 729] width 139 height 20
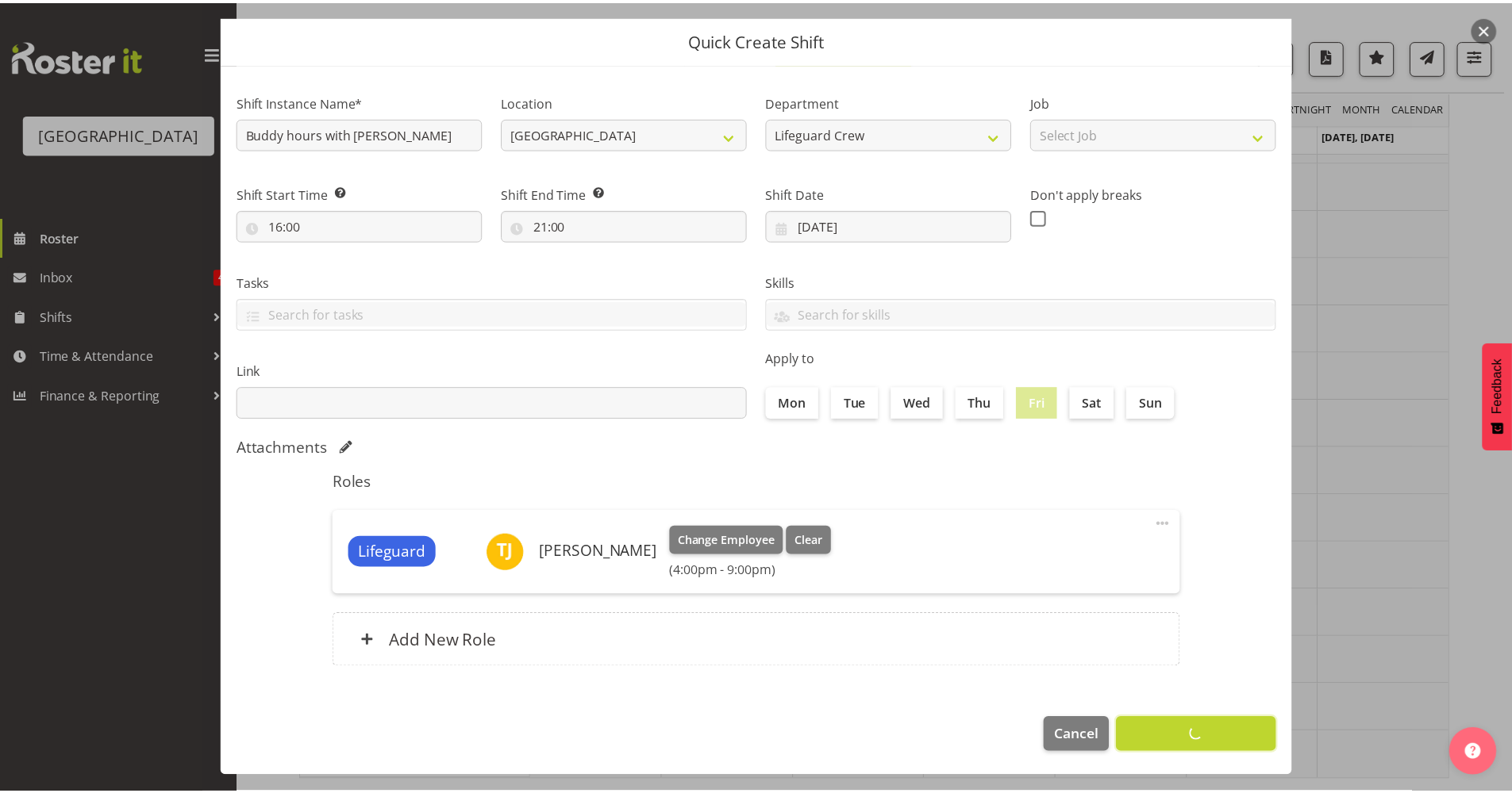
scroll to position [0, 0]
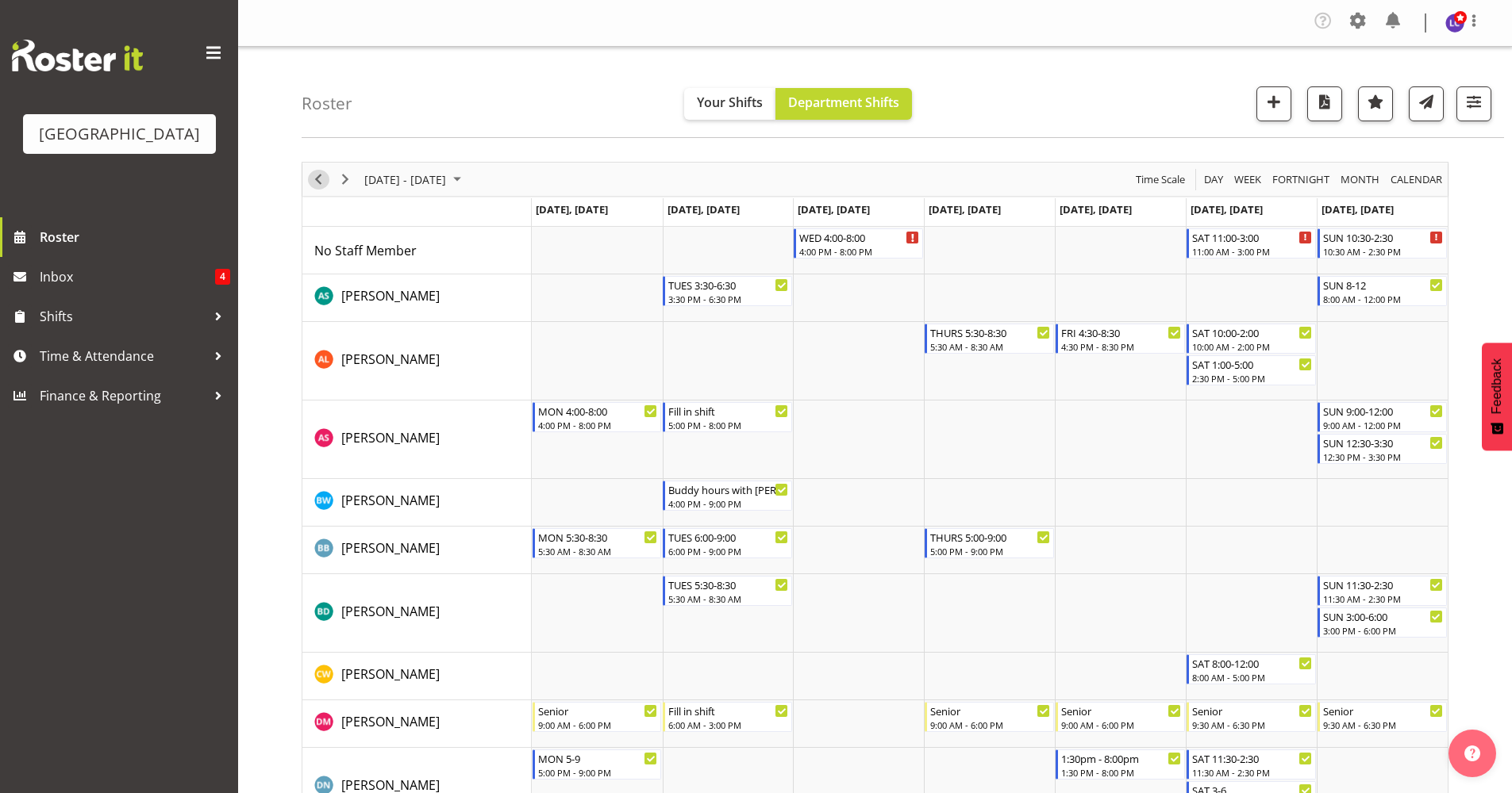
click at [313, 175] on span "Previous" at bounding box center [318, 180] width 19 height 20
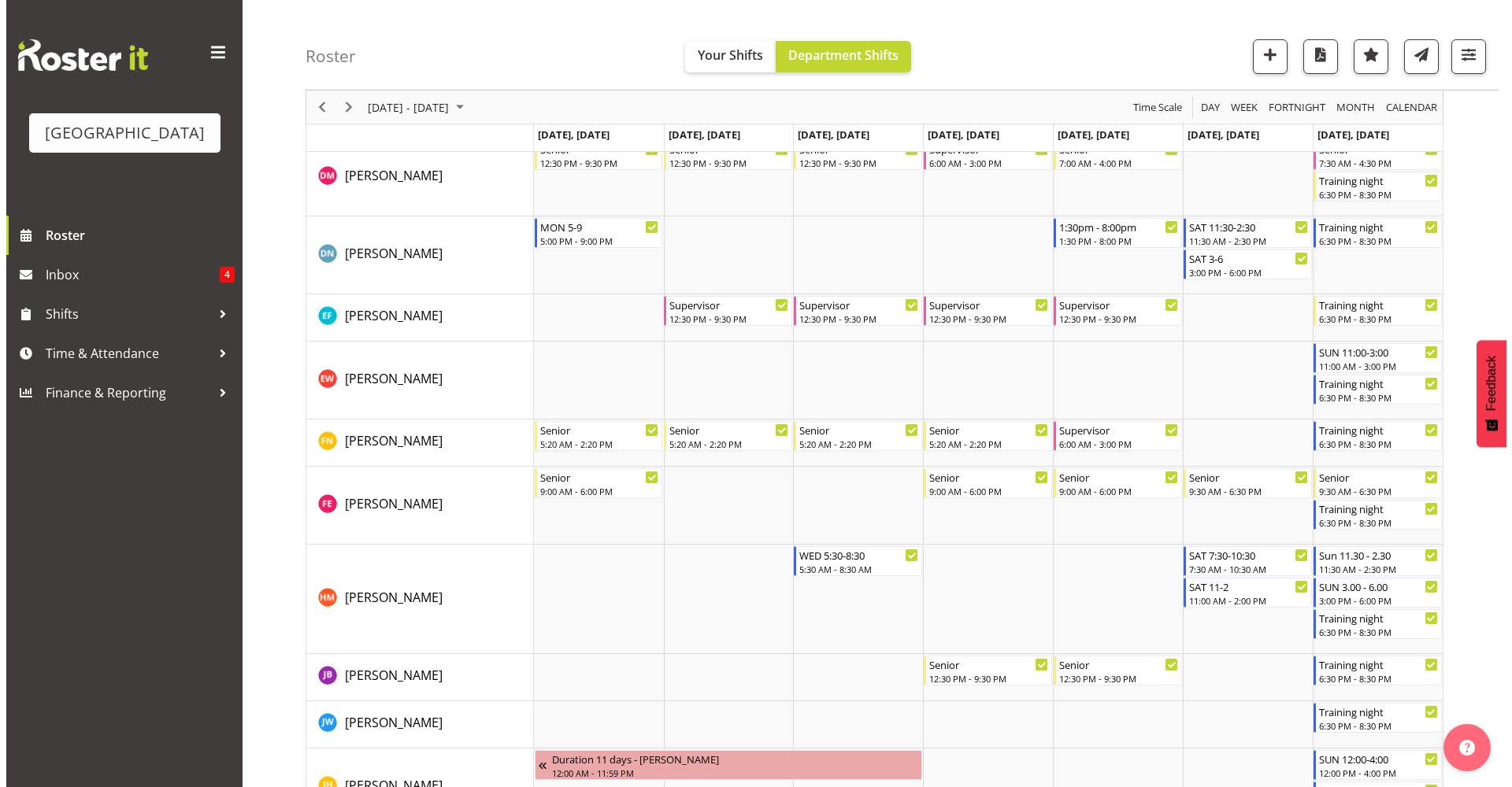
scroll to position [1024, 0]
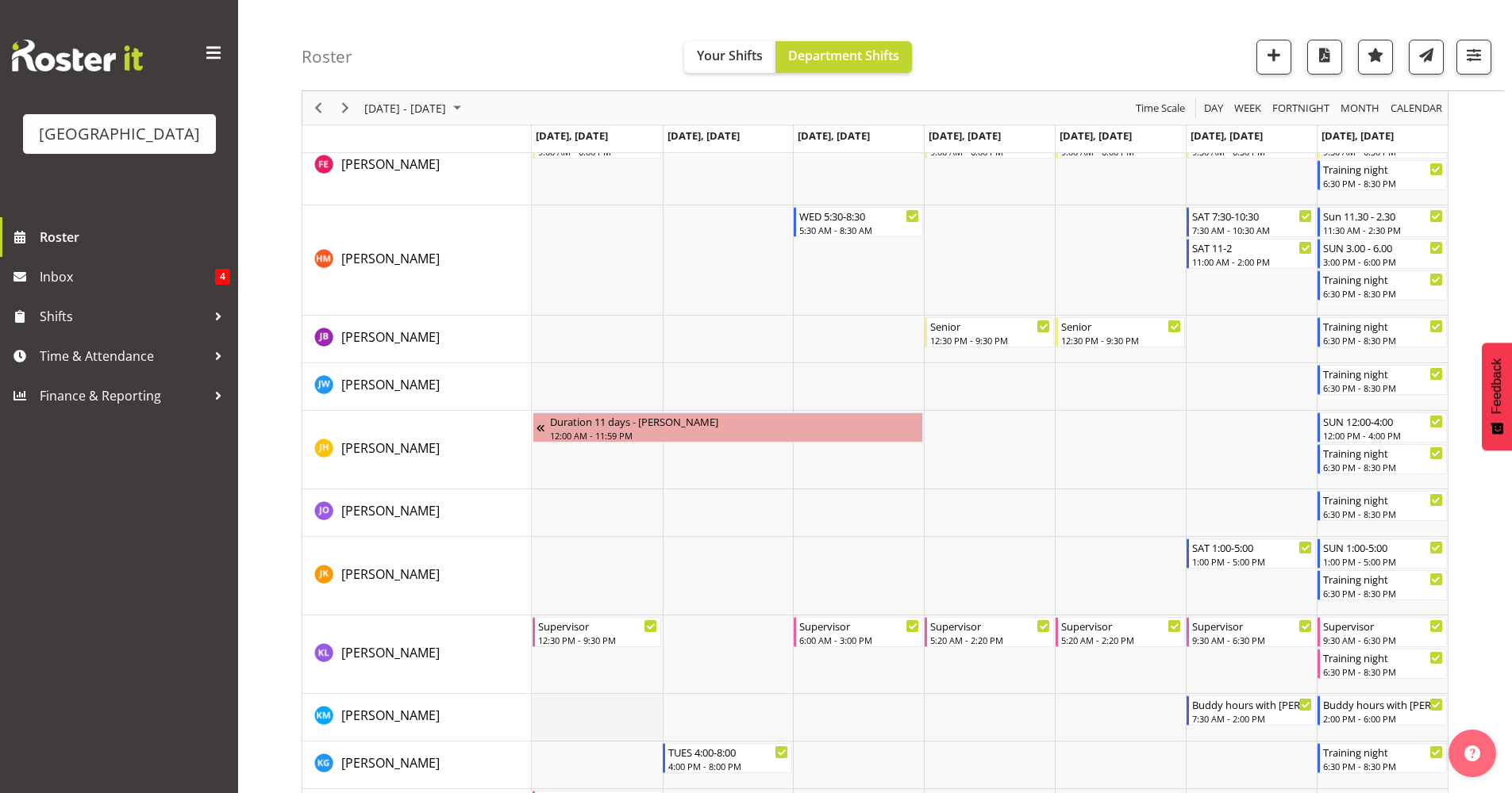
click at [593, 714] on td "Timeline Week of September 11, 2025" at bounding box center [597, 718] width 131 height 47
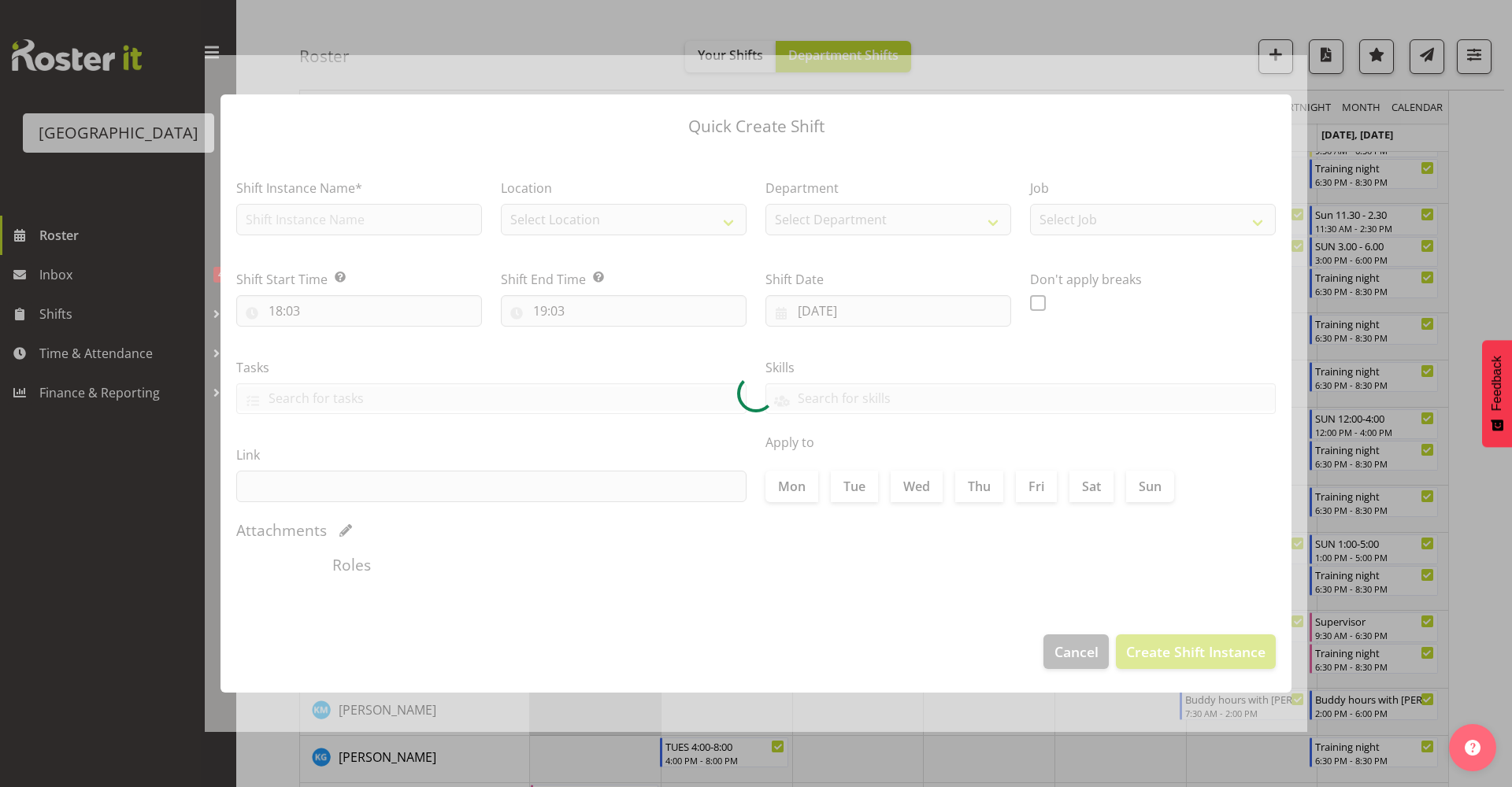
click at [589, 708] on div at bounding box center [756, 394] width 1103 height 678
type input "08/09/2025"
checkbox input "true"
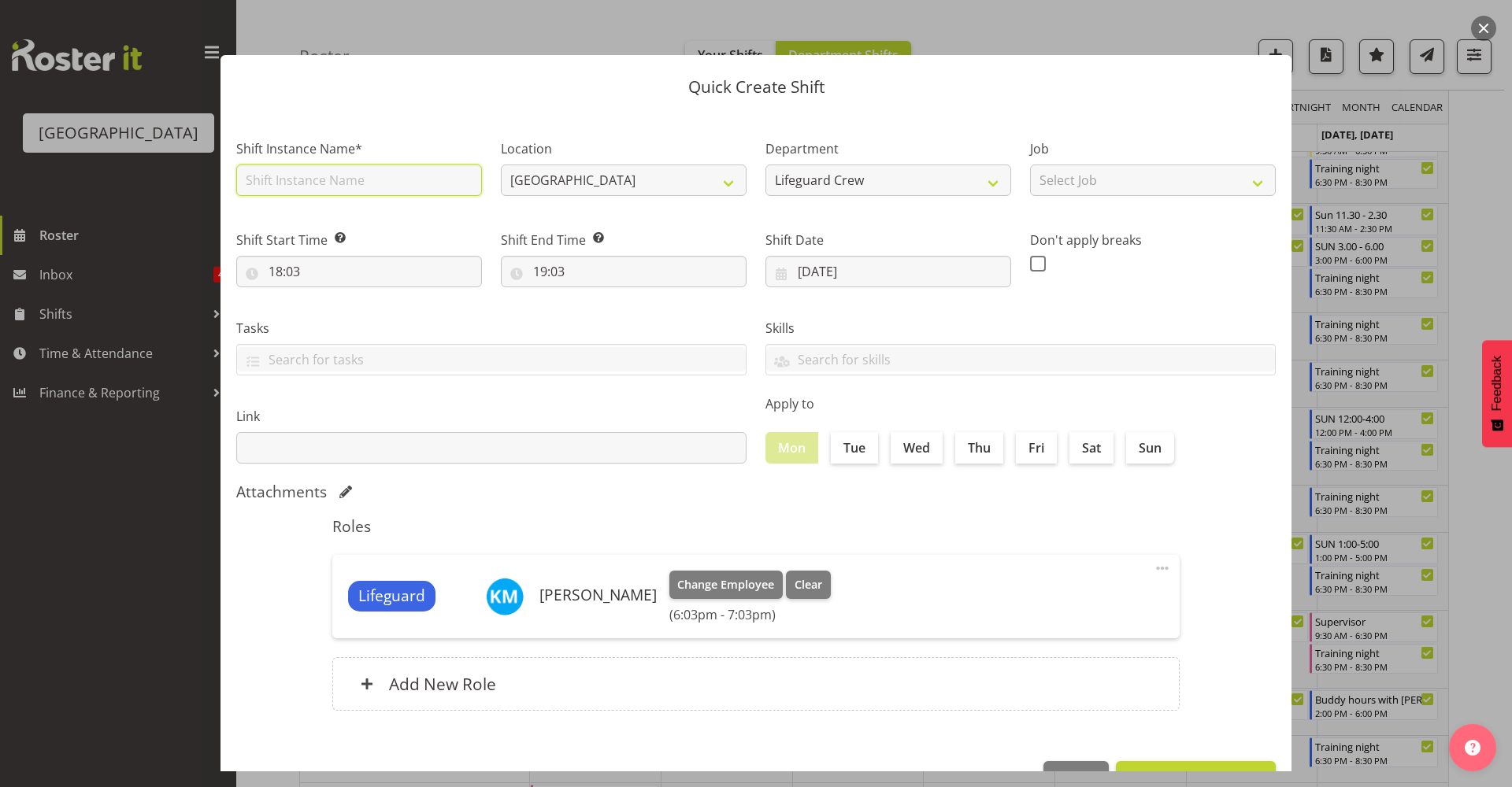
click at [423, 176] on input "text" at bounding box center [358, 180] width 246 height 32
type input "Child Protection training"
click at [424, 268] on input "18:03" at bounding box center [358, 272] width 246 height 32
click at [345, 316] on select "00 01 02 03 04 05 06 07 08 09 10 11 12 13 14 15 16 17 18 19 20 21 22 23" at bounding box center [344, 312] width 36 height 32
select select "13"
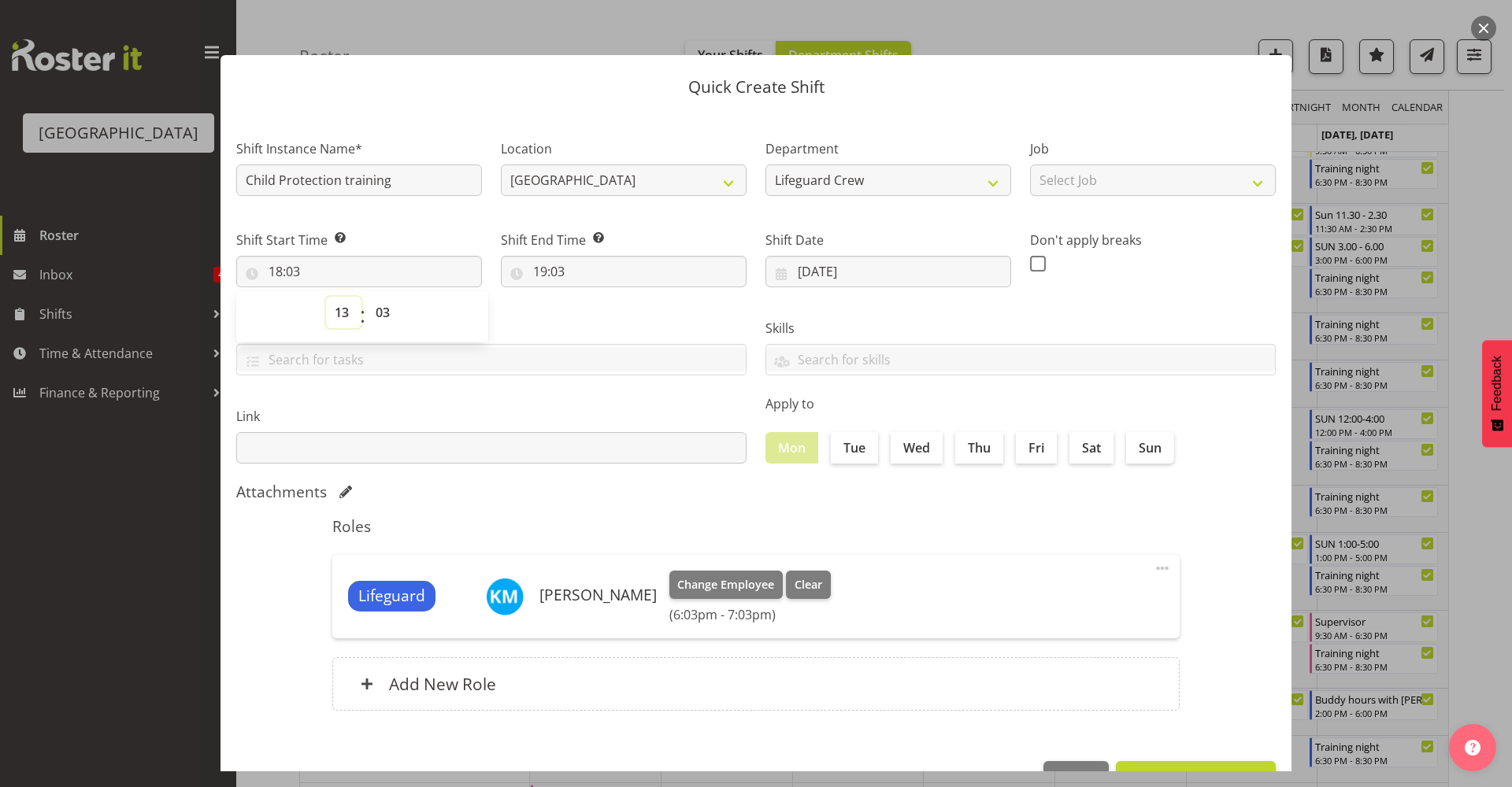
click at [326, 297] on select "00 01 02 03 04 05 06 07 08 09 10 11 12 13 14 15 16 17 18 19 20 21 22 23" at bounding box center [344, 312] width 36 height 32
type input "13:03"
click at [392, 322] on select "00 01 02 03 04 05 06 07 08 09 10 11 12 13 14 15 16 17 18 19 20 21 22 23 24 25 2…" at bounding box center [385, 312] width 36 height 32
select select "0"
click at [367, 297] on select "00 01 02 03 04 05 06 07 08 09 10 11 12 13 14 15 16 17 18 19 20 21 22 23 24 25 2…" at bounding box center [385, 312] width 36 height 32
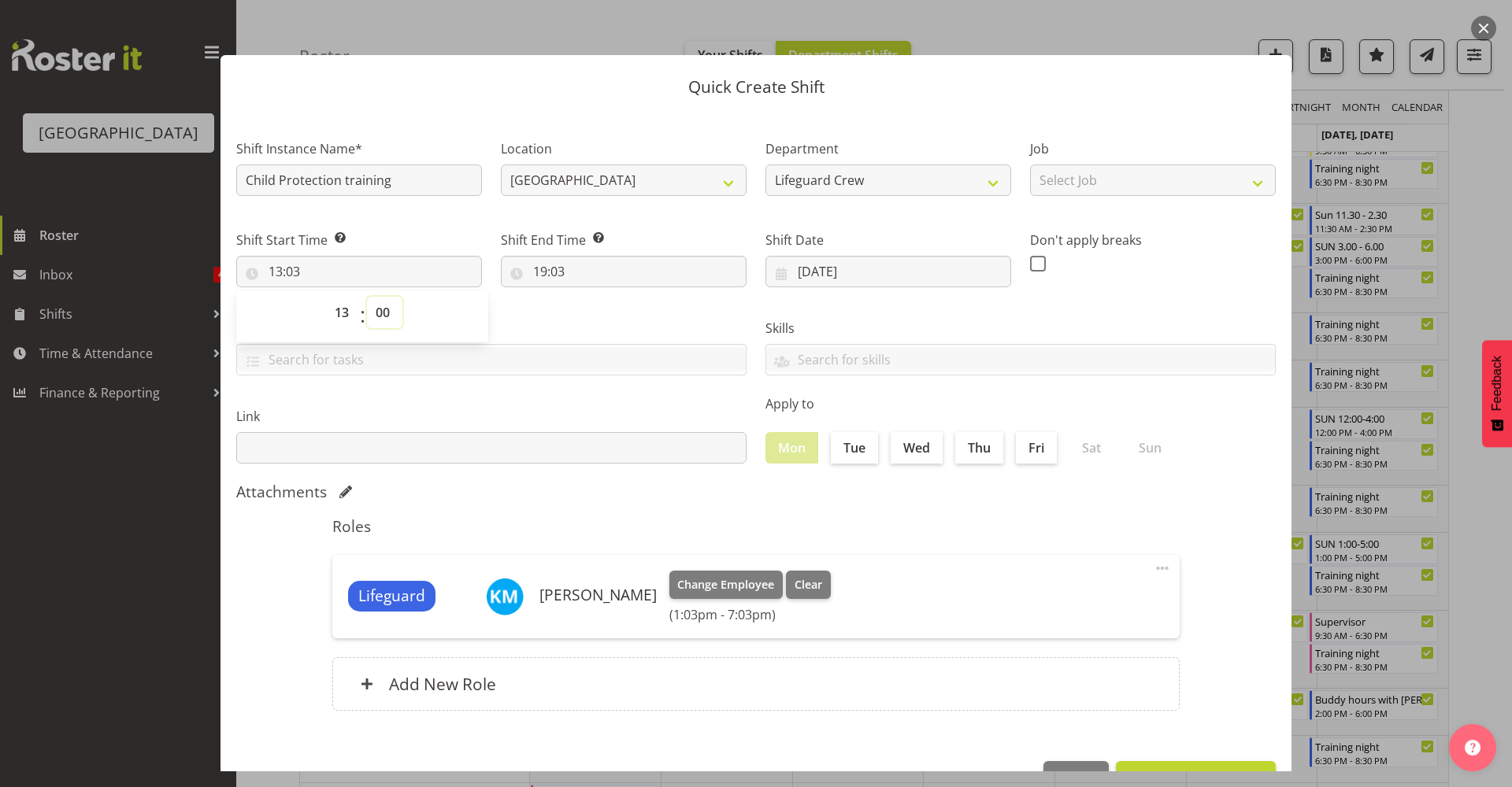
type input "13:00"
click at [538, 275] on input "19:03" at bounding box center [623, 272] width 246 height 32
click at [602, 319] on select "00 01 02 03 04 05 06 07 08 09 10 11 12 13 14 15 16 17 18 19 20 21 22 23" at bounding box center [609, 312] width 36 height 32
select select "14"
click at [591, 297] on select "00 01 02 03 04 05 06 07 08 09 10 11 12 13 14 15 16 17 18 19 20 21 22 23" at bounding box center [609, 312] width 36 height 32
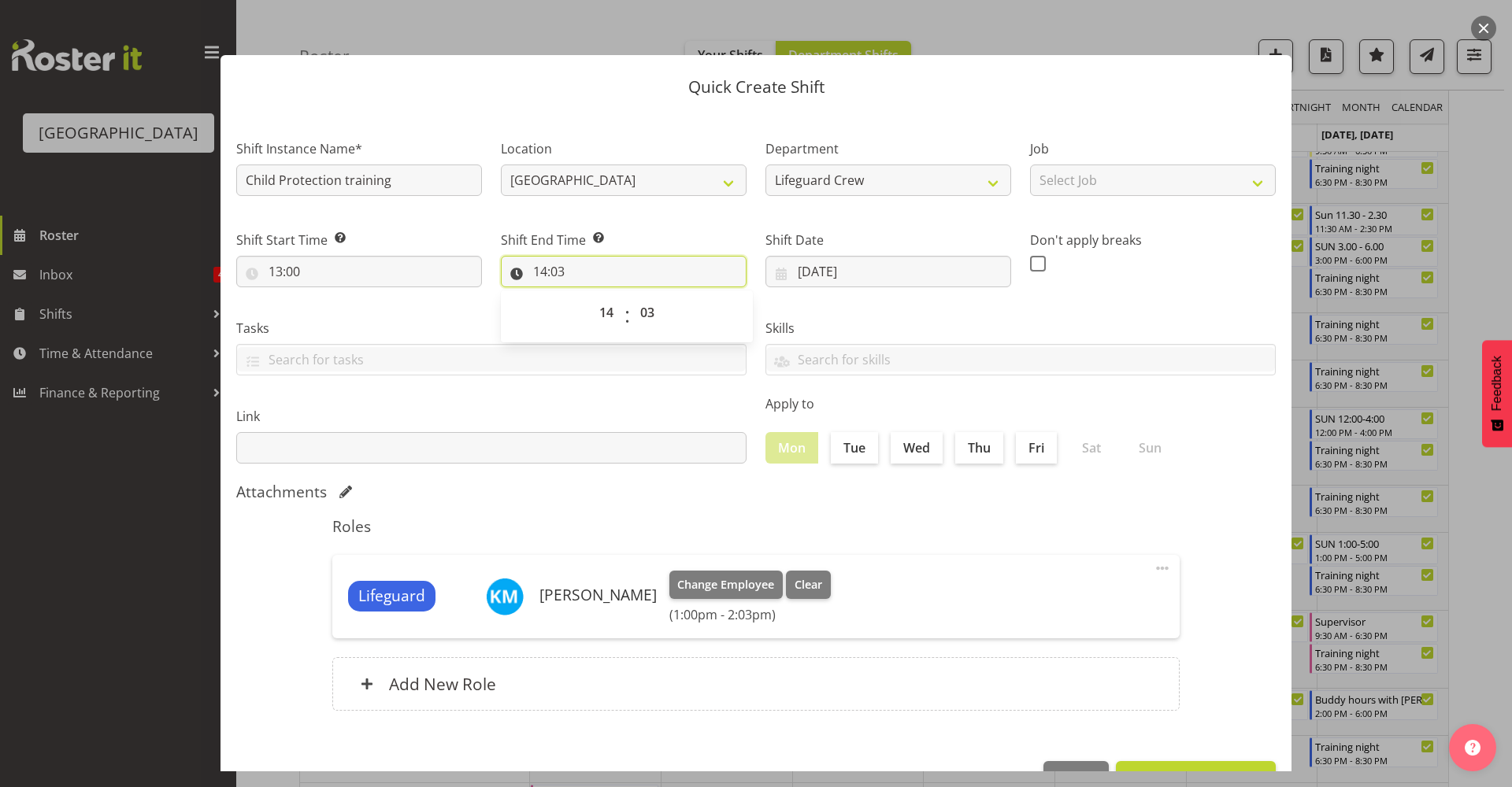
click at [564, 275] on input "14:03" at bounding box center [623, 272] width 246 height 32
click at [576, 272] on input "14:03" at bounding box center [623, 272] width 246 height 32
click at [615, 321] on select "00 01 02 03 04 05 06 07 08 09 10 11 12 13 14 15 16 17 18 19 20 21 22 23" at bounding box center [609, 312] width 36 height 32
click at [591, 297] on select "00 01 02 03 04 05 06 07 08 09 10 11 12 13 14 15 16 17 18 19 20 21 22 23" at bounding box center [609, 312] width 36 height 32
click at [647, 320] on select "00 01 02 03 04 05 06 07 08 09 10 11 12 13 14 15 16 17 18 19 20 21 22 23 24 25 2…" at bounding box center [649, 312] width 36 height 32
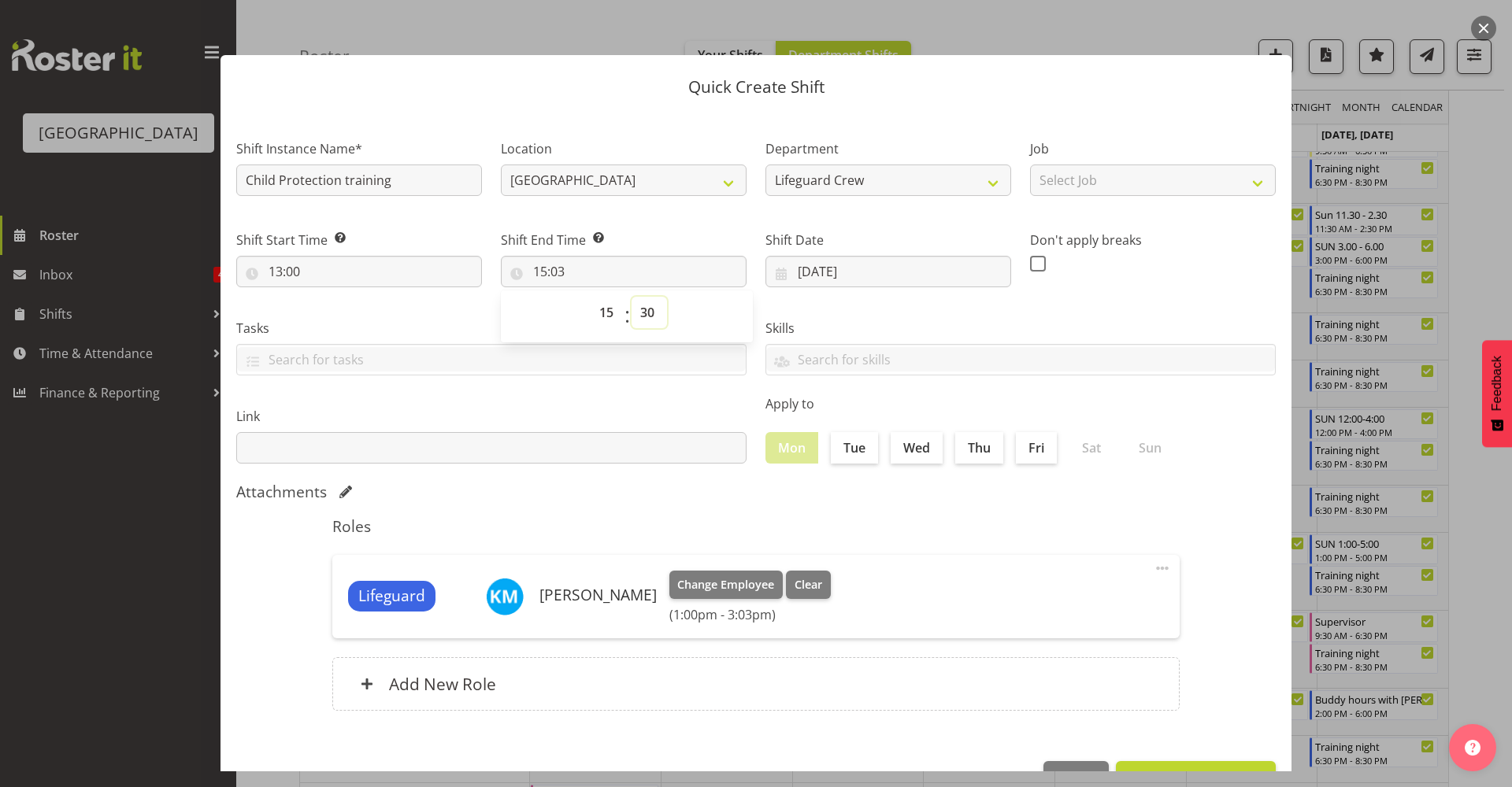
click at [632, 297] on select "00 01 02 03 04 05 06 07 08 09 10 11 12 13 14 15 16 17 18 19 20 21 22 23 24 25 2…" at bounding box center [649, 312] width 36 height 32
click at [603, 521] on h5 "Roles" at bounding box center [756, 526] width 847 height 19
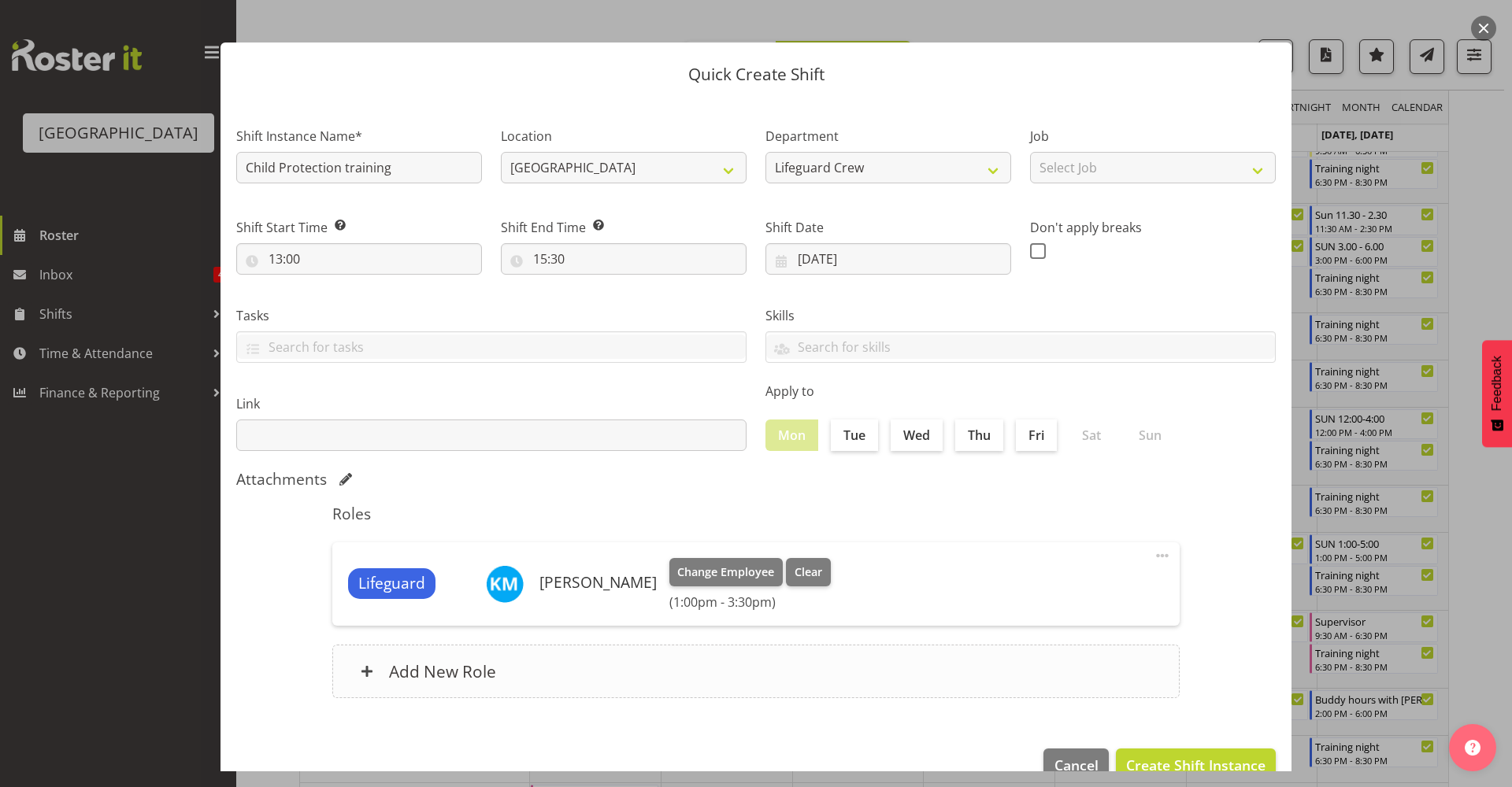
scroll to position [48, 0]
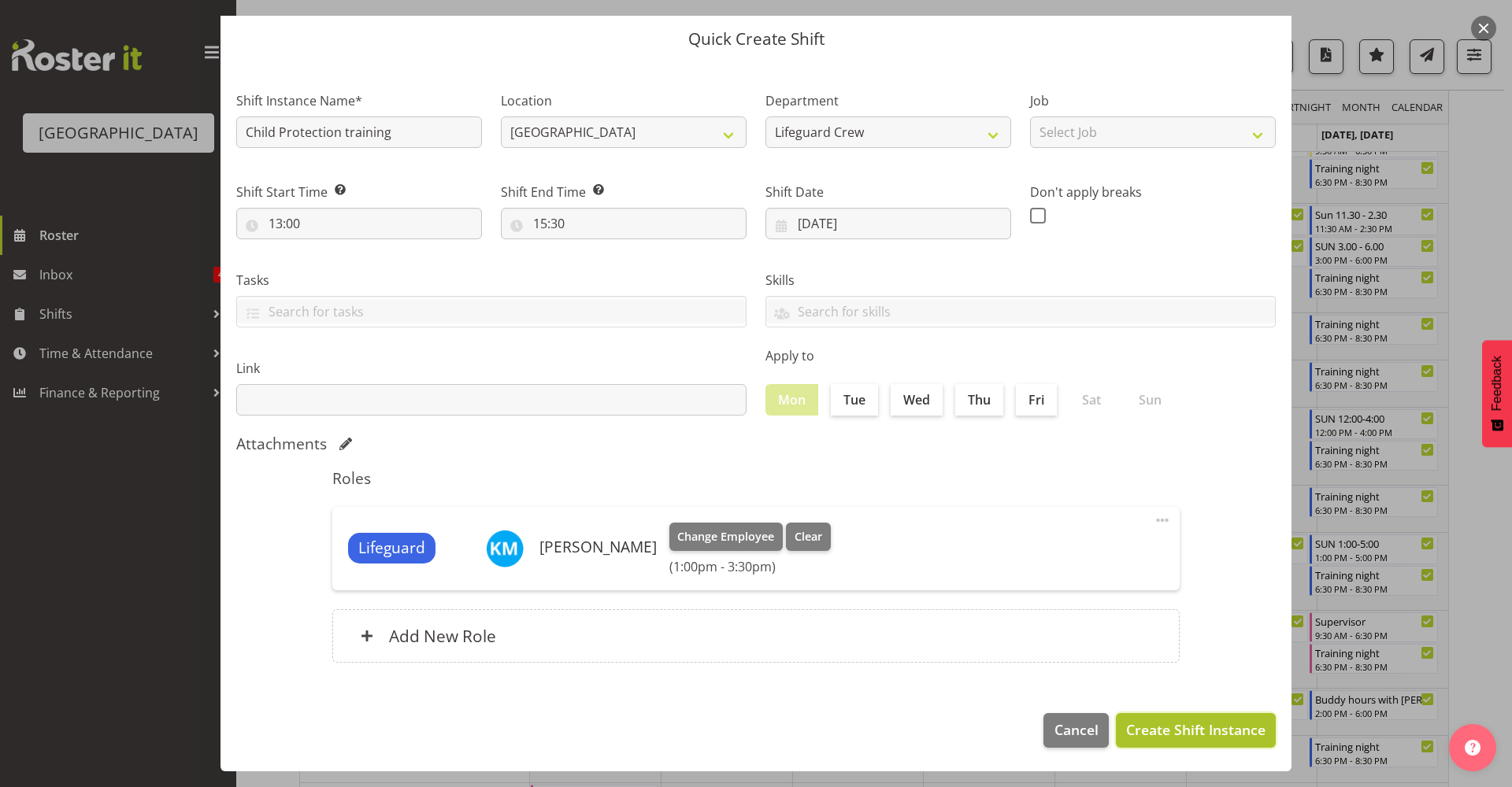
click at [1189, 729] on span "Create Shift Instance" at bounding box center [1196, 729] width 139 height 20
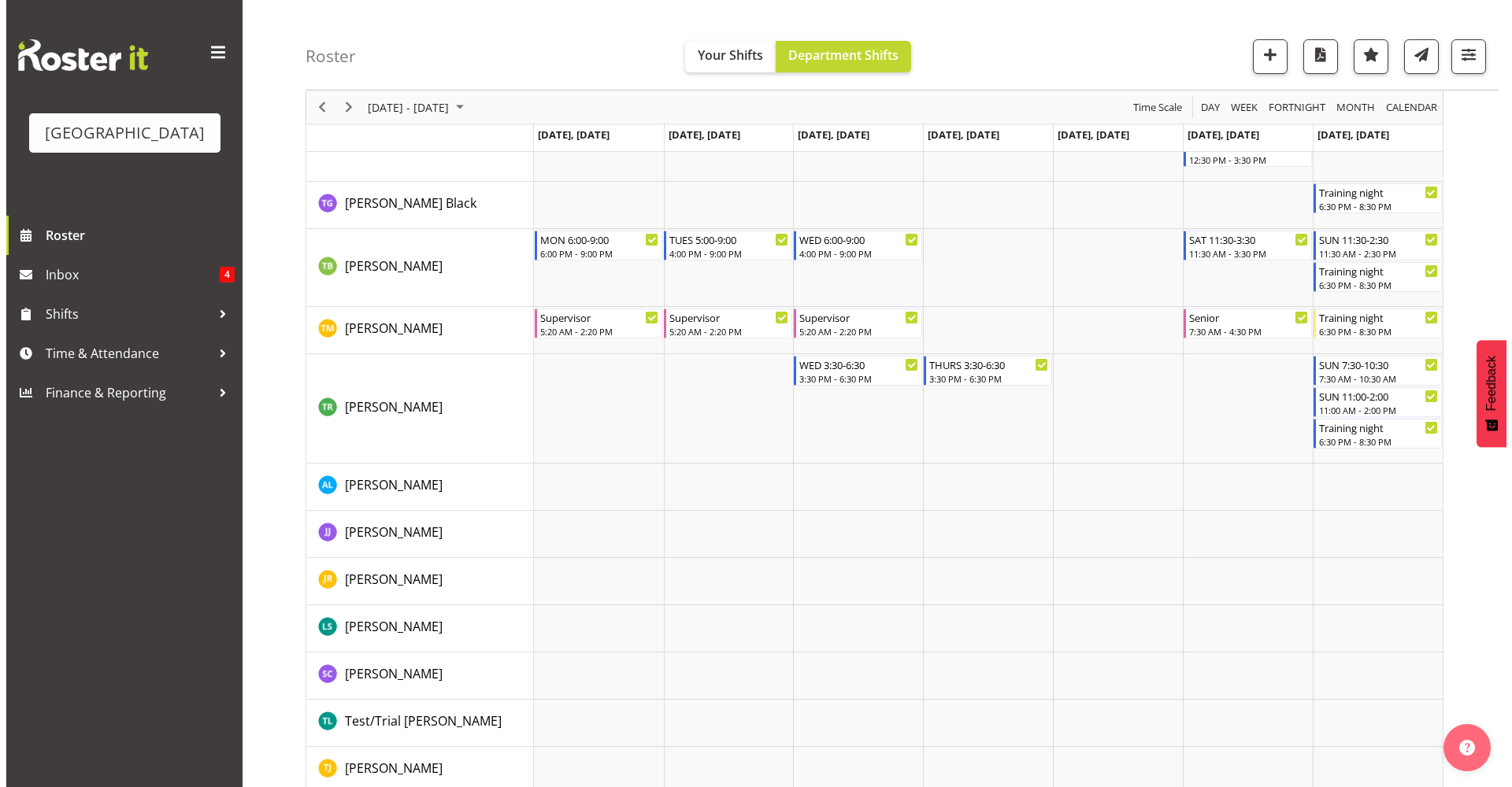
scroll to position [2334, 0]
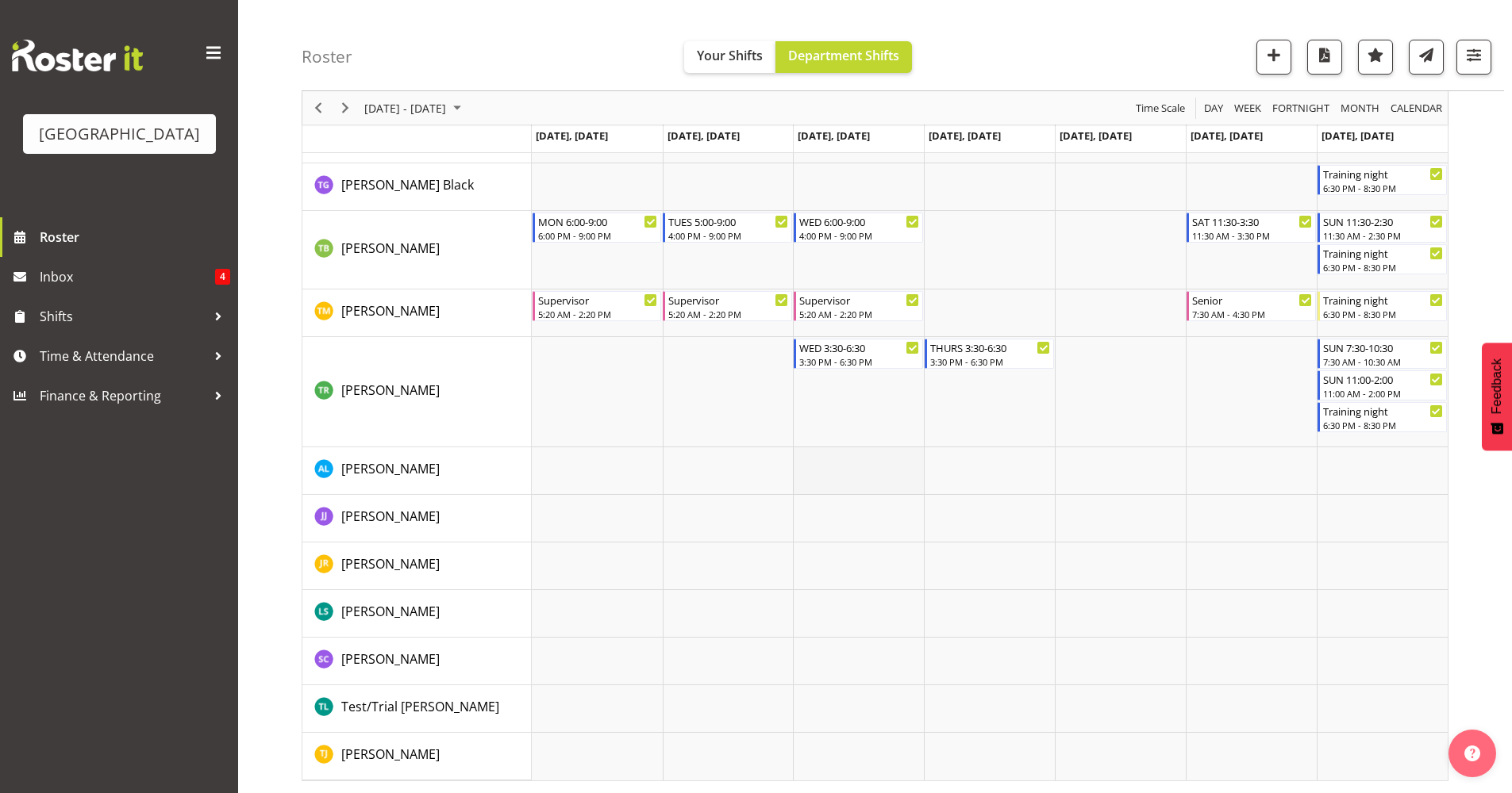
click at [876, 480] on td "Timeline Week of September 11, 2025" at bounding box center [858, 471] width 131 height 47
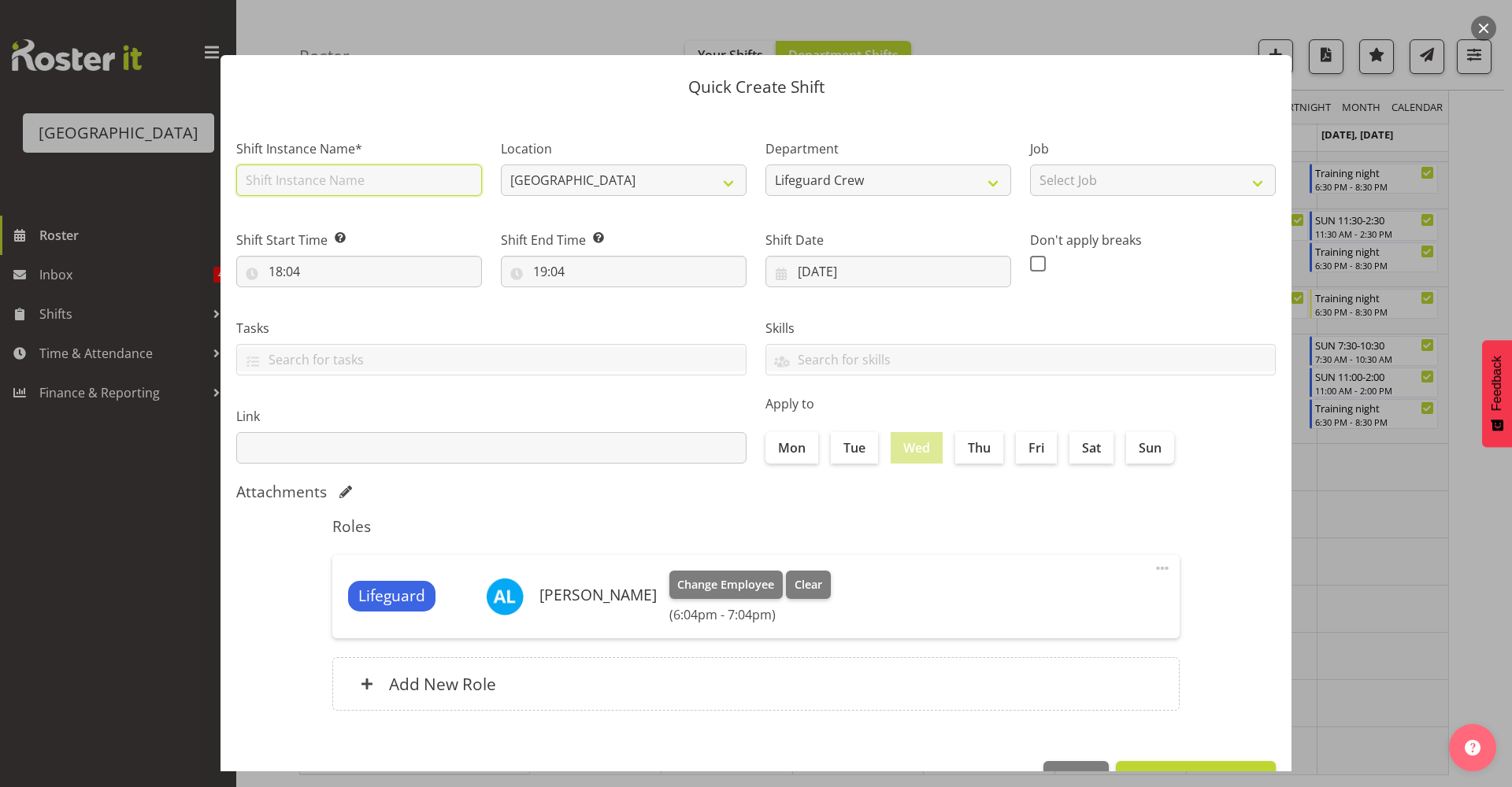
click at [361, 173] on input "text" at bounding box center [358, 180] width 246 height 32
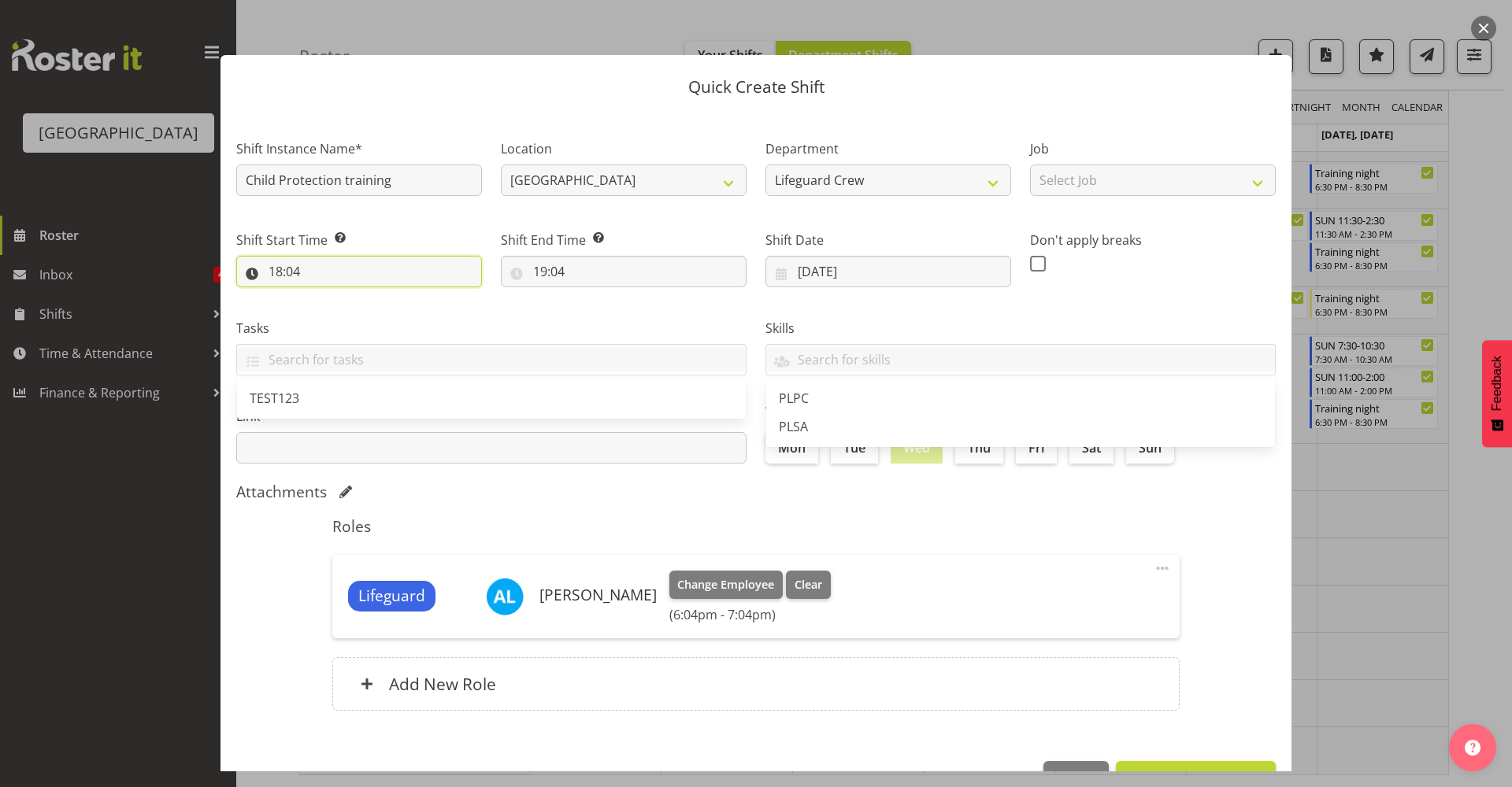
click at [362, 280] on input "18:04" at bounding box center [358, 272] width 246 height 32
click at [346, 331] on span "00 01 02 03 04 05 06 07 08 09 10 11 12 13 14 15 16 17 18 19 20 21 22 23" at bounding box center [344, 316] width 36 height 40
drag, startPoint x: 346, startPoint y: 331, endPoint x: 340, endPoint y: 314, distance: 18.0
click at [346, 329] on span "00 01 02 03 04 05 06 07 08 09 10 11 12 13 14 15 16 17 18 19 20 21 22 23" at bounding box center [344, 316] width 36 height 40
click at [340, 314] on select "00 01 02 03 04 05 06 07 08 09 10 11 12 13 14 15 16 17 18 19 20 21 22 23" at bounding box center [344, 312] width 36 height 32
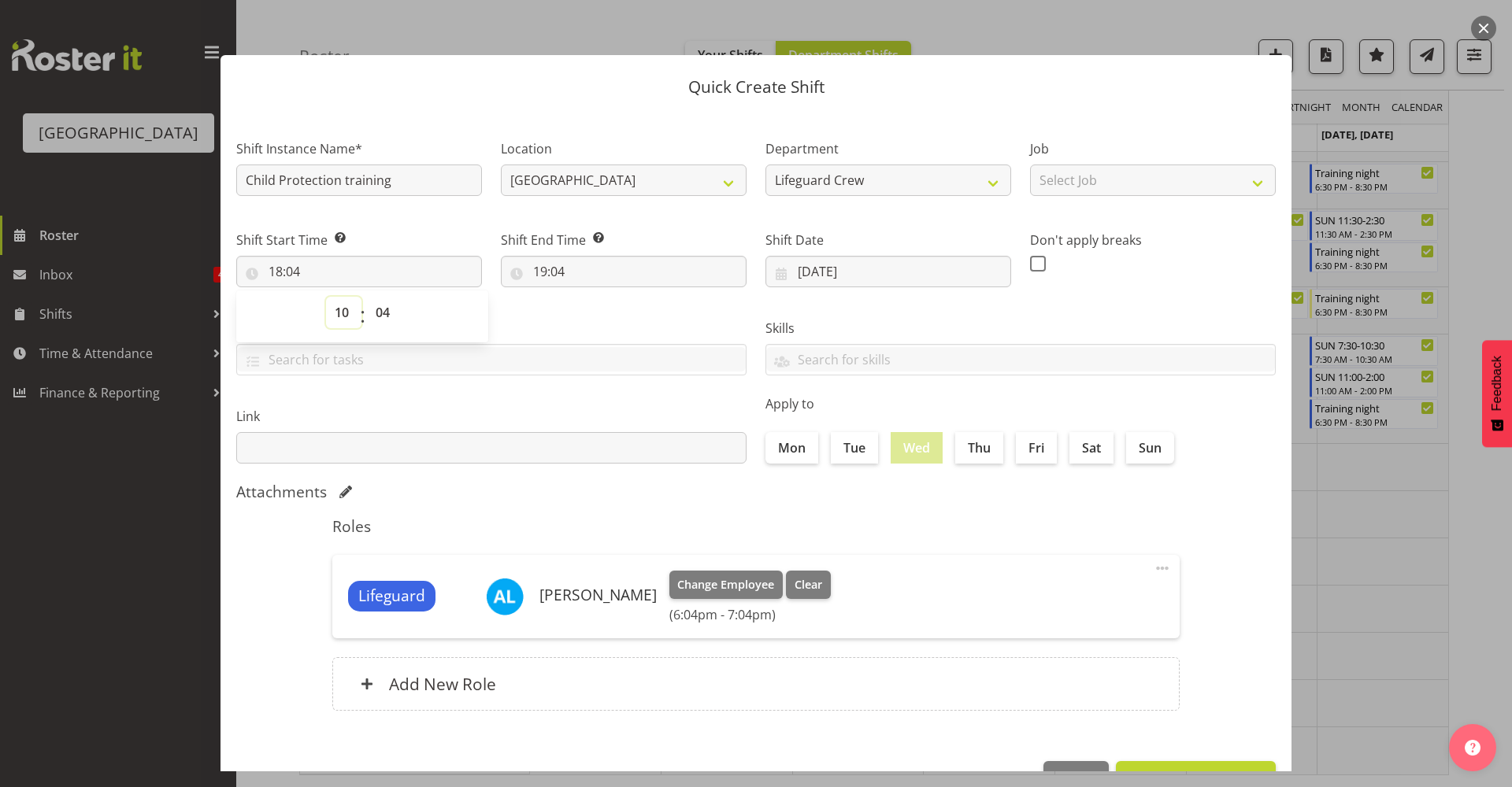
click at [326, 297] on select "00 01 02 03 04 05 06 07 08 09 10 11 12 13 14 15 16 17 18 19 20 21 22 23" at bounding box center [344, 312] width 36 height 32
click at [391, 321] on select "00 01 02 03 04 05 06 07 08 09 10 11 12 13 14 15 16 17 18 19 20 21 22 23 24 25 2…" at bounding box center [385, 312] width 36 height 32
click at [367, 297] on select "00 01 02 03 04 05 06 07 08 09 10 11 12 13 14 15 16 17 18 19 20 21 22 23 24 25 2…" at bounding box center [385, 312] width 36 height 32
click at [549, 276] on input "19:04" at bounding box center [623, 272] width 246 height 32
click at [593, 314] on select "00 01 02 03 04 05 06 07 08 09 10 11 12 13 14 15 16 17 18 19 20 21 22 23" at bounding box center [609, 312] width 36 height 32
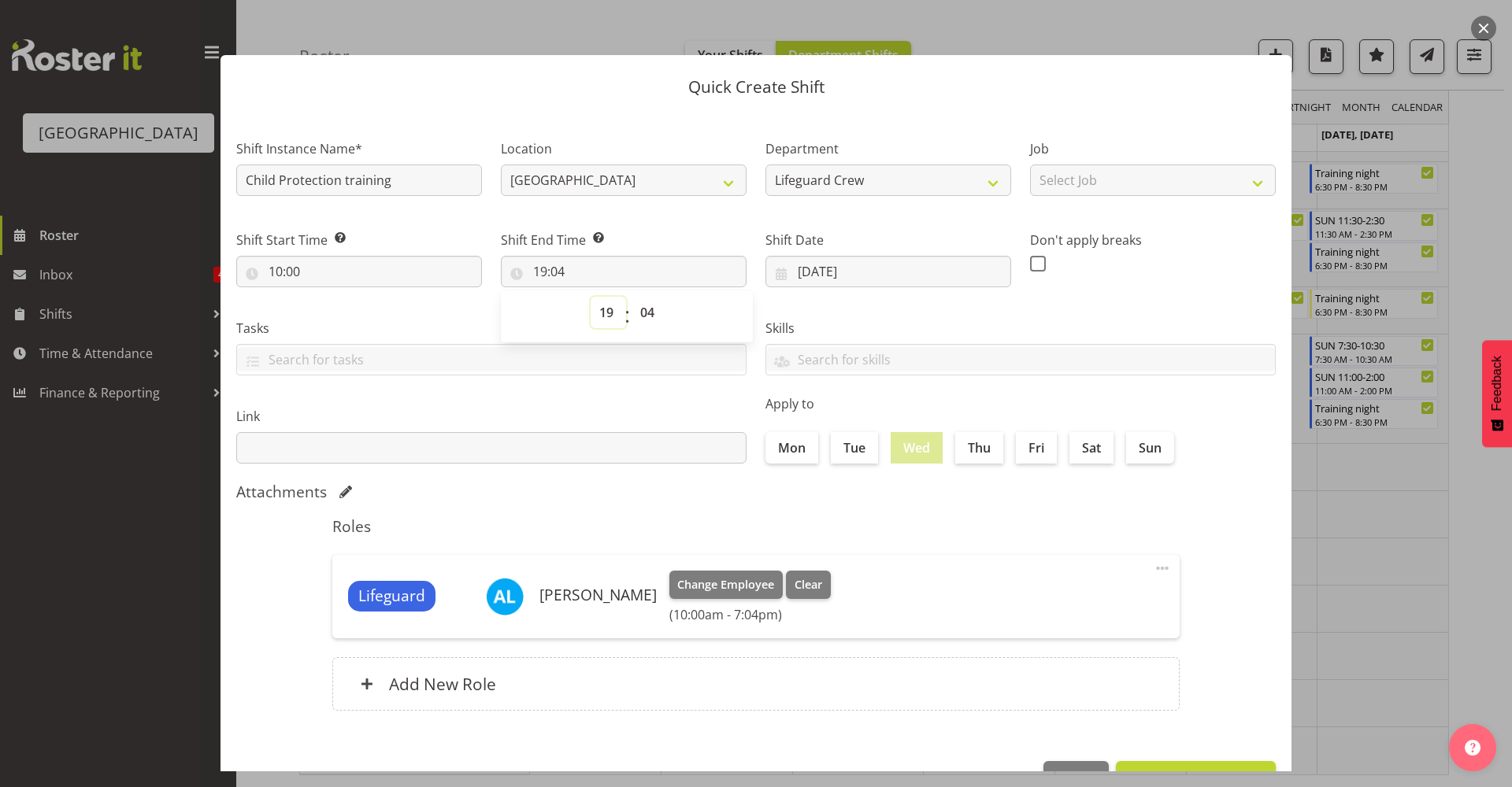
click at [608, 316] on select "00 01 02 03 04 05 06 07 08 09 10 11 12 13 14 15 16 17 18 19 20 21 22 23" at bounding box center [609, 312] width 36 height 32
click at [591, 297] on select "00 01 02 03 04 05 06 07 08 09 10 11 12 13 14 15 16 17 18 19 20 21 22 23" at bounding box center [609, 312] width 36 height 32
click at [657, 312] on select "00 01 02 03 04 05 06 07 08 09 10 11 12 13 14 15 16 17 18 19 20 21 22 23 24 25 2…" at bounding box center [649, 312] width 36 height 32
click at [632, 297] on select "00 01 02 03 04 05 06 07 08 09 10 11 12 13 14 15 16 17 18 19 20 21 22 23 24 25 2…" at bounding box center [649, 312] width 36 height 32
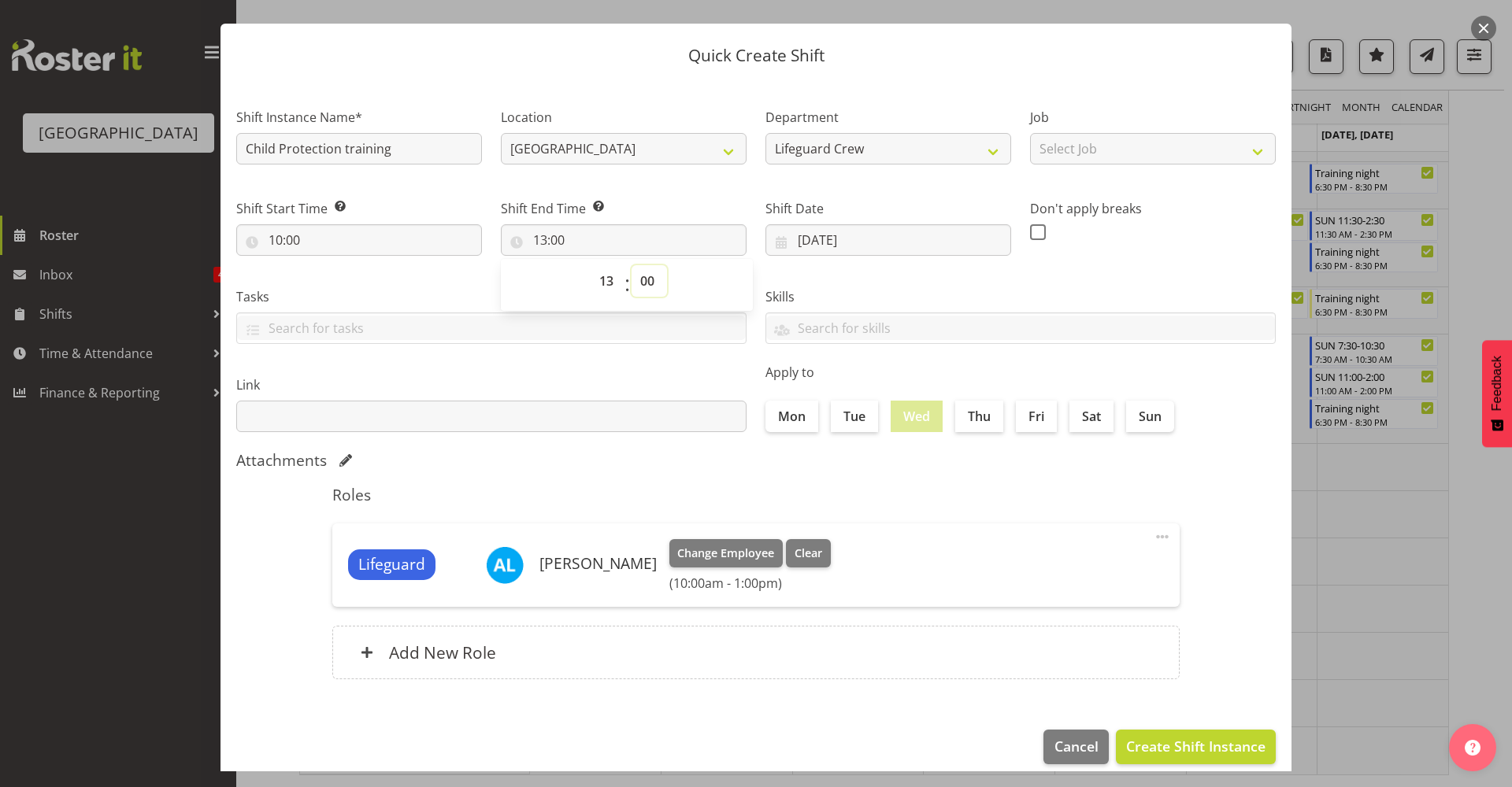
scroll to position [48, 0]
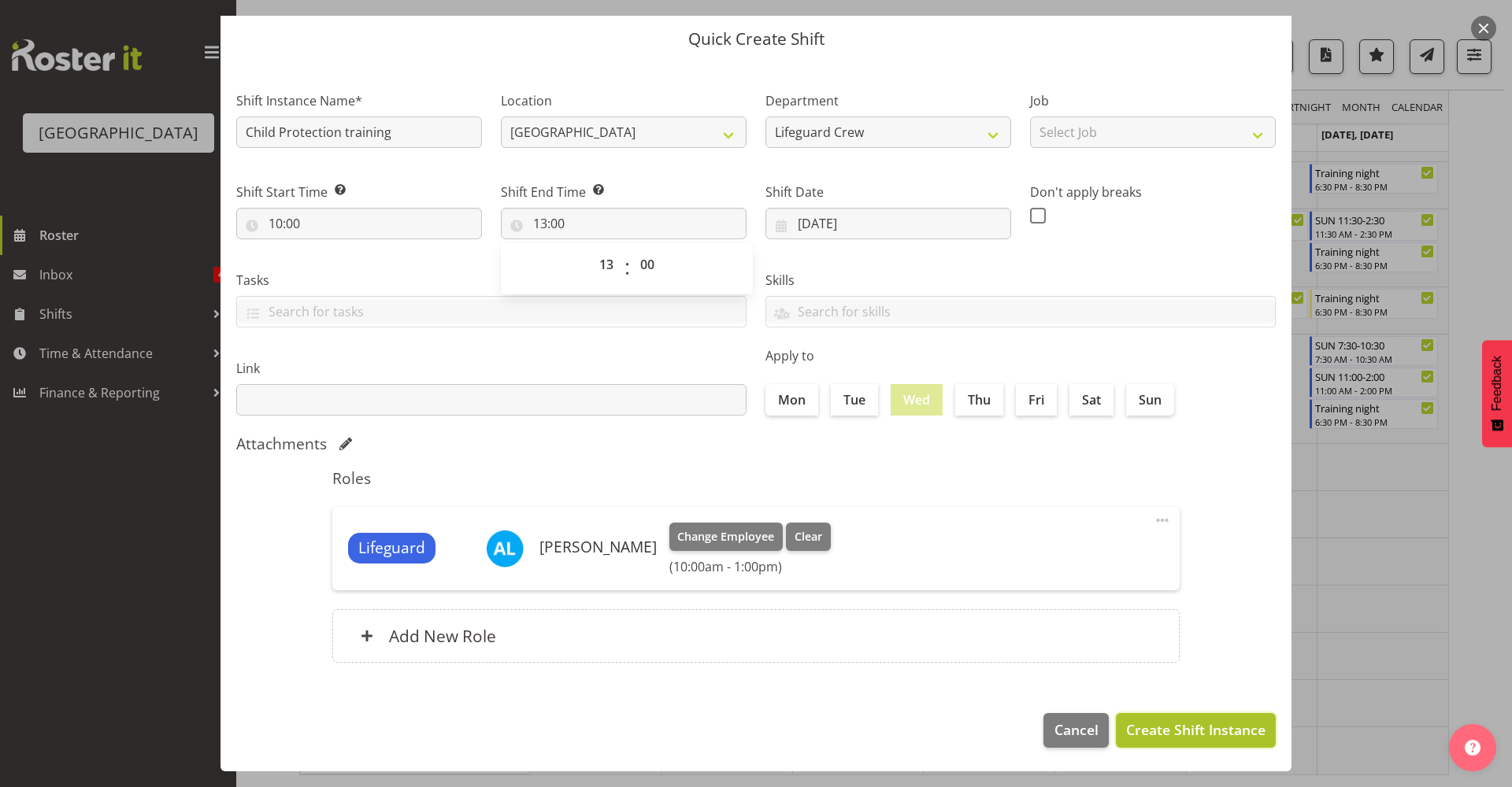
click at [1208, 734] on span "Create Shift Instance" at bounding box center [1196, 729] width 139 height 20
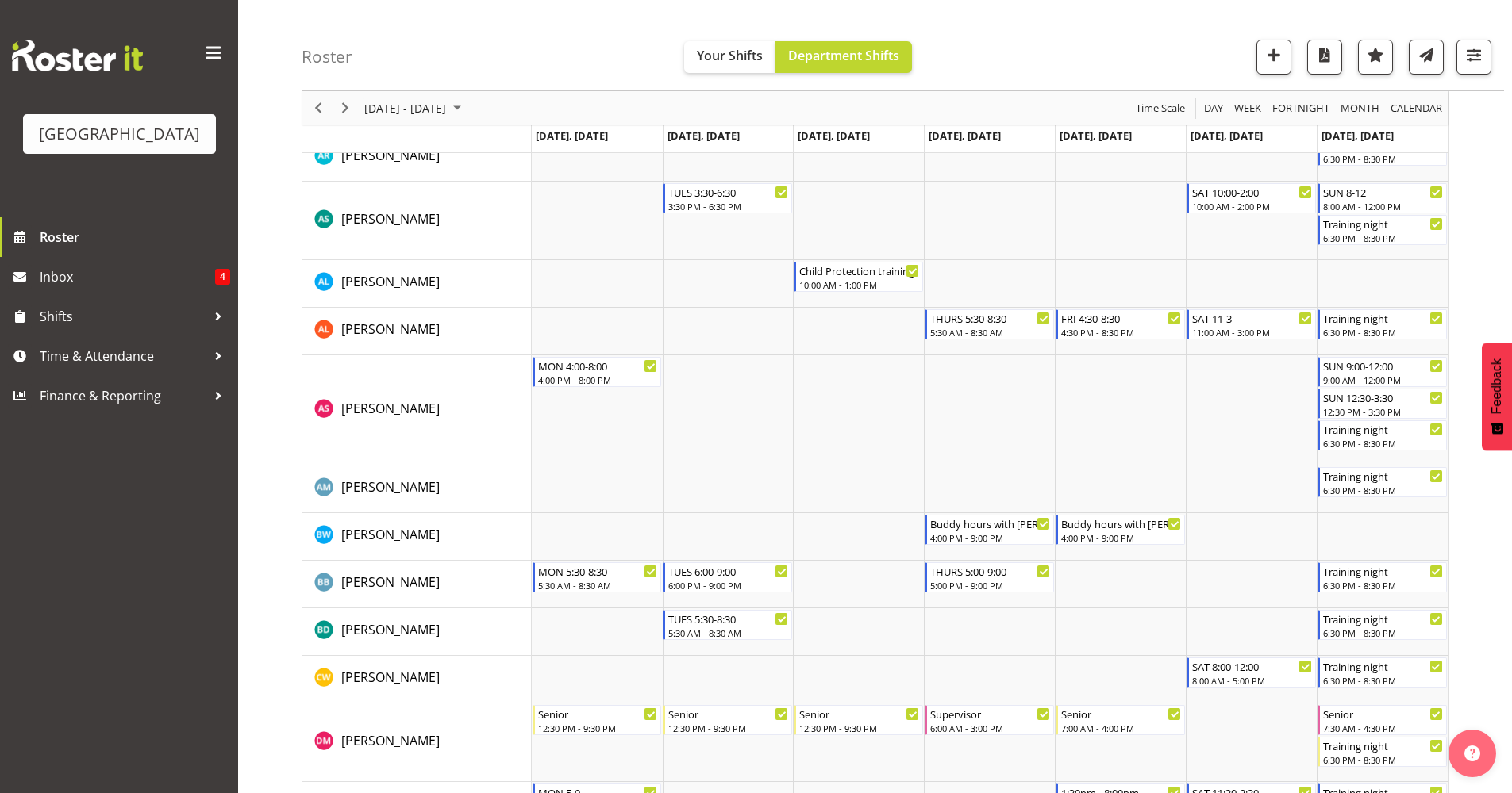
scroll to position [181, 0]
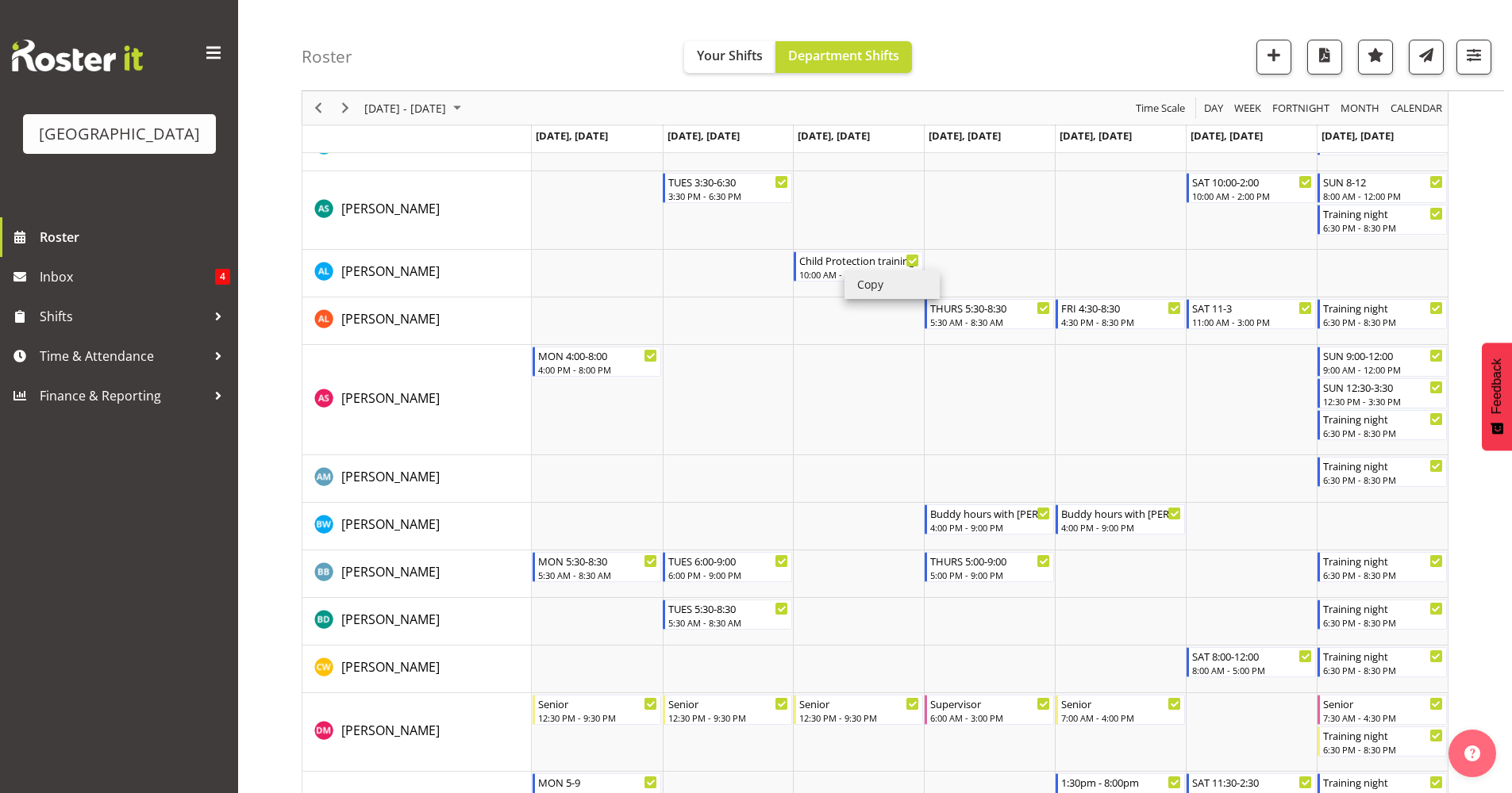
click at [877, 288] on li "Copy" at bounding box center [892, 284] width 96 height 29
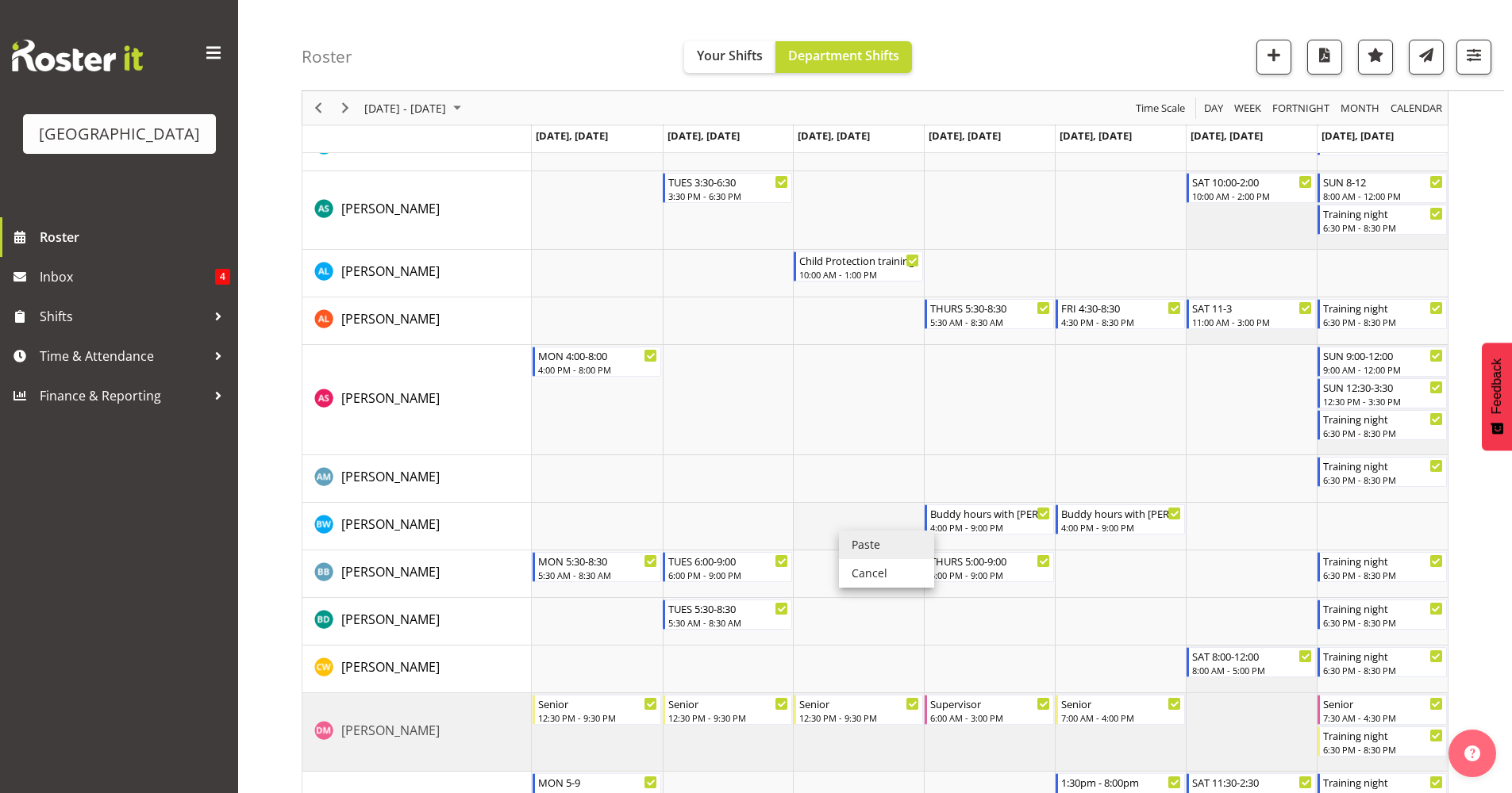
click at [855, 541] on li "Paste" at bounding box center [886, 545] width 96 height 29
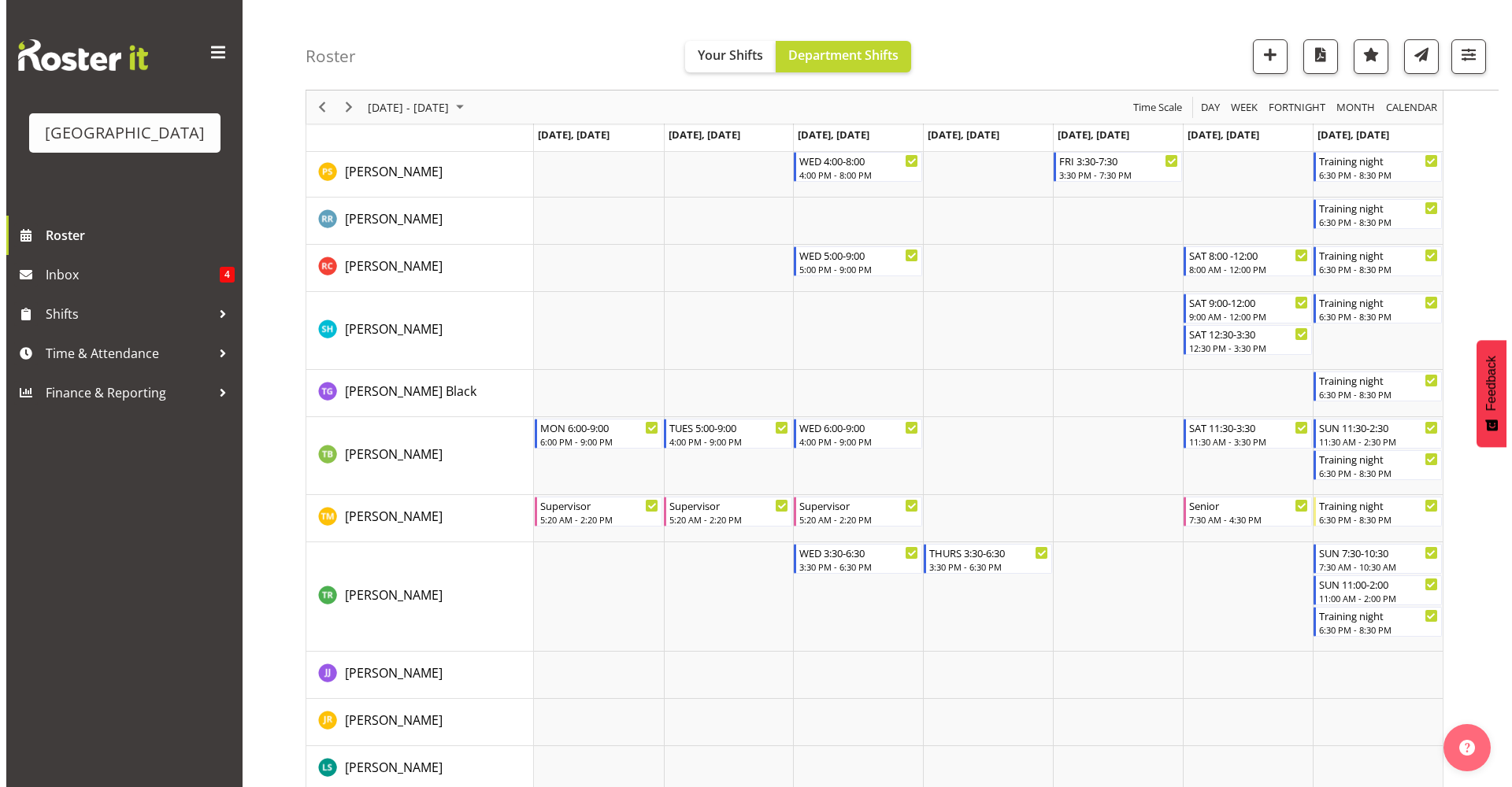
scroll to position [2196, 0]
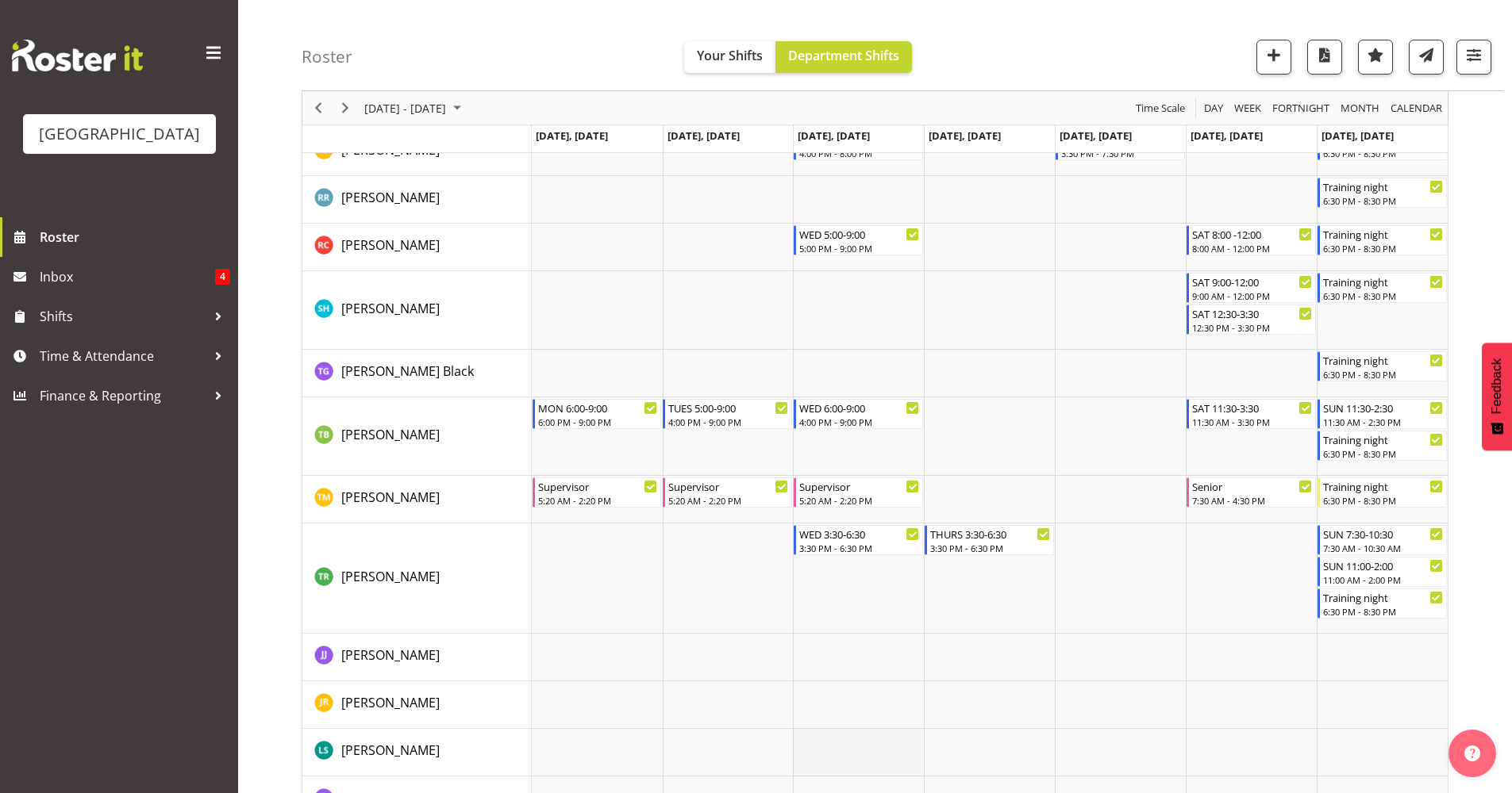
click at [833, 764] on td "Timeline Week of September 11, 2025" at bounding box center [858, 753] width 131 height 47
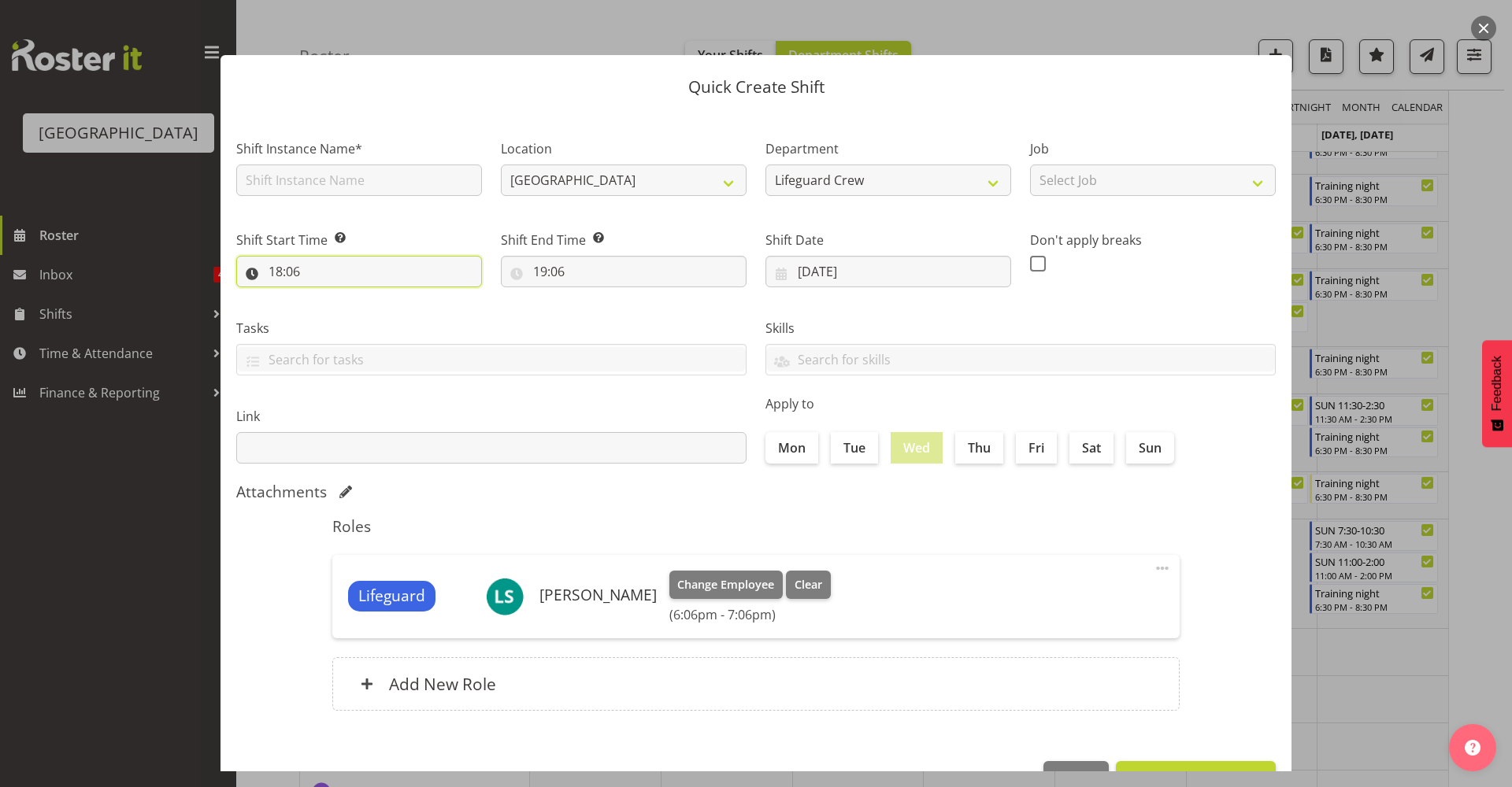
click at [348, 262] on input "18:06" at bounding box center [358, 272] width 246 height 32
click at [346, 318] on select "00 01 02 03 04 05 06 07 08 09 10 11 12 13 14 15 16 17 18 19 20 21 22 23" at bounding box center [344, 312] width 36 height 32
click at [326, 297] on select "00 01 02 03 04 05 06 07 08 09 10 11 12 13 14 15 16 17 18 19 20 21 22 23" at bounding box center [344, 312] width 36 height 32
click at [396, 304] on select "00 01 02 03 04 05 06 07 08 09 10 11 12 13 14 15 16 17 18 19 20 21 22 23 24 25 2…" at bounding box center [385, 312] width 36 height 32
click at [367, 297] on select "00 01 02 03 04 05 06 07 08 09 10 11 12 13 14 15 16 17 18 19 20 21 22 23 24 25 2…" at bounding box center [385, 312] width 36 height 32
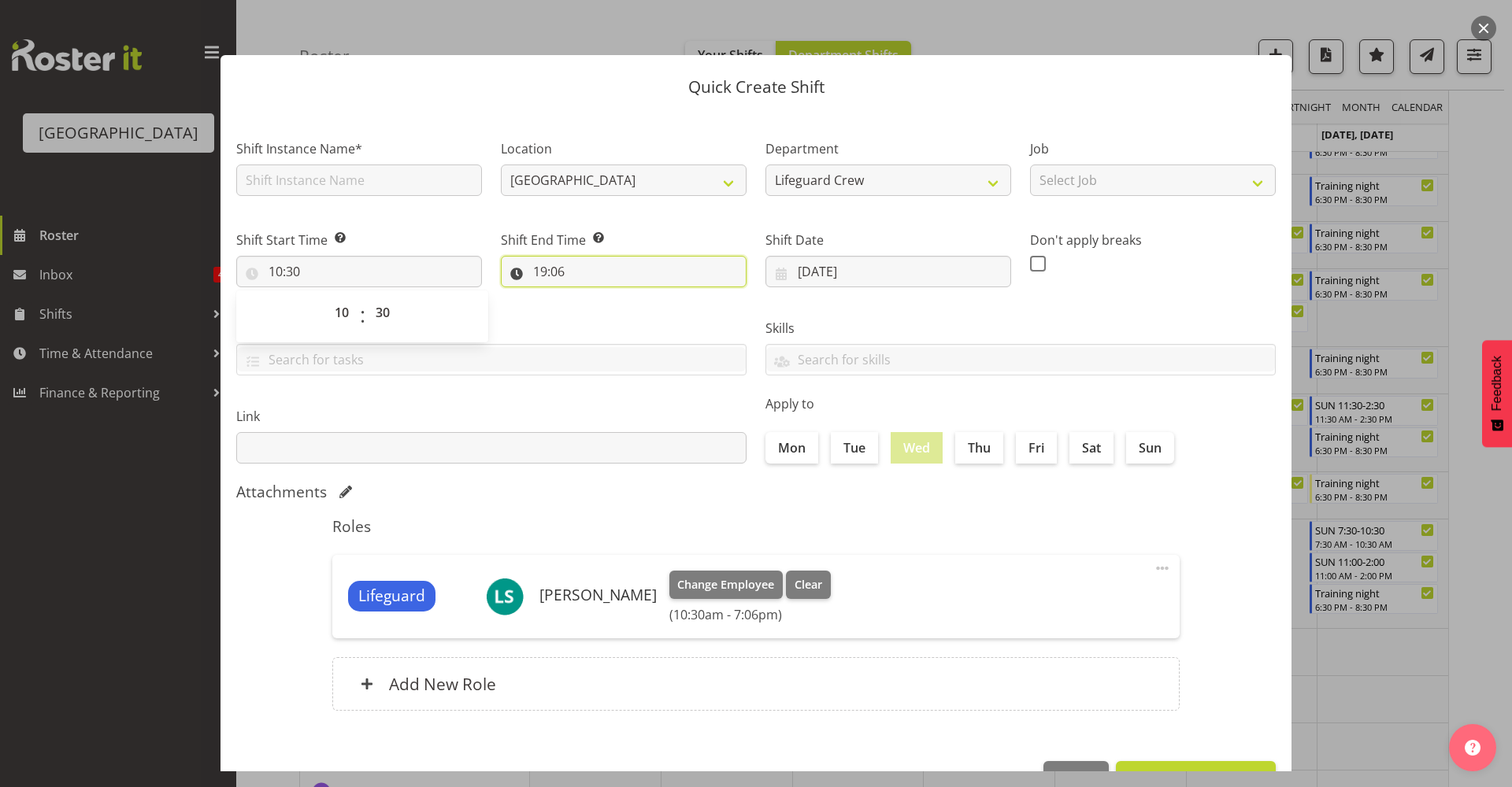
click at [559, 276] on input "19:06" at bounding box center [623, 272] width 246 height 32
click at [596, 316] on select "00 01 02 03 04 05 06 07 08 09 10 11 12 13 14 15 16 17 18 19 20 21 22 23" at bounding box center [609, 312] width 36 height 32
click at [714, 400] on div "Link" at bounding box center [491, 429] width 529 height 88
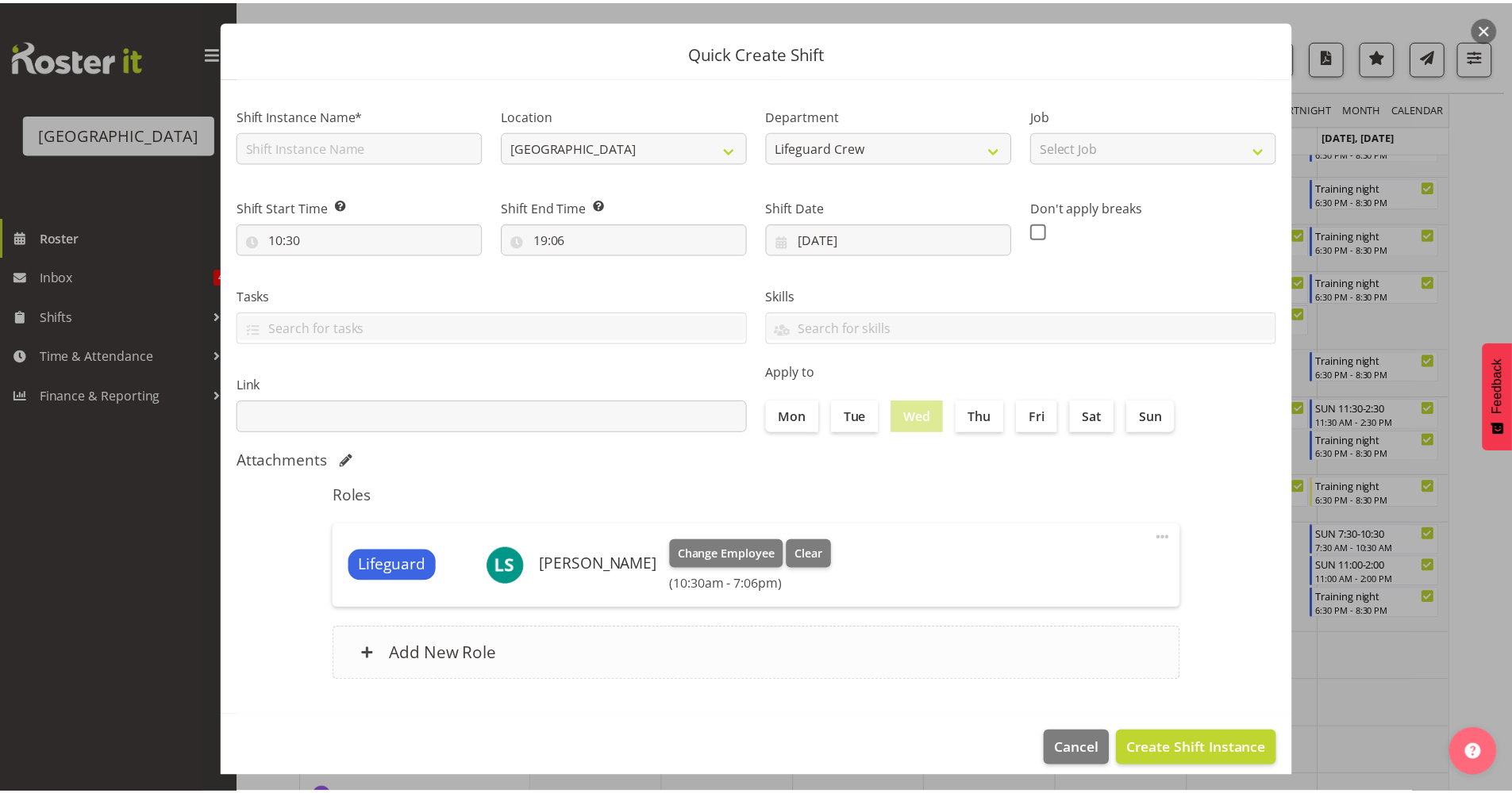
scroll to position [48, 0]
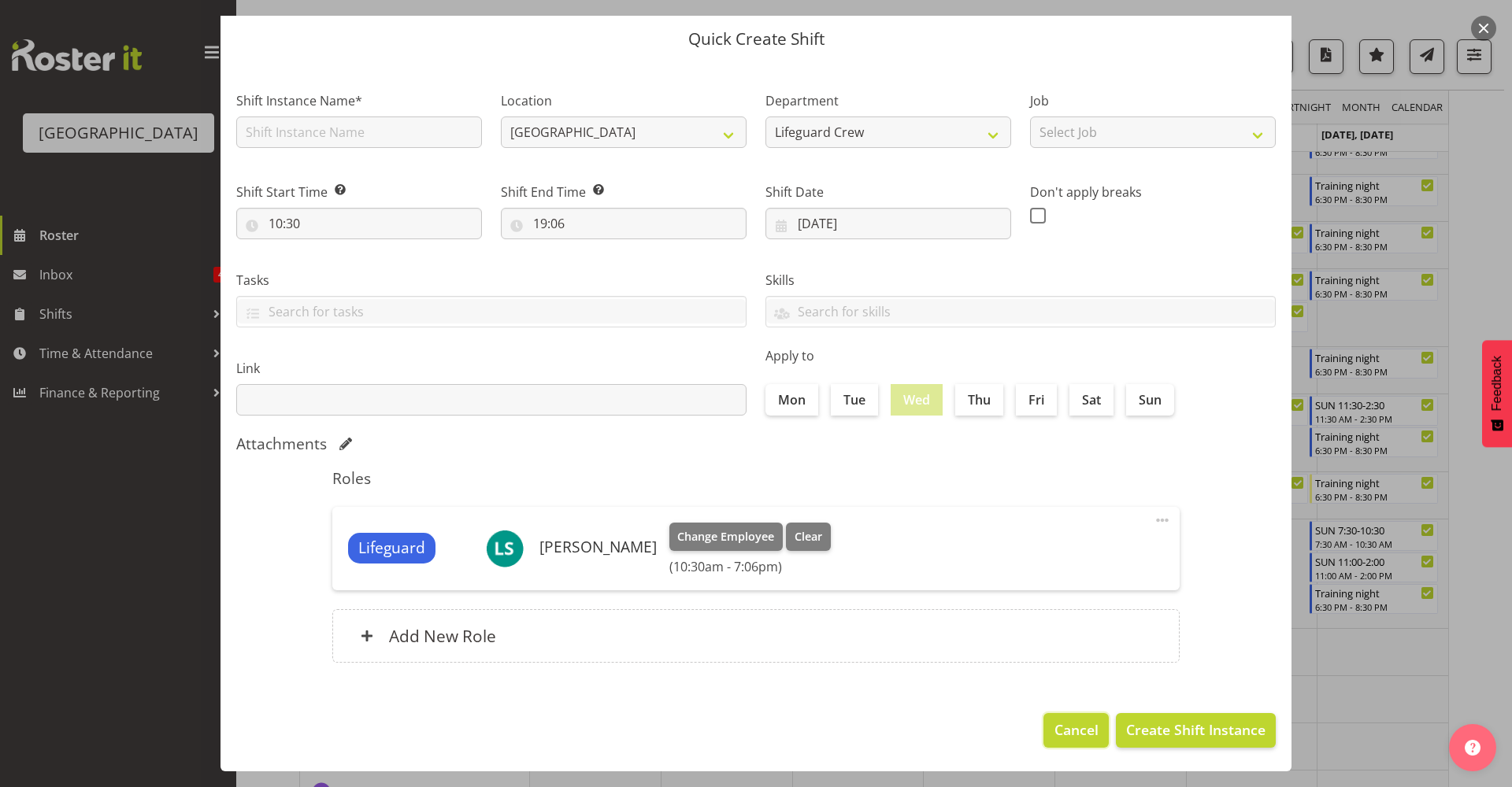
click at [1055, 730] on span "Cancel" at bounding box center [1077, 729] width 44 height 20
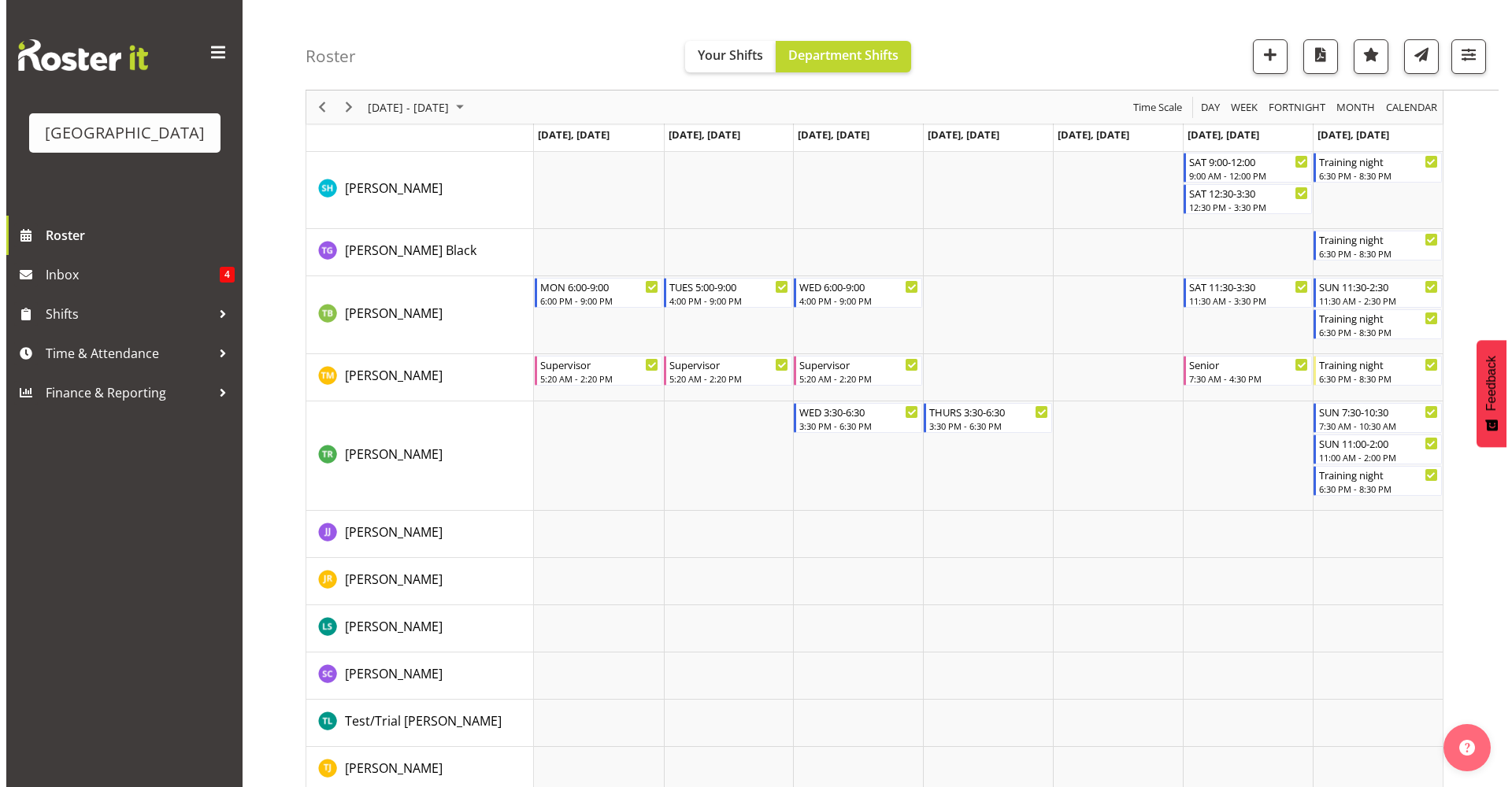
scroll to position [2325, 0]
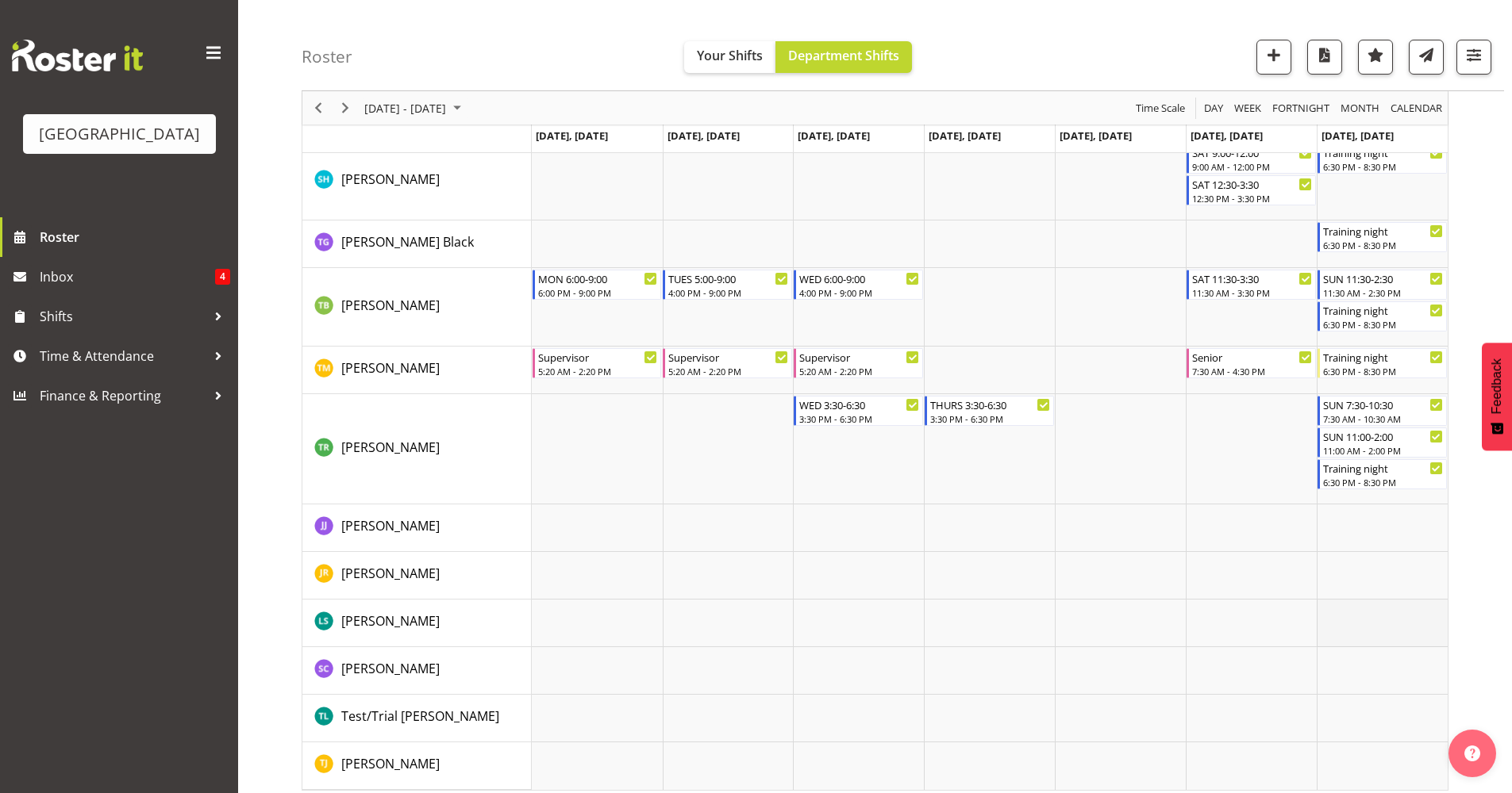
click at [1373, 628] on td "Timeline Week of September 11, 2025" at bounding box center [1382, 623] width 131 height 47
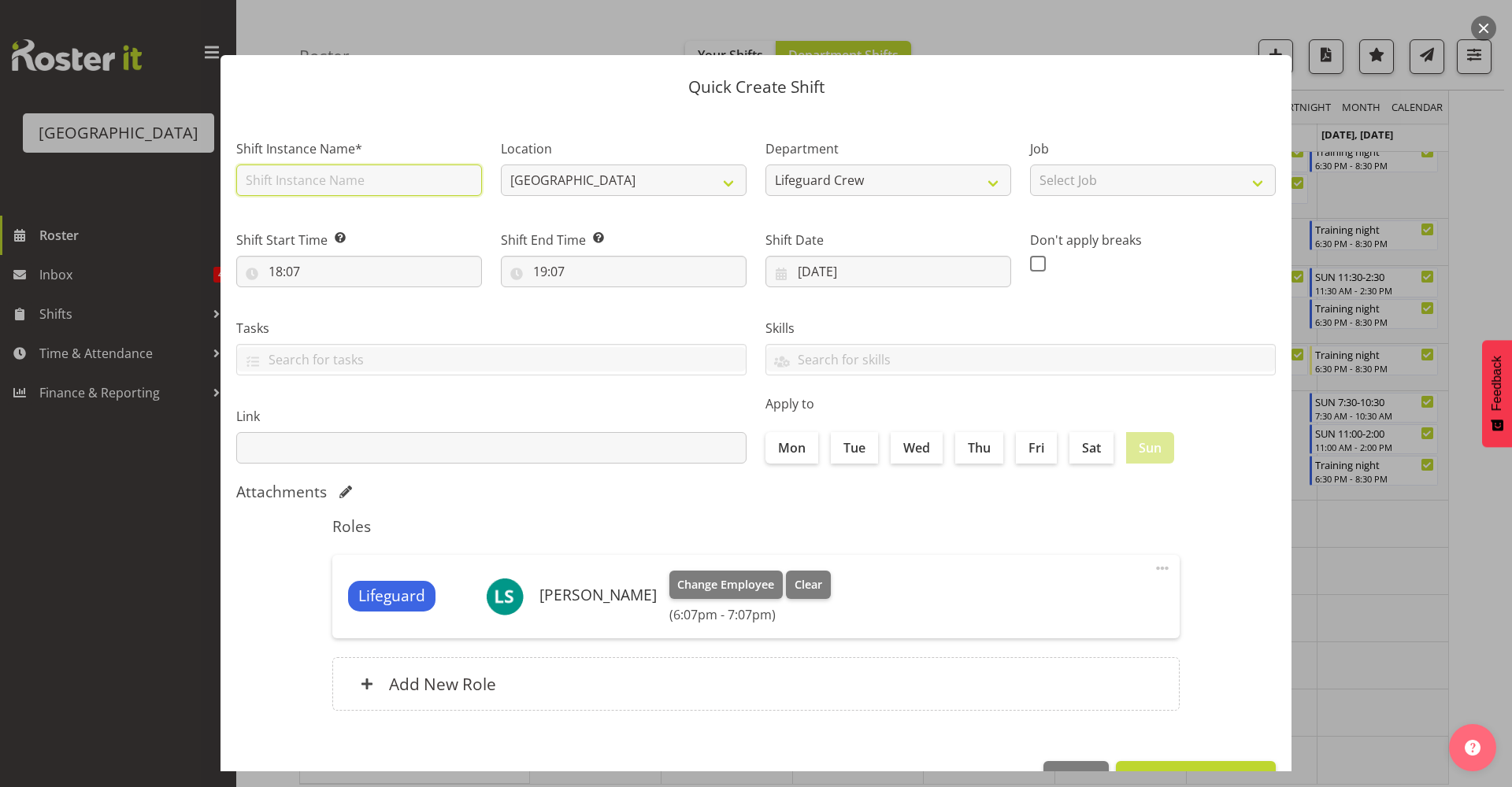
click at [333, 183] on input "text" at bounding box center [358, 180] width 246 height 32
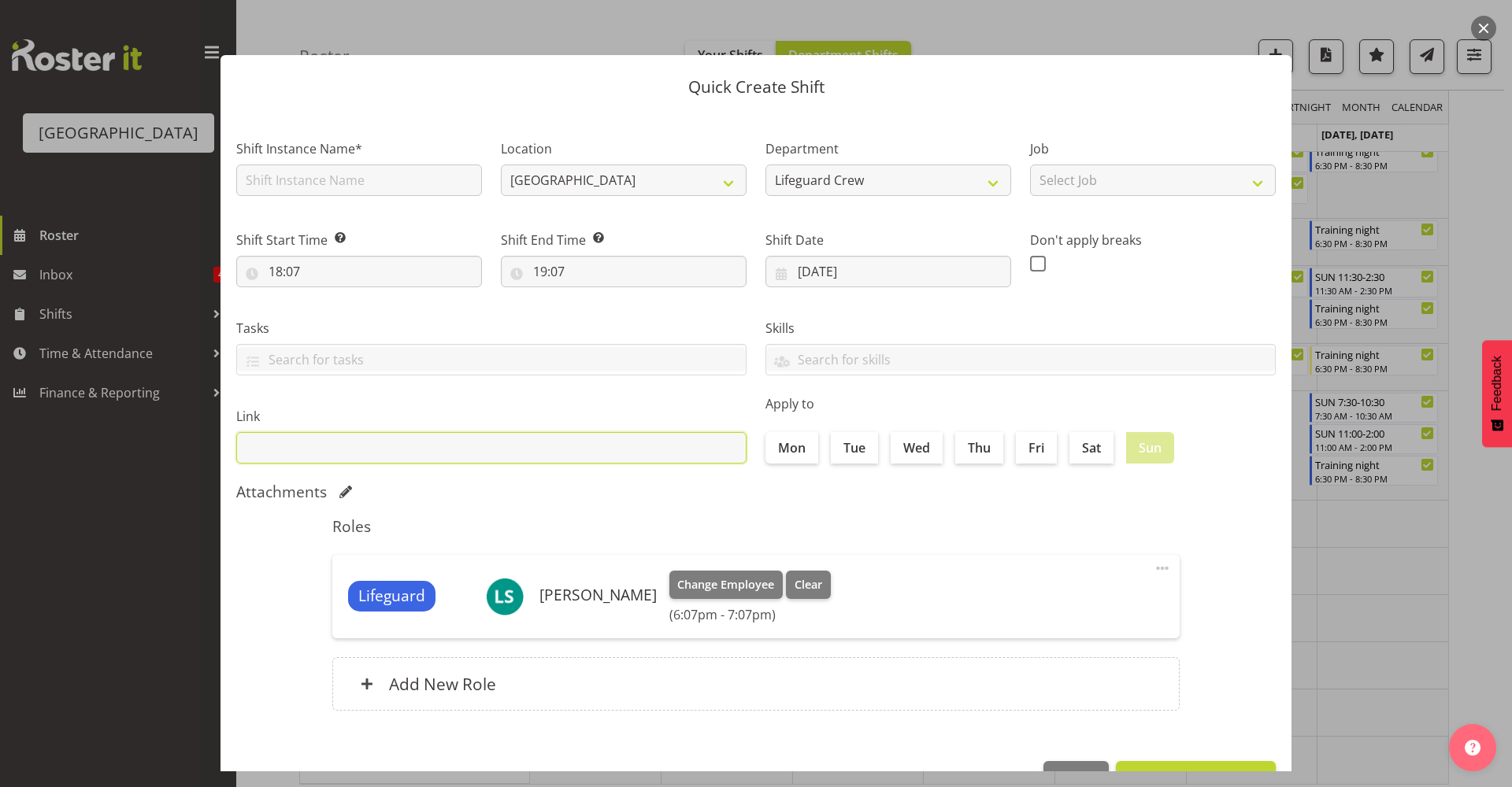
click at [615, 452] on input "text" at bounding box center [490, 447] width 510 height 32
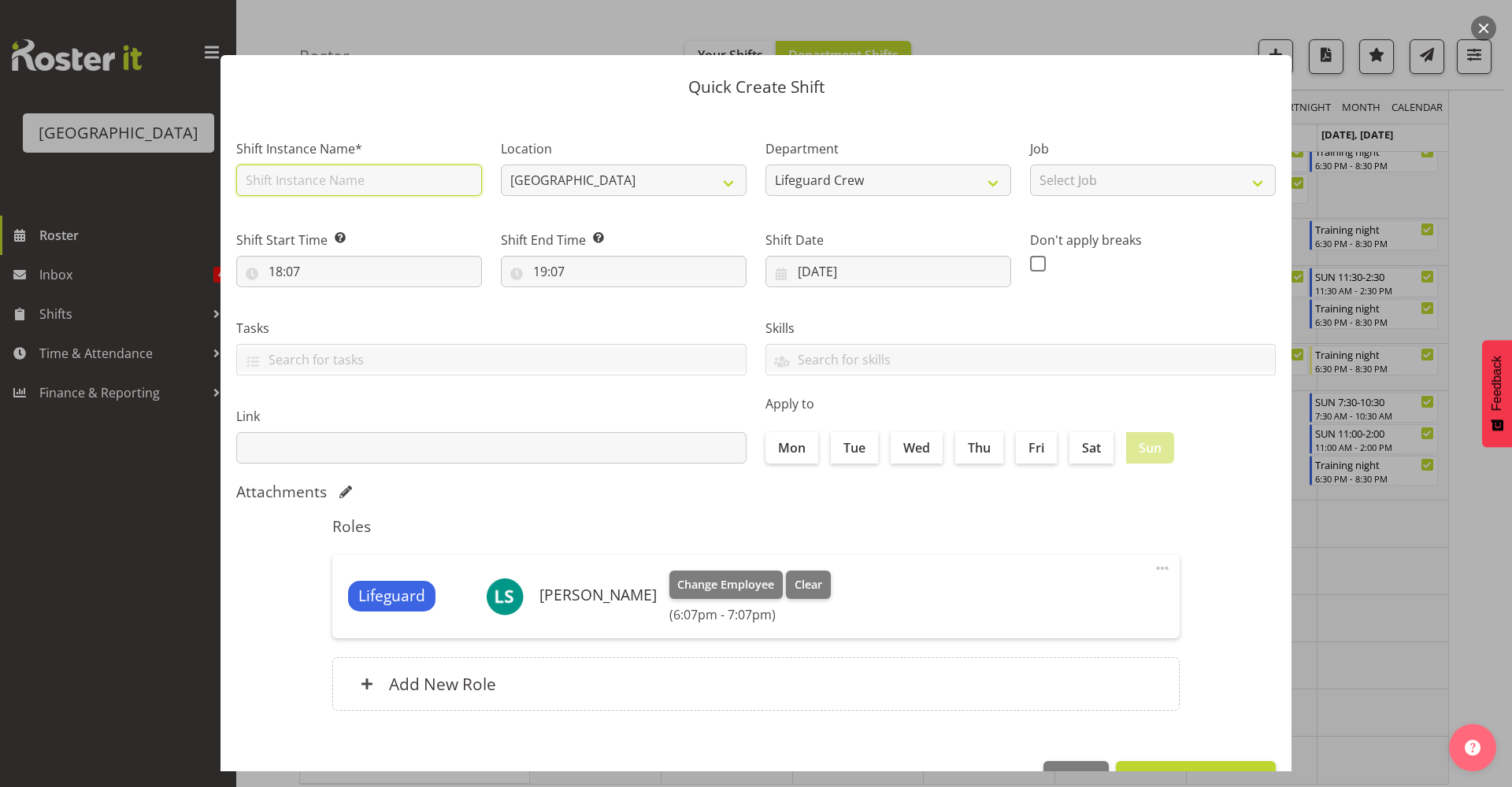
click at [409, 167] on input "text" at bounding box center [358, 180] width 246 height 32
click at [426, 198] on div "Shift Instance Name* Training night" at bounding box center [359, 163] width 264 height 92
drag, startPoint x: 430, startPoint y: 180, endPoint x: -19, endPoint y: 152, distance: 449.9
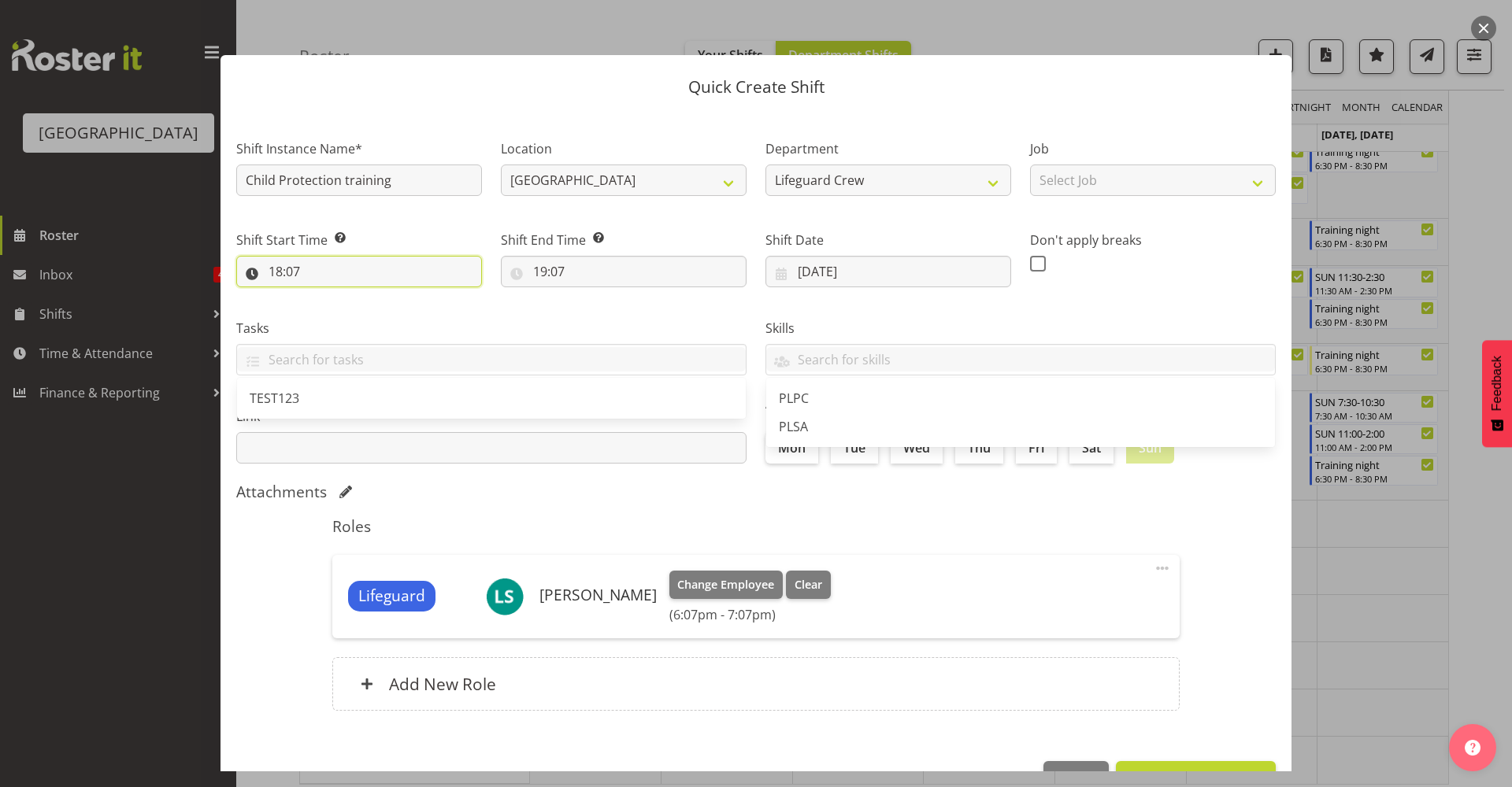
click at [406, 263] on input "18:07" at bounding box center [358, 272] width 246 height 32
click at [344, 330] on span "00 01 02 03 04 05 06 07 08 09 10 11 12 13 14 15 16 17 18 19 20 21 22 23" at bounding box center [344, 316] width 36 height 40
click at [335, 311] on select "00 01 02 03 04 05 06 07 08 09 10 11 12 13 14 15 16 17 18 19 20 21 22 23" at bounding box center [344, 312] width 36 height 32
click at [326, 297] on select "00 01 02 03 04 05 06 07 08 09 10 11 12 13 14 15 16 17 18 19 20 21 22 23" at bounding box center [344, 312] width 36 height 32
click at [384, 314] on select "00 01 02 03 04 05 06 07 08 09 10 11 12 13 14 15 16 17 18 19 20 21 22 23 24 25 2…" at bounding box center [385, 312] width 36 height 32
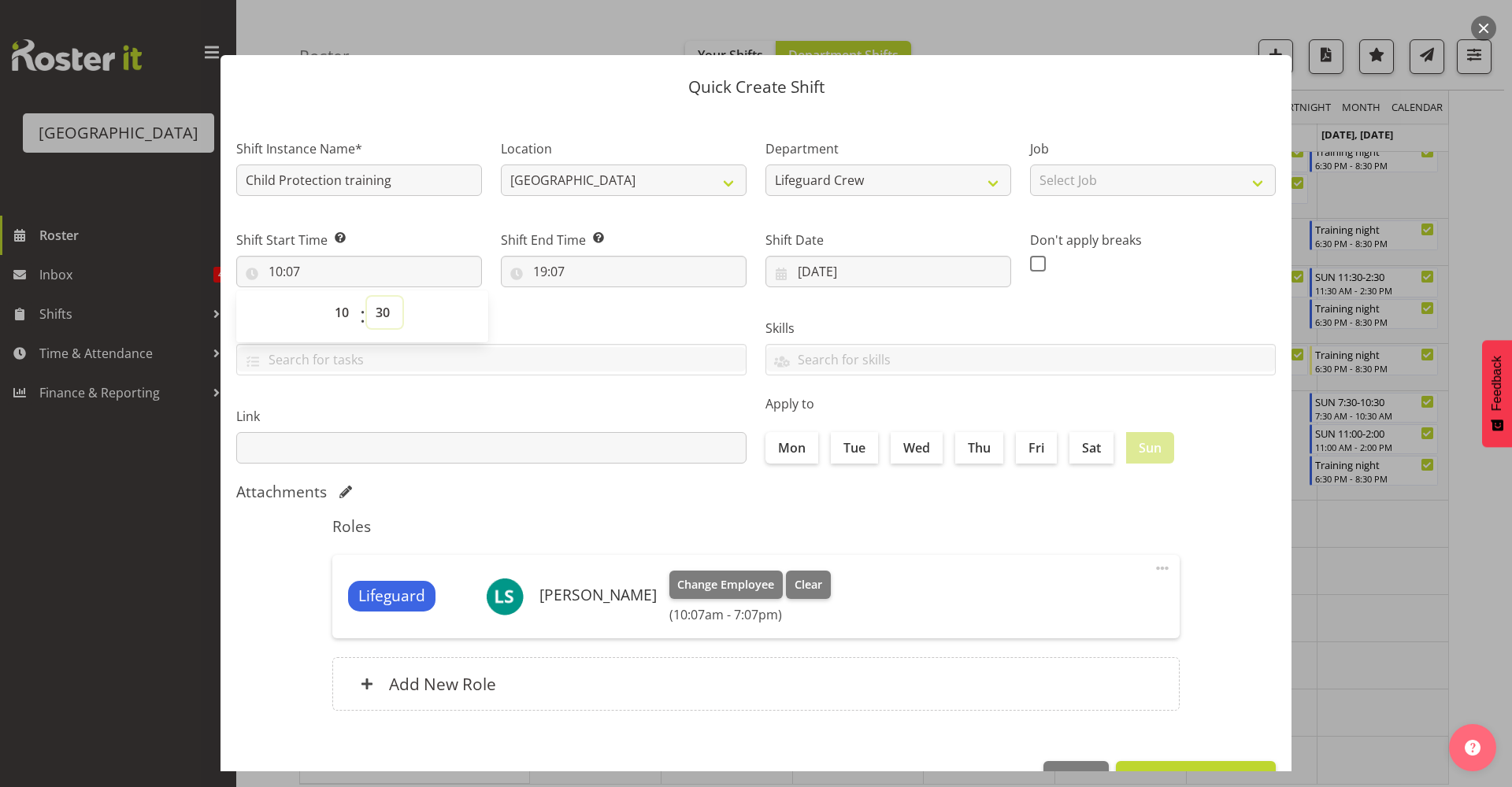
click at [367, 297] on select "00 01 02 03 04 05 06 07 08 09 10 11 12 13 14 15 16 17 18 19 20 21 22 23 24 25 2…" at bounding box center [385, 312] width 36 height 32
click at [606, 275] on input "19:07" at bounding box center [623, 272] width 246 height 32
click at [606, 317] on select "00 01 02 03 04 05 06 07 08 09 10 11 12 13 14 15 16 17 18 19 20 21 22 23" at bounding box center [609, 312] width 36 height 32
click at [591, 297] on select "00 01 02 03 04 05 06 07 08 09 10 11 12 13 14 15 16 17 18 19 20 21 22 23" at bounding box center [609, 312] width 36 height 32
click at [646, 328] on span "00 01 02 03 04 05 06 07 08 09 10 11 12 13 14 15 16 17 18 19 20 21 22 23 24 25 2…" at bounding box center [649, 316] width 36 height 40
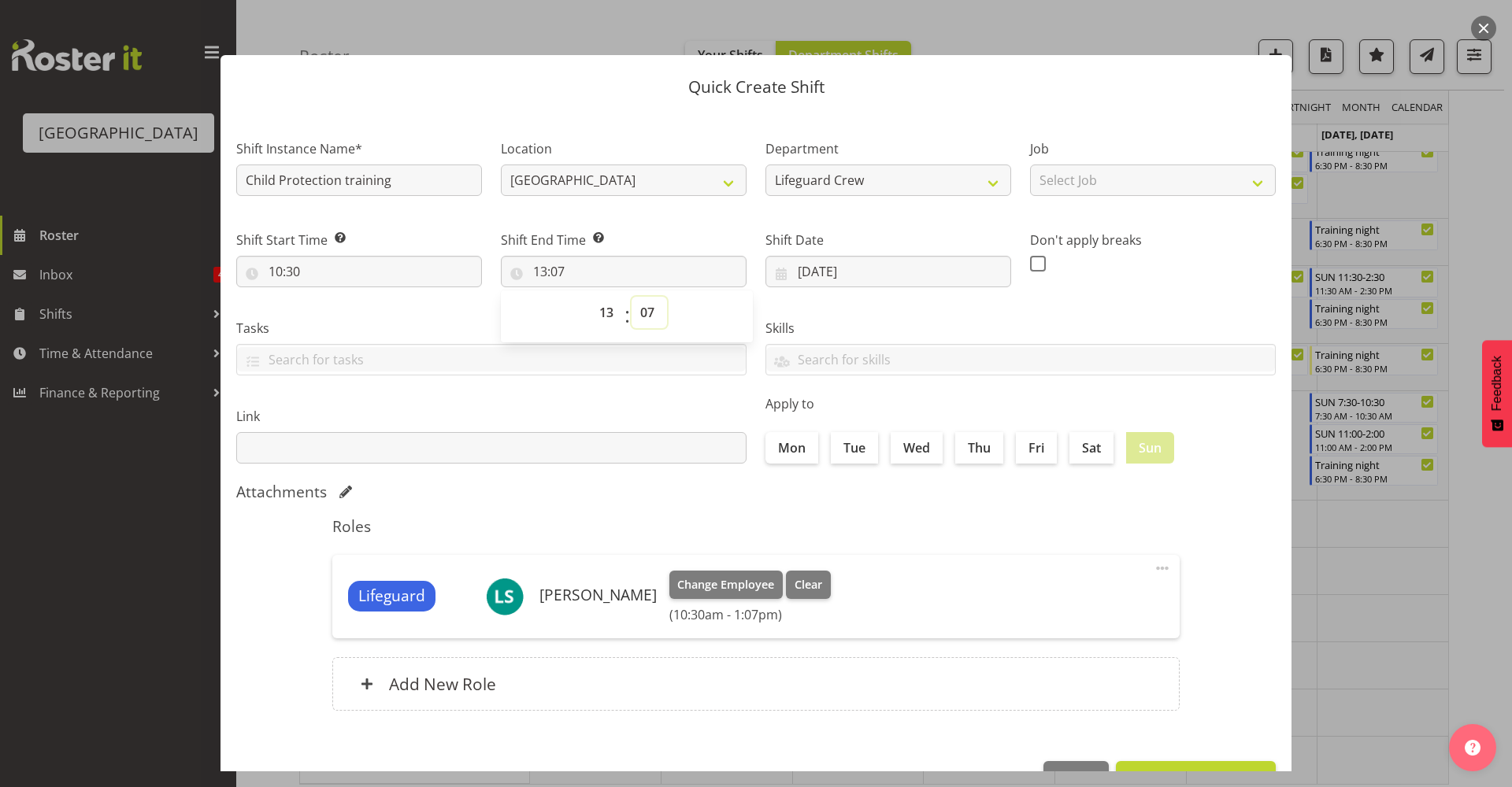
click at [649, 314] on select "00 01 02 03 04 05 06 07 08 09 10 11 12 13 14 15 16 17 18 19 20 21 22 23 24 25 2…" at bounding box center [649, 312] width 36 height 32
click at [632, 297] on select "00 01 02 03 04 05 06 07 08 09 10 11 12 13 14 15 16 17 18 19 20 21 22 23 24 25 2…" at bounding box center [649, 312] width 36 height 32
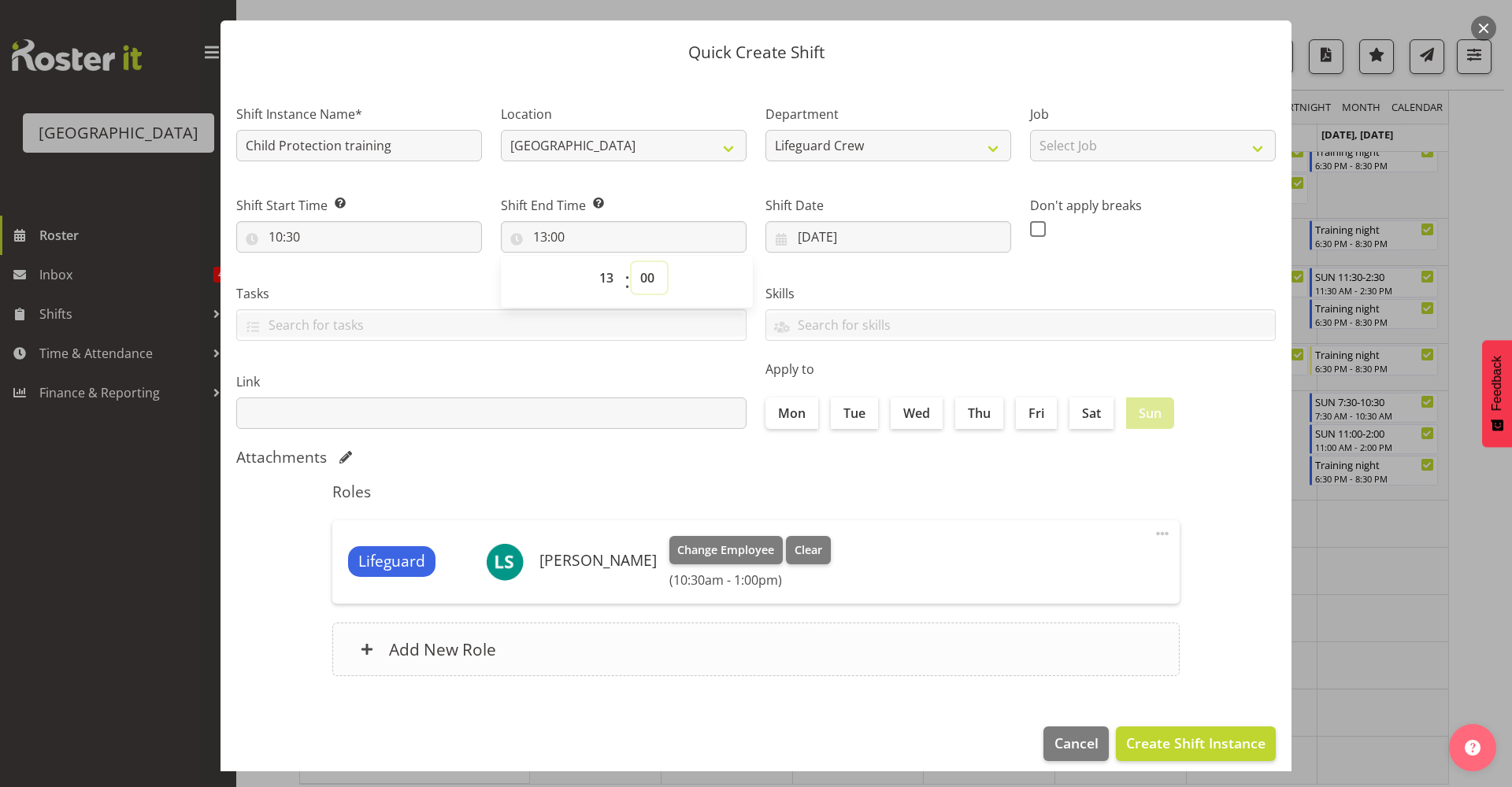
scroll to position [48, 0]
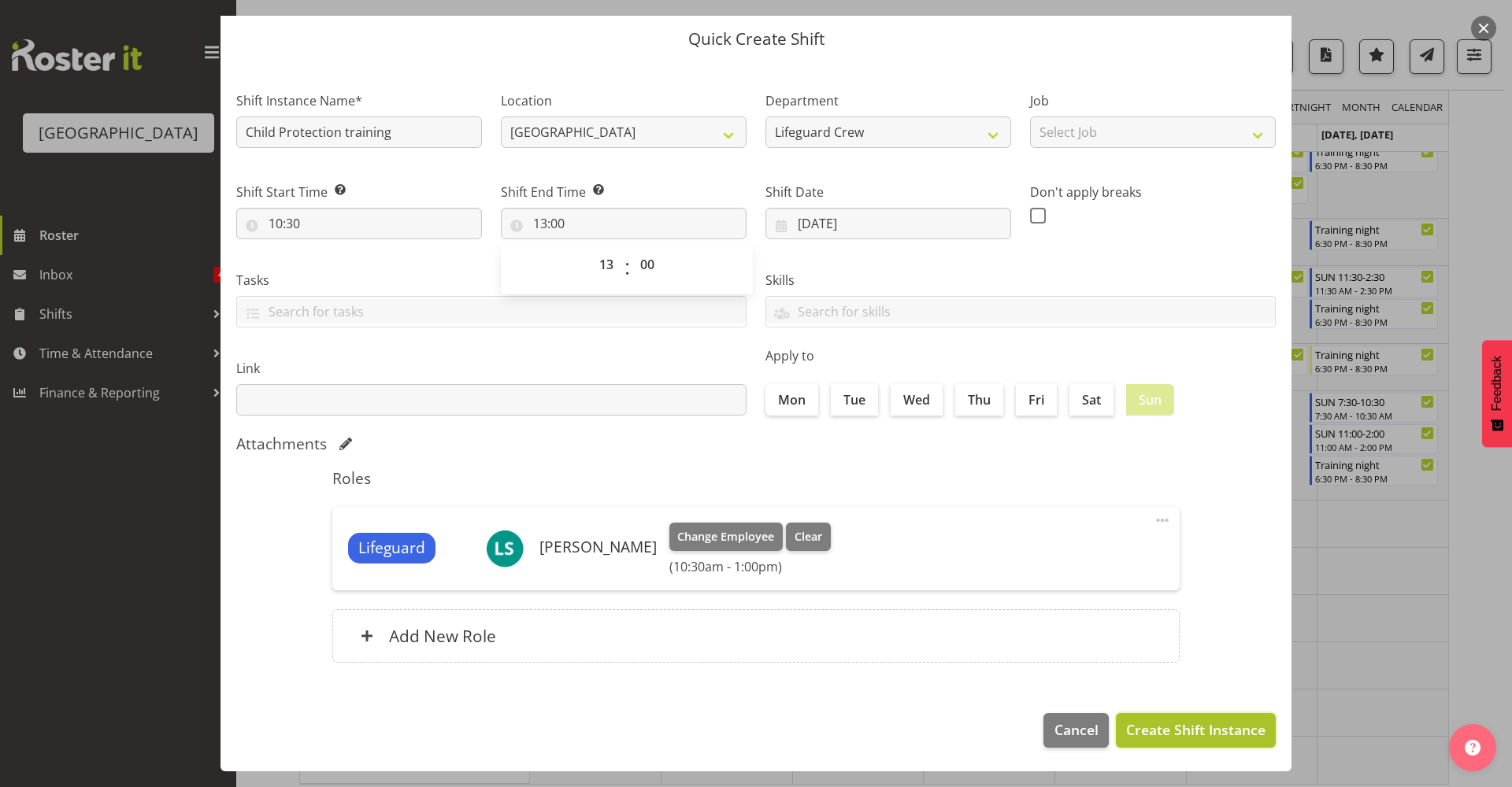
click at [1169, 741] on button "Create Shift Instance" at bounding box center [1196, 730] width 160 height 35
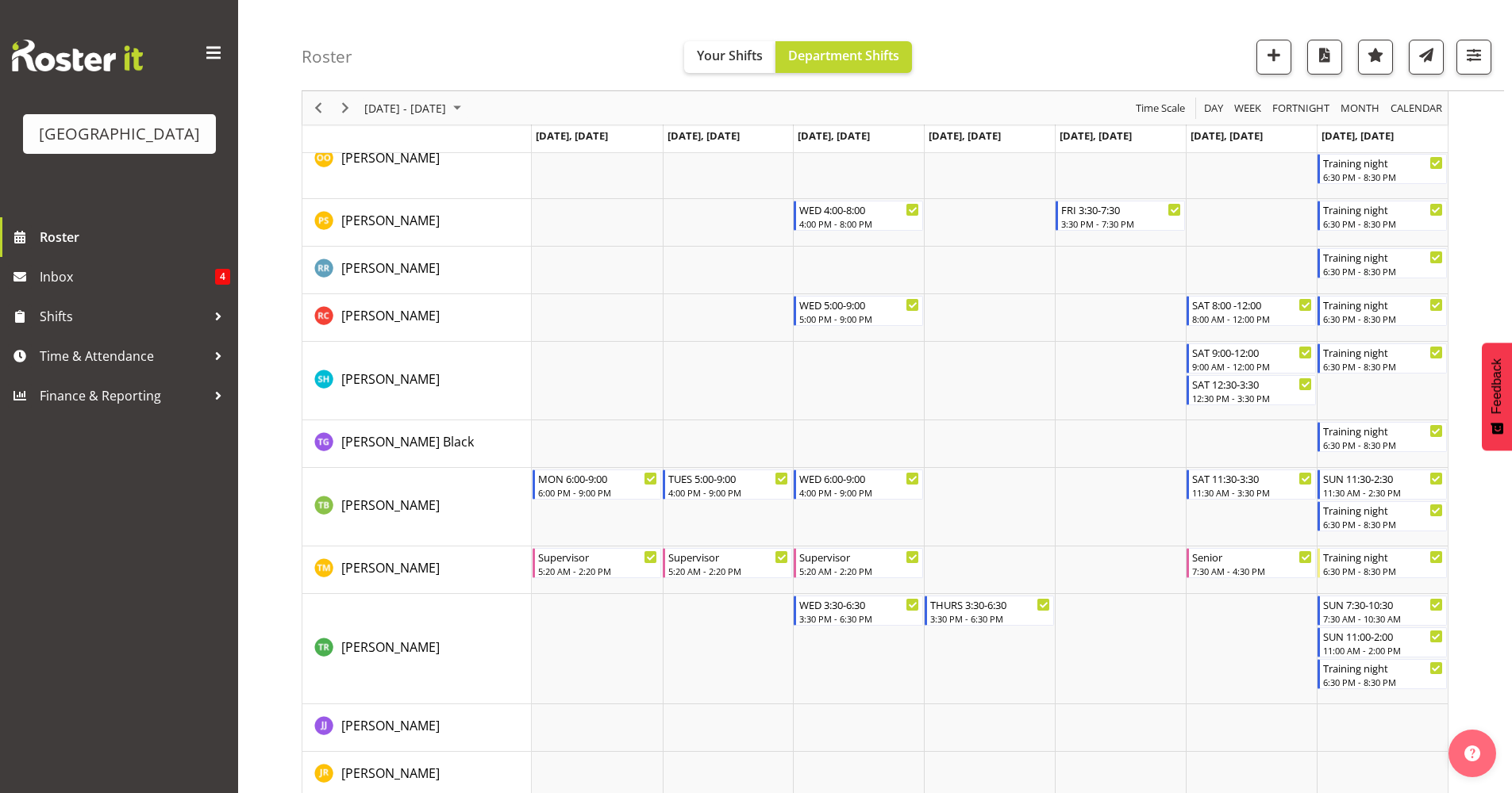
scroll to position [2352, 0]
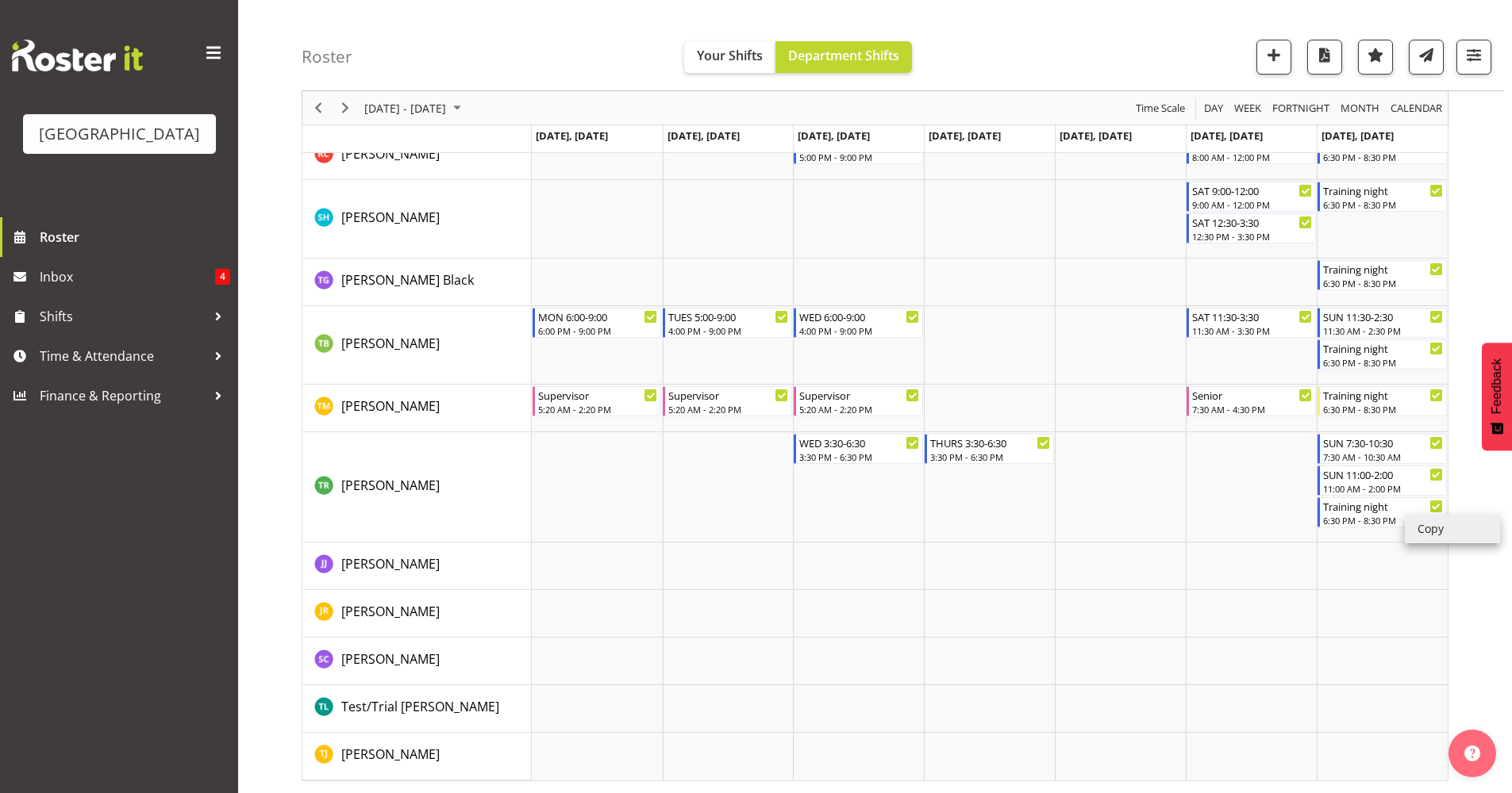
click at [1435, 535] on li "Copy" at bounding box center [1452, 528] width 96 height 29
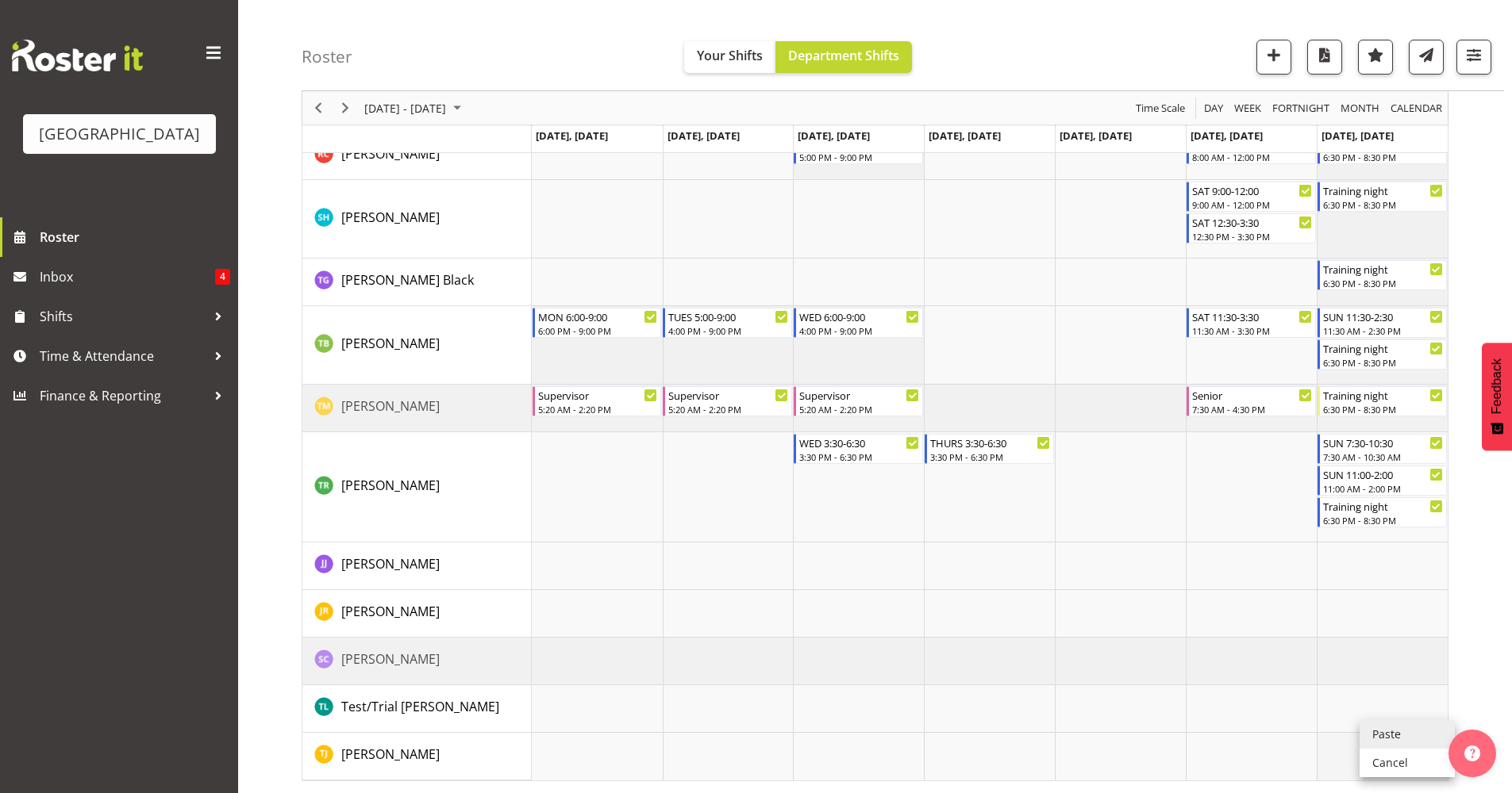
click at [1398, 742] on li "Paste" at bounding box center [1407, 734] width 96 height 29
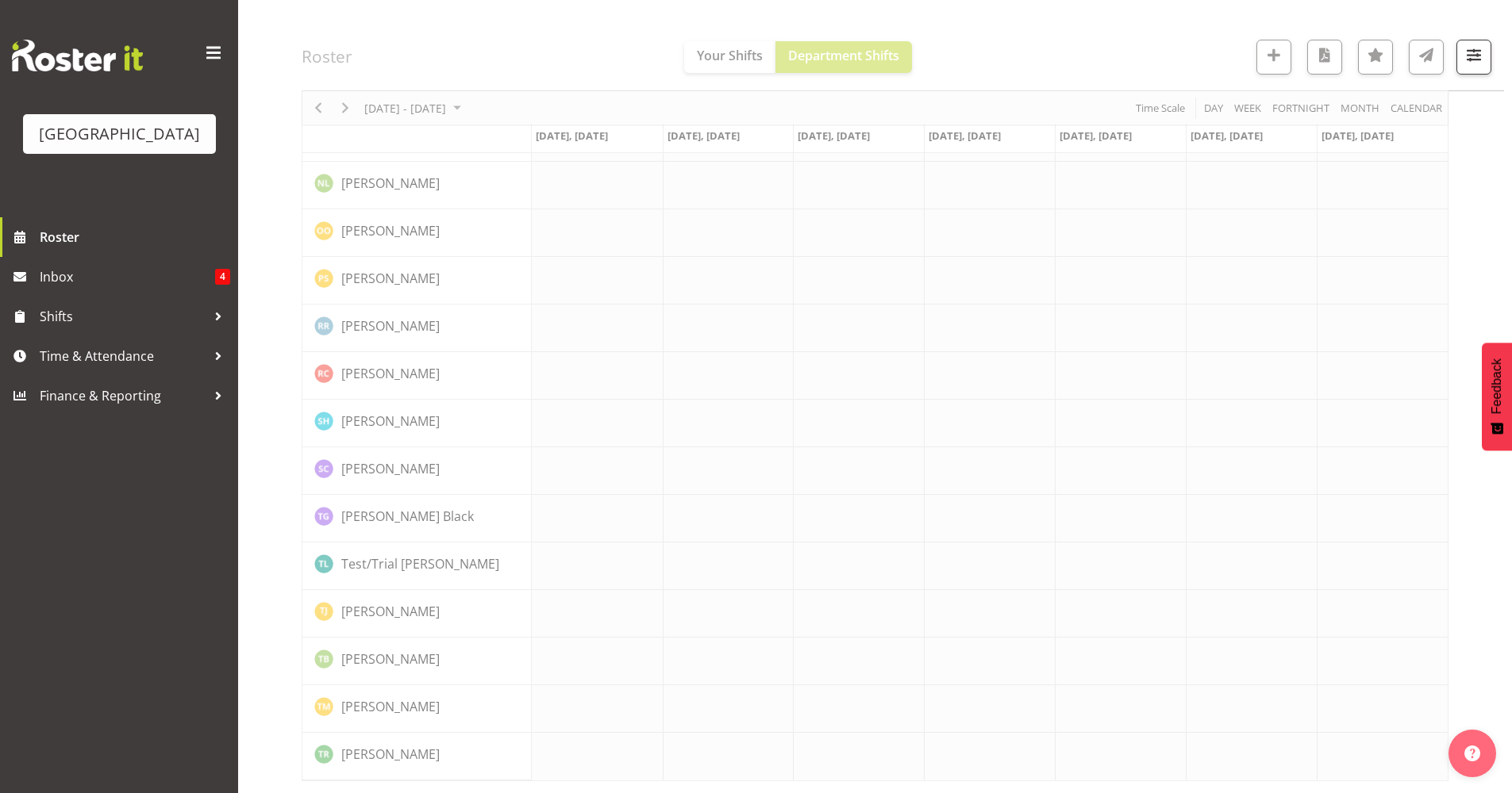
scroll to position [0, 0]
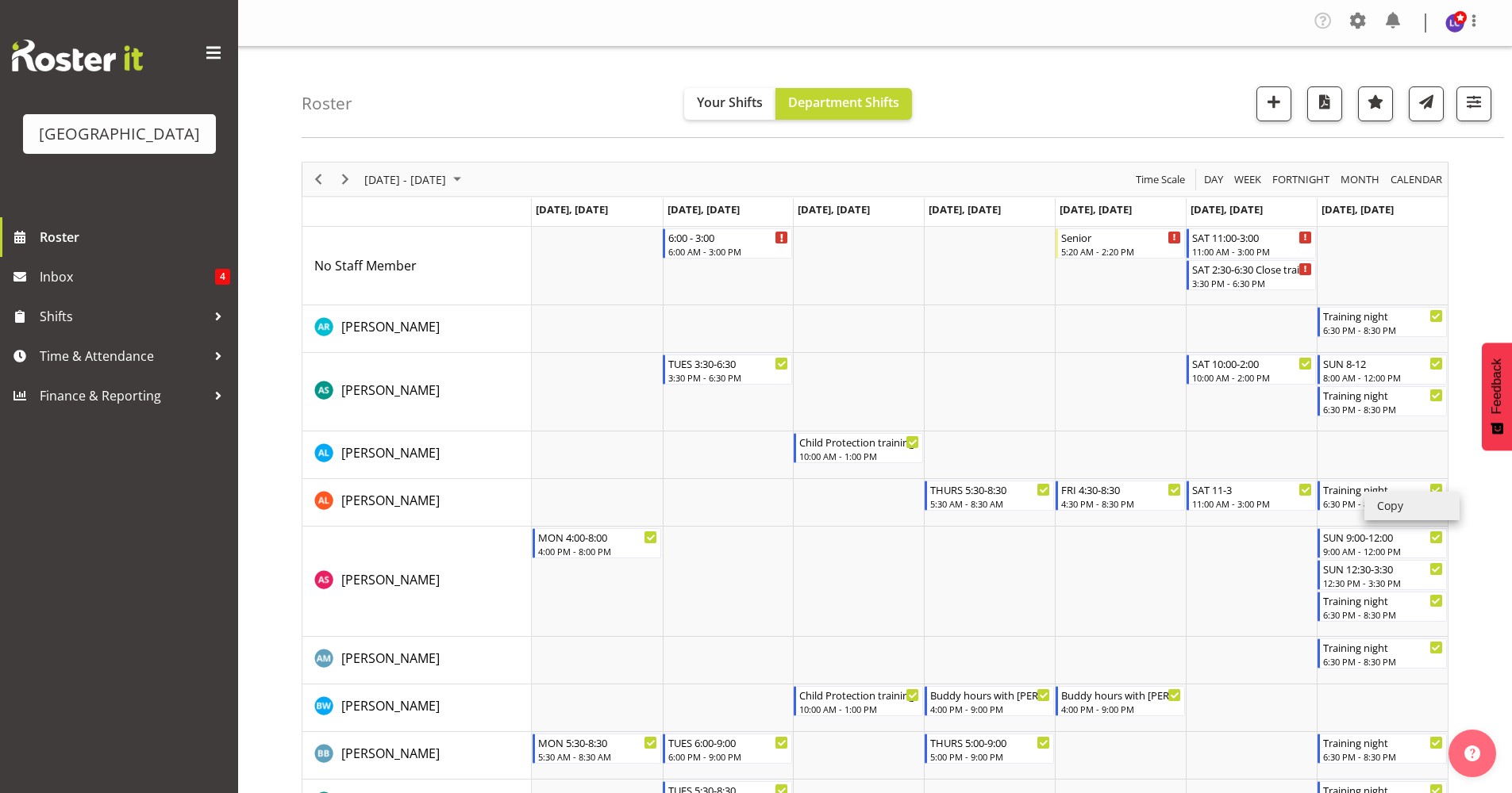
click at [1387, 502] on li "Copy" at bounding box center [1412, 506] width 96 height 29
click at [1405, 473] on li "Paste" at bounding box center [1425, 472] width 96 height 29
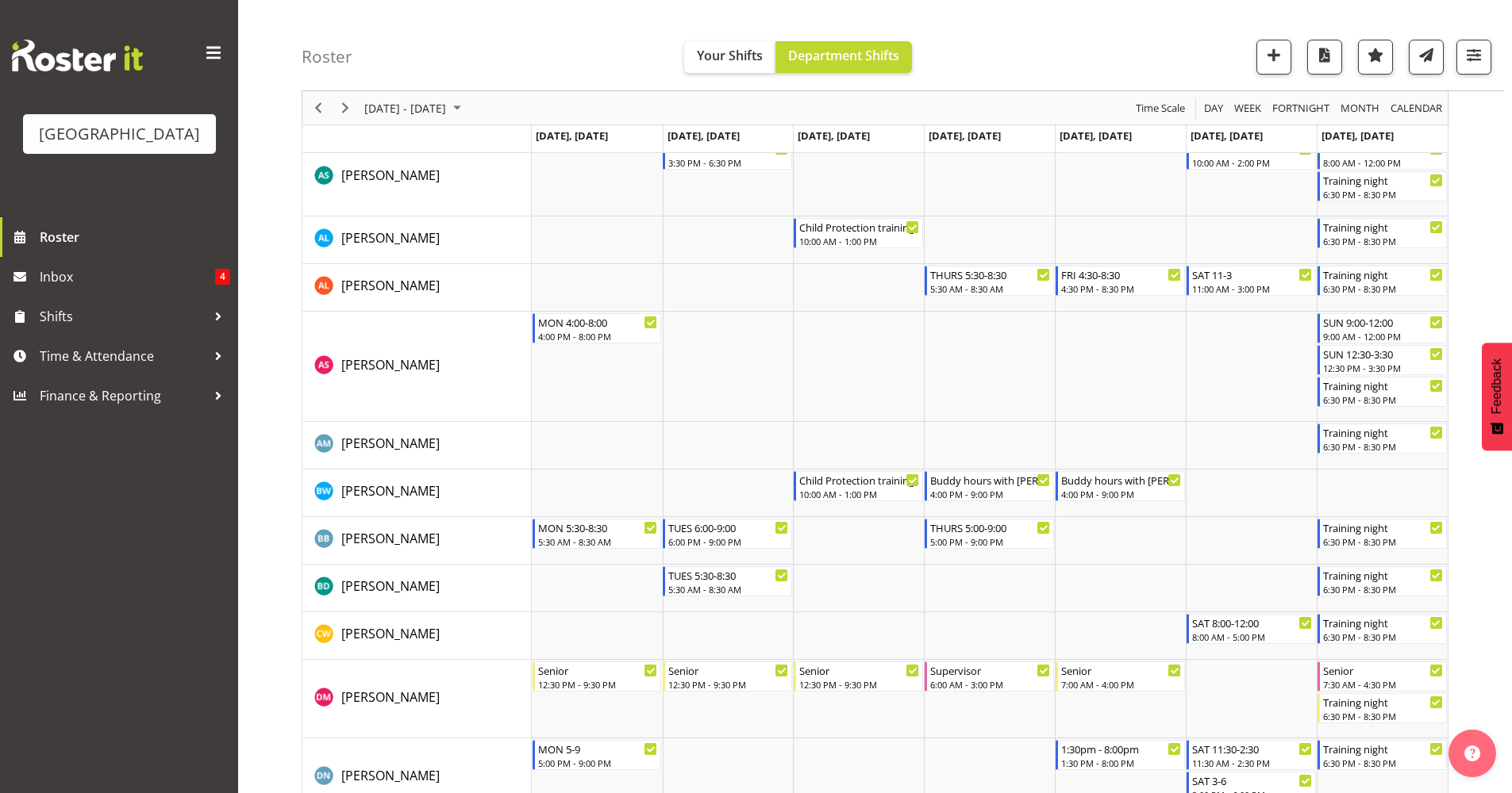
scroll to position [225, 0]
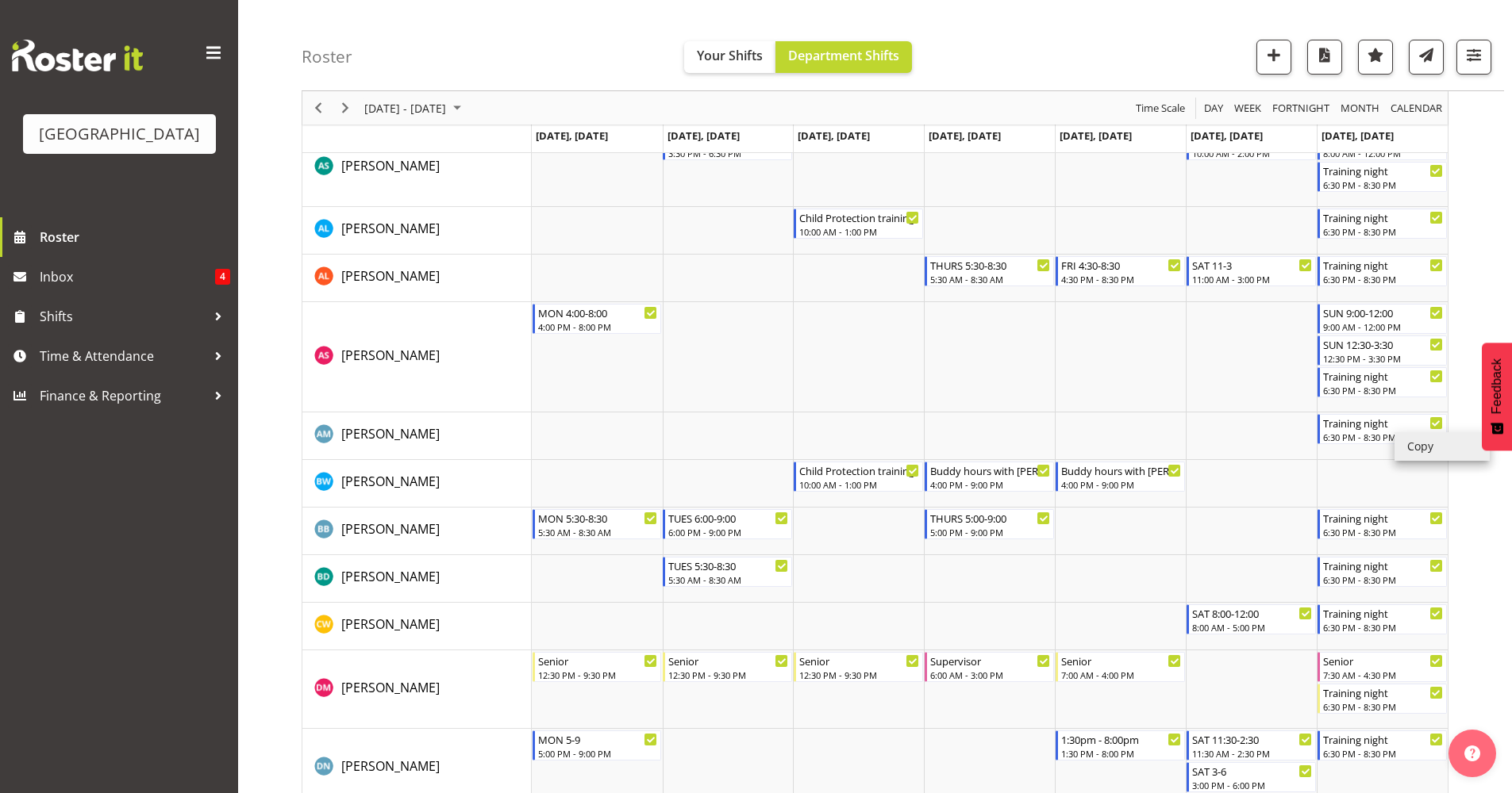
click at [1424, 448] on li "Copy" at bounding box center [1442, 446] width 96 height 29
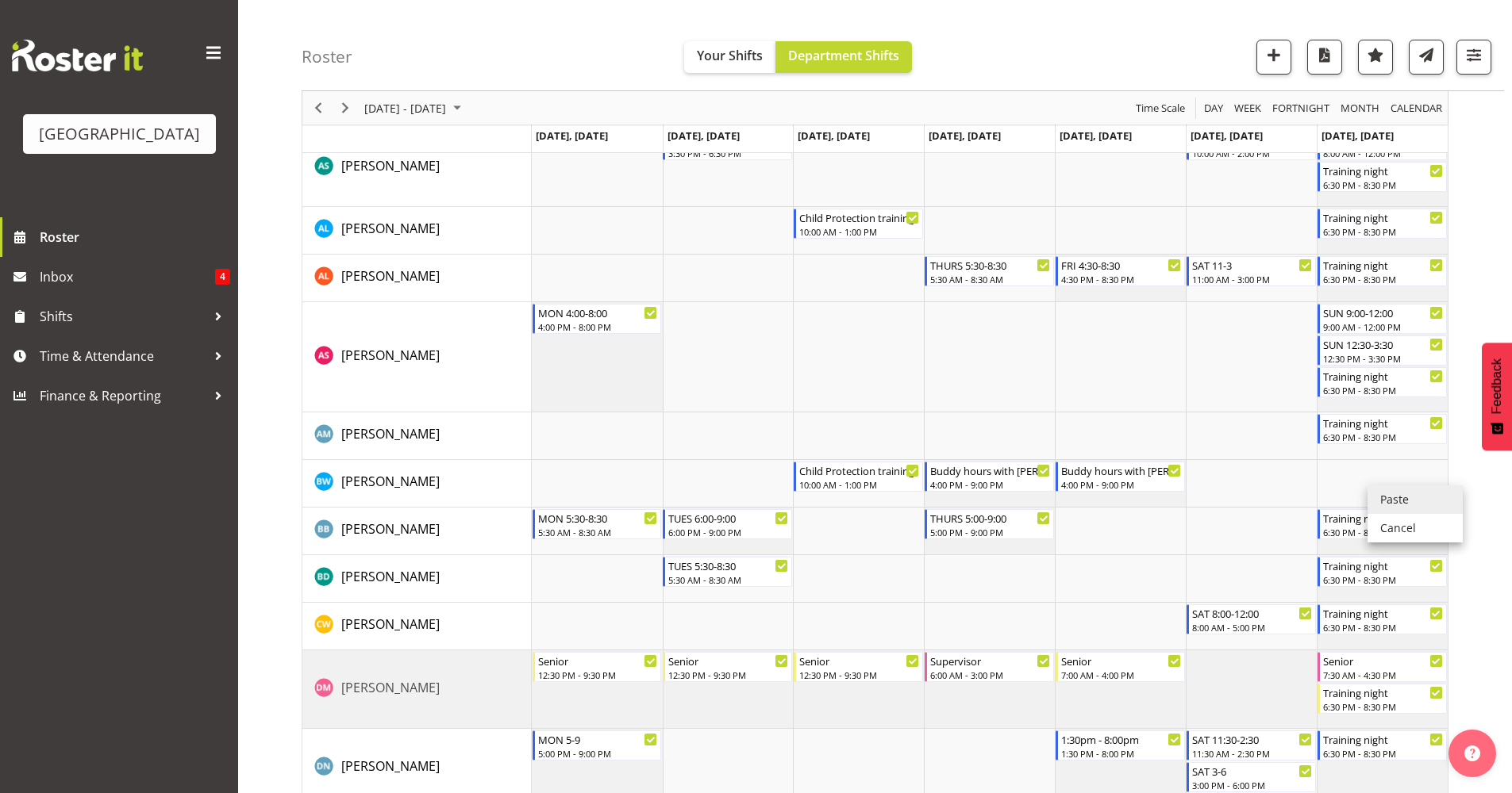
click at [1389, 497] on li "Paste" at bounding box center [1415, 500] width 96 height 29
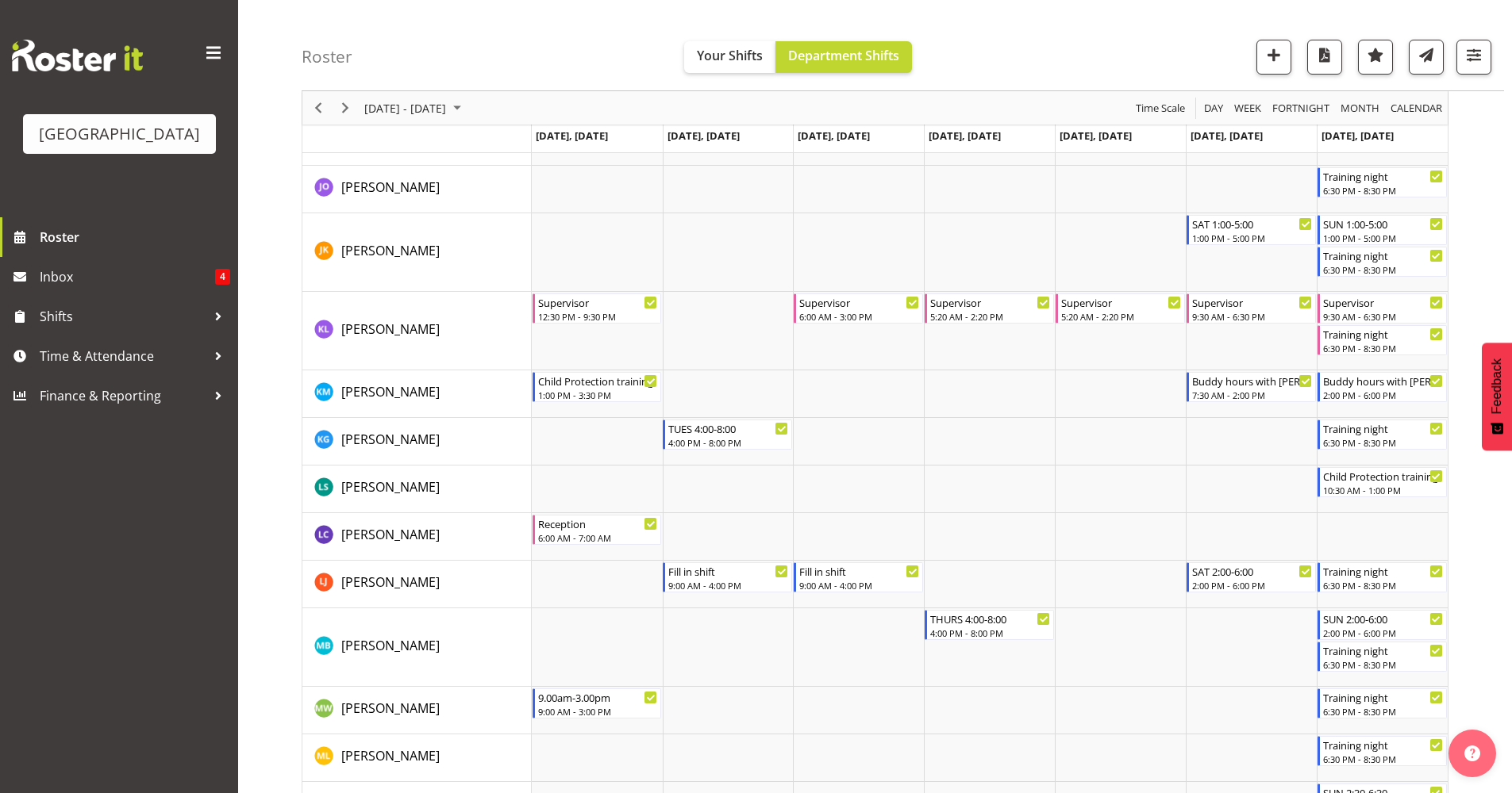
scroll to position [1406, 0]
click at [1391, 450] on li "Copy" at bounding box center [1416, 452] width 96 height 29
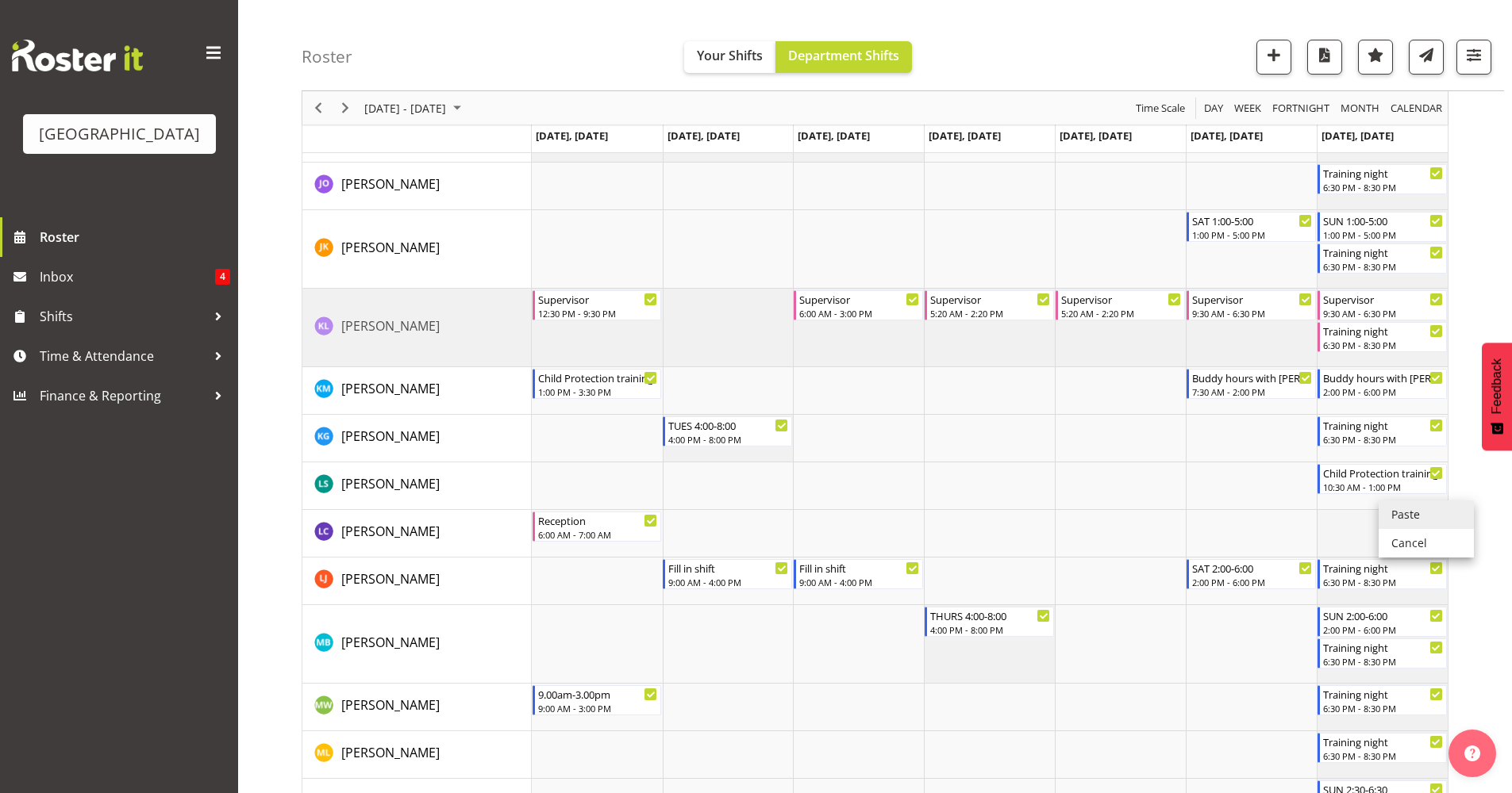
click at [1398, 519] on li "Paste" at bounding box center [1425, 515] width 96 height 29
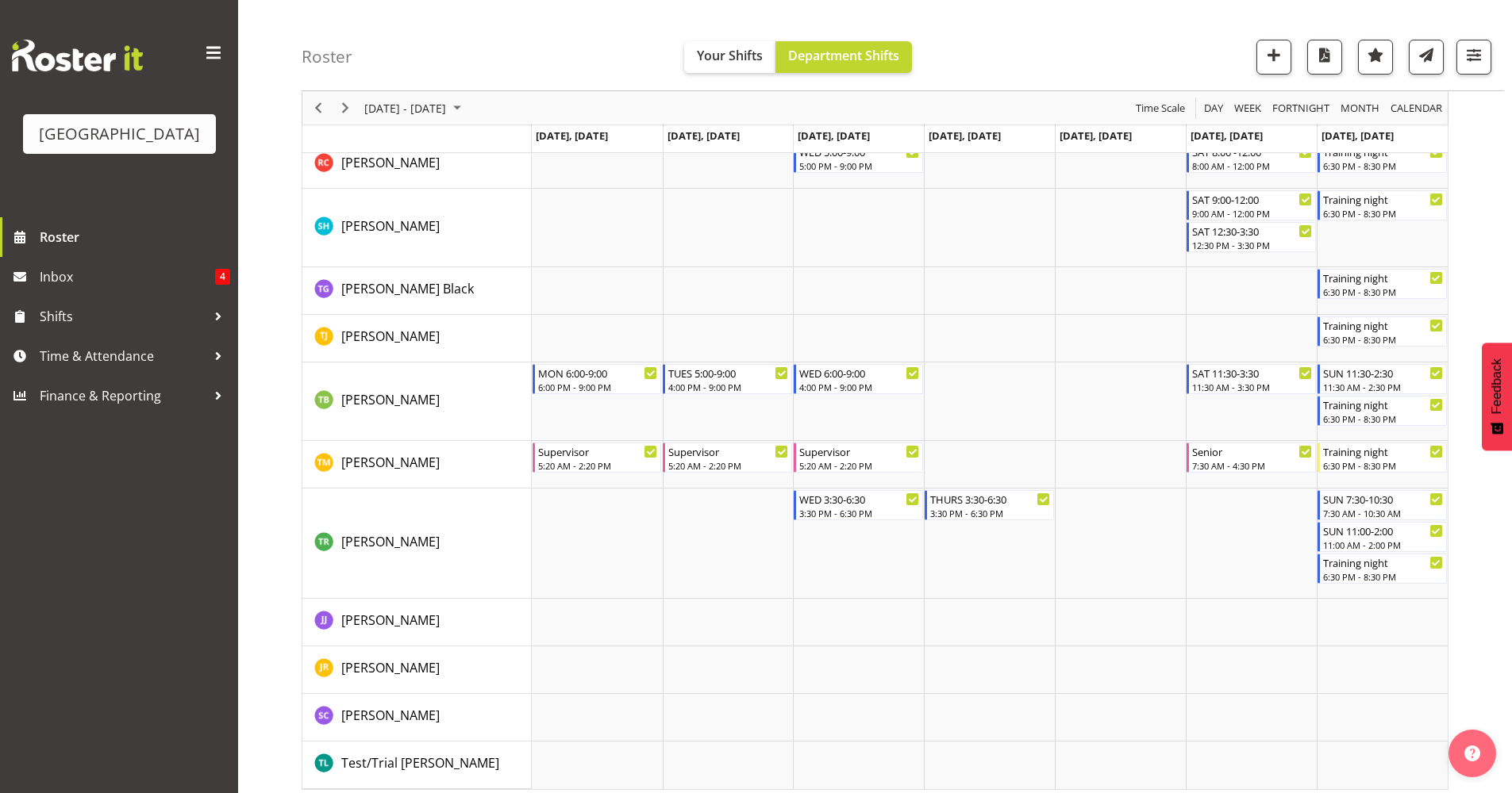
scroll to position [2383, 0]
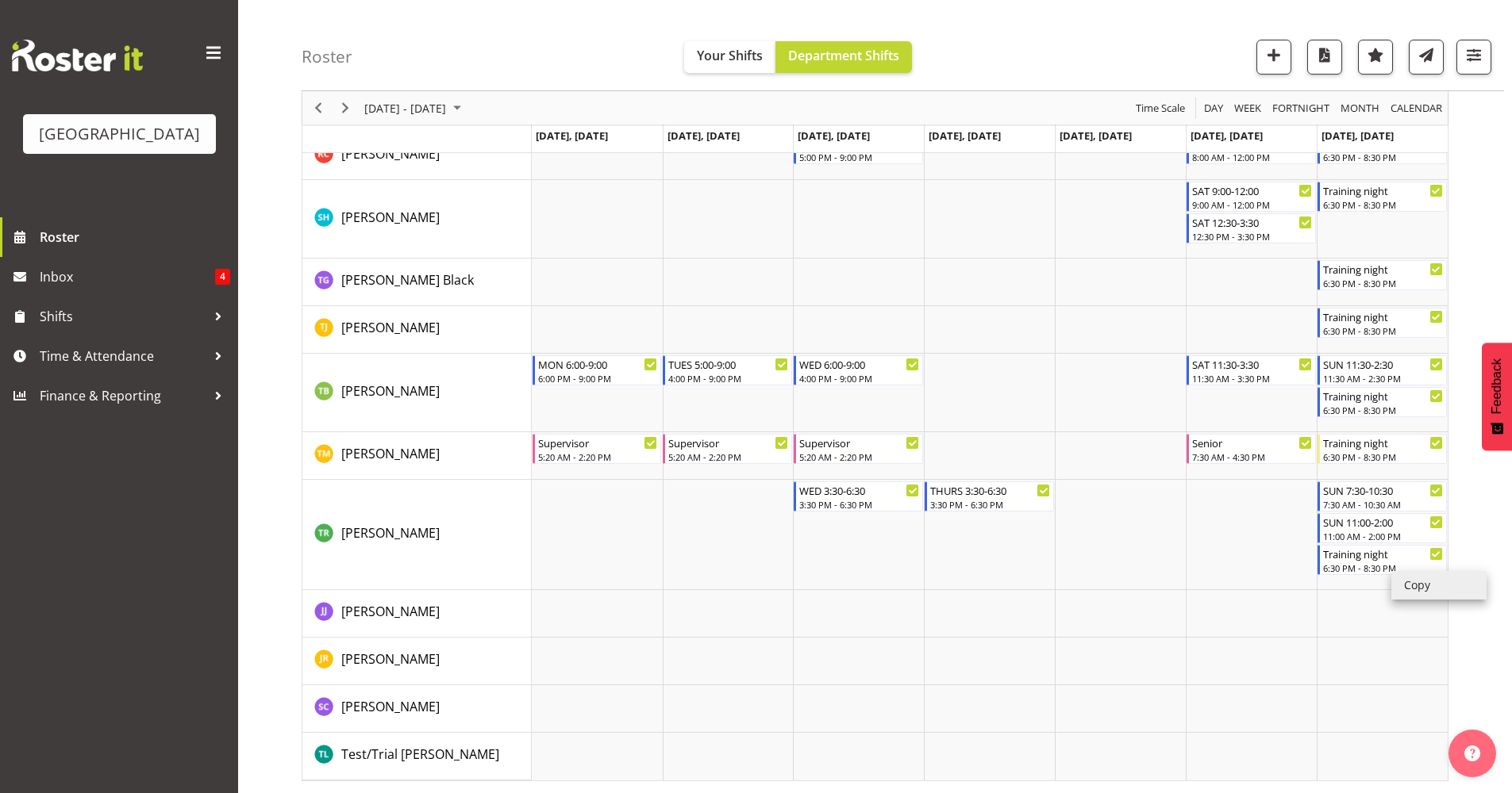
click at [1418, 586] on li "Copy" at bounding box center [1438, 585] width 96 height 29
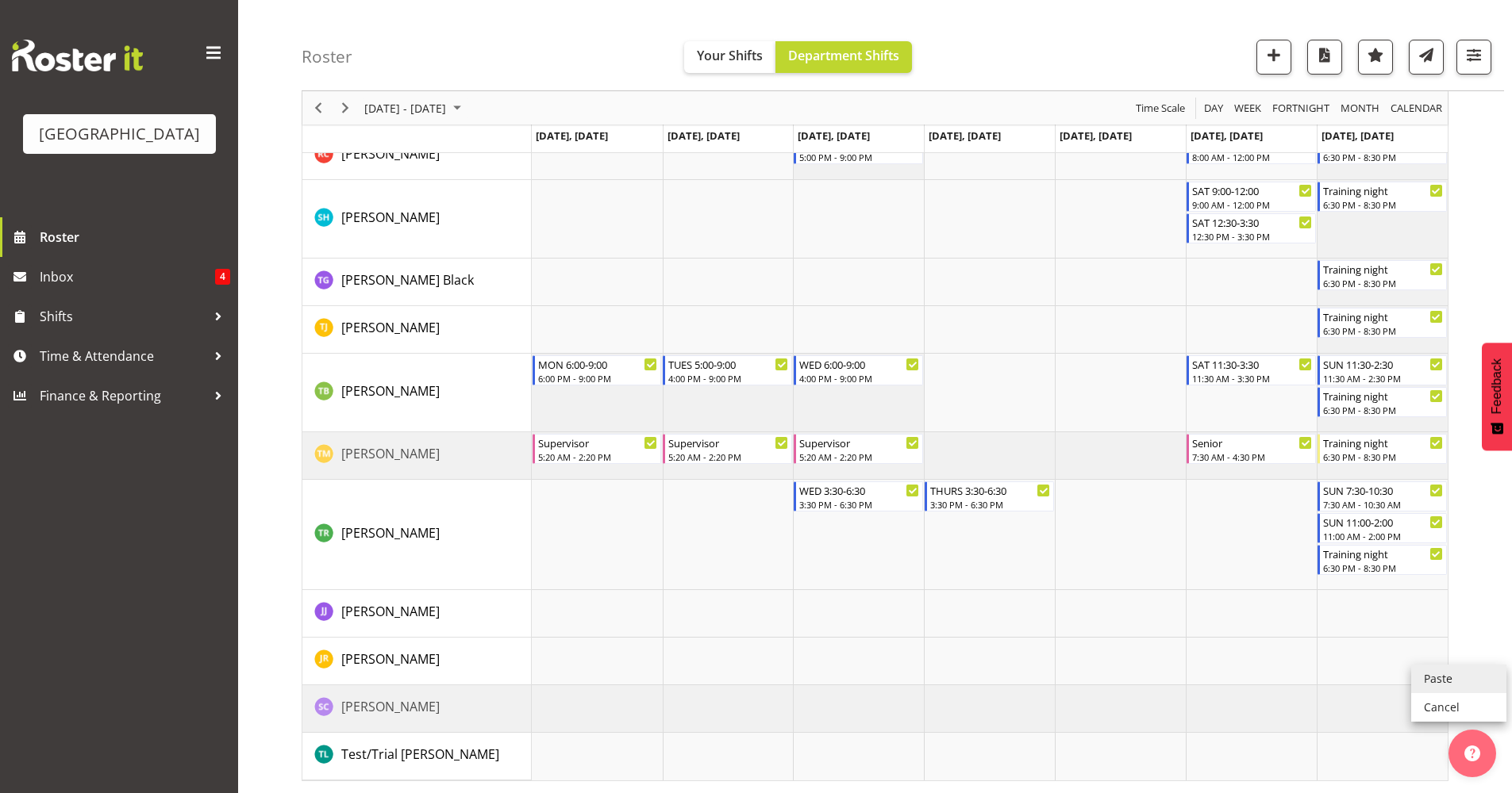
click at [1416, 675] on li "Paste" at bounding box center [1458, 679] width 96 height 29
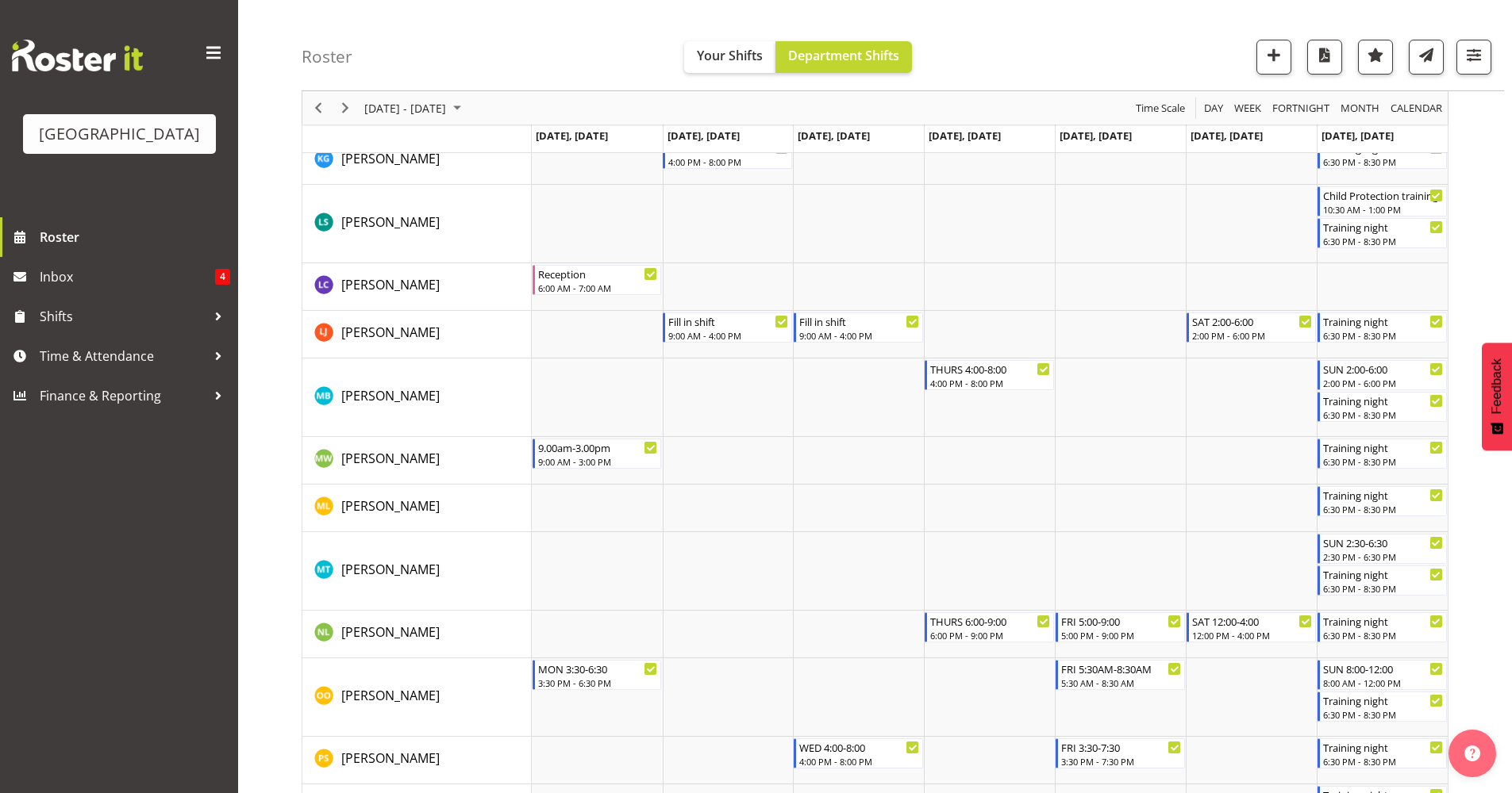
scroll to position [0, 0]
